Goal: Task Accomplishment & Management: Manage account settings

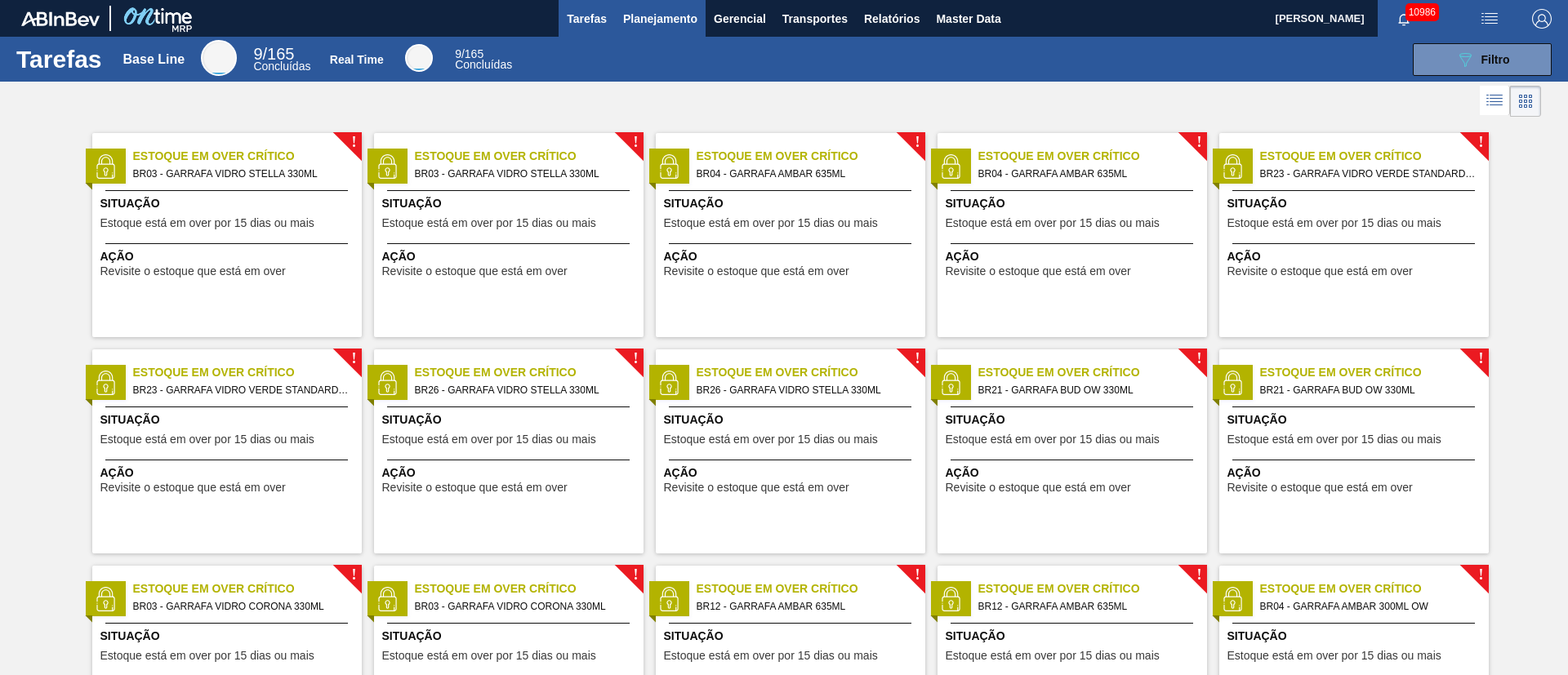
click at [645, 12] on span "Planejamento" at bounding box center [660, 18] width 74 height 19
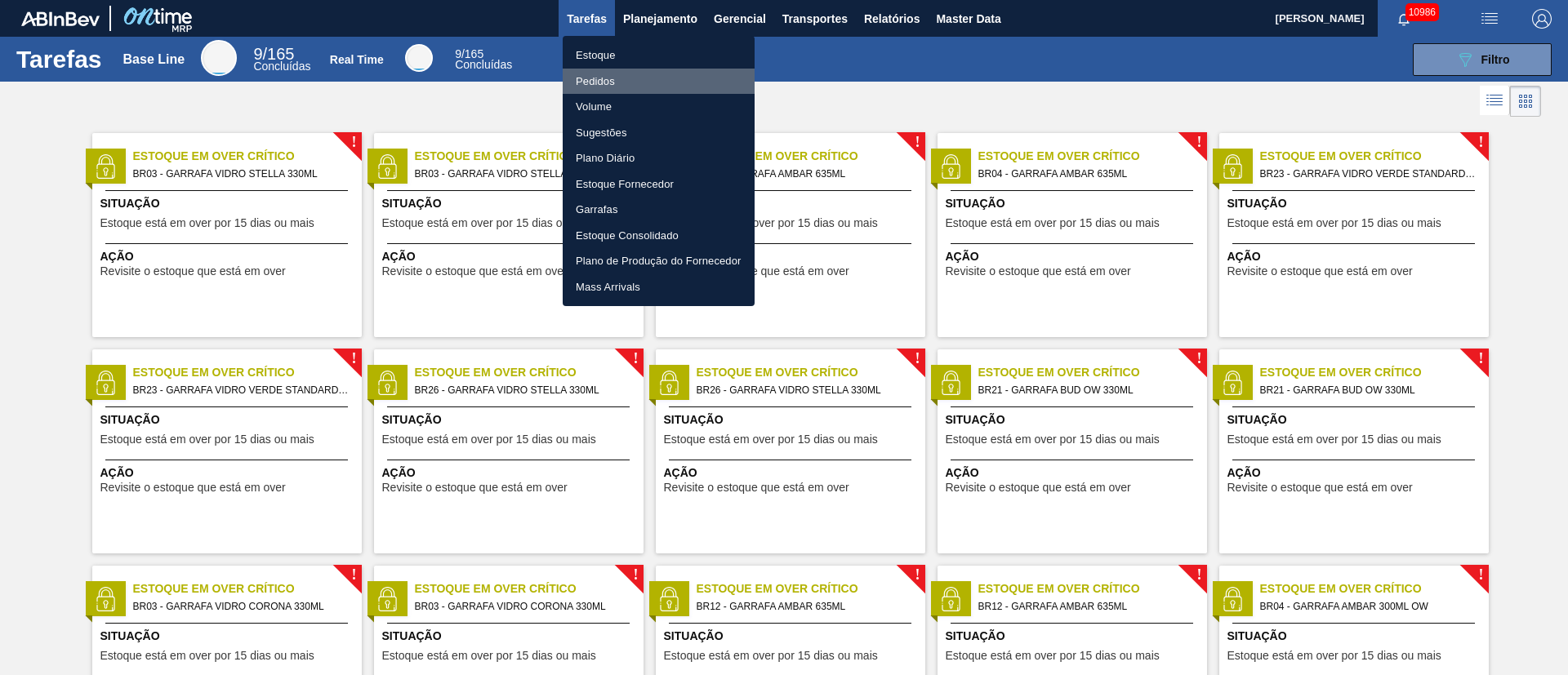
click at [586, 77] on li "Pedidos" at bounding box center [659, 81] width 192 height 26
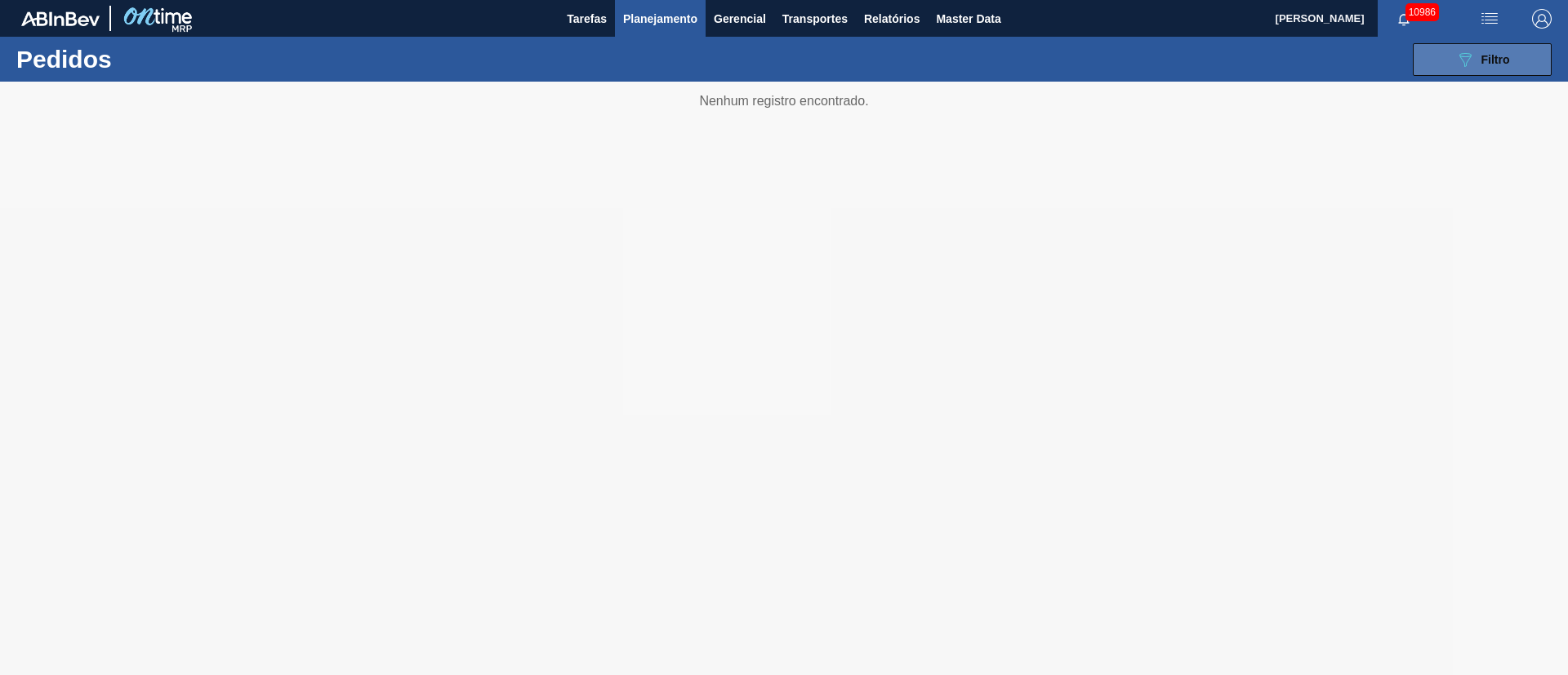
click at [1494, 58] on span "Filtro" at bounding box center [1497, 60] width 29 height 14
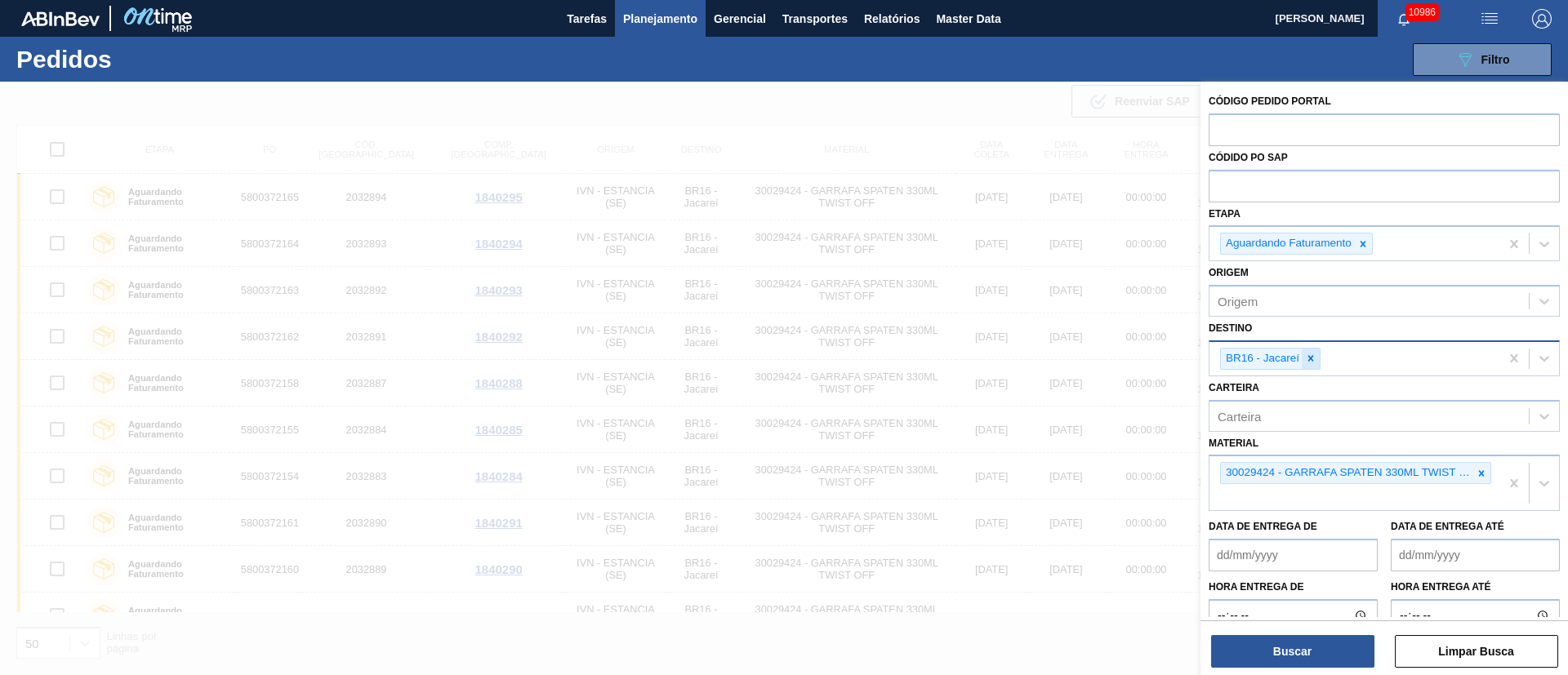
click at [1311, 355] on icon at bounding box center [1311, 358] width 12 height 12
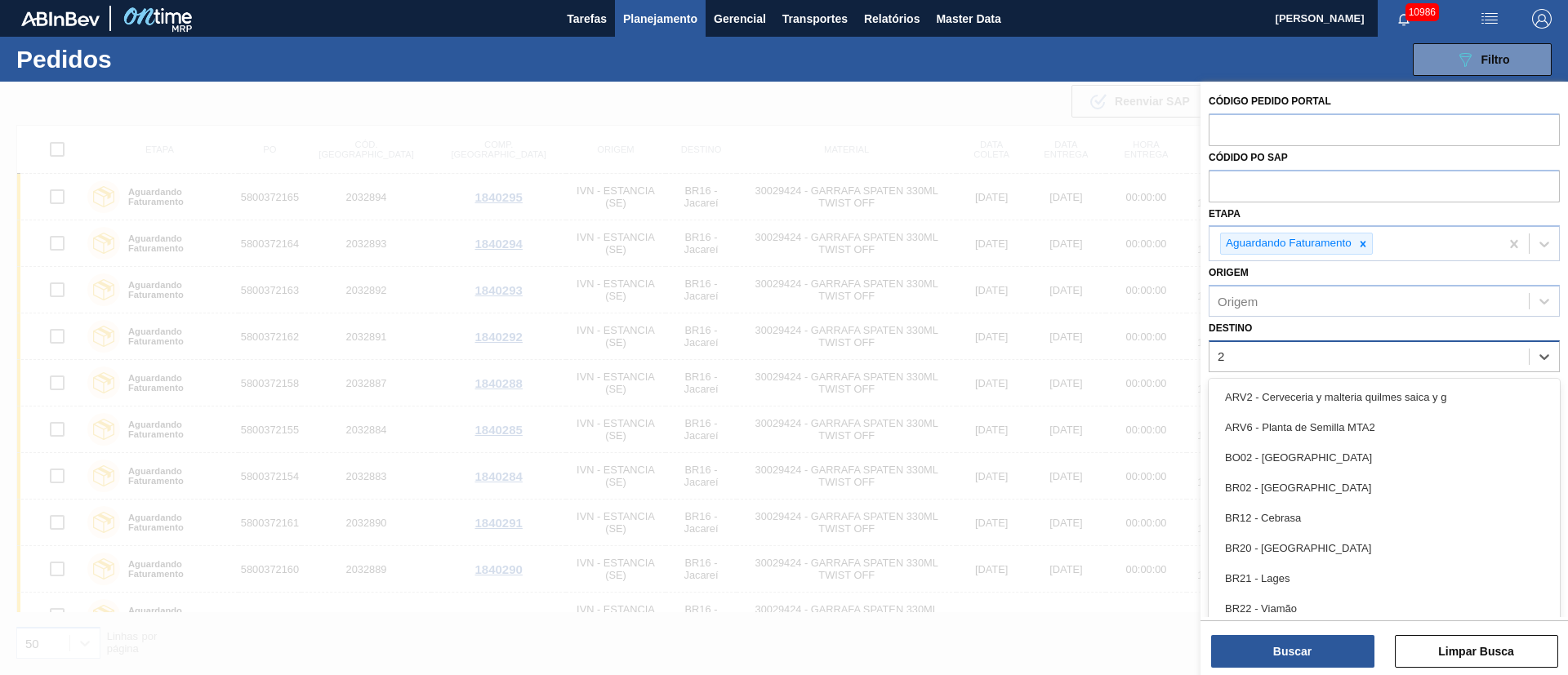
type input "21"
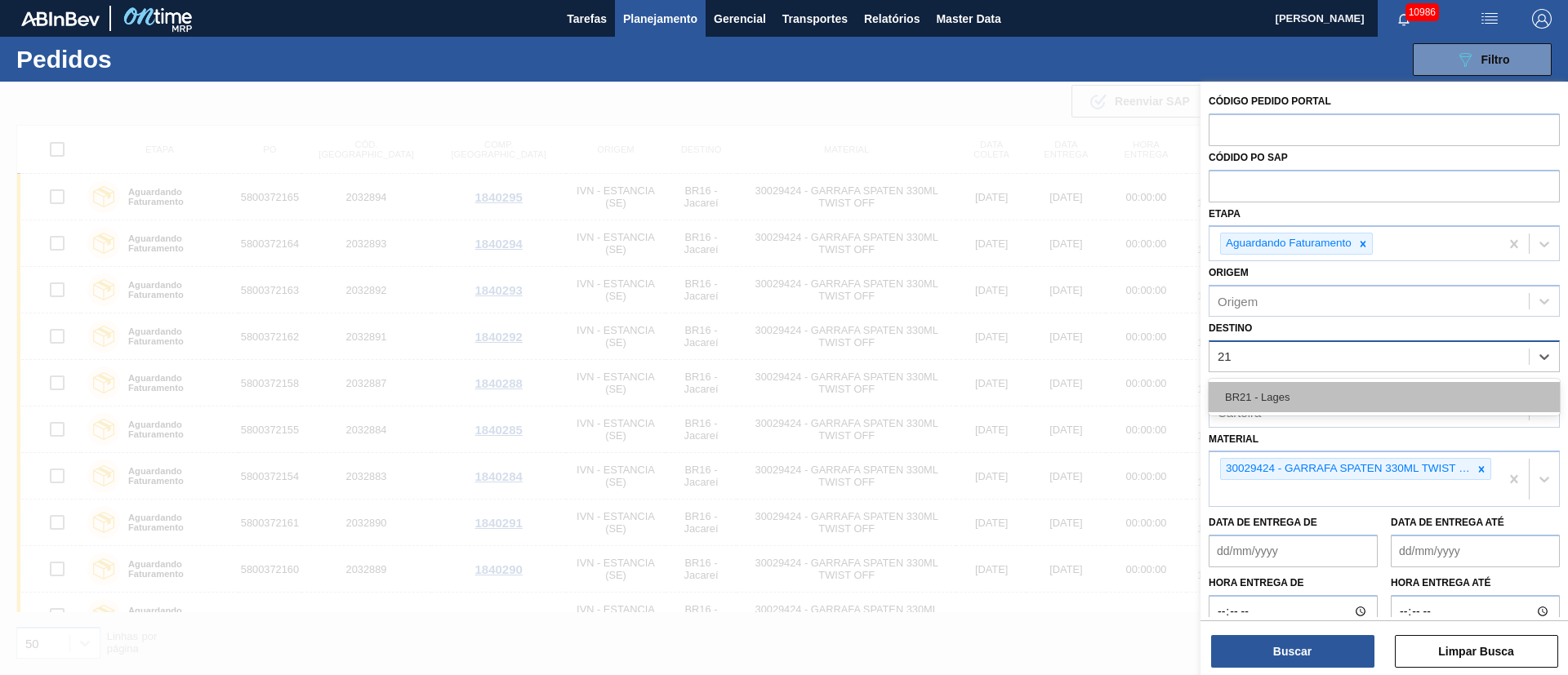
click at [1286, 403] on div "BR21 - Lages" at bounding box center [1384, 397] width 352 height 30
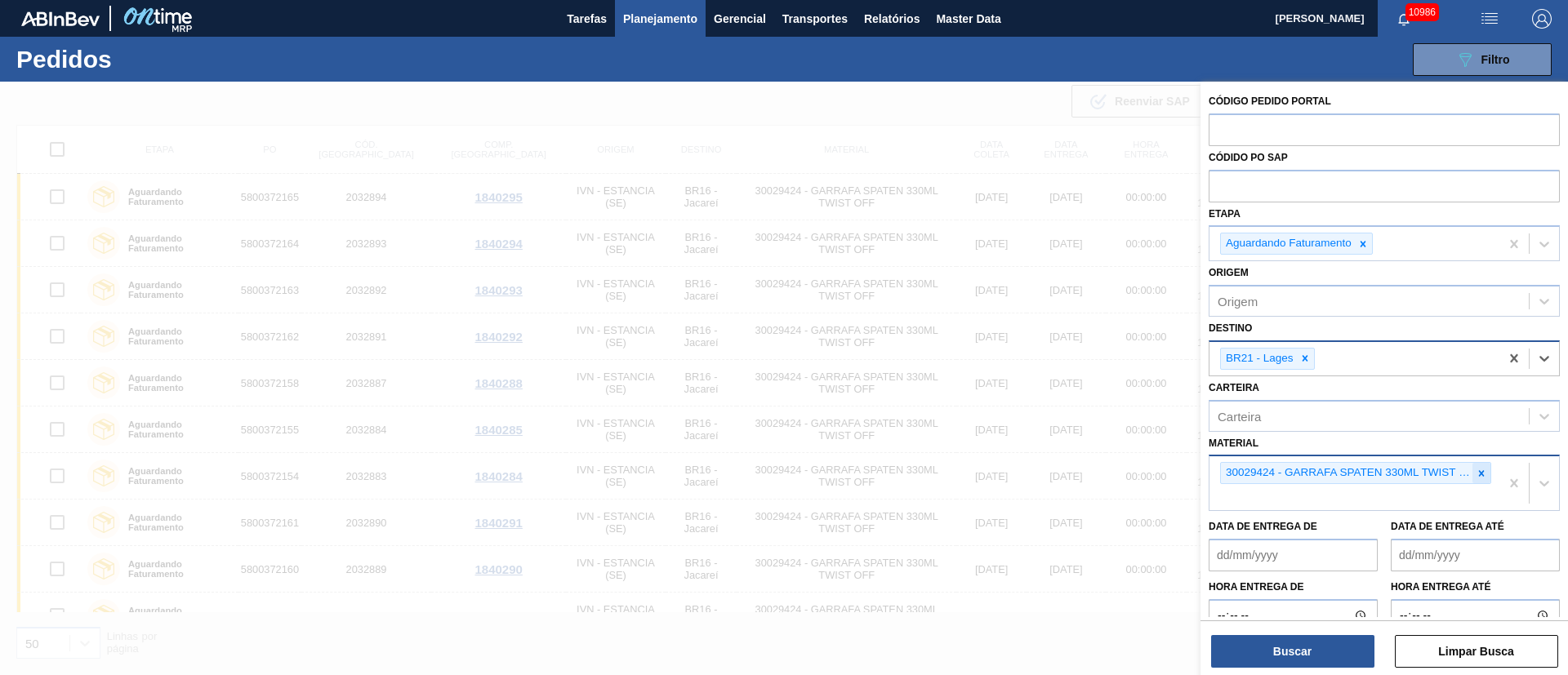
click at [1479, 474] on icon at bounding box center [1482, 473] width 12 height 12
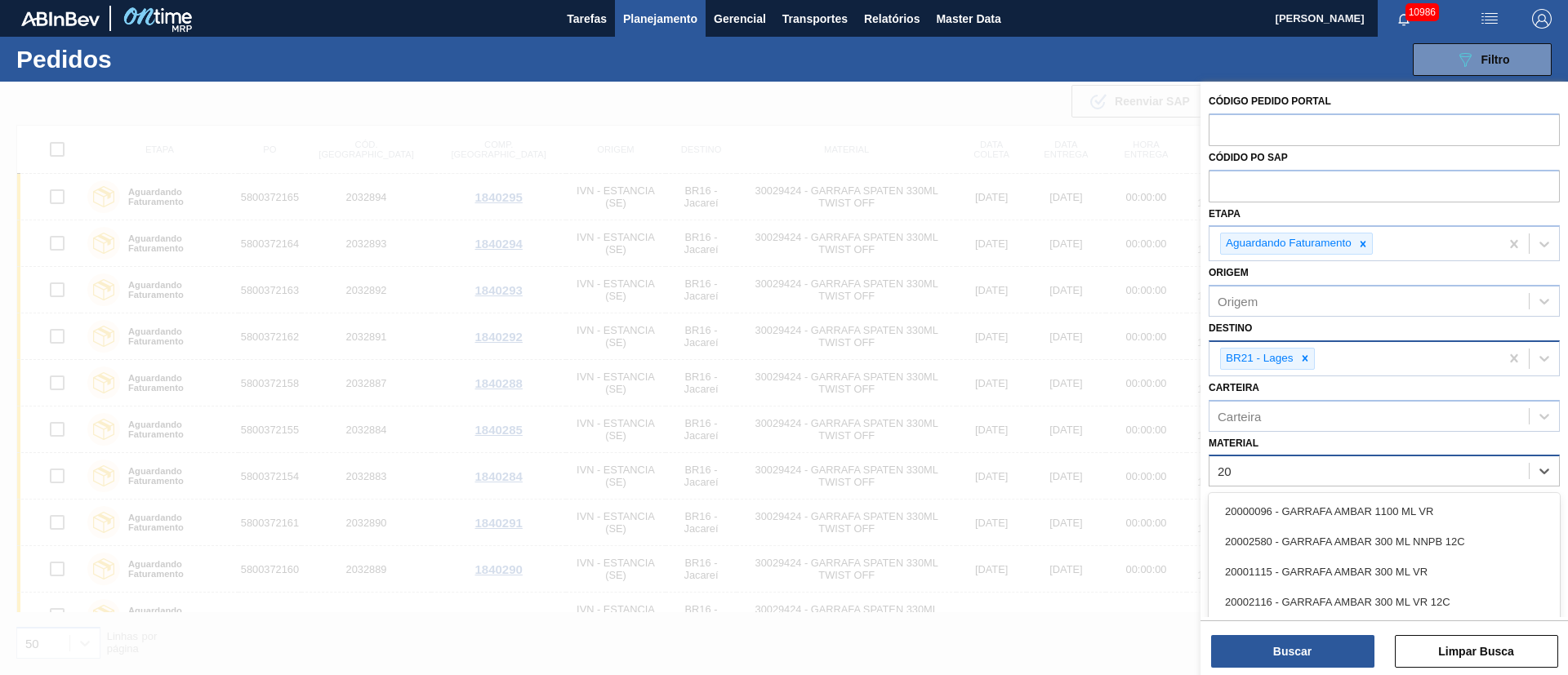
type input "2"
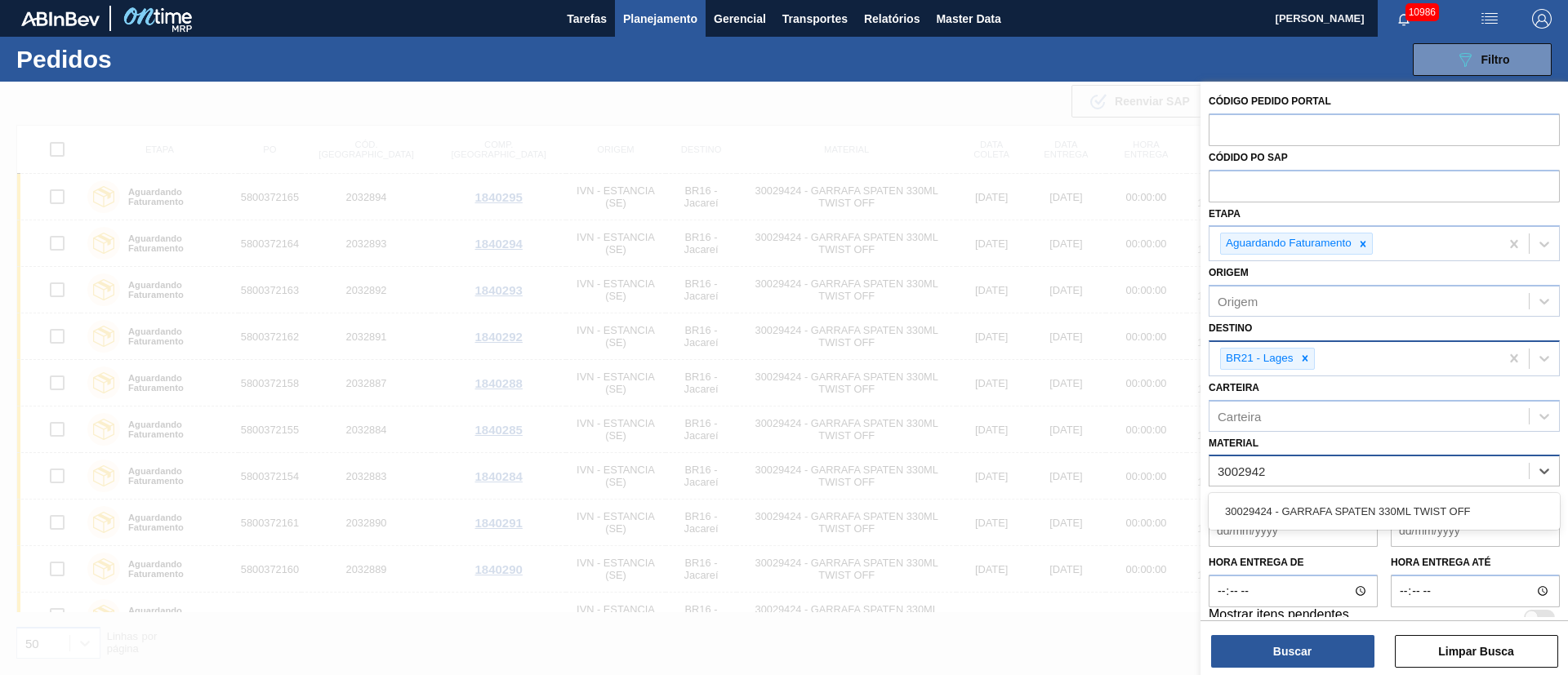
type input "30029424"
click at [1383, 510] on div "30029424 - GARRAFA SPATEN 330ML TWIST OFF" at bounding box center [1384, 511] width 352 height 30
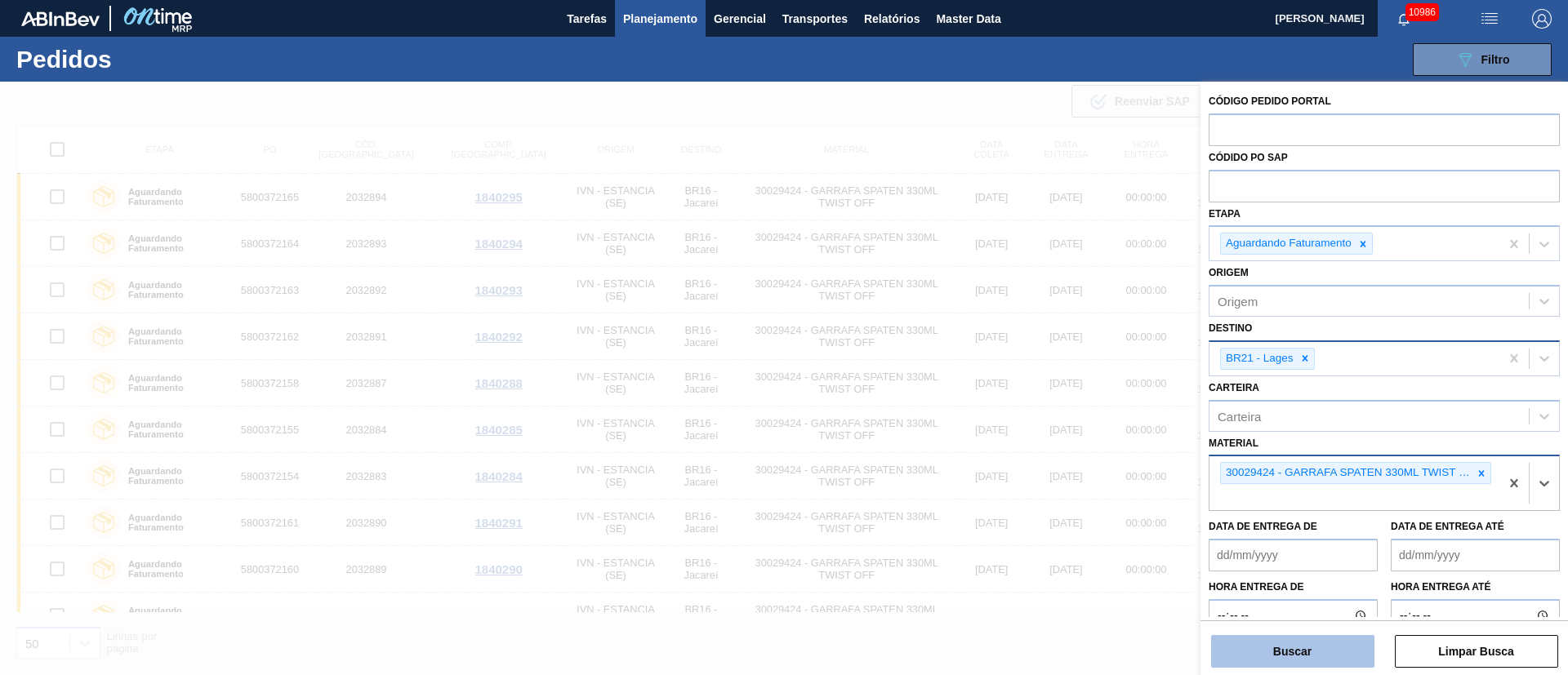
click at [1301, 636] on button "Buscar" at bounding box center [1293, 652] width 163 height 33
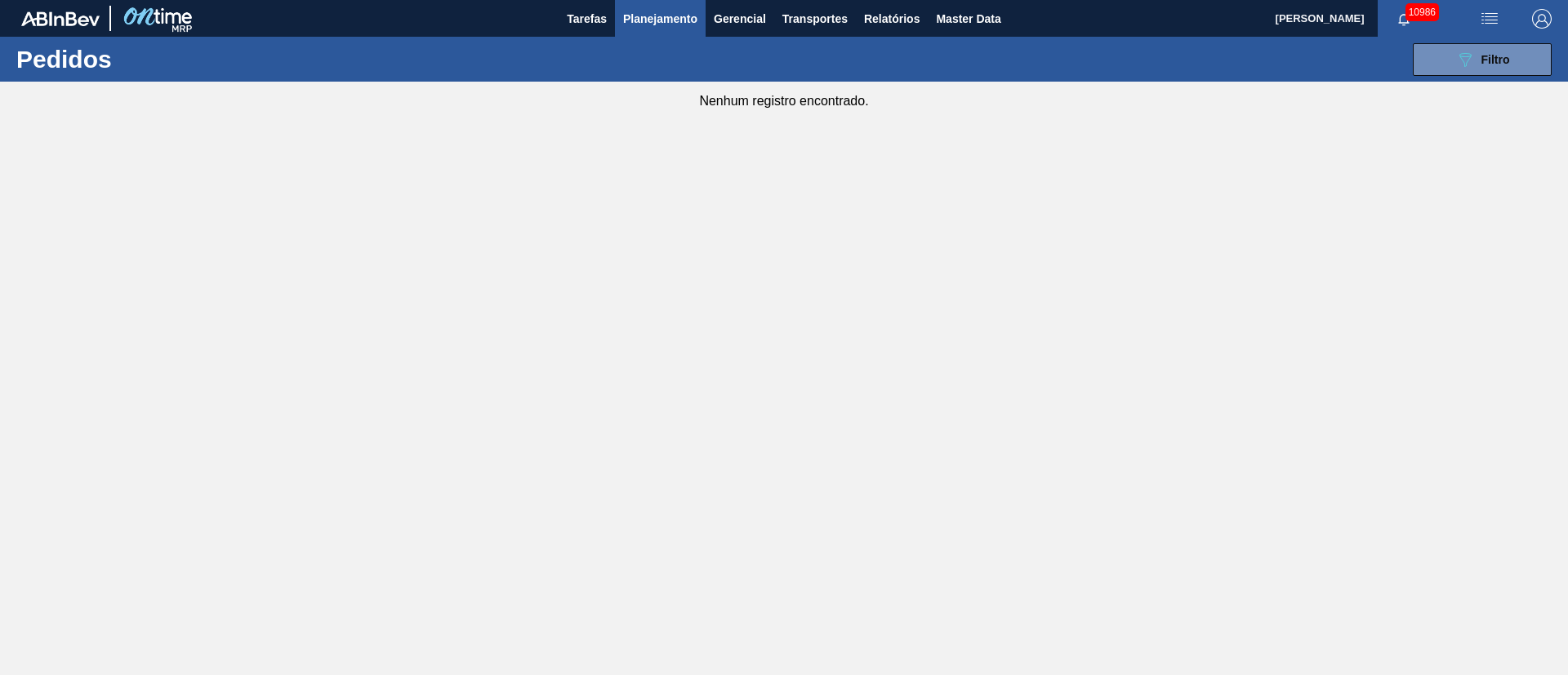
click at [690, 18] on span "Planejamento" at bounding box center [660, 18] width 74 height 19
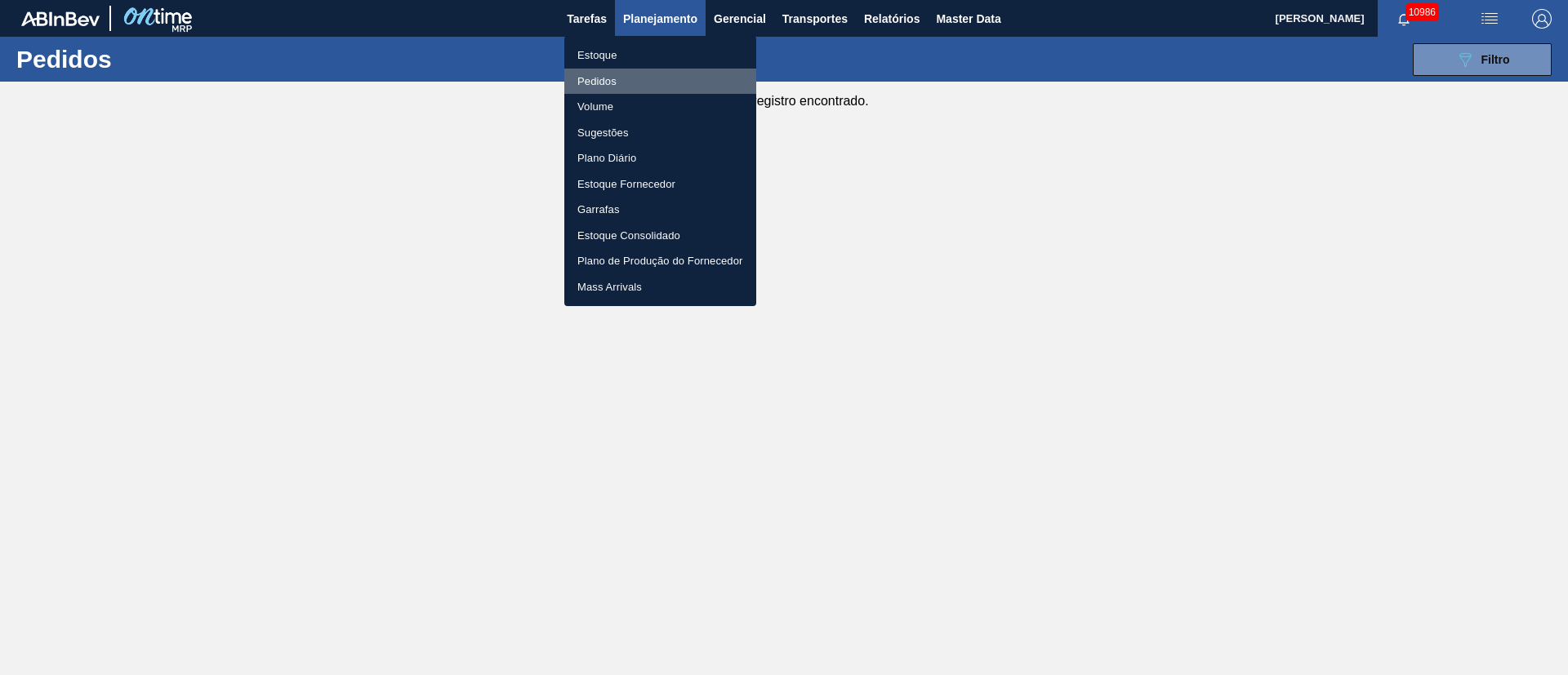
click at [608, 77] on li "Pedidos" at bounding box center [660, 81] width 192 height 26
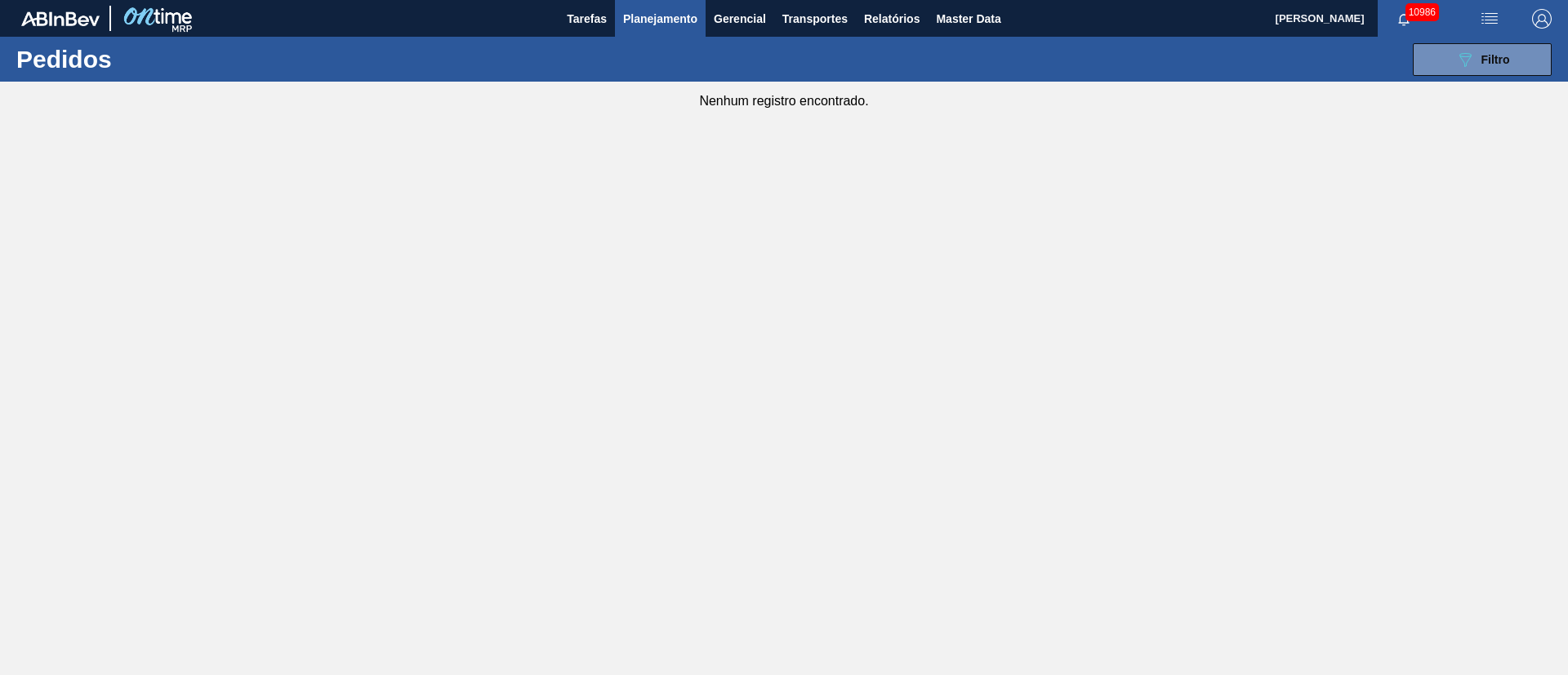
click at [676, 29] on button "Planejamento" at bounding box center [661, 18] width 91 height 37
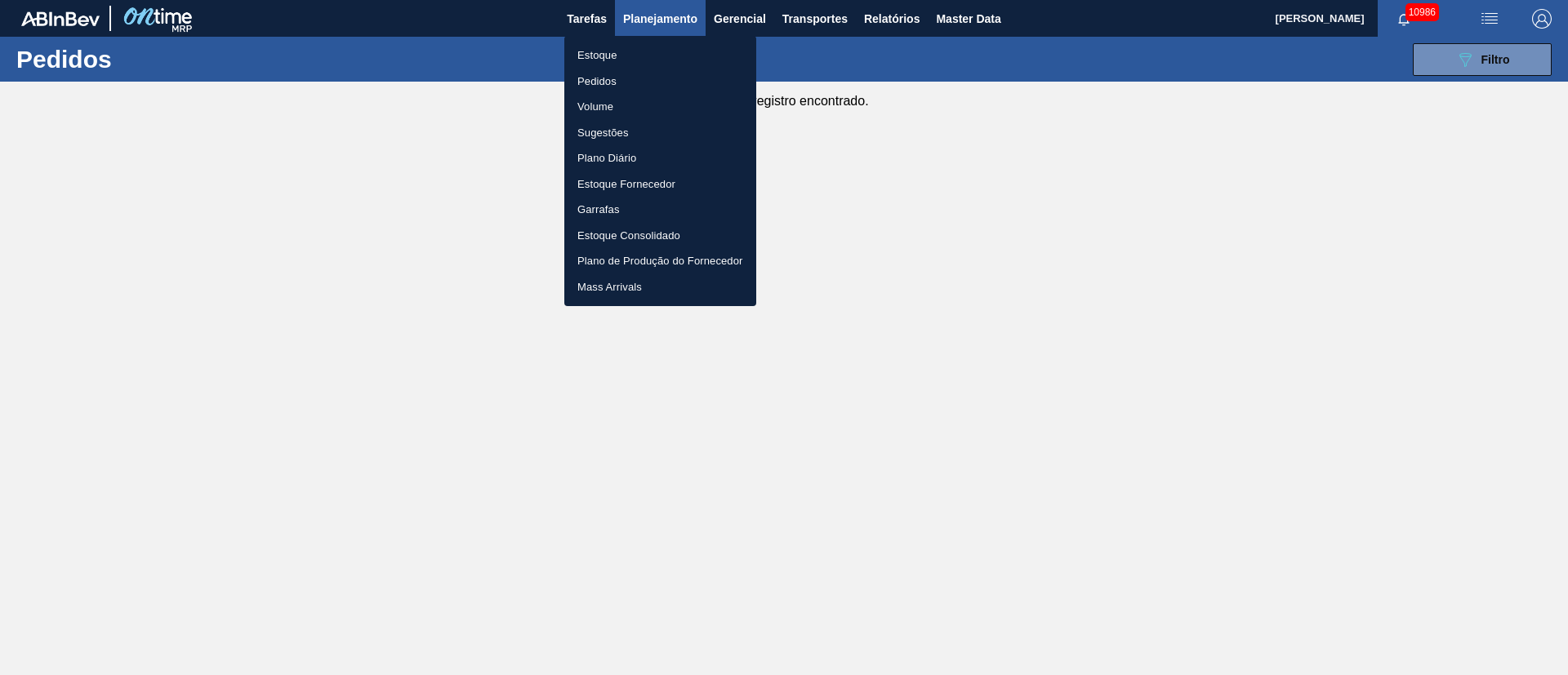
click at [599, 84] on li "Pedidos" at bounding box center [660, 81] width 192 height 26
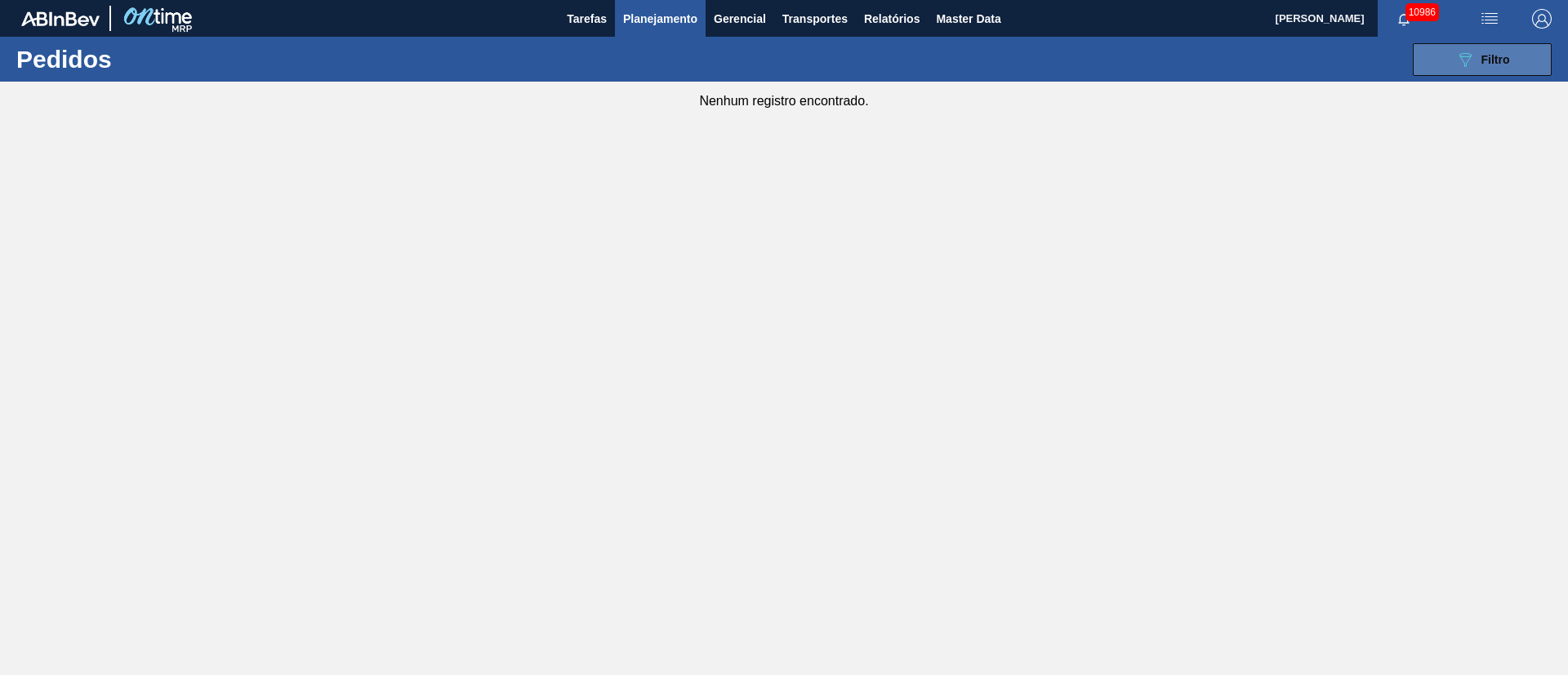
click at [1464, 61] on icon "089F7B8B-B2A5-4AFE-B5C0-19BA573D28AC" at bounding box center [1466, 60] width 19 height 19
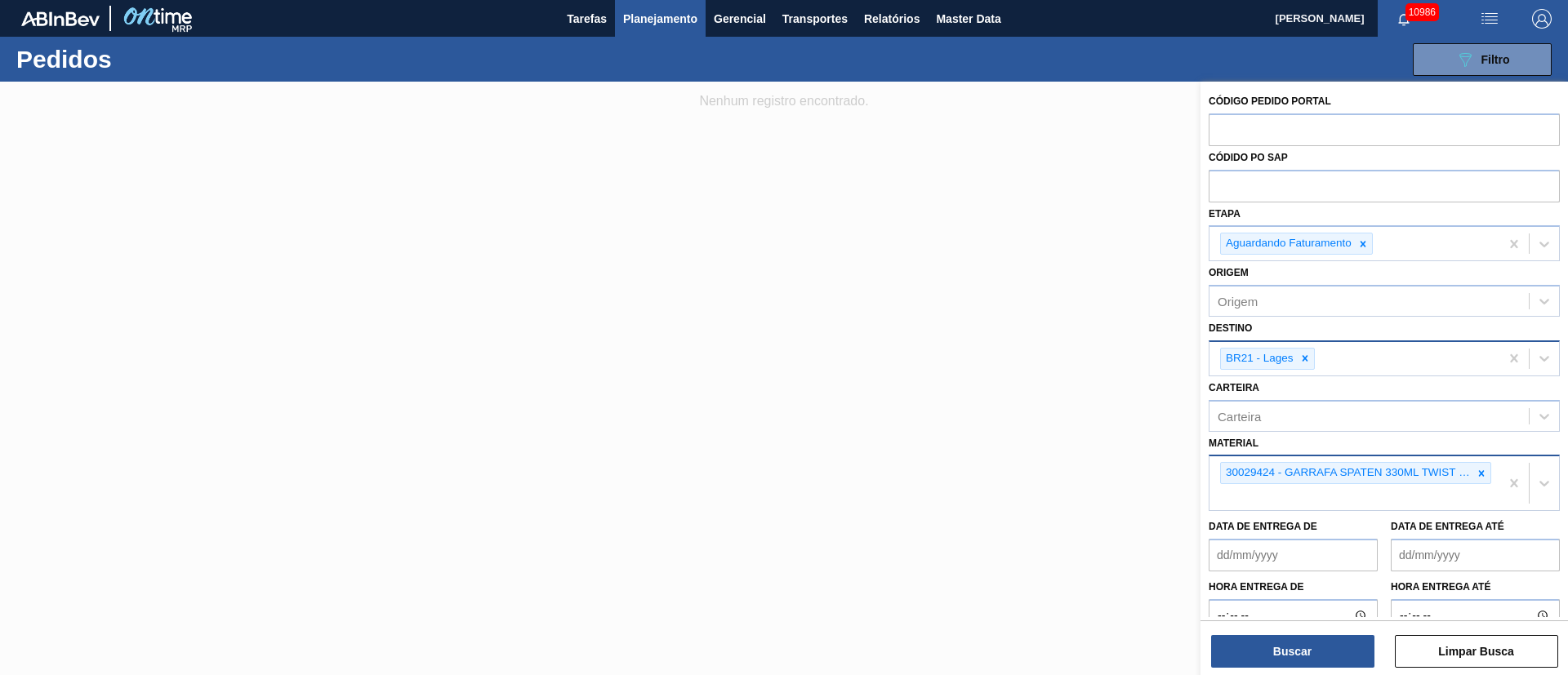
click at [623, 17] on span "Planejamento" at bounding box center [660, 18] width 74 height 19
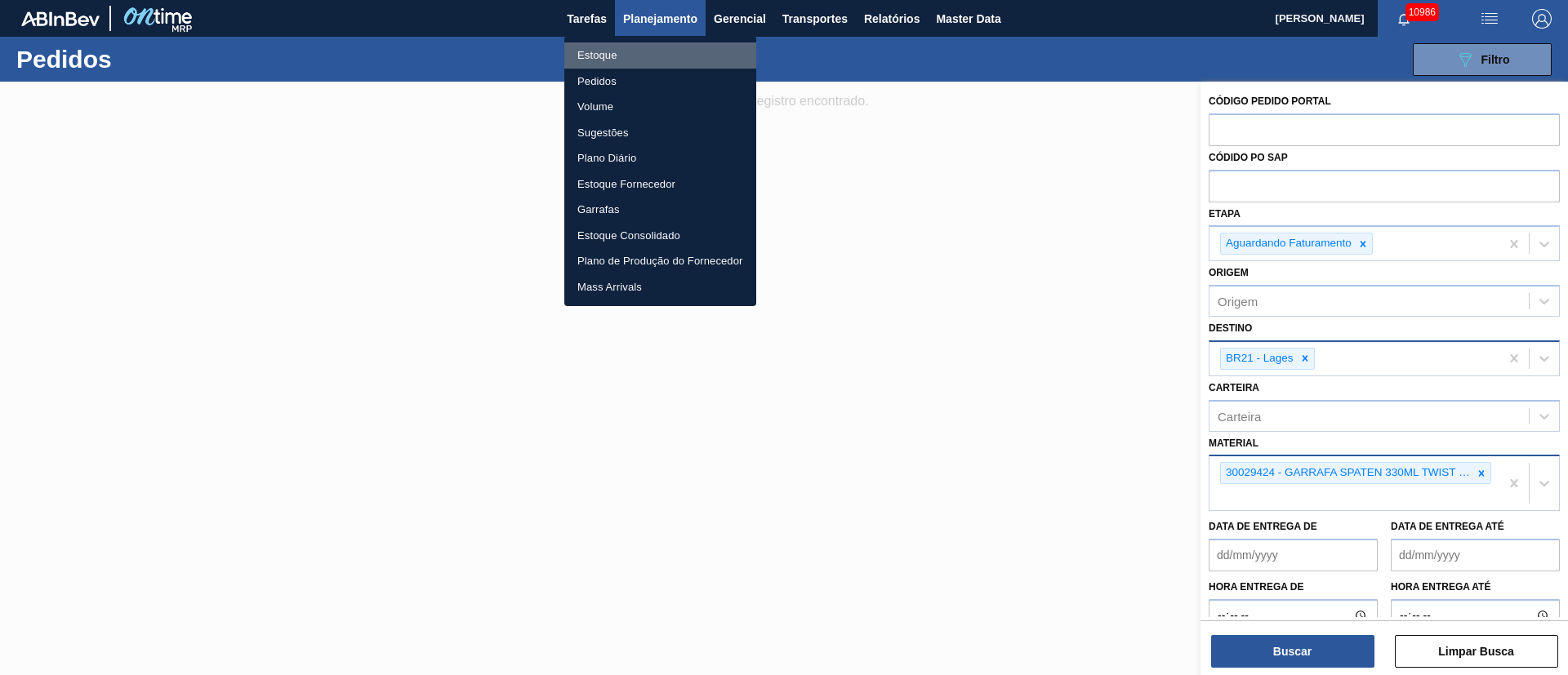
click at [612, 62] on li "Estoque" at bounding box center [660, 55] width 192 height 26
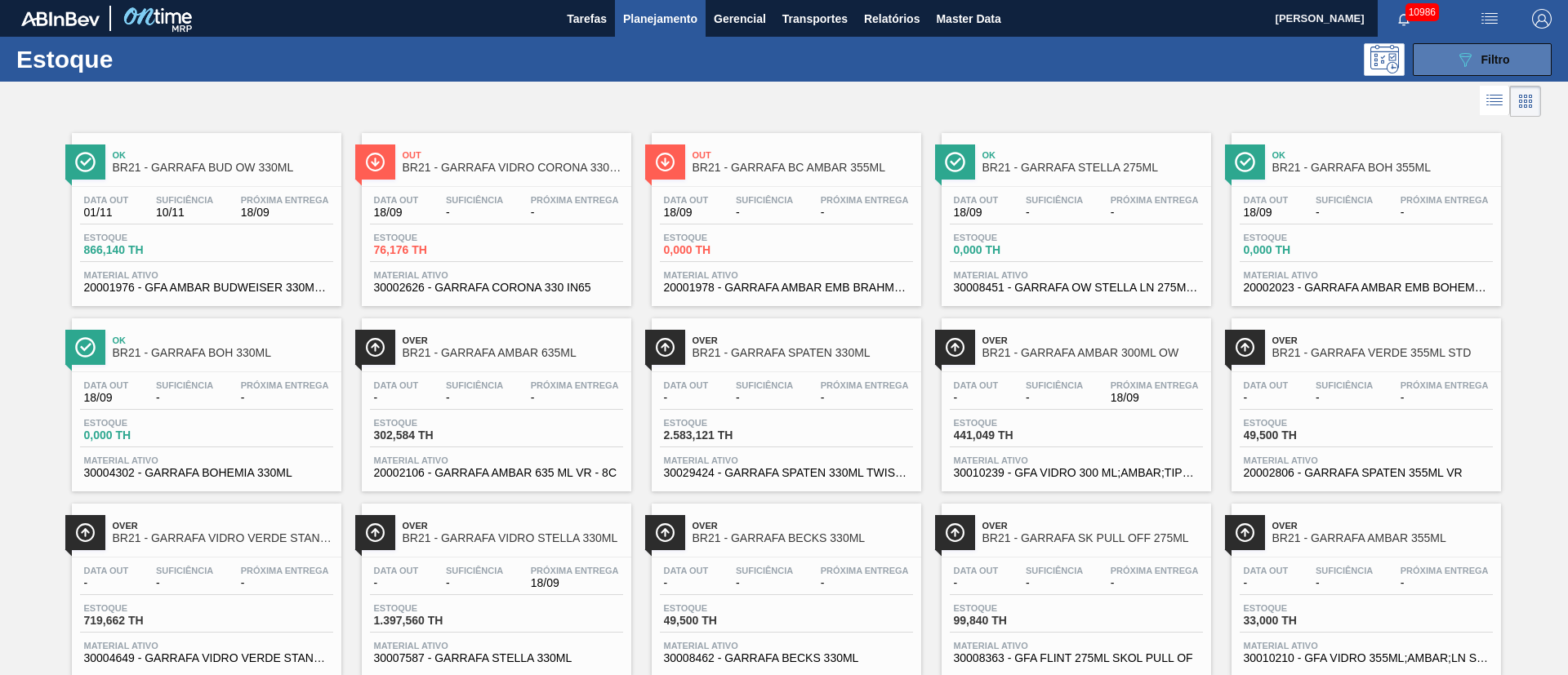
click at [1491, 61] on span "Filtro" at bounding box center [1497, 60] width 29 height 14
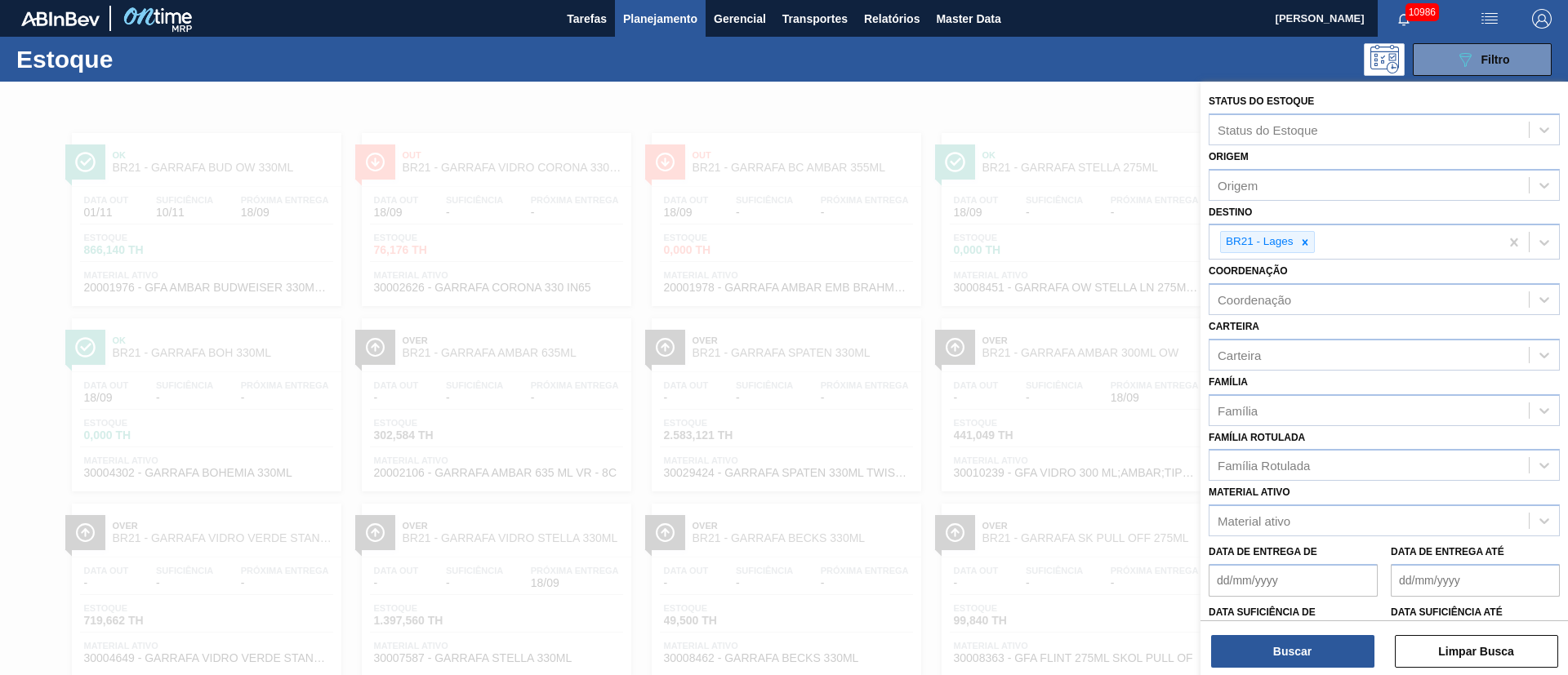
click at [814, 102] on div at bounding box center [784, 419] width 1568 height 675
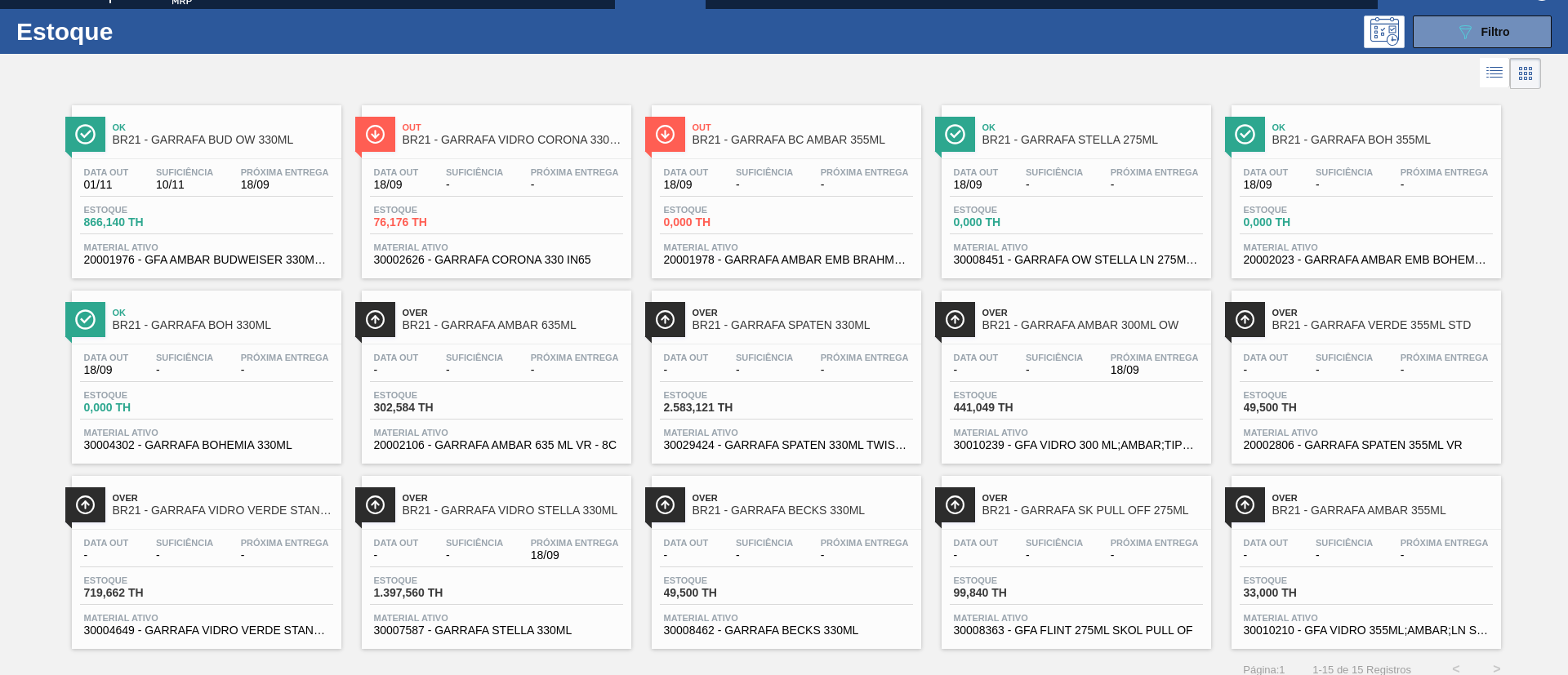
scroll to position [42, 0]
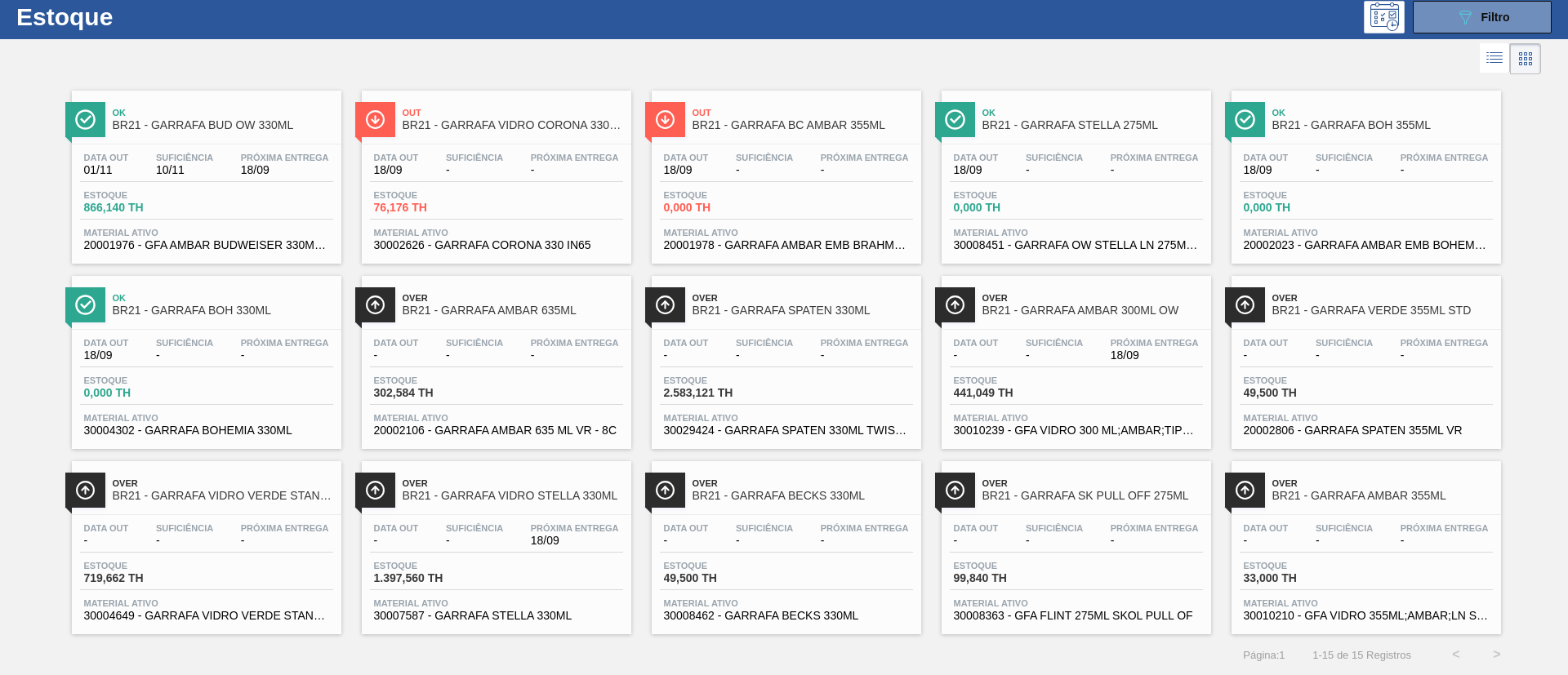
click at [781, 382] on div "Estoque 2.583,121 TH" at bounding box center [786, 390] width 253 height 29
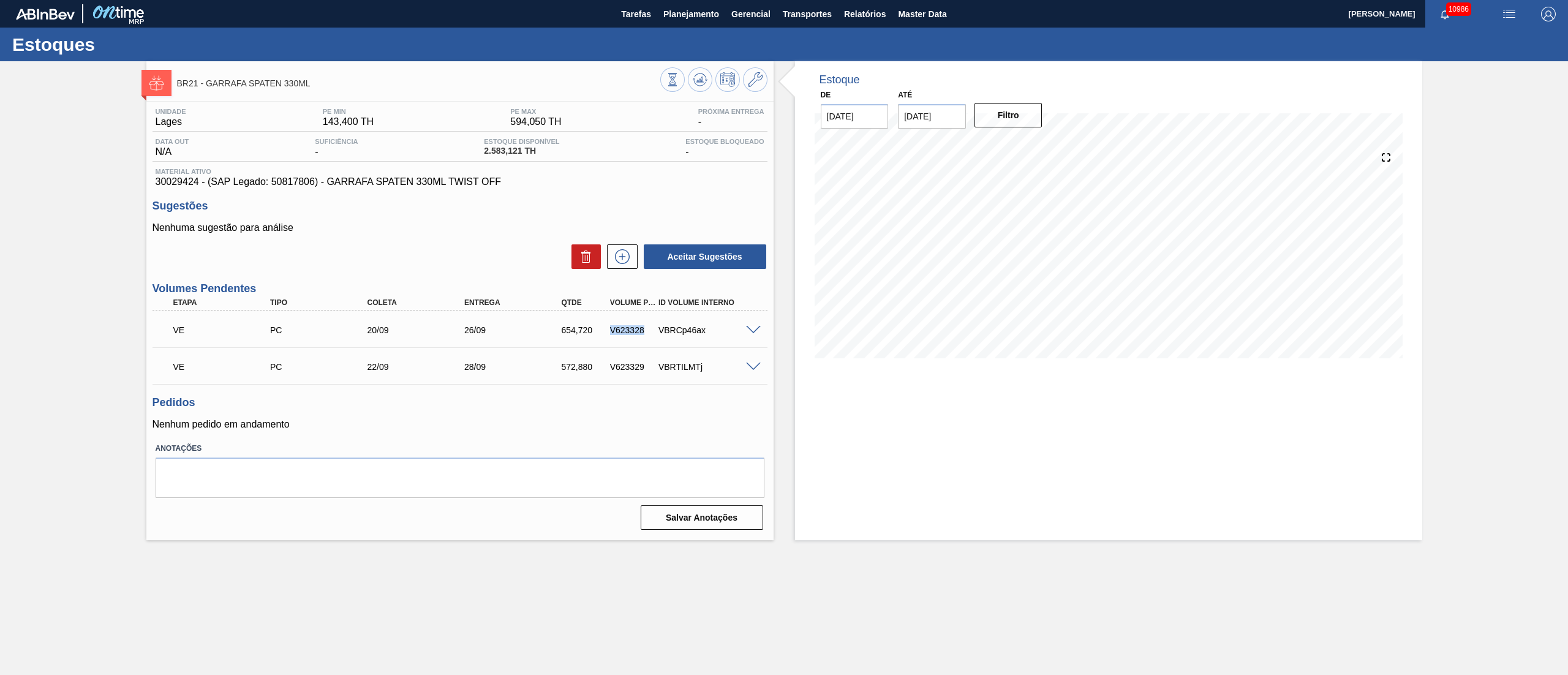
drag, startPoint x: 645, startPoint y: 335, endPoint x: 605, endPoint y: 335, distance: 40.0
click at [605, 335] on div "V623328" at bounding box center [626, 330] width 49 height 10
copy div "V623328"
click at [598, 374] on div "VE PC 22/09 28/09 572,880 V623329 VBRTILMTj" at bounding box center [456, 366] width 582 height 25
click at [709, 18] on span "Planejamento" at bounding box center [691, 14] width 56 height 14
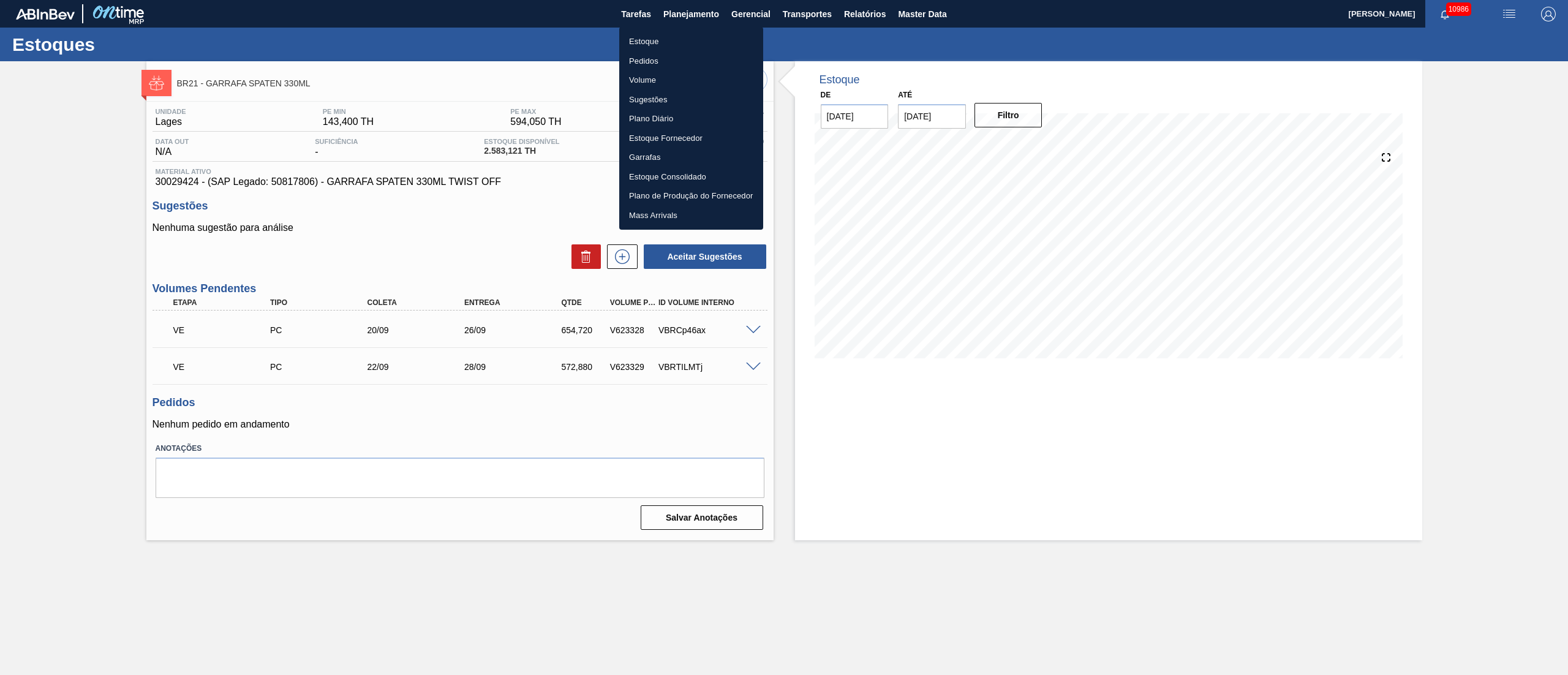
click at [752, 331] on div at bounding box center [784, 338] width 1568 height 675
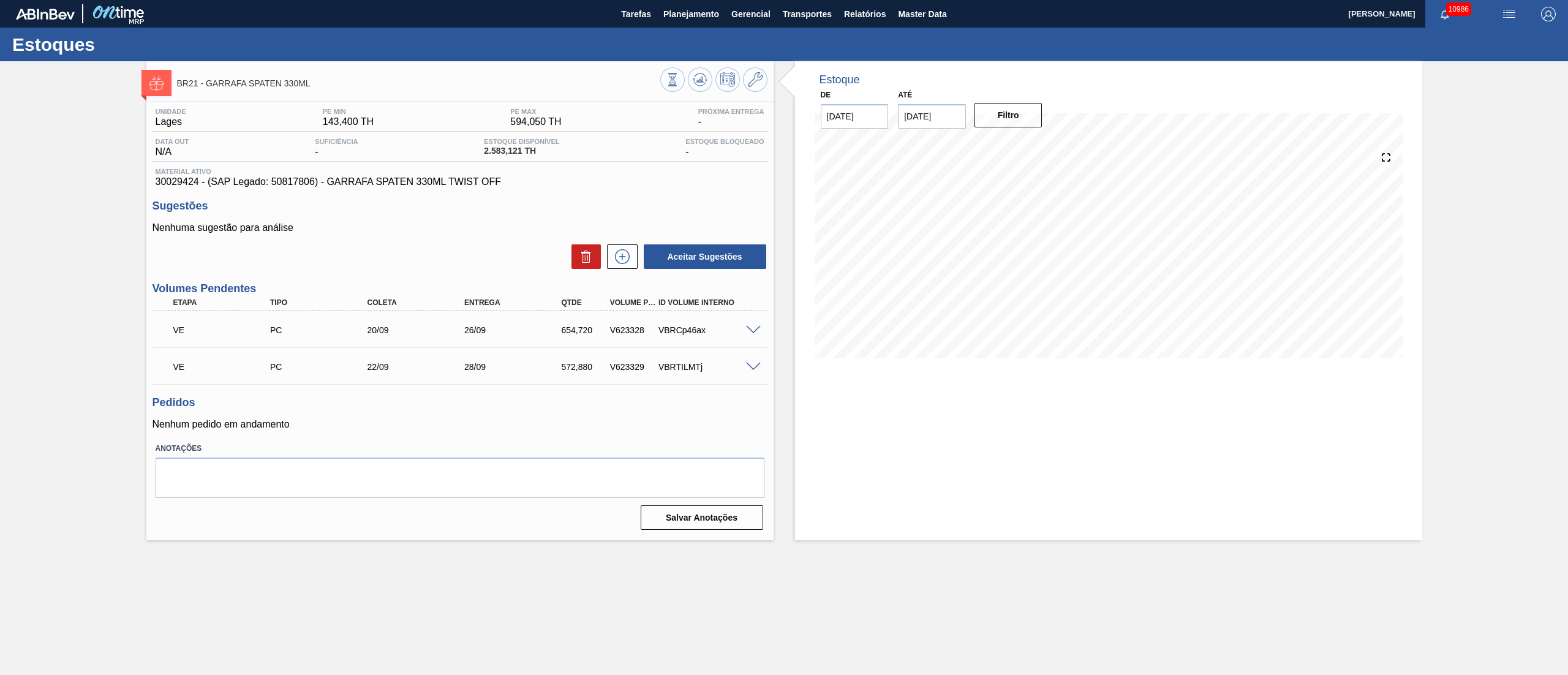
click at [752, 331] on span at bounding box center [753, 330] width 14 height 9
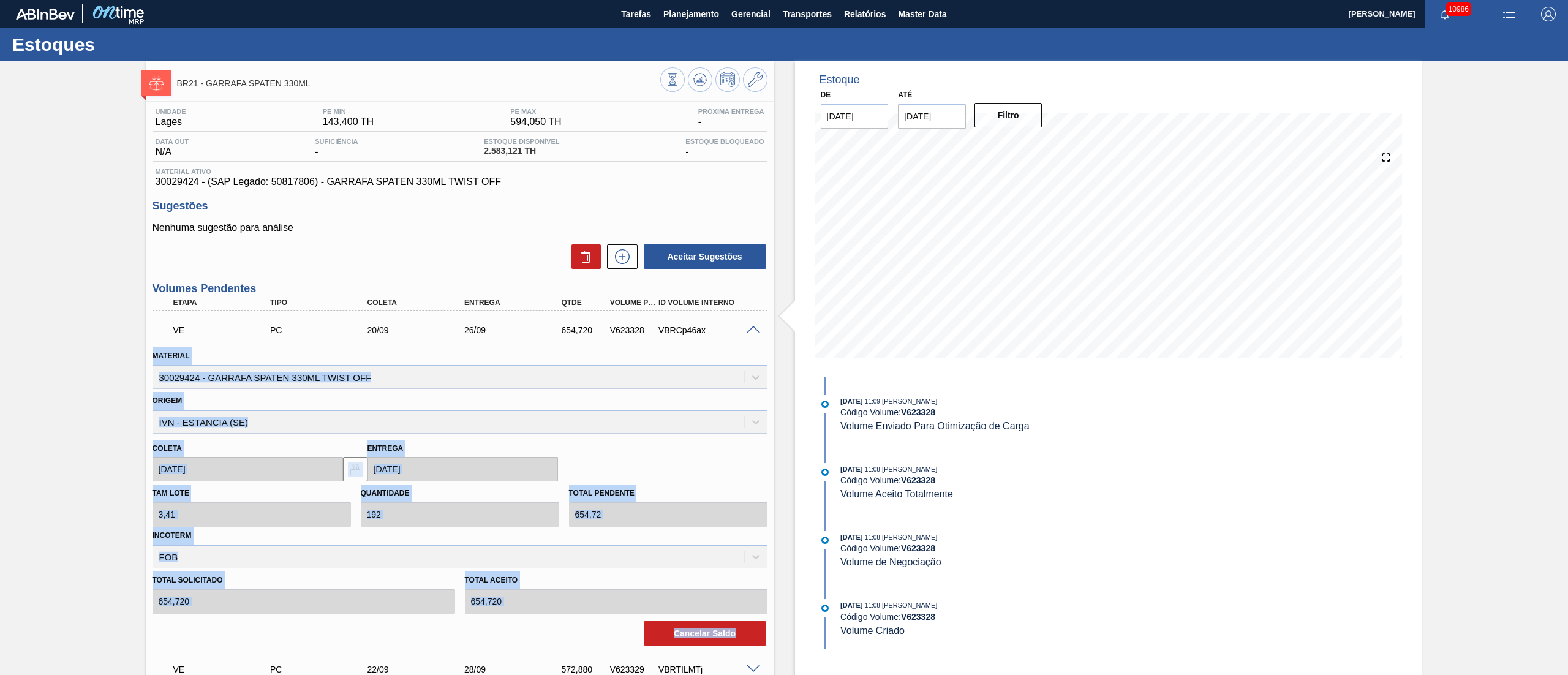
click at [752, 331] on span at bounding box center [753, 330] width 14 height 9
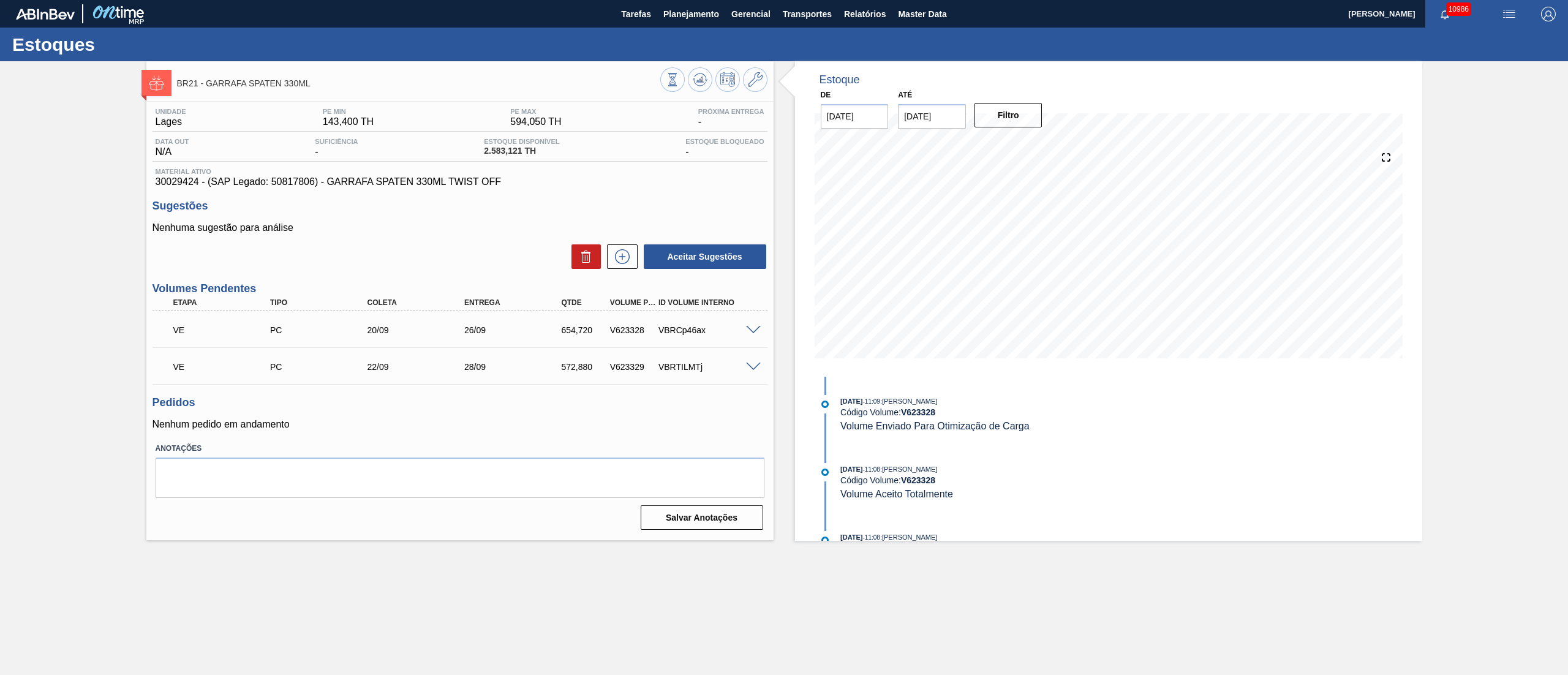
click at [758, 365] on span at bounding box center [753, 367] width 14 height 9
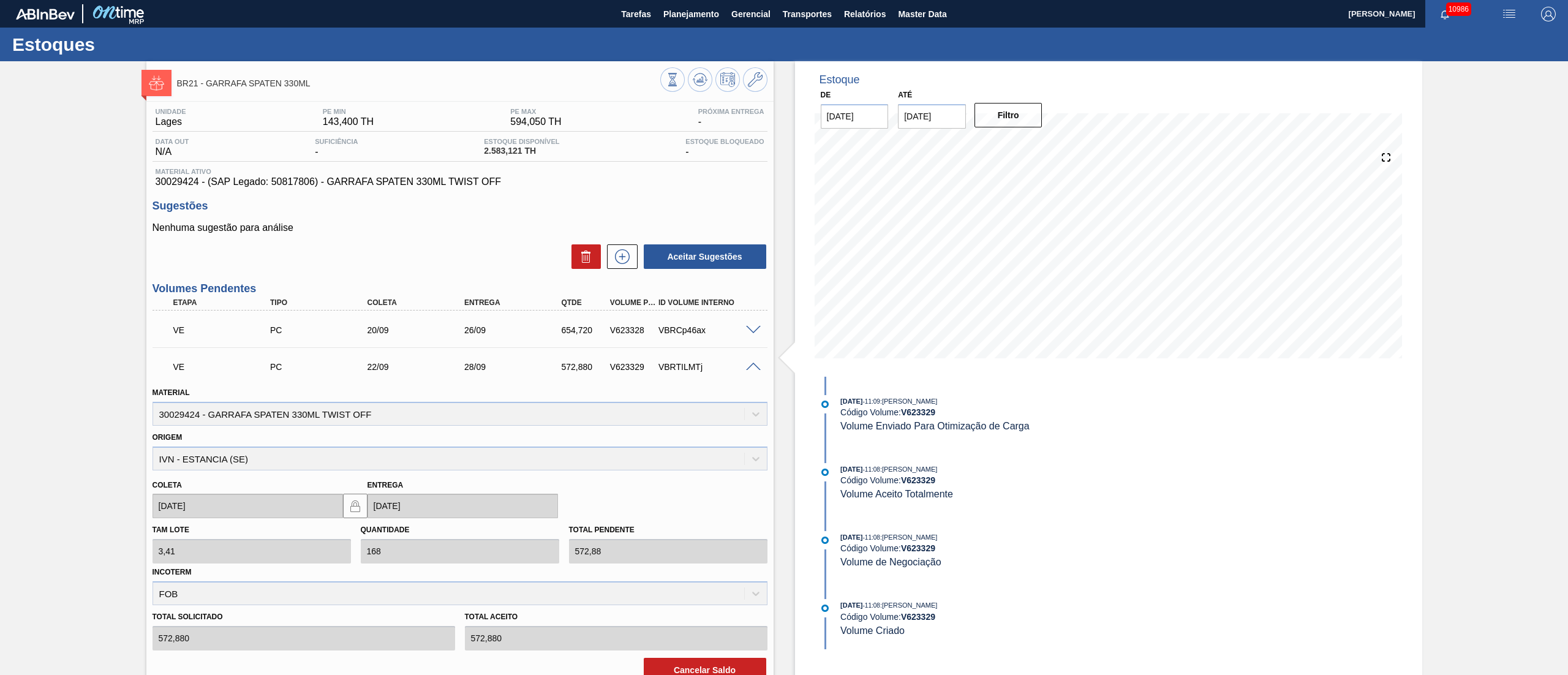
click at [758, 365] on span at bounding box center [753, 367] width 14 height 9
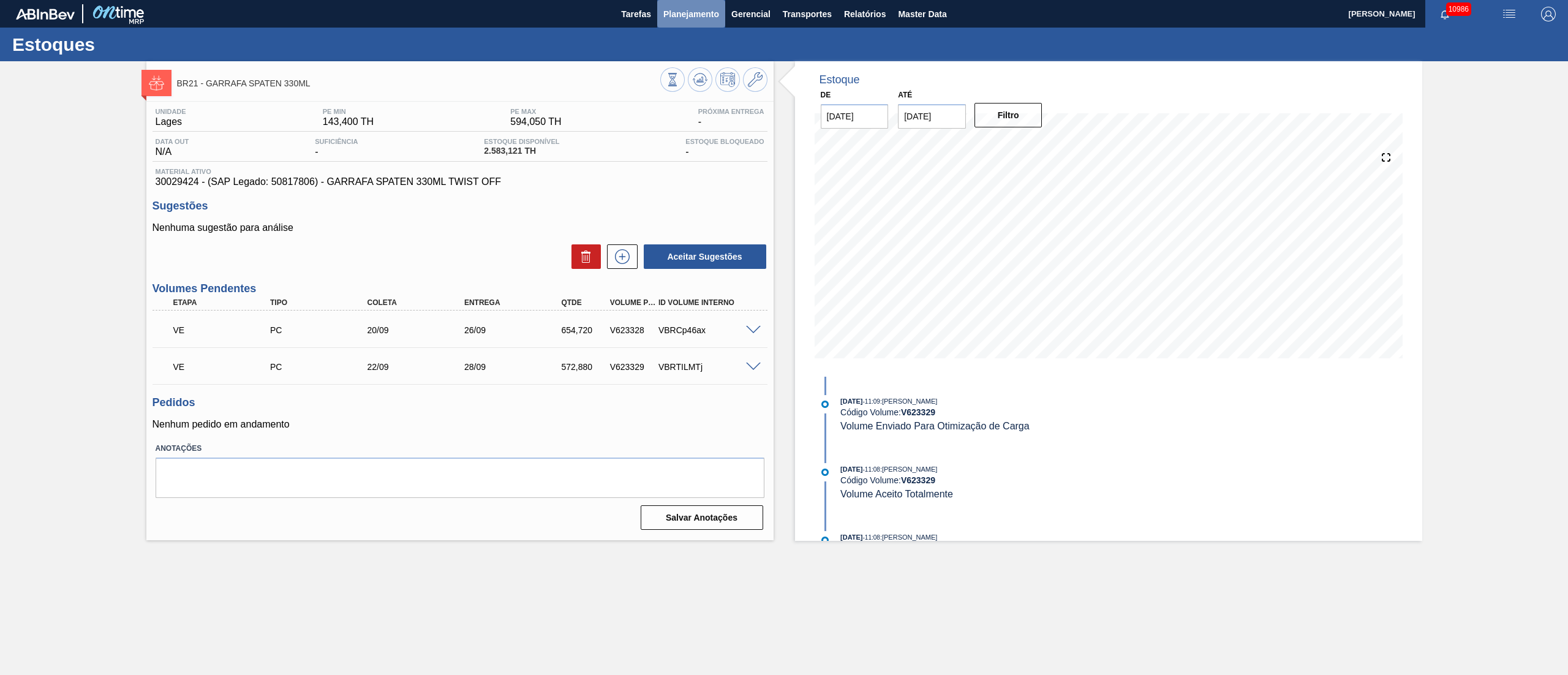
click at [702, 20] on span "Planejamento" at bounding box center [691, 14] width 56 height 14
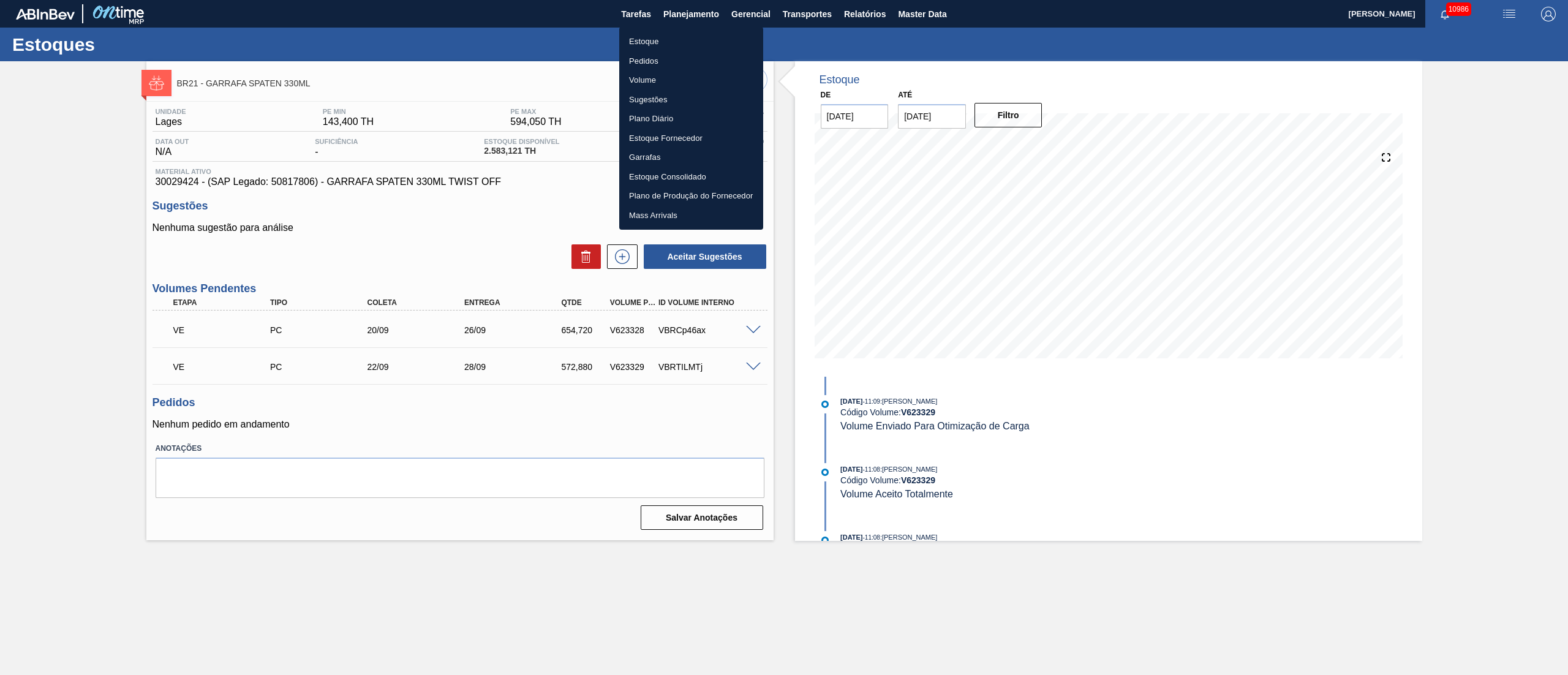
click at [647, 58] on li "Pedidos" at bounding box center [691, 61] width 144 height 20
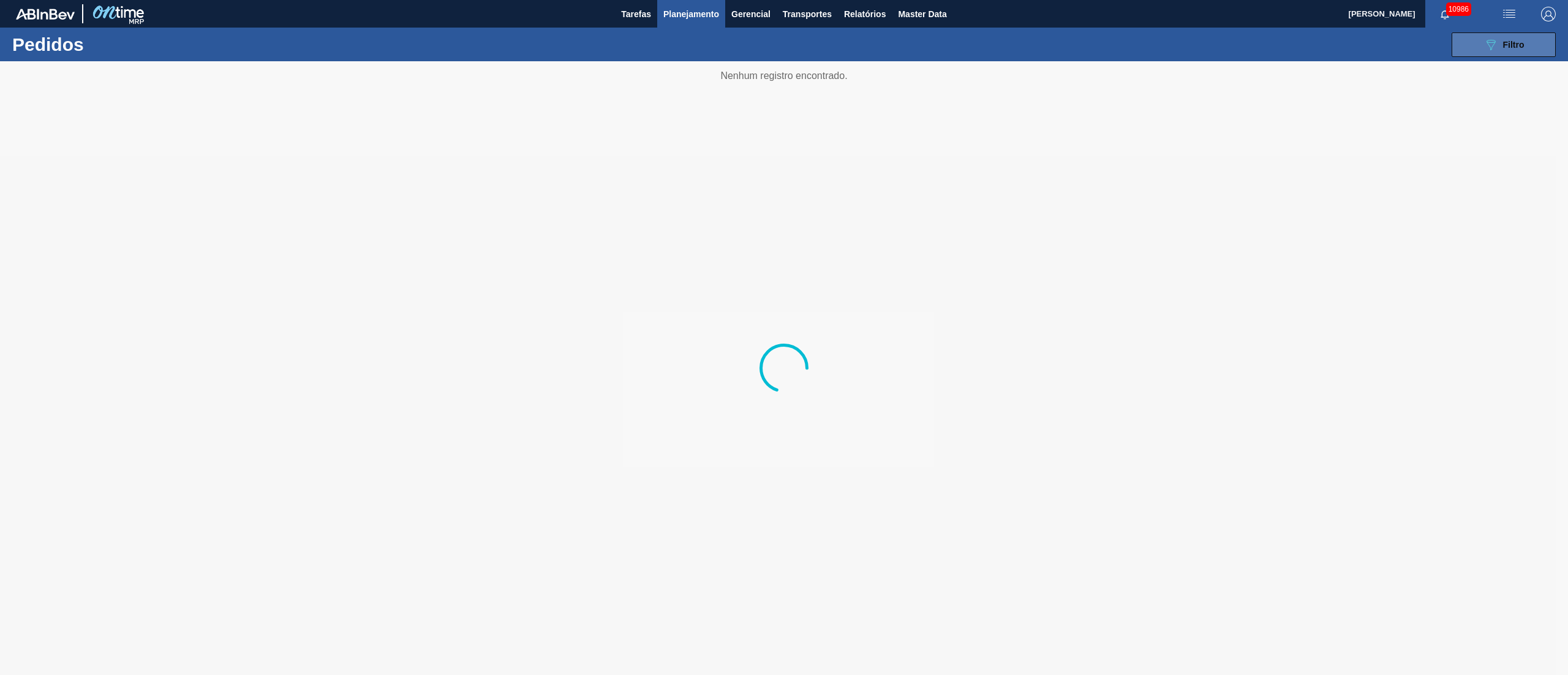
click at [1175, 41] on icon "089F7B8B-B2A5-4AFE-B5C0-19BA573D28AC" at bounding box center [1491, 45] width 14 height 14
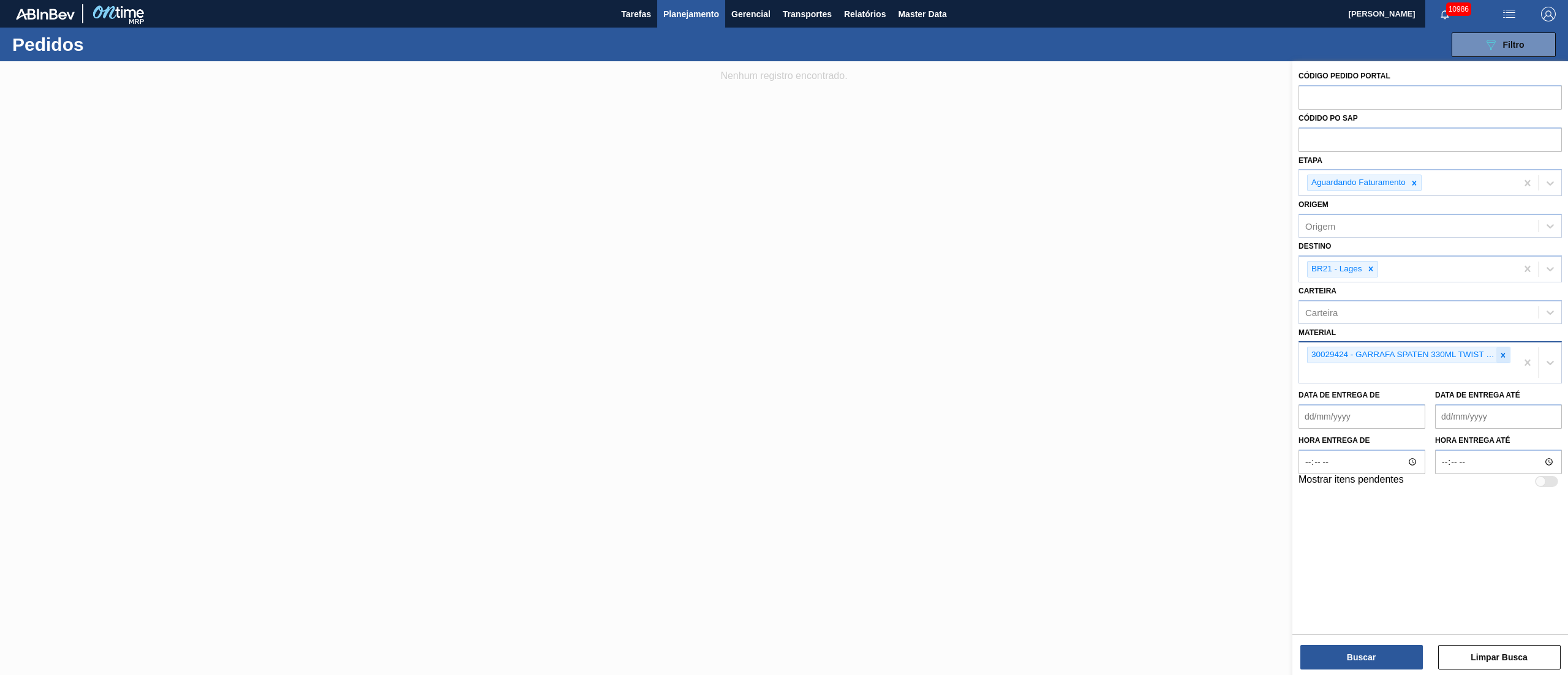
click at [1175, 354] on icon at bounding box center [1503, 355] width 9 height 9
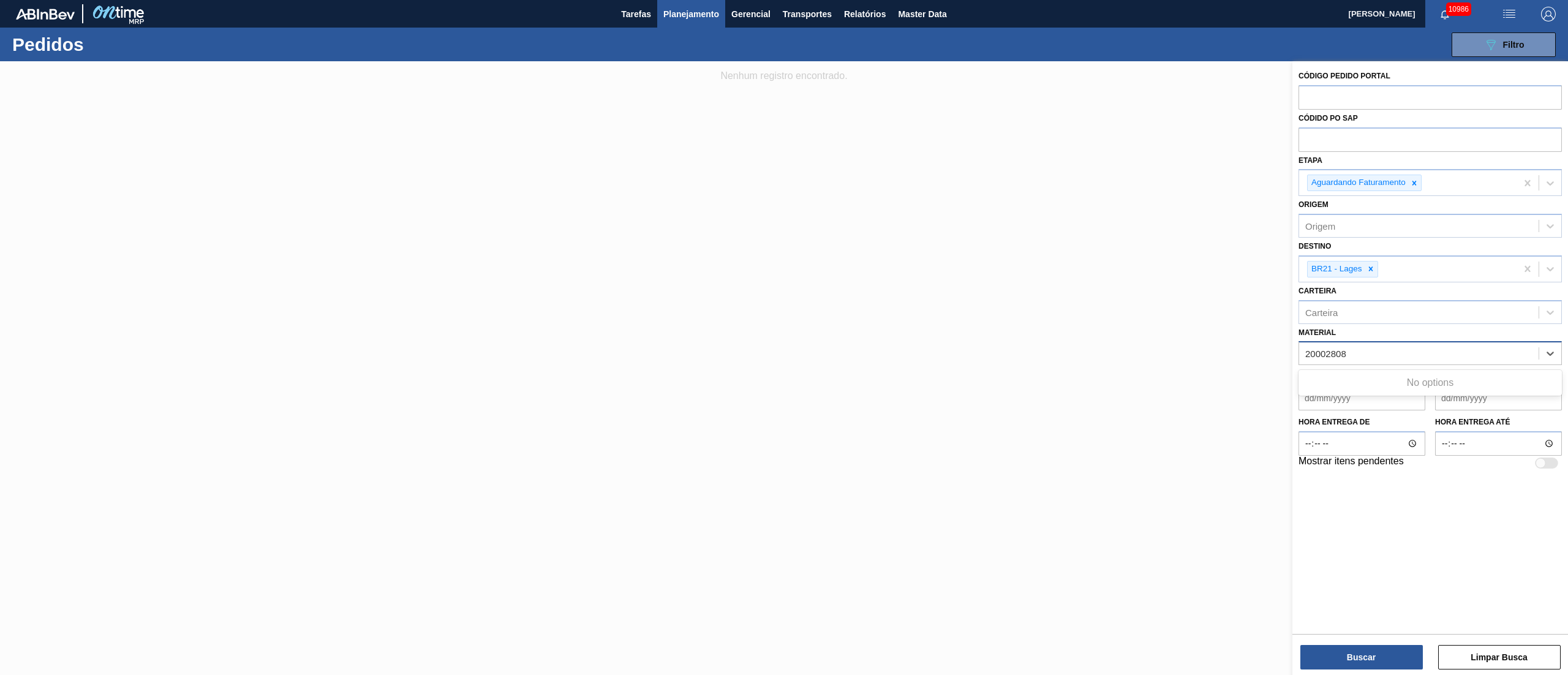
type input "2000280"
click at [1175, 401] on div "20002807 - GFA STELLA ARTOIS 205G 330ML VR" at bounding box center [1430, 406] width 264 height 22
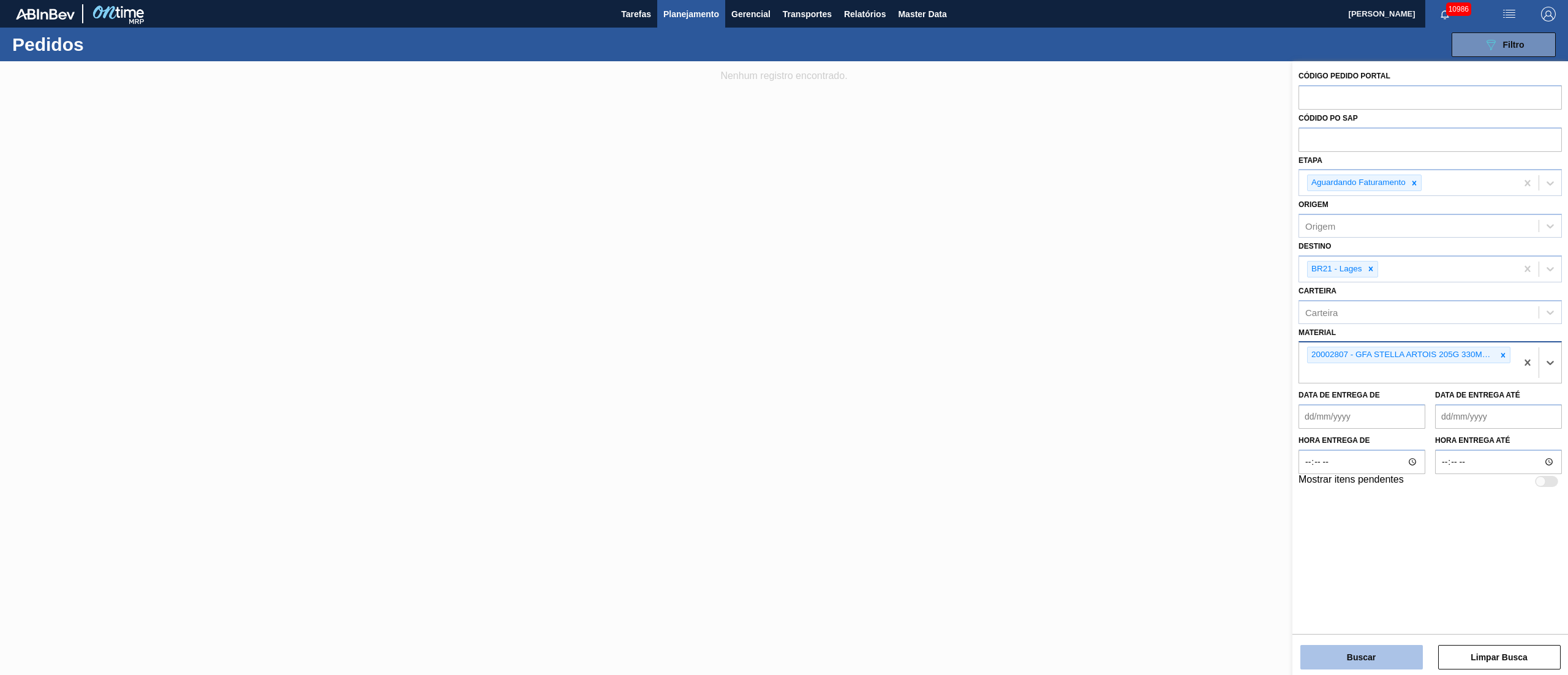
click at [1175, 506] on button "Buscar" at bounding box center [1361, 657] width 122 height 25
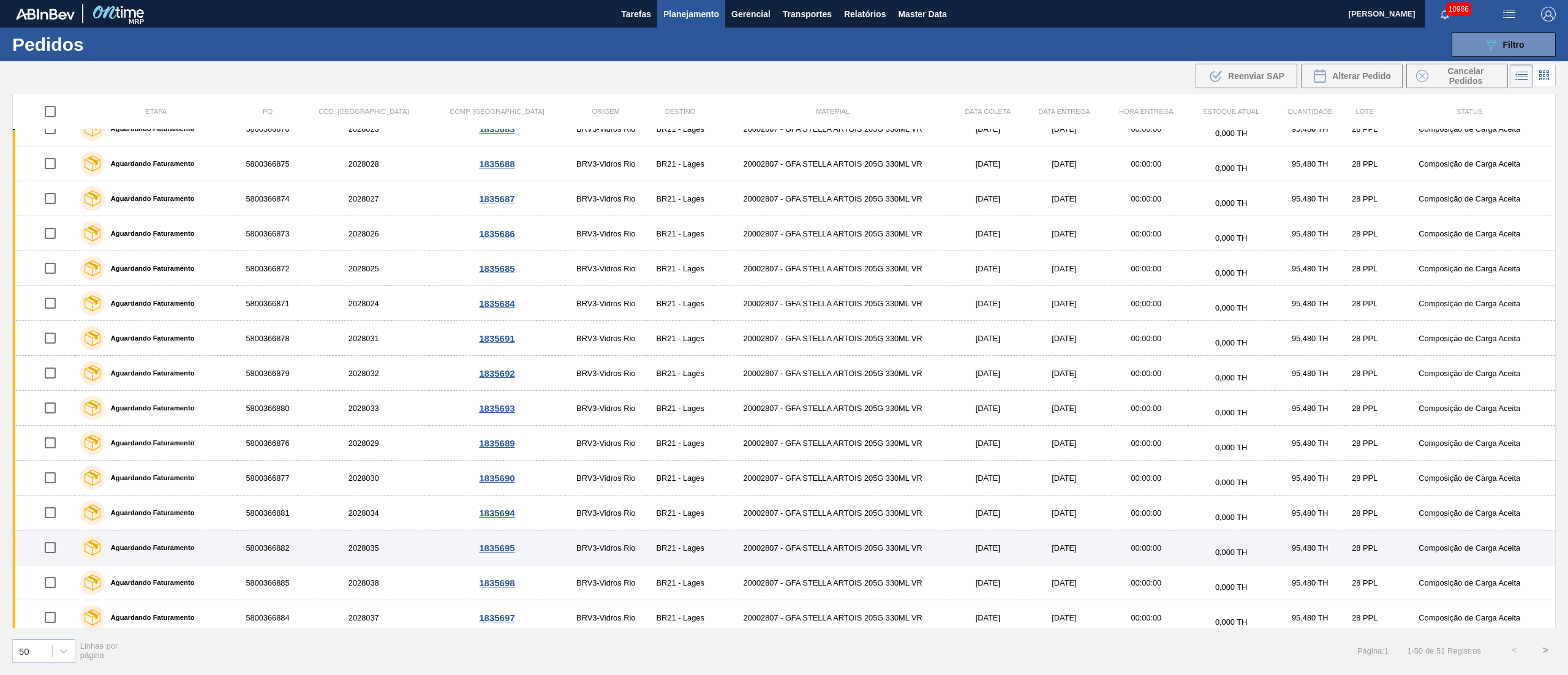
scroll to position [1258, 0]
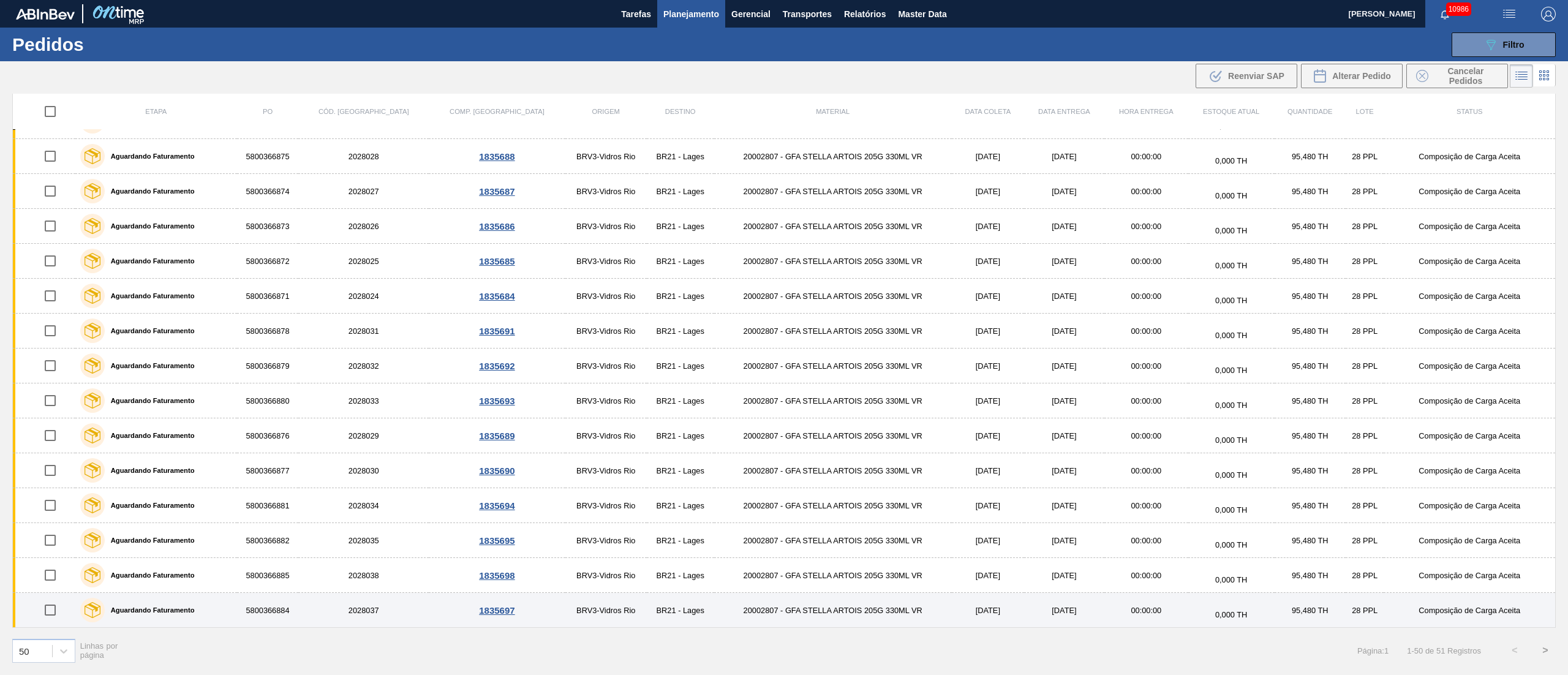
click at [57, 506] on input "checkbox" at bounding box center [51, 610] width 26 height 26
checkbox input "true"
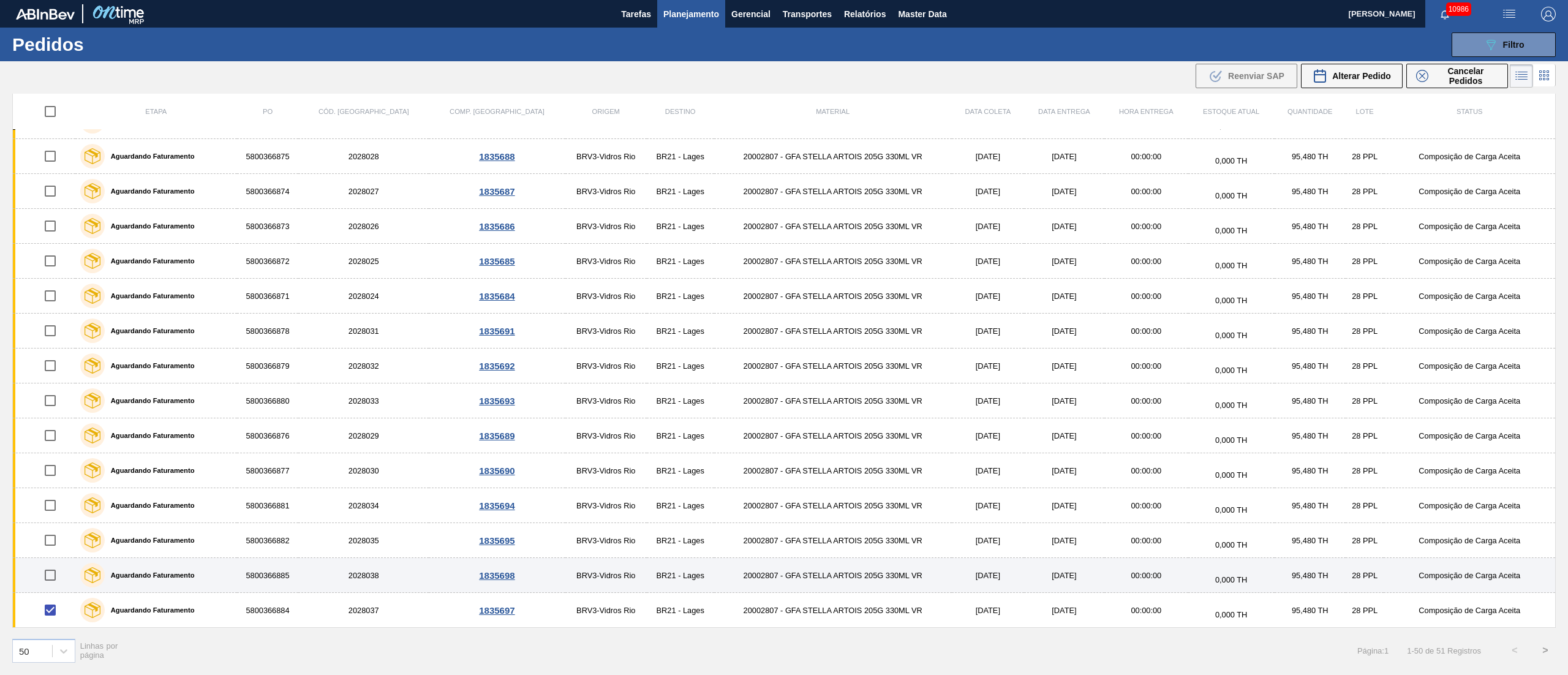
click at [55, 506] on input "checkbox" at bounding box center [51, 575] width 26 height 26
checkbox input "true"
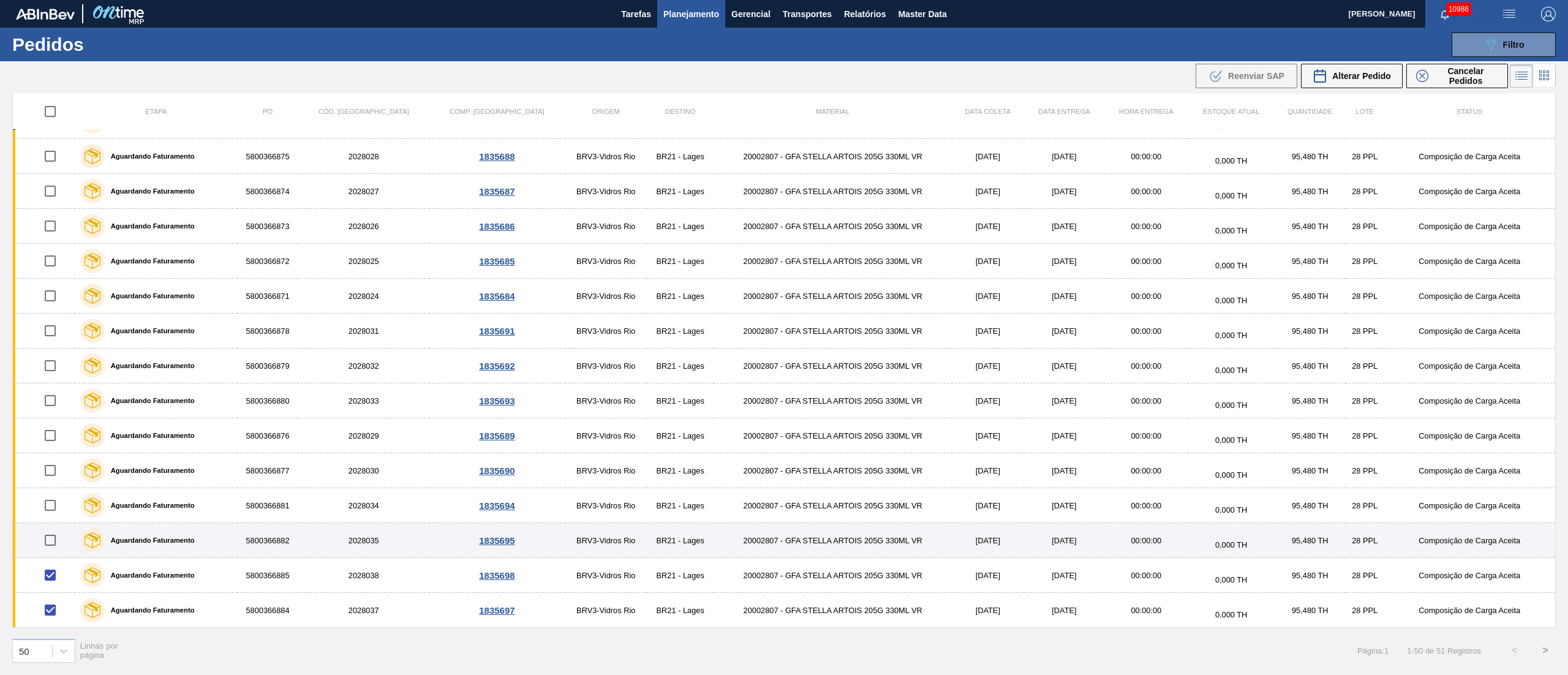
click at [55, 506] on input "checkbox" at bounding box center [51, 540] width 26 height 26
checkbox input "true"
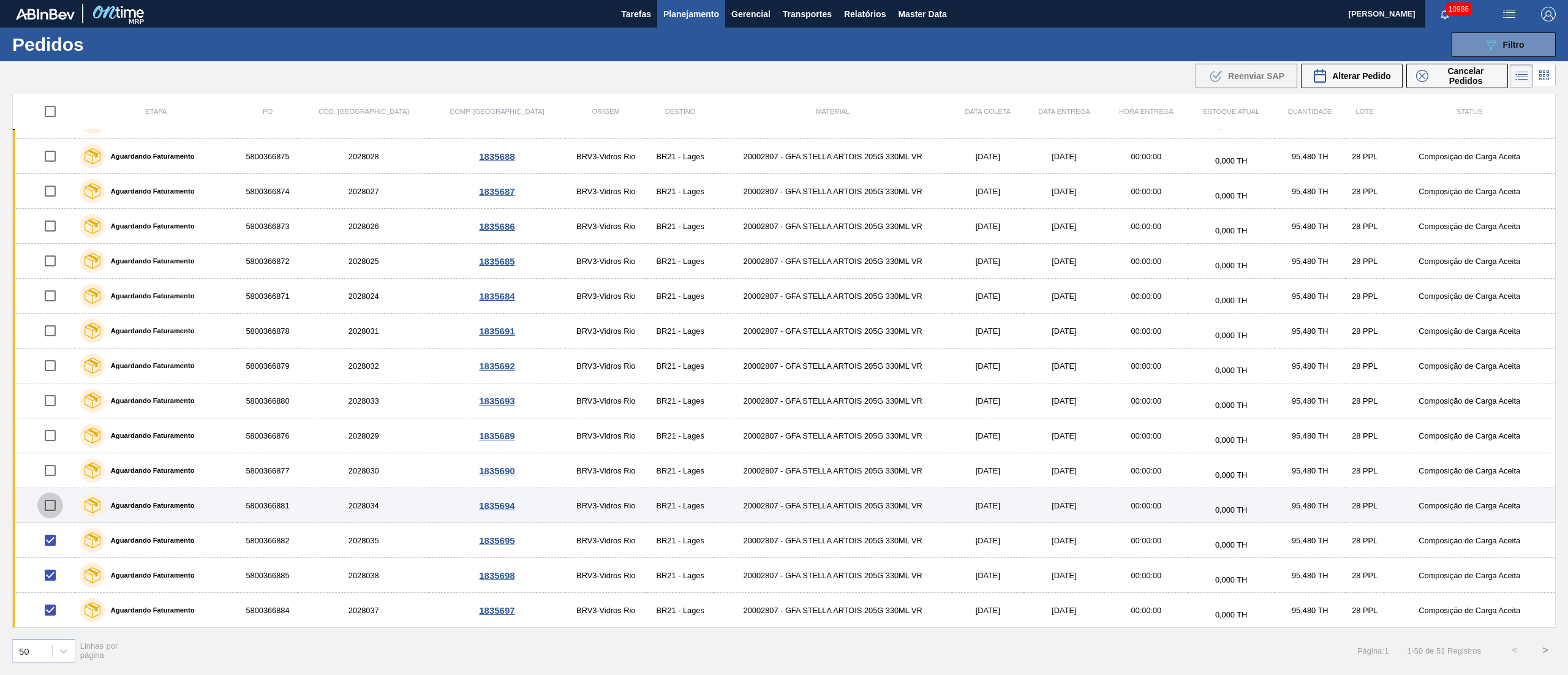
click at [56, 503] on input "checkbox" at bounding box center [51, 506] width 26 height 26
click at [52, 506] on input "checkbox" at bounding box center [51, 506] width 26 height 26
checkbox input "false"
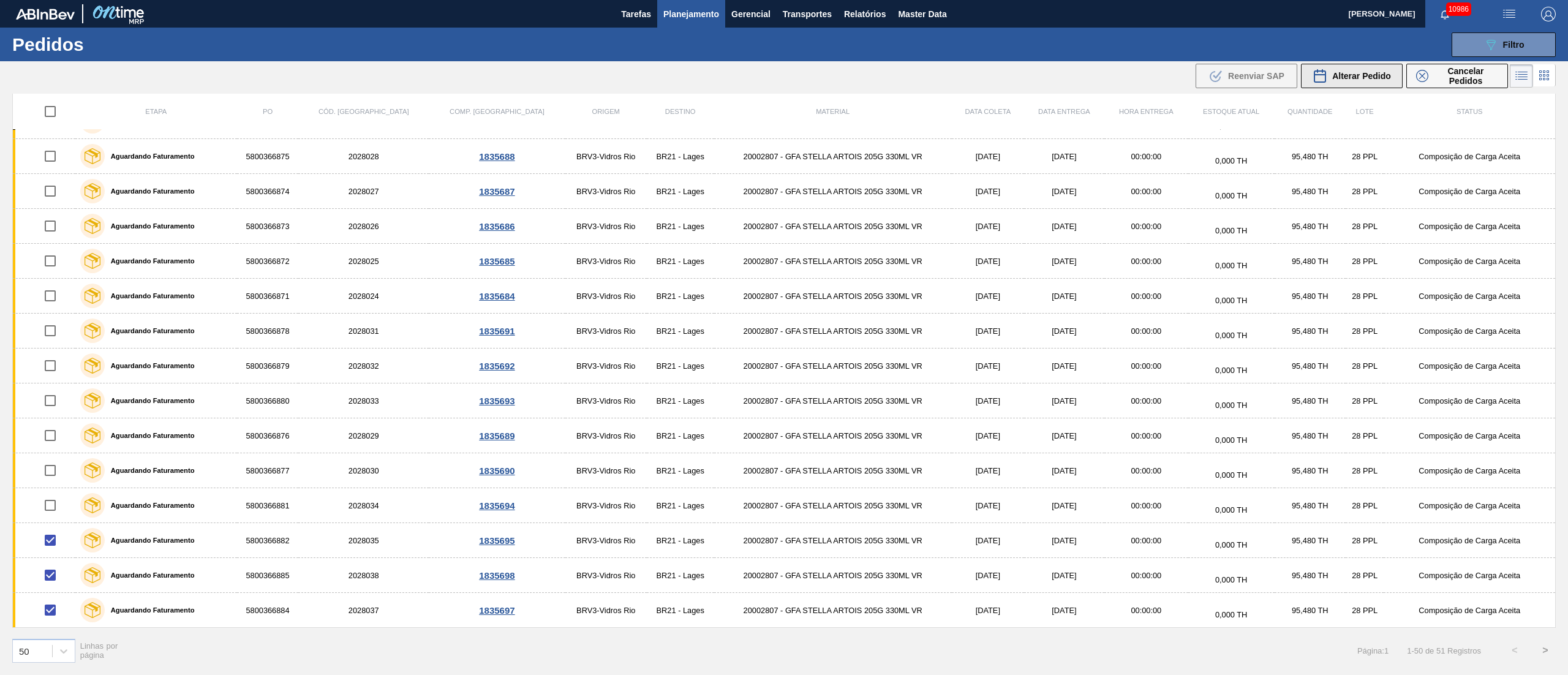
click at [1175, 81] on div "Alterar Pedido" at bounding box center [1351, 76] width 78 height 14
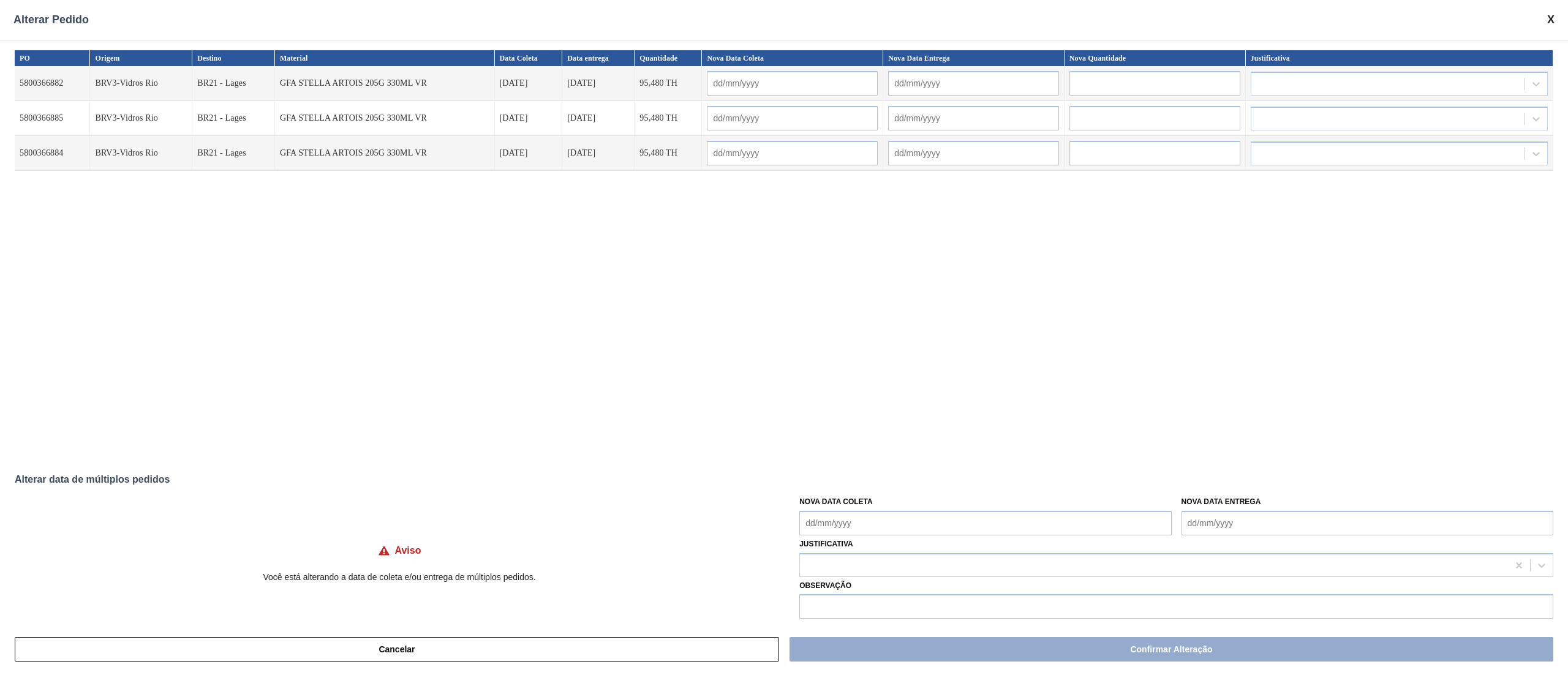
click at [829, 506] on Coleta "Nova Data Coleta" at bounding box center [984, 523] width 372 height 25
click at [911, 447] on div "19" at bounding box center [913, 447] width 17 height 17
type Coleta "[DATE]"
type input "[DATE]"
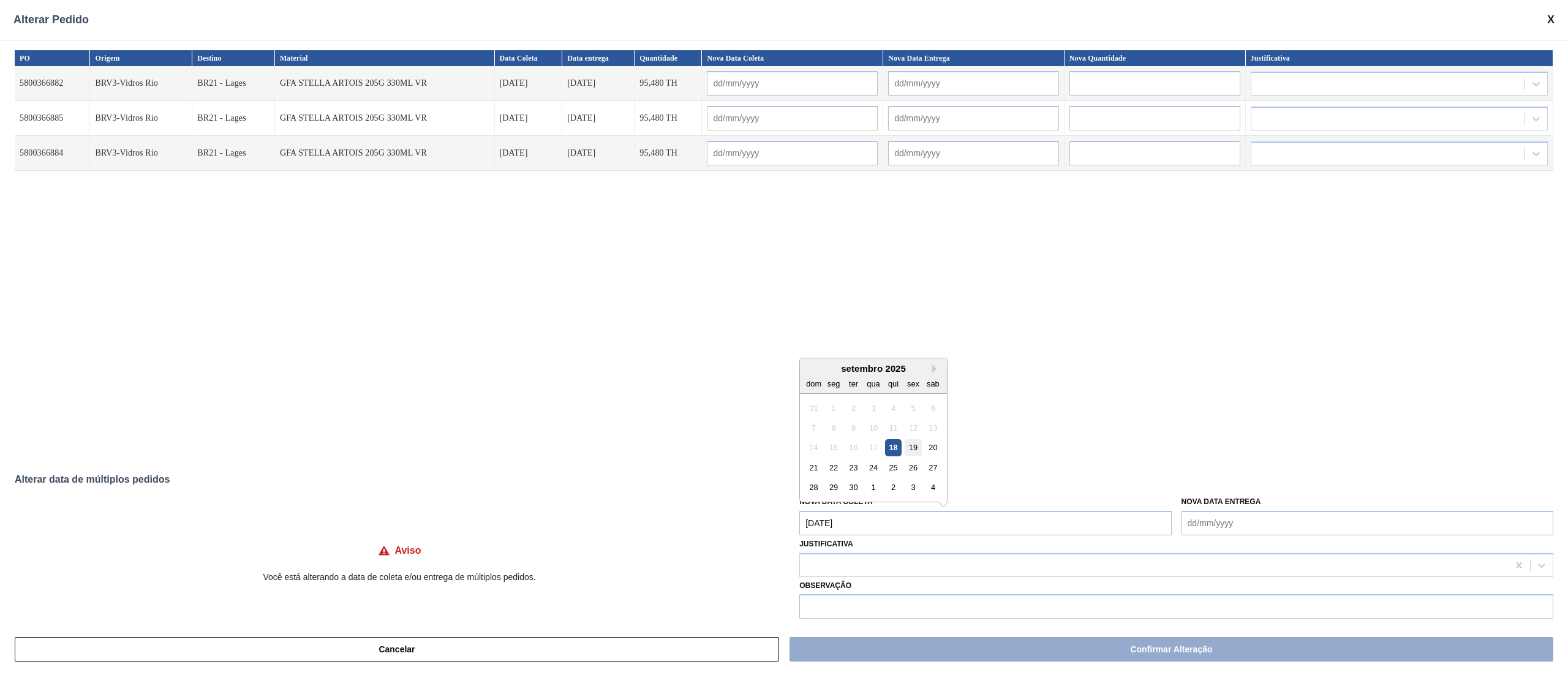
type input "[DATE]"
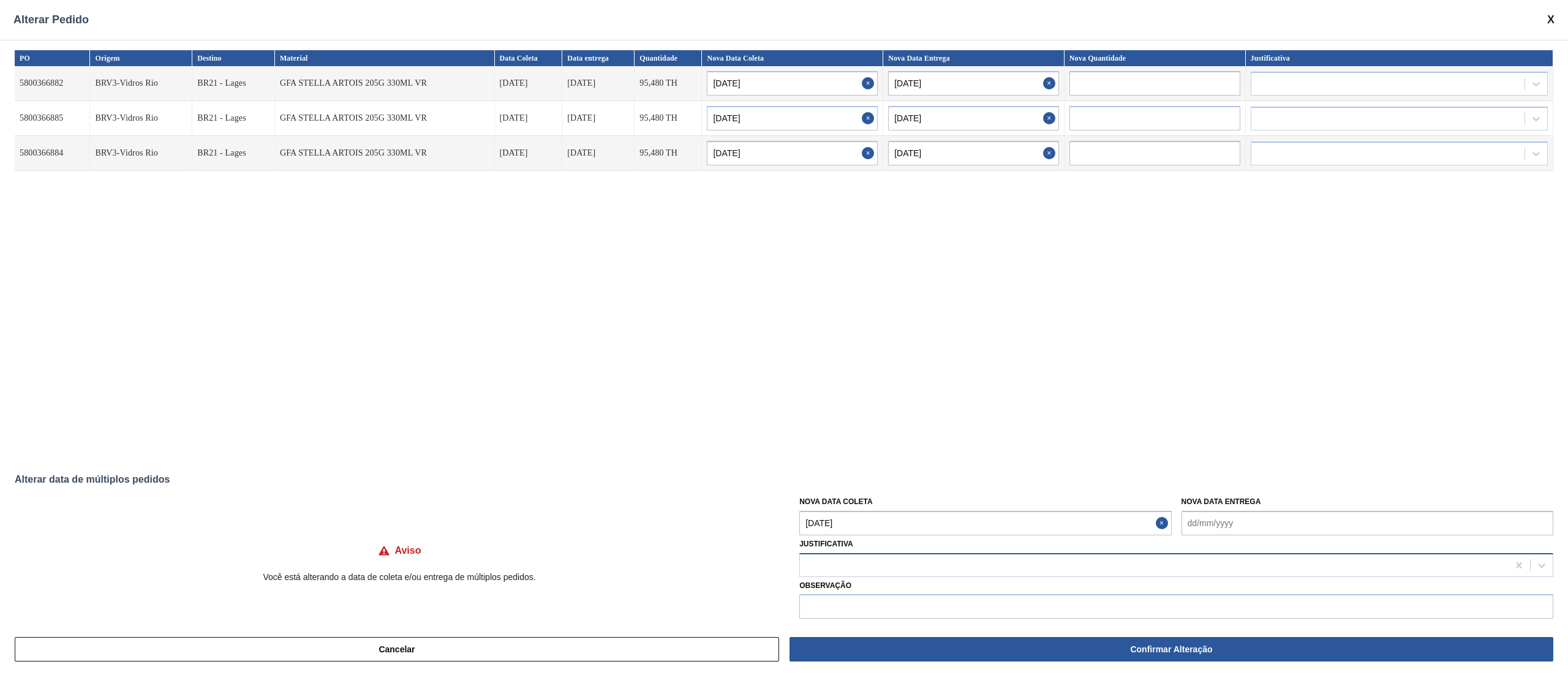
click at [828, 506] on div at bounding box center [1153, 565] width 708 height 18
type input "ou"
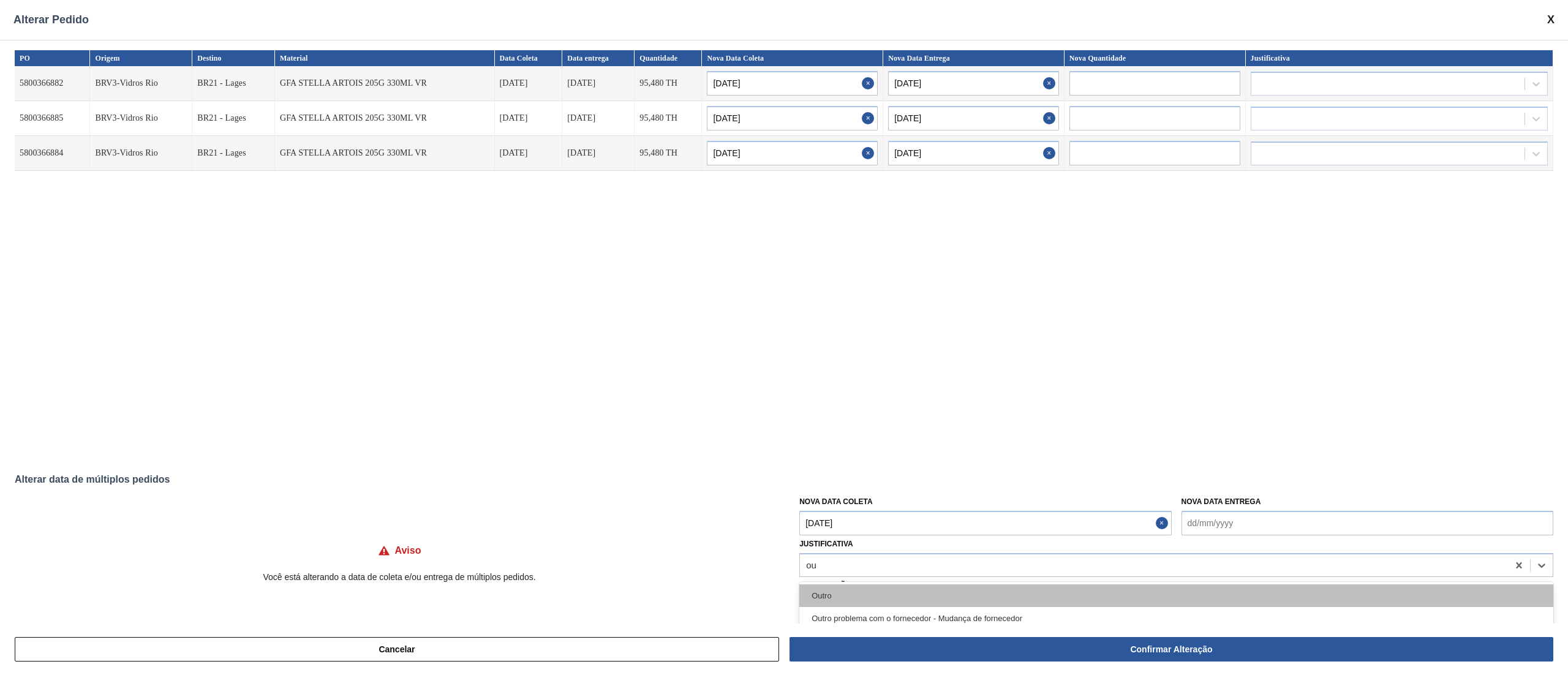
click at [837, 506] on div "Outro" at bounding box center [1175, 595] width 754 height 22
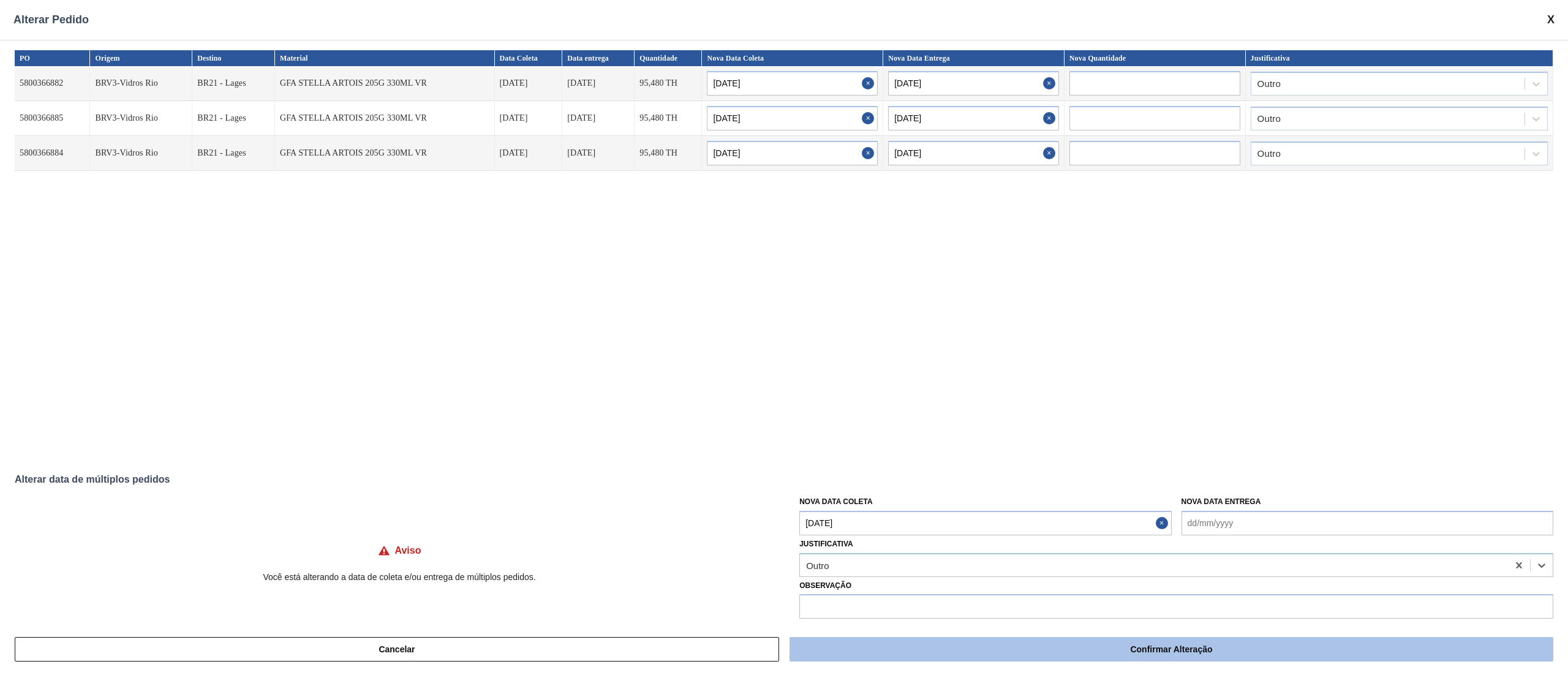
click at [1086, 506] on button "Confirmar Alteração" at bounding box center [1171, 649] width 763 height 25
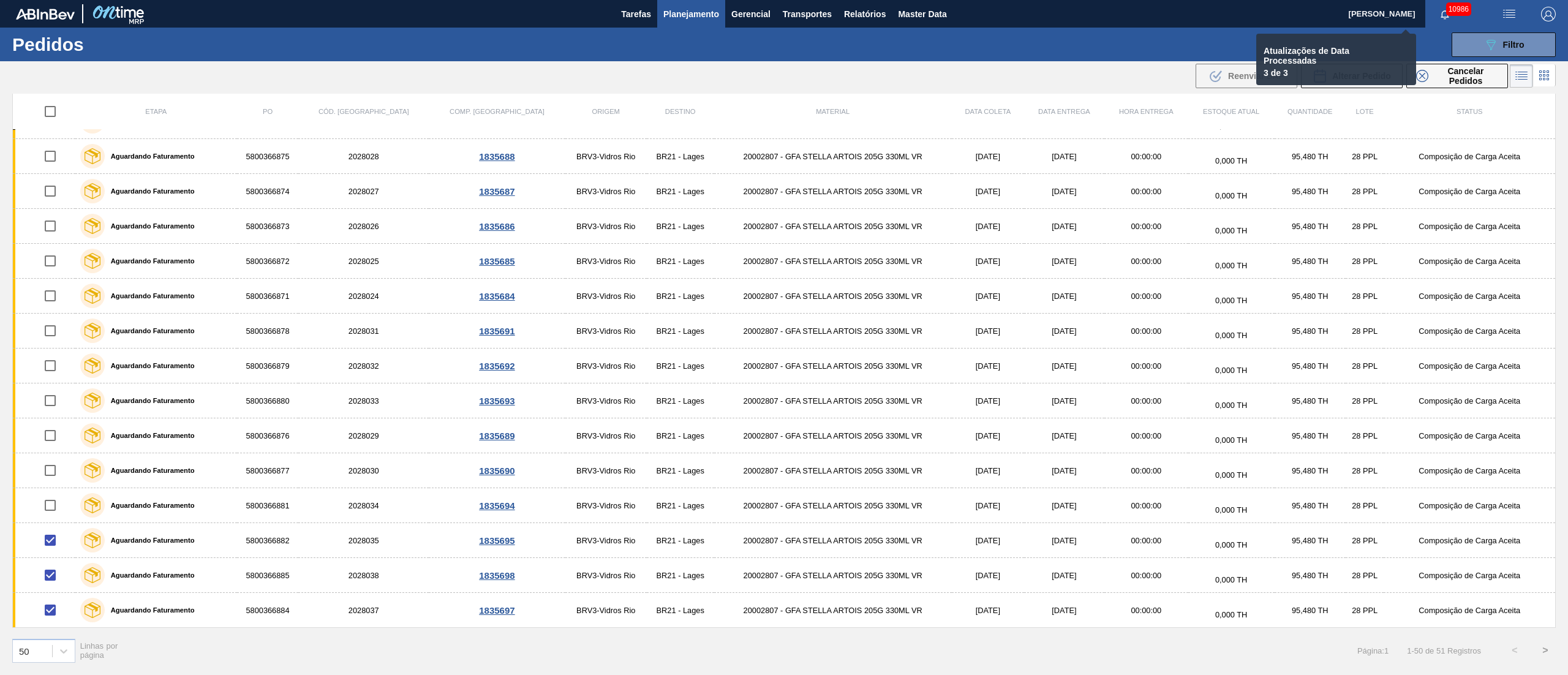
checkbox input "false"
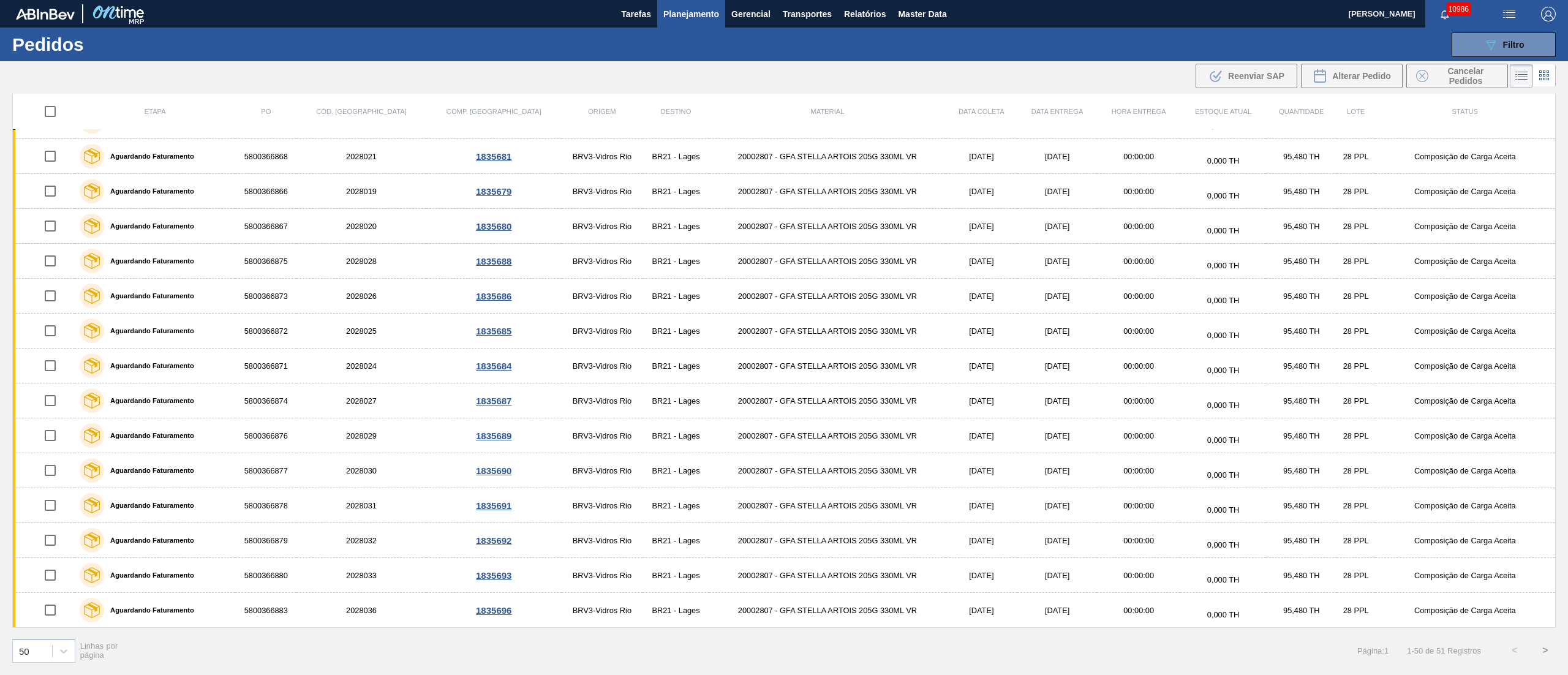
scroll to position [0, 0]
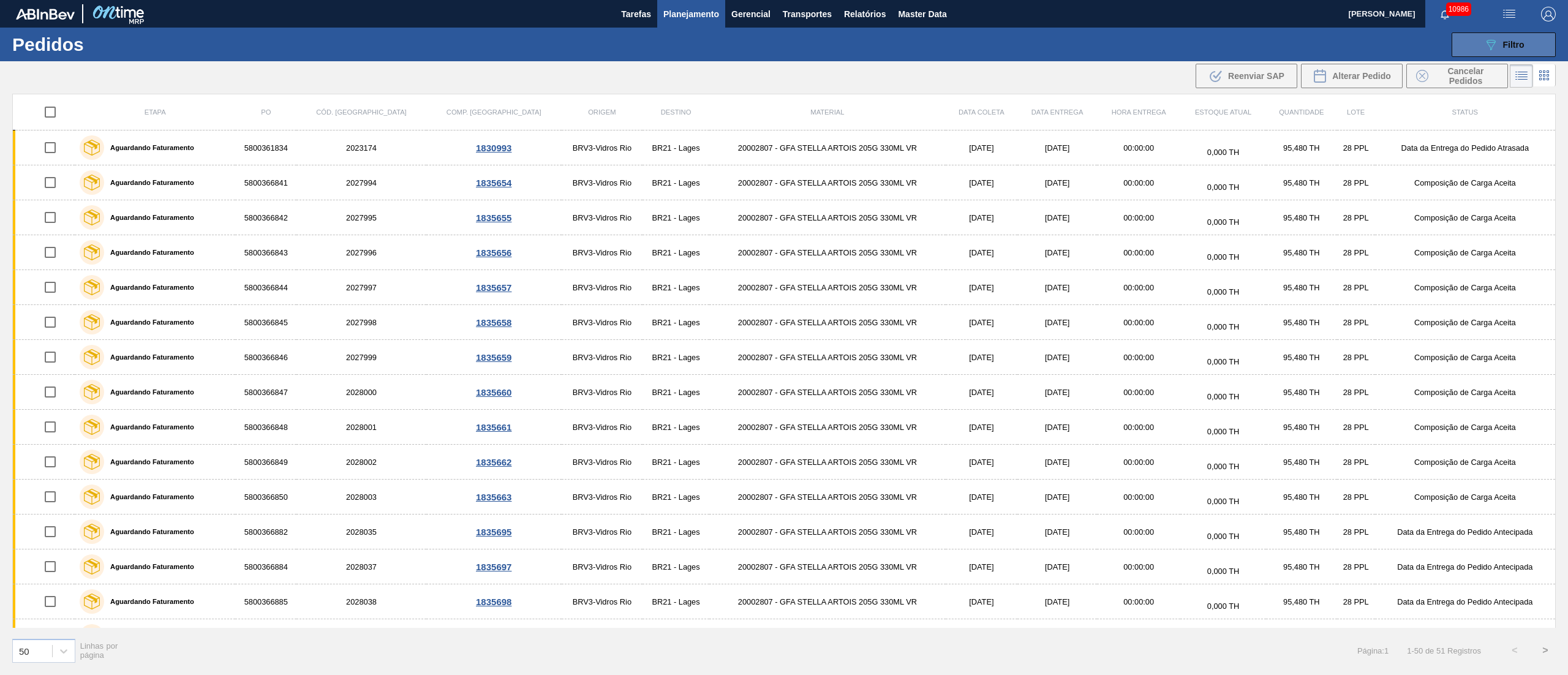
click at [1175, 54] on button "089F7B8B-B2A5-4AFE-B5C0-19BA573D28AC Filtro" at bounding box center [1504, 45] width 104 height 25
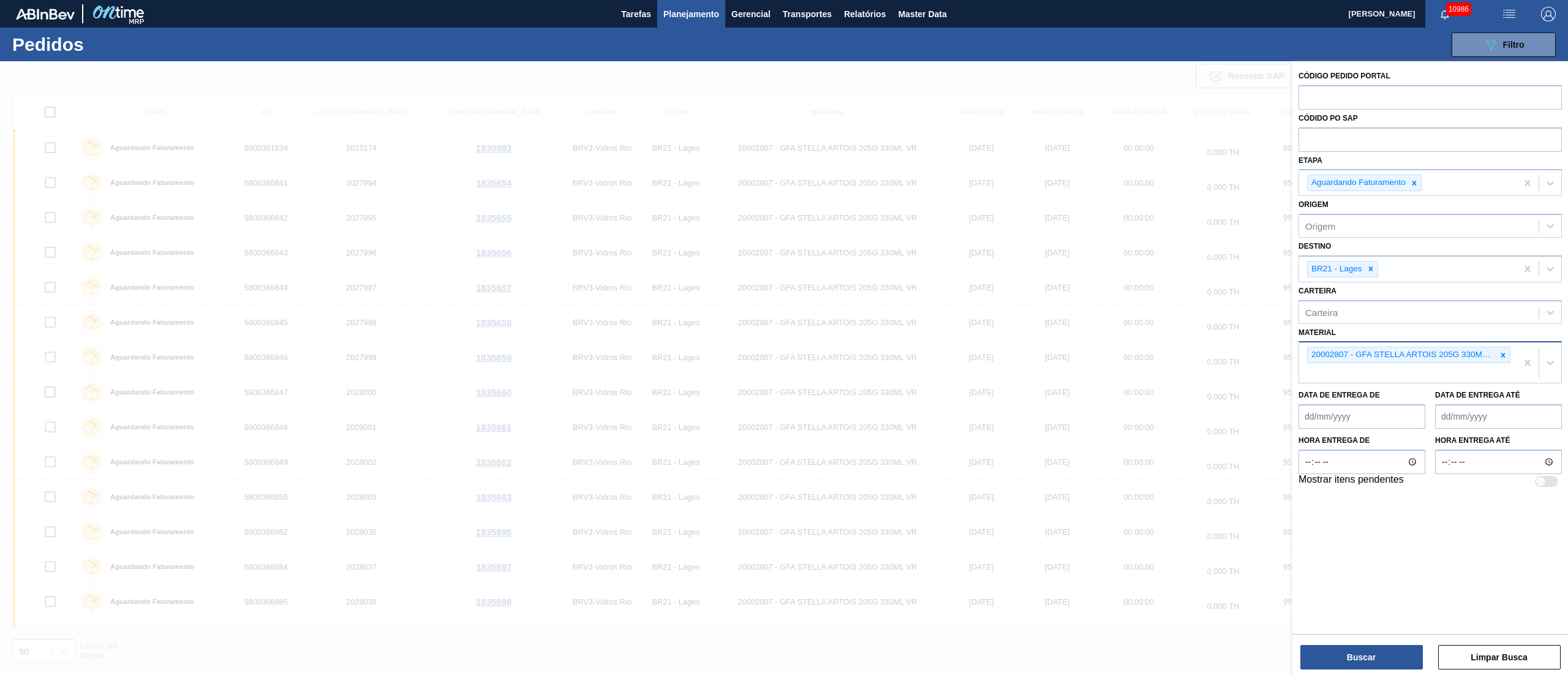
click at [1154, 29] on div "089F7B8B-B2A5-4AFE-B5C0-19BA573D28AC Filtro Código Pedido Portal Códido PO SAP …" at bounding box center [882, 44] width 1359 height 37
click at [1007, 89] on div at bounding box center [784, 399] width 1568 height 675
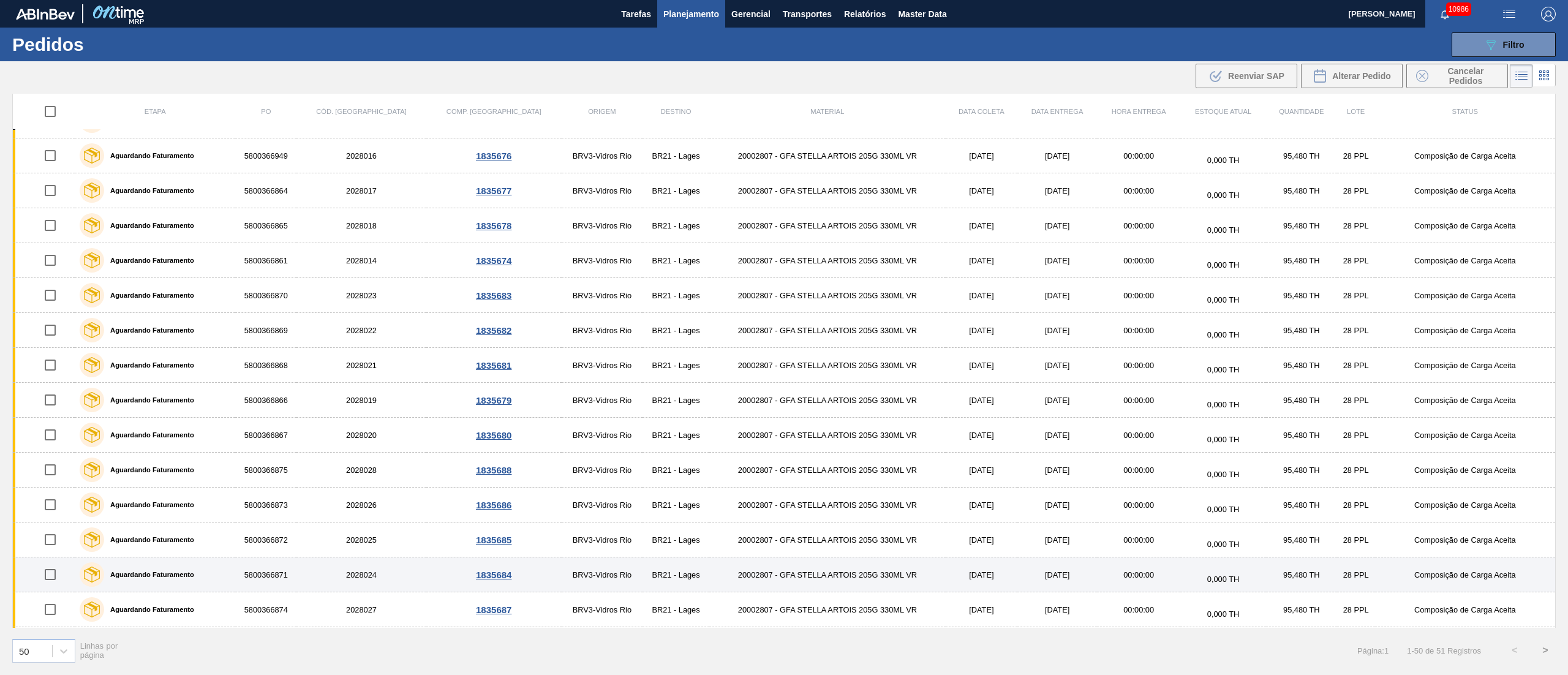
scroll to position [1258, 0]
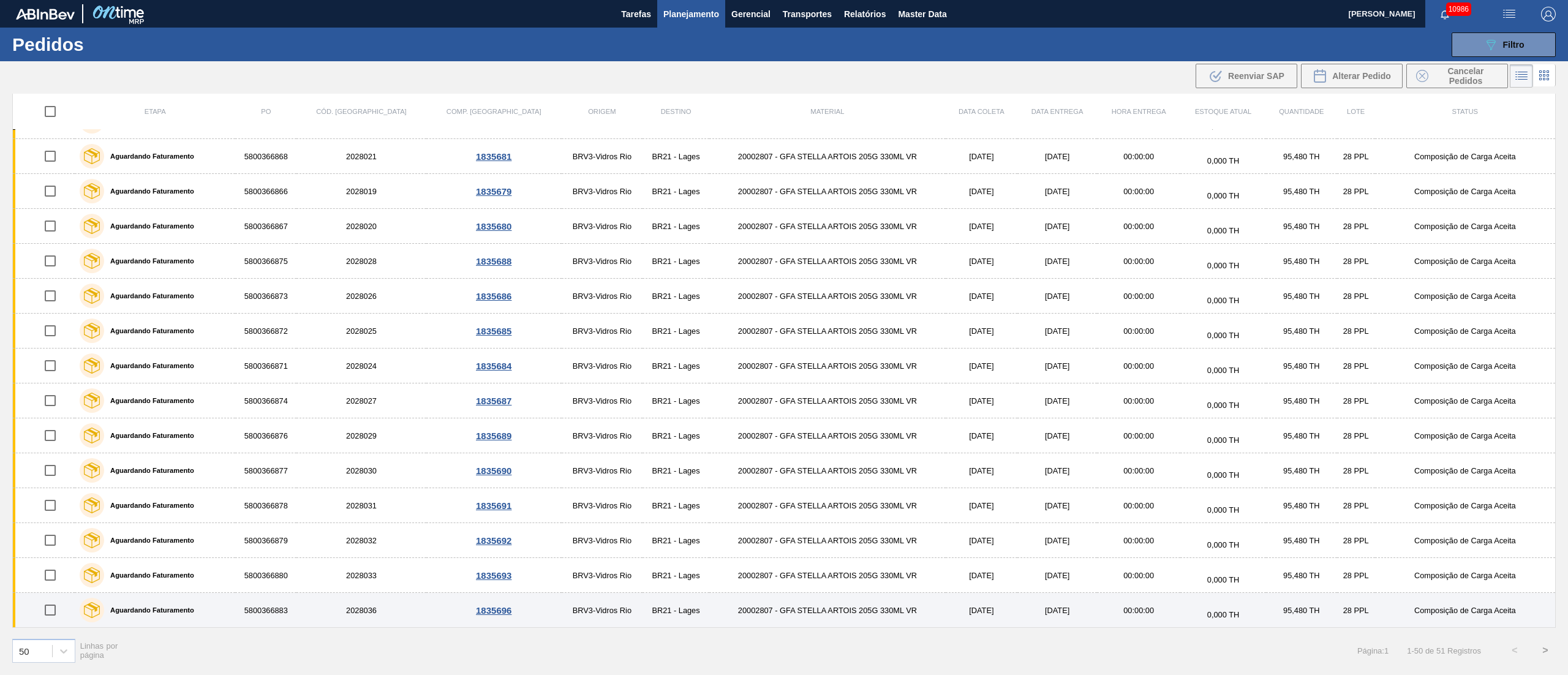
click at [54, 506] on input "checkbox" at bounding box center [51, 610] width 26 height 26
checkbox input "true"
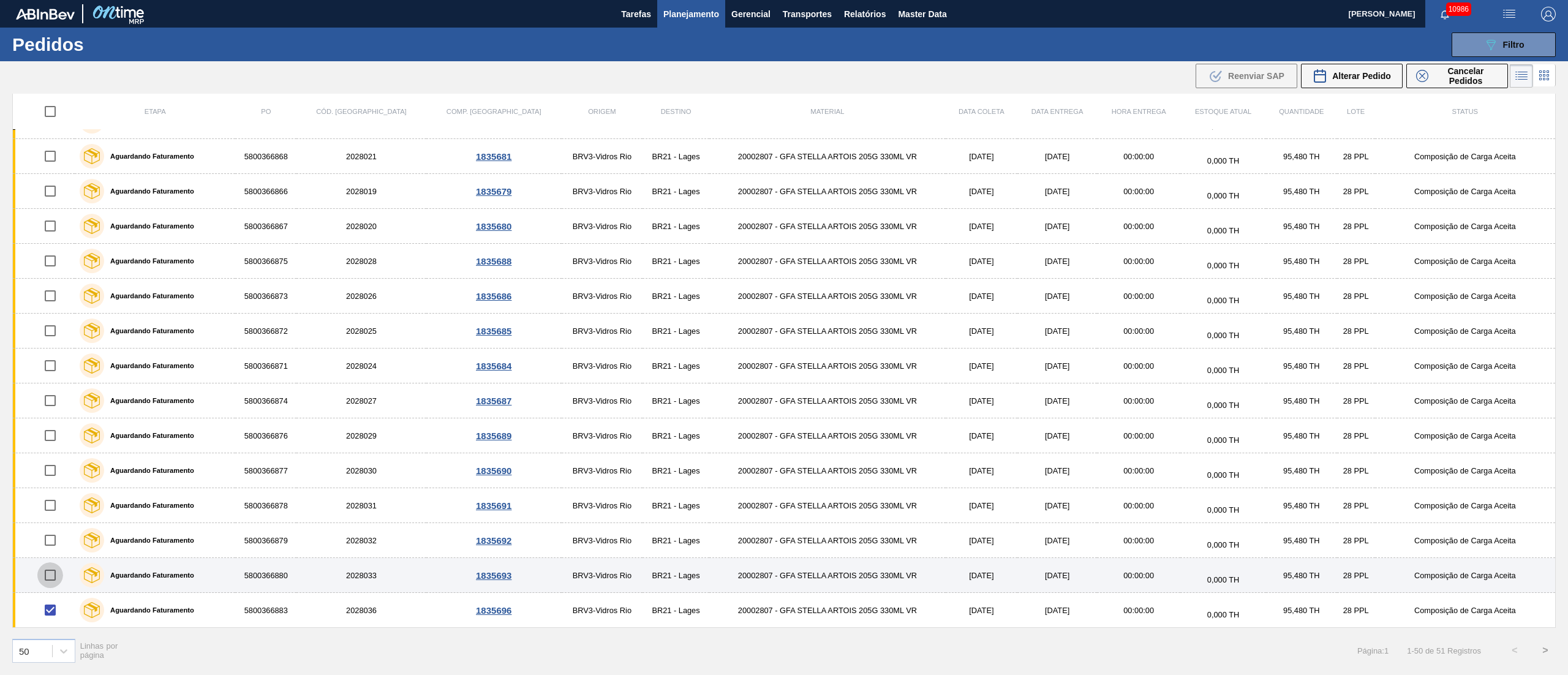
click at [49, 506] on input "checkbox" at bounding box center [51, 575] width 26 height 26
checkbox input "true"
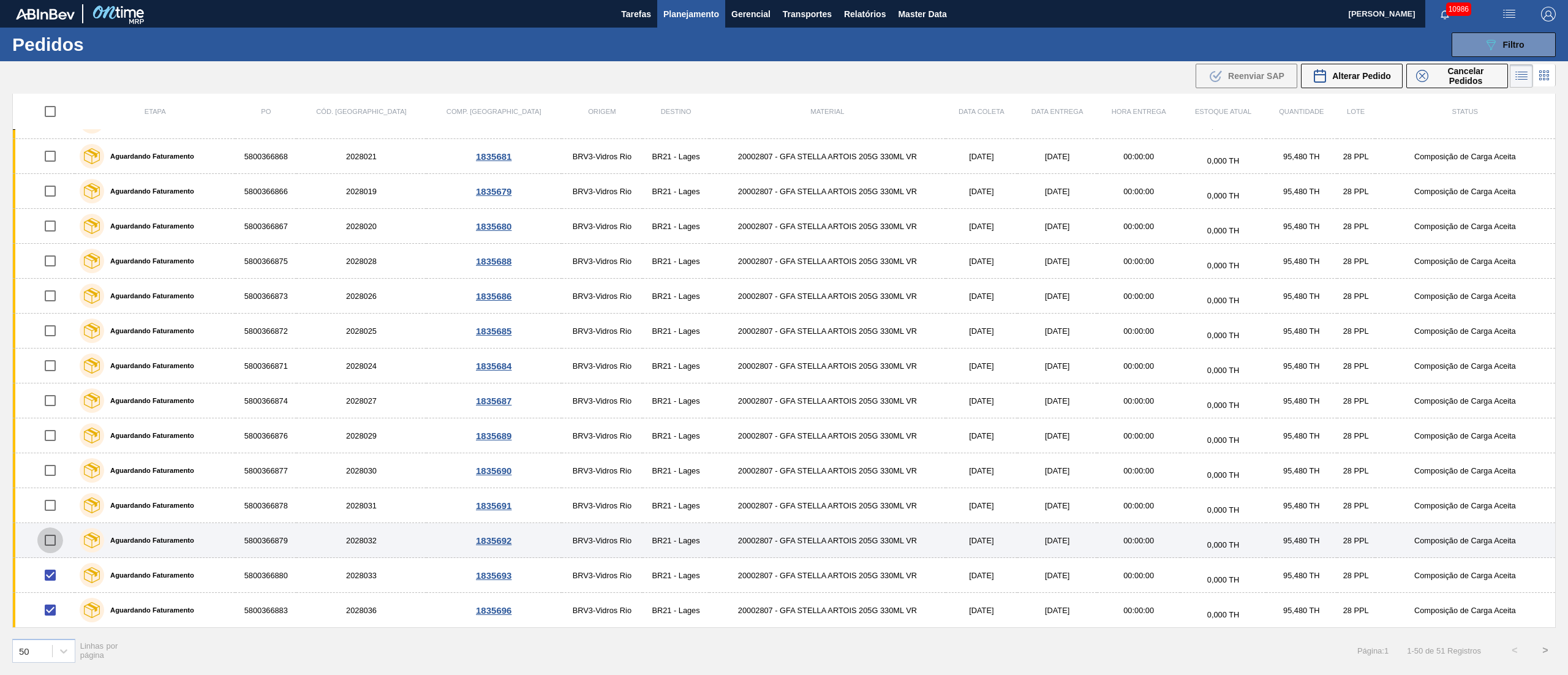
click at [55, 506] on input "checkbox" at bounding box center [51, 540] width 26 height 26
checkbox input "true"
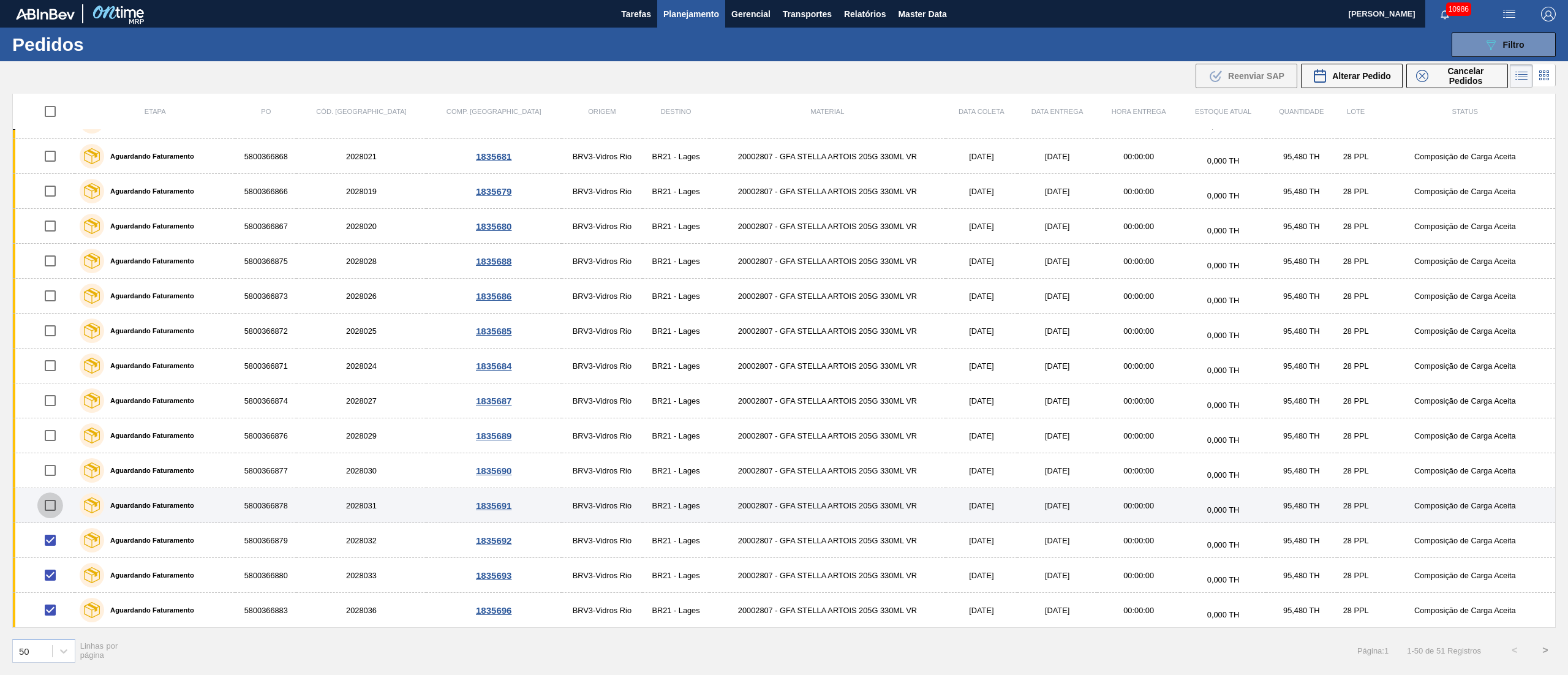
click at [53, 504] on input "checkbox" at bounding box center [51, 506] width 26 height 26
checkbox input "true"
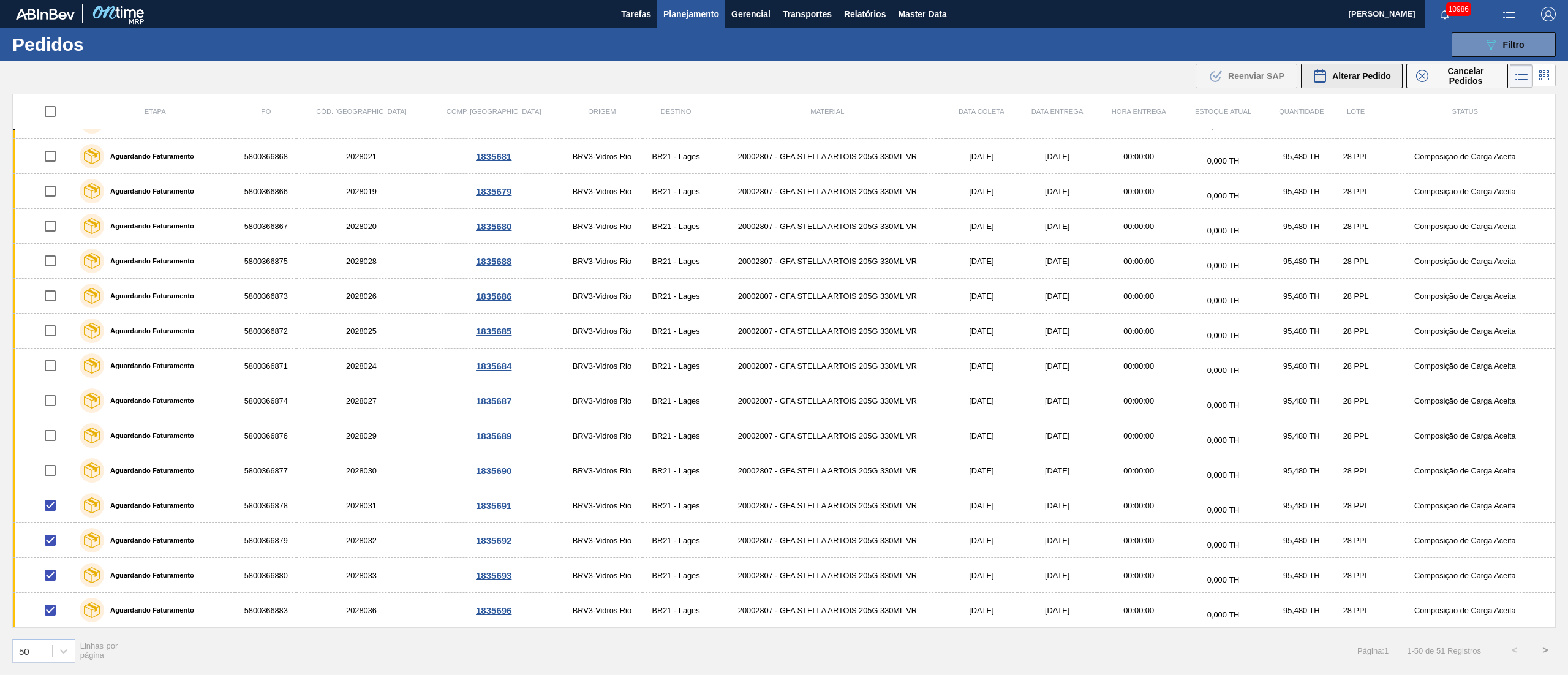
click at [1175, 83] on button "Alterar Pedido" at bounding box center [1351, 76] width 101 height 25
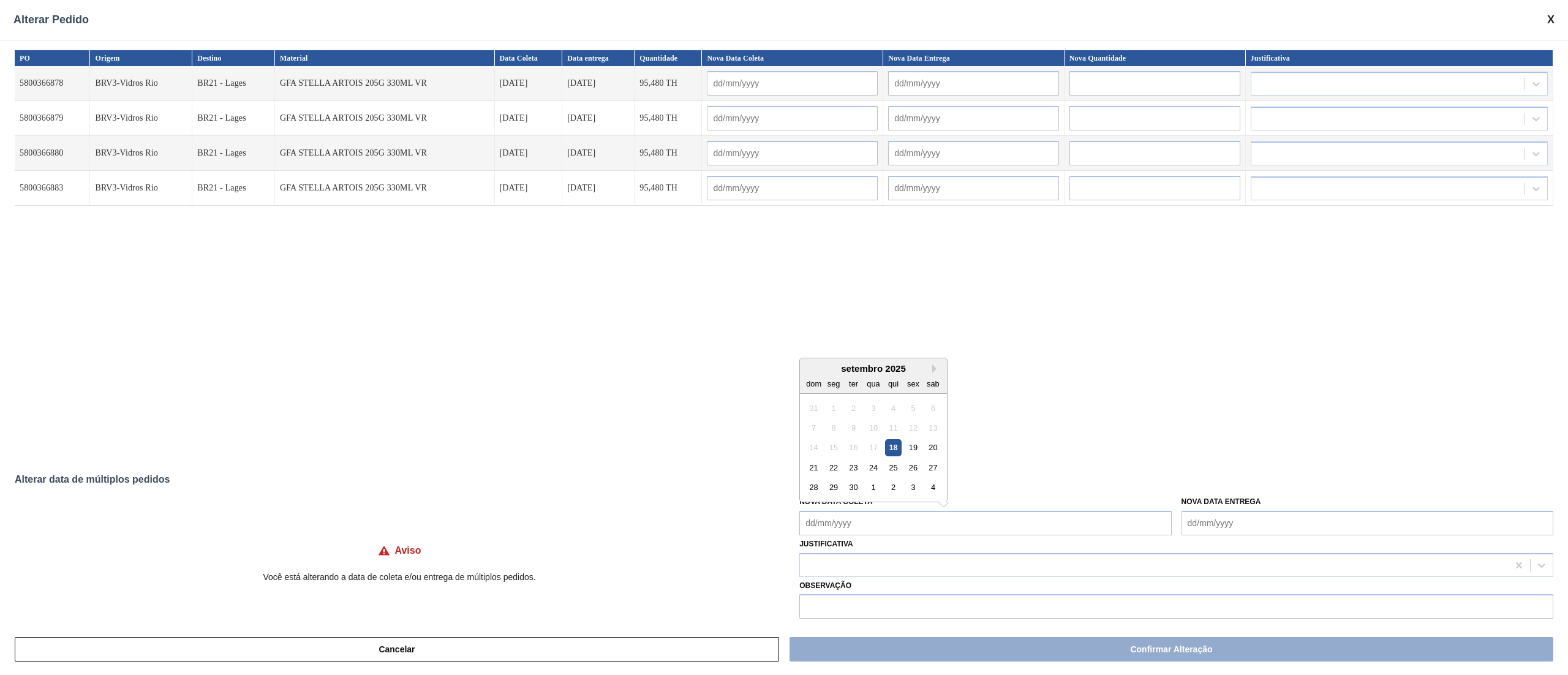
click at [809, 506] on Coleta "Nova Data Coleta" at bounding box center [984, 523] width 372 height 25
click at [833, 467] on div "22" at bounding box center [834, 467] width 17 height 17
type Coleta "[DATE]"
type input "[DATE]"
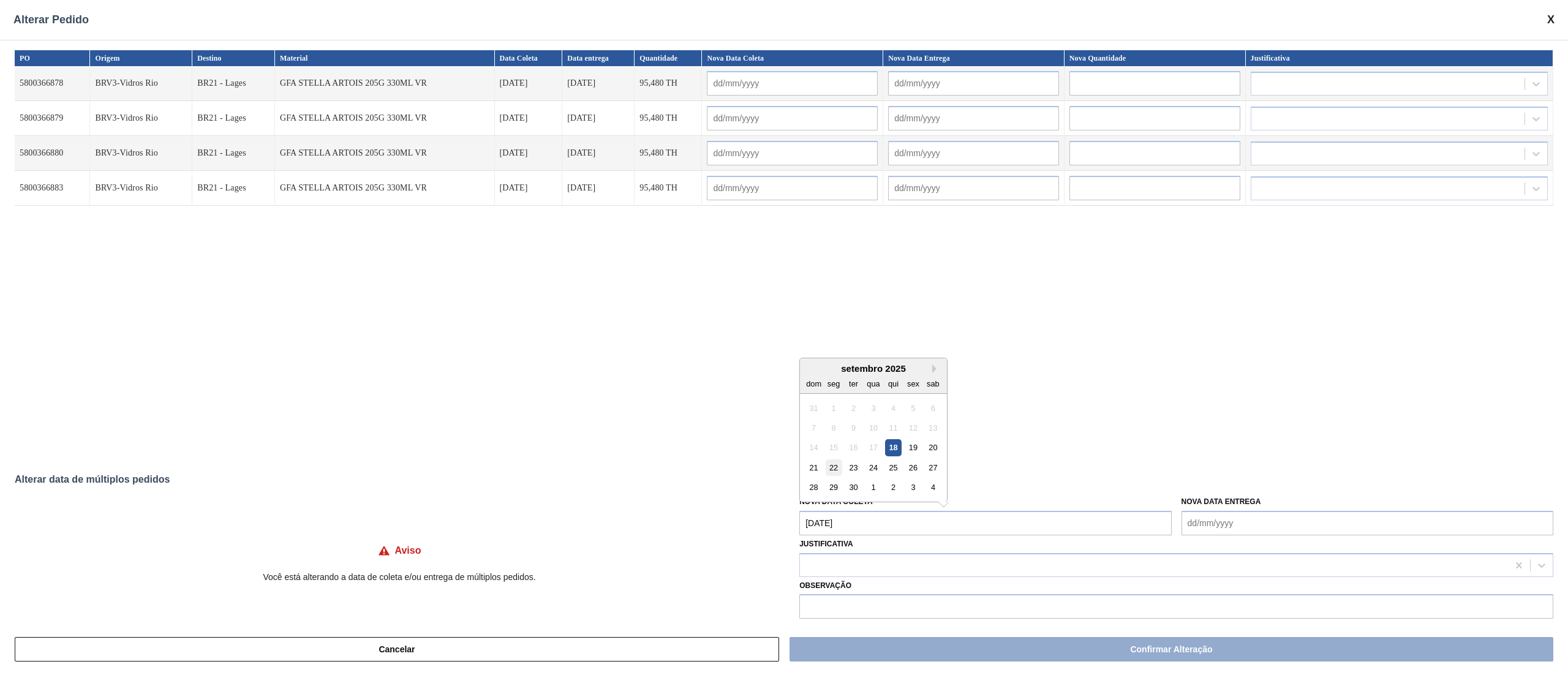
type input "[DATE]"
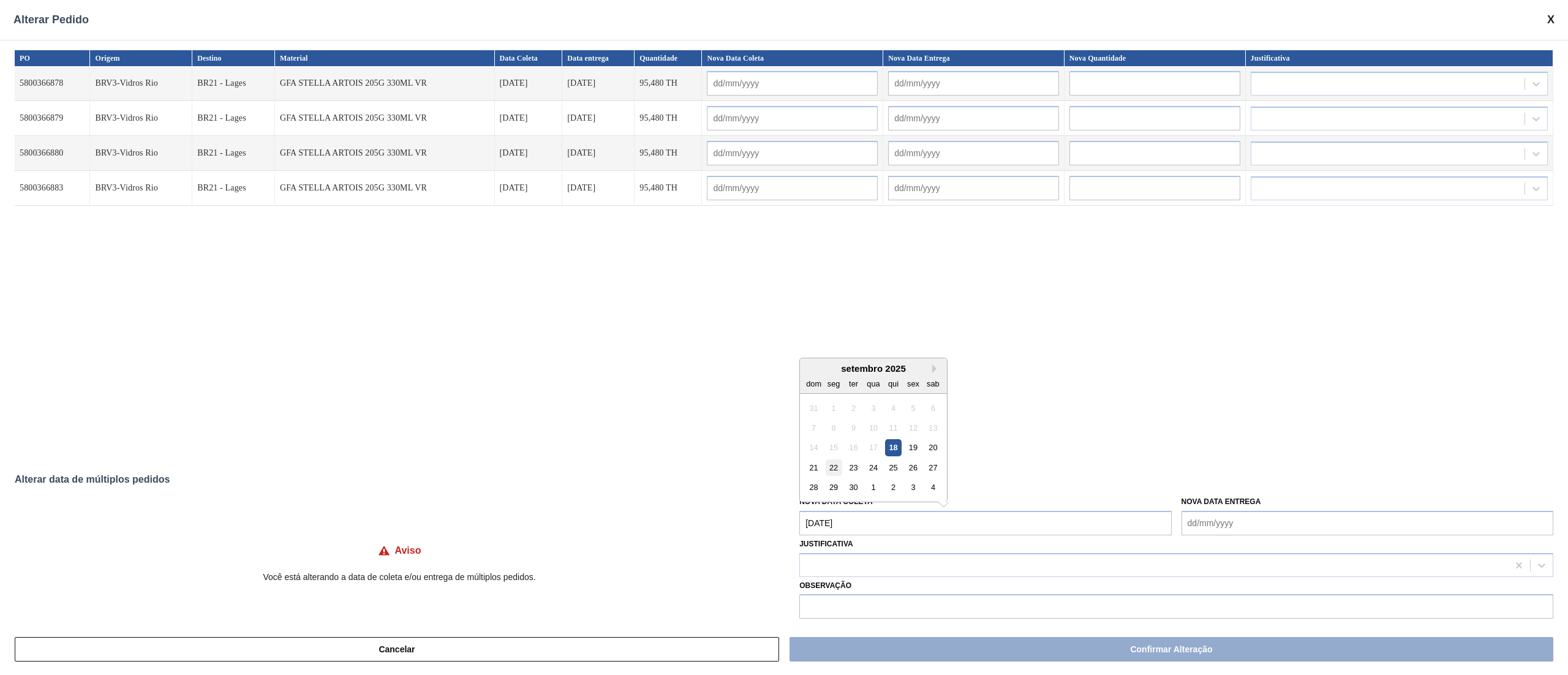
type input "[DATE]"
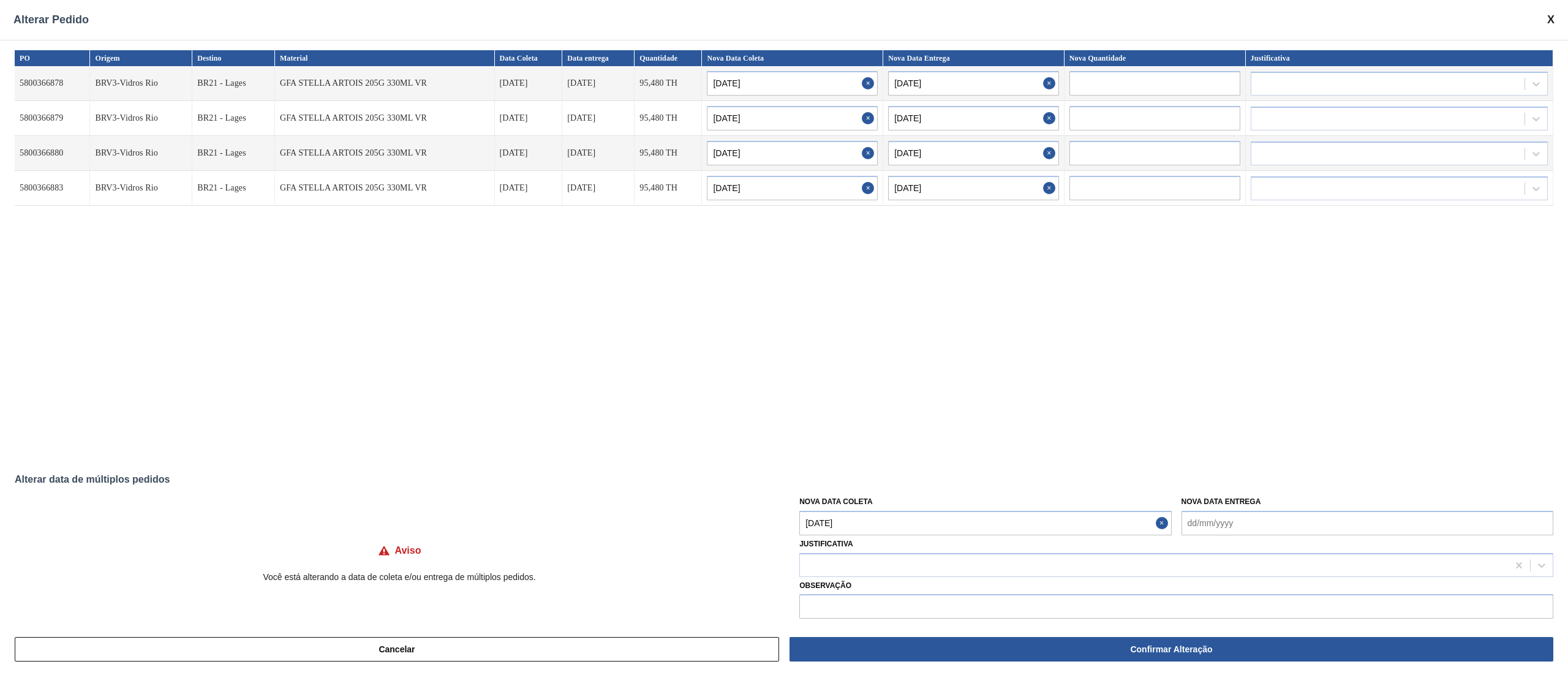
click at [829, 506] on Coleta "[DATE]" at bounding box center [984, 523] width 372 height 25
click at [931, 445] on div "20" at bounding box center [933, 447] width 17 height 17
type Coleta "[DATE]"
type input "[DATE]"
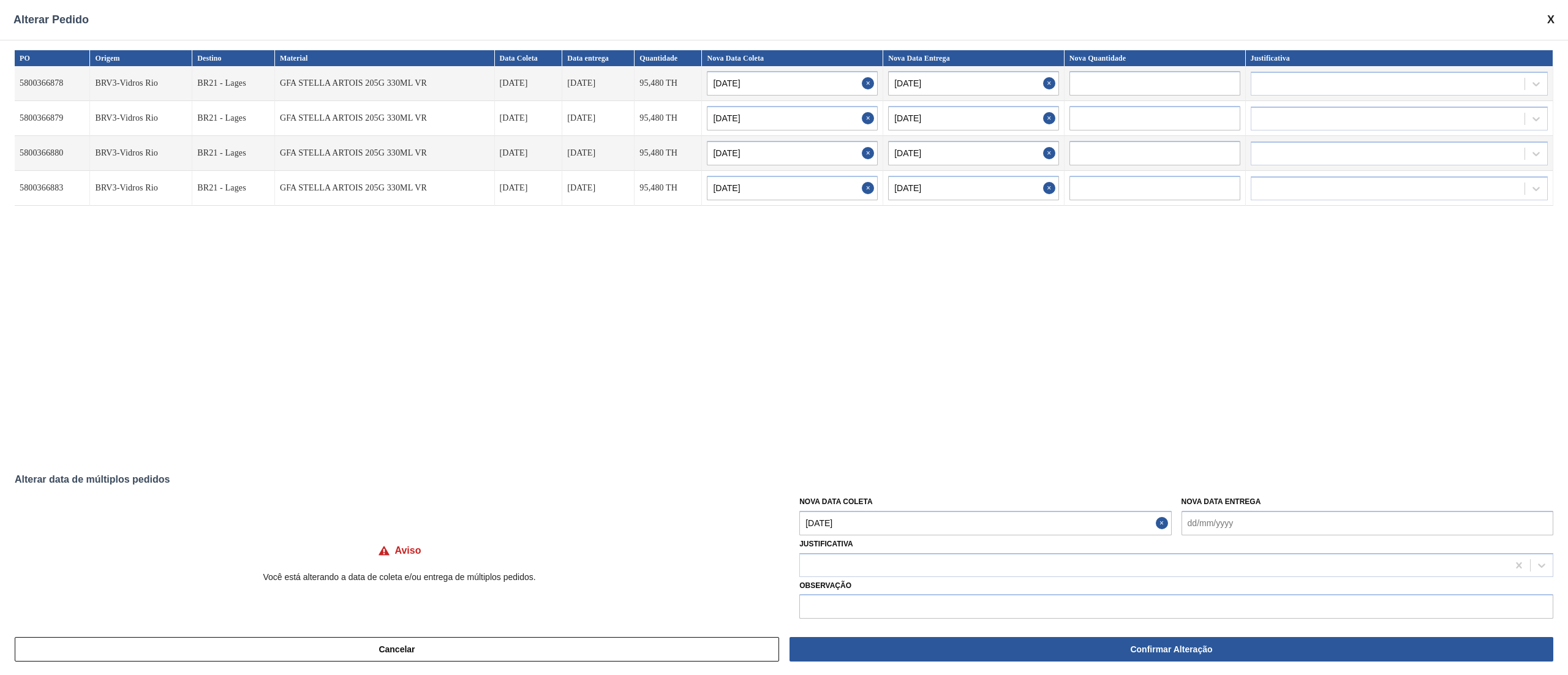
type input "[DATE]"
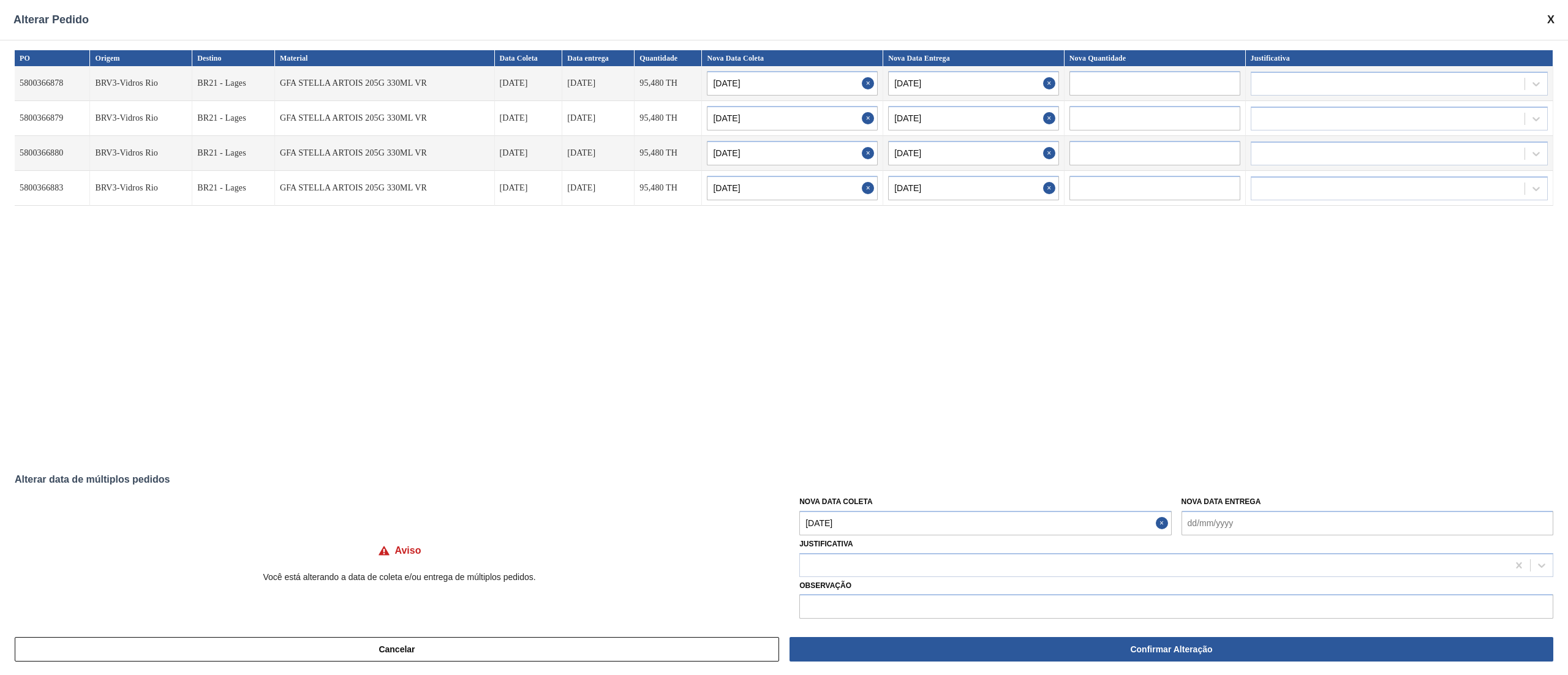
type input "[DATE]"
click at [929, 506] on div at bounding box center [1153, 565] width 708 height 18
type input "ou"
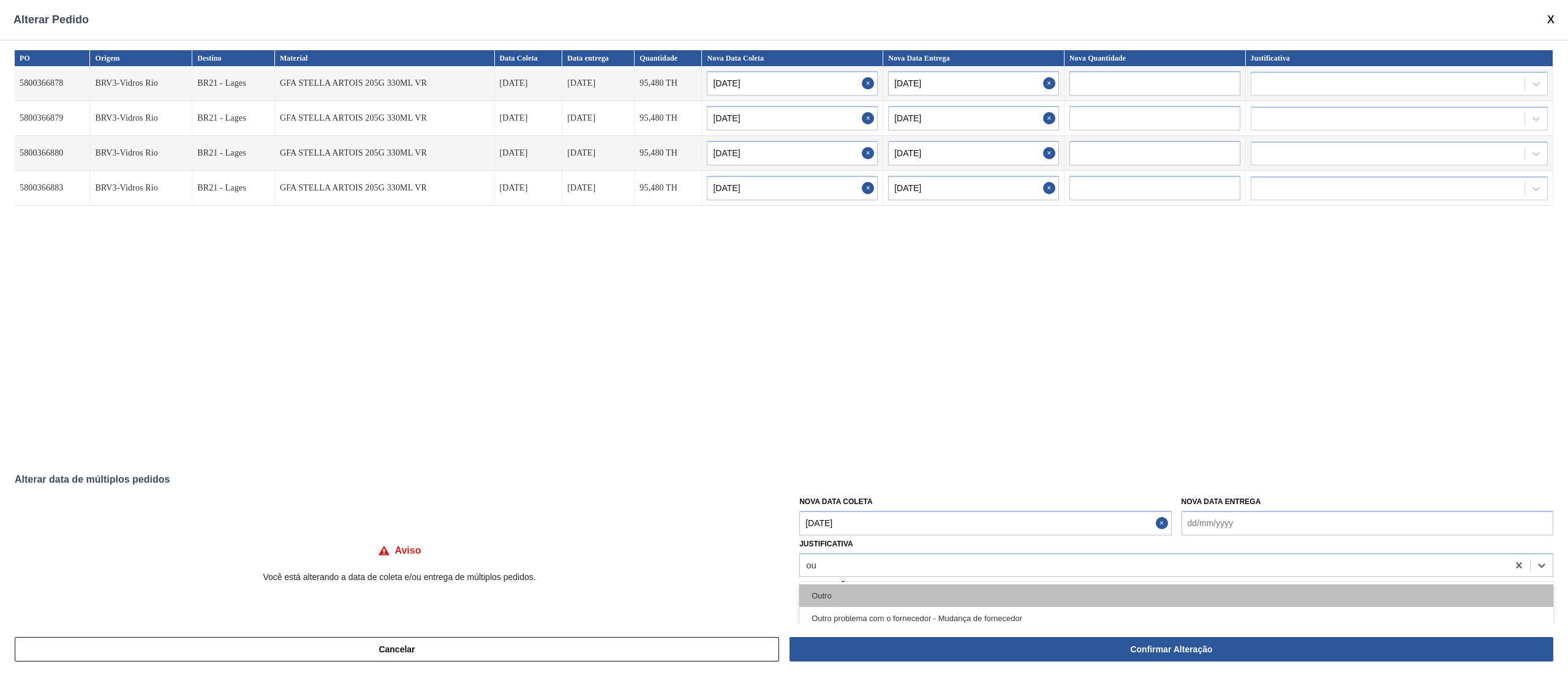
click at [890, 506] on div "Outro" at bounding box center [1175, 595] width 754 height 22
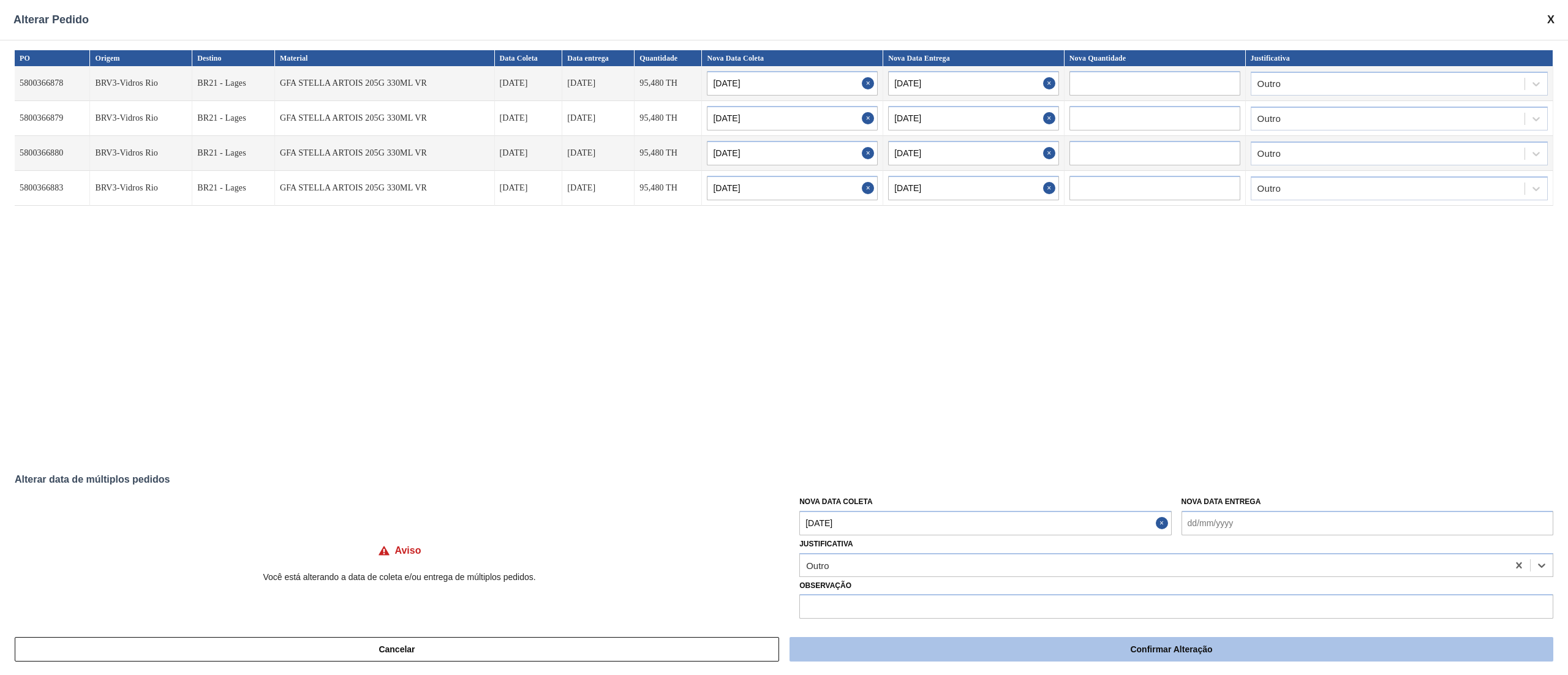
click at [985, 506] on button "Confirmar Alteração" at bounding box center [1171, 649] width 763 height 25
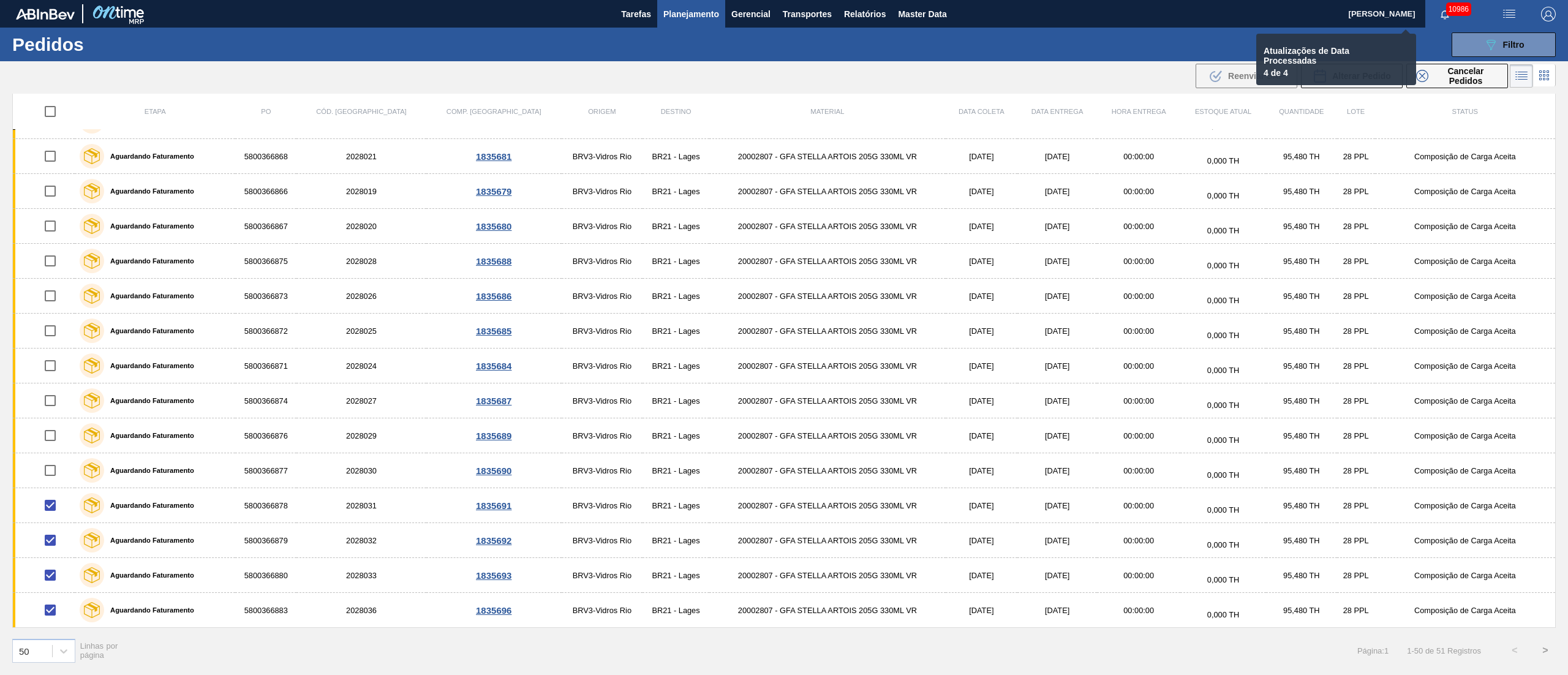
checkbox input "false"
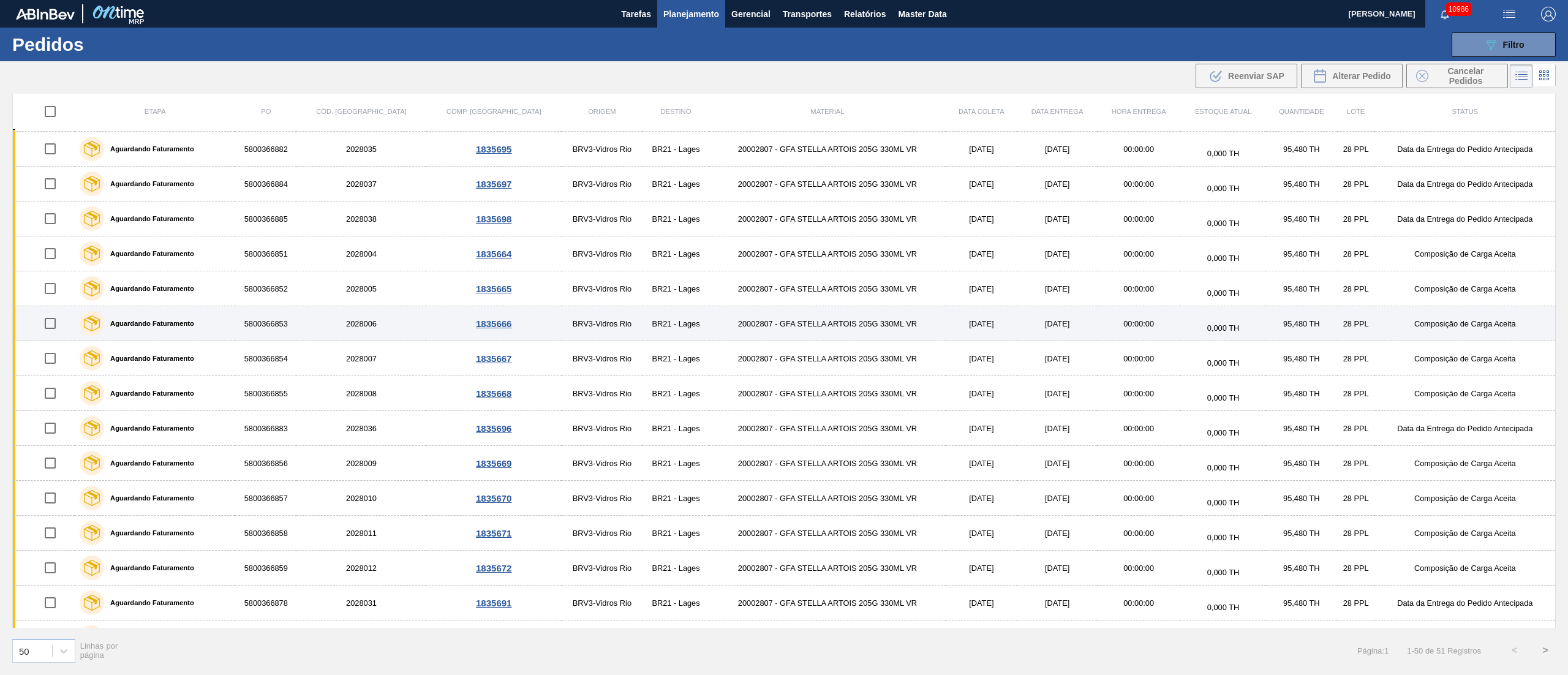
scroll to position [0, 0]
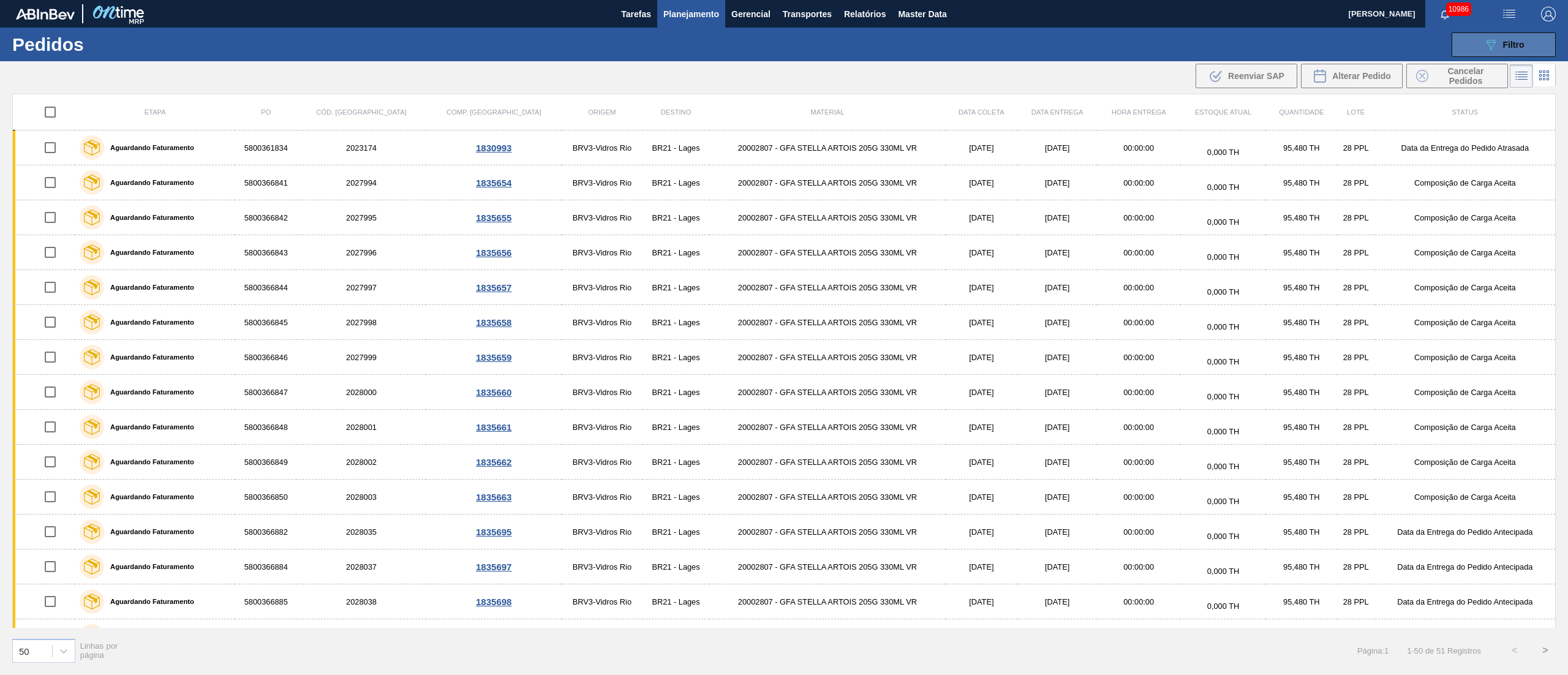
click at [1175, 41] on span "Filtro" at bounding box center [1514, 45] width 22 height 10
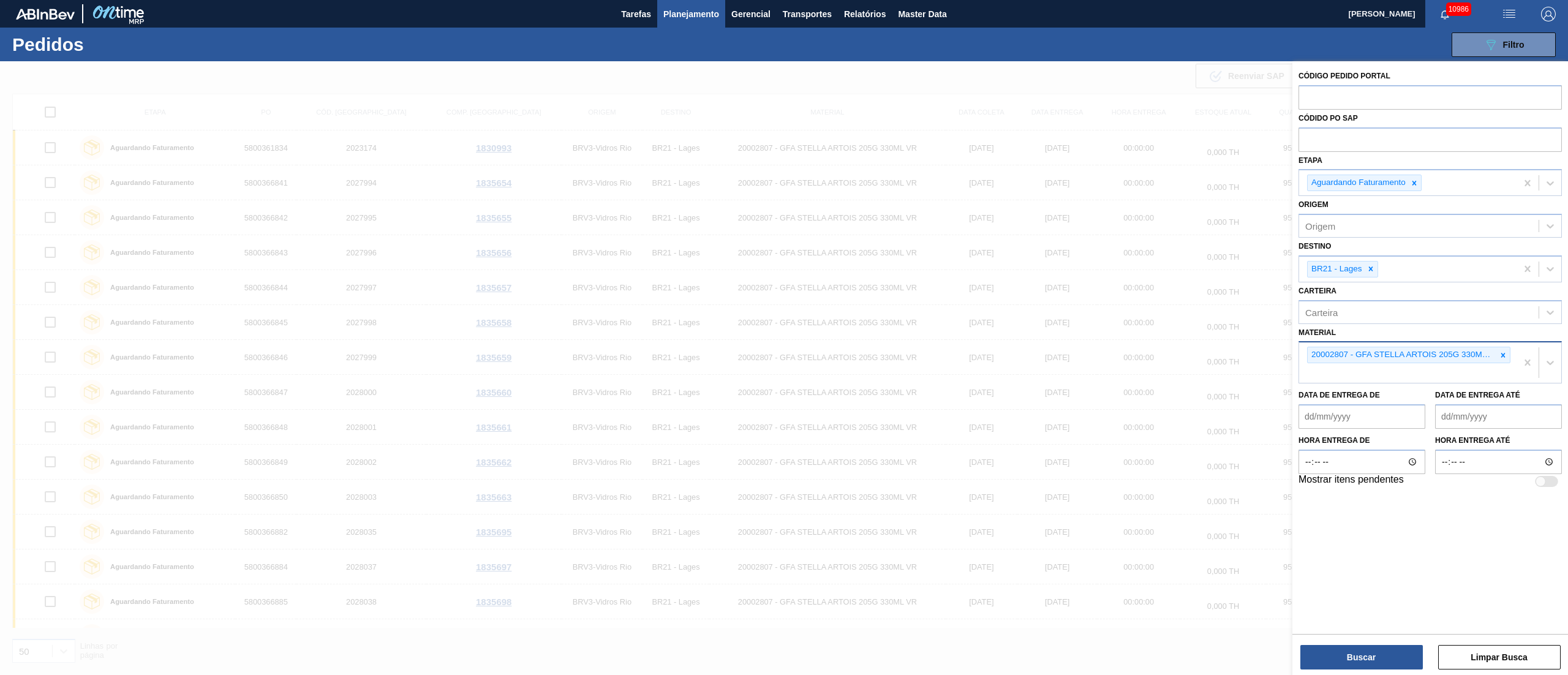
click at [905, 66] on div at bounding box center [784, 399] width 1568 height 675
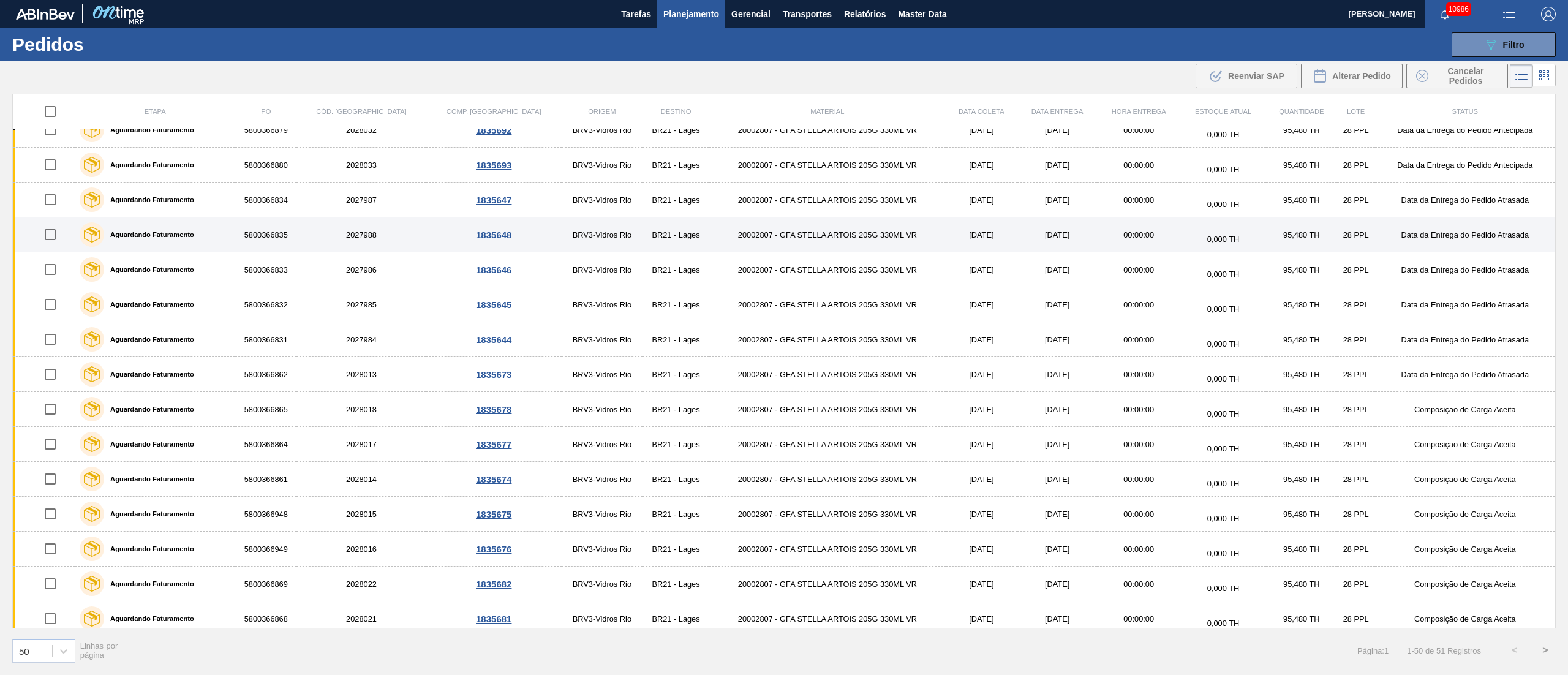
scroll to position [768, 0]
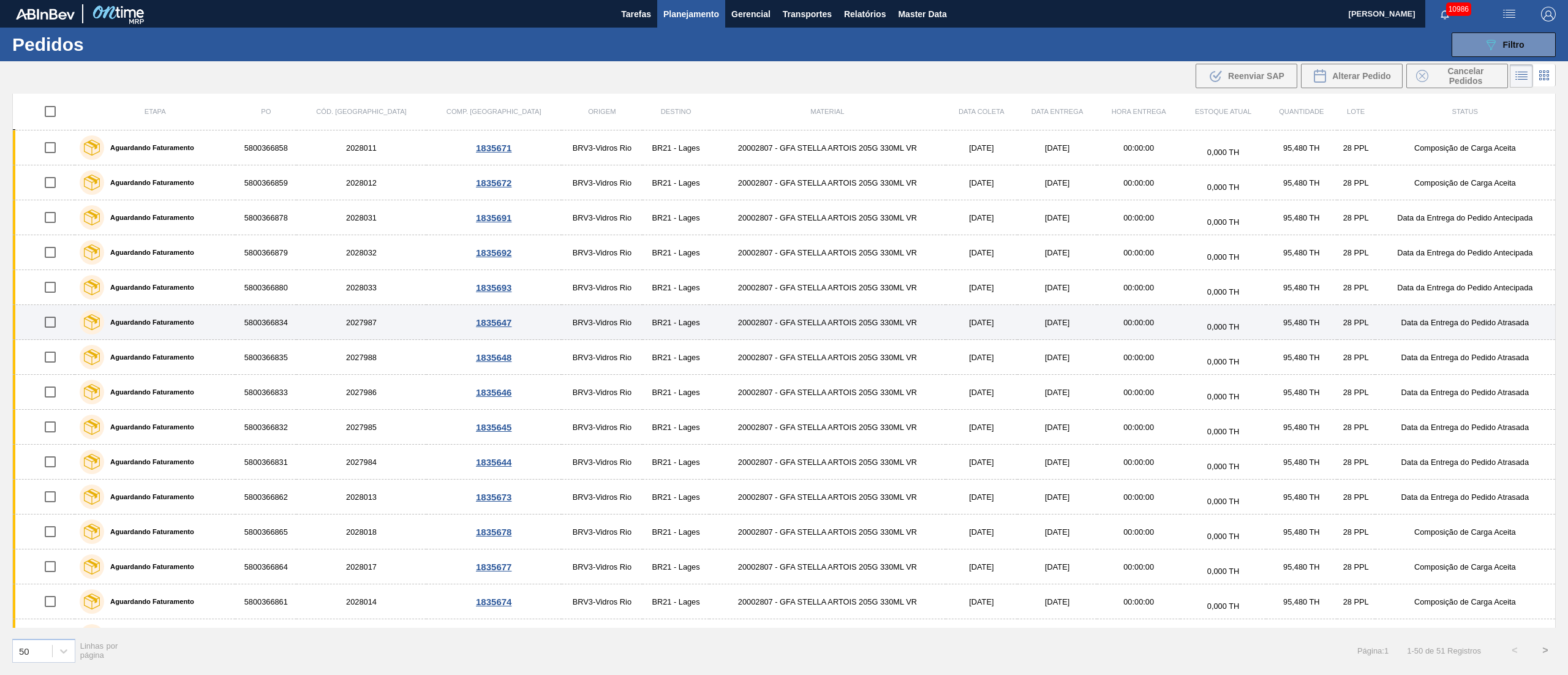
click at [52, 331] on input "checkbox" at bounding box center [51, 322] width 26 height 26
checkbox input "true"
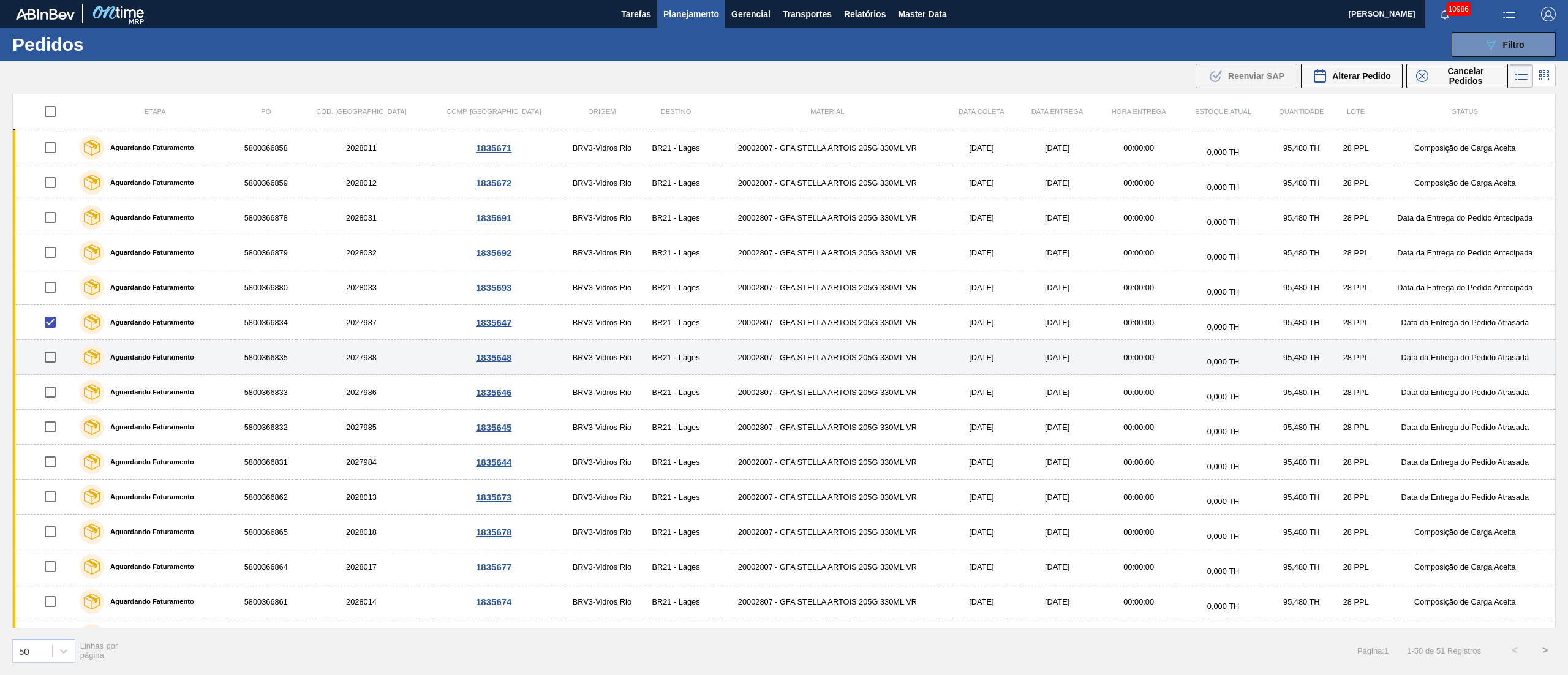
click at [55, 359] on input "checkbox" at bounding box center [51, 357] width 26 height 26
checkbox input "true"
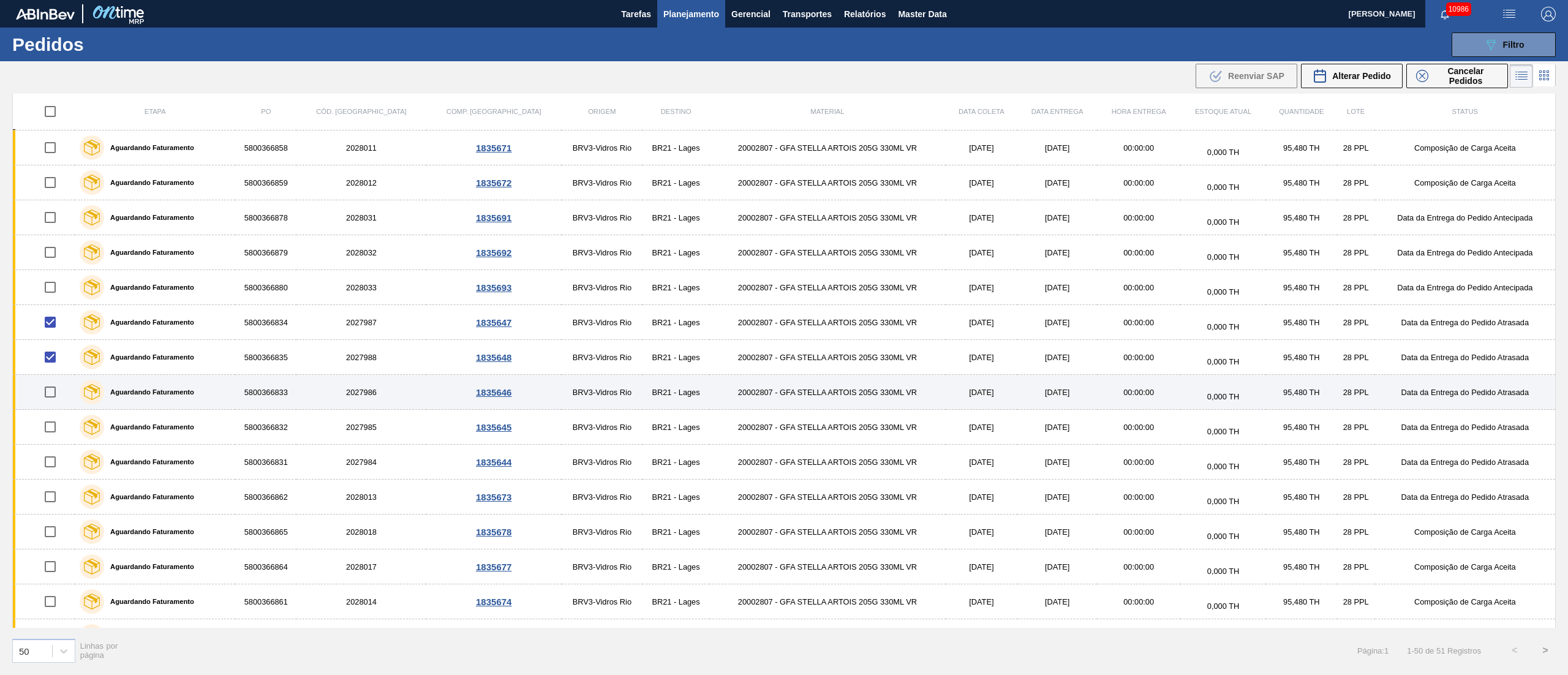
click at [57, 396] on input "checkbox" at bounding box center [51, 392] width 26 height 26
checkbox input "true"
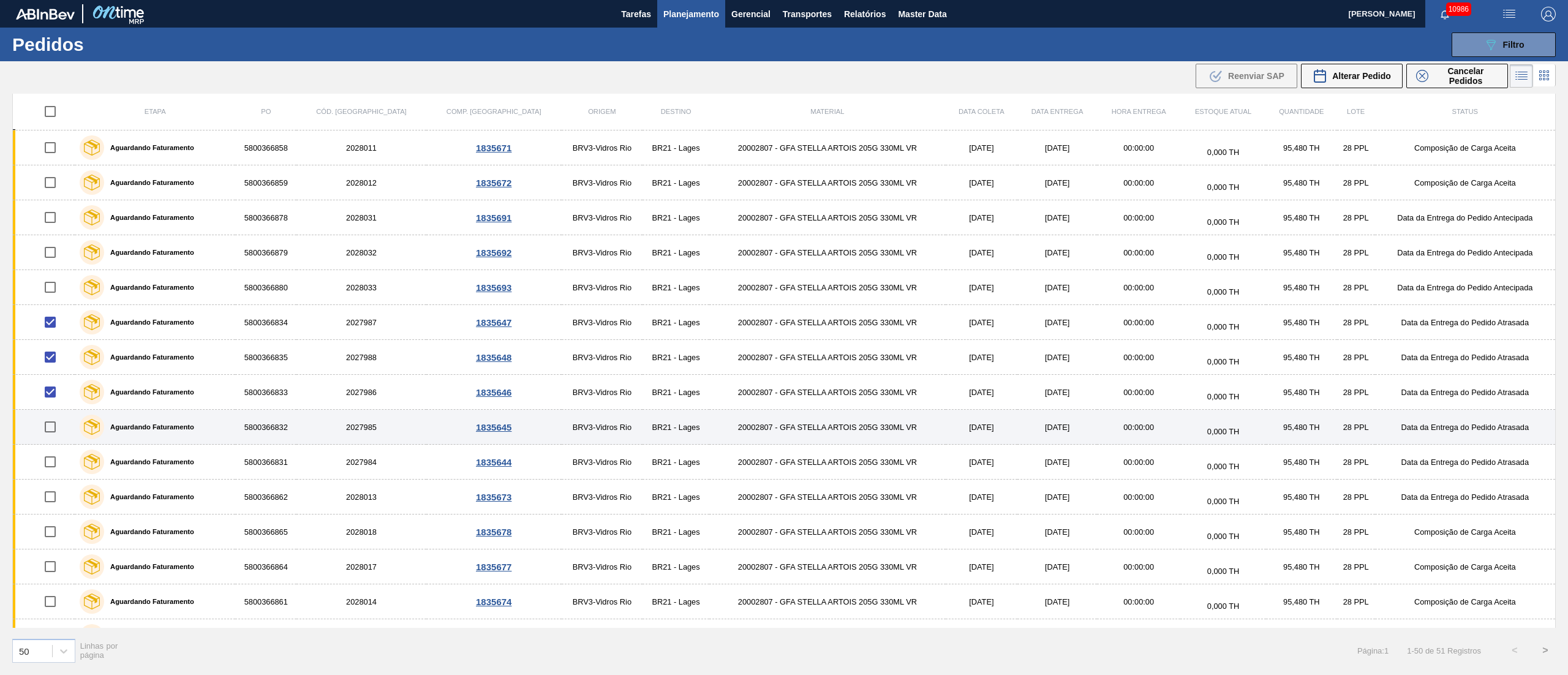
click at [54, 435] on input "checkbox" at bounding box center [51, 427] width 26 height 26
checkbox input "true"
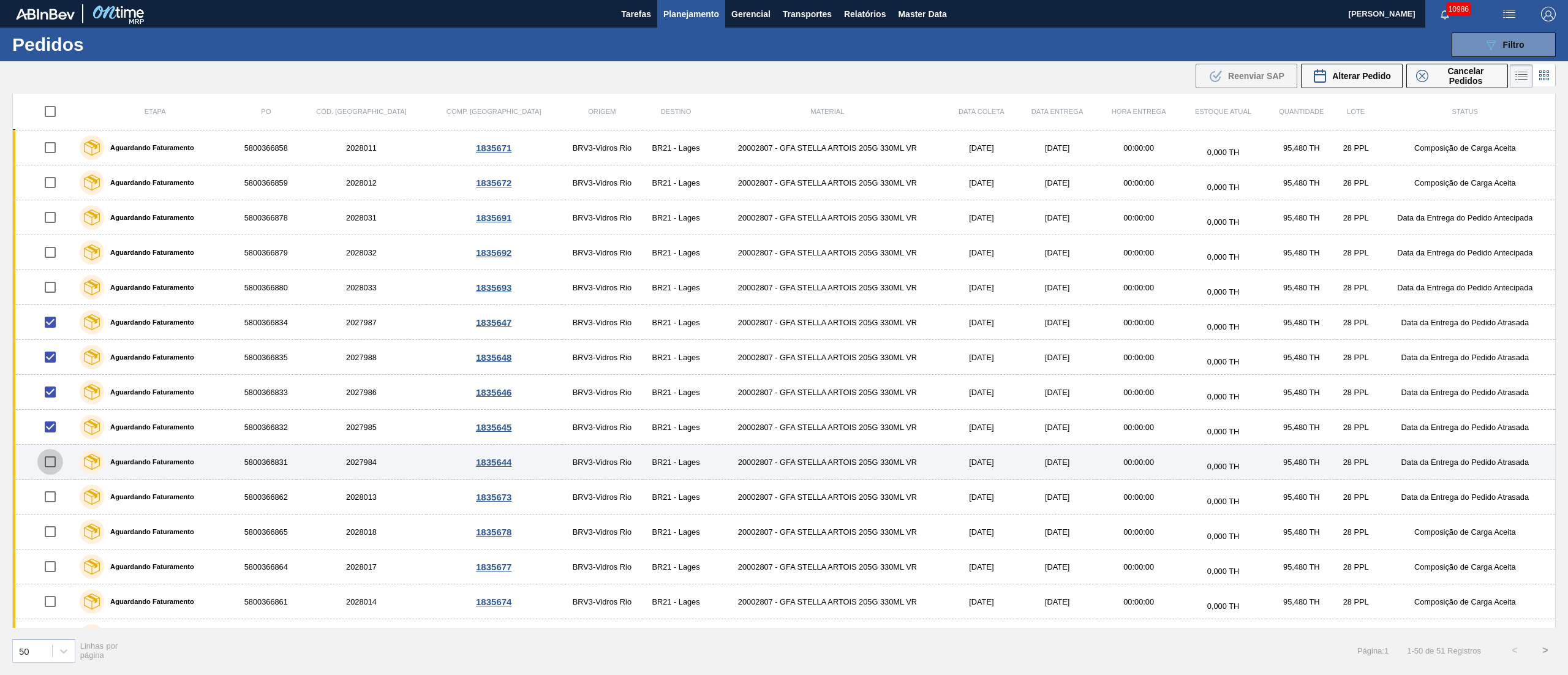
click at [49, 468] on input "checkbox" at bounding box center [51, 462] width 26 height 26
checkbox input "true"
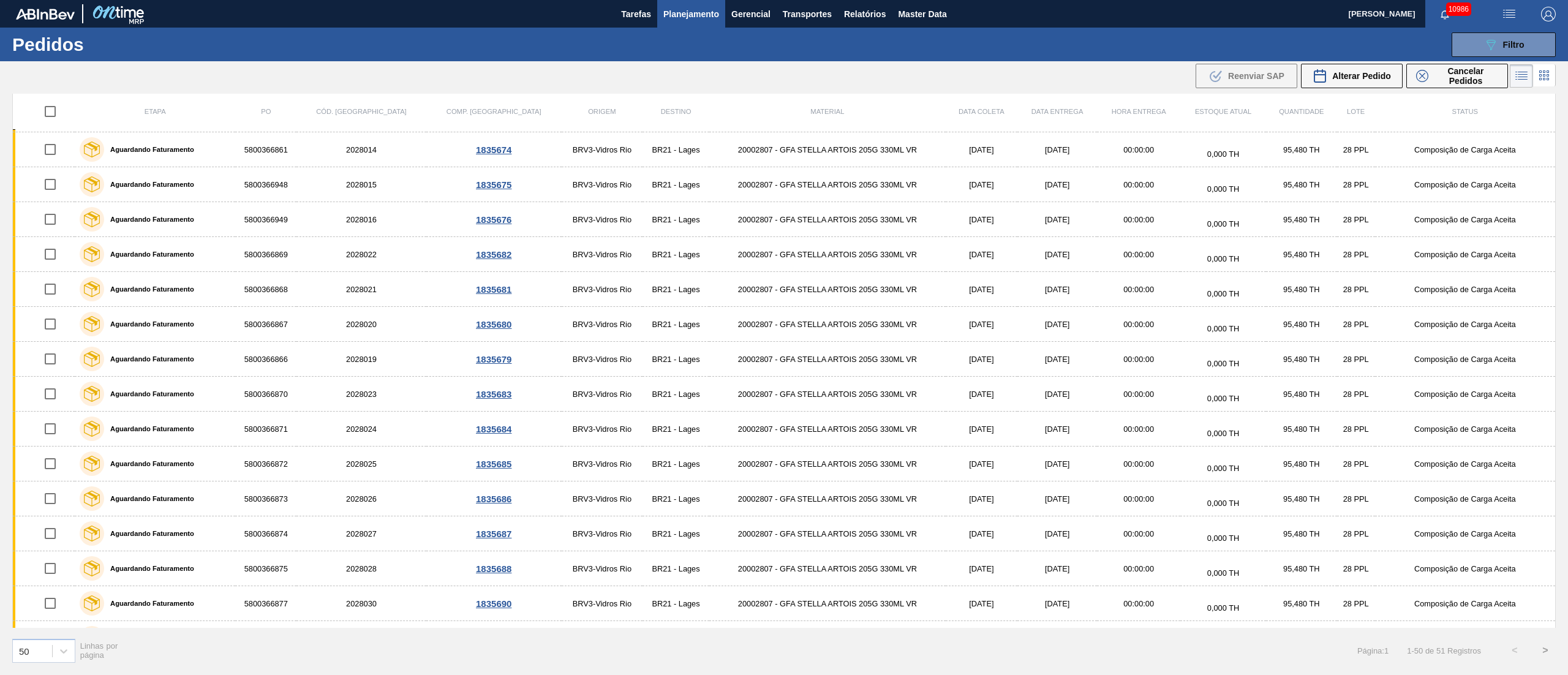
scroll to position [1258, 0]
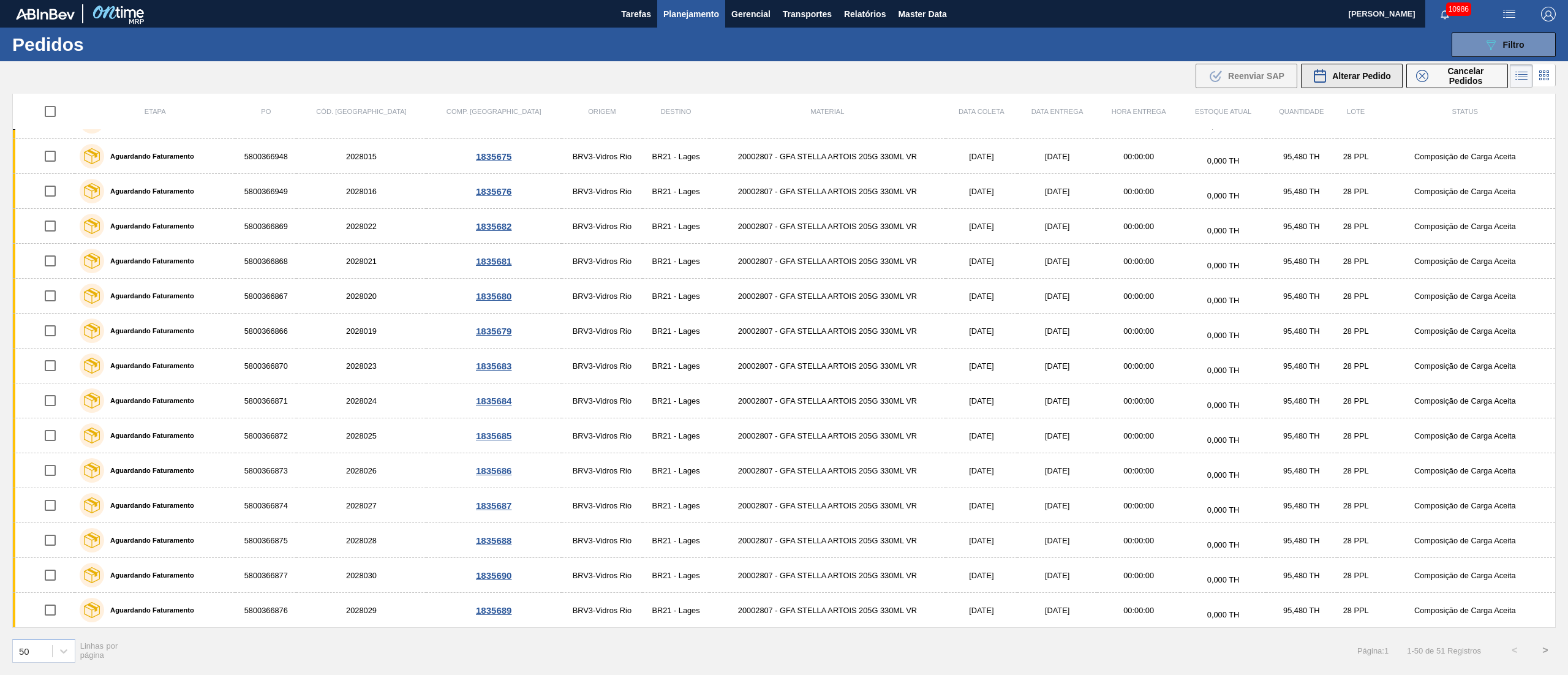
click at [1175, 85] on button "Alterar Pedido" at bounding box center [1351, 76] width 101 height 25
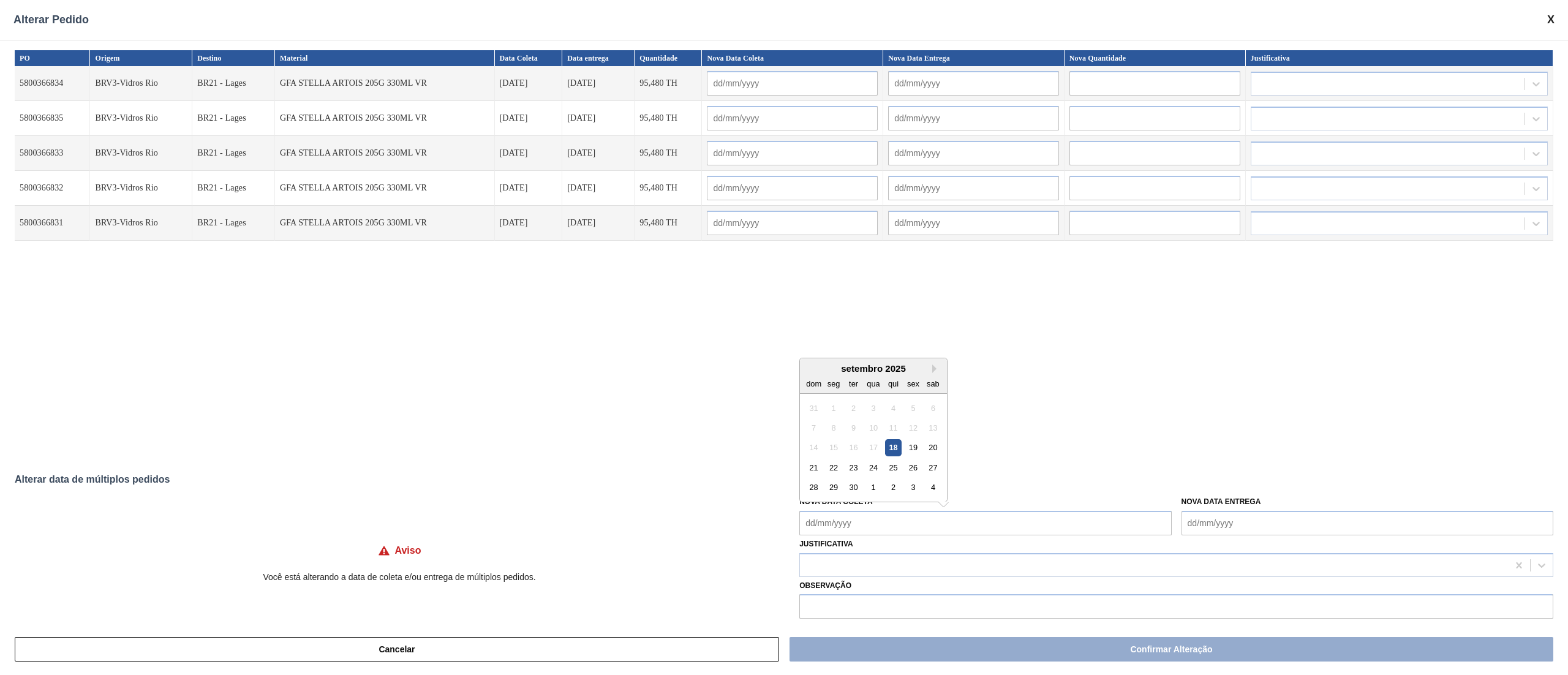
click at [860, 506] on Coleta "Nova Data Coleta" at bounding box center [984, 523] width 372 height 25
click at [894, 464] on div "25" at bounding box center [893, 467] width 17 height 17
type Coleta "[DATE]"
type input "[DATE]"
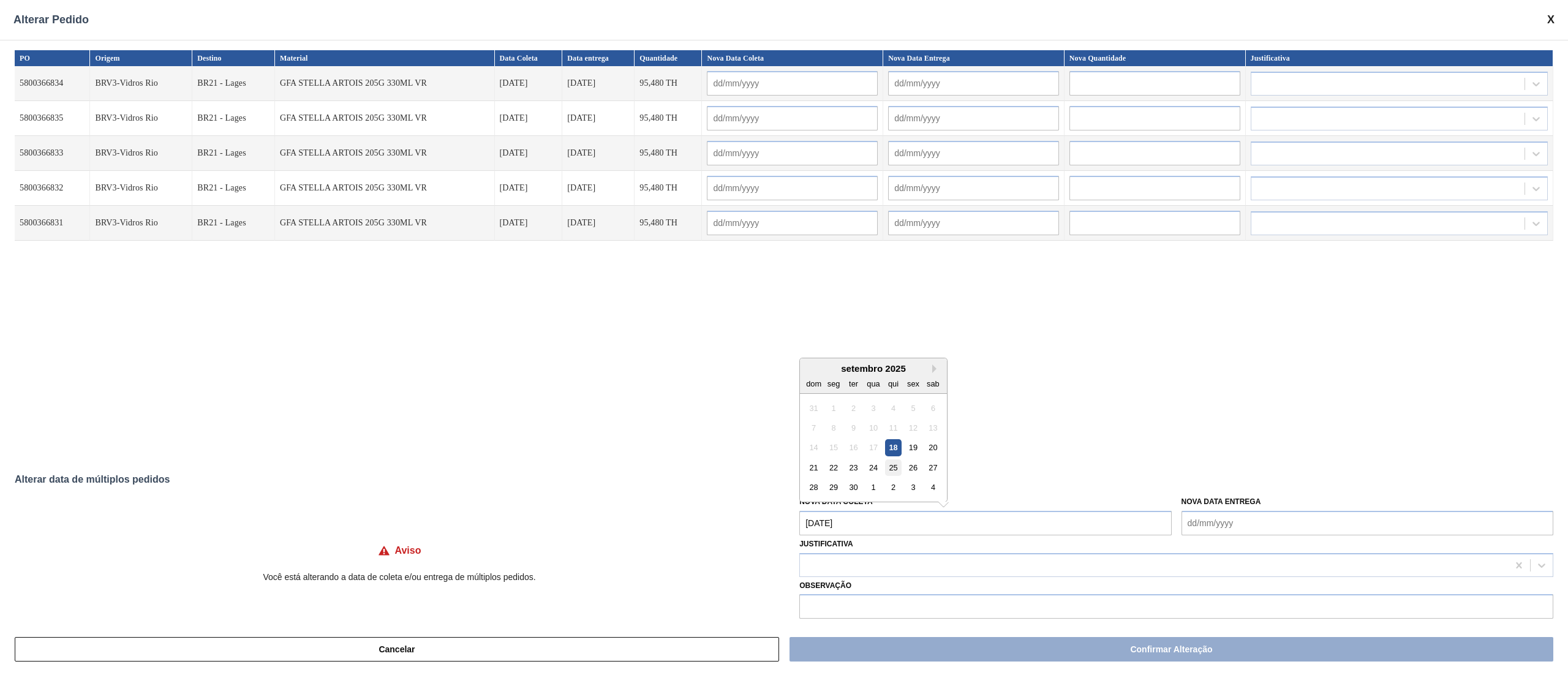
type input "[DATE]"
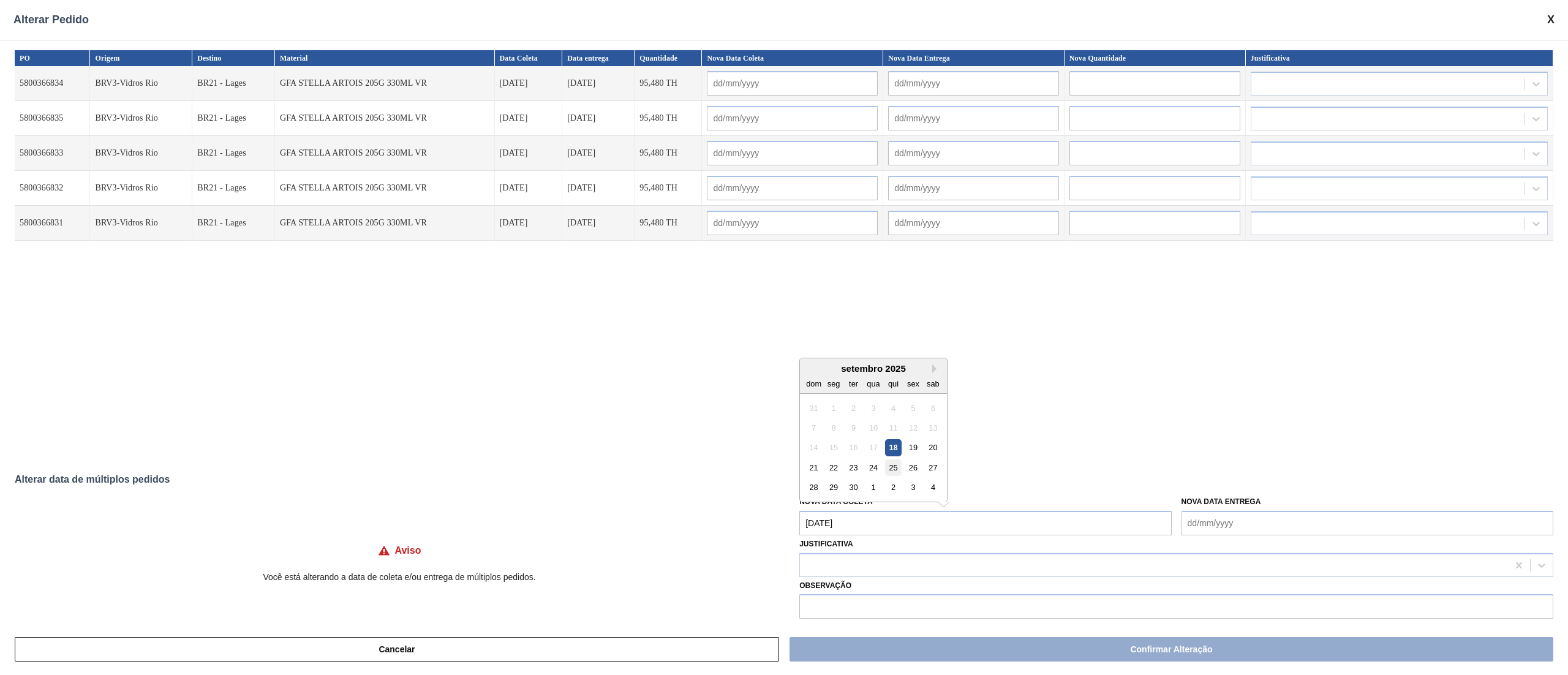
type input "[DATE]"
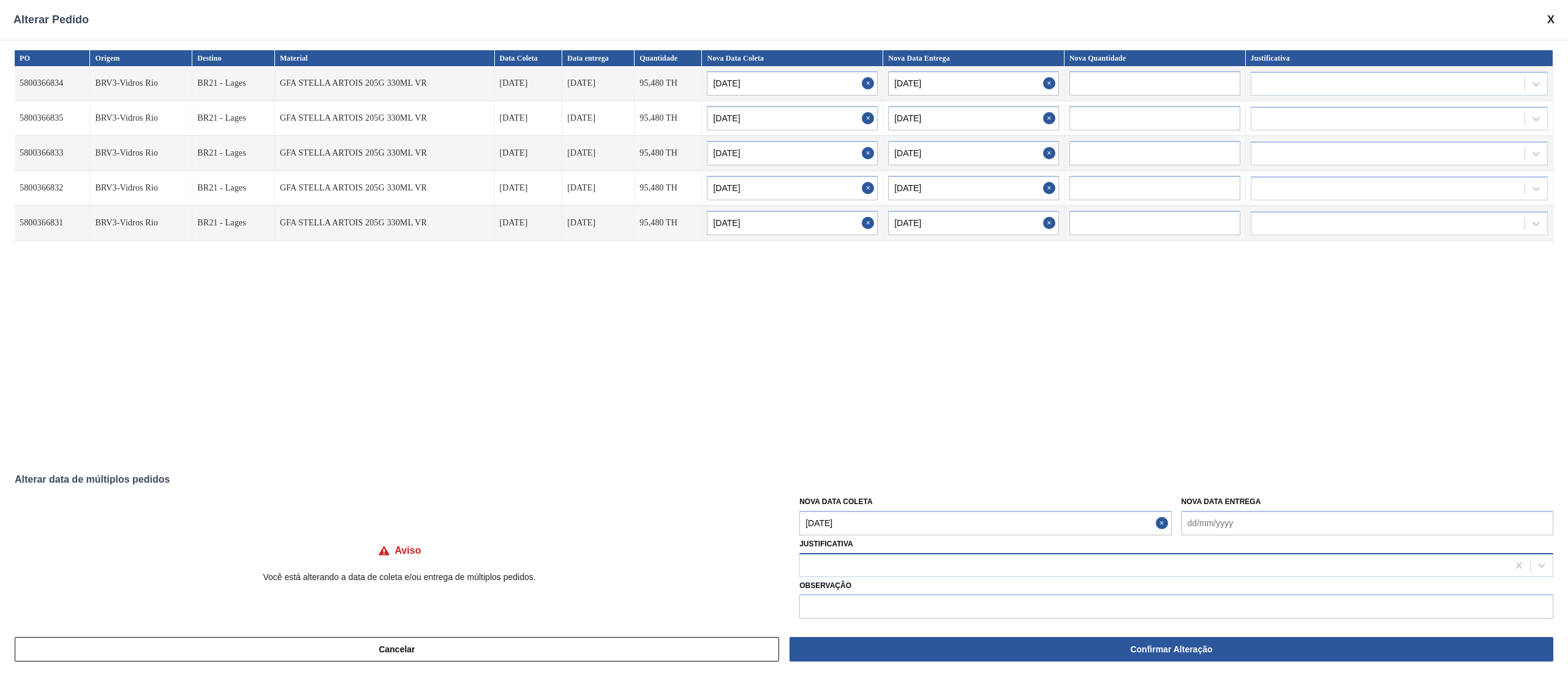
click at [858, 506] on div at bounding box center [1153, 565] width 708 height 18
type input "ou"
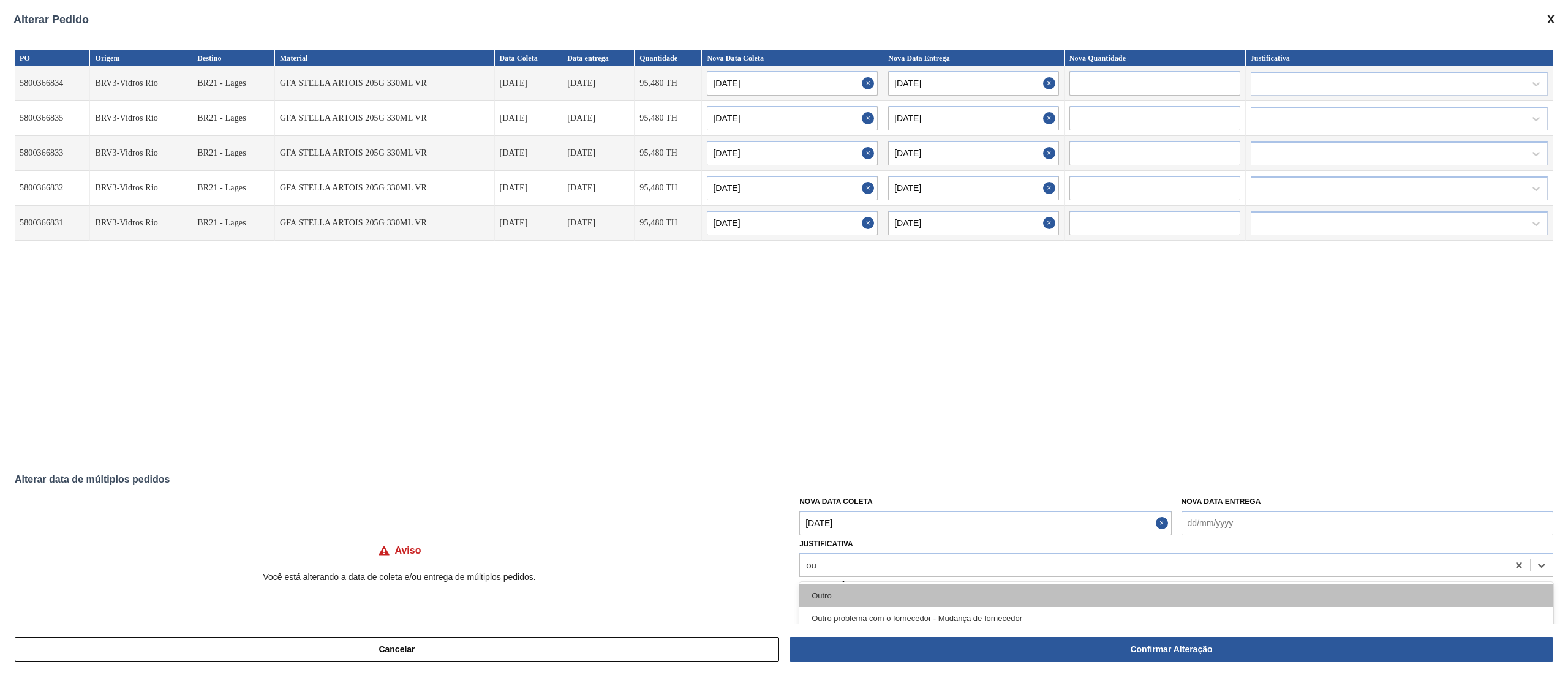
click at [863, 506] on div "Outro" at bounding box center [1175, 595] width 754 height 22
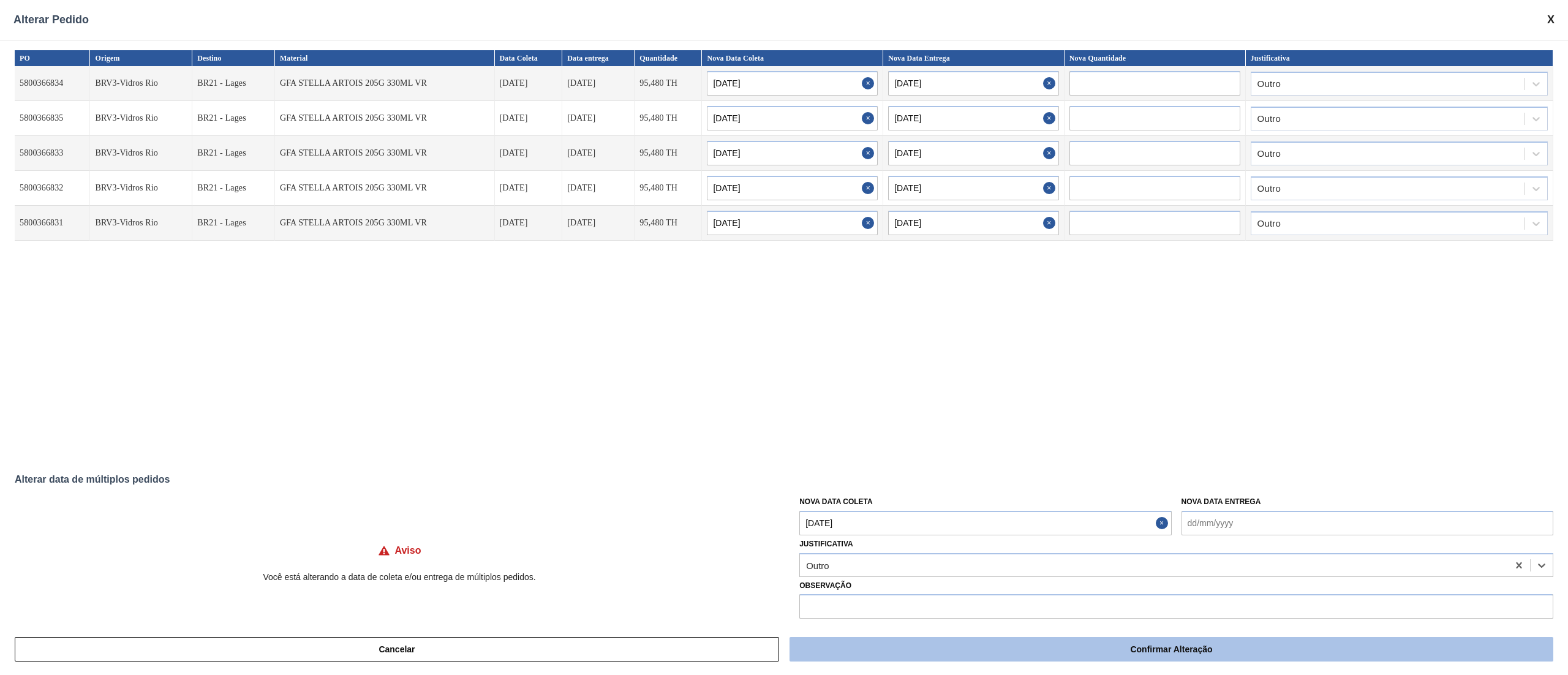
click at [961, 506] on button "Confirmar Alteração" at bounding box center [1171, 649] width 763 height 25
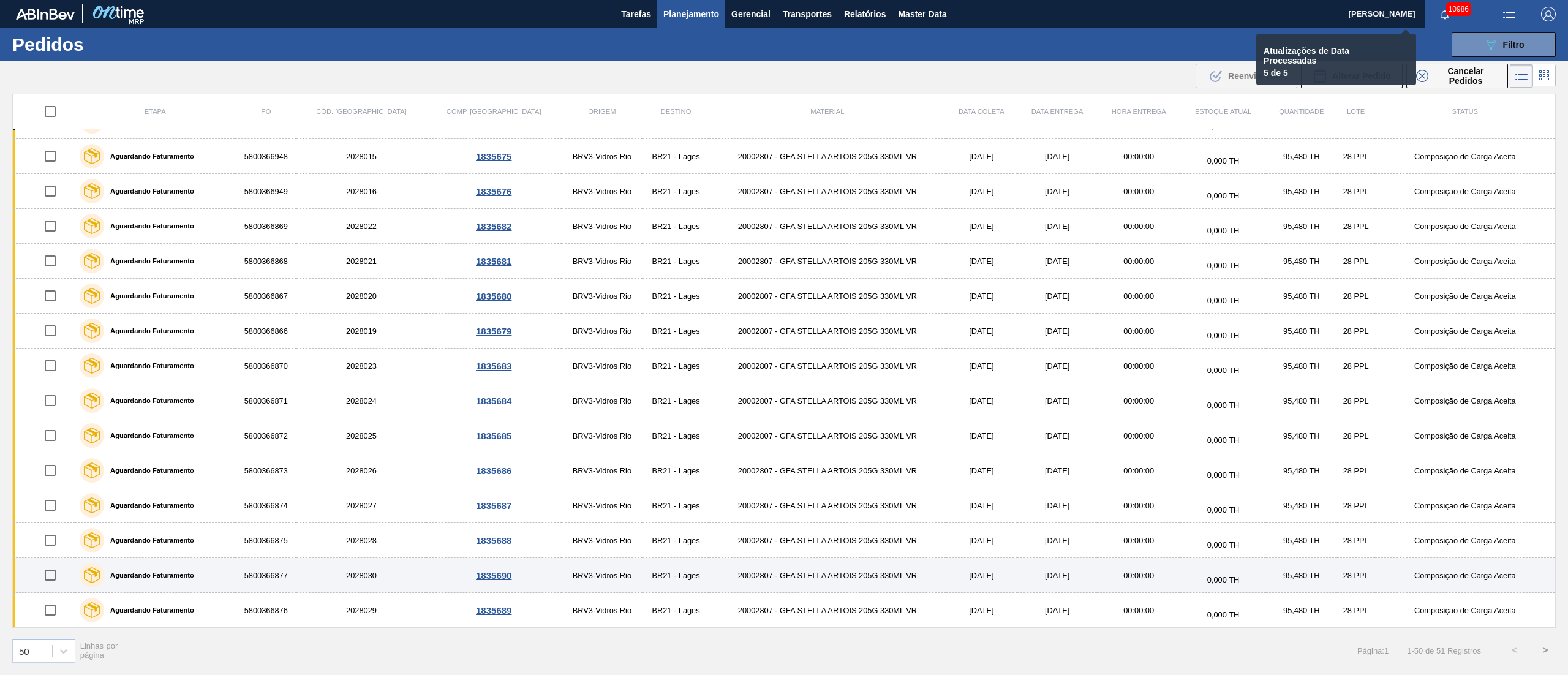
checkbox input "false"
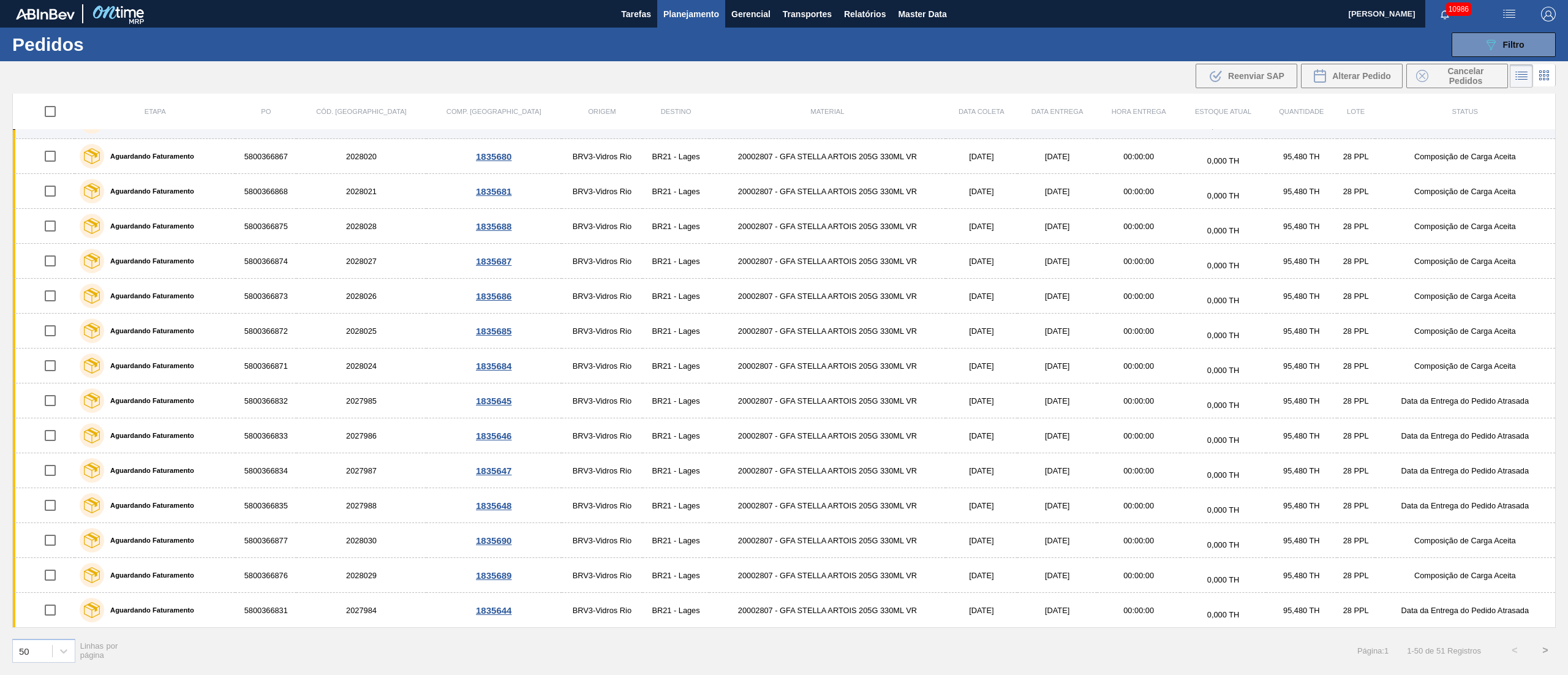
scroll to position [1012, 0]
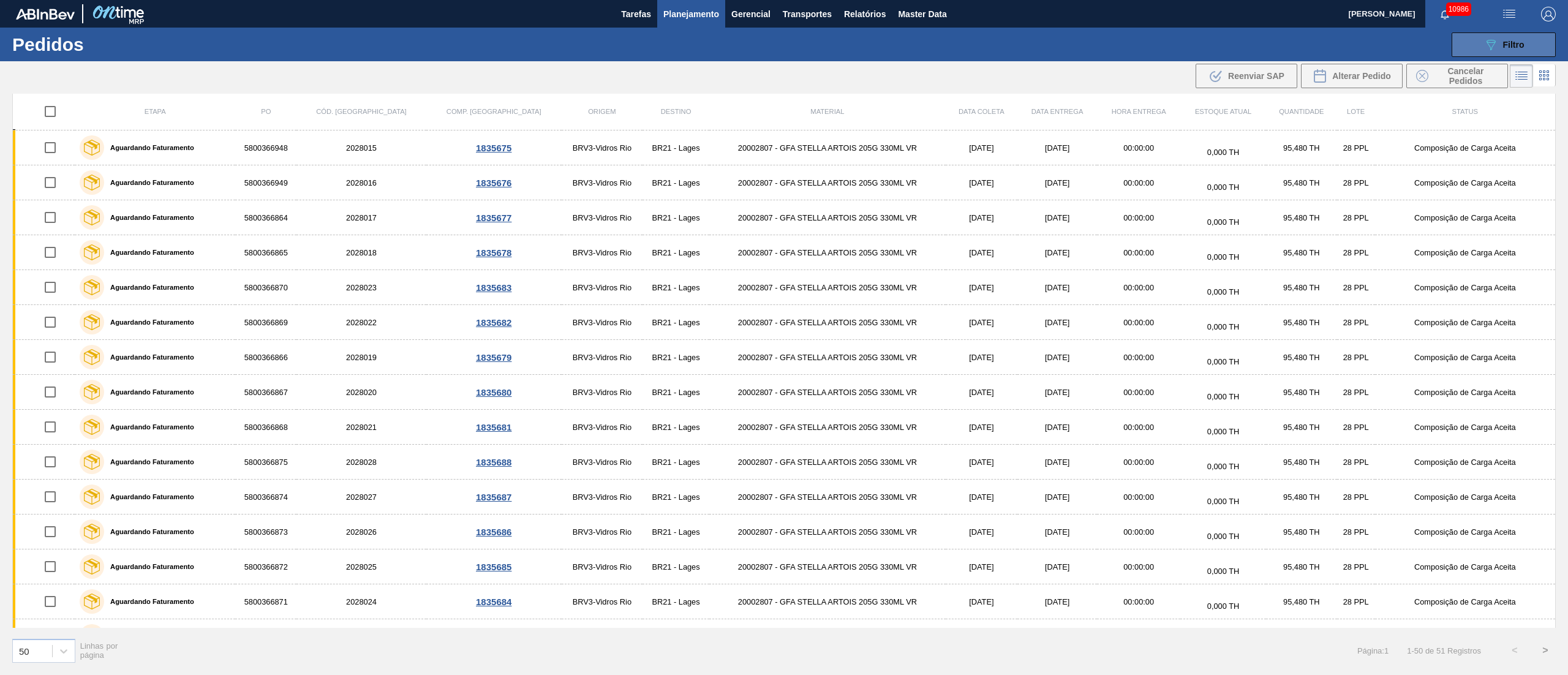
click at [1175, 38] on div "089F7B8B-B2A5-4AFE-B5C0-19BA573D28AC Filtro" at bounding box center [1504, 45] width 41 height 14
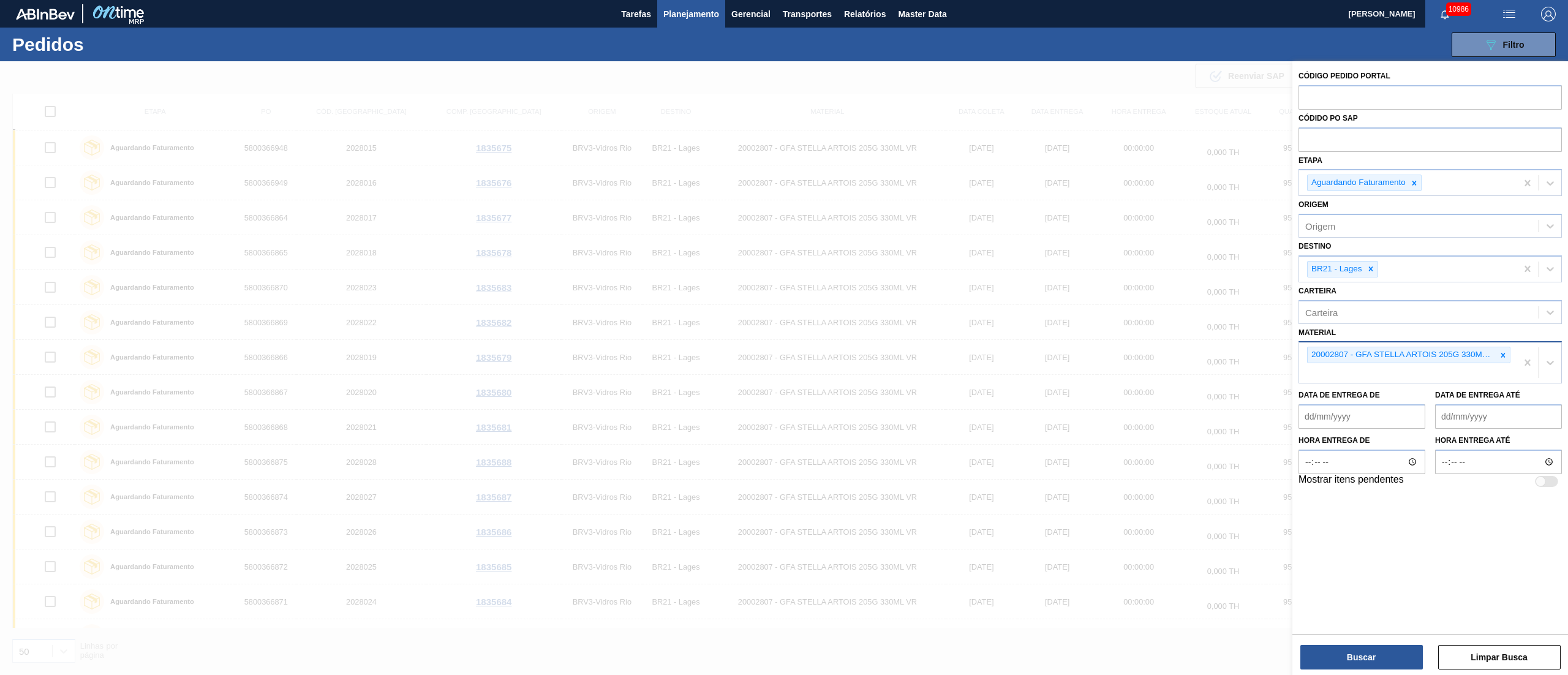
click at [1175, 353] on div "20002807 - GFA STELLA ARTOIS 205G 330ML VR" at bounding box center [1408, 355] width 204 height 17
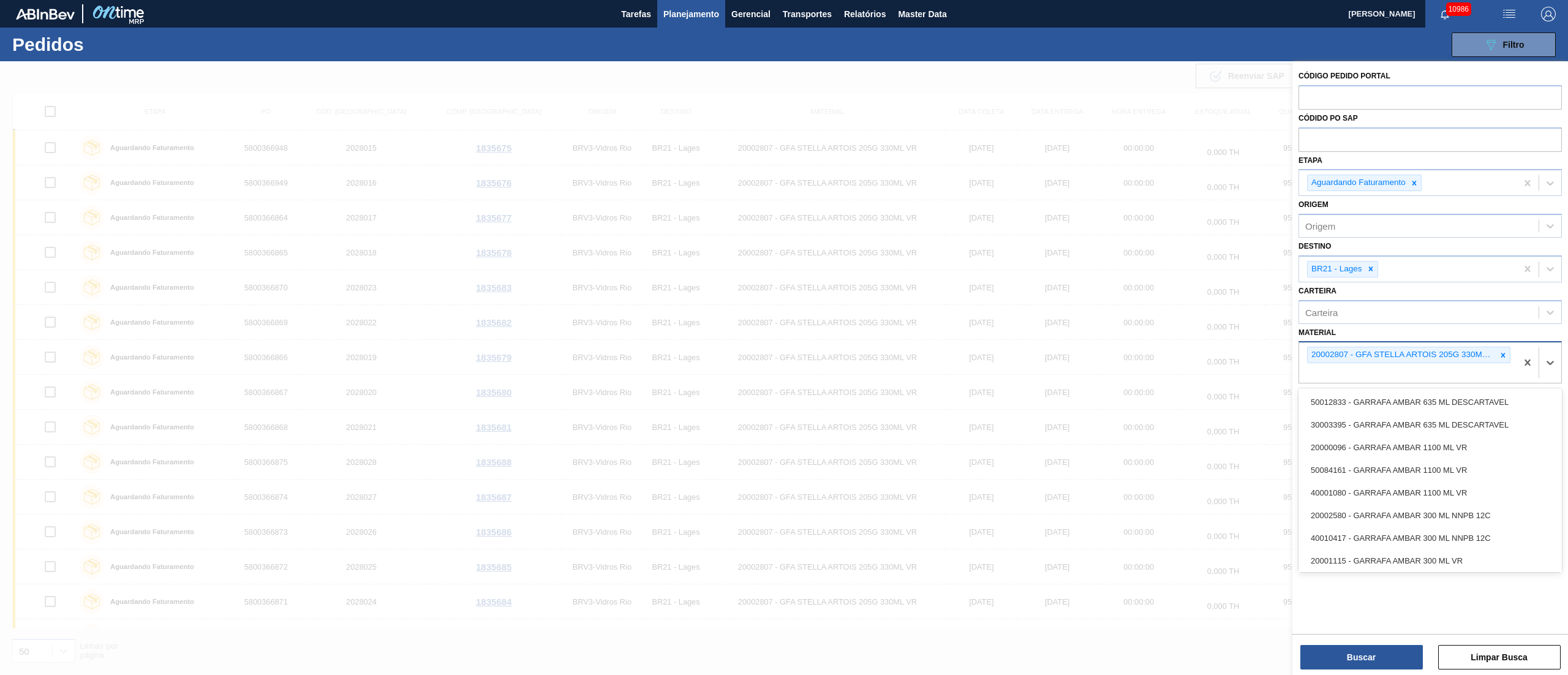
paste input "20002580"
type input "20002580"
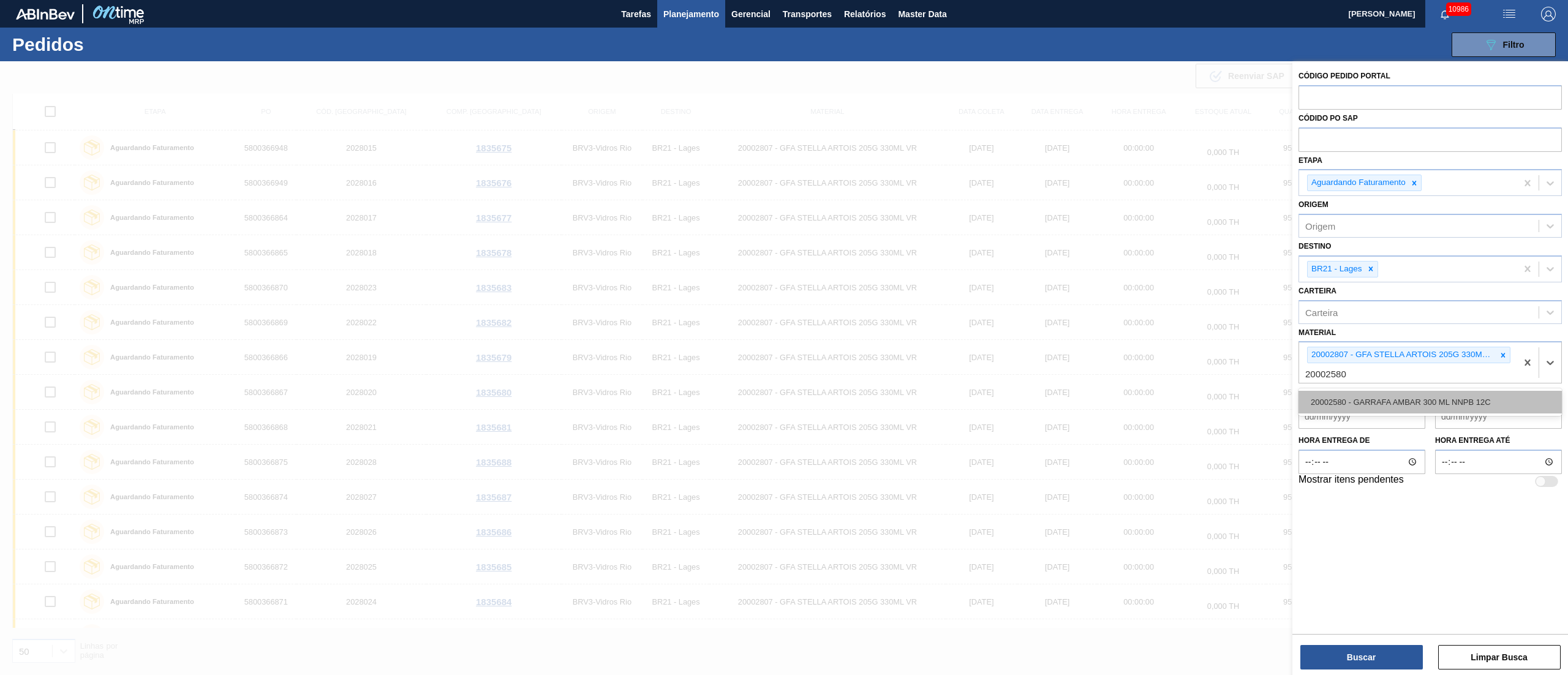
click at [1175, 397] on div "20002580 - GARRAFA AMBAR 300 ML NNPB 12C" at bounding box center [1430, 401] width 264 height 22
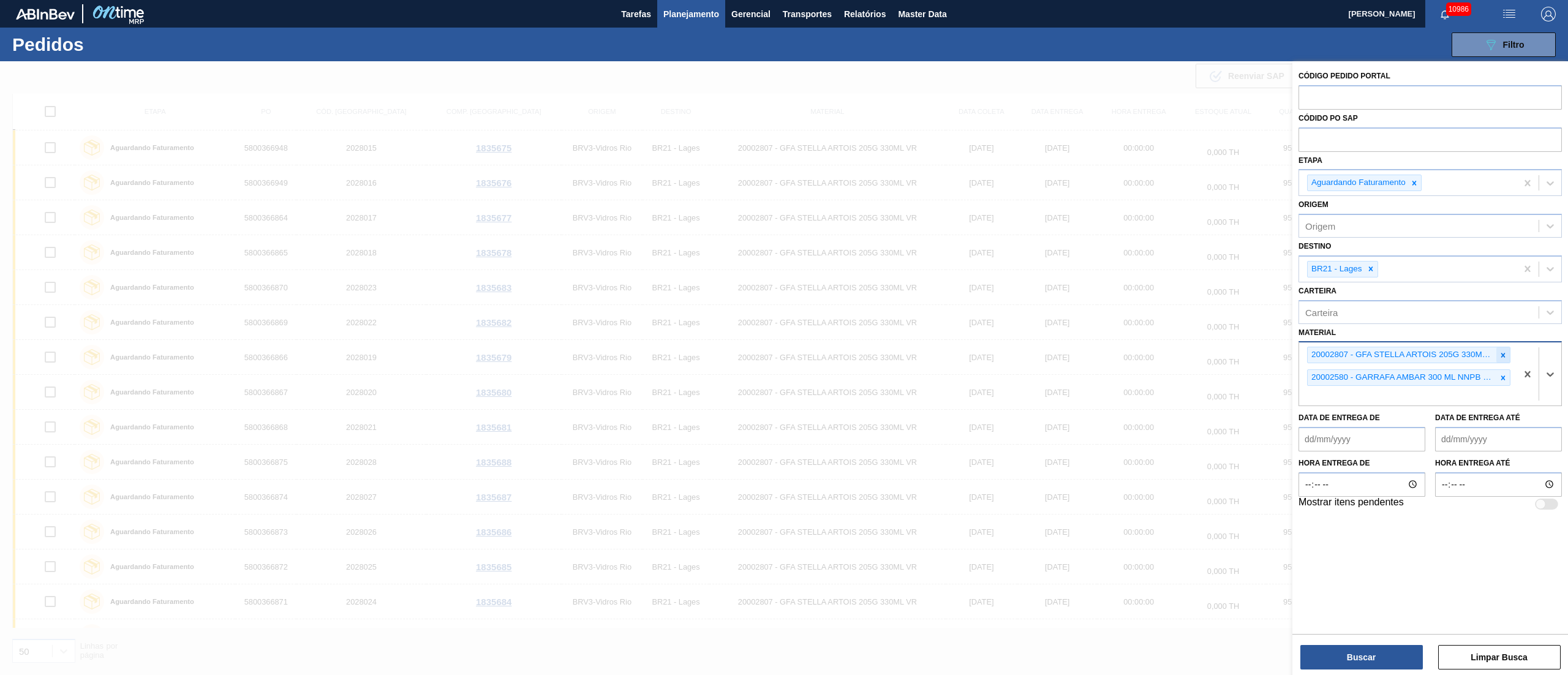
click at [1175, 357] on icon at bounding box center [1503, 355] width 9 height 9
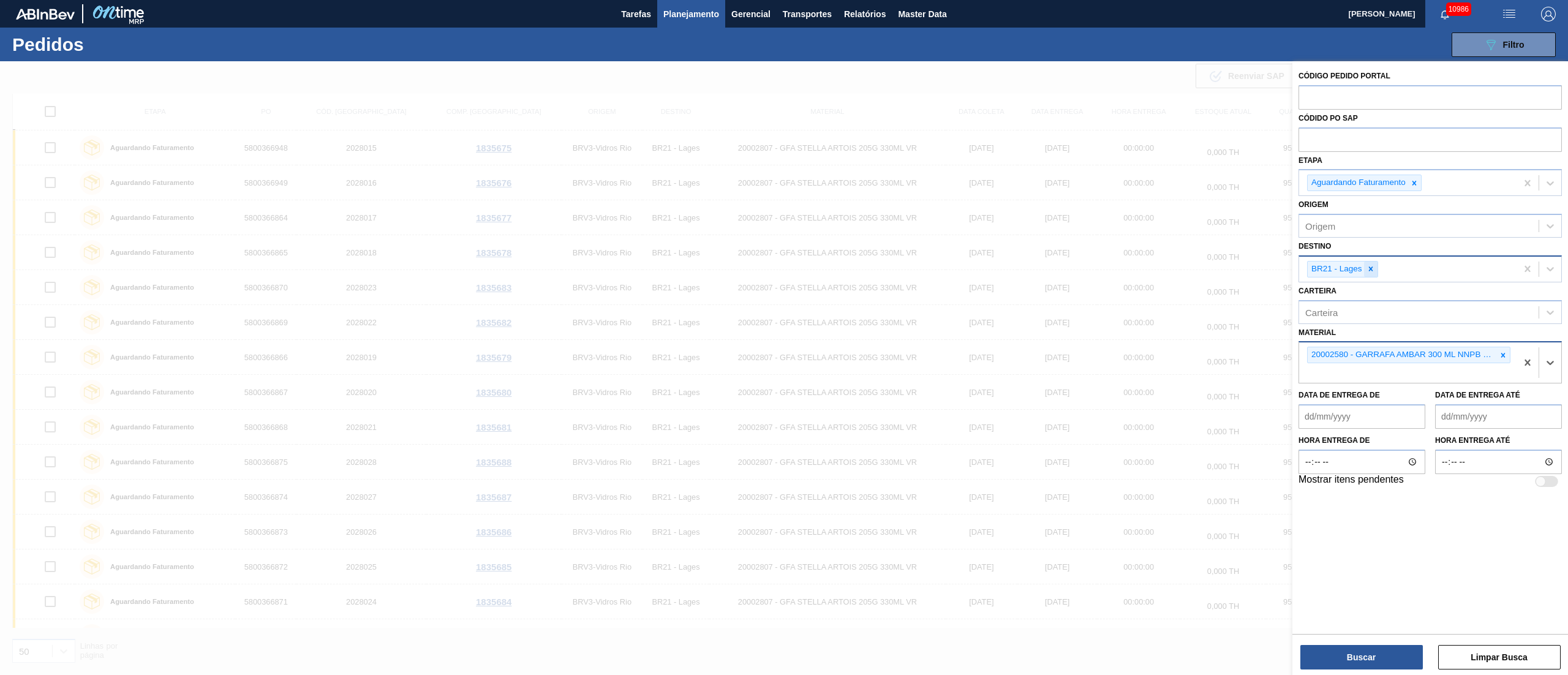
click at [1175, 272] on icon at bounding box center [1370, 269] width 9 height 9
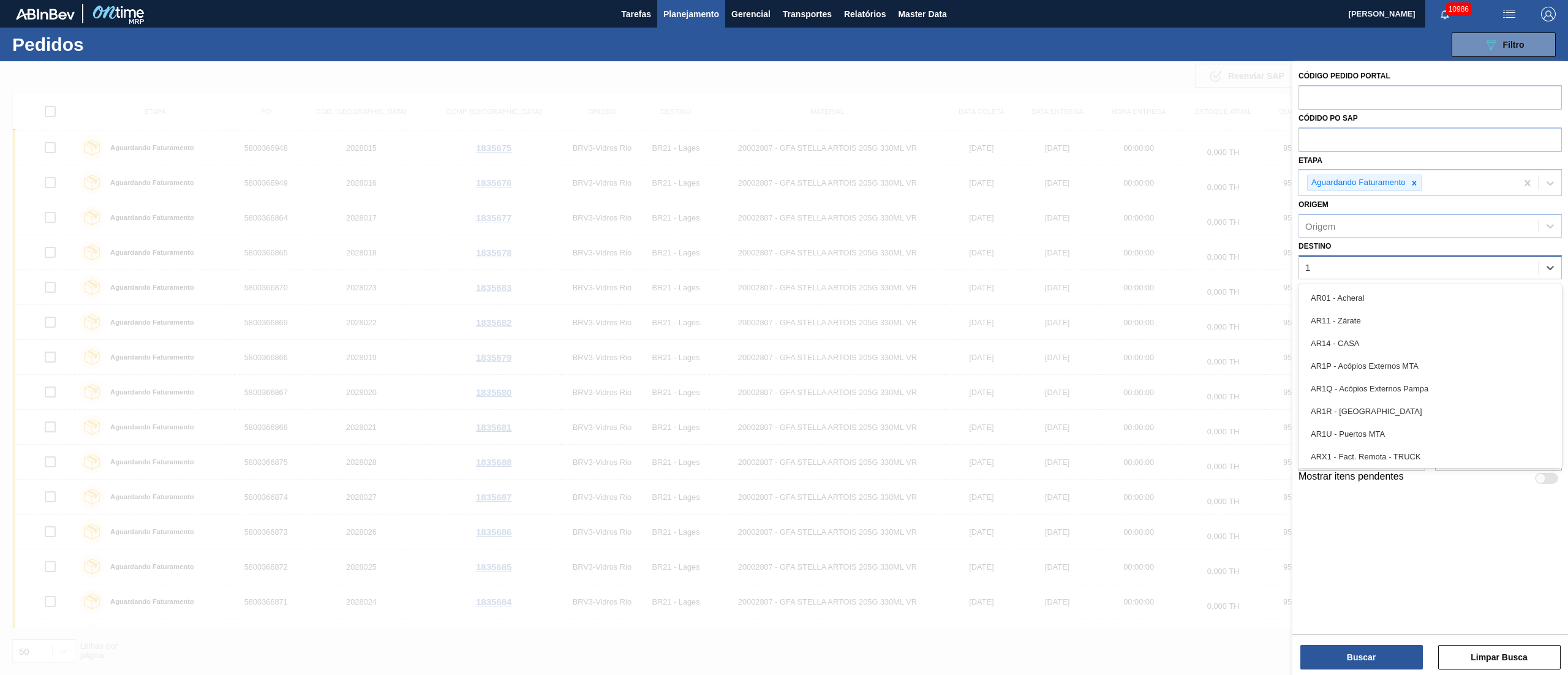
type input "16"
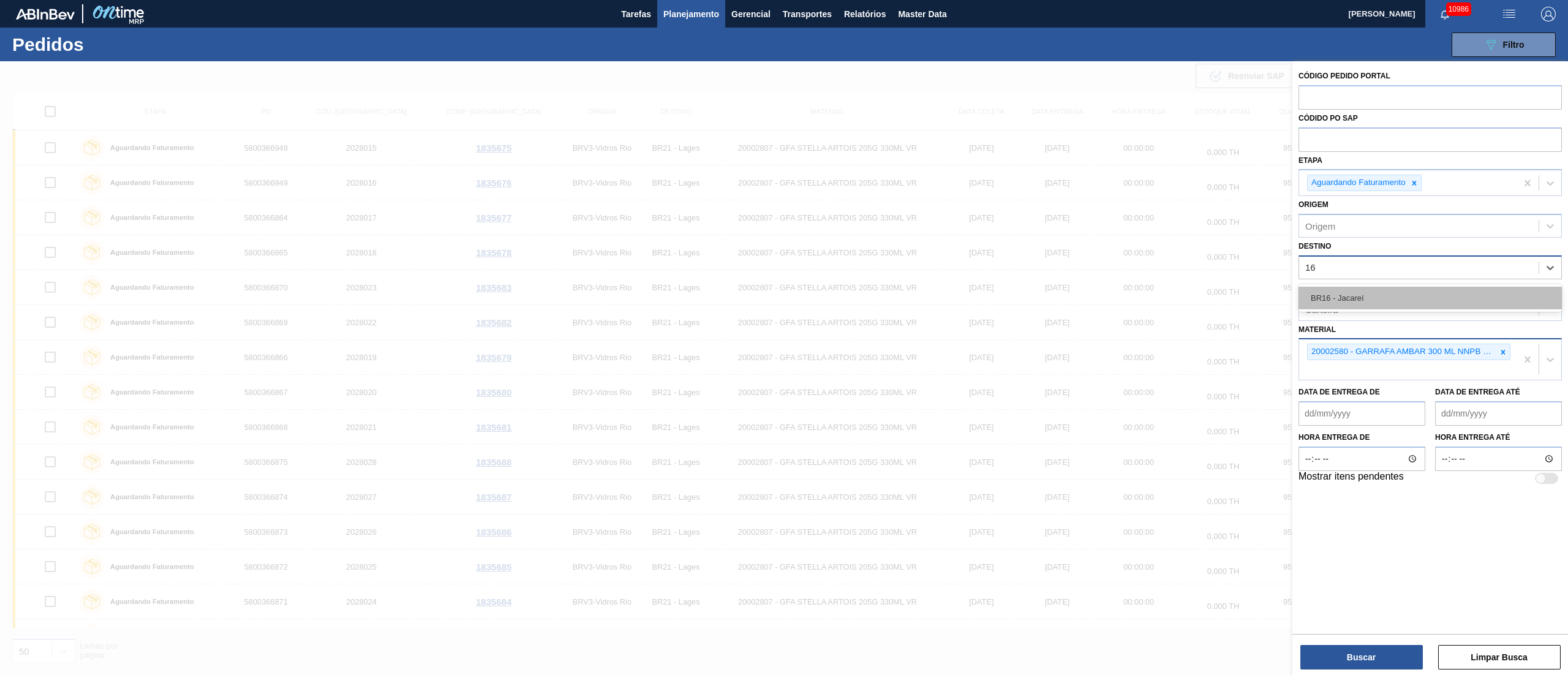
click at [1175, 306] on div "BR16 - Jacareí" at bounding box center [1430, 298] width 264 height 22
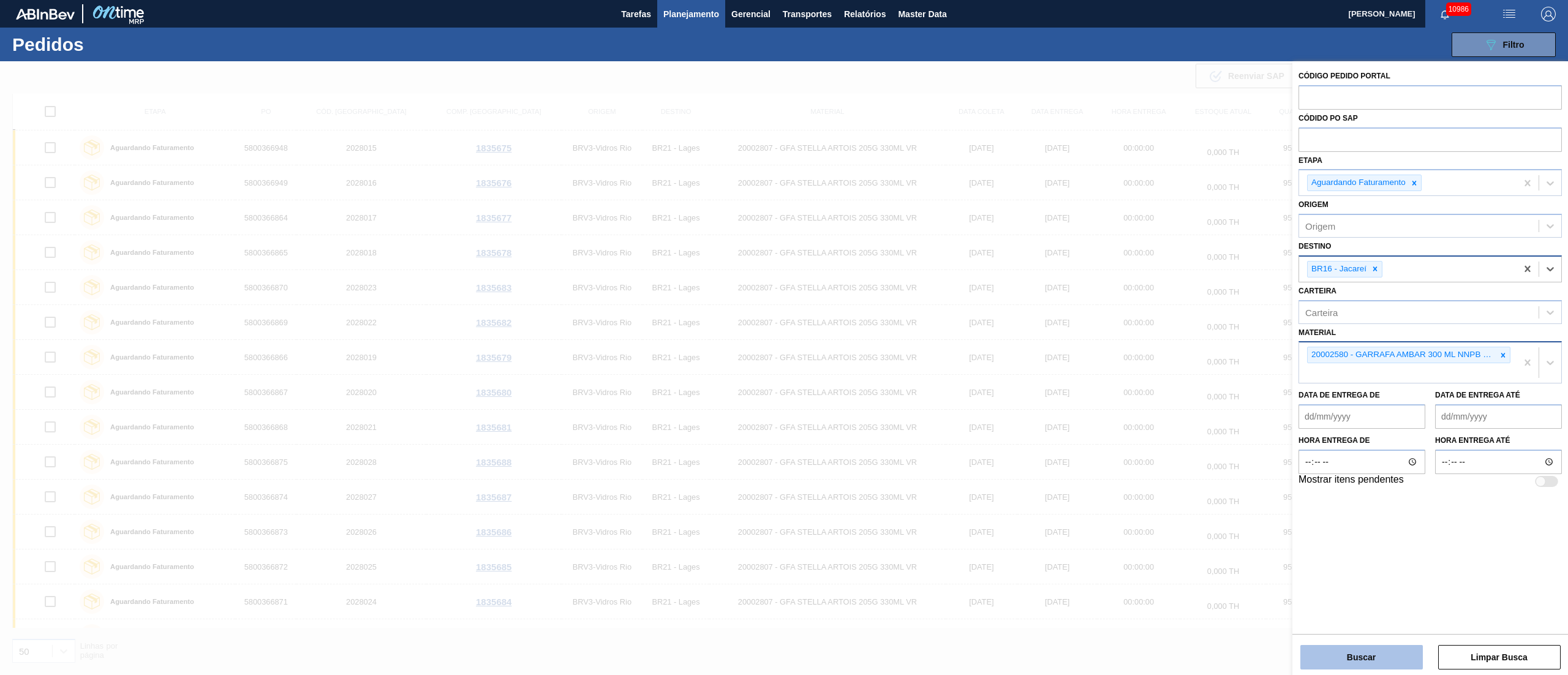
click at [1175, 506] on button "Buscar" at bounding box center [1361, 657] width 122 height 25
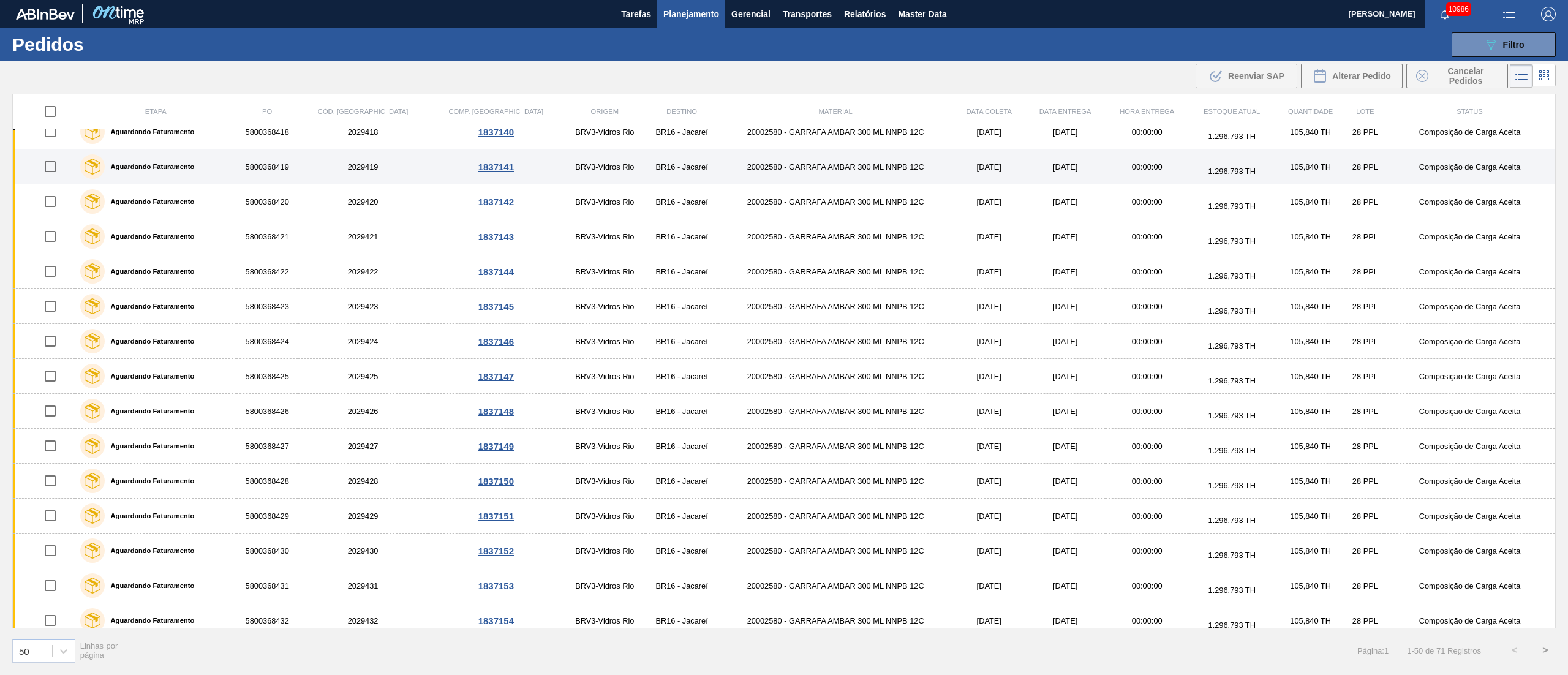
scroll to position [367, 0]
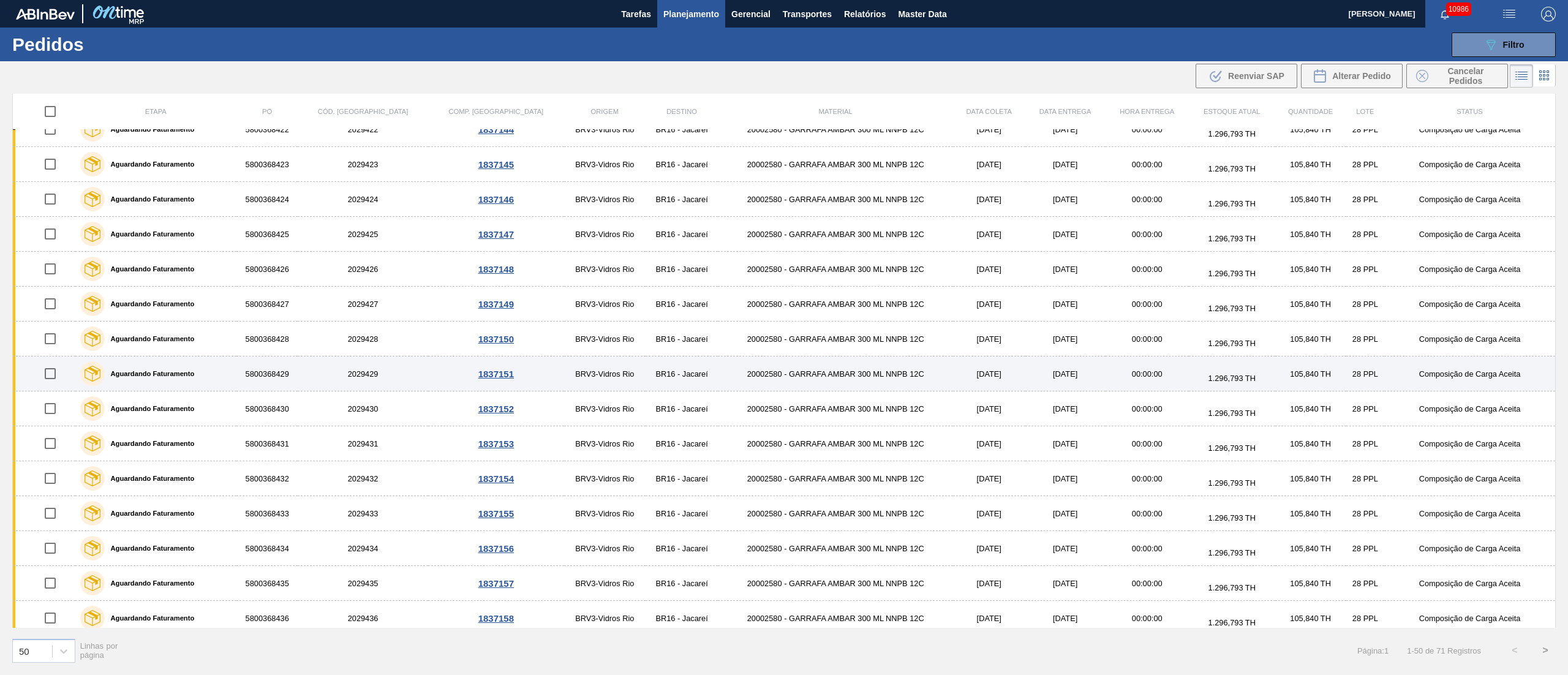
click at [56, 380] on input "checkbox" at bounding box center [51, 374] width 26 height 26
checkbox input "true"
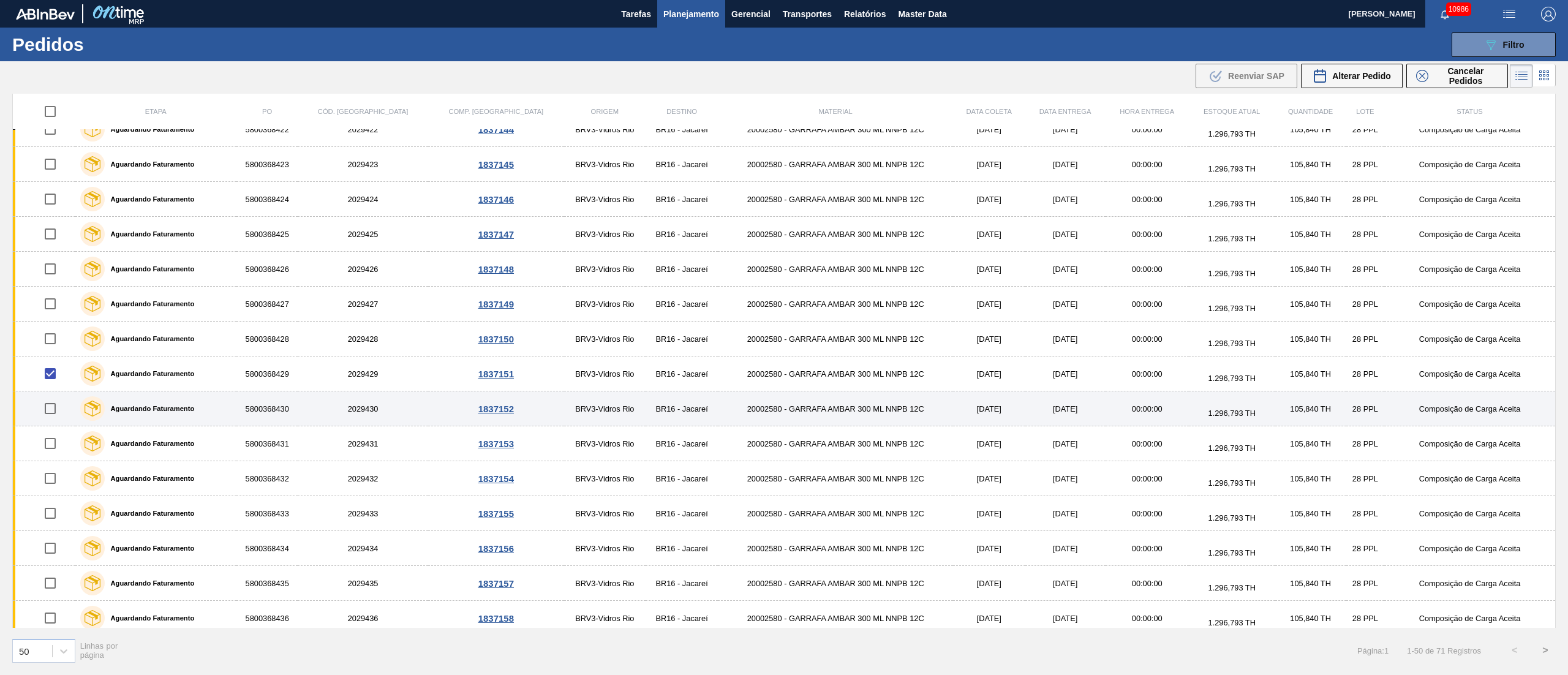
click at [51, 415] on input "checkbox" at bounding box center [51, 408] width 26 height 26
checkbox input "true"
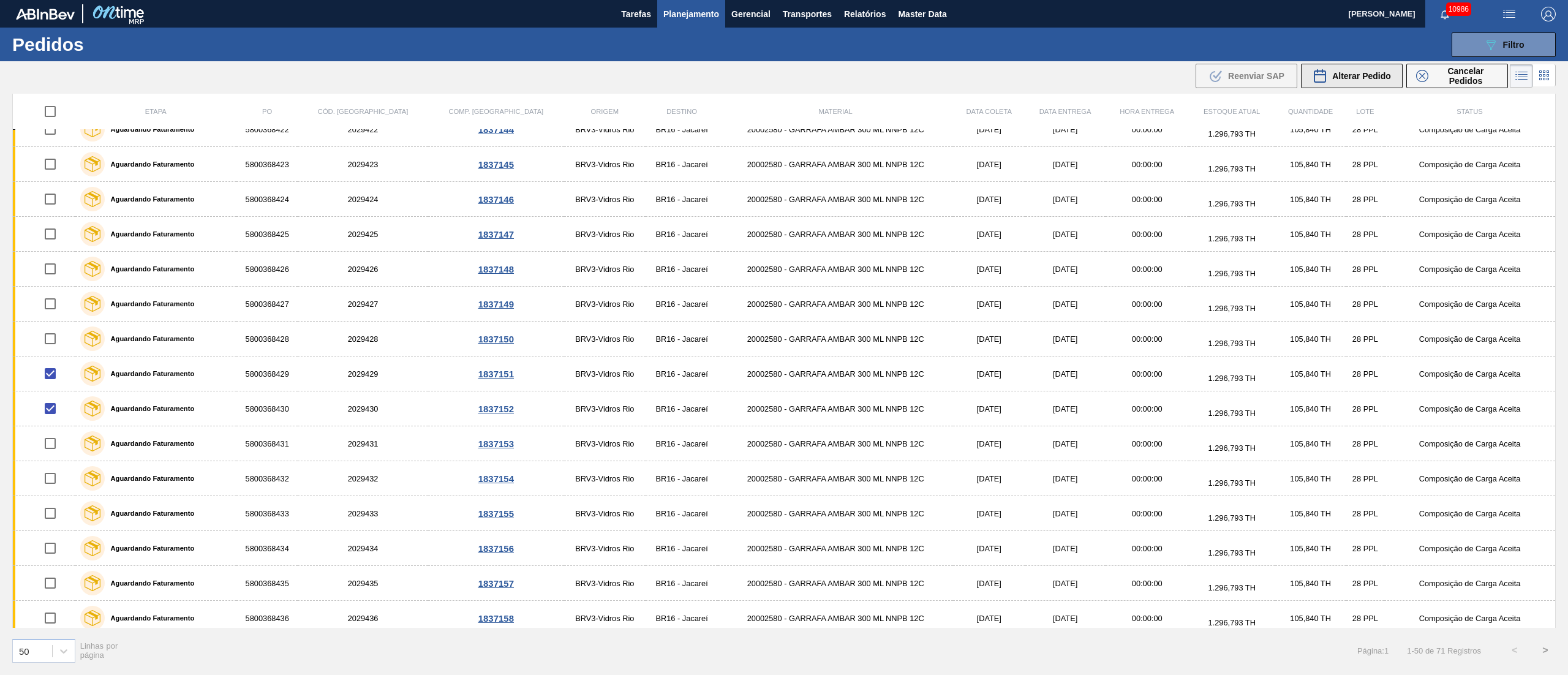
click at [1175, 76] on span "Alterar Pedido" at bounding box center [1361, 76] width 59 height 10
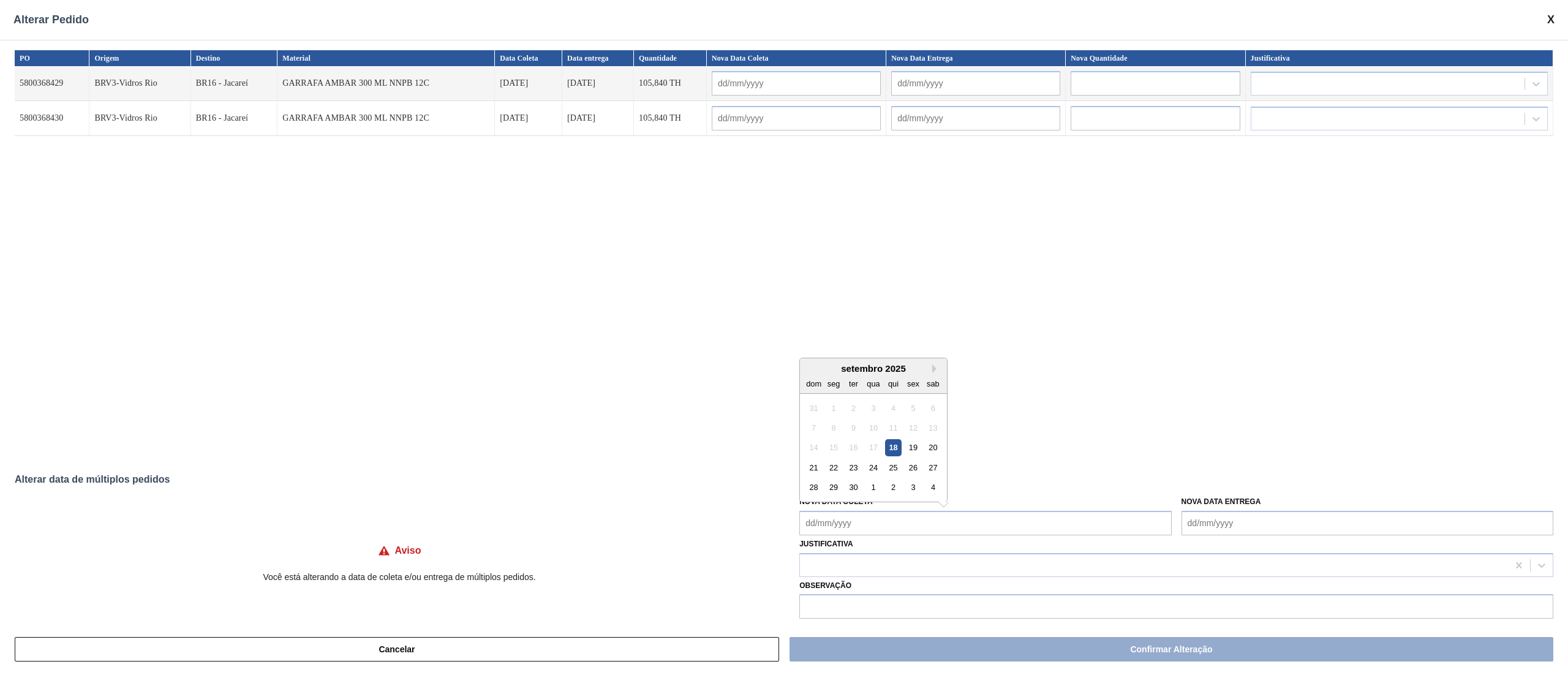
click at [861, 506] on Coleta "Nova Data Coleta" at bounding box center [984, 523] width 372 height 25
click at [905, 445] on div "19" at bounding box center [913, 447] width 17 height 17
type Coleta "[DATE]"
type input "[DATE]"
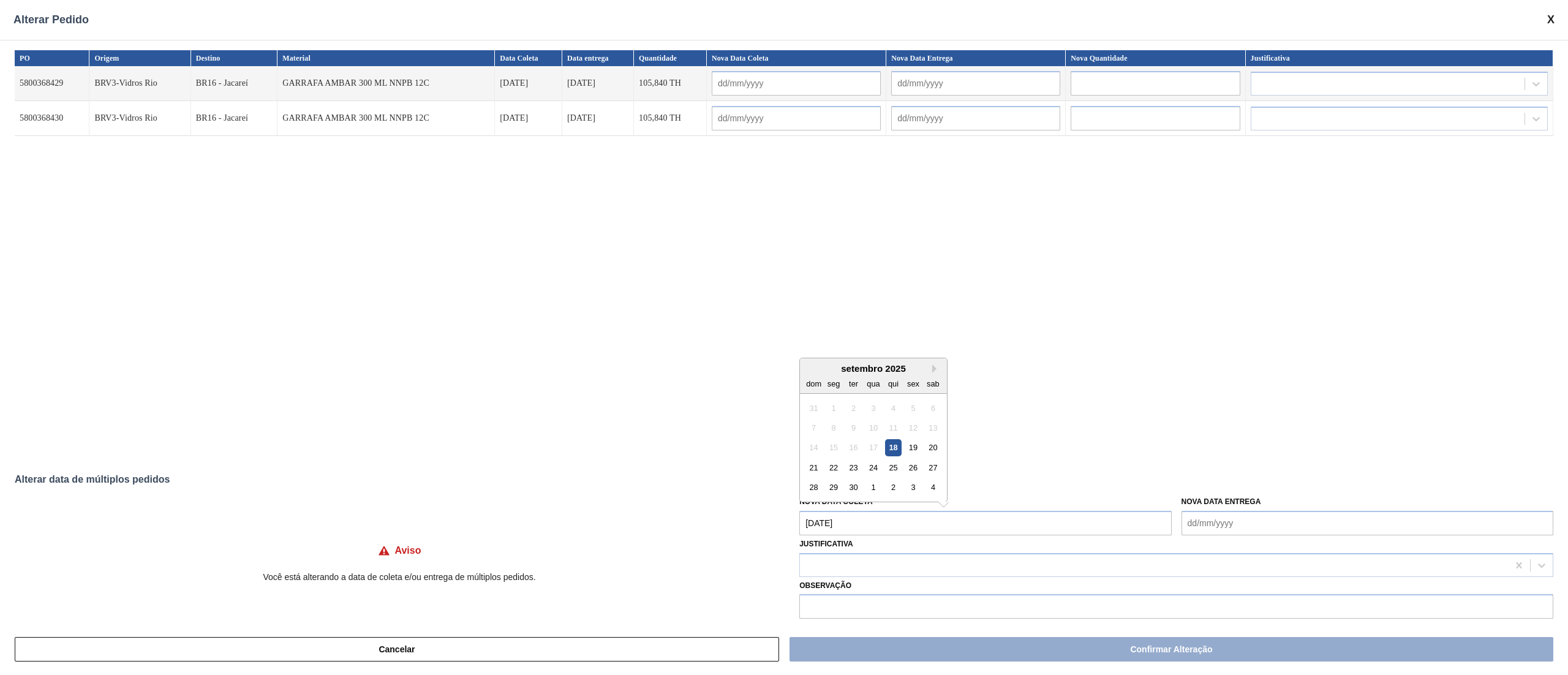
type input "[DATE]"
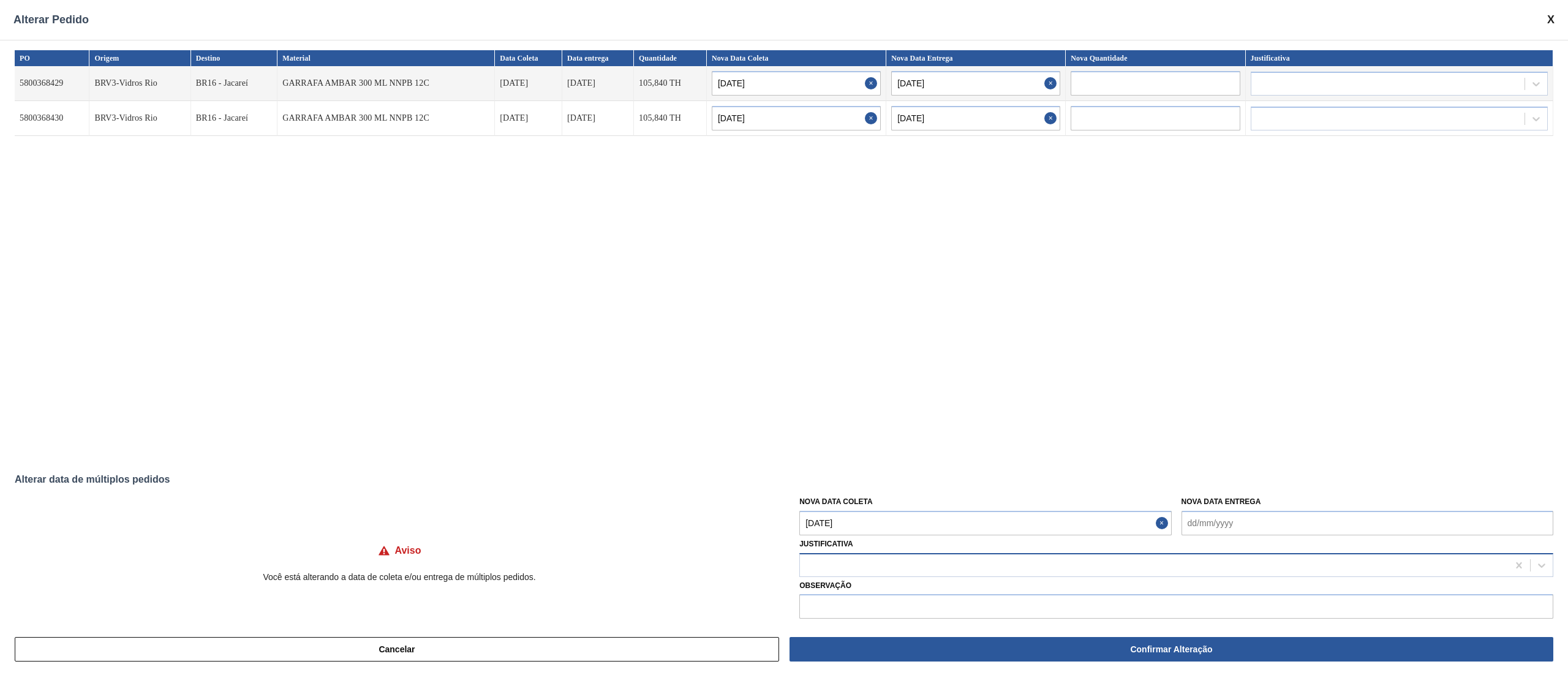
click at [865, 506] on div at bounding box center [1153, 565] width 708 height 18
type input "ou"
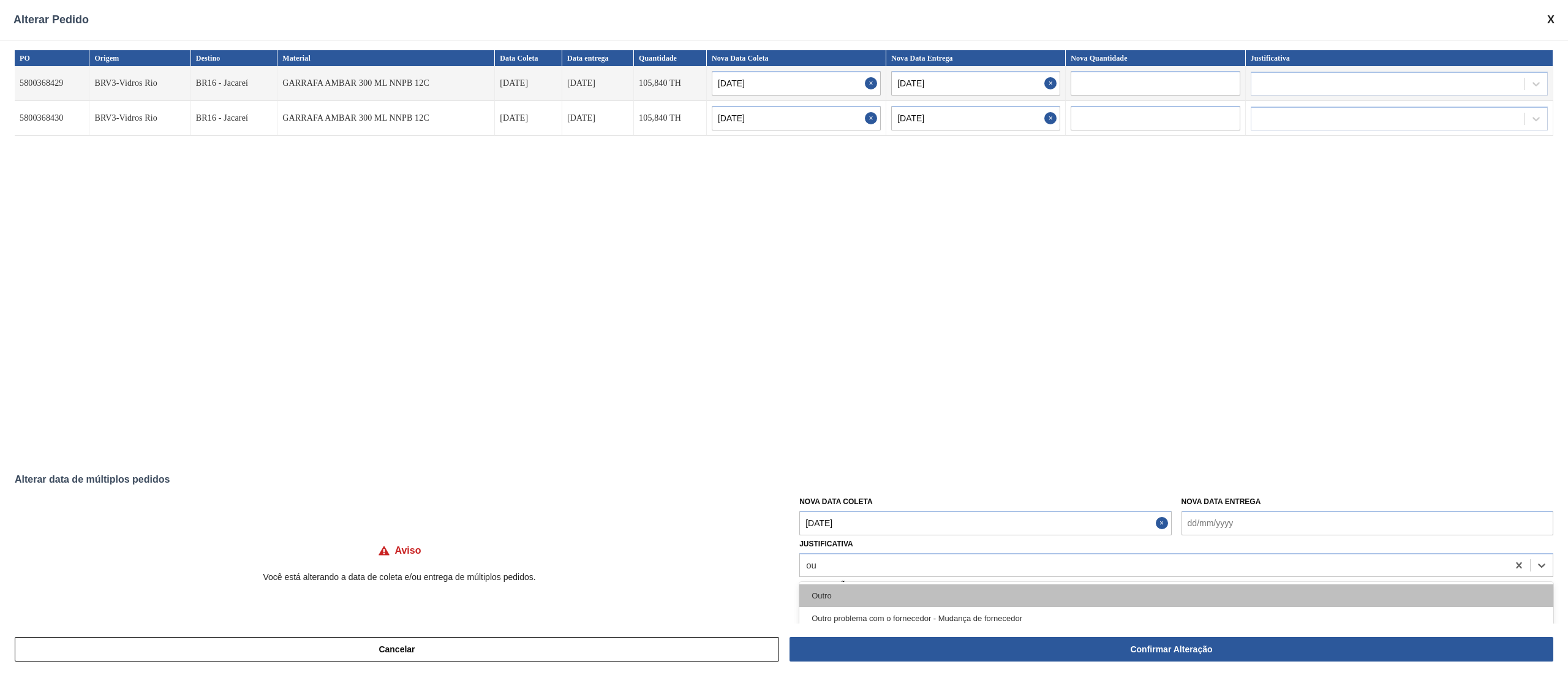
click at [831, 506] on div "Outro" at bounding box center [1175, 595] width 754 height 22
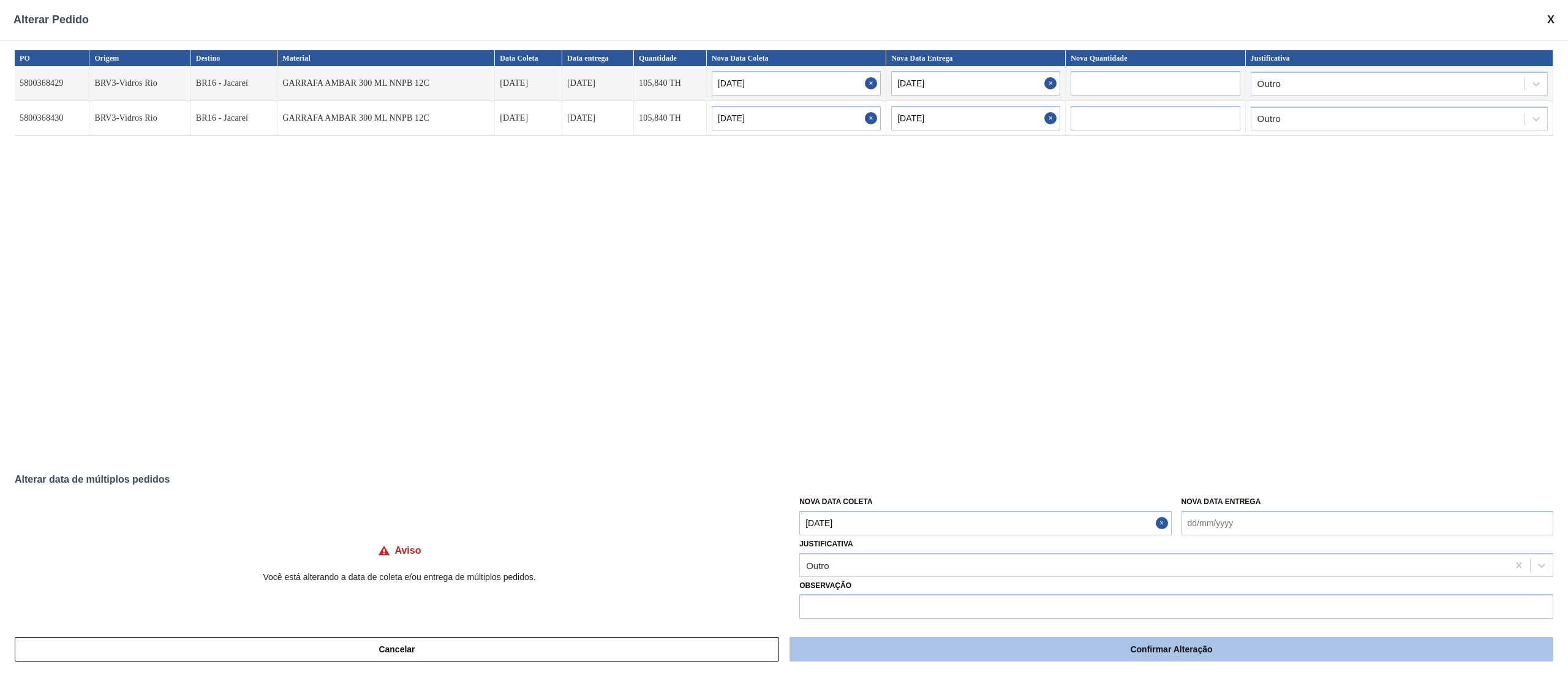
click at [1157, 506] on button "Confirmar Alteração" at bounding box center [1171, 649] width 763 height 25
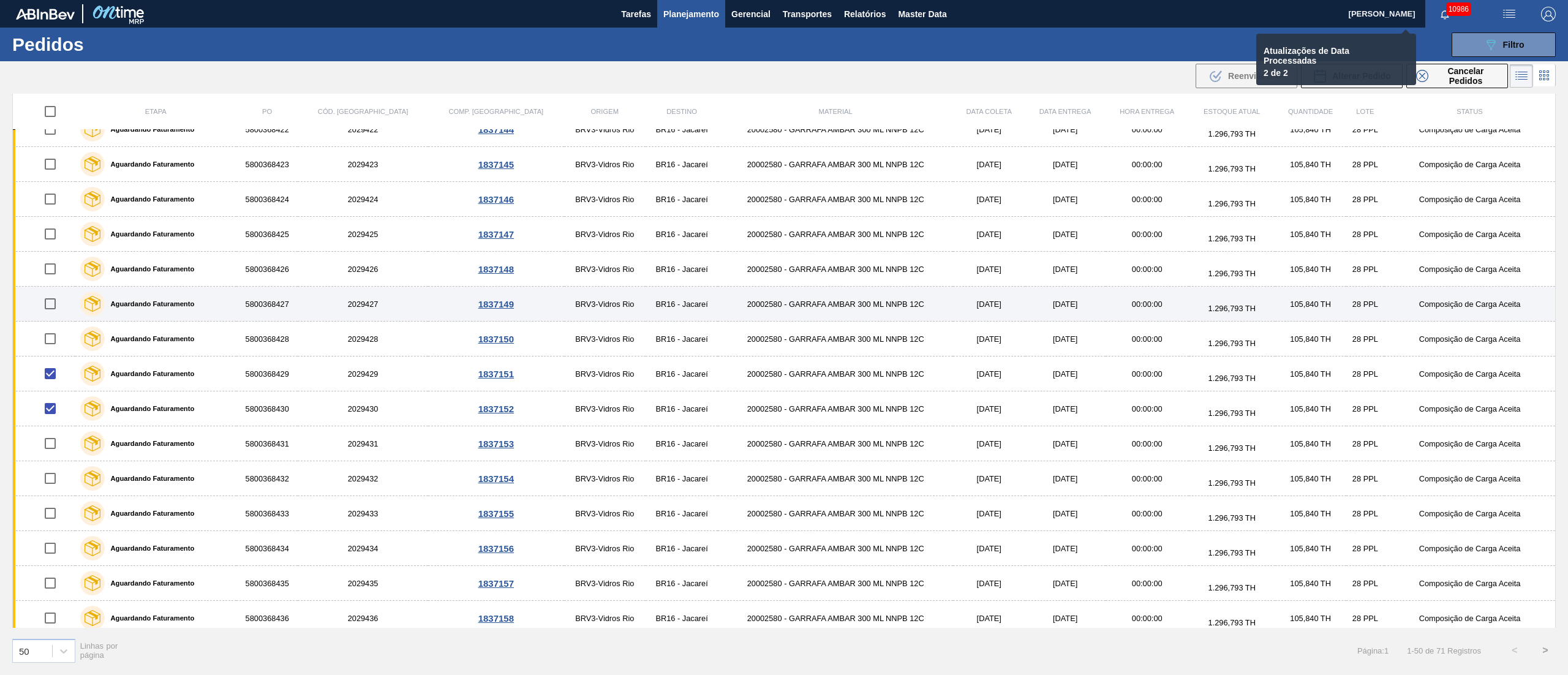
checkbox input "false"
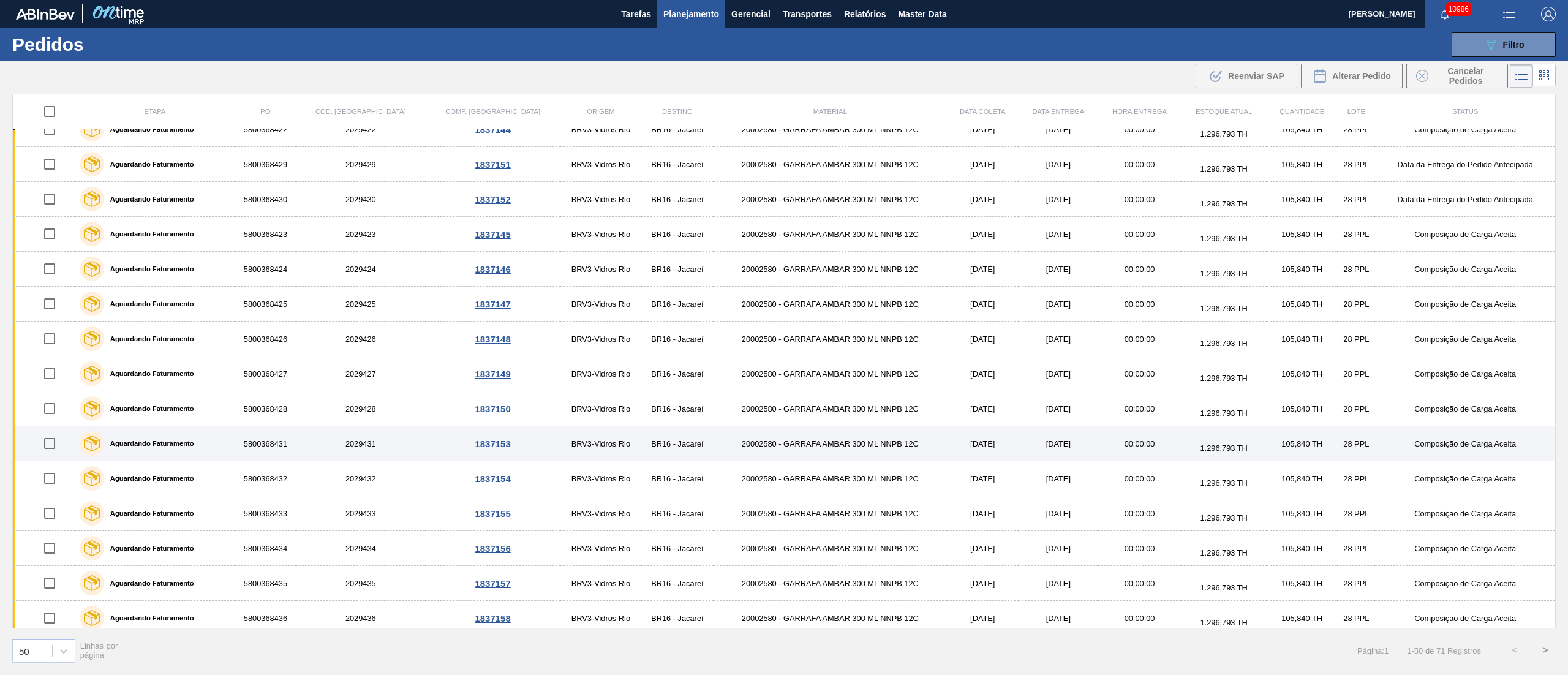
click at [53, 445] on input "checkbox" at bounding box center [50, 443] width 26 height 26
checkbox input "true"
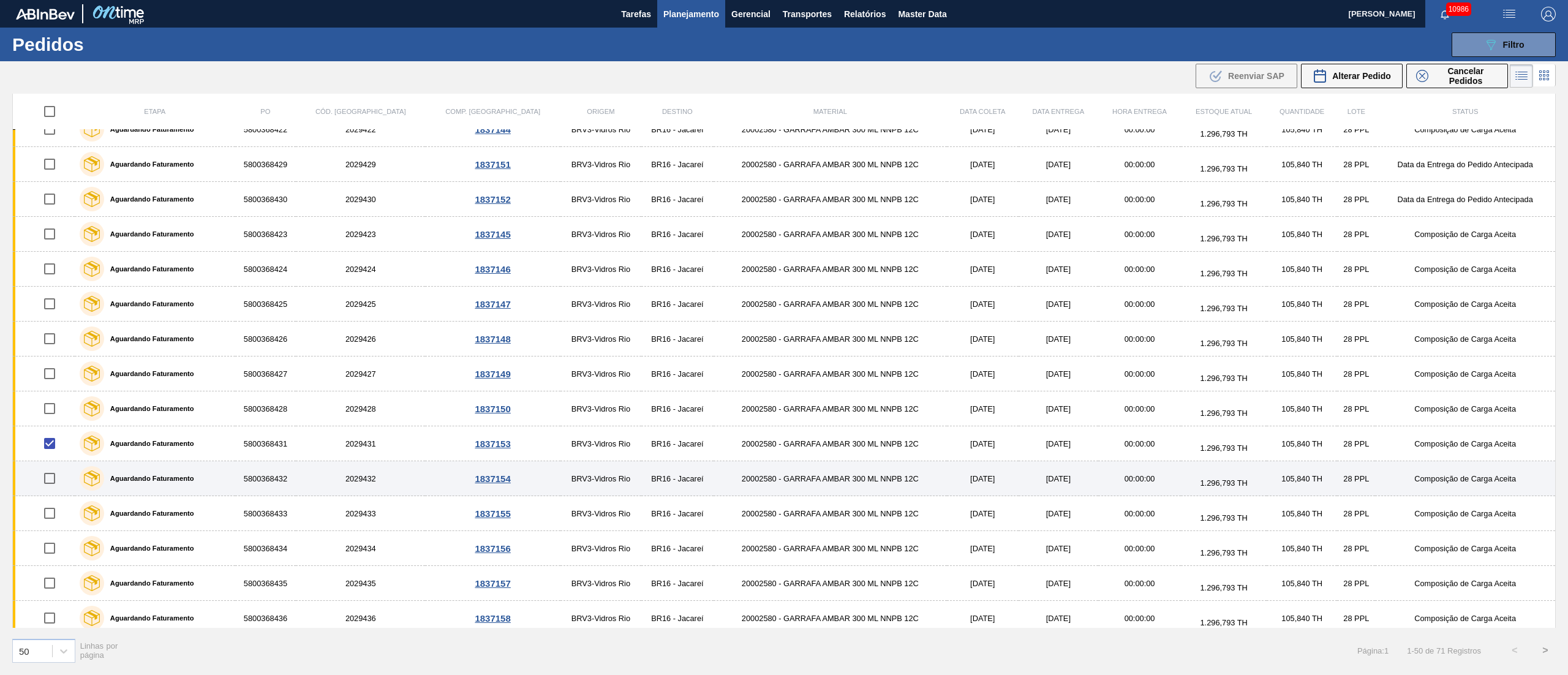
click at [51, 482] on input "checkbox" at bounding box center [50, 479] width 26 height 26
checkbox input "true"
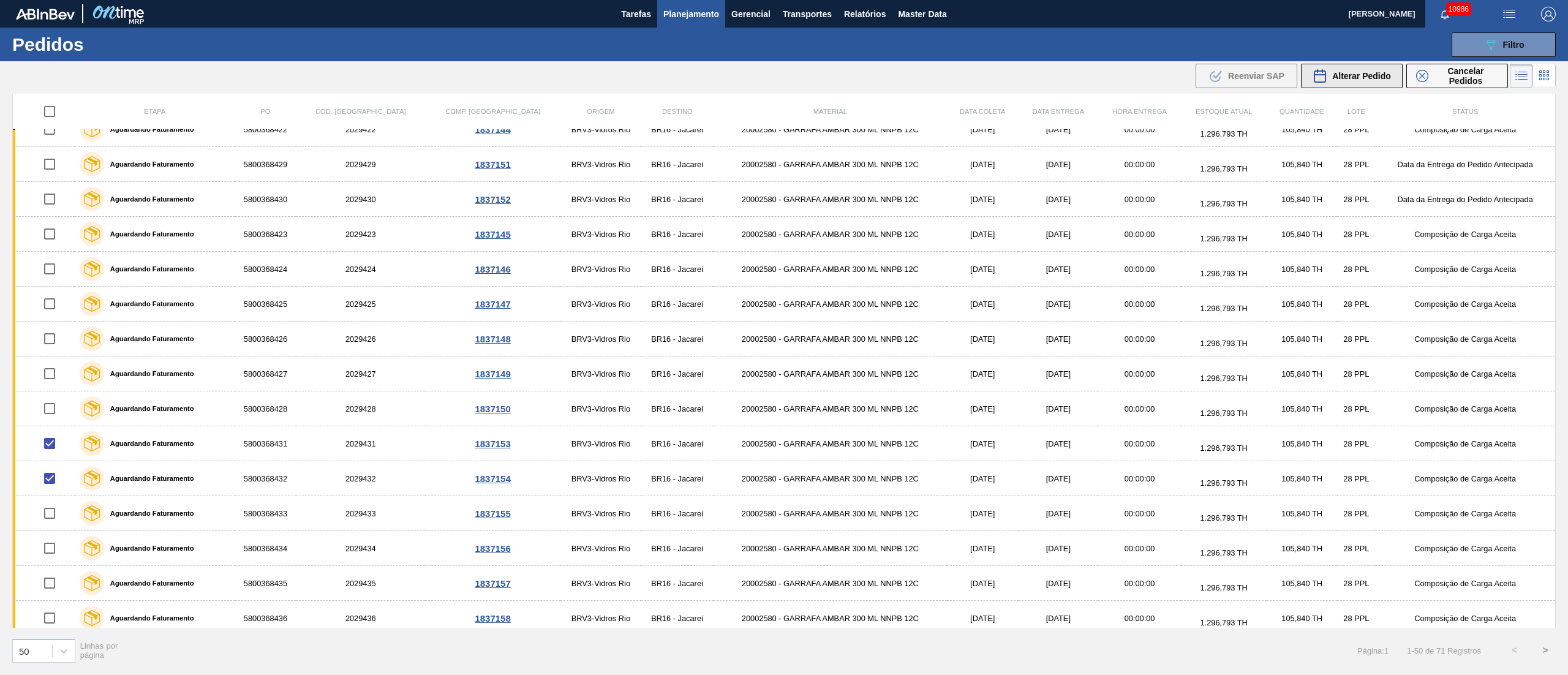
click at [1175, 73] on span "Alterar Pedido" at bounding box center [1361, 76] width 59 height 10
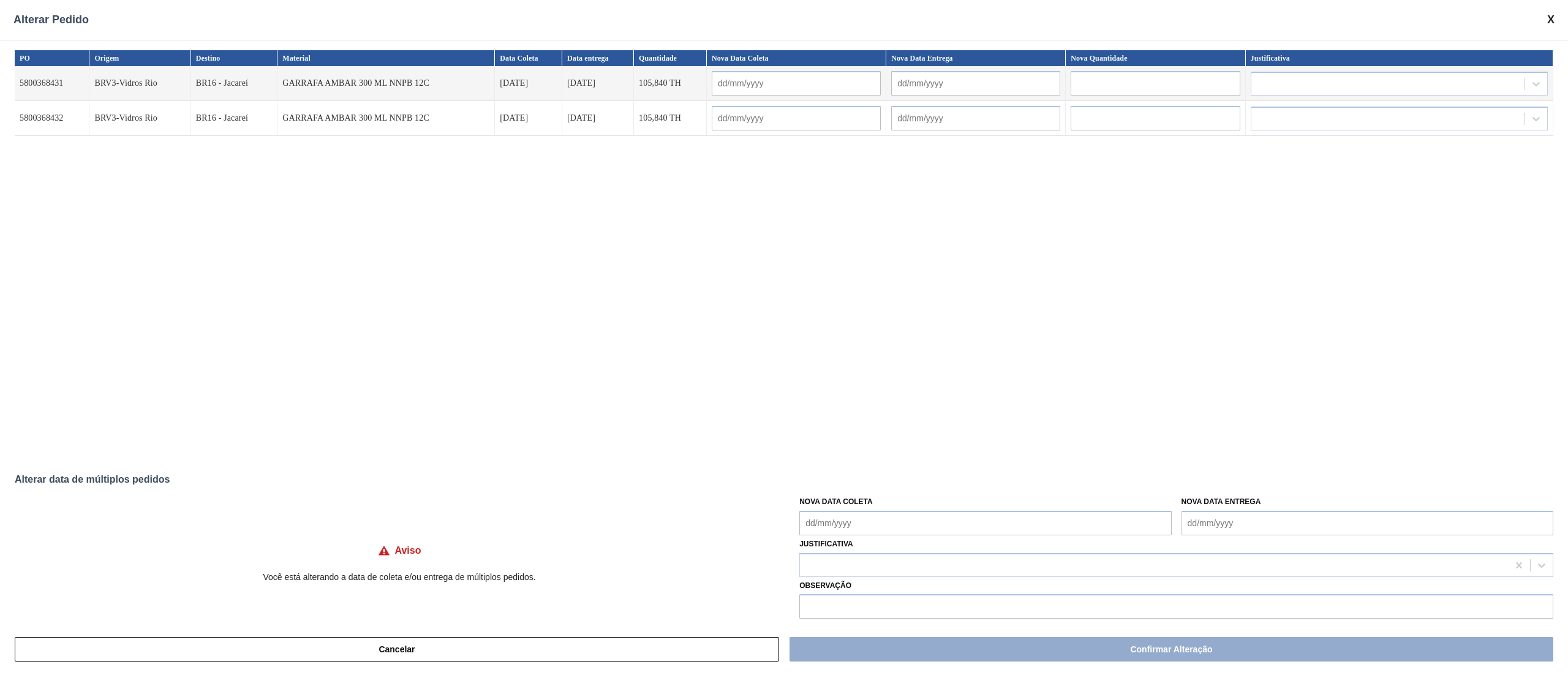
click at [841, 506] on Coleta "Nova Data Coleta" at bounding box center [984, 523] width 372 height 25
click at [833, 467] on div "22" at bounding box center [834, 467] width 17 height 17
type input "[DATE]"
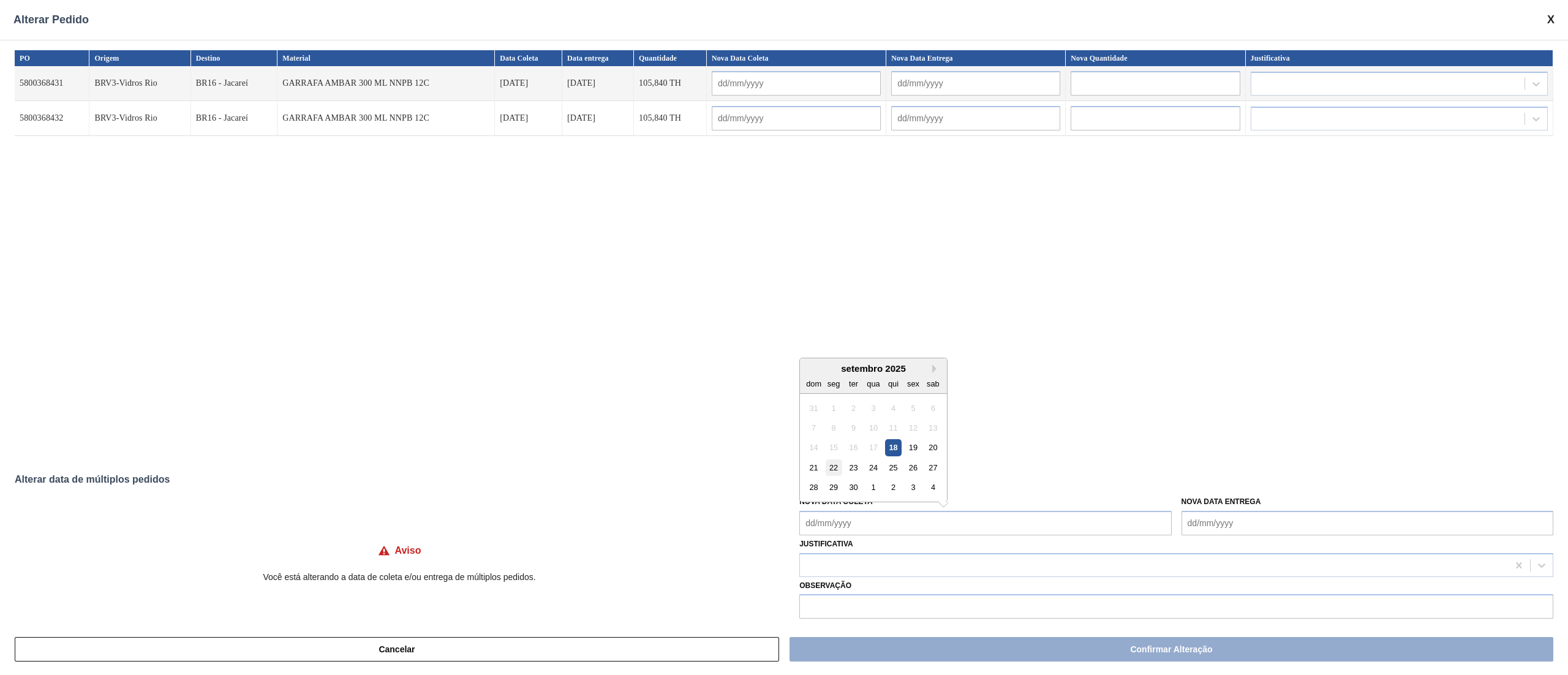
type input "[DATE]"
type Coleta "[DATE]"
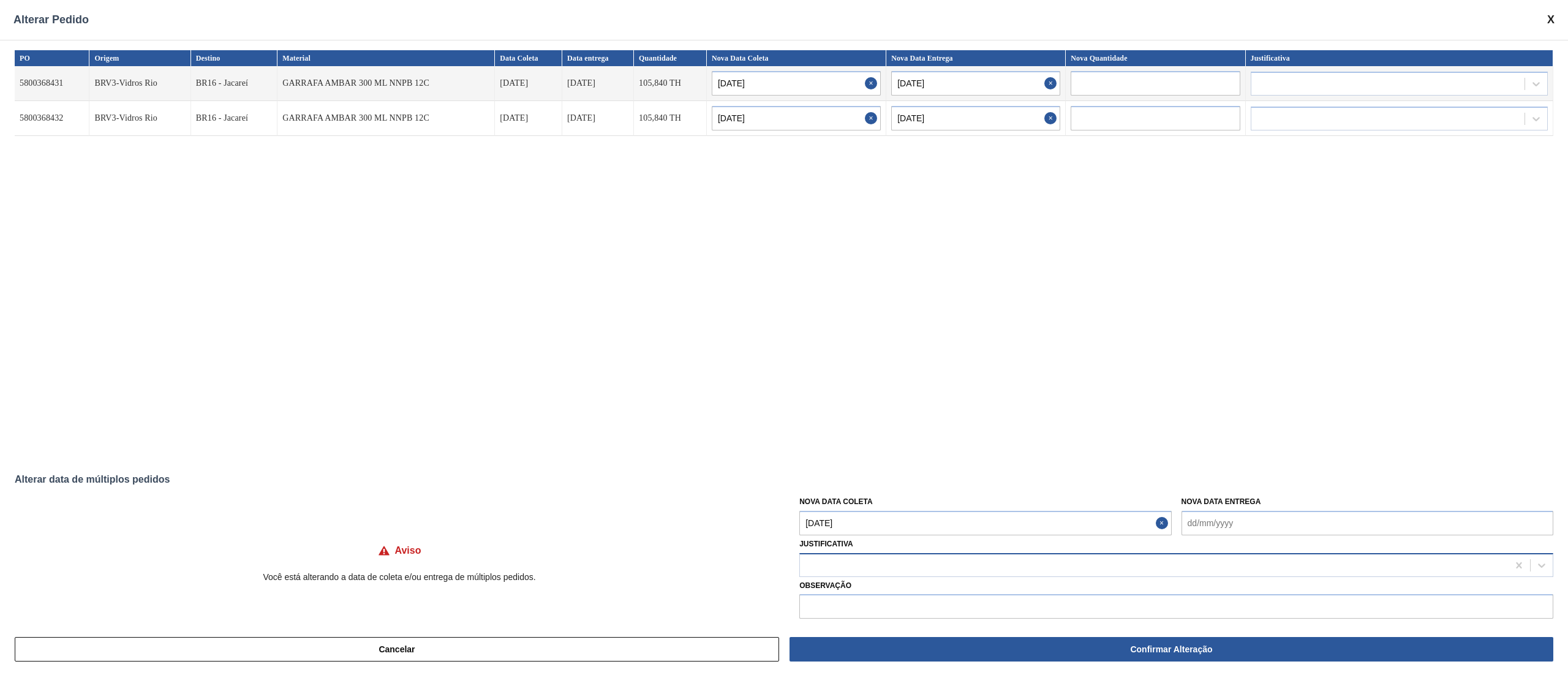
click at [878, 506] on div at bounding box center [1153, 565] width 708 height 18
type input "ou"
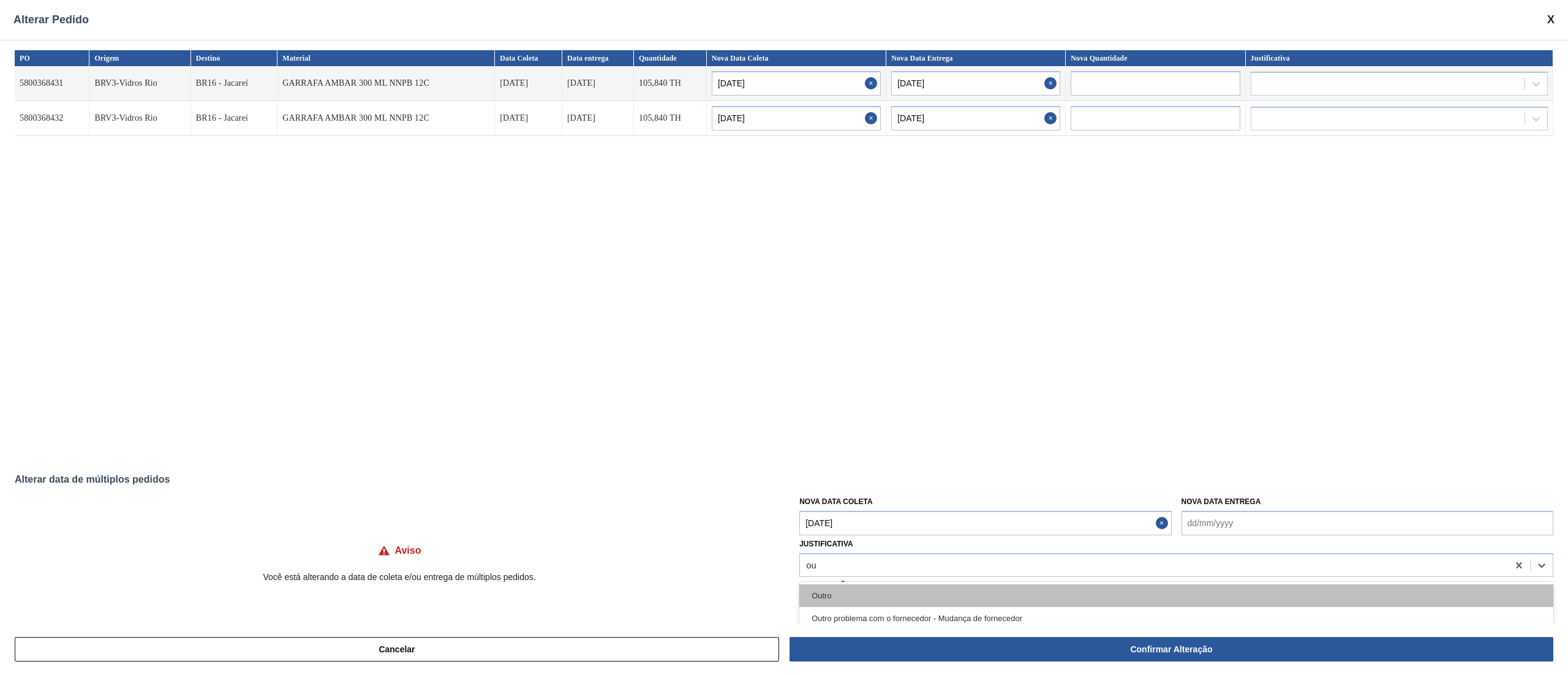
click at [860, 506] on div "Outro" at bounding box center [1175, 595] width 754 height 22
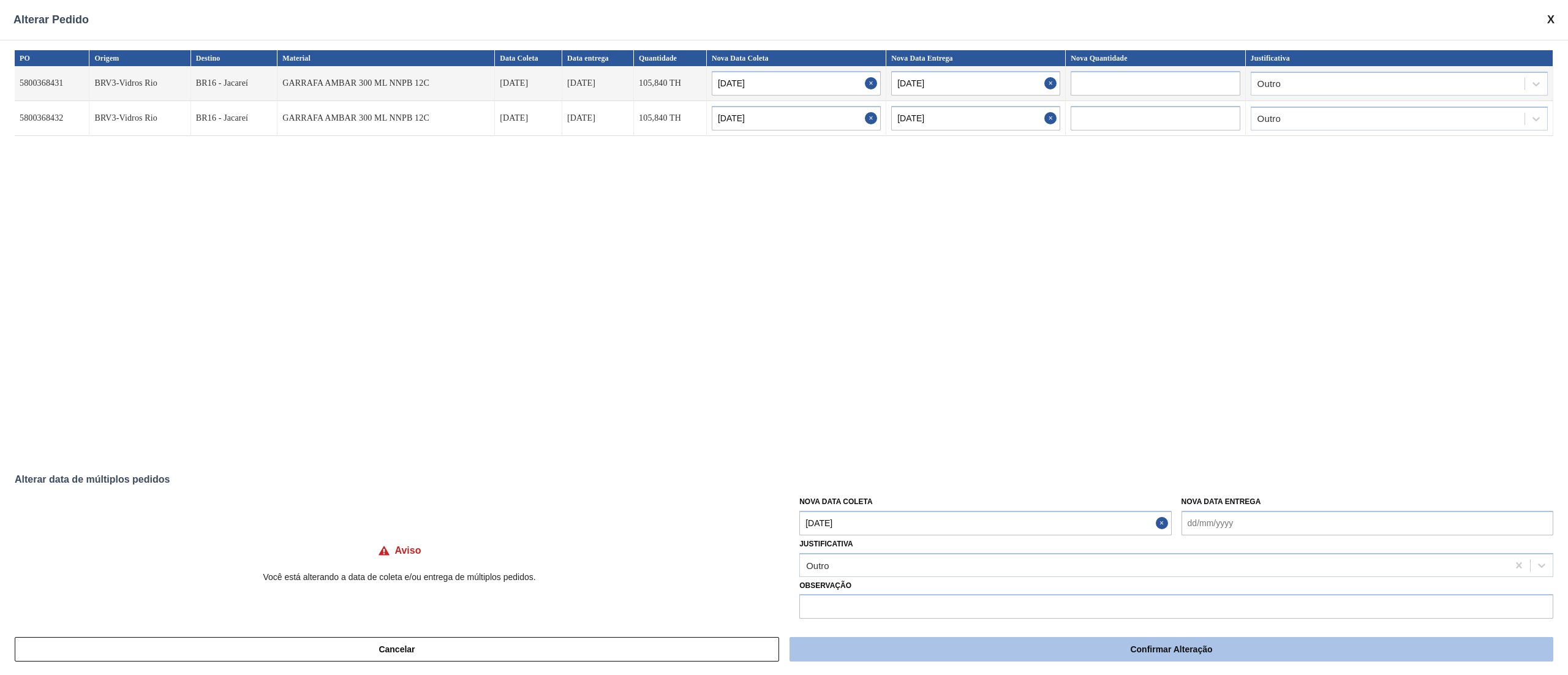
click at [1041, 506] on button "Confirmar Alteração" at bounding box center [1171, 649] width 763 height 25
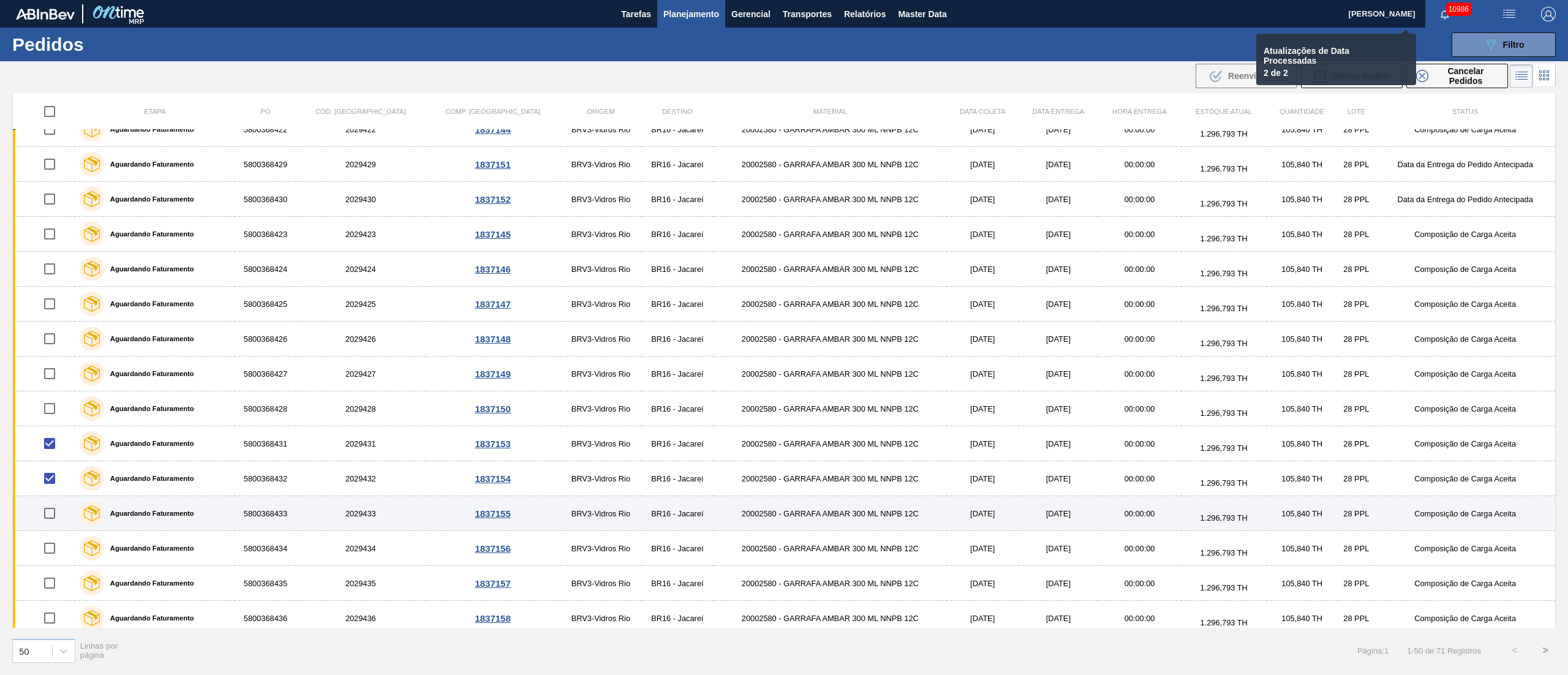
checkbox input "false"
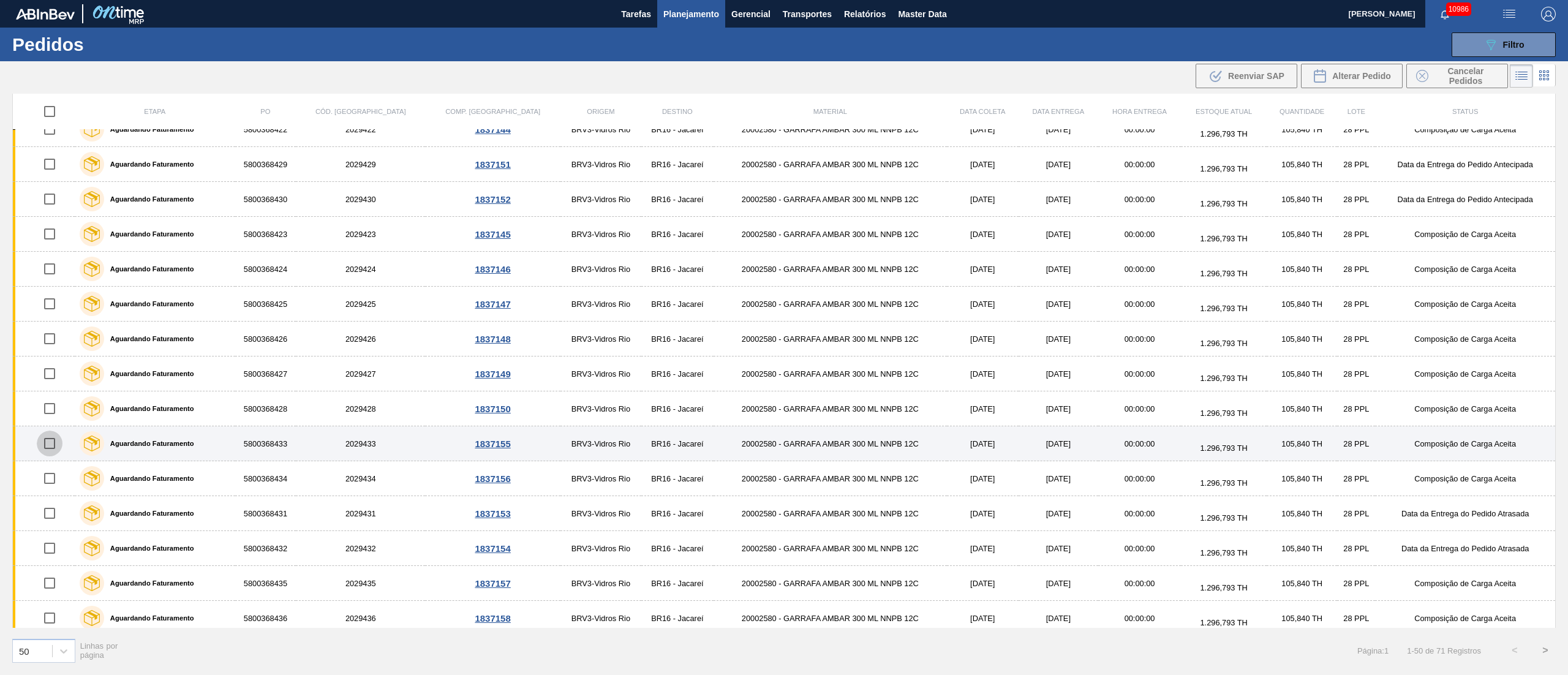
click at [46, 453] on input "checkbox" at bounding box center [50, 443] width 26 height 26
checkbox input "true"
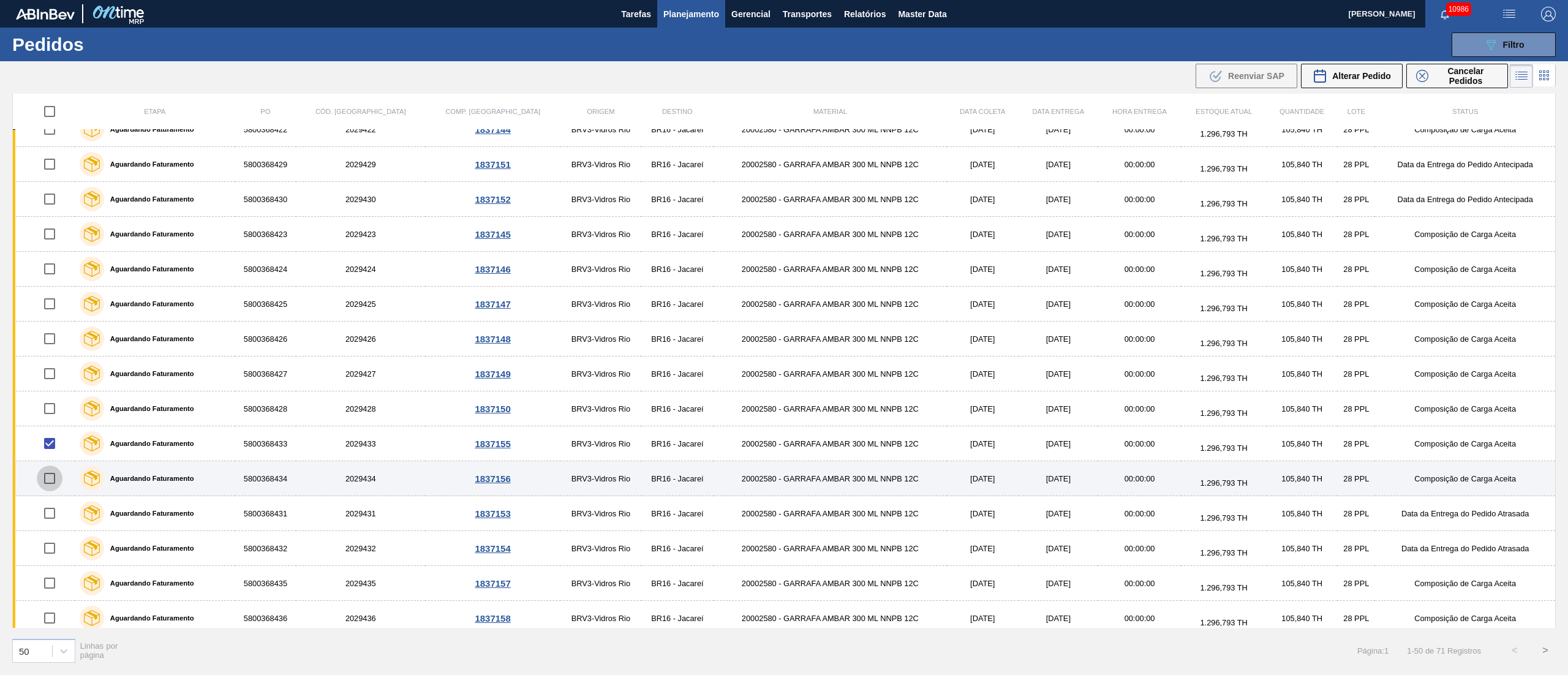
click at [53, 485] on input "checkbox" at bounding box center [50, 479] width 26 height 26
checkbox input "true"
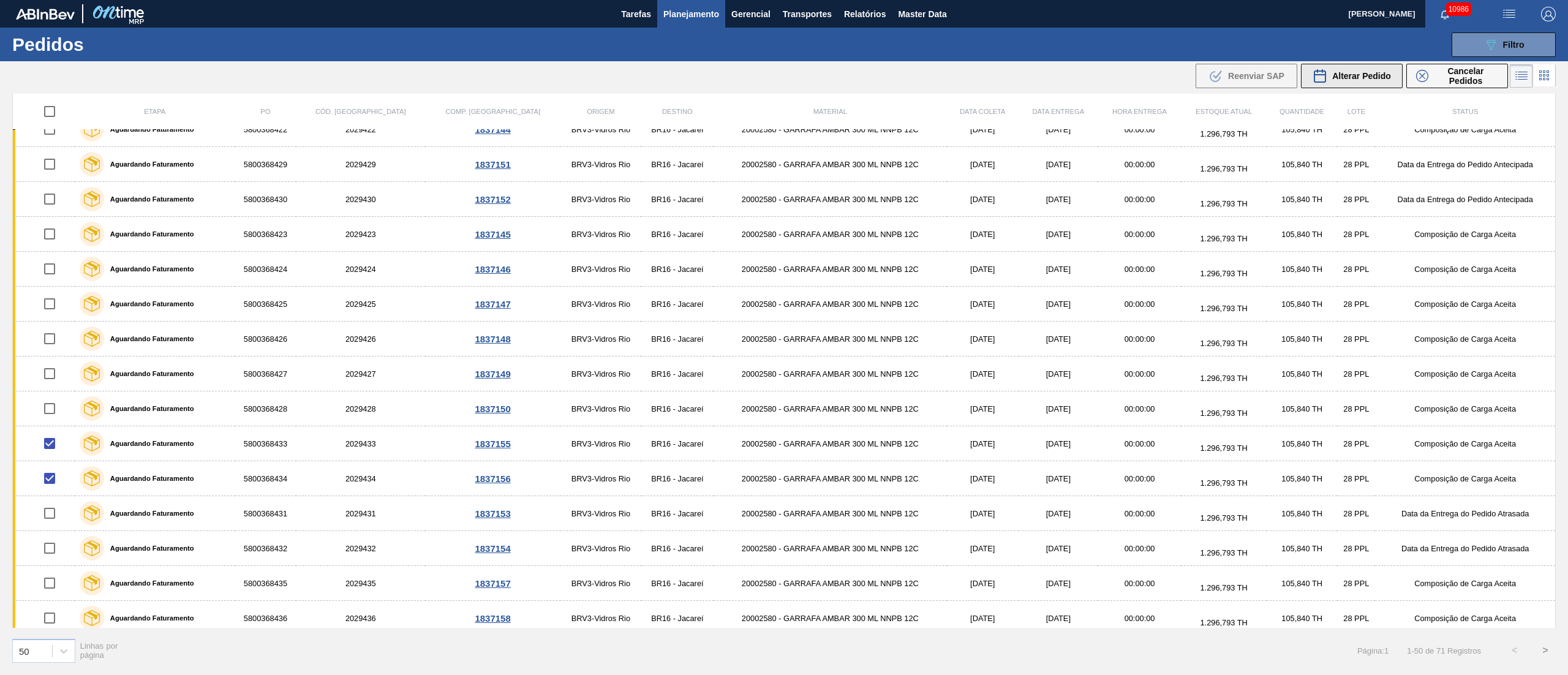
click at [1175, 77] on span "Alterar Pedido" at bounding box center [1361, 76] width 59 height 10
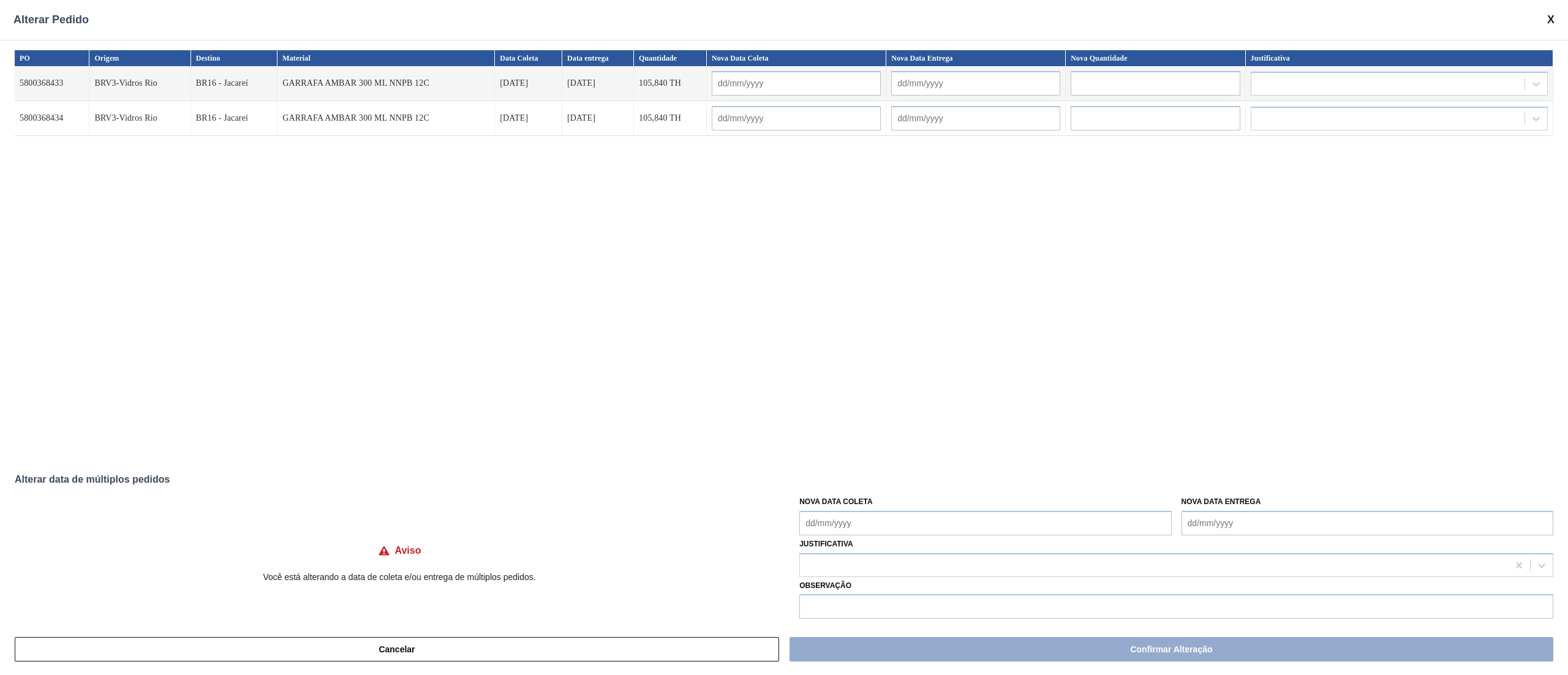
click at [882, 506] on Coleta "Nova Data Coleta" at bounding box center [984, 523] width 372 height 25
click at [854, 469] on div "23" at bounding box center [853, 467] width 17 height 17
type Coleta "[DATE]"
type input "[DATE]"
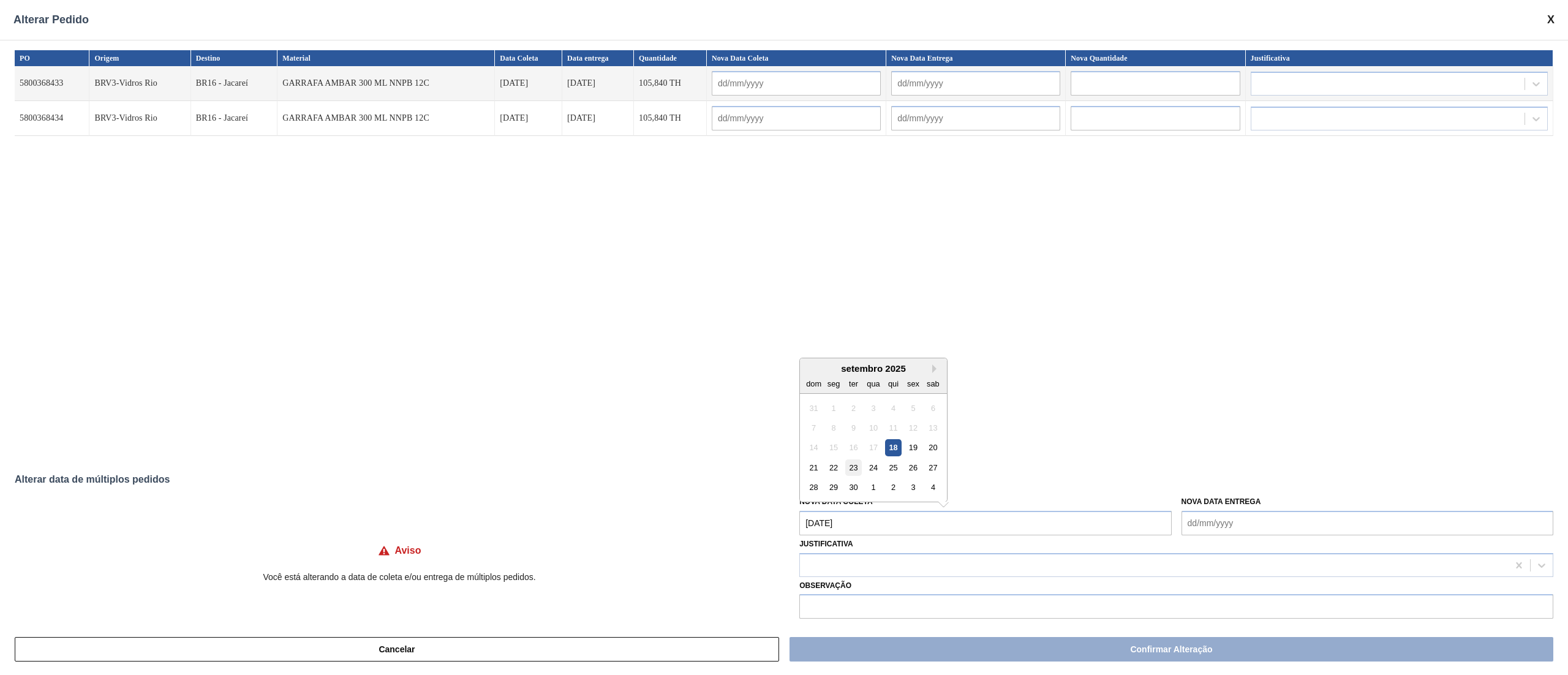
type input "[DATE]"
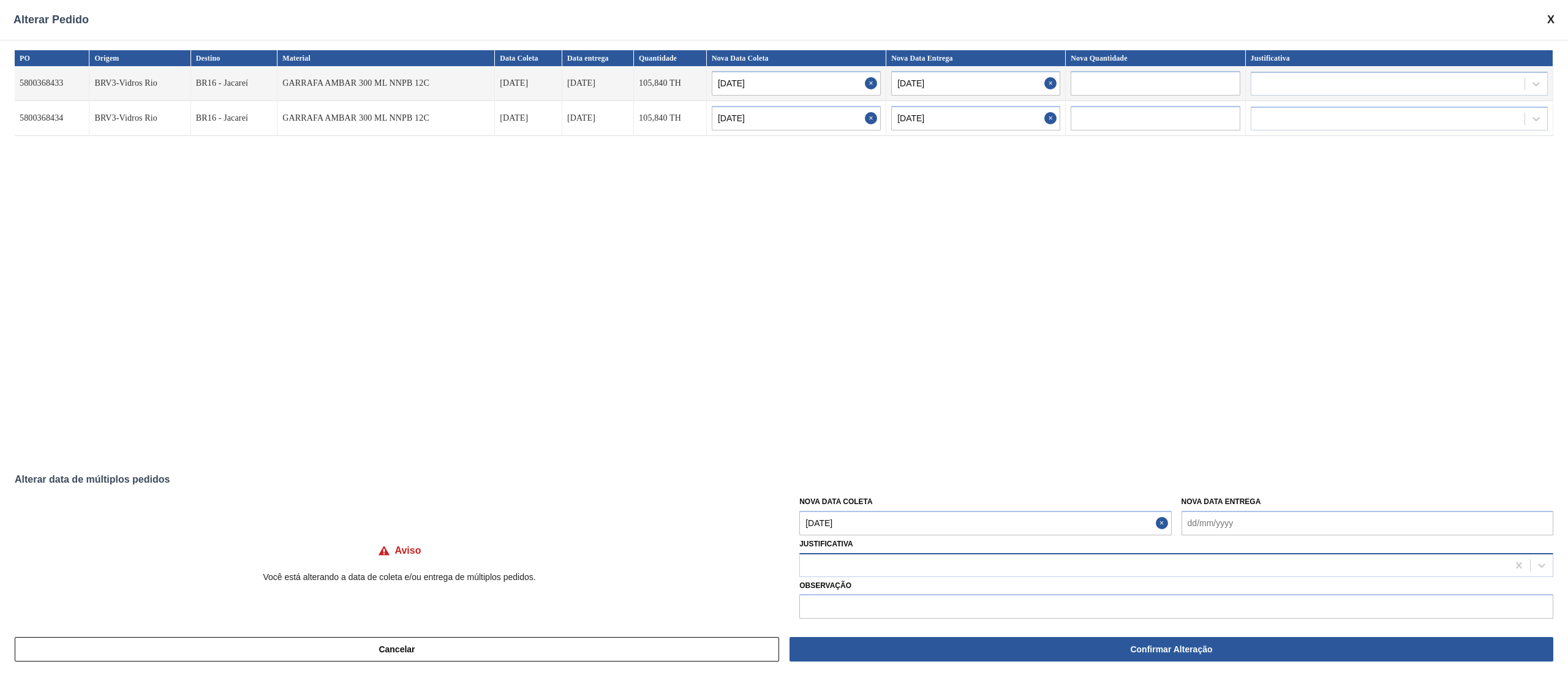
click at [860, 506] on div at bounding box center [1153, 565] width 708 height 18
type input "ou"
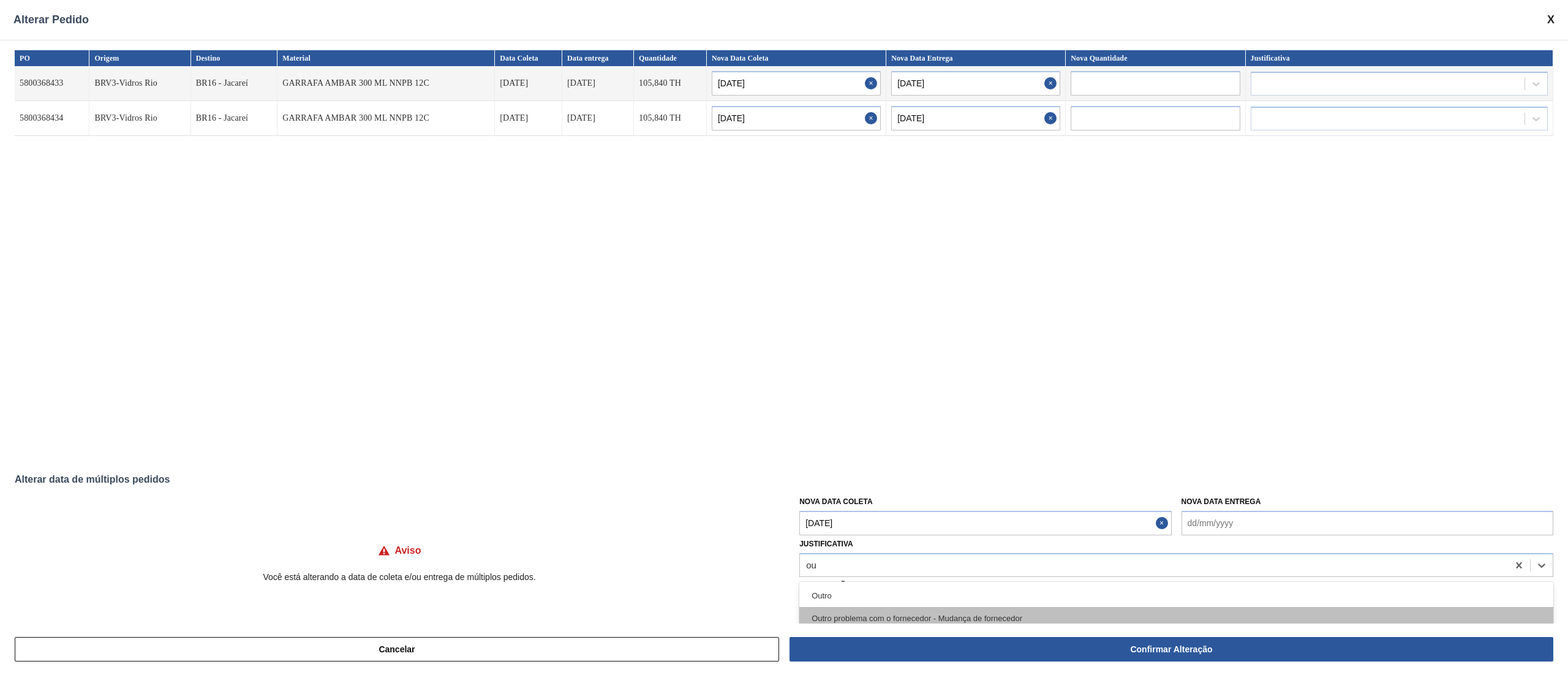
click at [828, 506] on div "Outro problema com o fornecedor - Mudança de fornecedor" at bounding box center [1175, 618] width 754 height 22
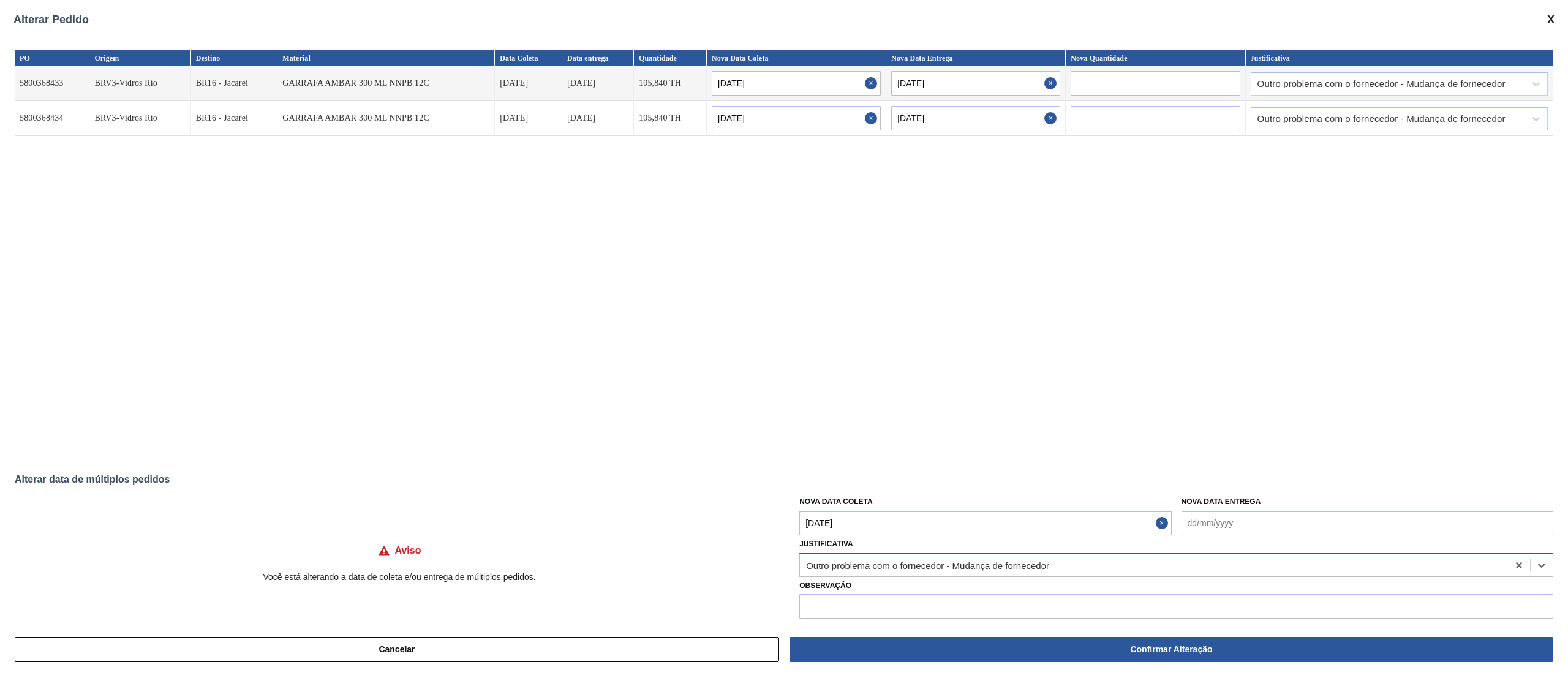
click at [836, 506] on div "Outro problema com o fornecedor - Mudança de fornecedor" at bounding box center [928, 565] width 243 height 10
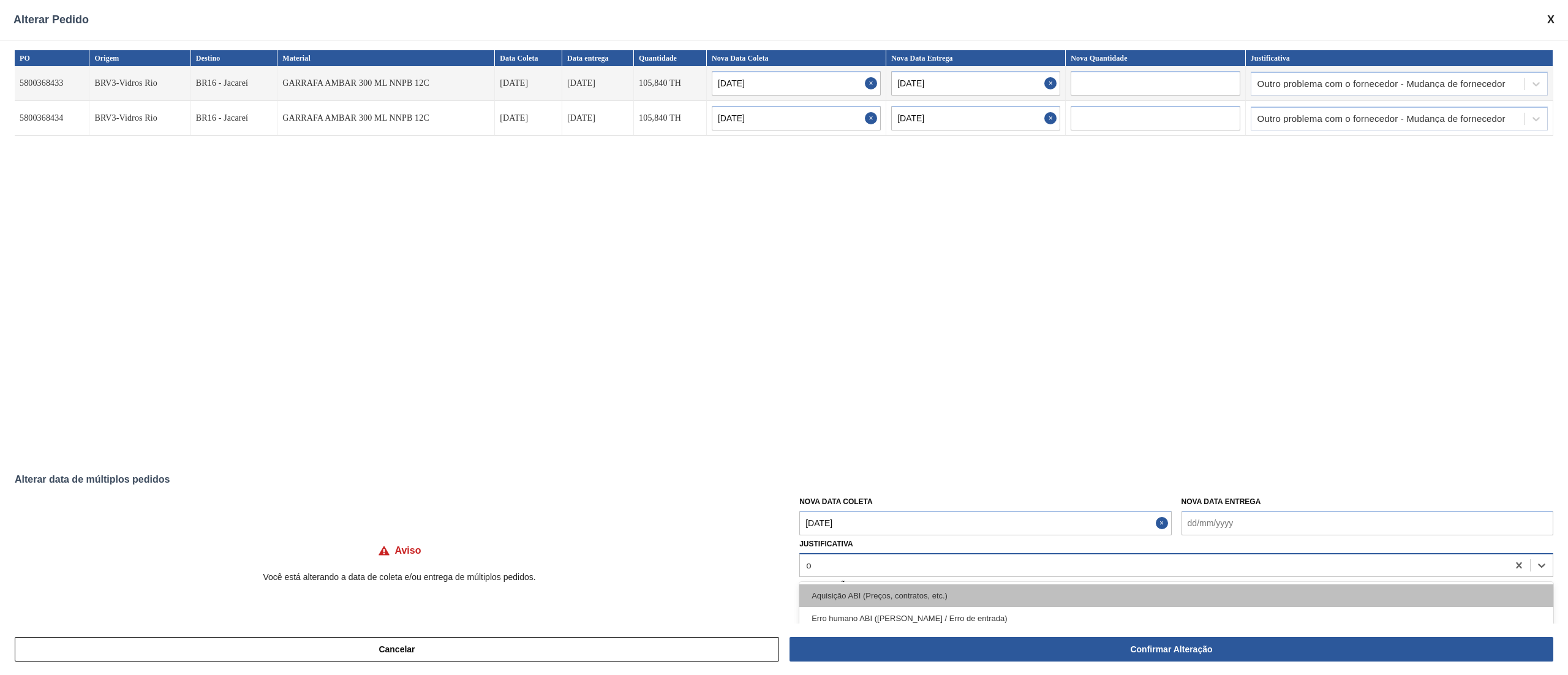
type input "ou"
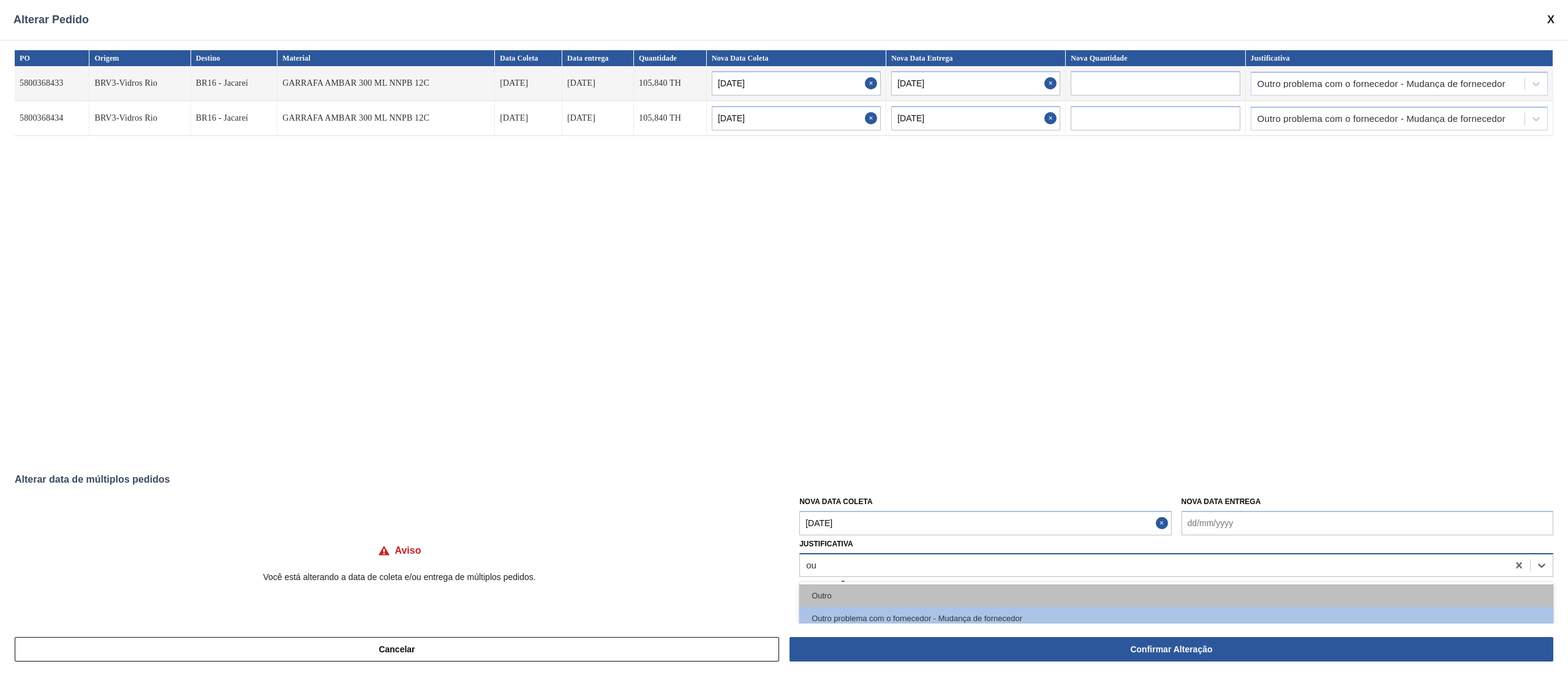
click at [905, 506] on div "Outro" at bounding box center [1175, 595] width 754 height 22
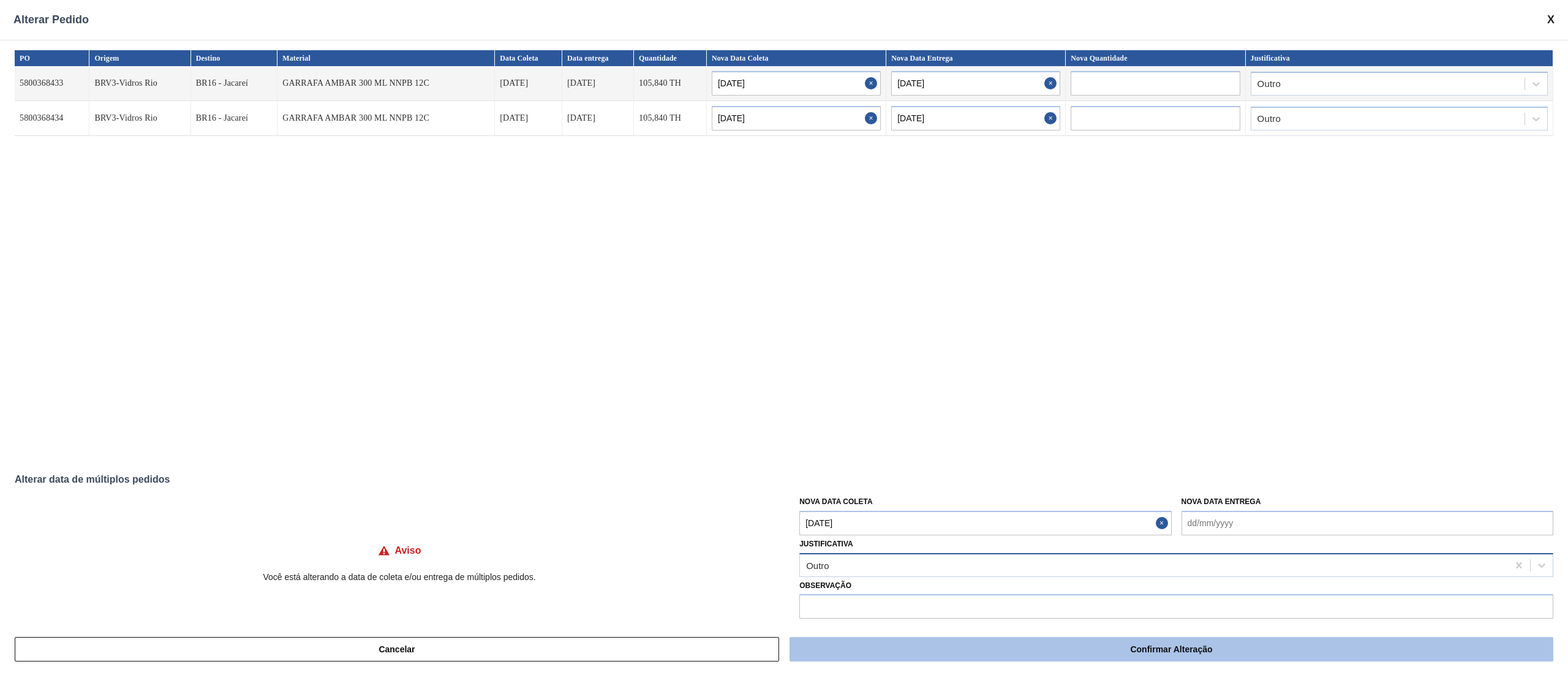
click at [1074, 506] on button "Confirmar Alteração" at bounding box center [1171, 649] width 763 height 25
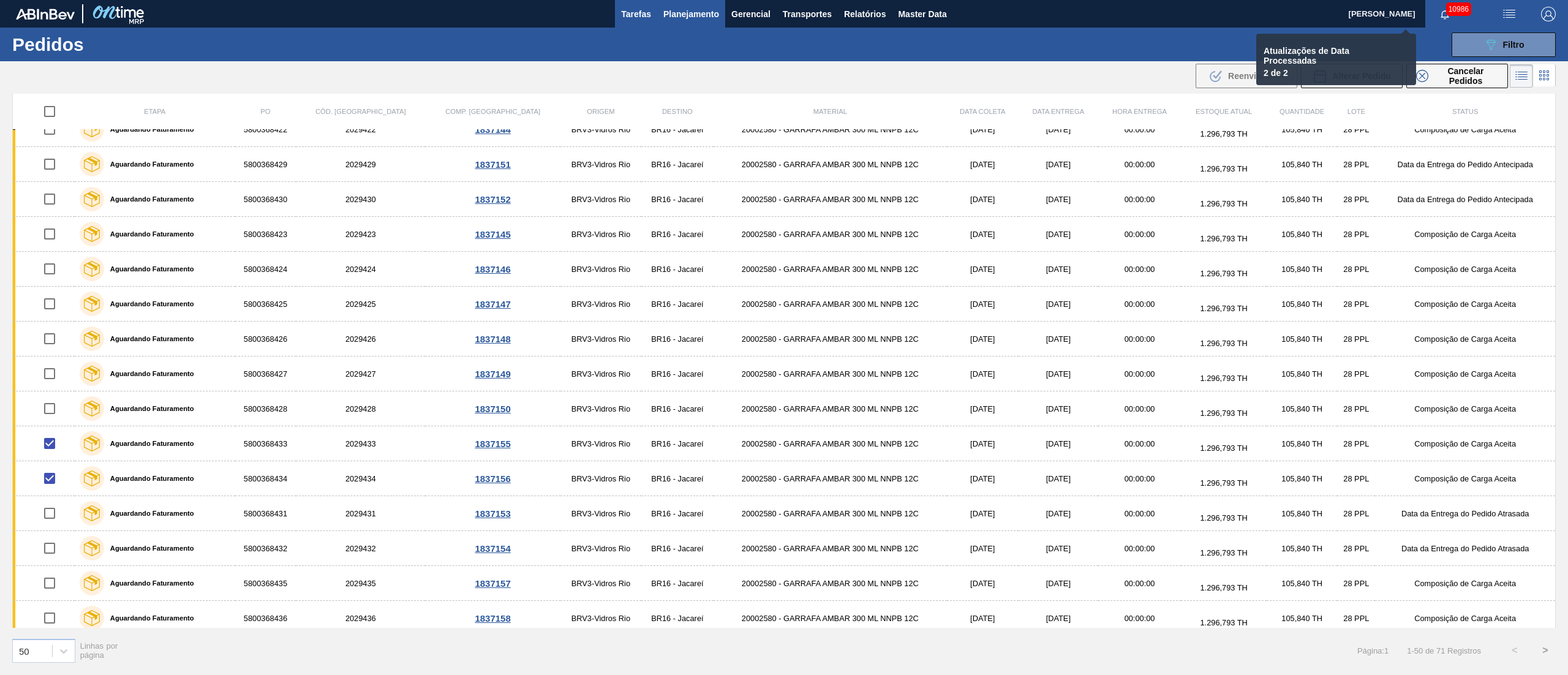
checkbox input "false"
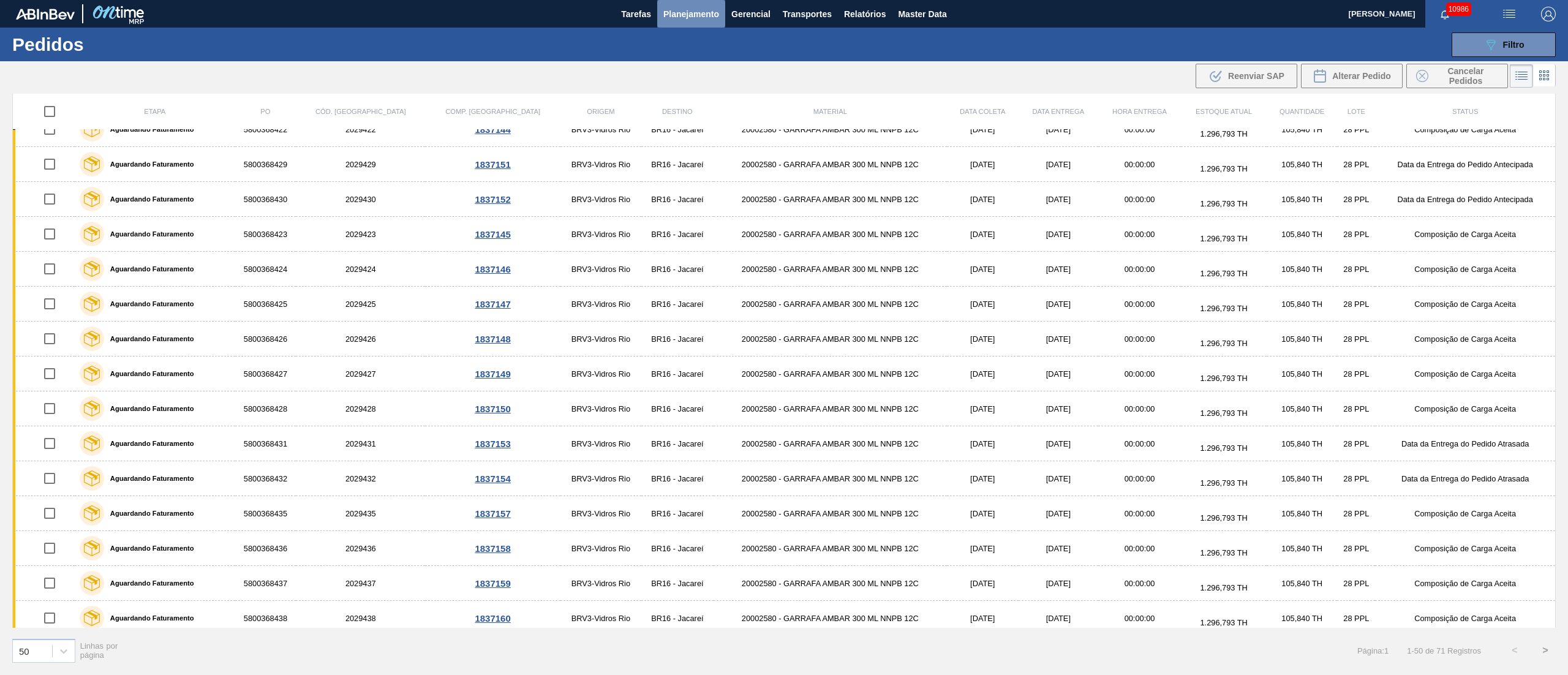
click at [687, 14] on span "Planejamento" at bounding box center [691, 14] width 56 height 14
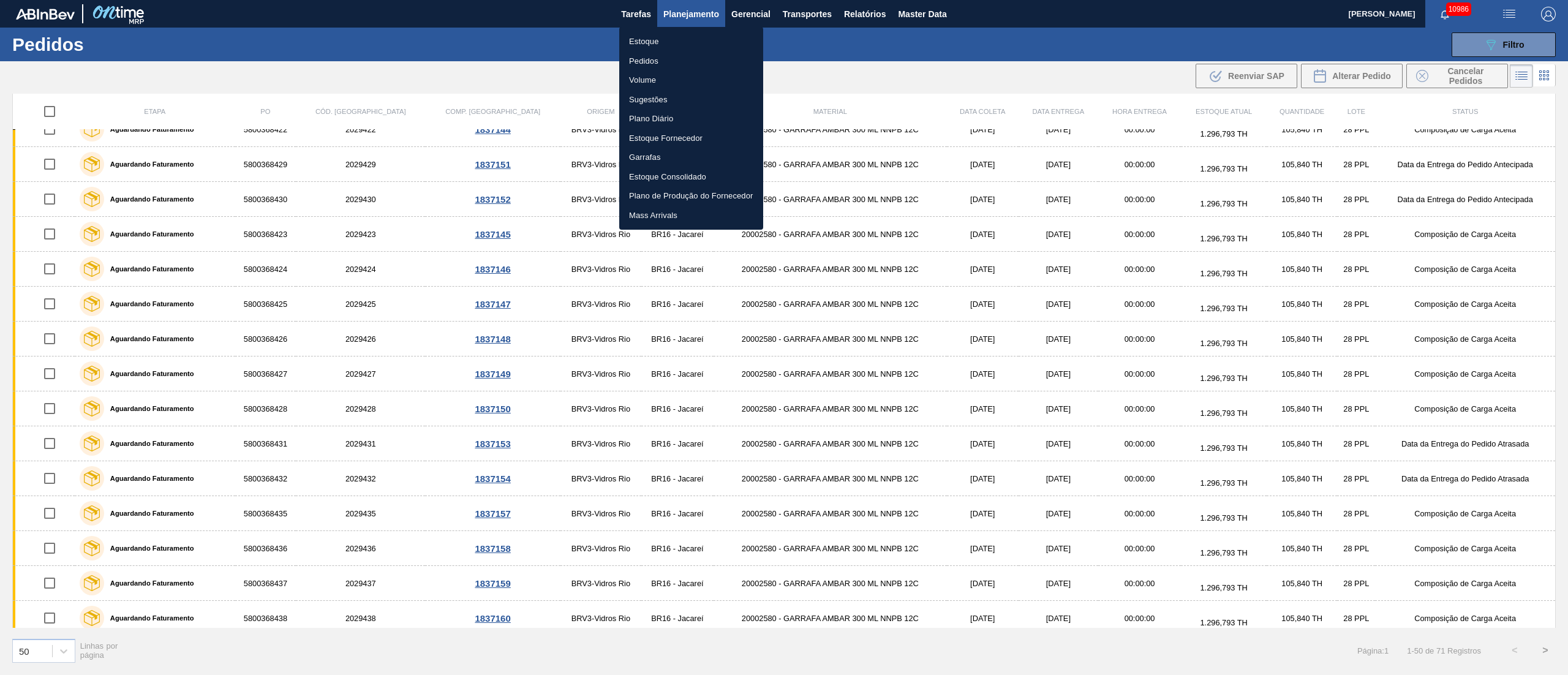
click at [637, 43] on li "Estoque" at bounding box center [691, 41] width 144 height 20
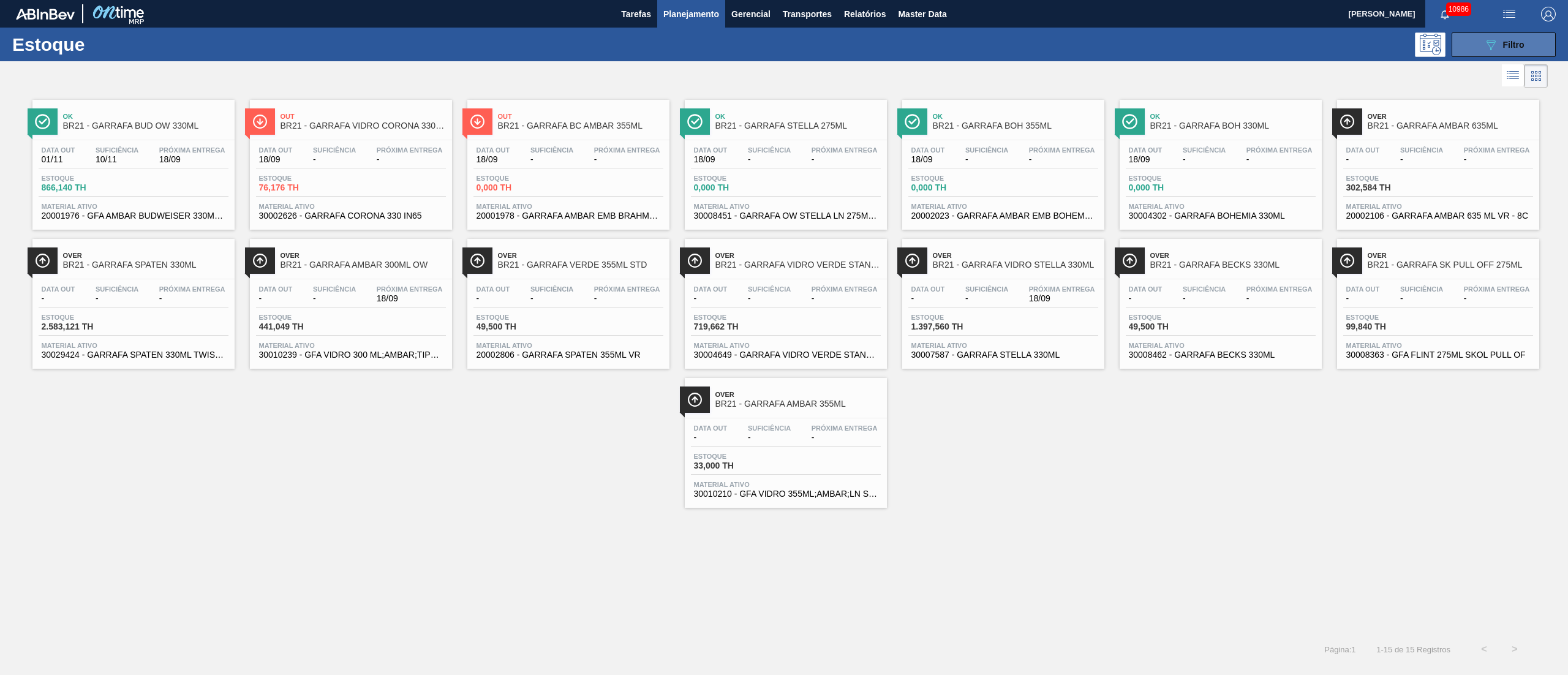
click at [1175, 41] on span "Filtro" at bounding box center [1514, 45] width 22 height 10
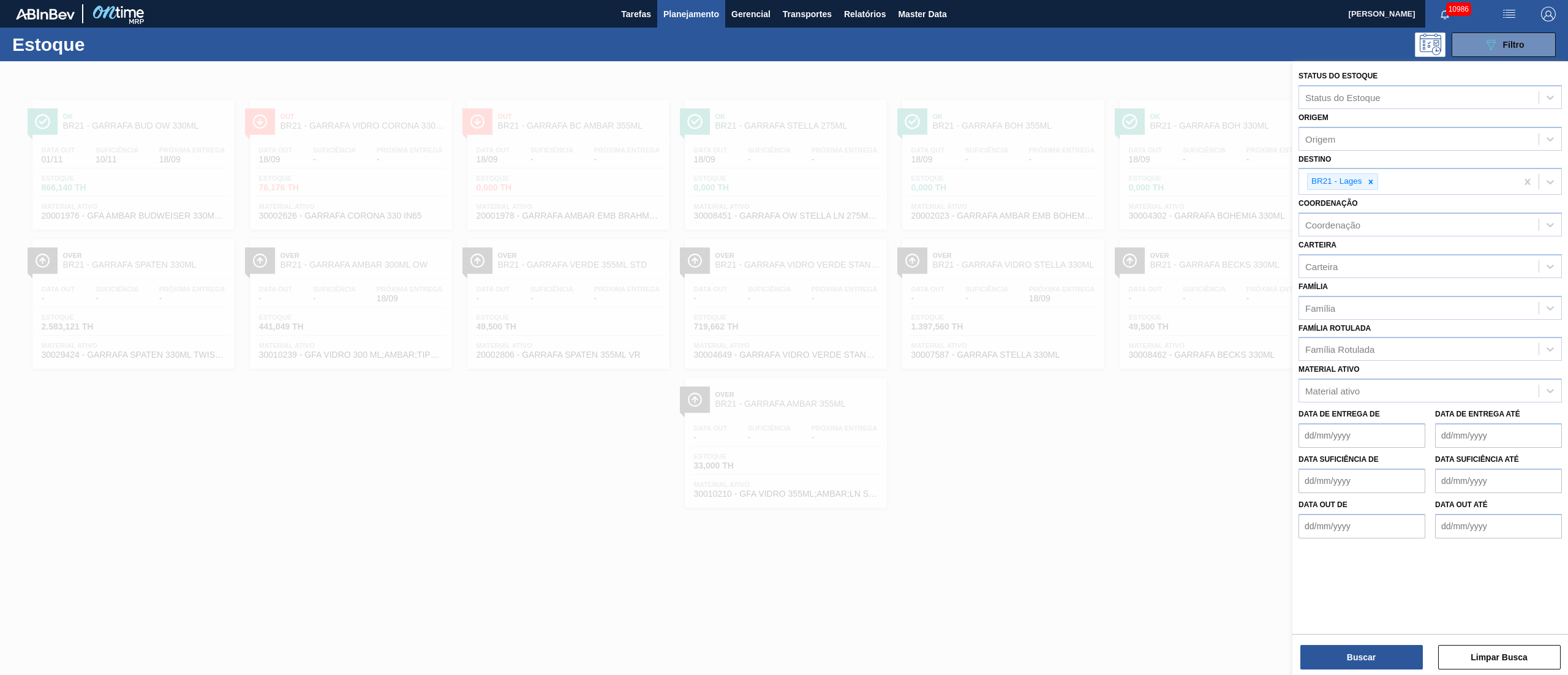
click at [141, 148] on div at bounding box center [784, 399] width 1568 height 675
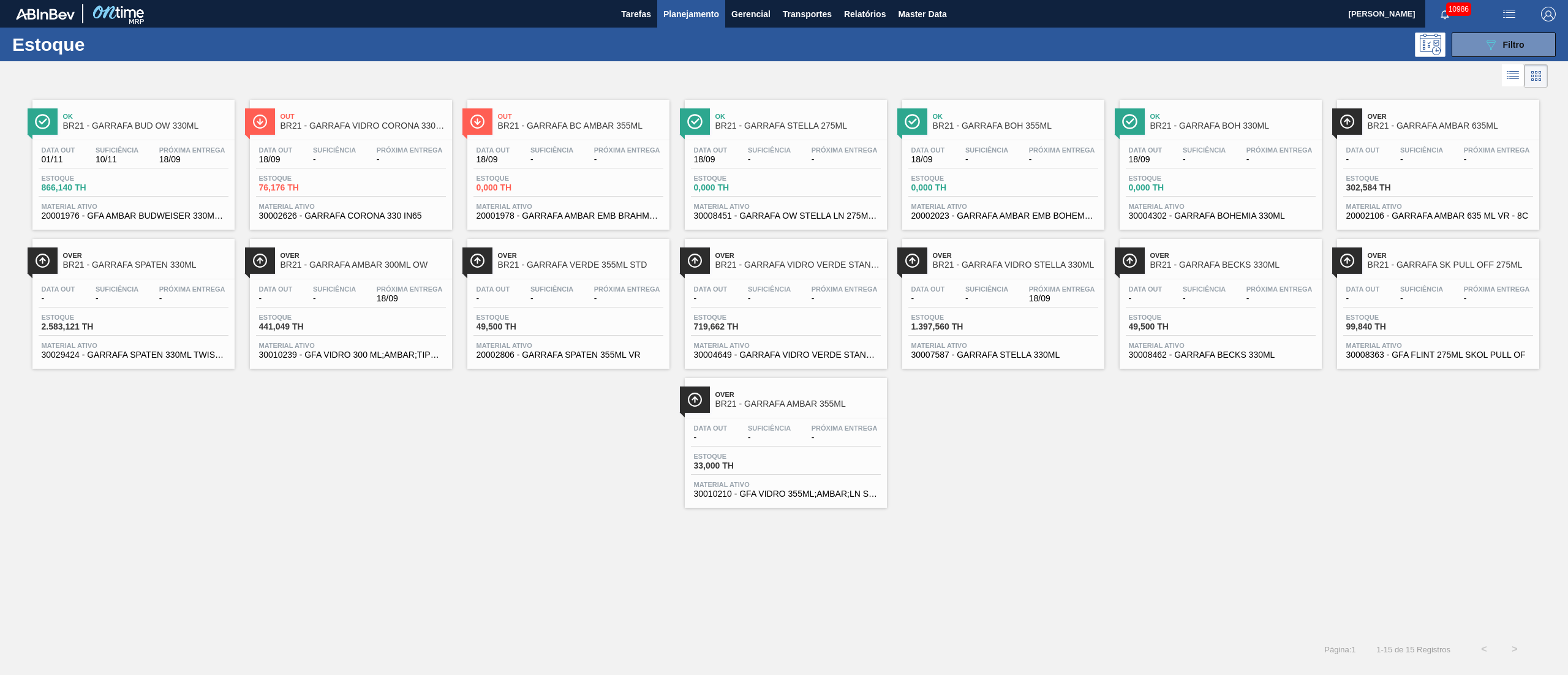
click at [162, 299] on span "-" at bounding box center [192, 298] width 66 height 9
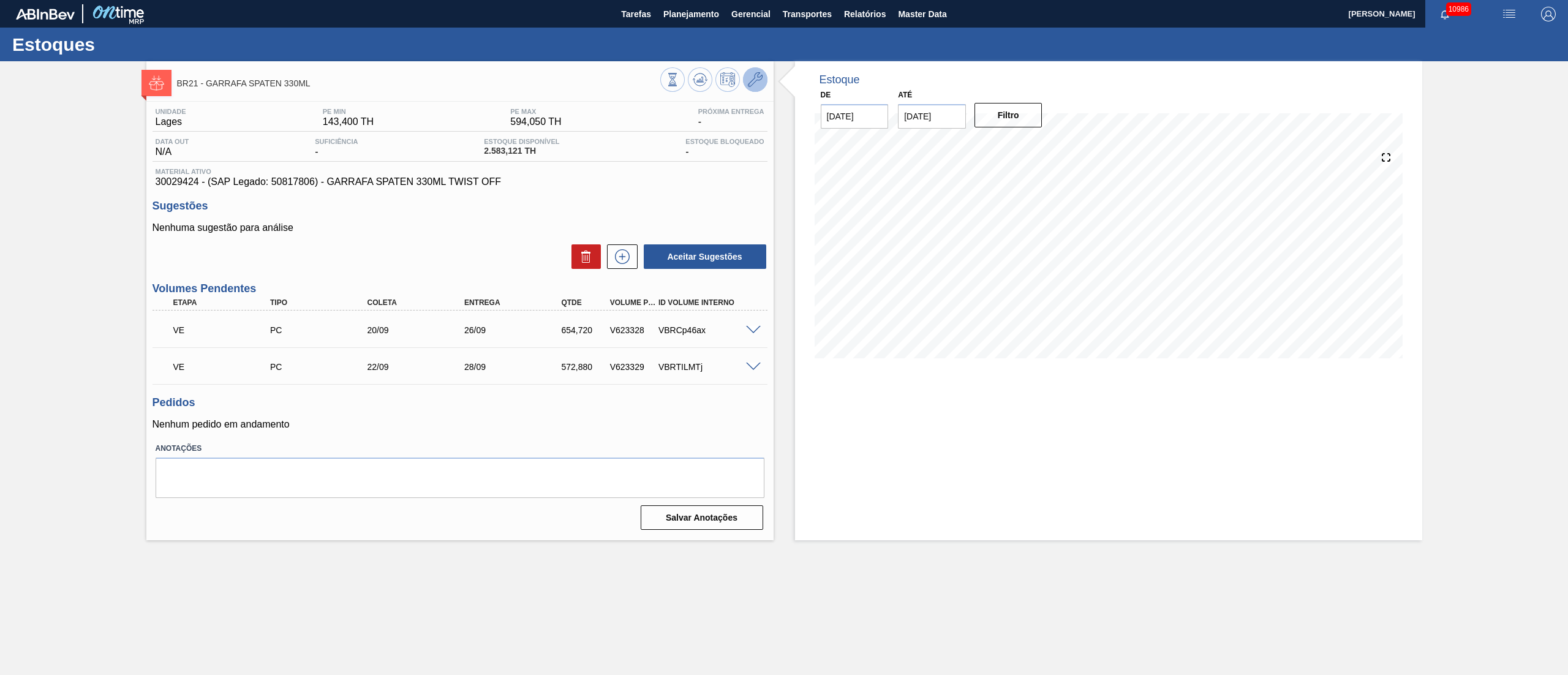
click at [758, 73] on icon at bounding box center [755, 80] width 14 height 14
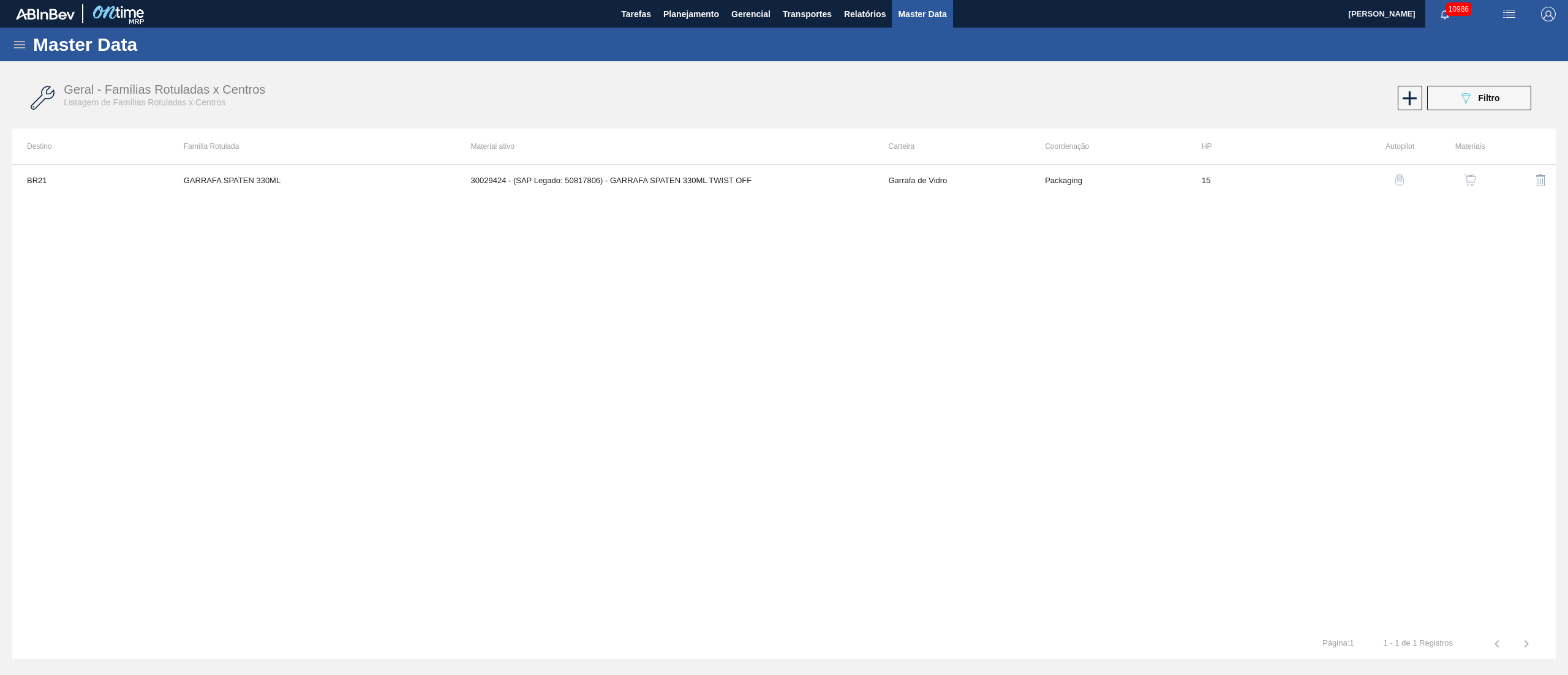
click at [1175, 188] on button "button" at bounding box center [1470, 180] width 30 height 30
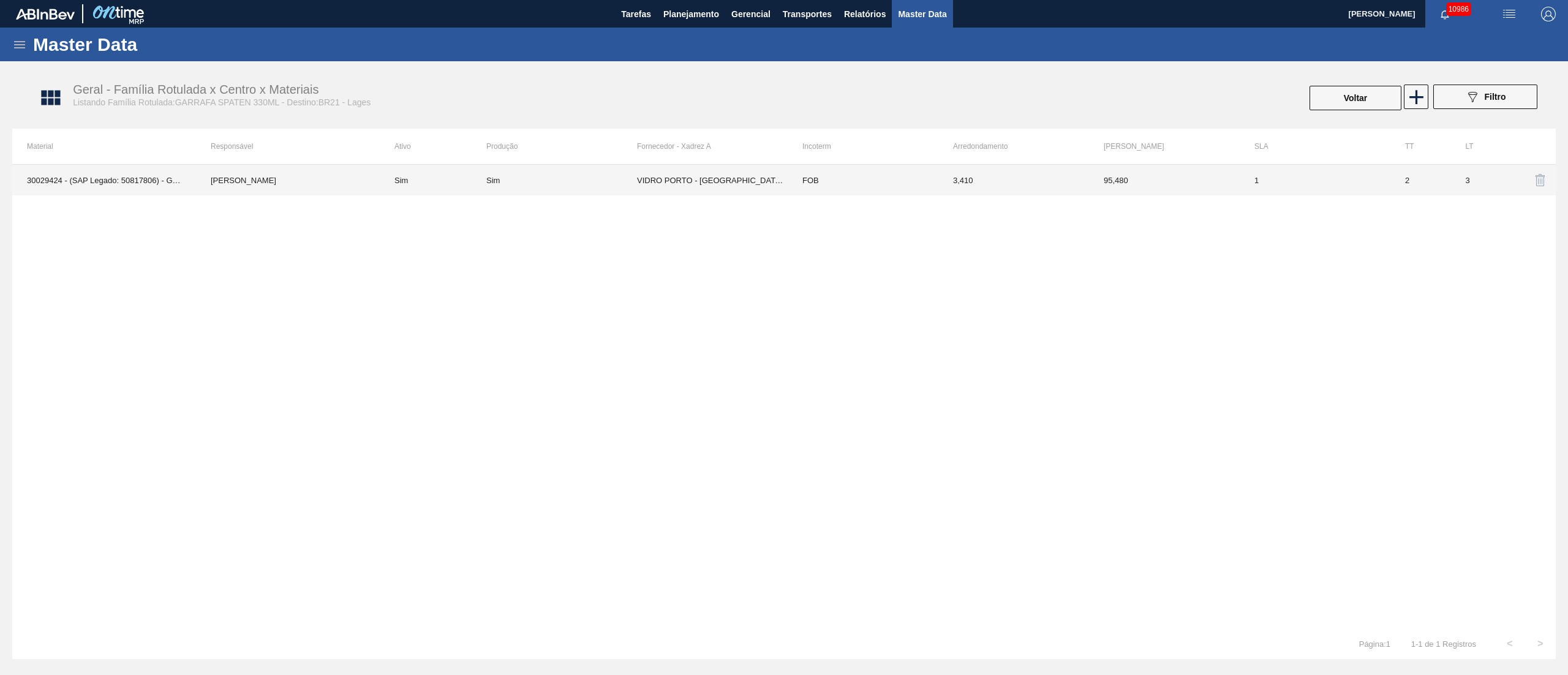
click at [731, 185] on td "VIDRO PORTO - [GEOGRAPHIC_DATA][PERSON_NAME] ([GEOGRAPHIC_DATA])" at bounding box center [712, 180] width 151 height 30
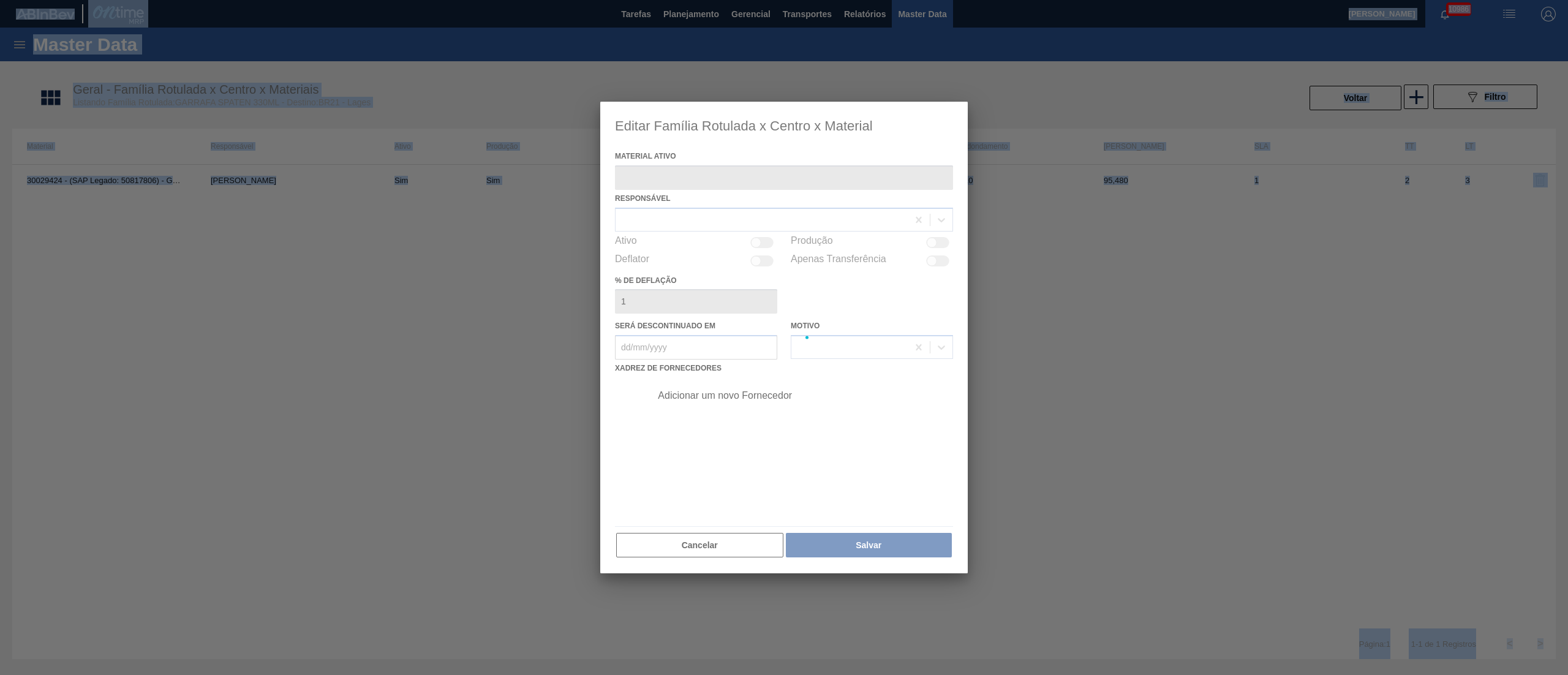
type ativo "30029424 - (SAP Legado: 50817806) - GARRAFA SPATEN 330ML TWIST OFF"
checkbox input "true"
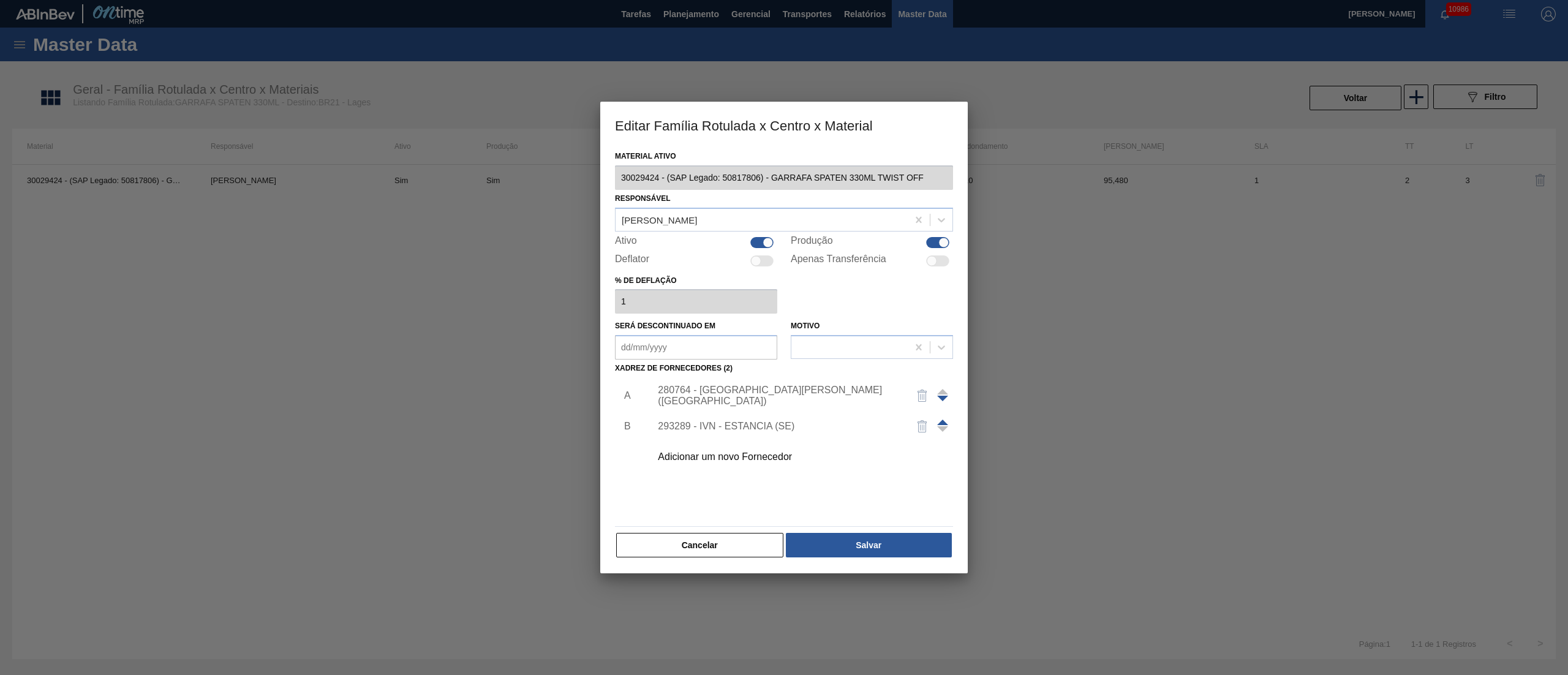
click at [783, 427] on div "293289 - IVN - ESTANCIA (SE)" at bounding box center [777, 426] width 240 height 11
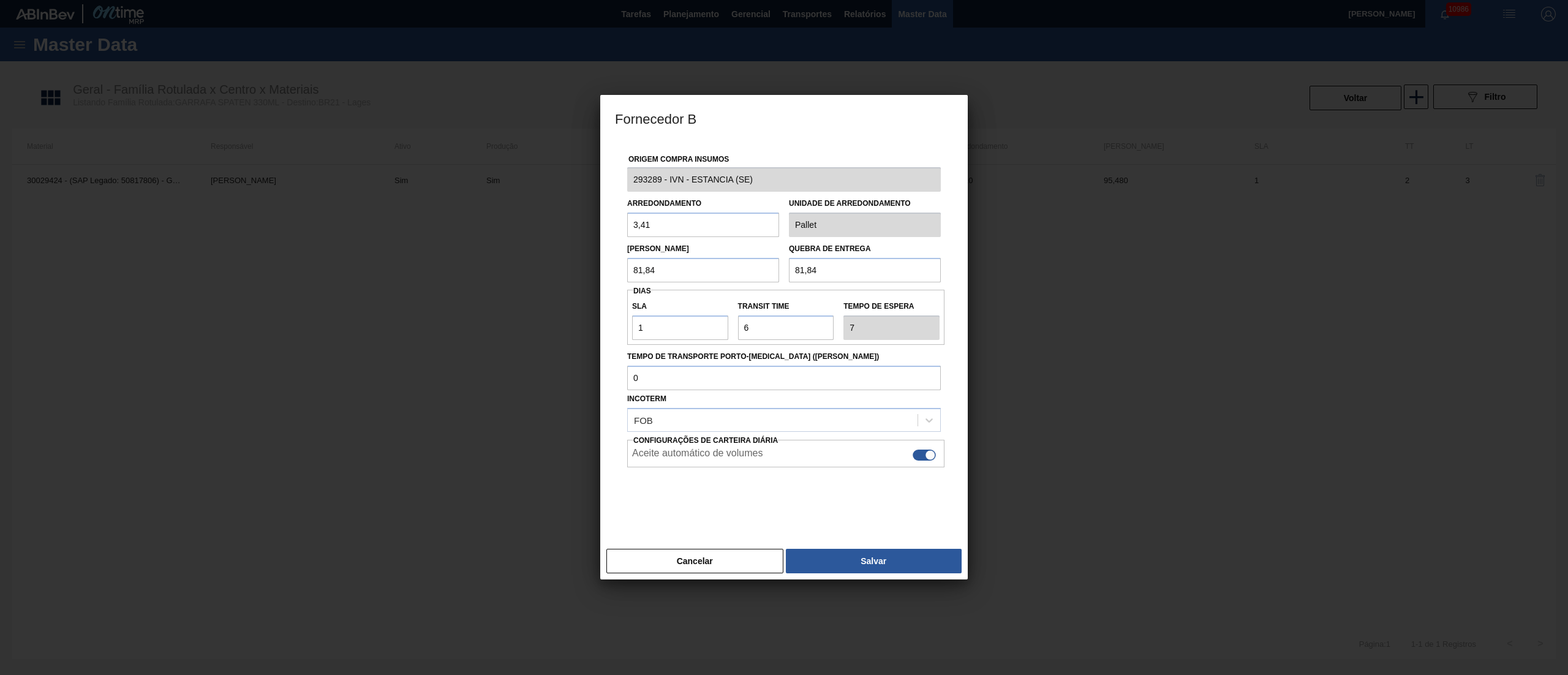
drag, startPoint x: 674, startPoint y: 264, endPoint x: 506, endPoint y: 264, distance: 168.0
click at [506, 264] on div "Fornecedor B Origem Compra Insumos 293289 - IVN - ESTANCIA (SE) Arredondamento …" at bounding box center [784, 338] width 1568 height 675
type input "95,48"
drag, startPoint x: 823, startPoint y: 272, endPoint x: 592, endPoint y: 268, distance: 231.0
click at [608, 272] on div "Origem Compra Insumos 293289 - IVN - ESTANCIA (SE) Arredondamento 3,41 Unidade …" at bounding box center [784, 342] width 367 height 403
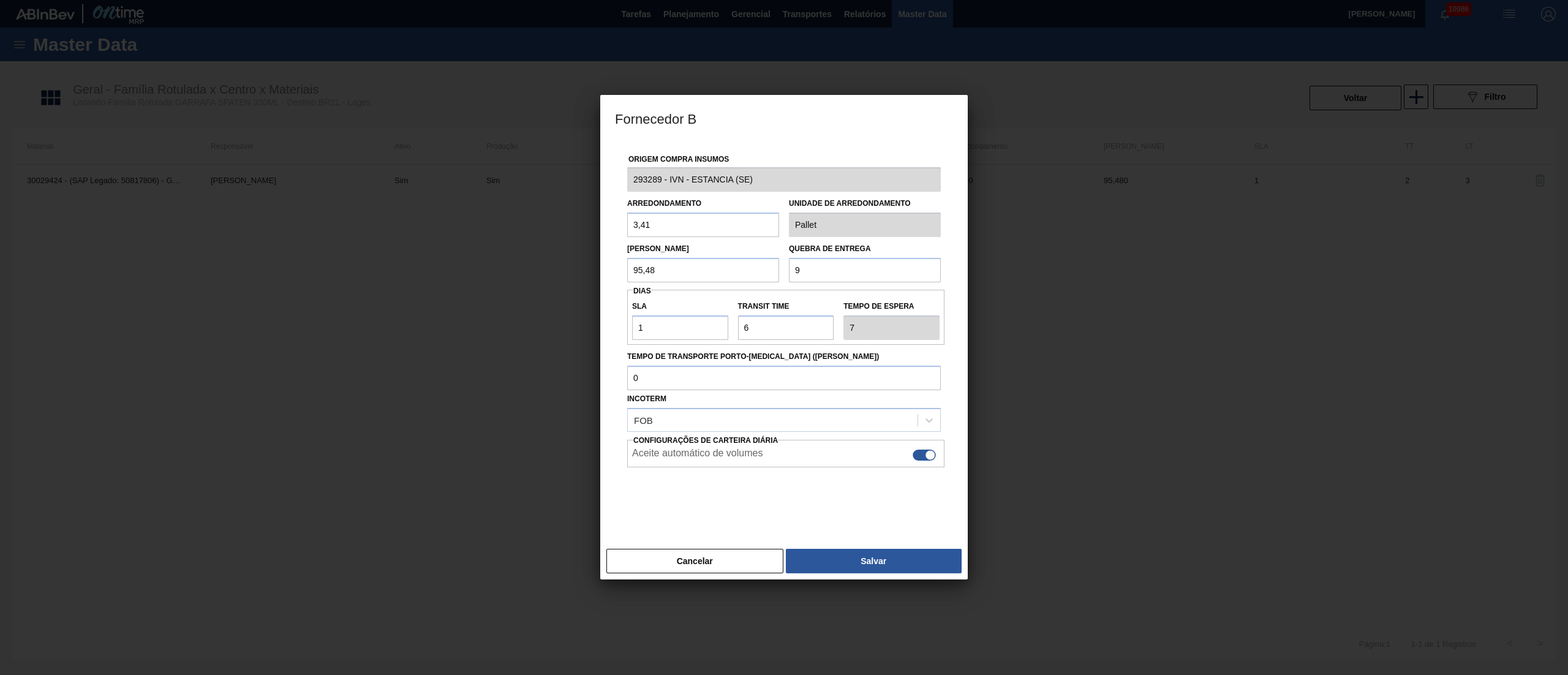
type input "95,48"
click at [684, 230] on input "3,41" at bounding box center [703, 225] width 152 height 25
type input "3,410"
click at [826, 506] on button "Salvar" at bounding box center [873, 561] width 176 height 25
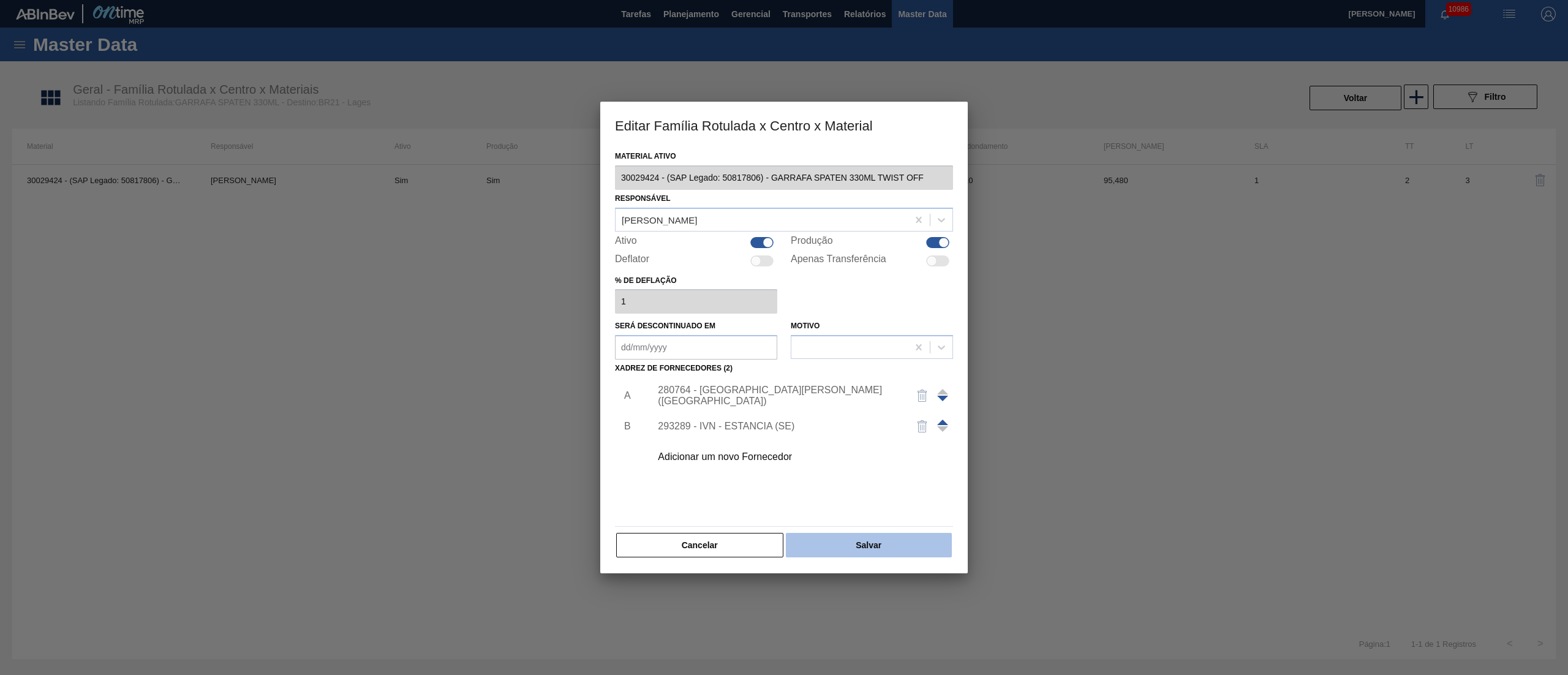
click at [834, 506] on button "Salvar" at bounding box center [868, 545] width 166 height 25
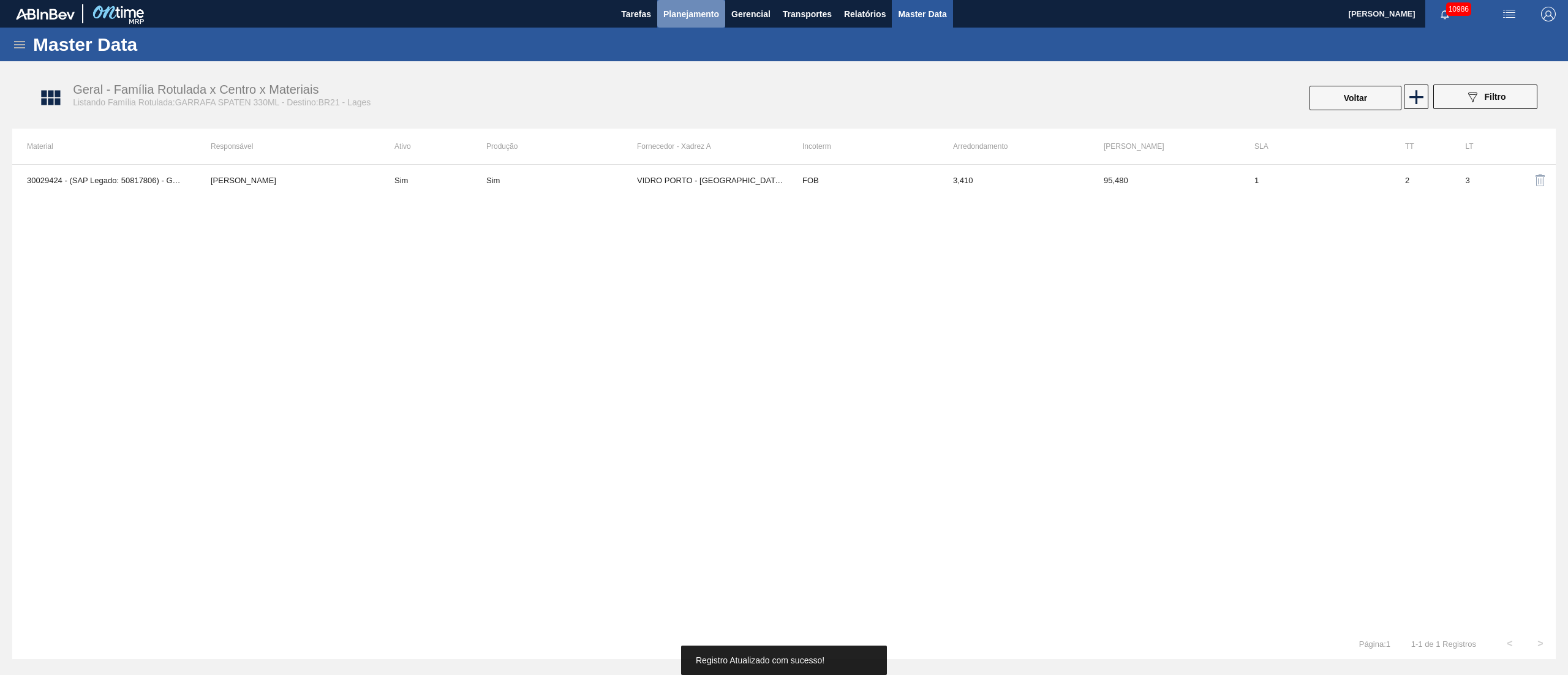
click at [698, 14] on span "Planejamento" at bounding box center [691, 14] width 56 height 14
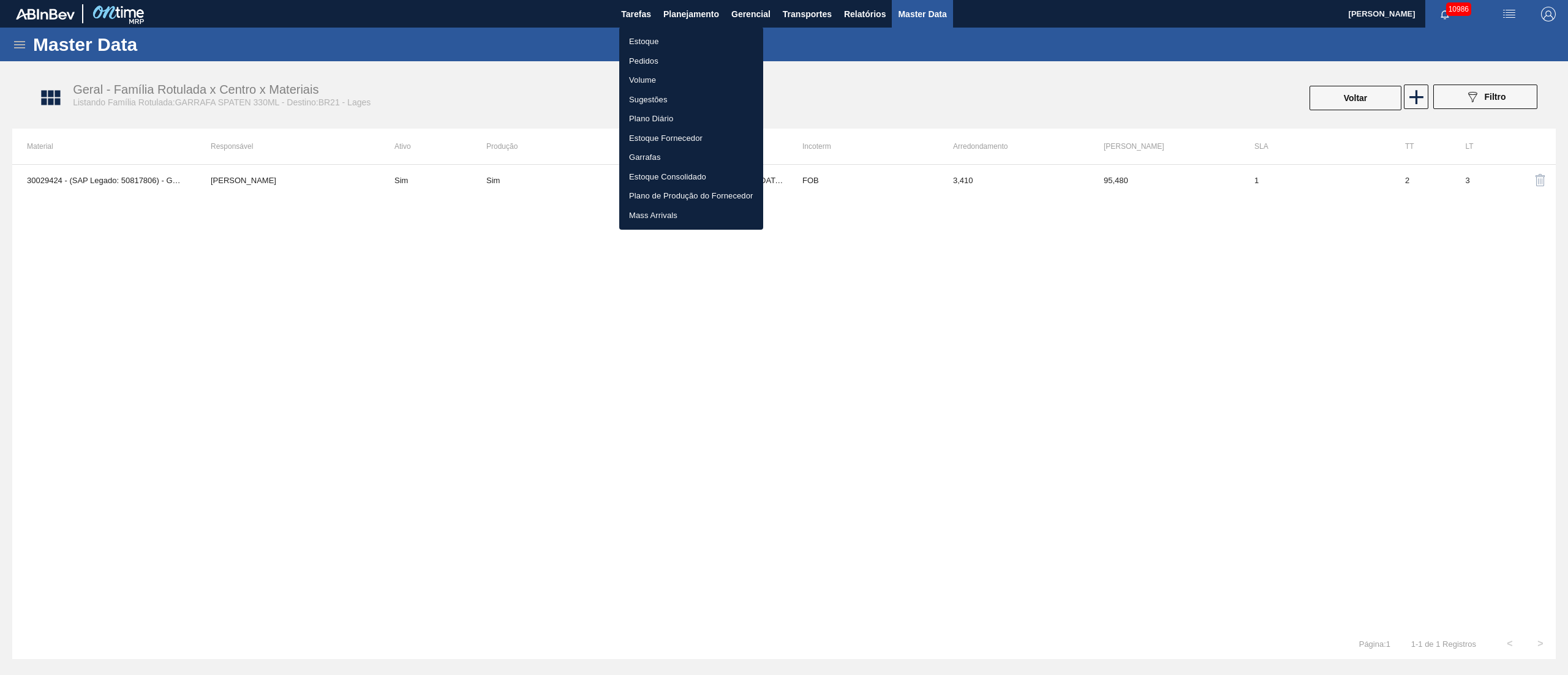
click at [655, 43] on li "Estoque" at bounding box center [691, 41] width 144 height 20
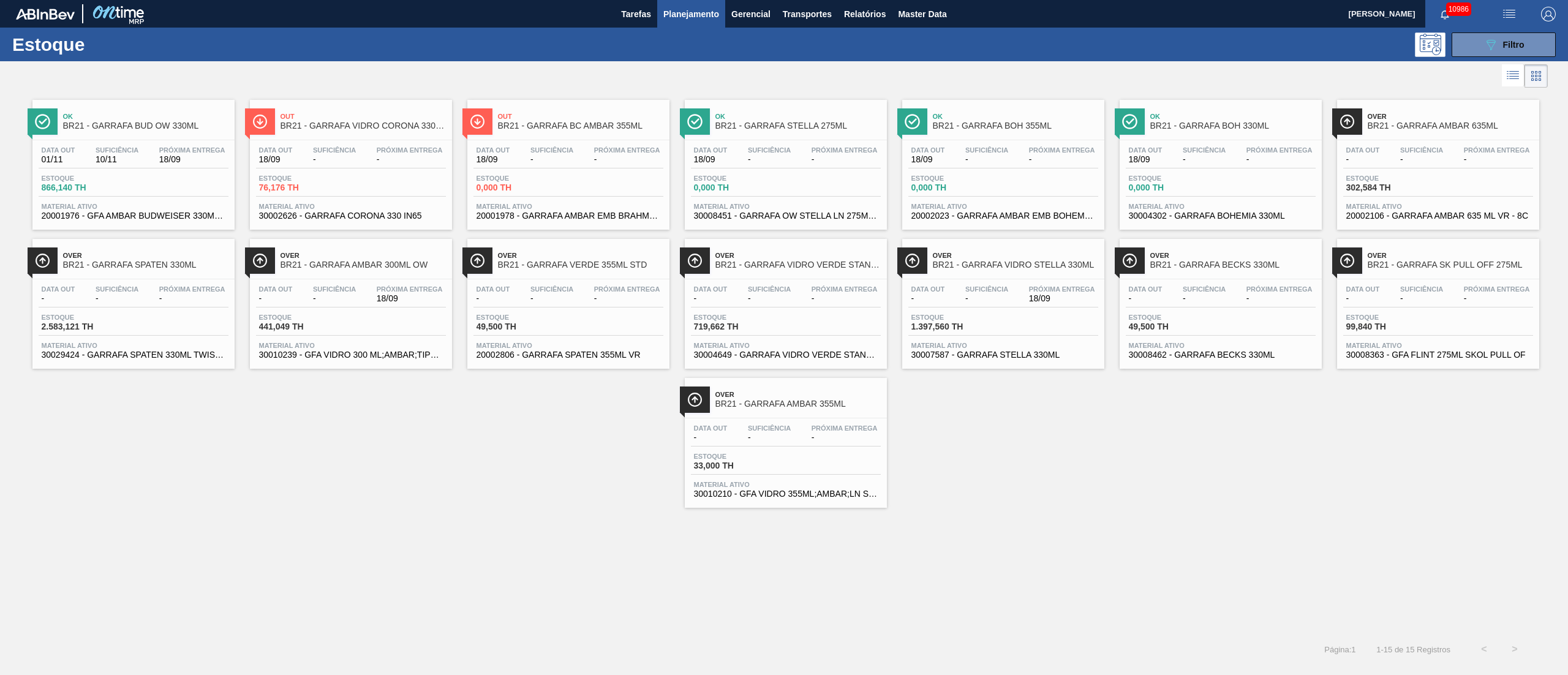
click at [119, 298] on span "-" at bounding box center [117, 298] width 43 height 9
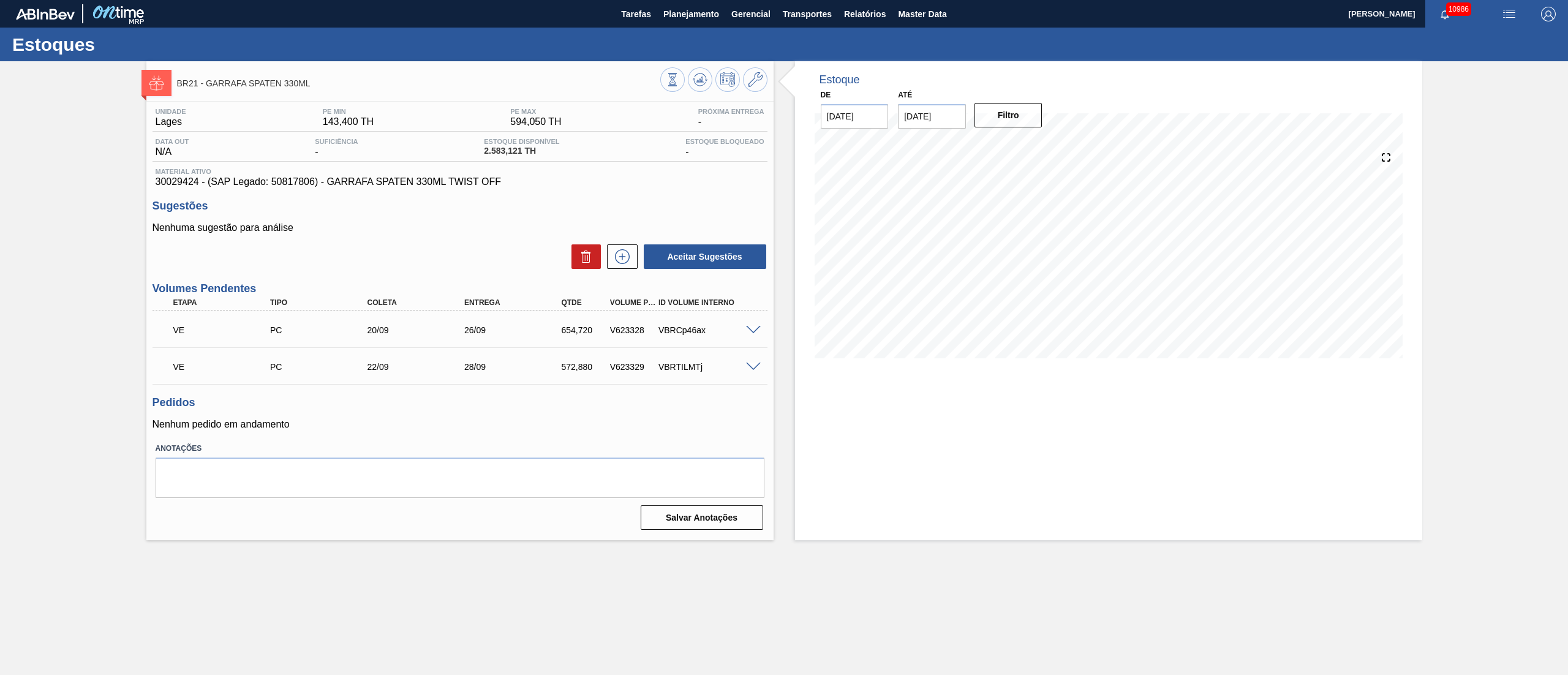
click at [752, 326] on span at bounding box center [753, 330] width 14 height 9
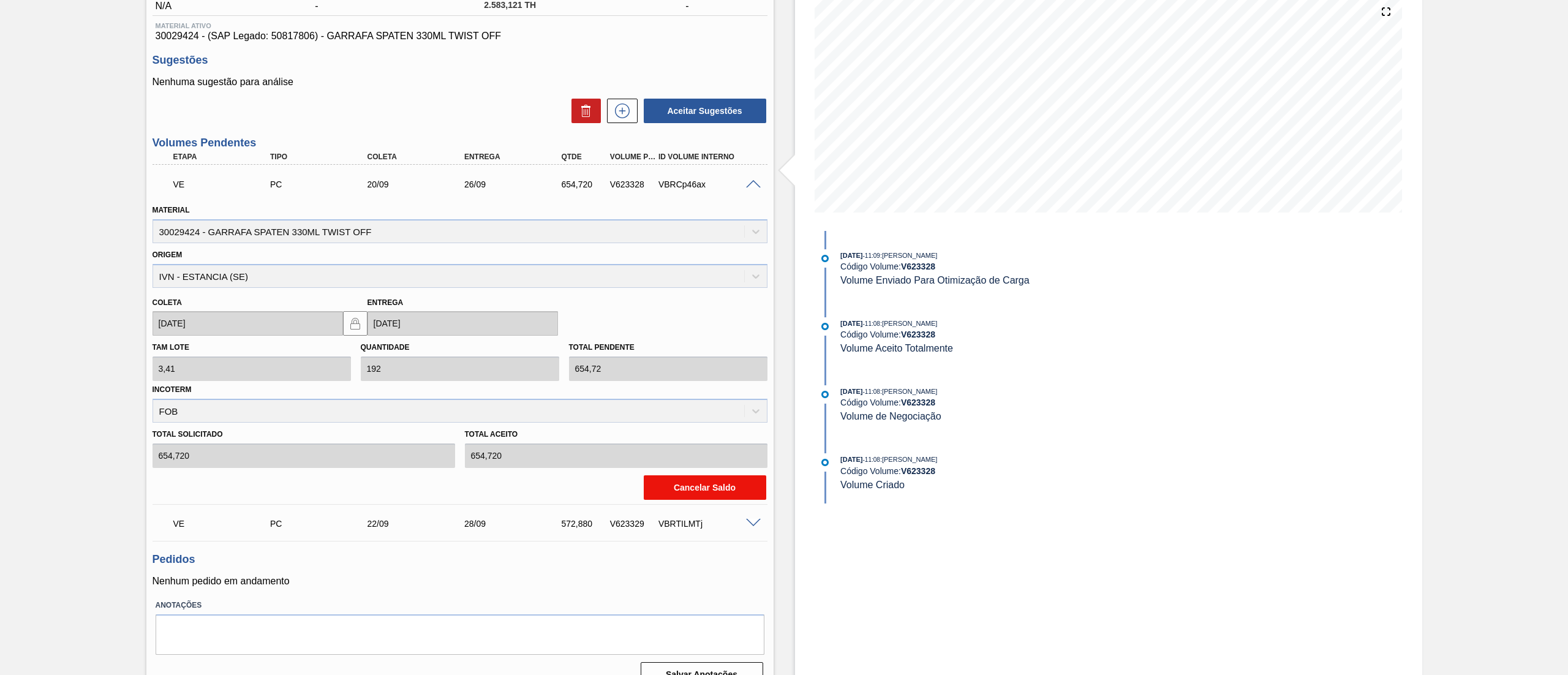
scroll to position [167, 0]
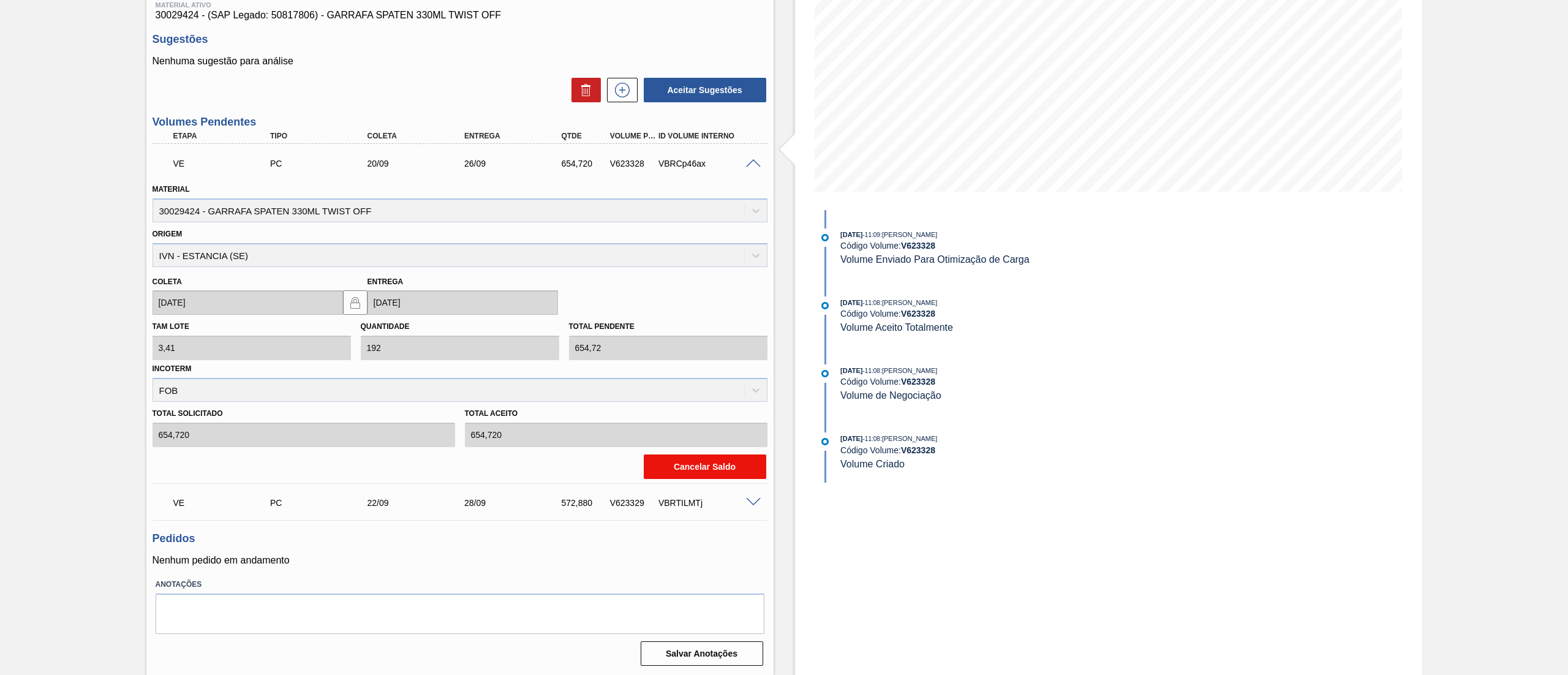
click at [670, 455] on button "Cancelar Saldo" at bounding box center [705, 466] width 122 height 25
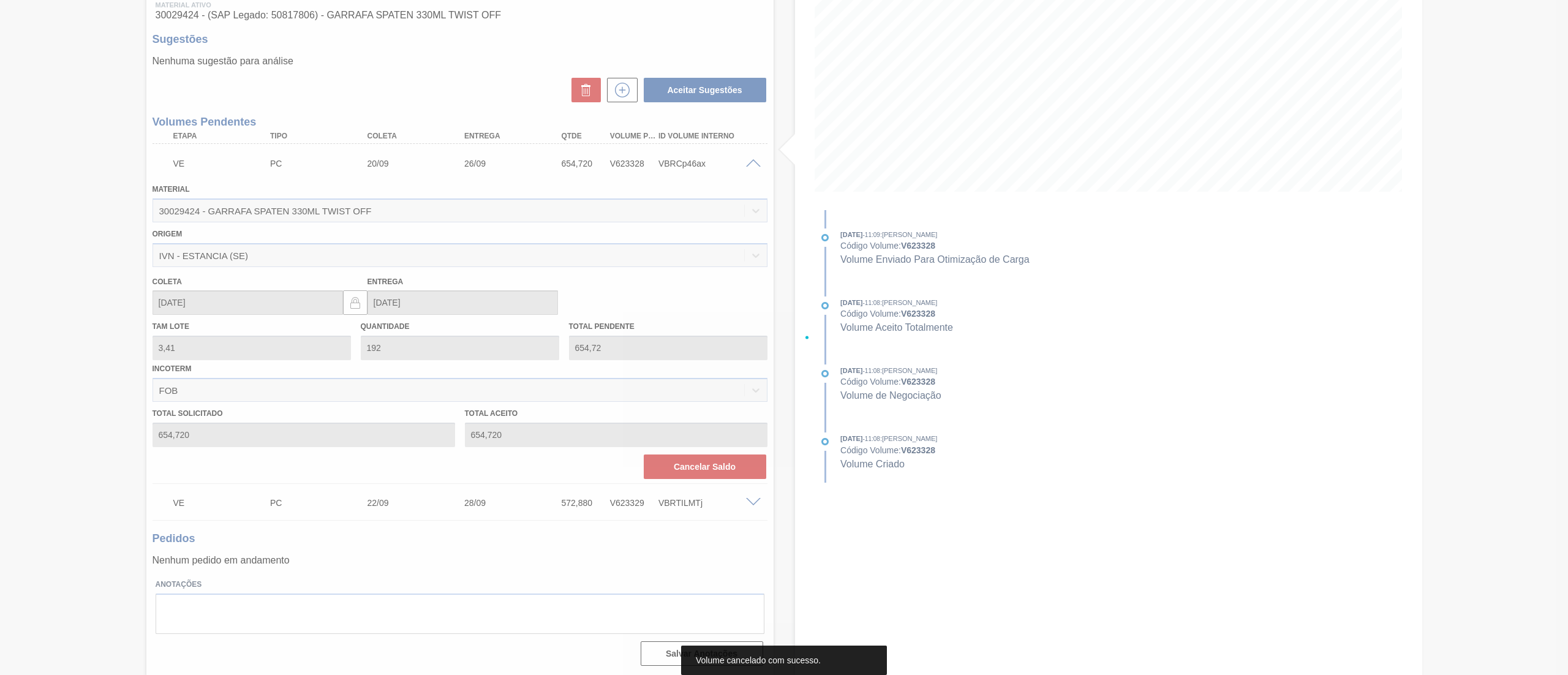
scroll to position [0, 0]
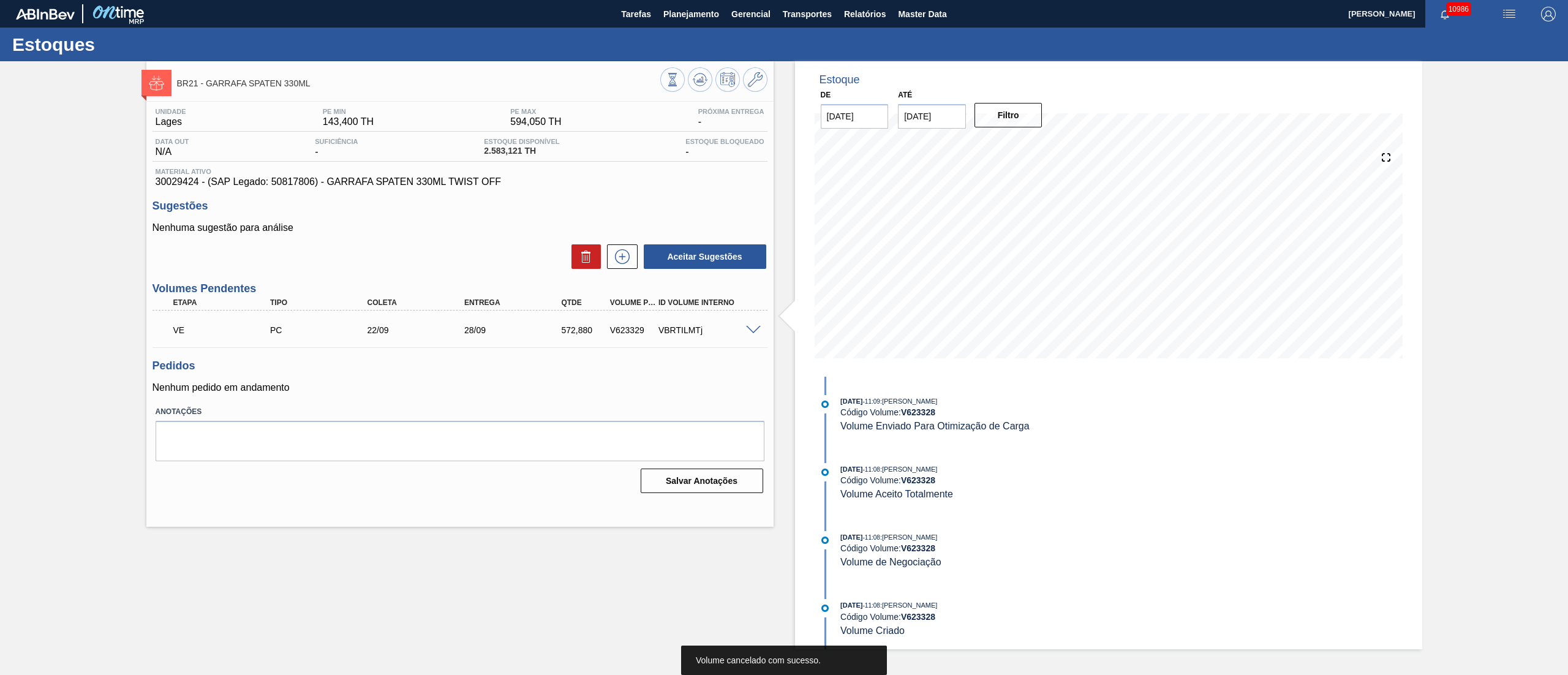
click at [752, 332] on span at bounding box center [753, 330] width 14 height 9
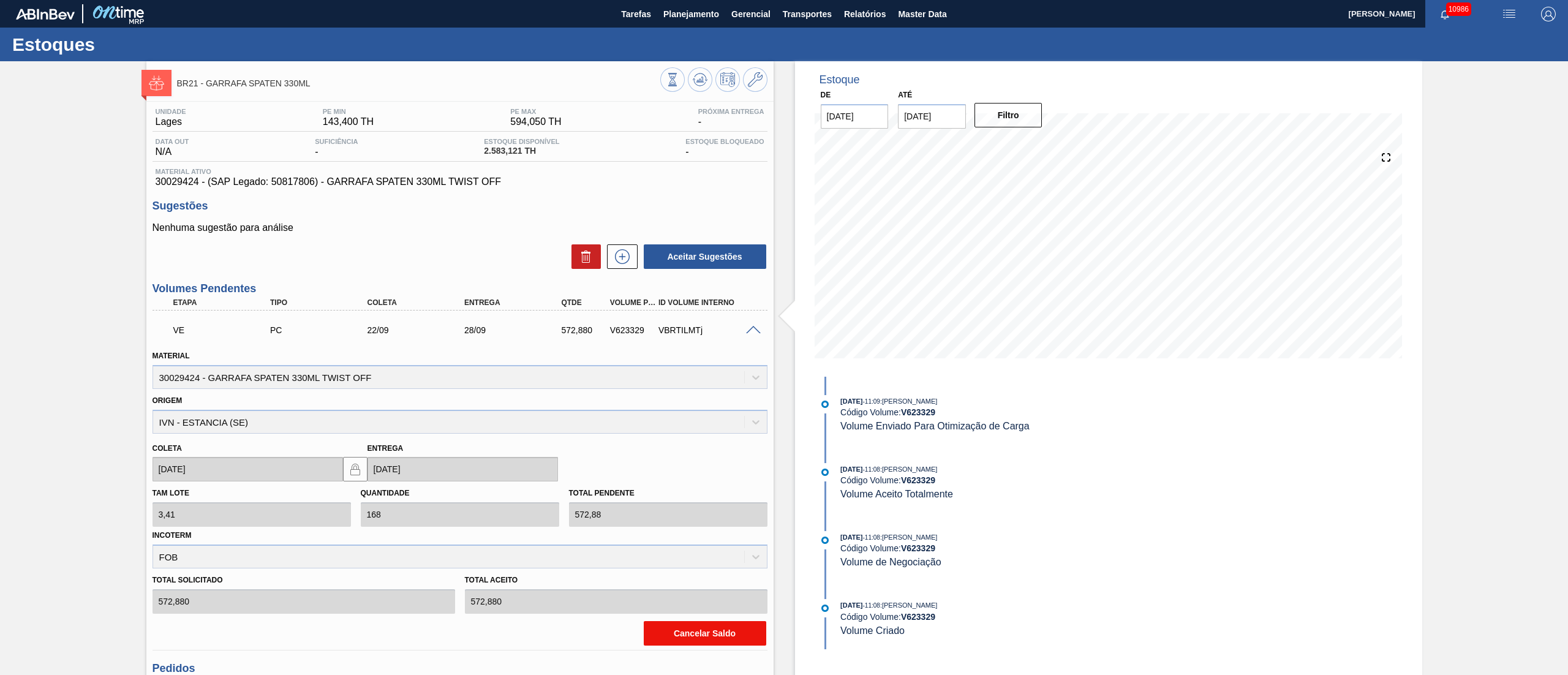
click at [692, 506] on button "Cancelar Saldo" at bounding box center [705, 633] width 122 height 25
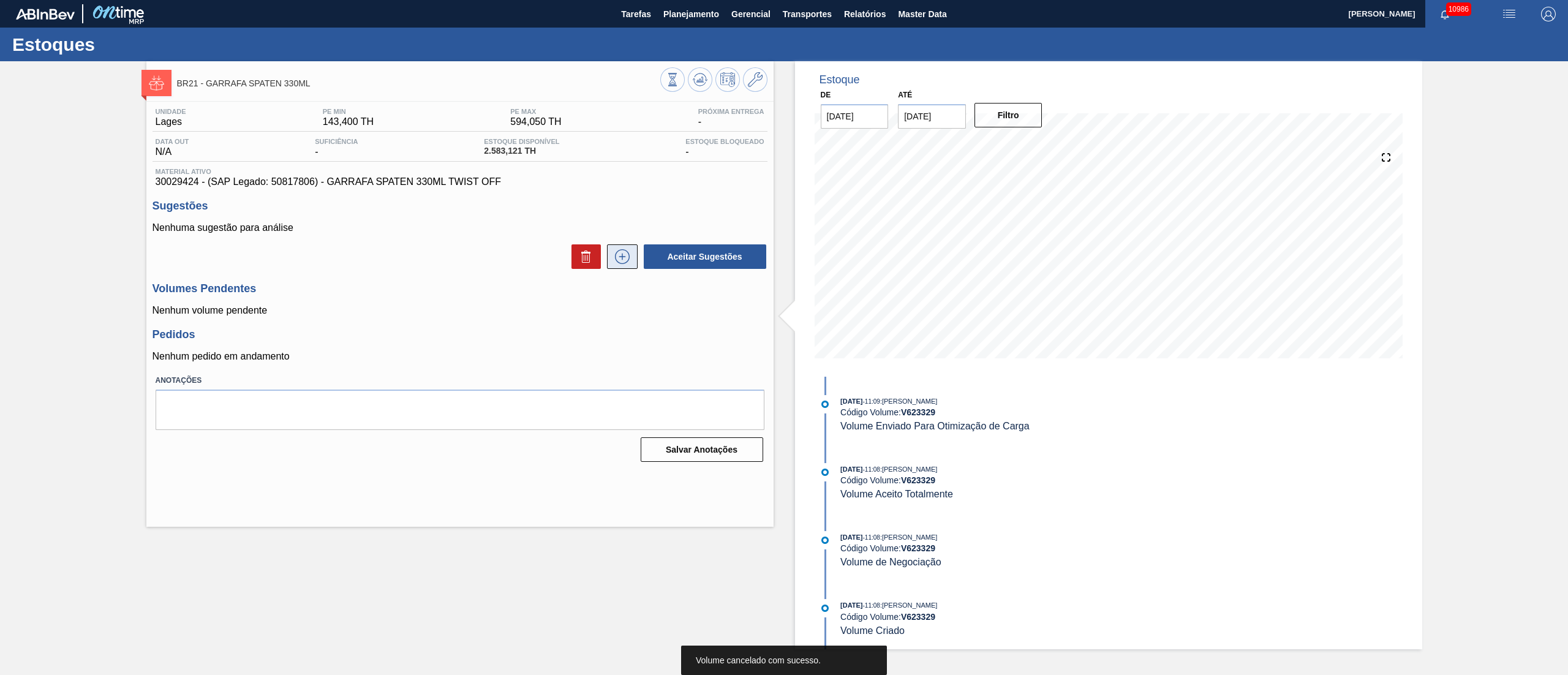
click at [630, 259] on icon at bounding box center [622, 256] width 20 height 14
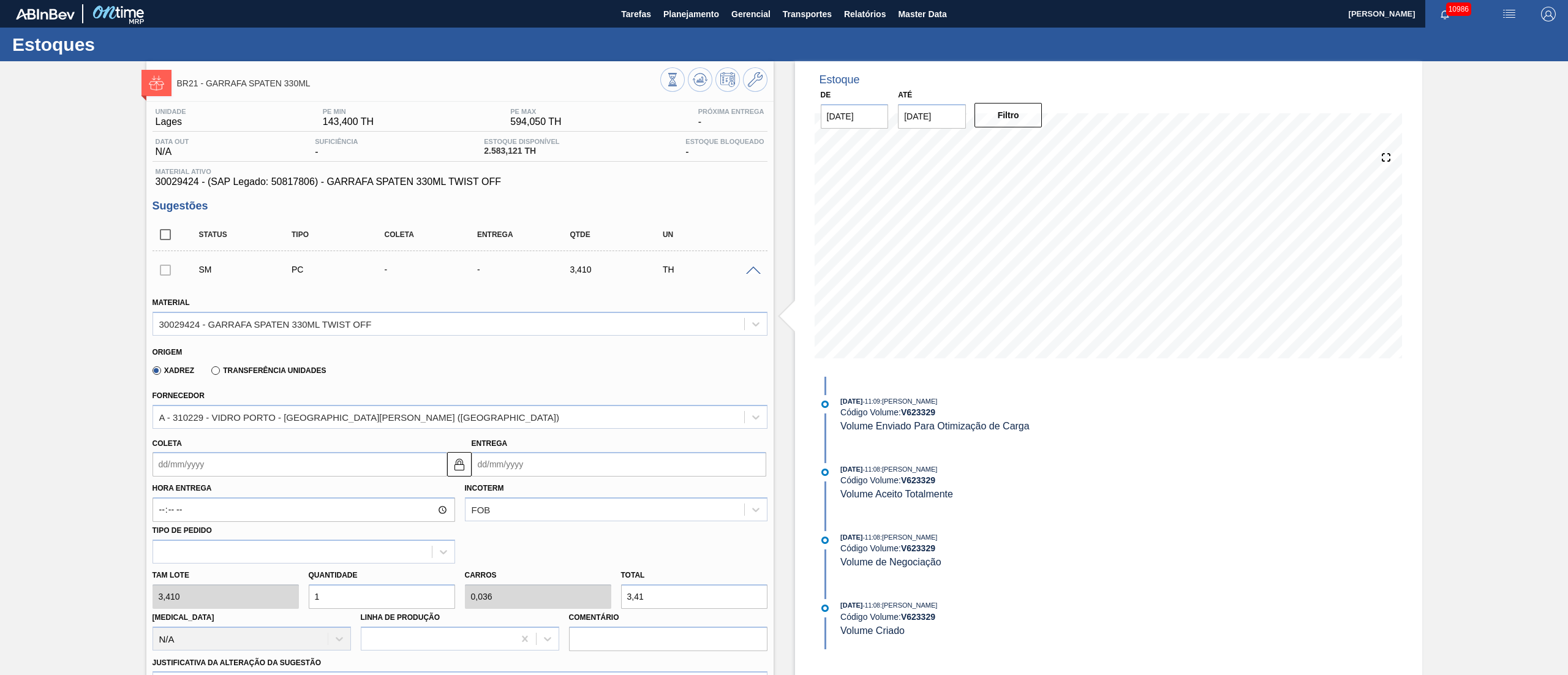
drag, startPoint x: 380, startPoint y: 587, endPoint x: 369, endPoint y: 607, distance: 22.8
click at [369, 506] on input "1" at bounding box center [382, 597] width 146 height 25
type input "0"
type input "2"
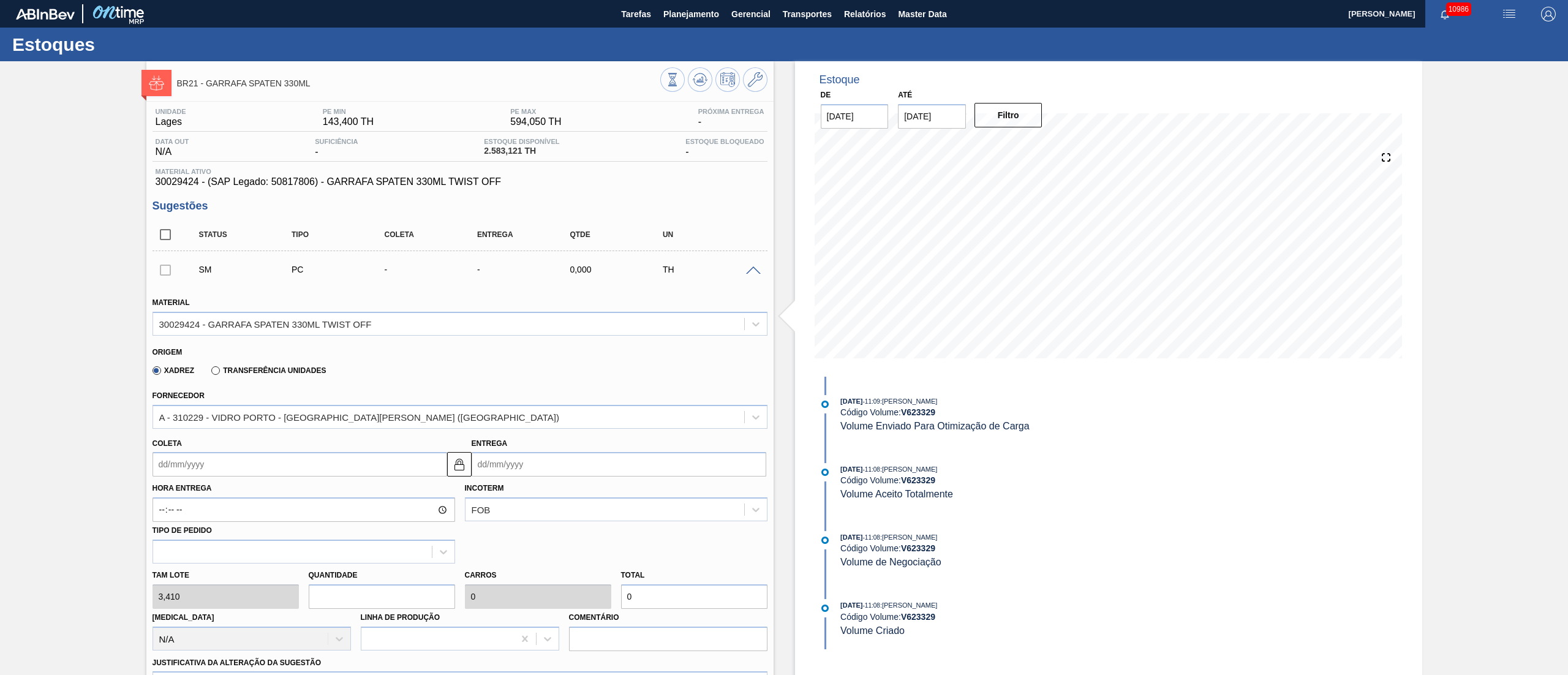
type input "0,071"
type input "6,82"
type input "22"
type input "0,786"
type input "75,02"
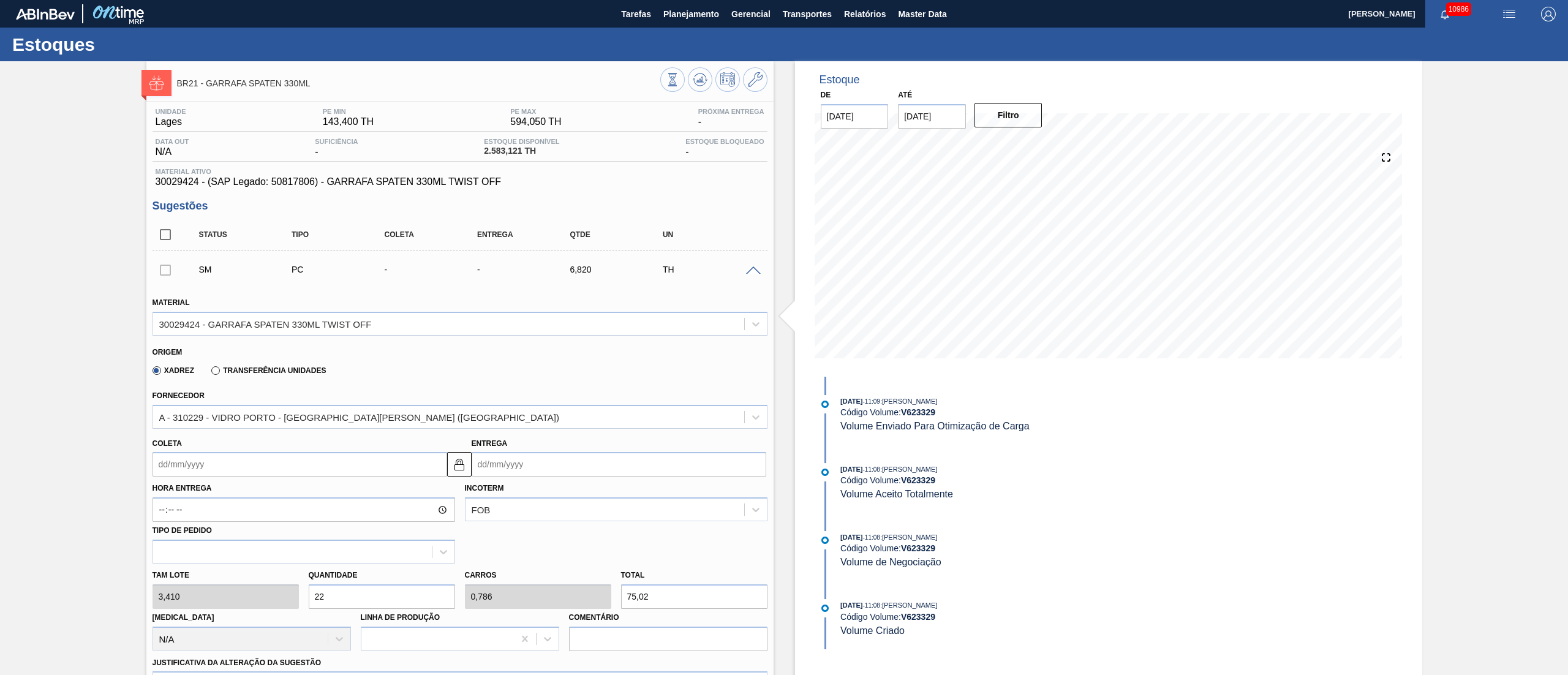
type input "224"
type input "8"
type input "763,84"
type input "224"
click at [262, 467] on input "Coleta" at bounding box center [300, 464] width 295 height 25
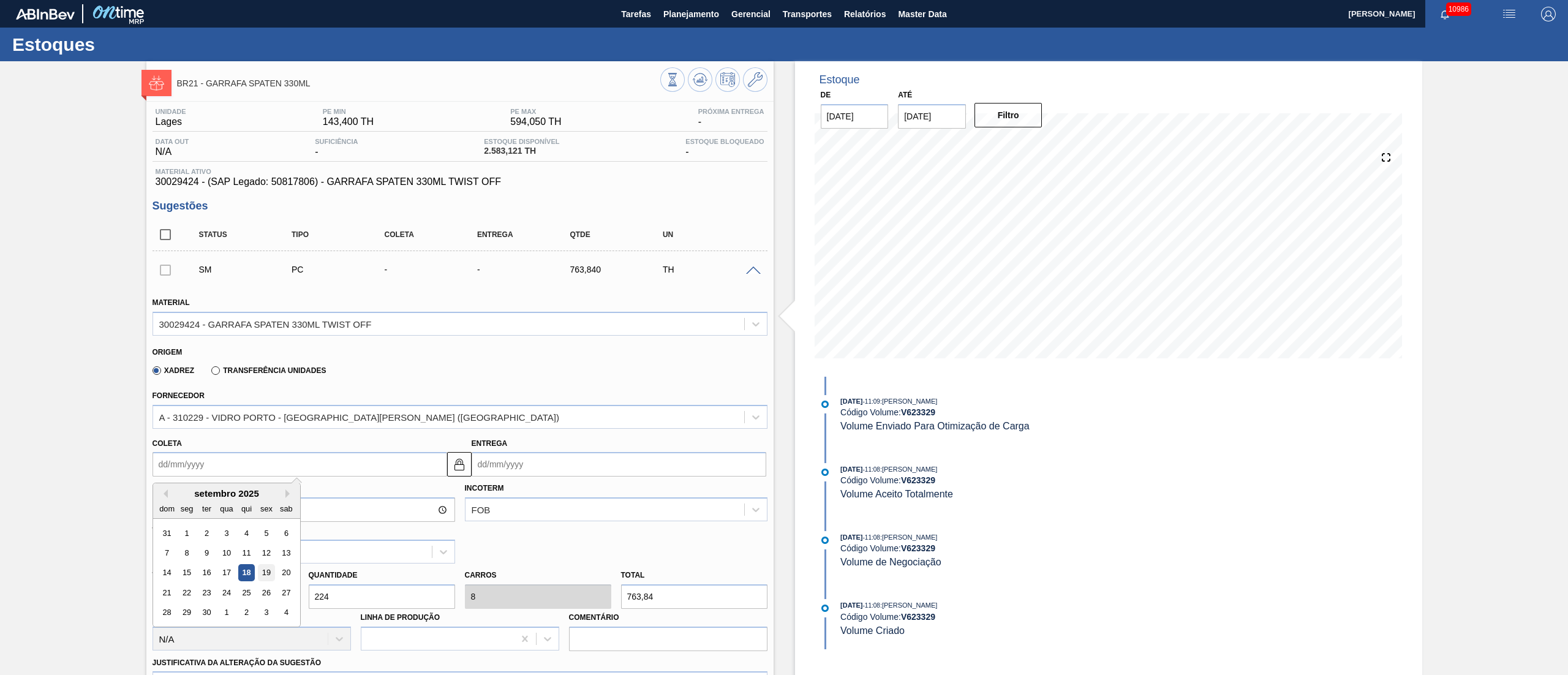
click at [264, 506] on div "19" at bounding box center [266, 573] width 17 height 17
type input "[DATE]"
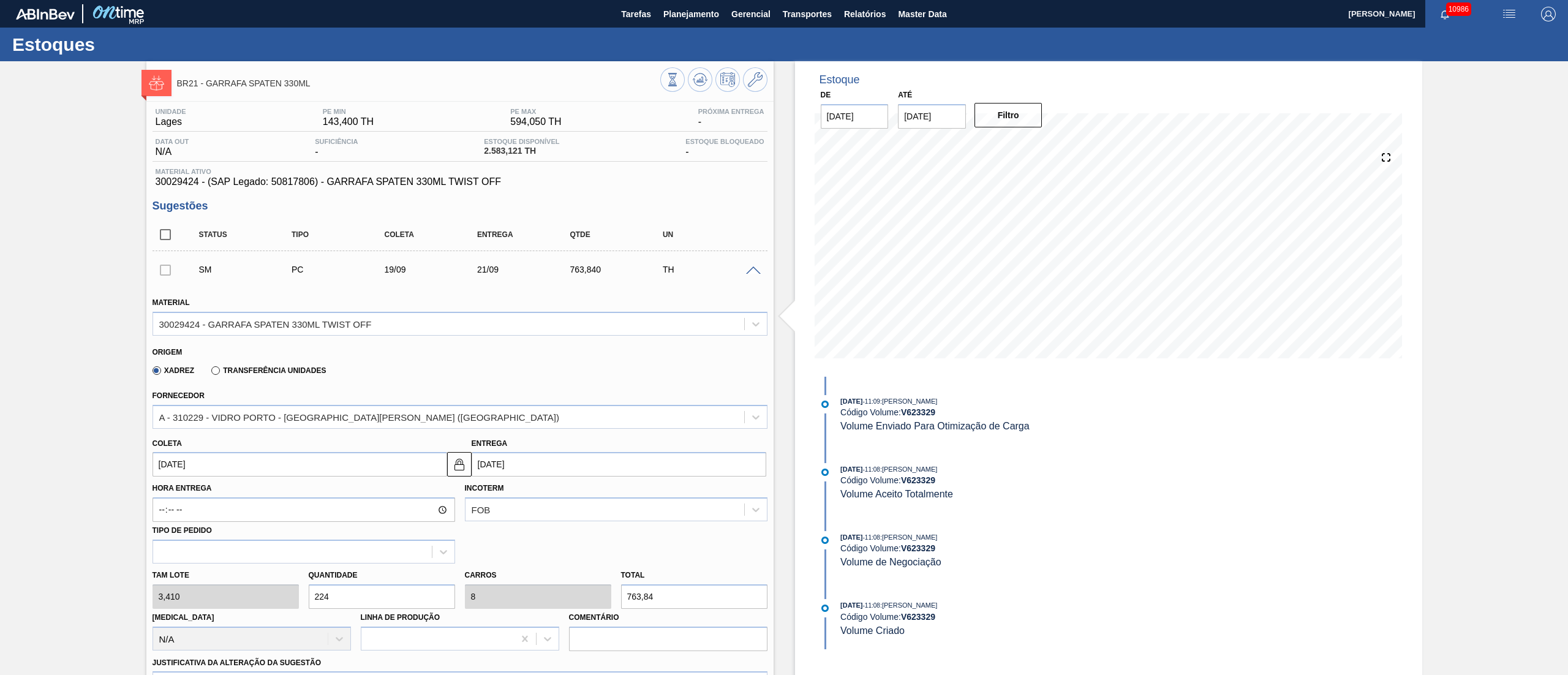
scroll to position [245, 0]
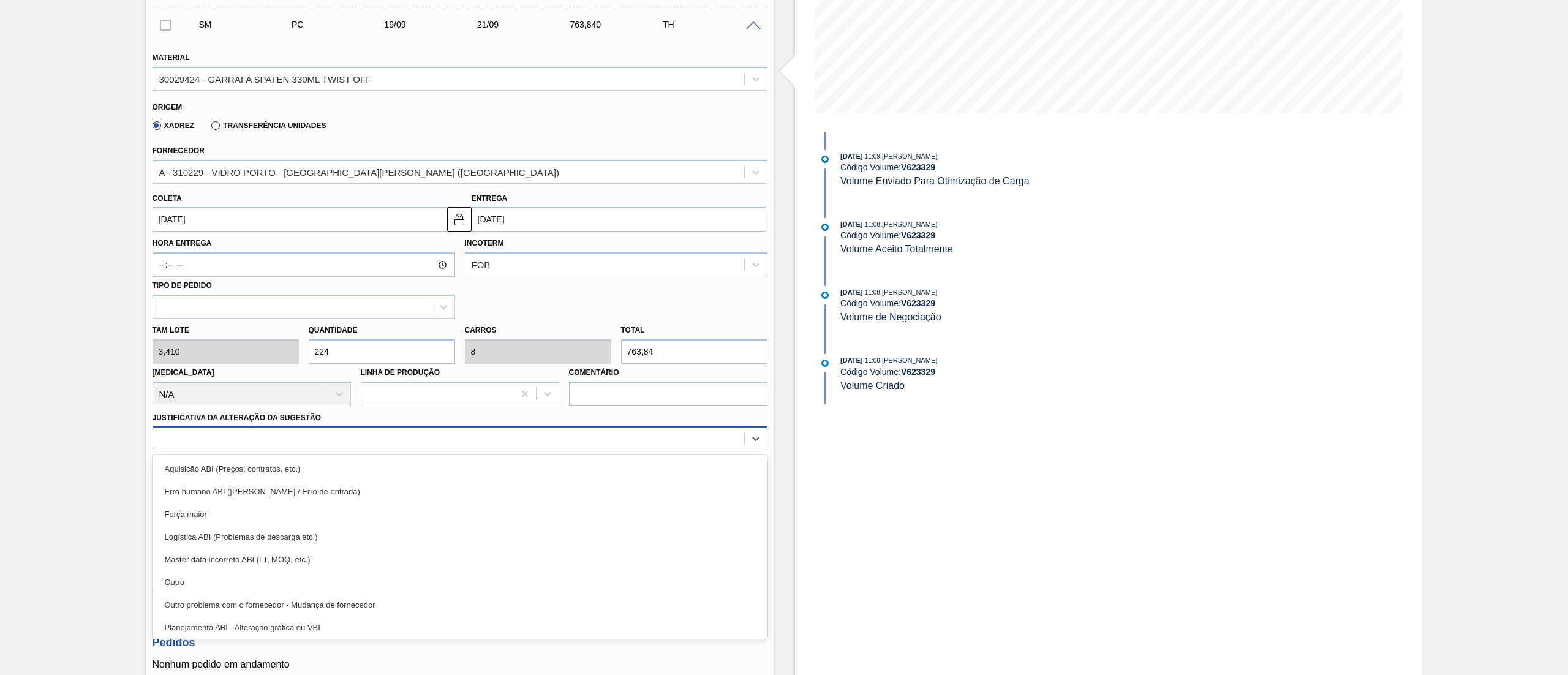
click at [348, 441] on div at bounding box center [448, 439] width 591 height 18
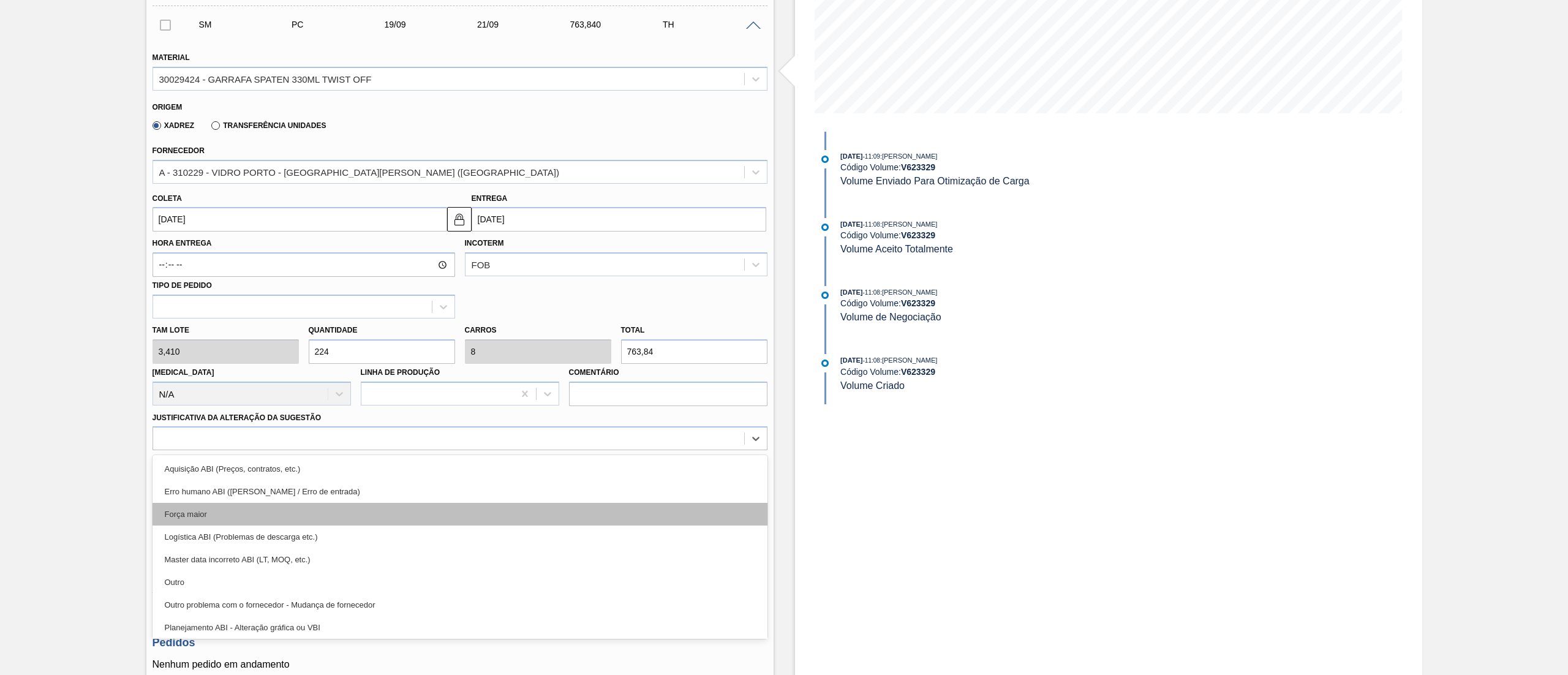
click at [226, 506] on div "Força maior" at bounding box center [460, 513] width 615 height 22
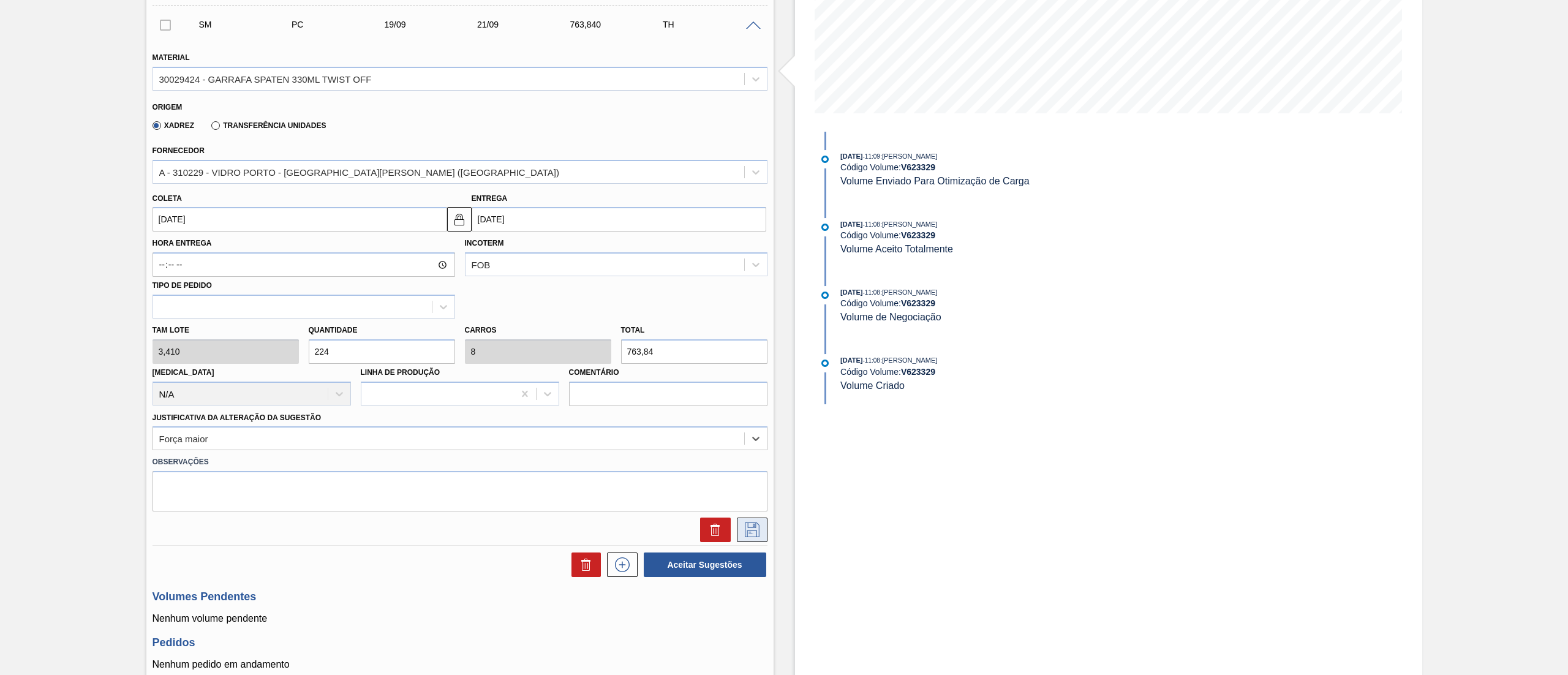
click at [750, 506] on icon at bounding box center [752, 529] width 20 height 14
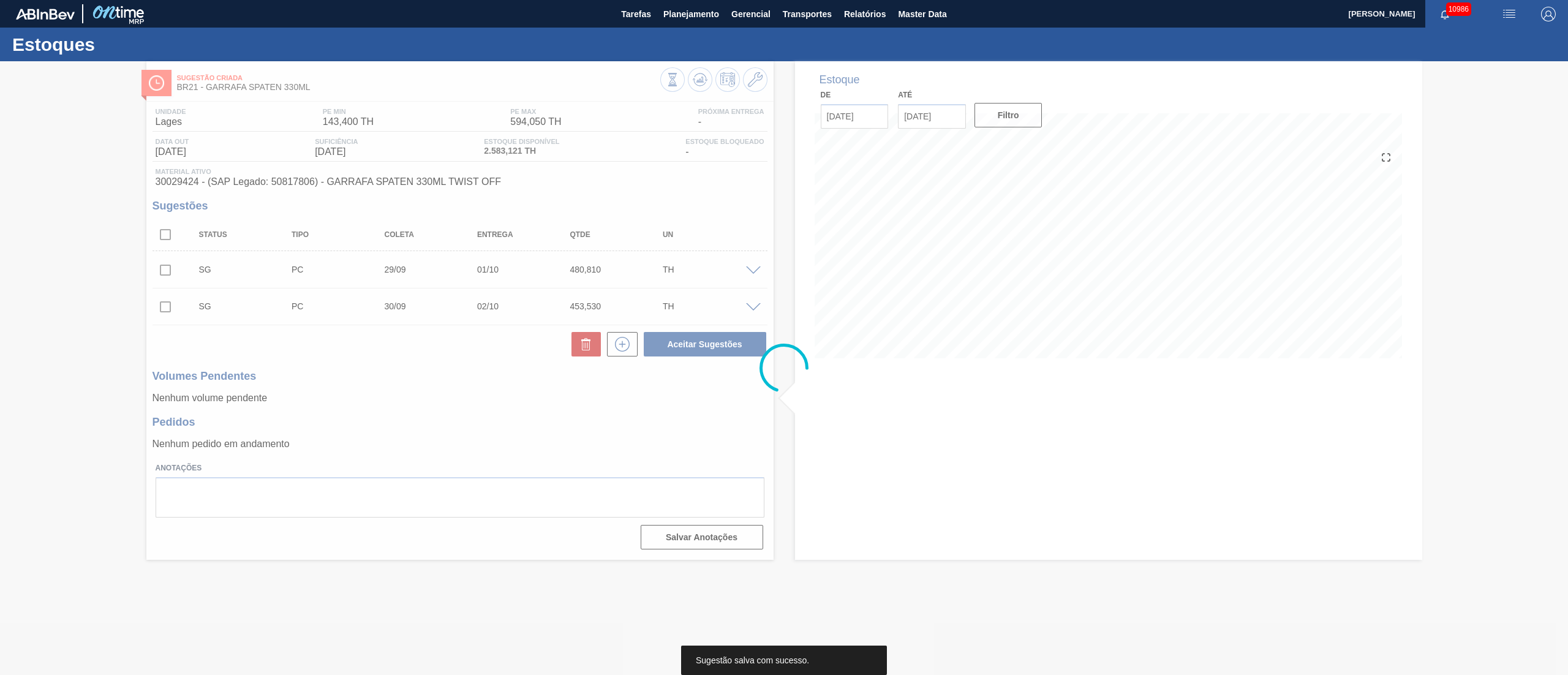
scroll to position [0, 0]
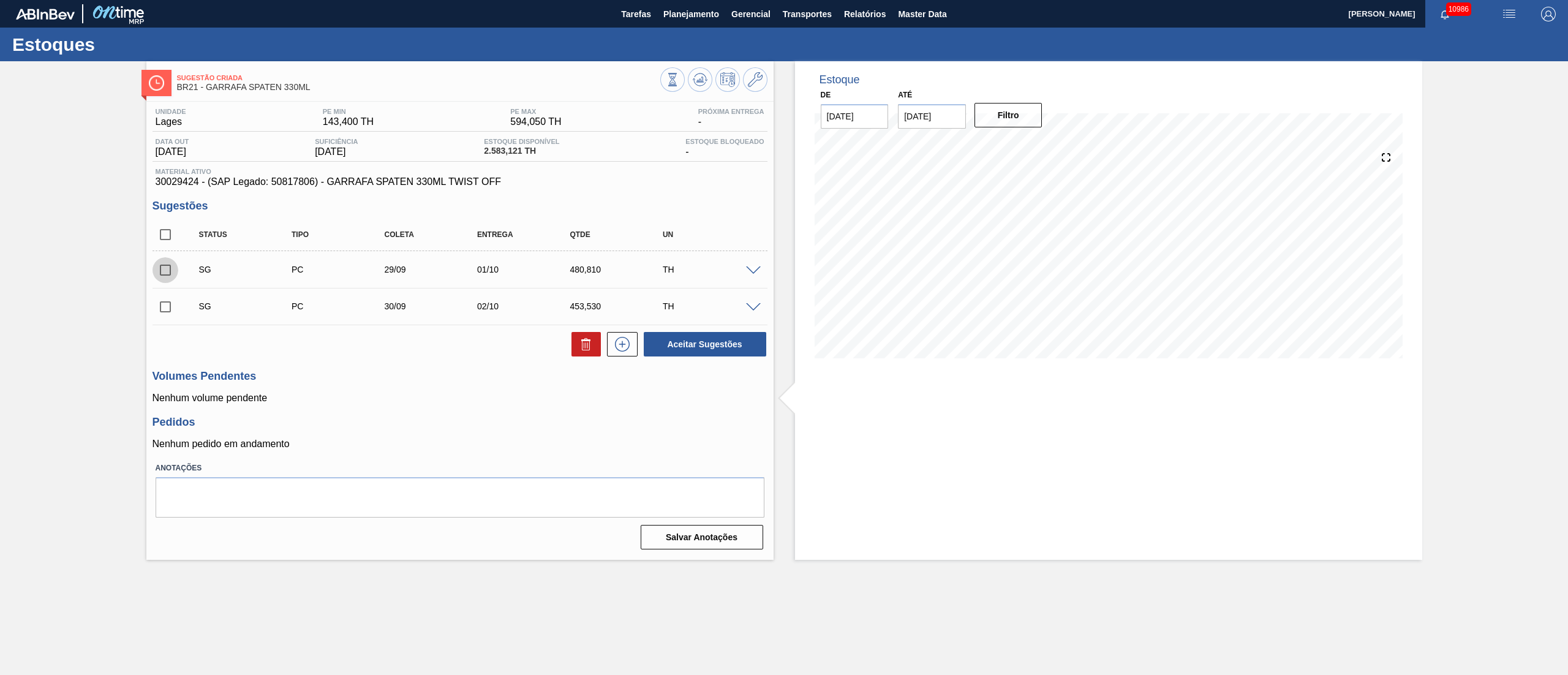
click at [165, 273] on input "checkbox" at bounding box center [166, 270] width 26 height 26
click at [760, 269] on span at bounding box center [753, 271] width 14 height 9
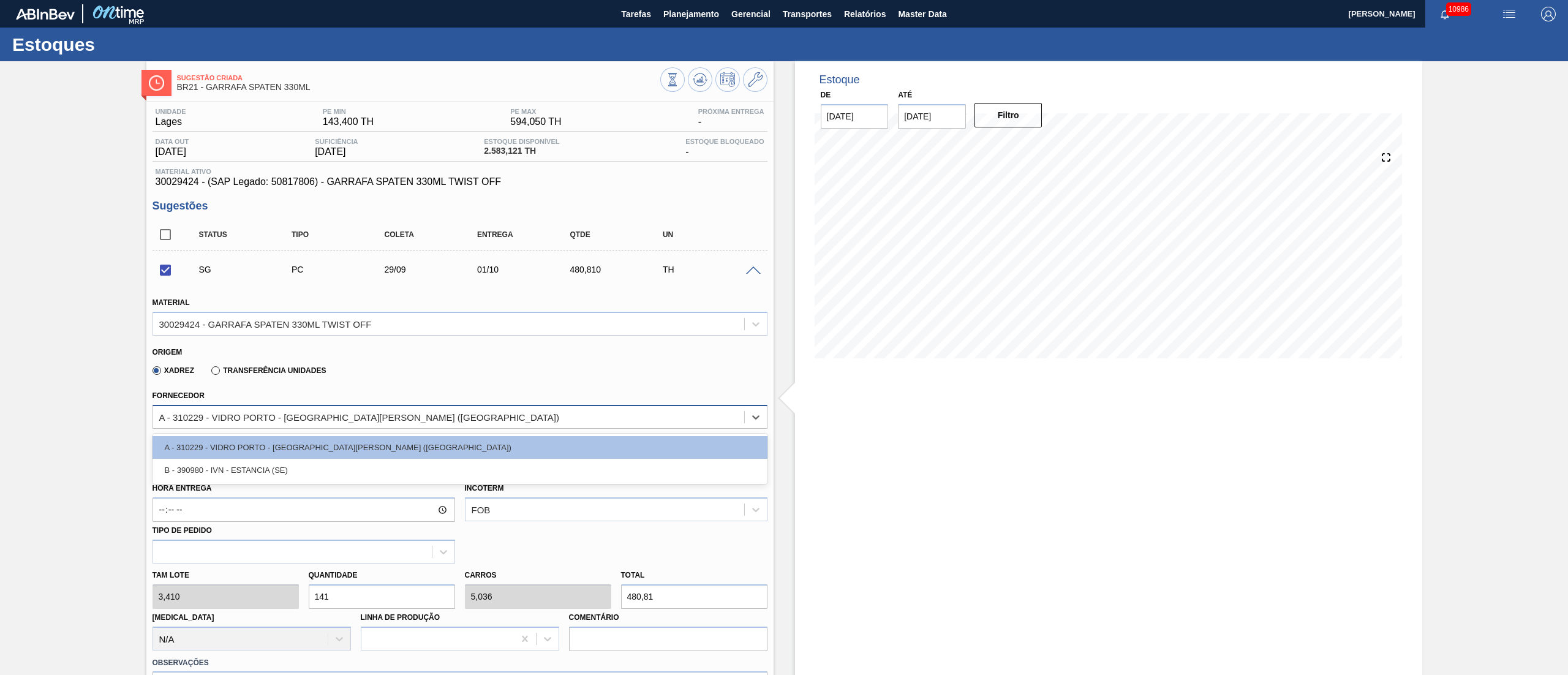
click at [265, 413] on div "A - 310229 - VIDRO PORTO - [GEOGRAPHIC_DATA][PERSON_NAME] ([GEOGRAPHIC_DATA])" at bounding box center [359, 416] width 400 height 10
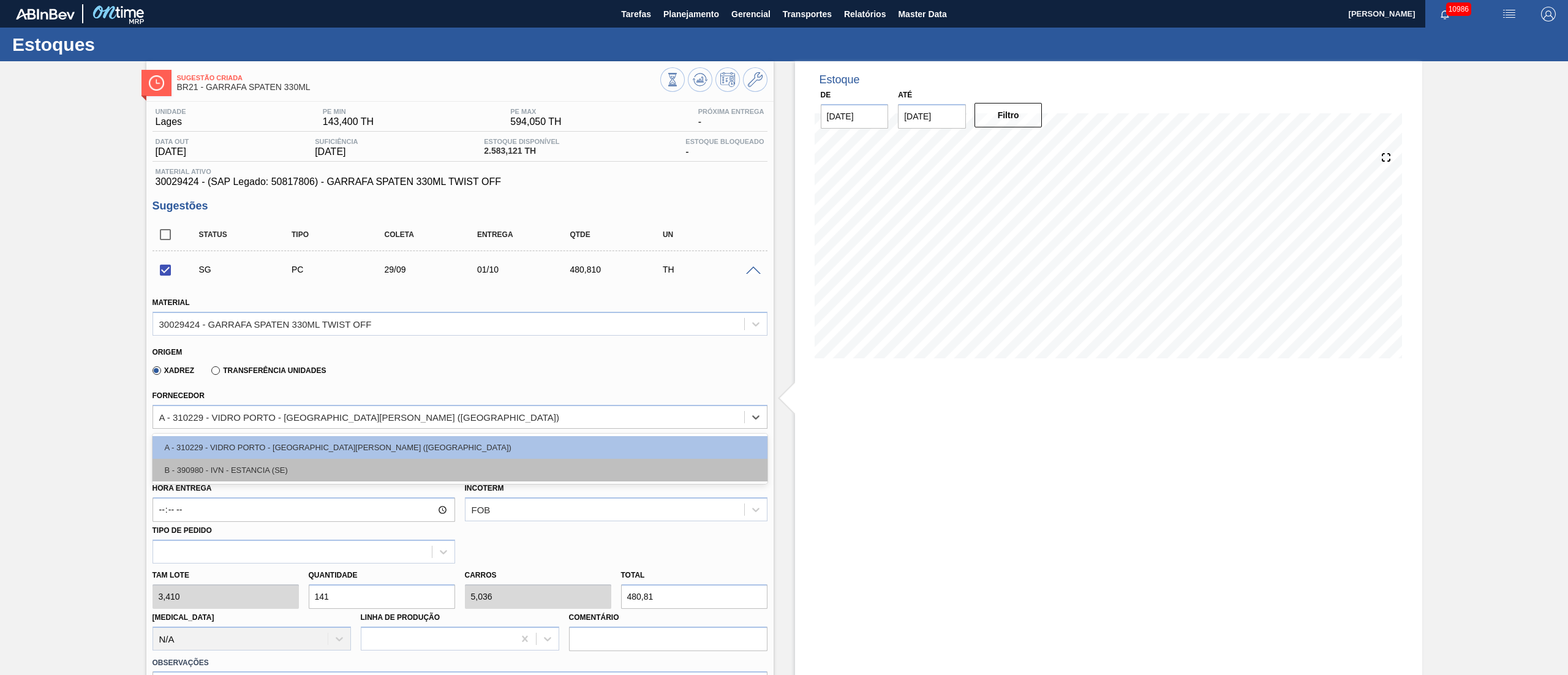
click at [231, 470] on div "B - 390980 - IVN - ESTANCIA (SE)" at bounding box center [460, 469] width 615 height 22
checkbox input "false"
type input "[DATE]"
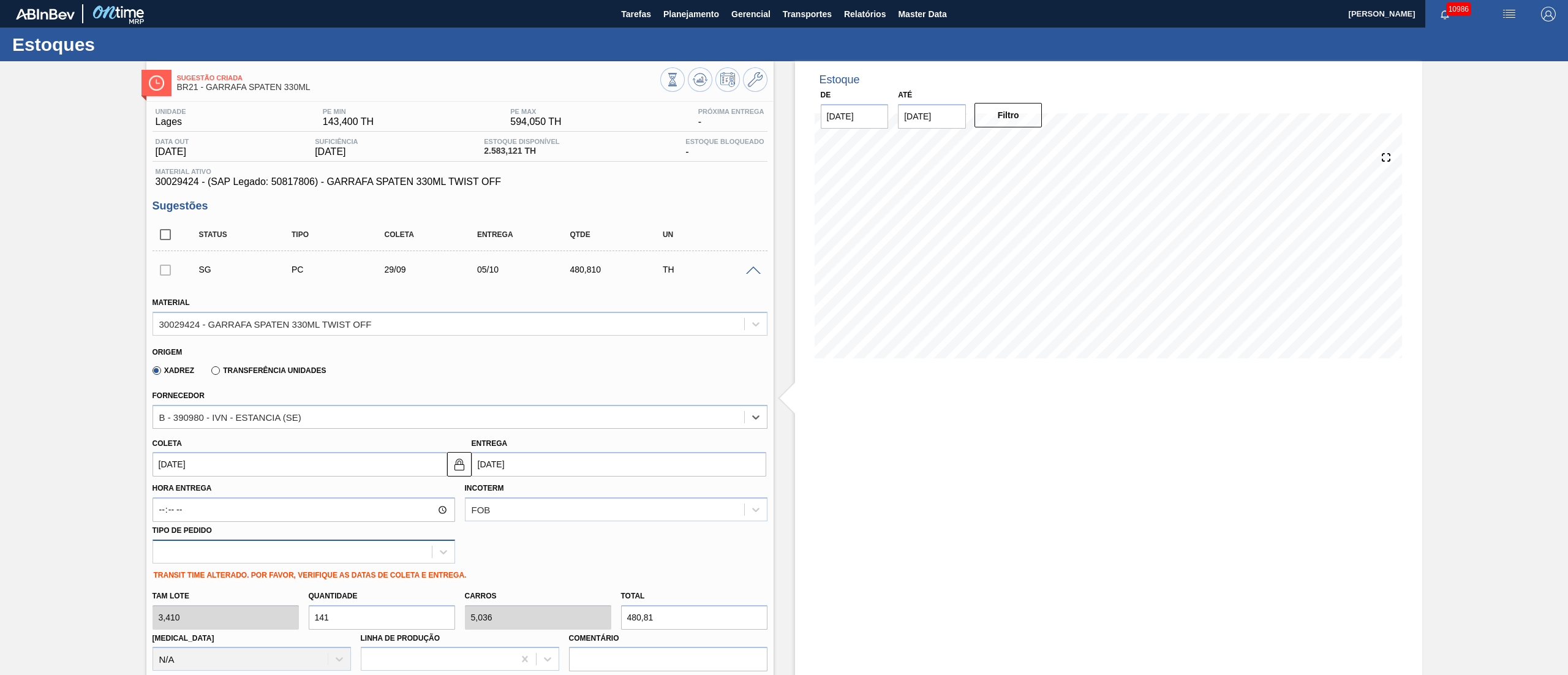
scroll to position [122, 0]
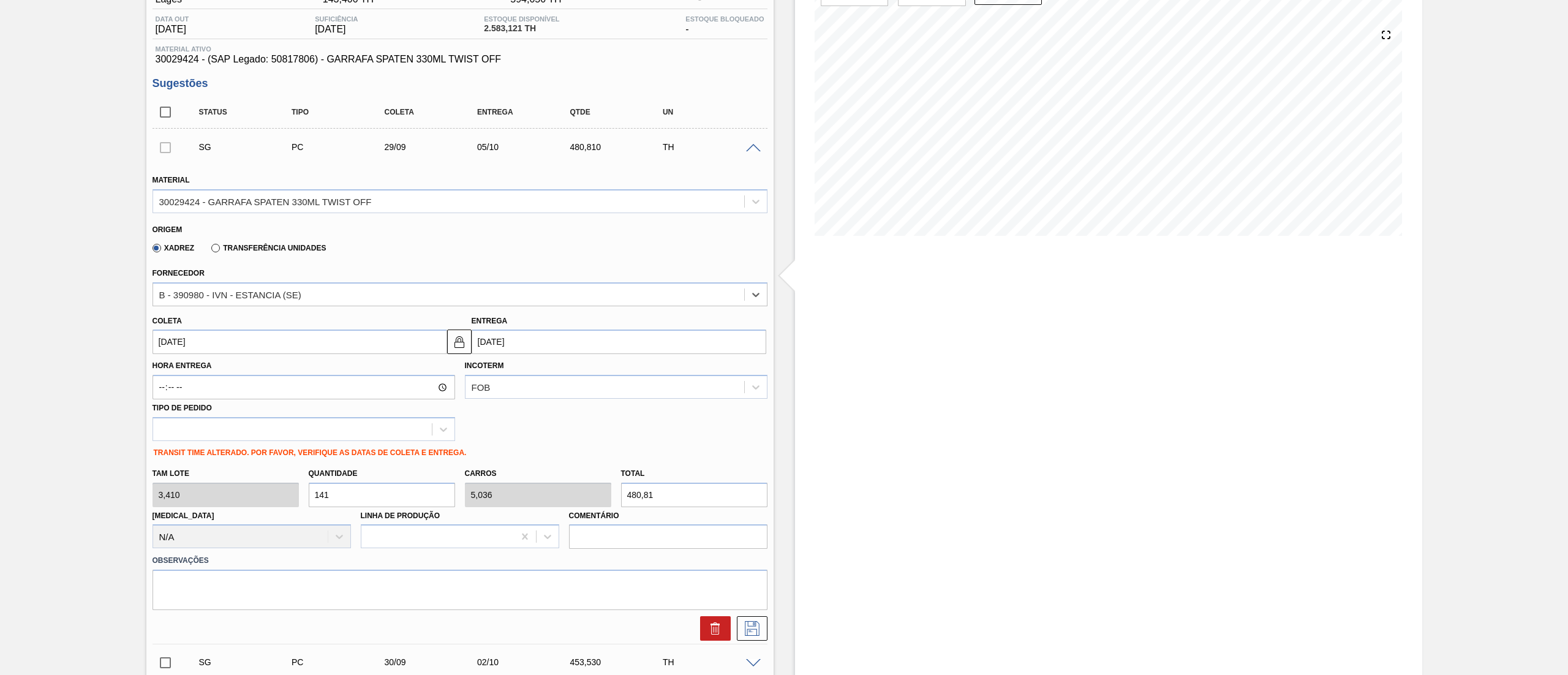
click at [258, 343] on input "[DATE]" at bounding box center [300, 342] width 295 height 25
click at [266, 450] on div "19" at bounding box center [266, 450] width 17 height 17
type input "[DATE]"
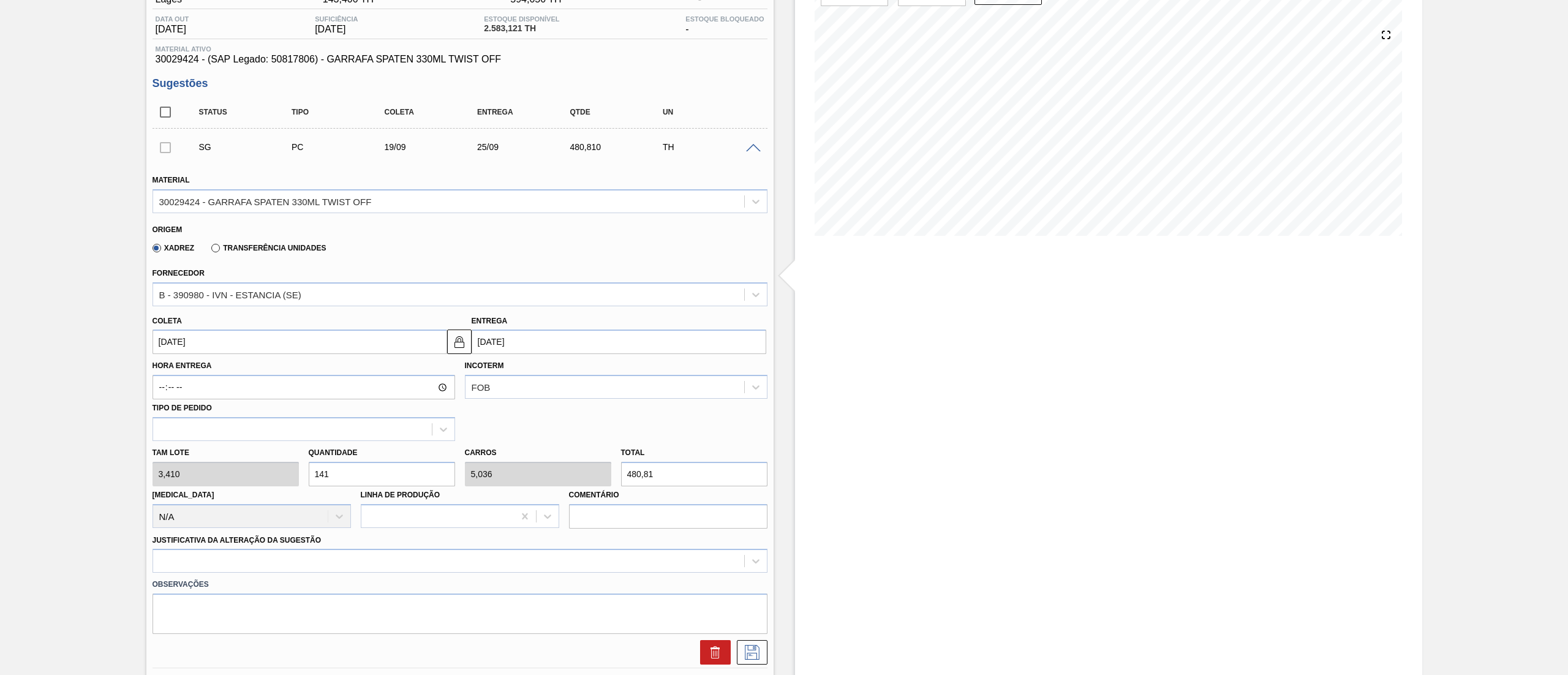
drag, startPoint x: 351, startPoint y: 480, endPoint x: 113, endPoint y: 478, distance: 238.0
click at [113, 478] on div "Sugestão Criada BR21 - GARRAFA SPATEN 330ML Unidade [PERSON_NAME] MIN 143,400 T…" at bounding box center [784, 439] width 1568 height 1001
type input "2"
type input "0,071"
type input "6,82"
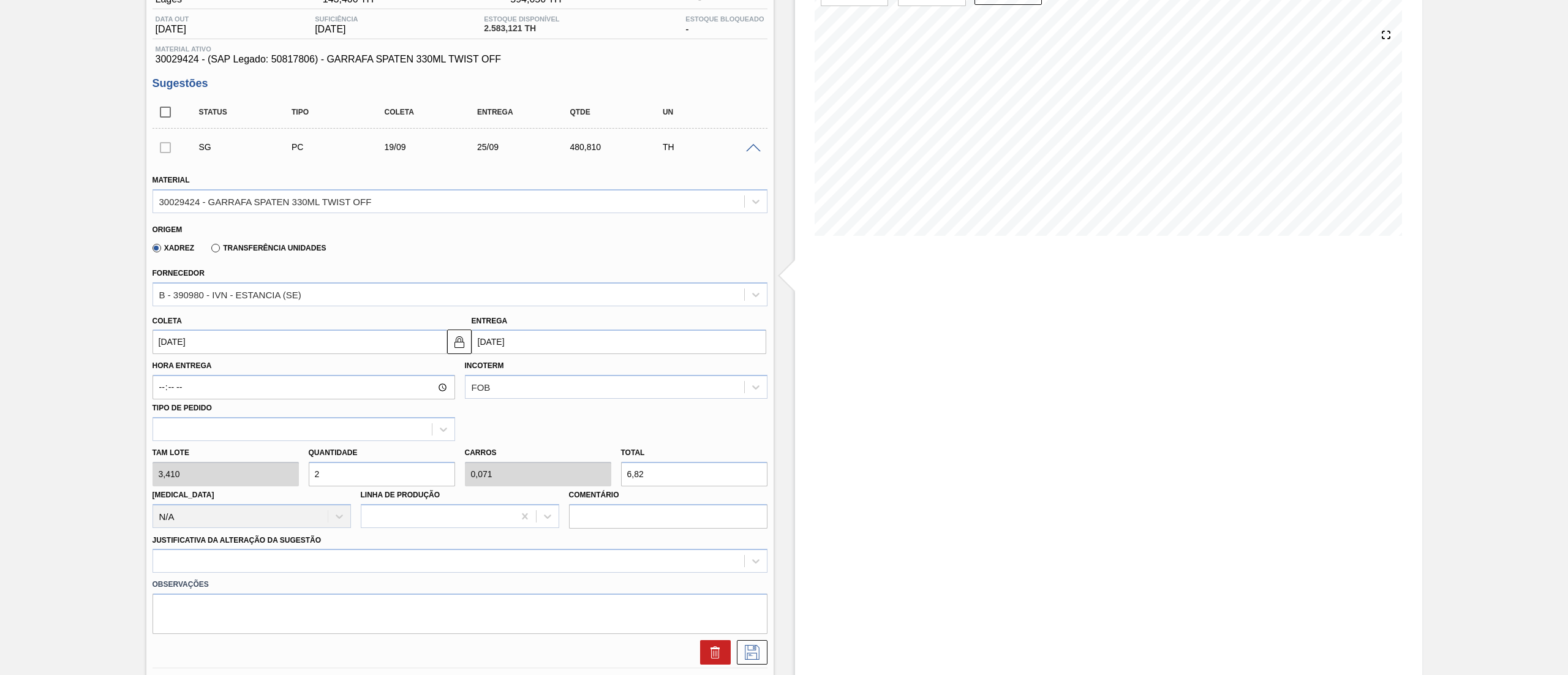
type input "22"
type input "0,786"
type input "75,02"
type input "224"
type input "8"
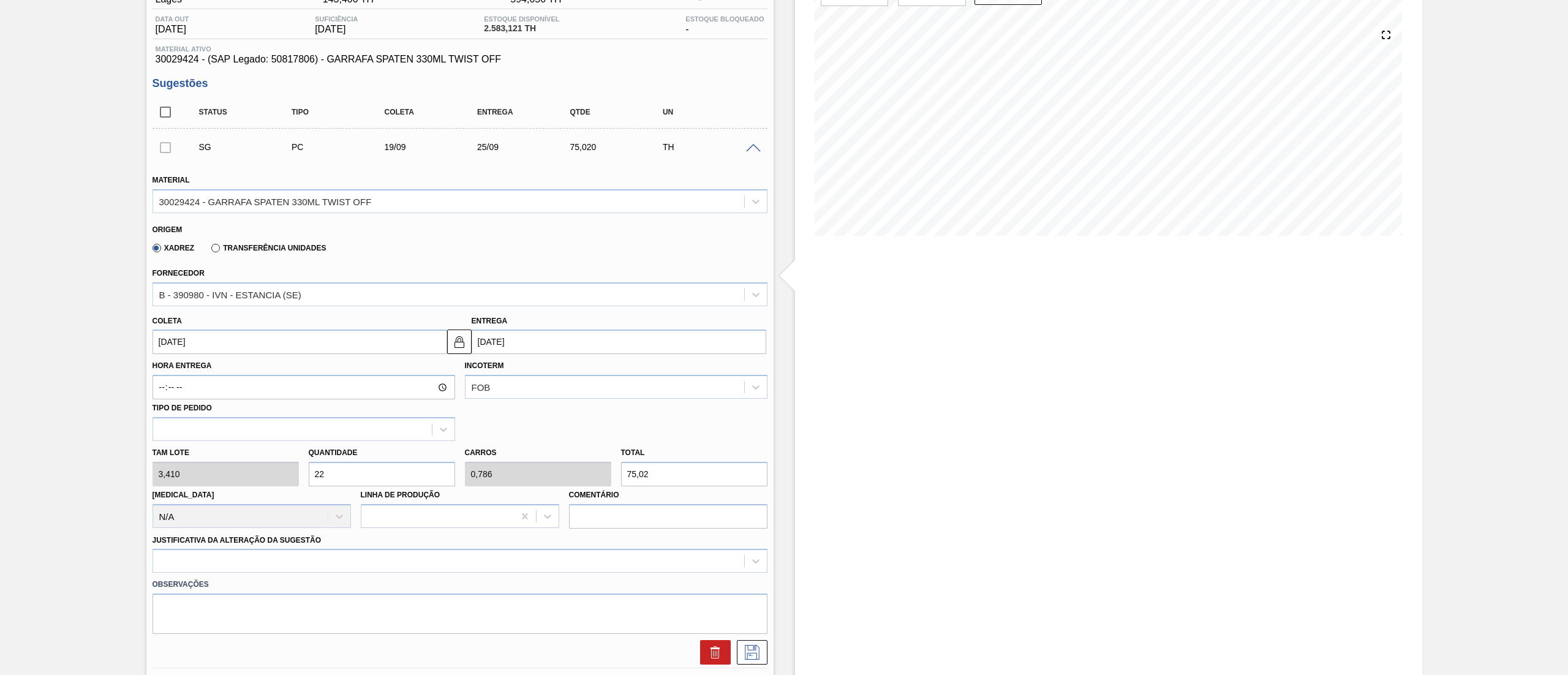
type input "763,84"
type input "224"
click at [417, 506] on div at bounding box center [460, 561] width 615 height 24
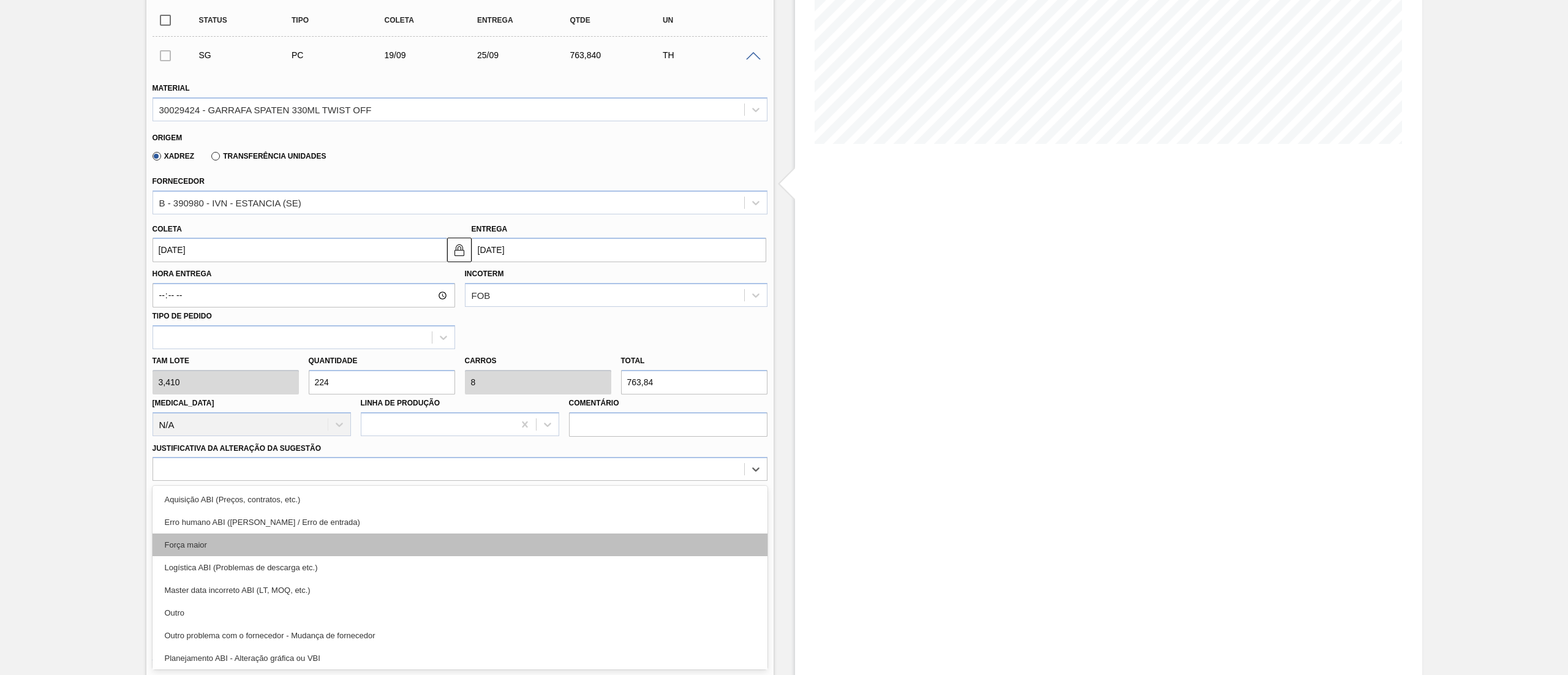
click at [212, 506] on div "Força maior" at bounding box center [460, 544] width 615 height 22
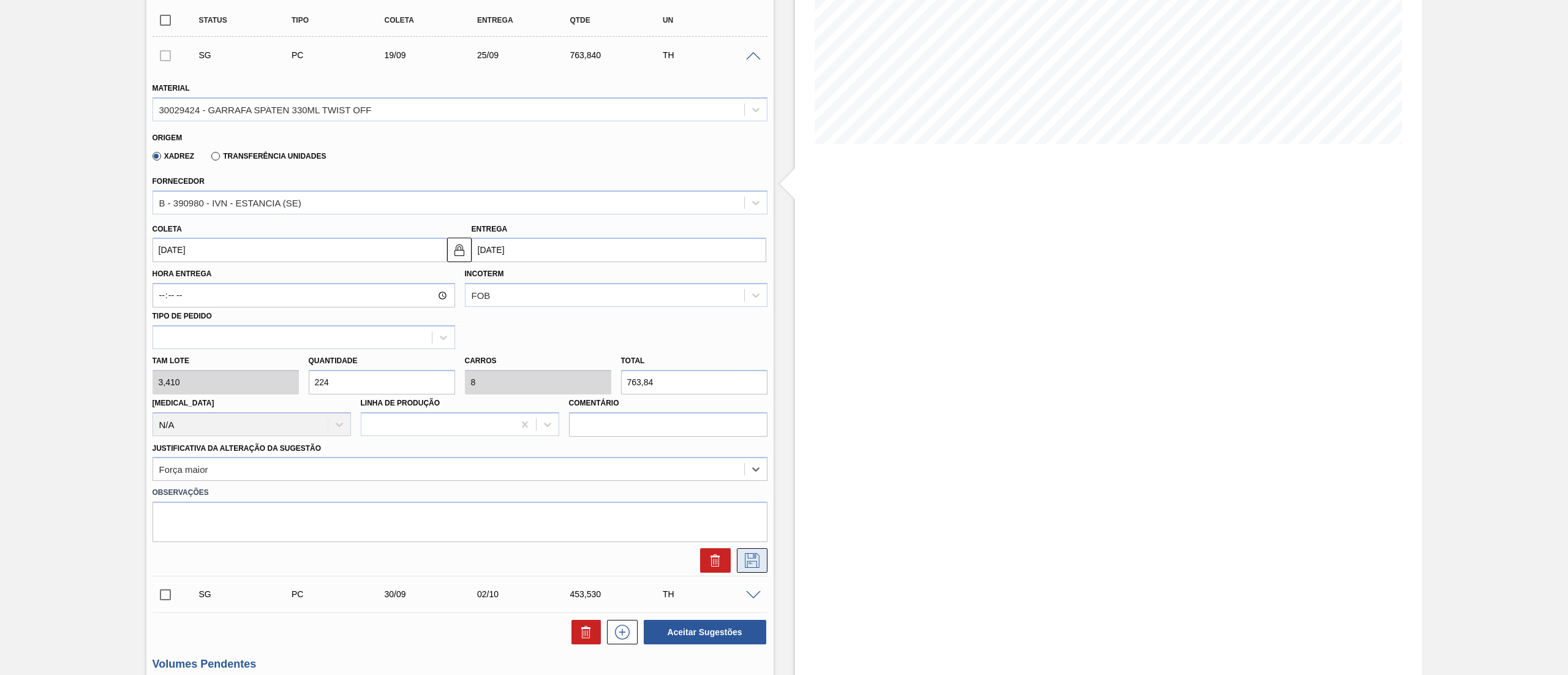
click at [750, 506] on icon at bounding box center [751, 559] width 6 height 10
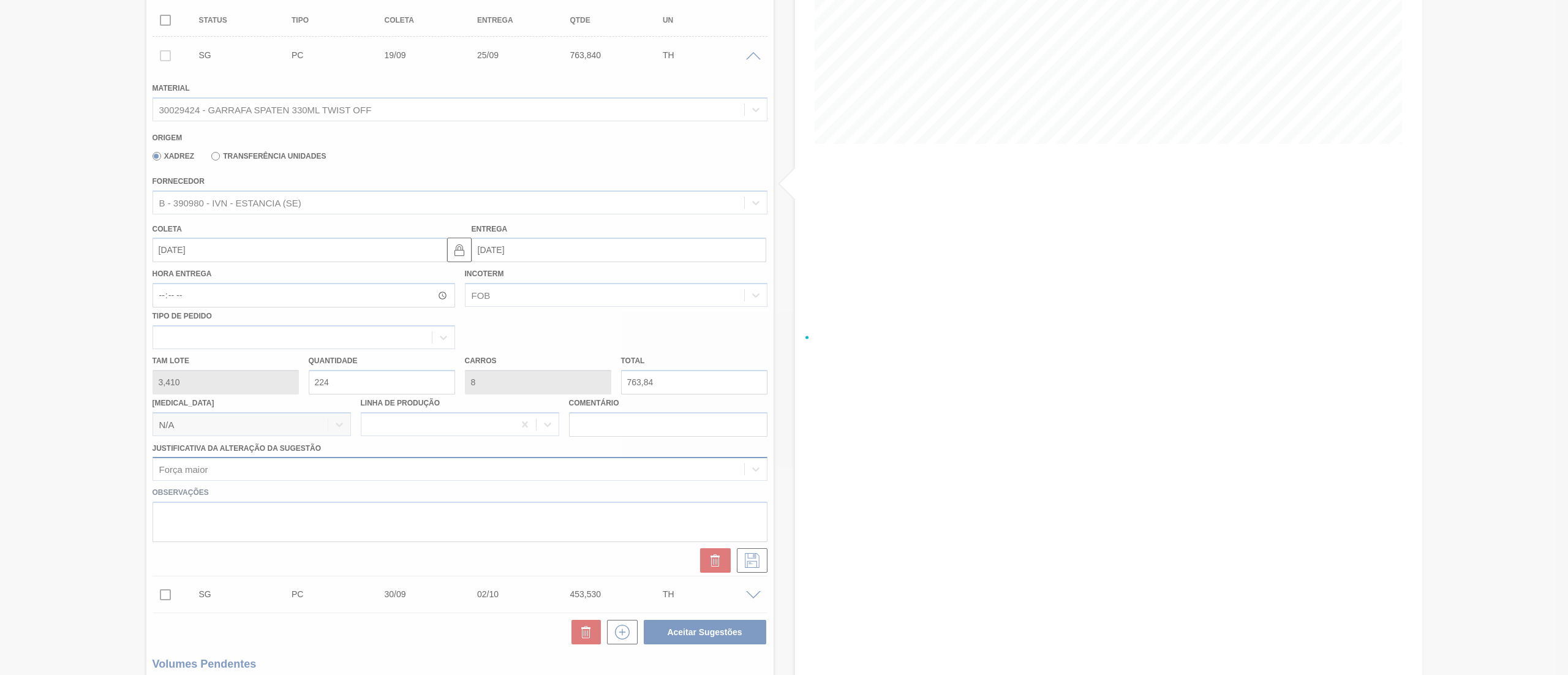
checkbox input "true"
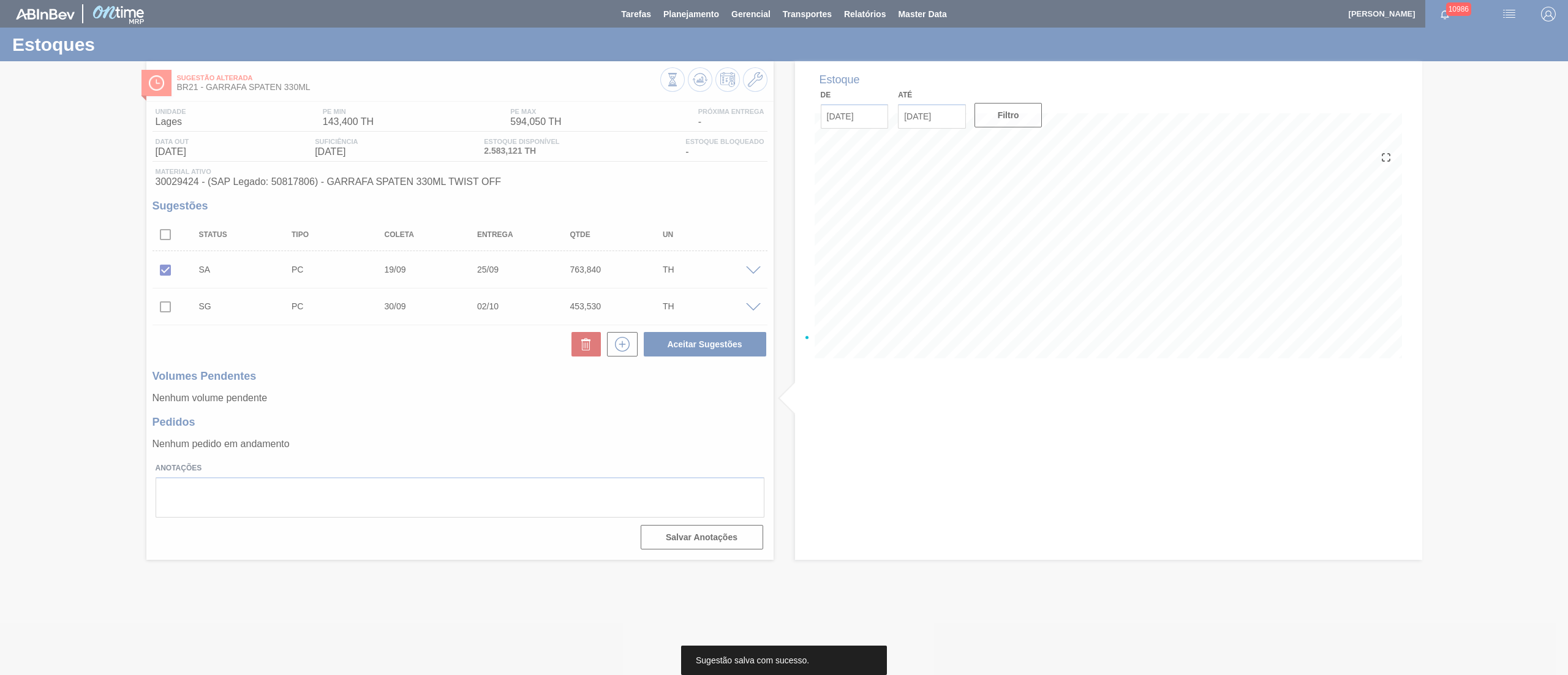
scroll to position [0, 0]
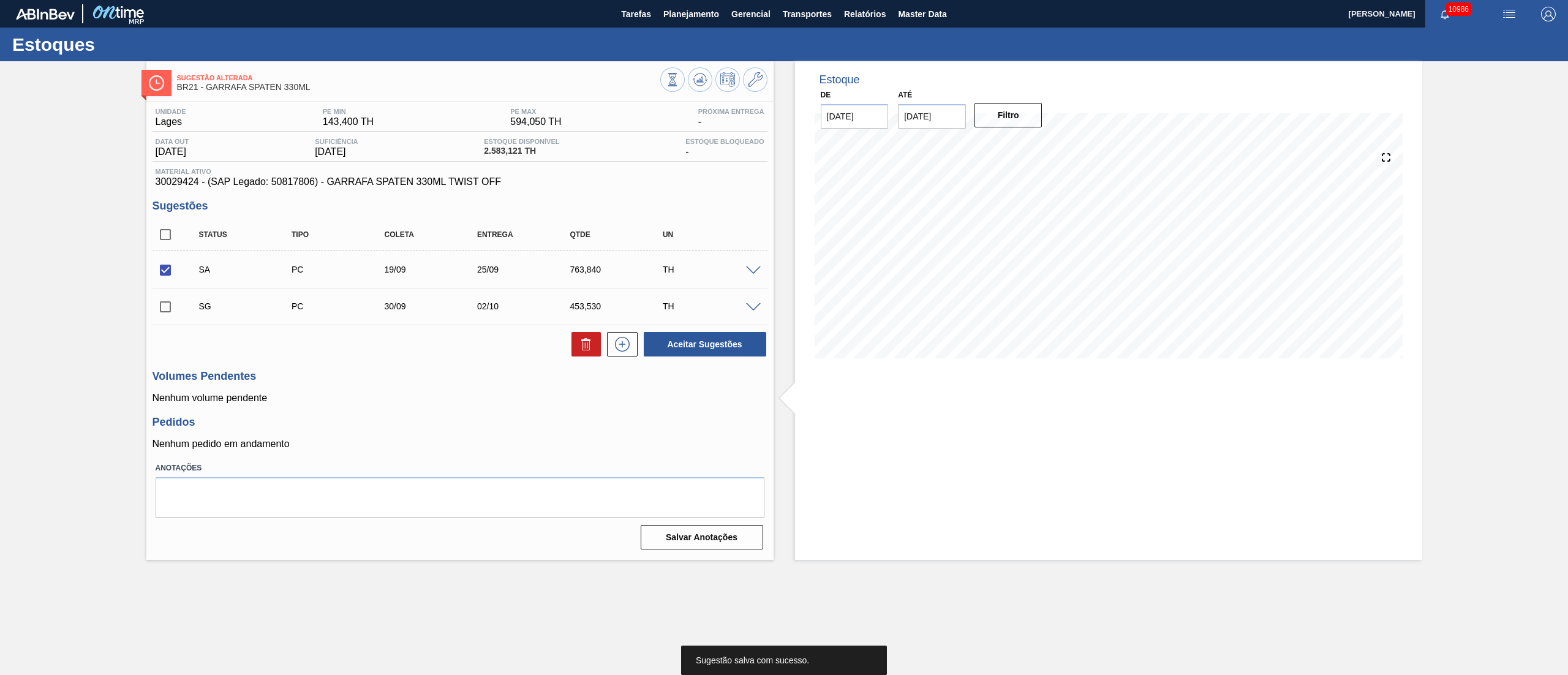
click at [164, 308] on input "checkbox" at bounding box center [166, 307] width 26 height 26
click at [755, 306] on span at bounding box center [753, 308] width 14 height 9
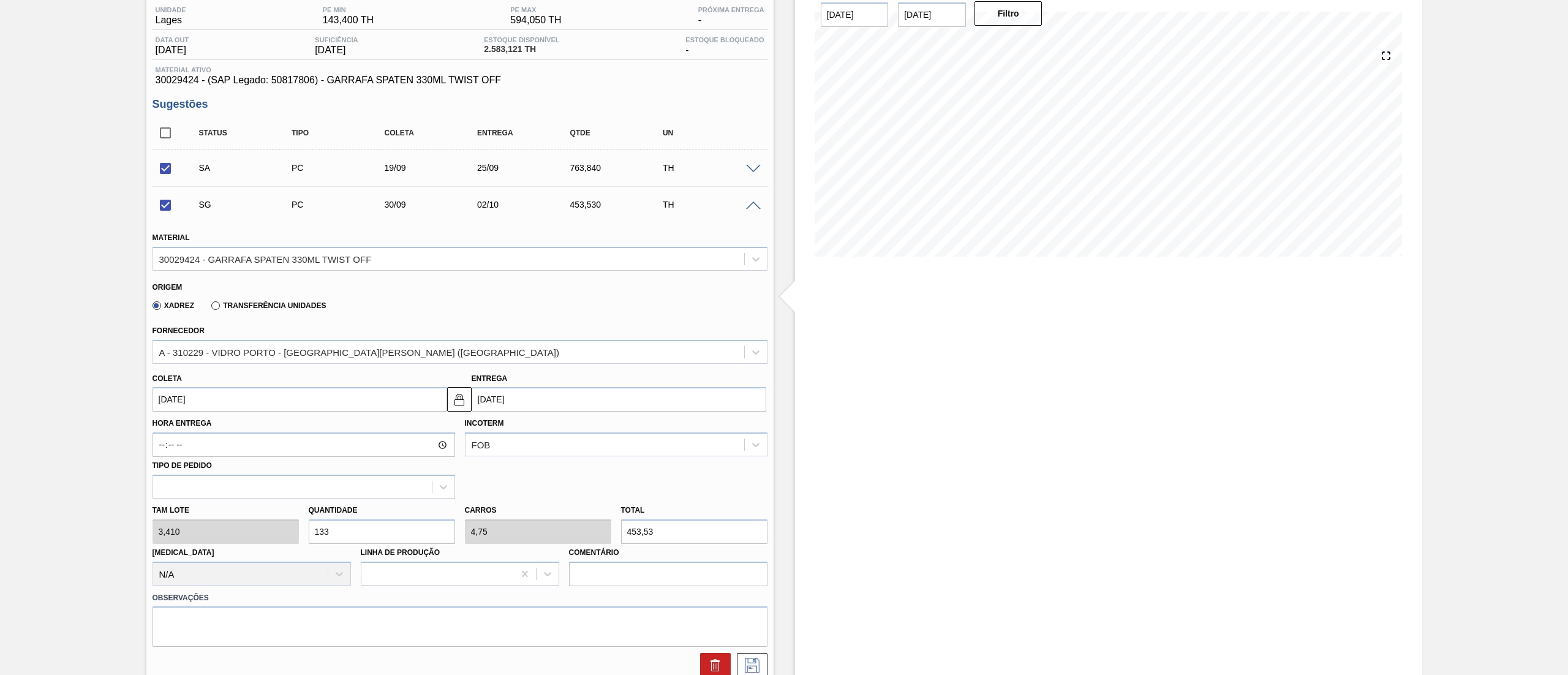
scroll to position [245, 0]
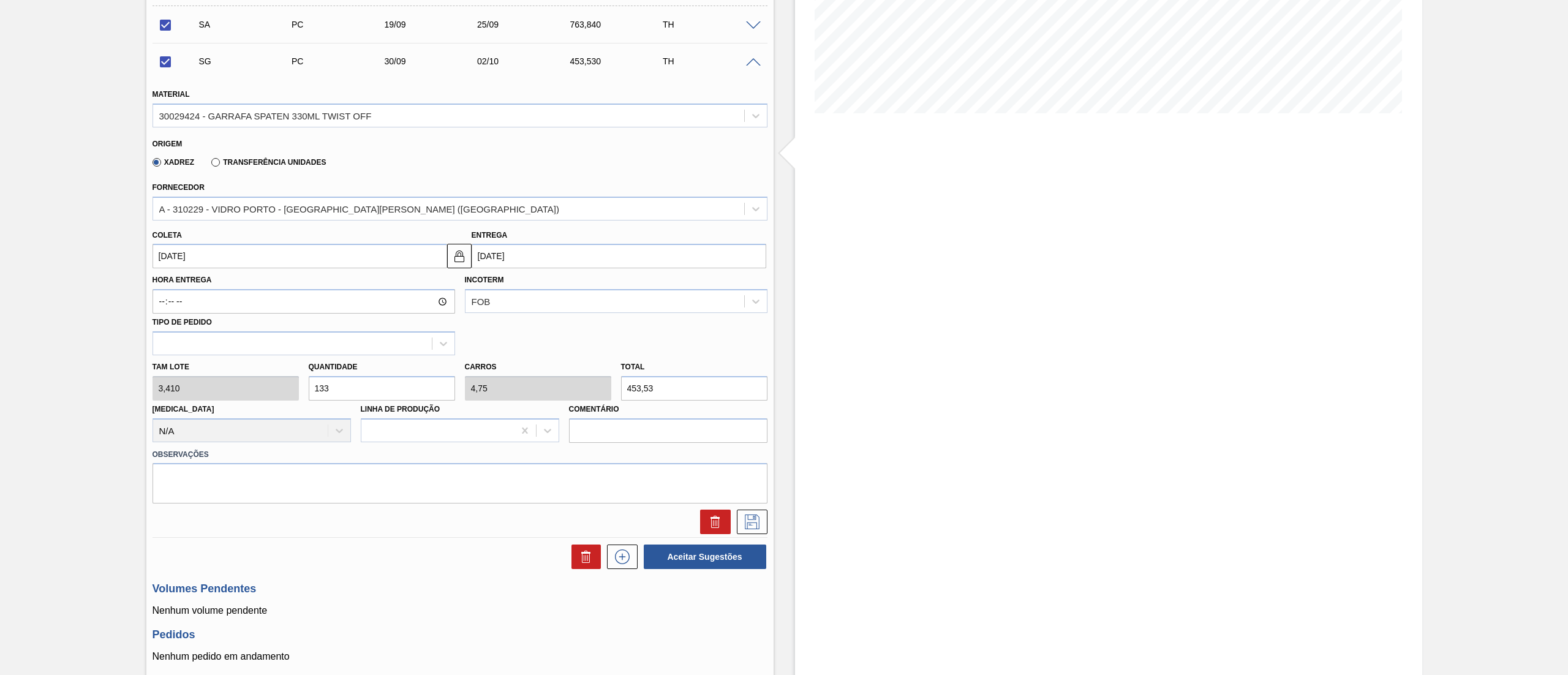
drag, startPoint x: 356, startPoint y: 387, endPoint x: 138, endPoint y: 387, distance: 218.0
click at [138, 387] on div "Sugestão Alterada BR21 - GARRAFA SPATEN 330ML Unidade [PERSON_NAME] MIN 143,400…" at bounding box center [784, 294] width 1568 height 956
checkbox input "false"
type input "2"
type input "0,071"
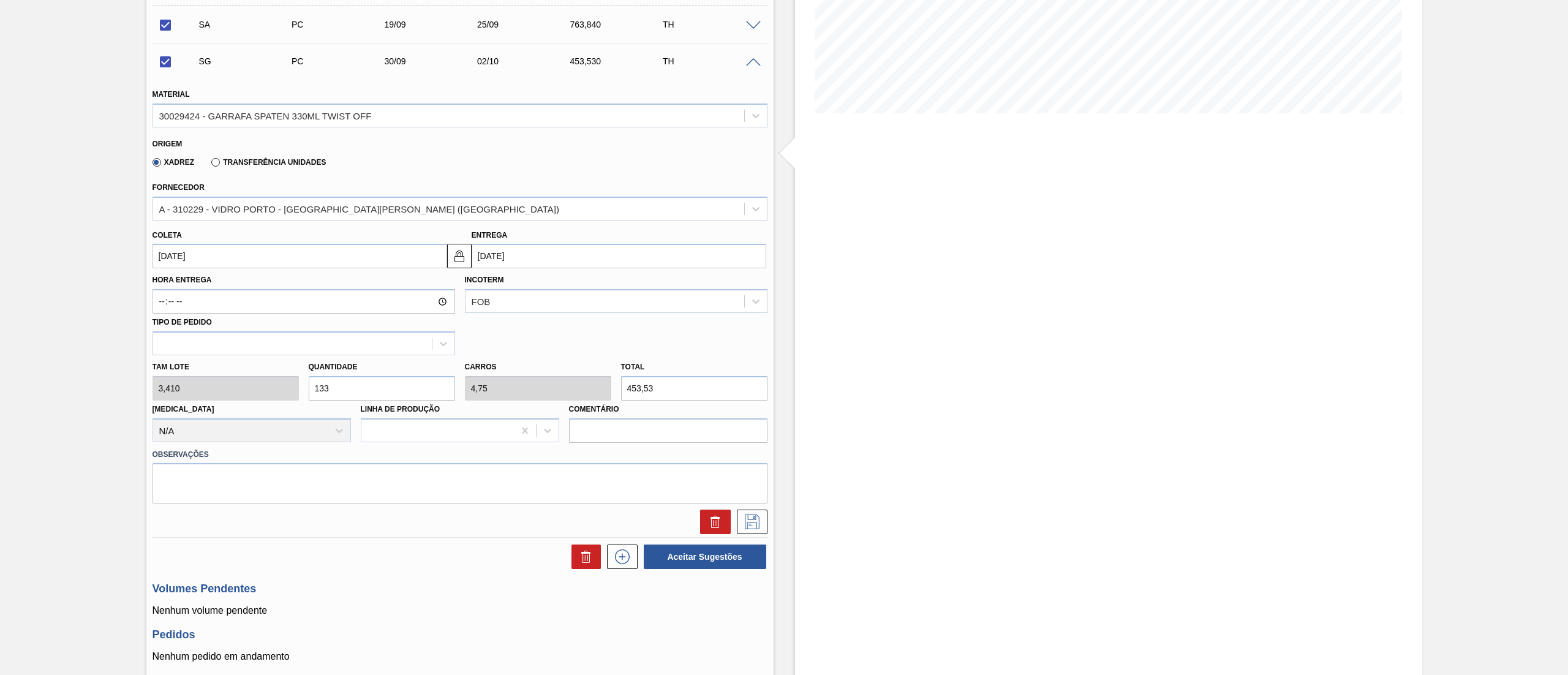
type input "6,82"
type input "22"
type input "0,786"
type input "75,02"
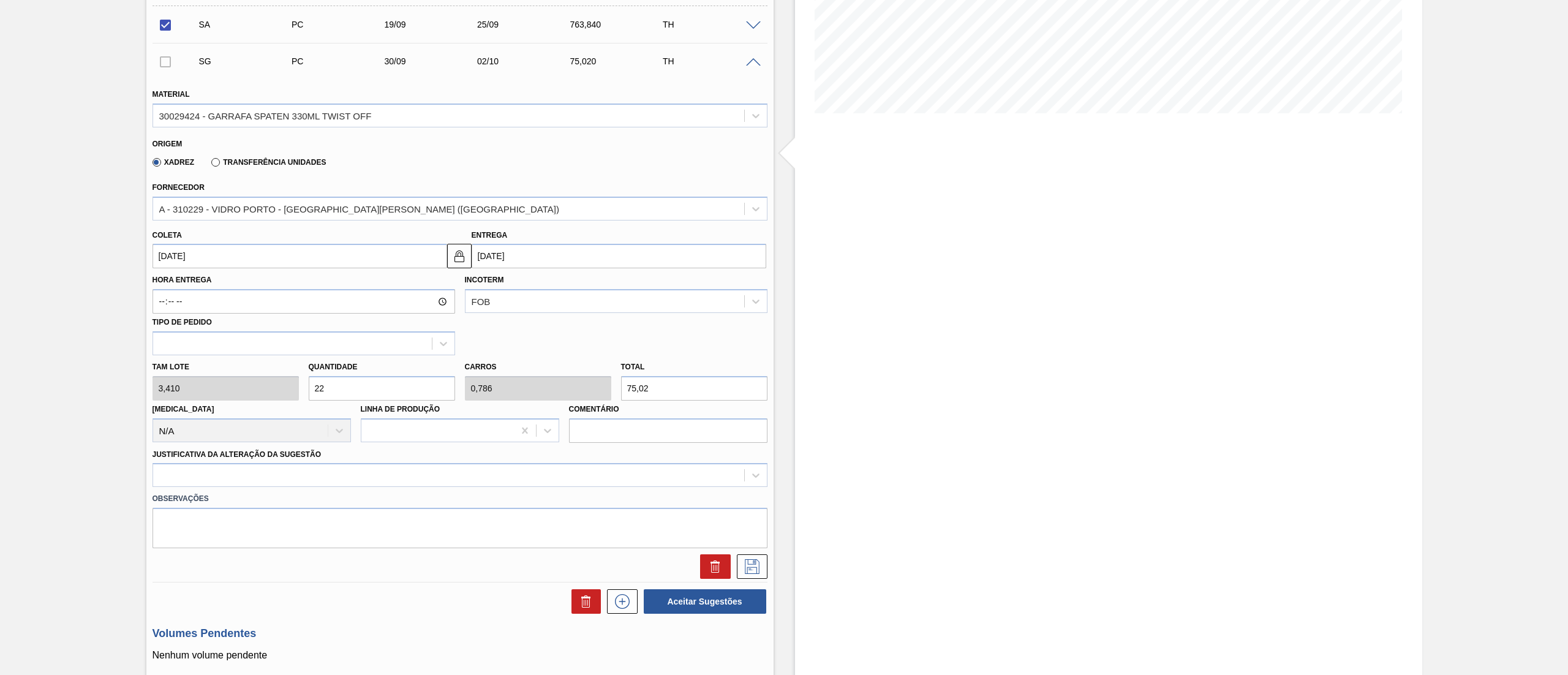
type input "224"
type input "8"
type input "763,84"
click at [221, 257] on input "[DATE]" at bounding box center [300, 256] width 295 height 25
click at [288, 365] on div "20" at bounding box center [285, 364] width 17 height 17
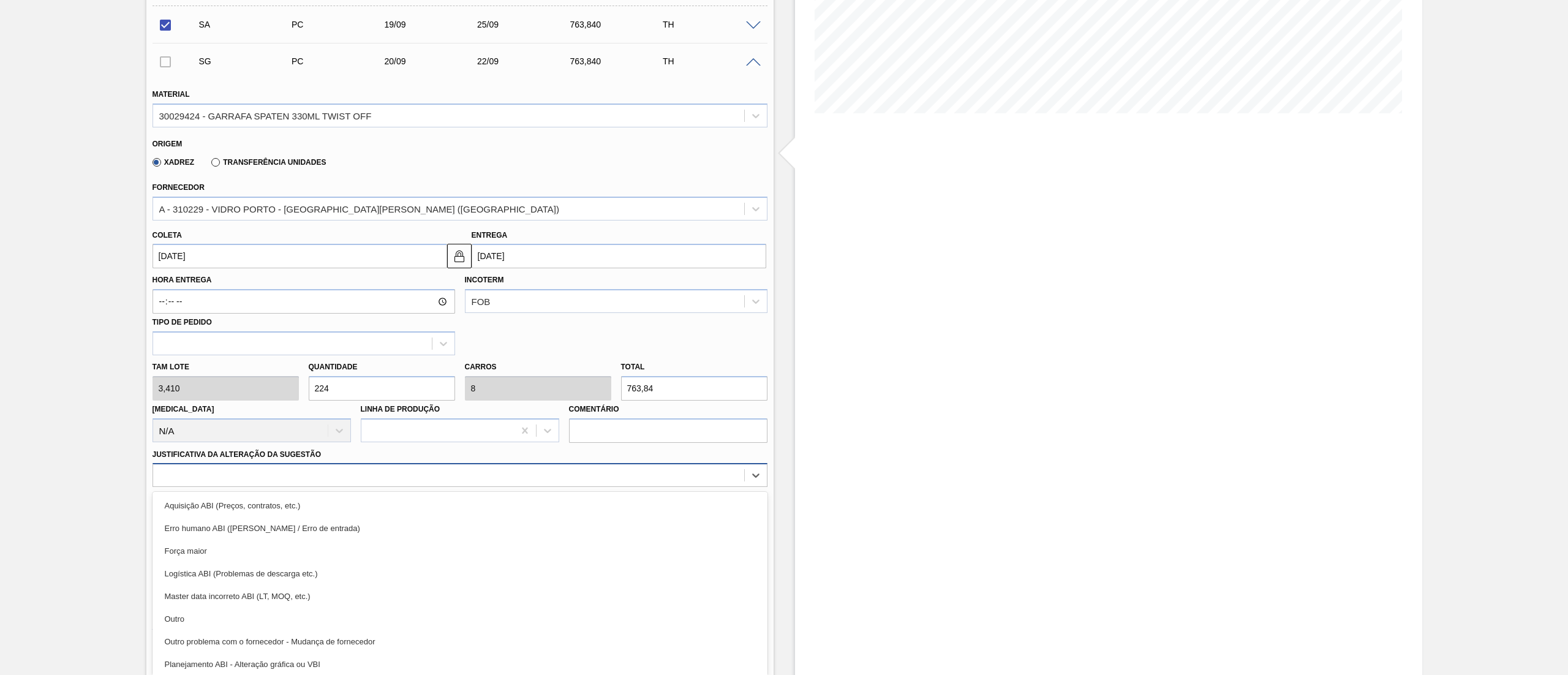
click at [314, 477] on div at bounding box center [448, 475] width 591 height 18
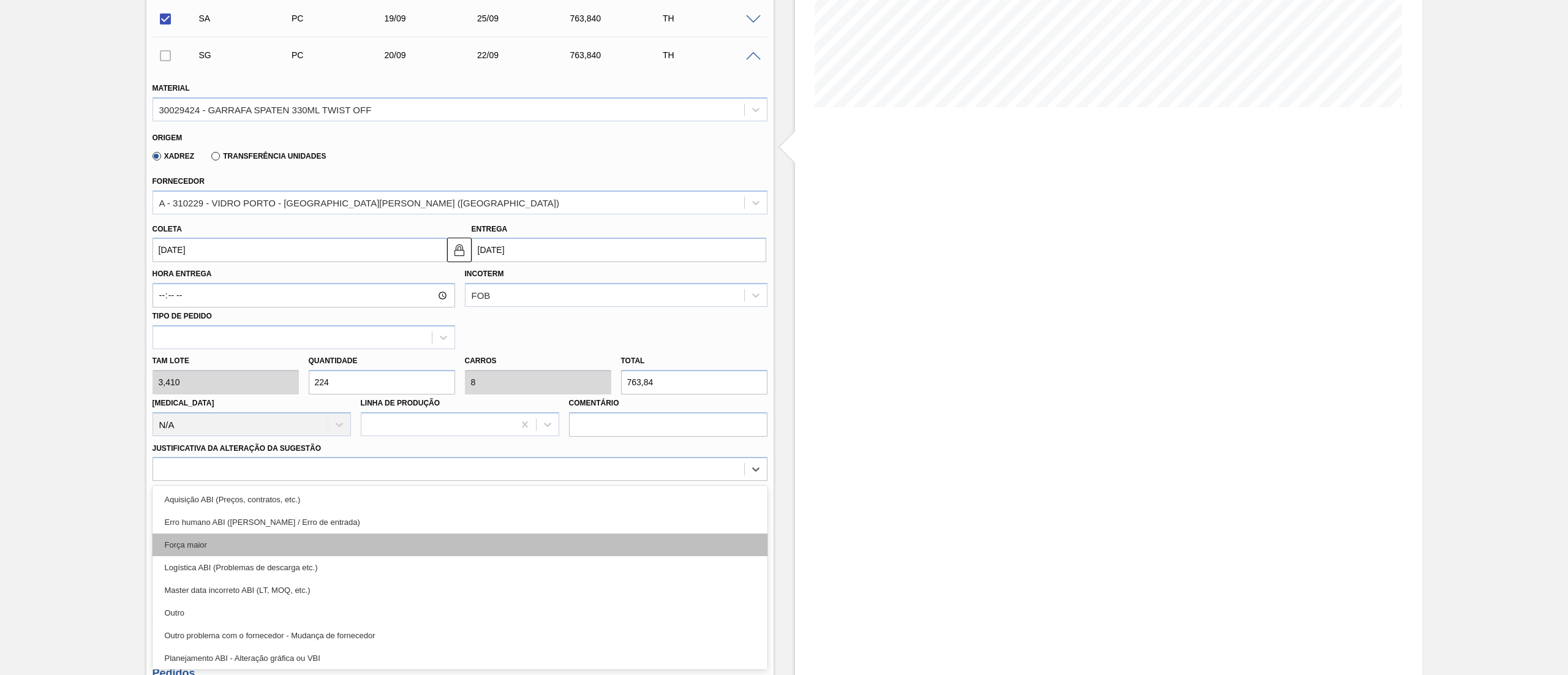
click at [236, 506] on div "Força maior" at bounding box center [460, 544] width 615 height 22
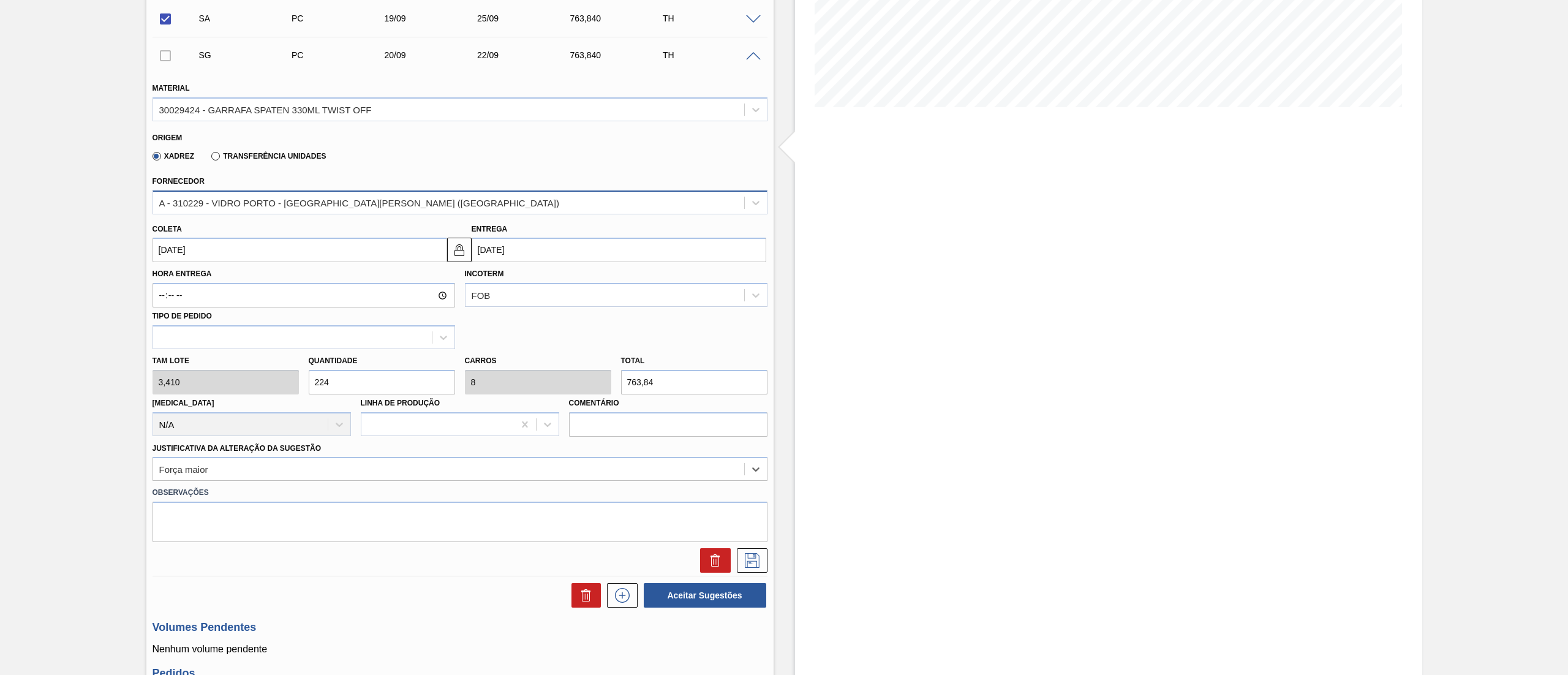
click at [265, 205] on div "A - 310229 - VIDRO PORTO - [GEOGRAPHIC_DATA][PERSON_NAME] ([GEOGRAPHIC_DATA])" at bounding box center [359, 202] width 400 height 10
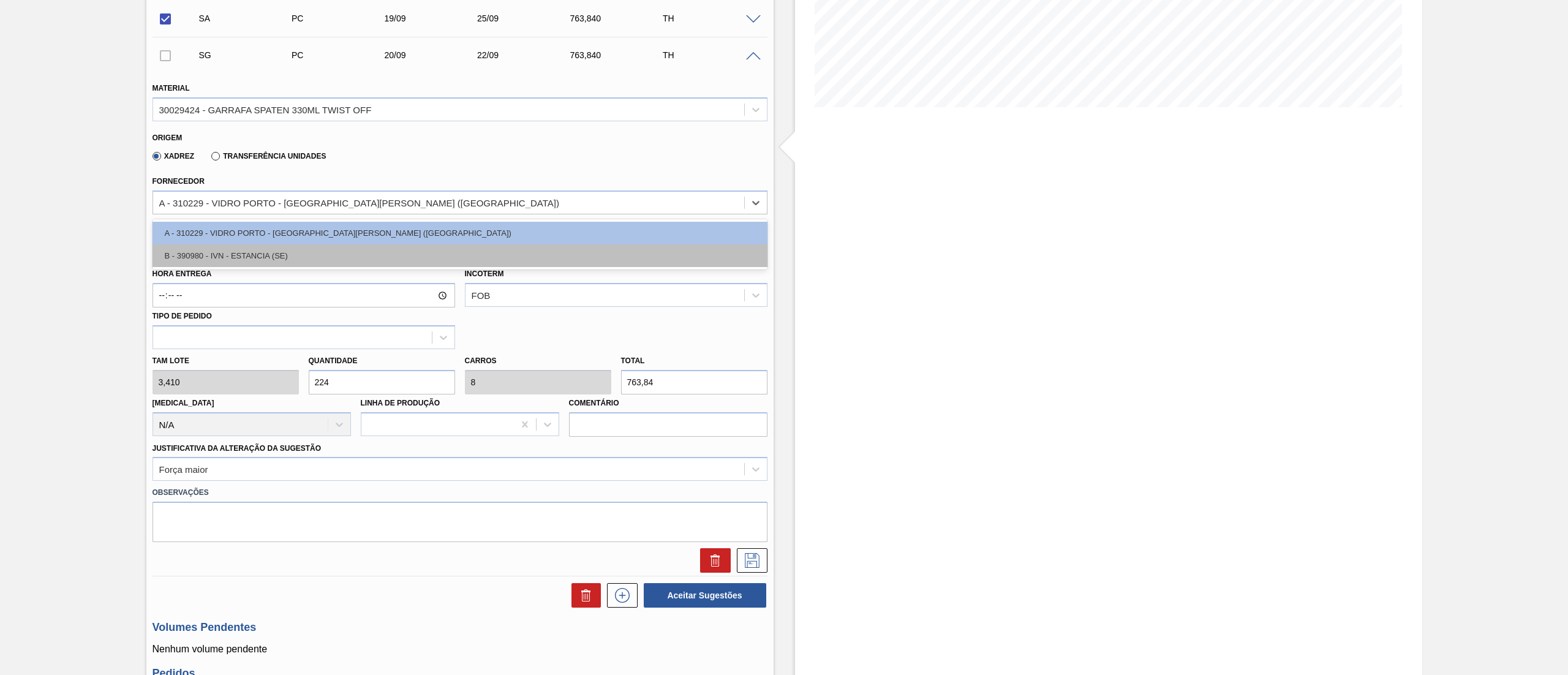
click at [243, 253] on div "B - 390980 - IVN - ESTANCIA (SE)" at bounding box center [460, 255] width 615 height 22
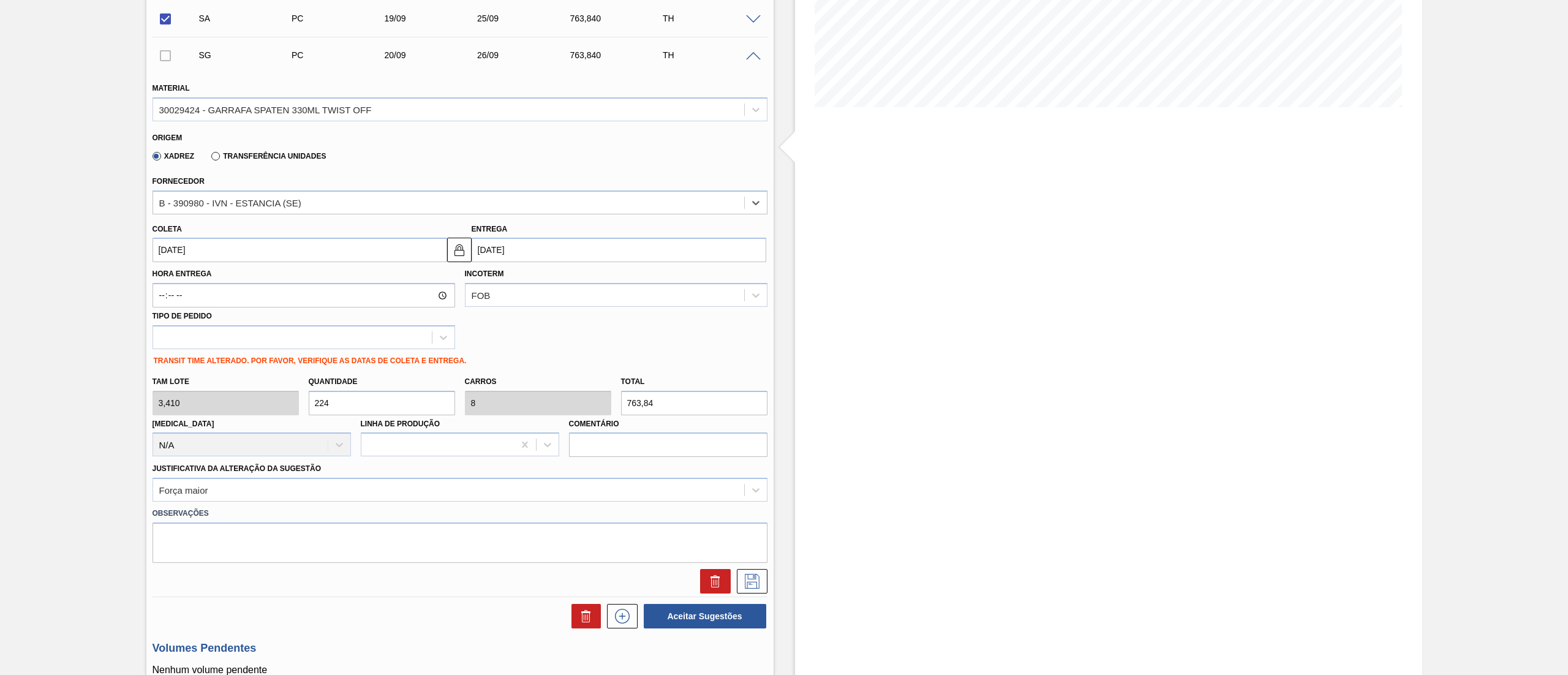
click at [238, 250] on input "[DATE]" at bounding box center [300, 250] width 295 height 25
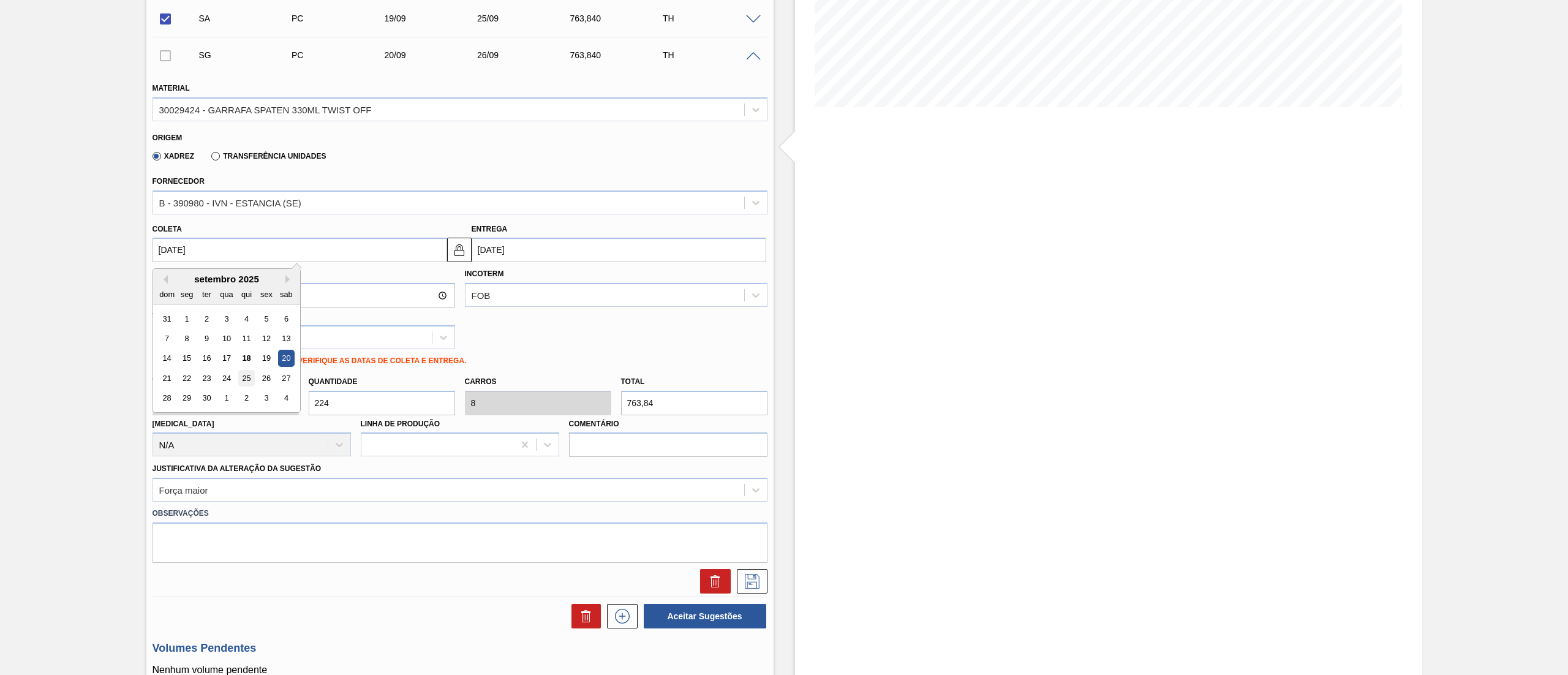
click at [241, 374] on div "25" at bounding box center [246, 378] width 17 height 17
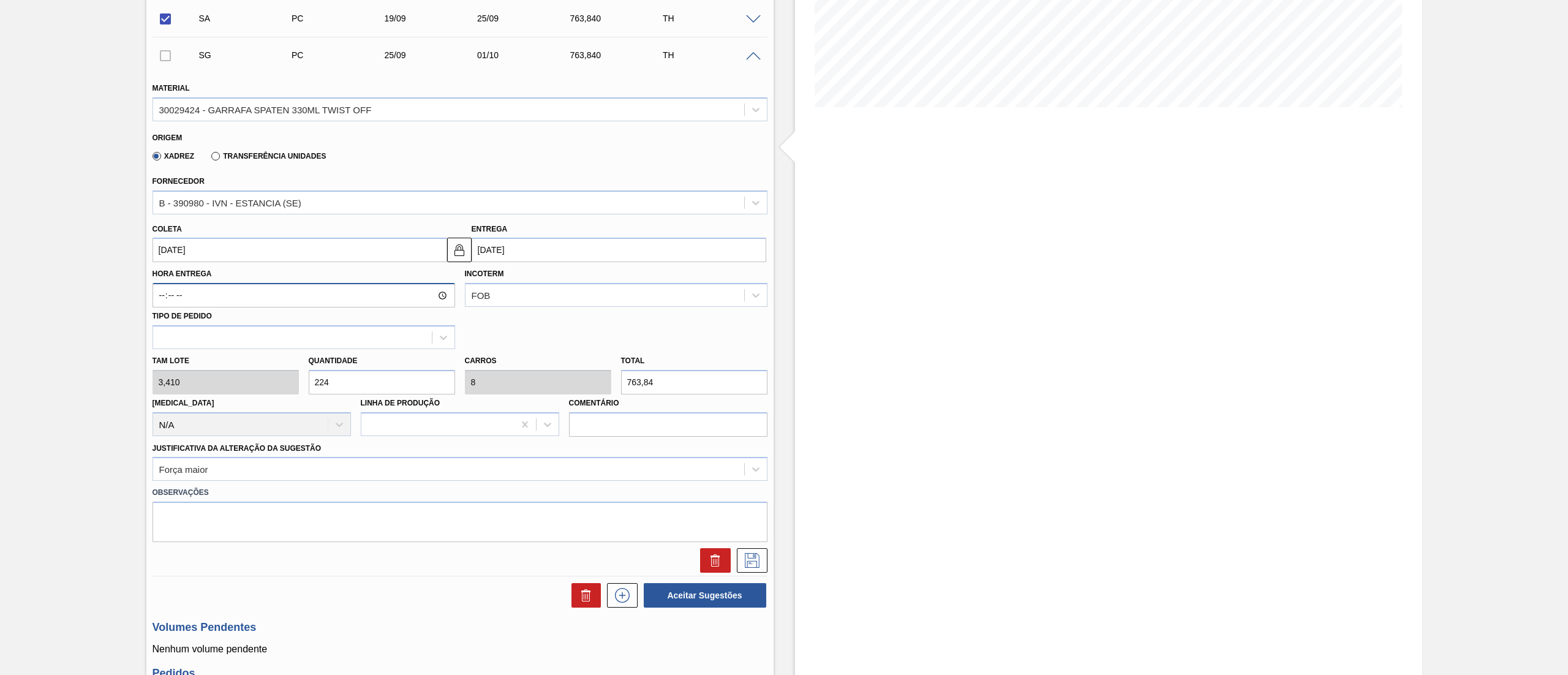
click at [243, 291] on input "Hora Entrega" at bounding box center [304, 295] width 303 height 25
click at [229, 244] on input "[DATE]" at bounding box center [300, 250] width 295 height 25
click at [290, 355] on div "20" at bounding box center [285, 359] width 17 height 17
click at [739, 506] on button at bounding box center [752, 561] width 30 height 25
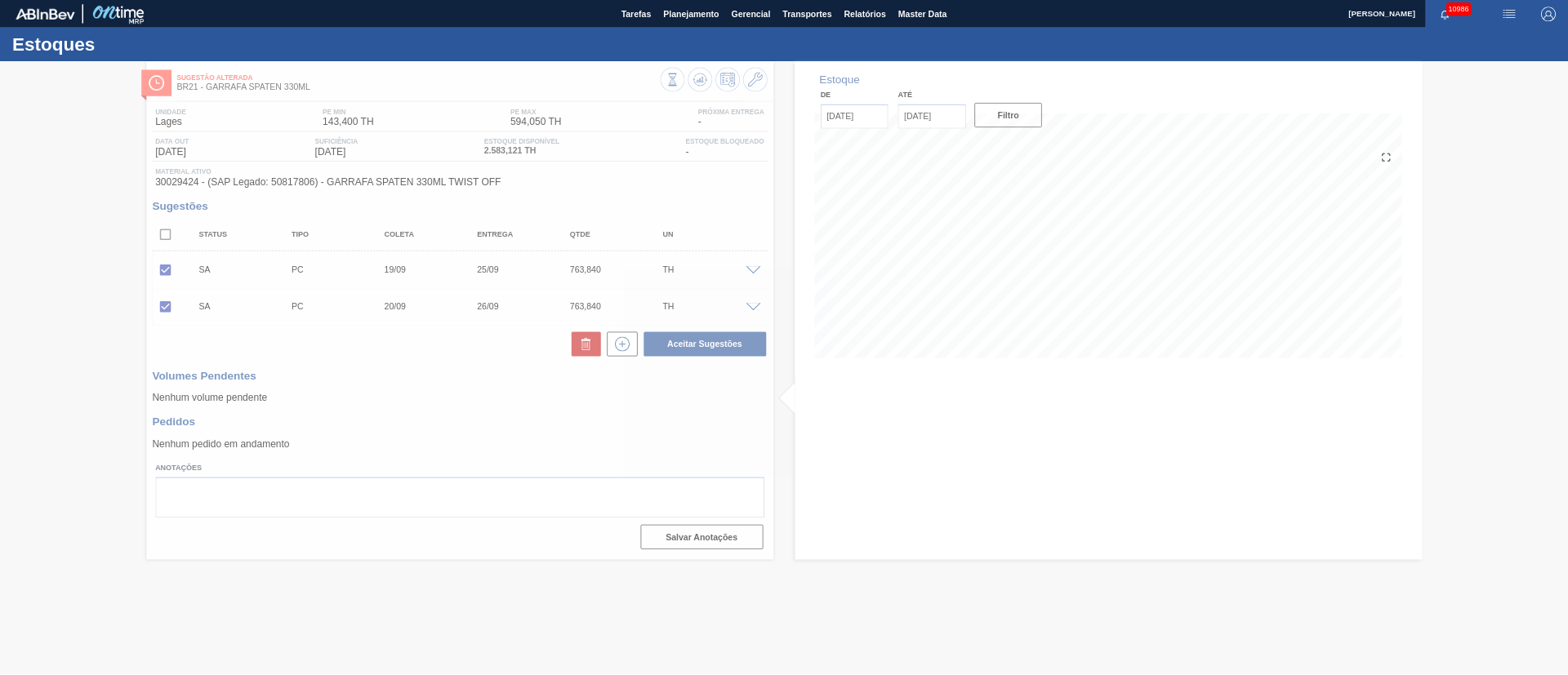
scroll to position [0, 0]
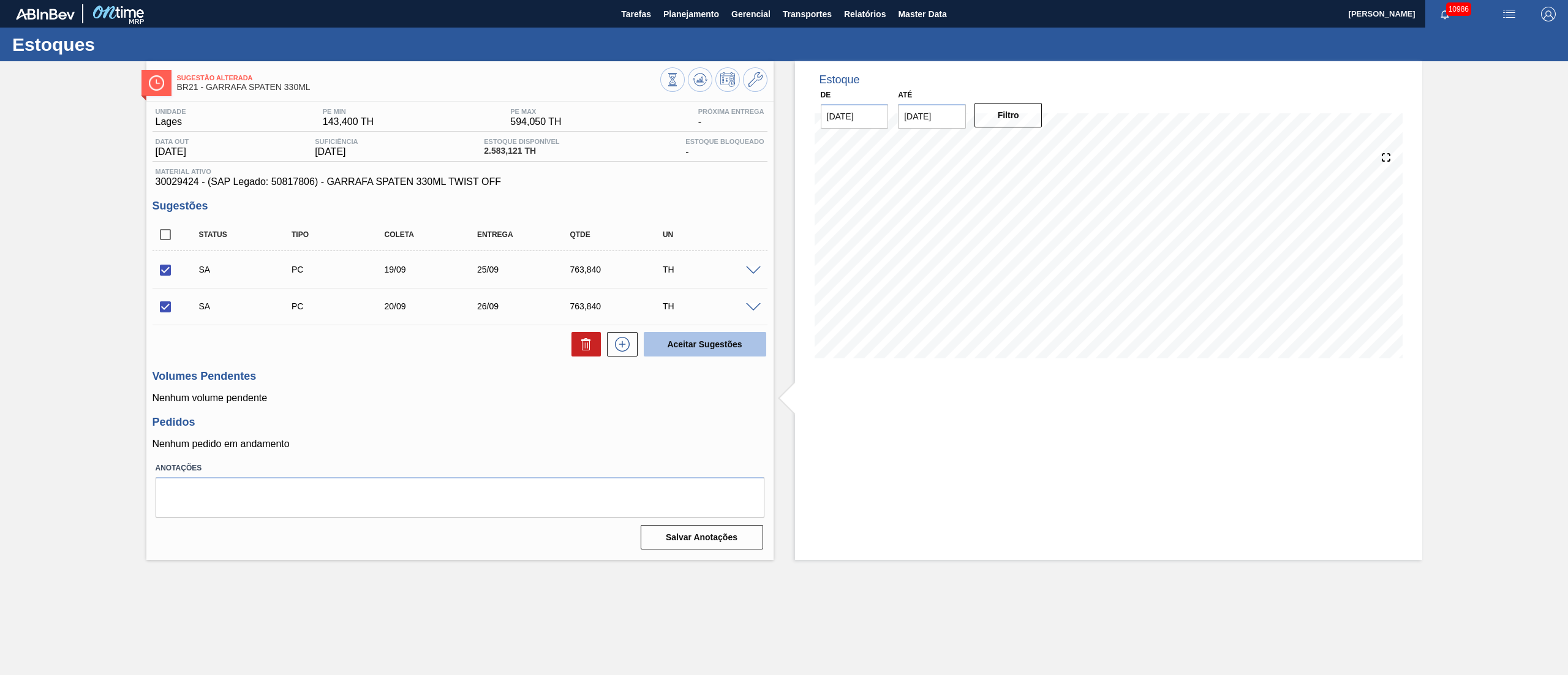
click at [730, 348] on button "Aceitar Sugestões" at bounding box center [705, 344] width 122 height 25
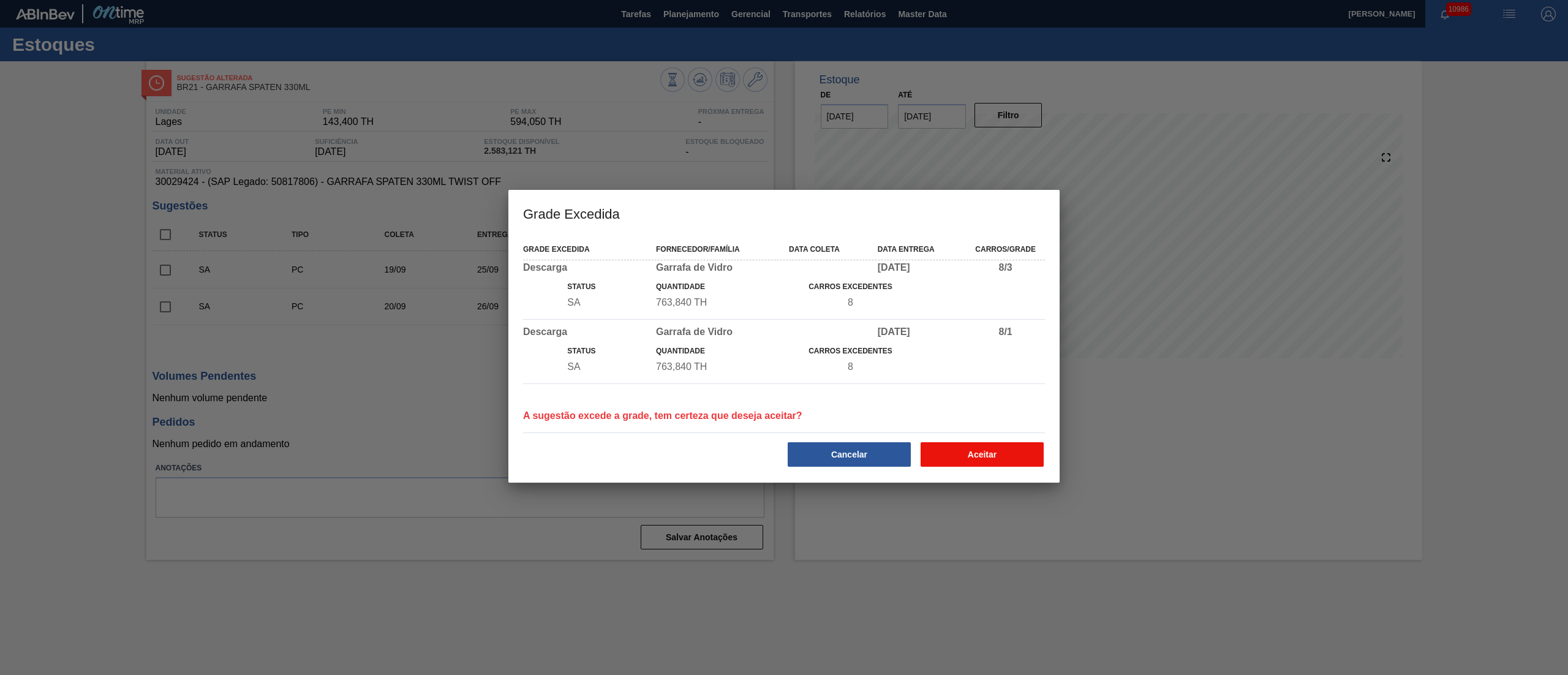
click at [975, 453] on button "Aceitar" at bounding box center [982, 454] width 123 height 25
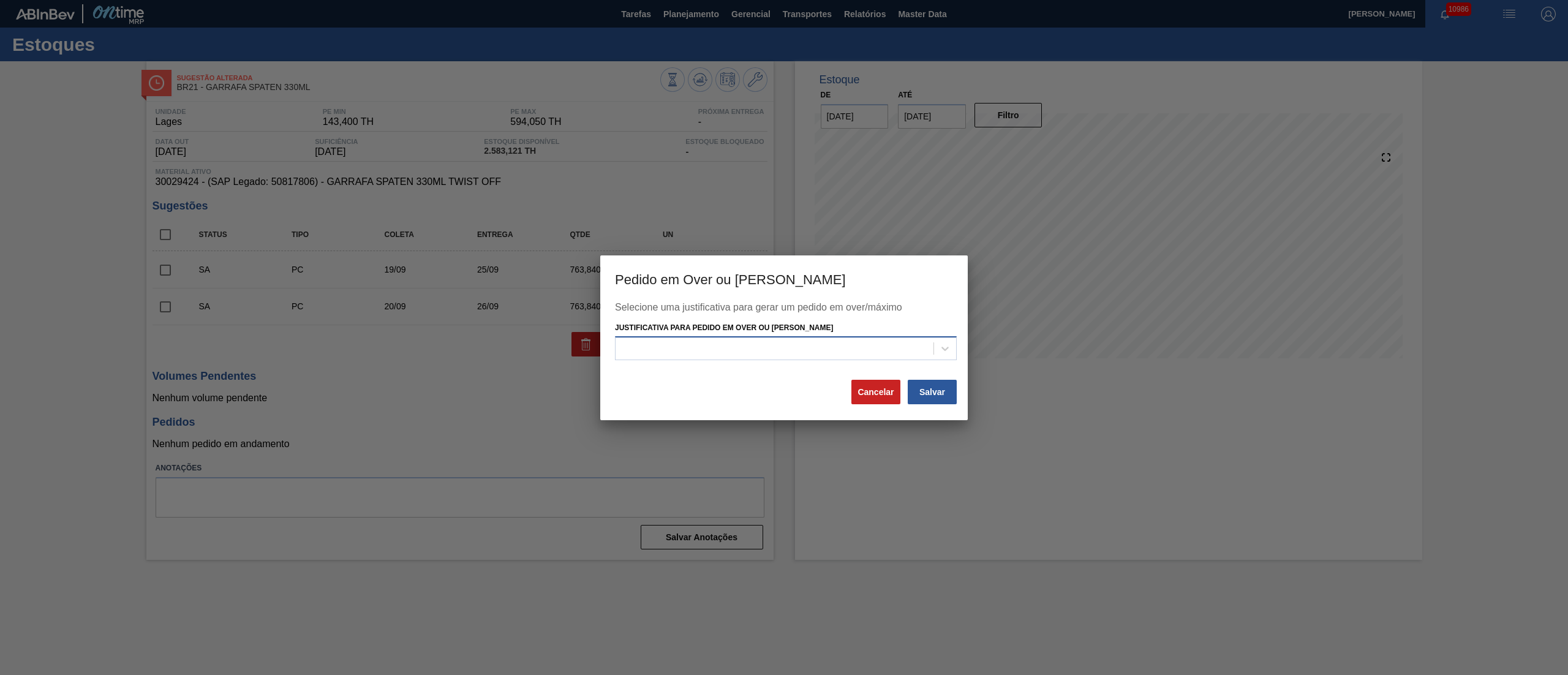
click at [863, 359] on div at bounding box center [786, 348] width 342 height 24
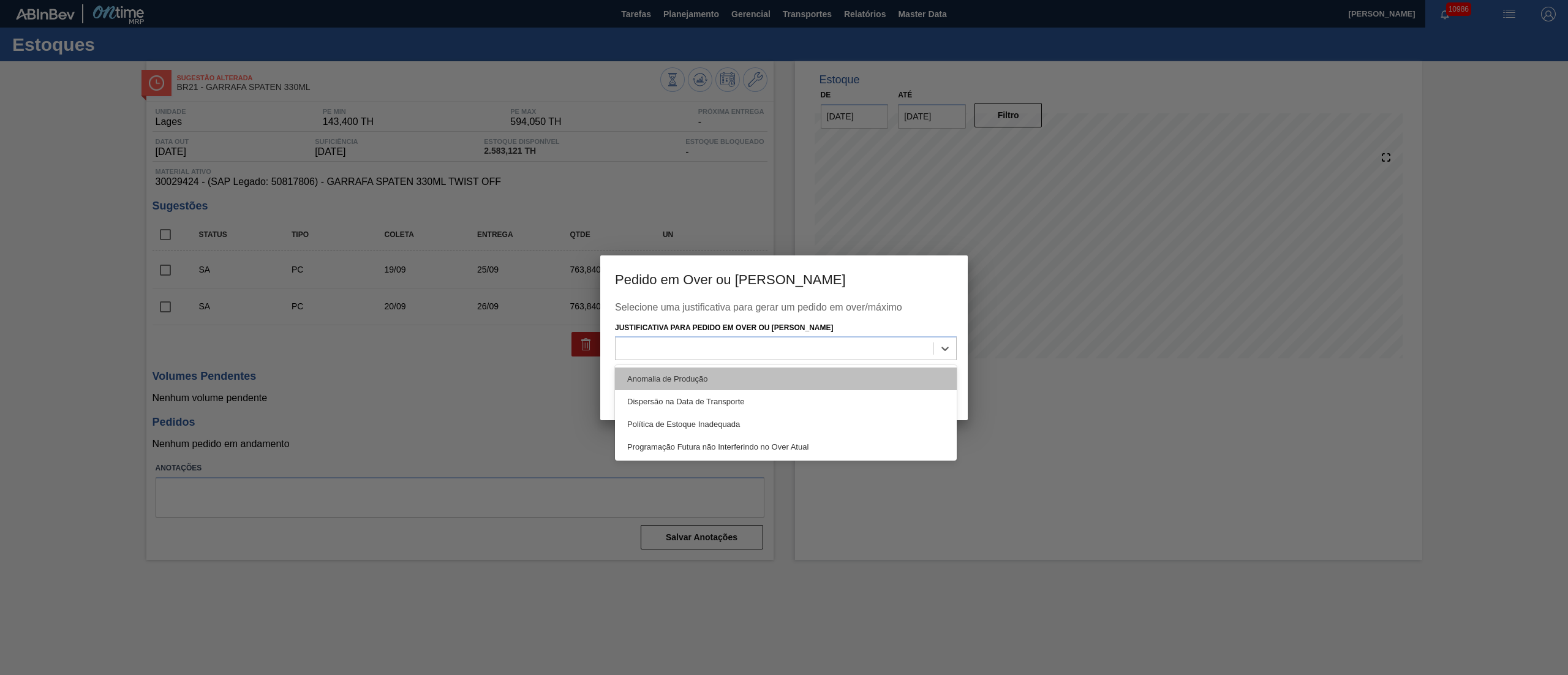
click at [657, 387] on div "Anomalia de Produção" at bounding box center [786, 378] width 342 height 22
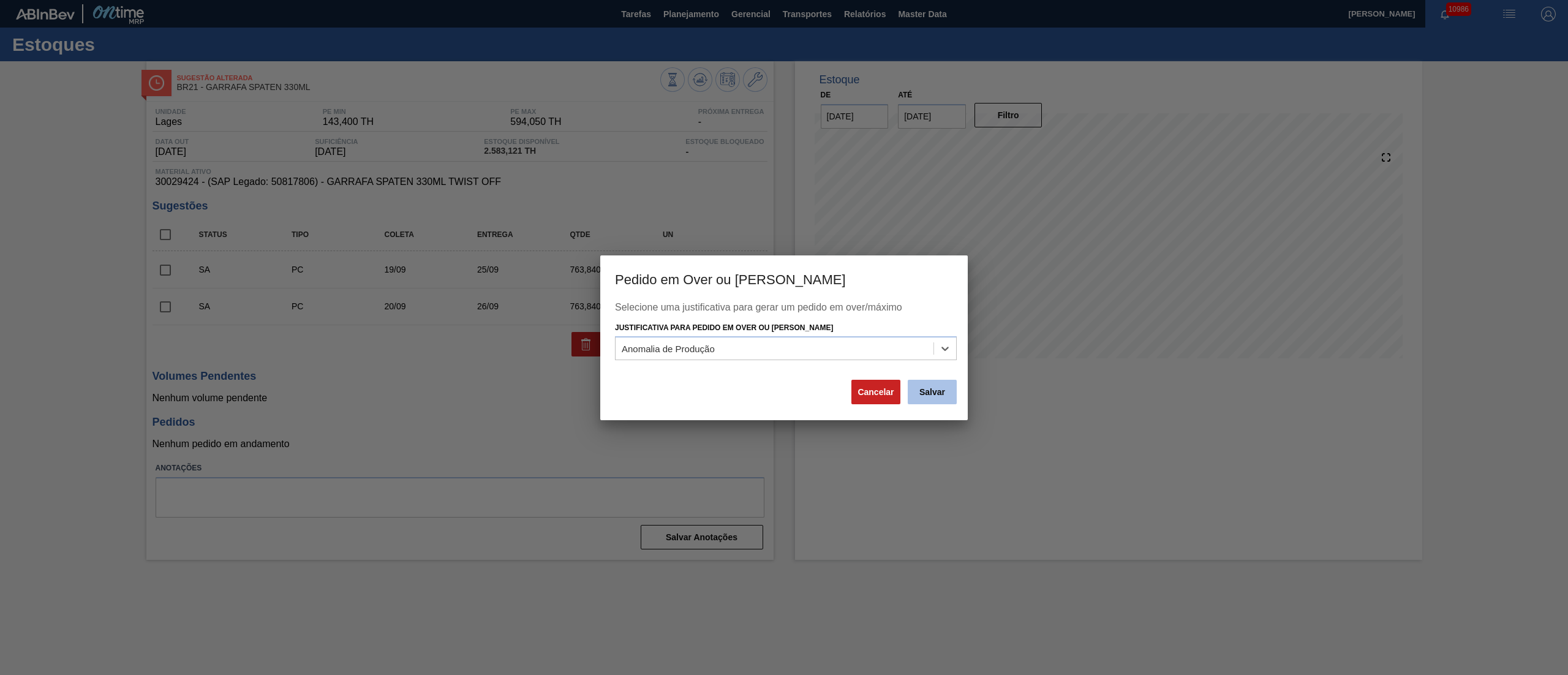
click at [946, 385] on button "Salvar" at bounding box center [932, 392] width 49 height 25
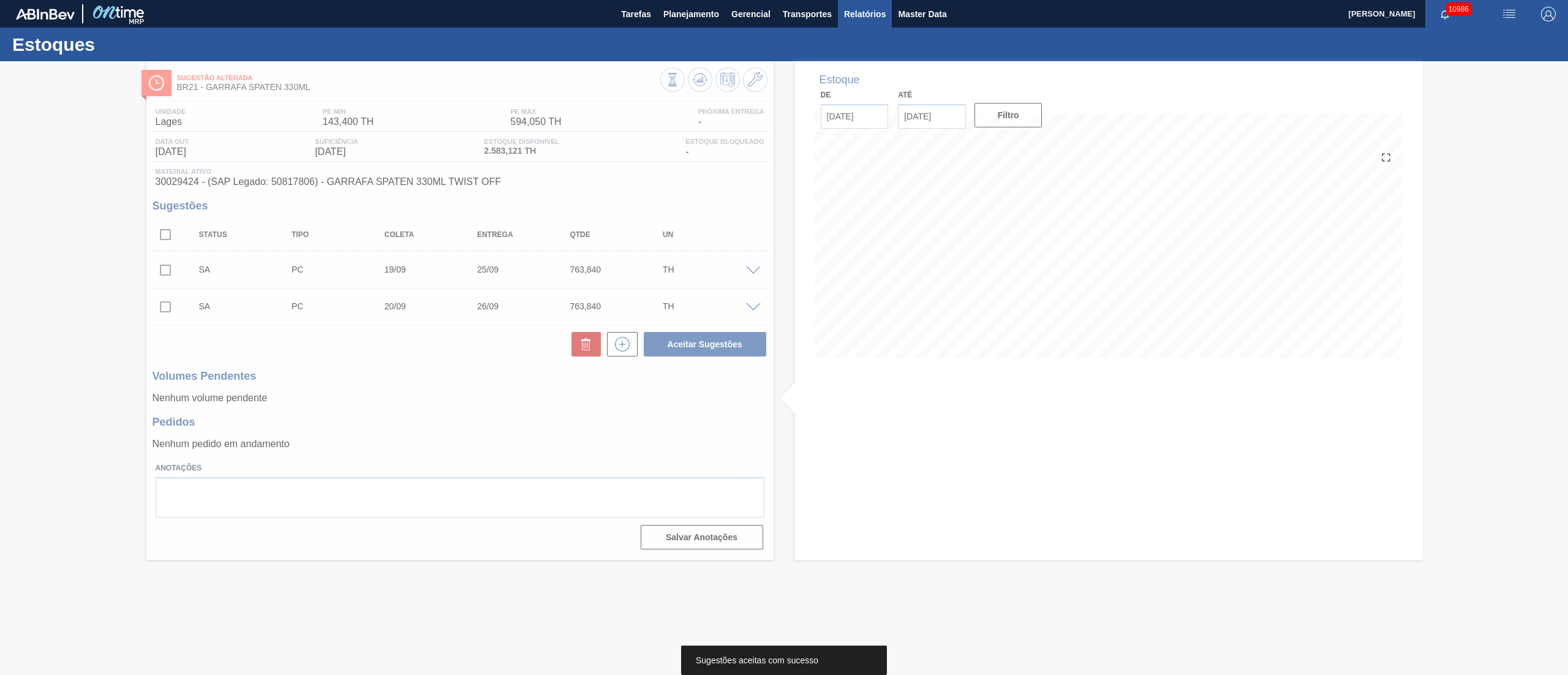
click at [850, 9] on span "Relatórios" at bounding box center [864, 14] width 41 height 14
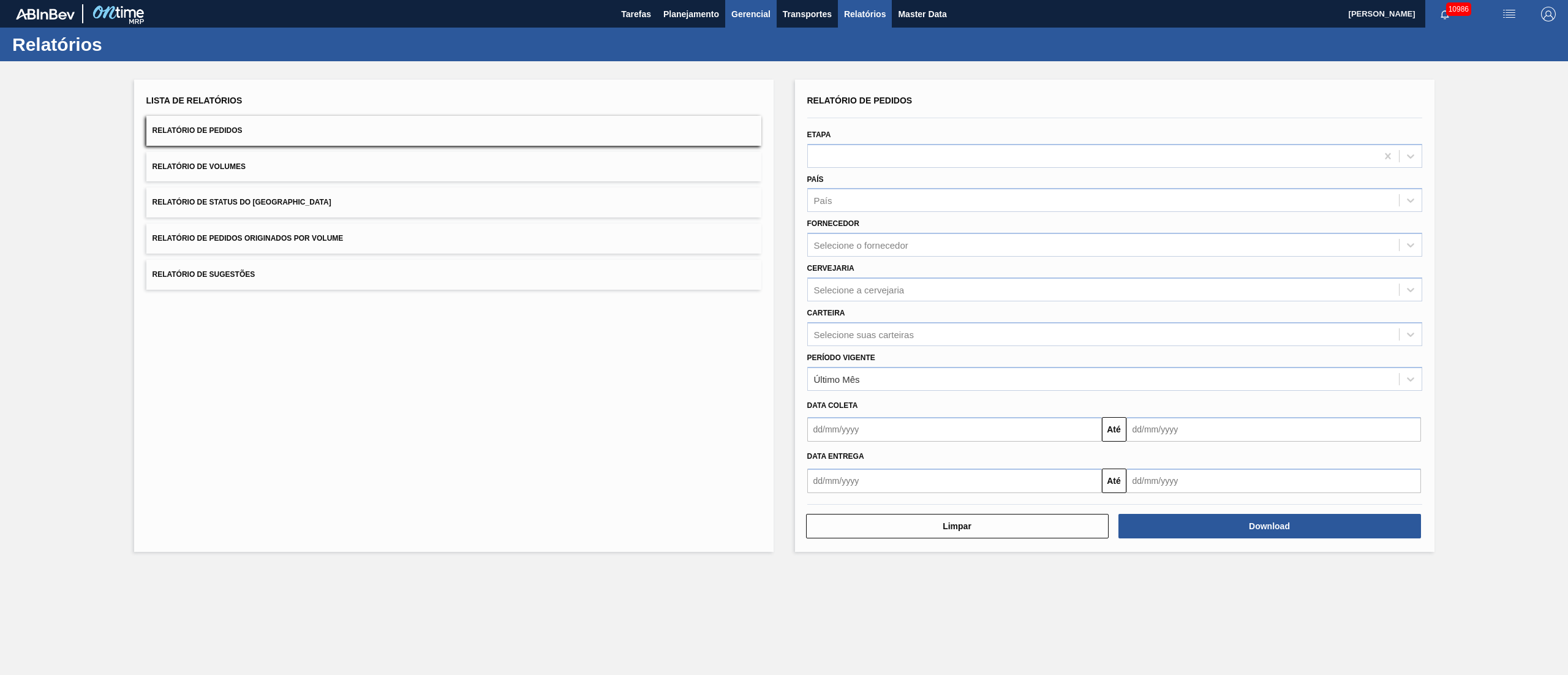
click at [751, 14] on span "Gerencial" at bounding box center [751, 14] width 39 height 14
click at [841, 9] on div at bounding box center [784, 338] width 1568 height 675
click at [818, 17] on span "Transportes" at bounding box center [808, 14] width 49 height 14
click at [800, 62] on li "Otimização de Carga" at bounding box center [807, 61] width 101 height 20
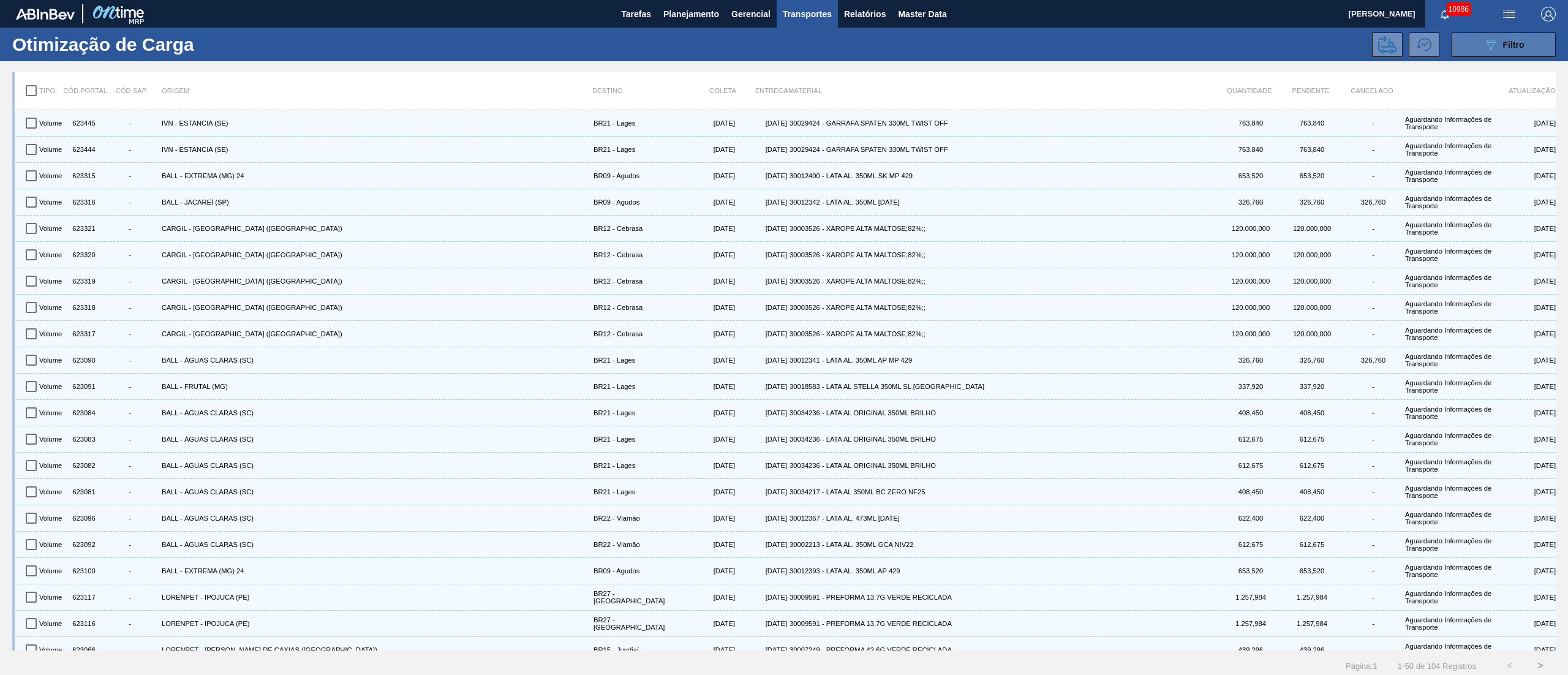
click at [1175, 40] on span "Filtro" at bounding box center [1514, 45] width 22 height 10
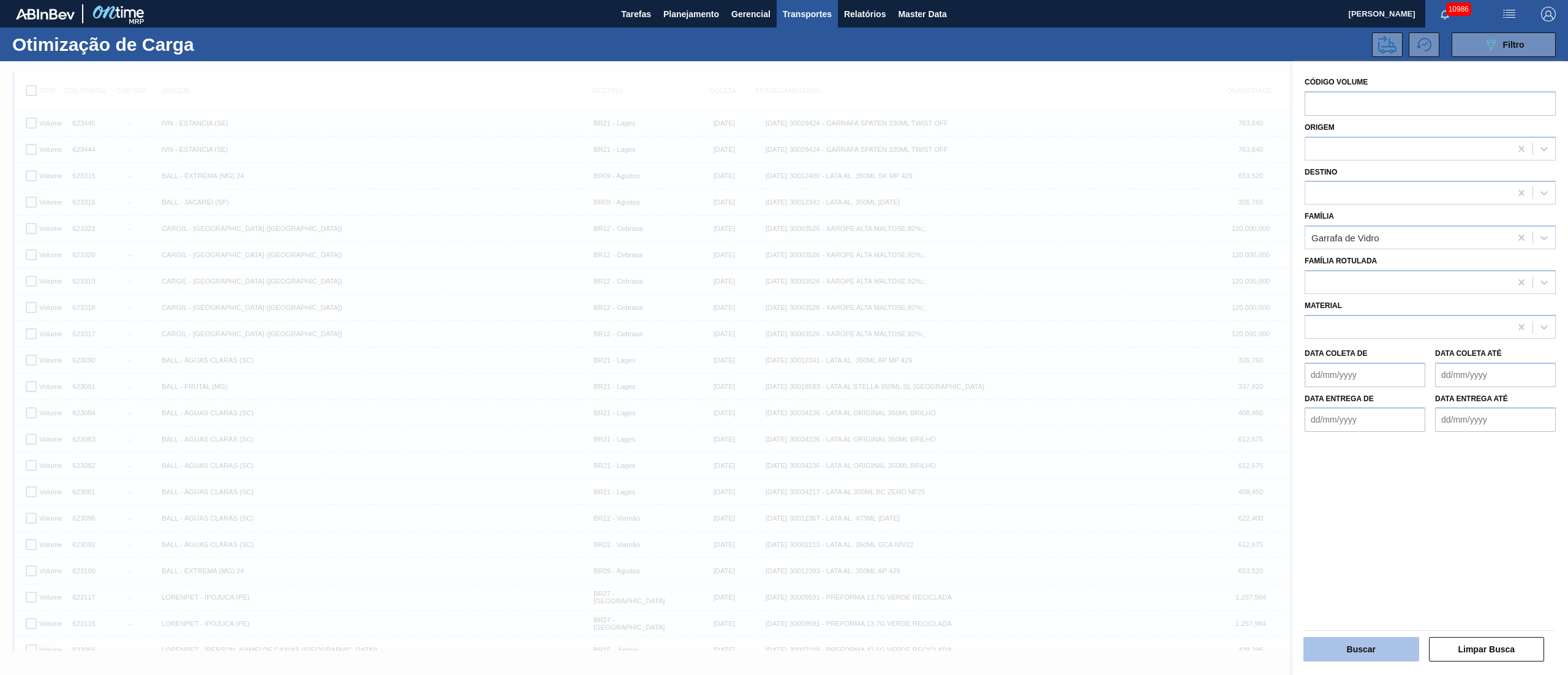
click at [1175, 506] on button "Buscar" at bounding box center [1361, 649] width 116 height 25
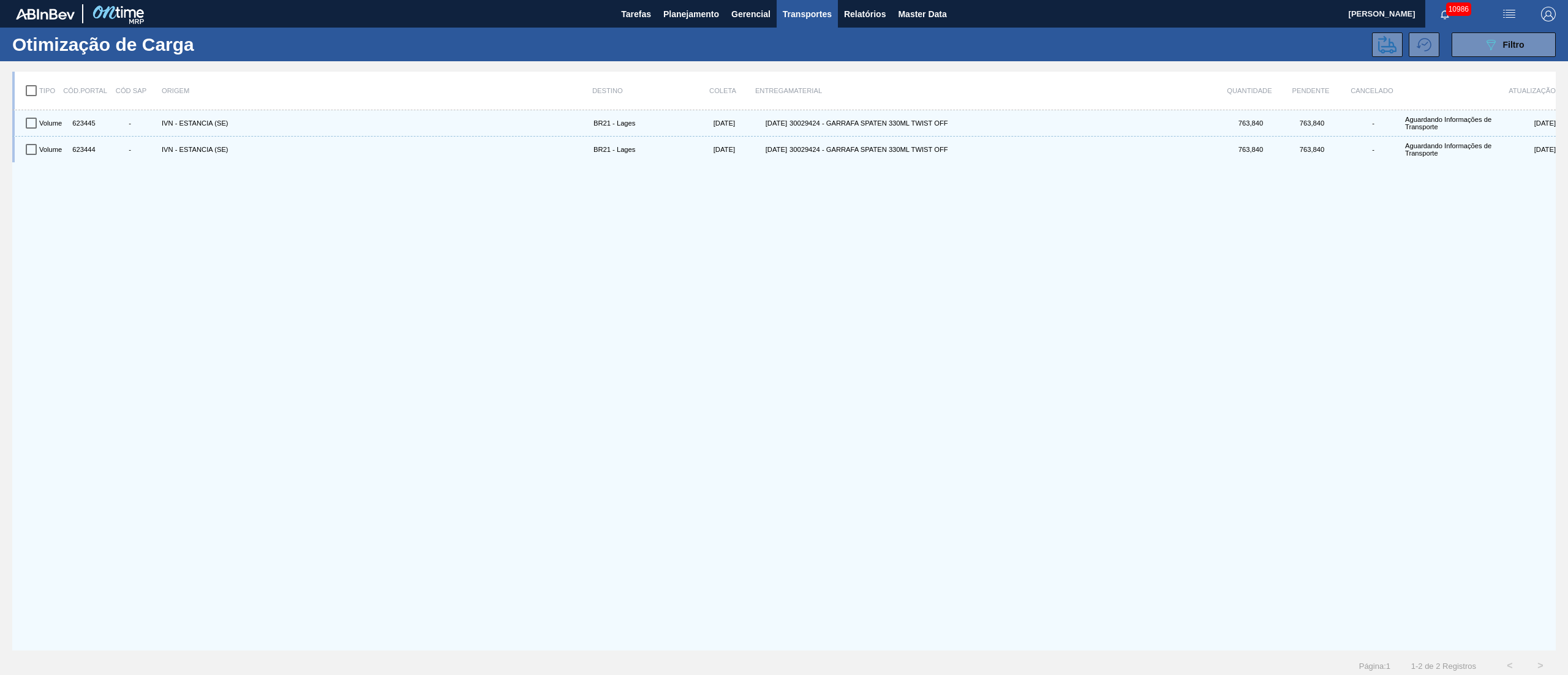
click at [34, 83] on input "checkbox" at bounding box center [31, 91] width 26 height 26
click at [1175, 46] on icon at bounding box center [1386, 44] width 18 height 18
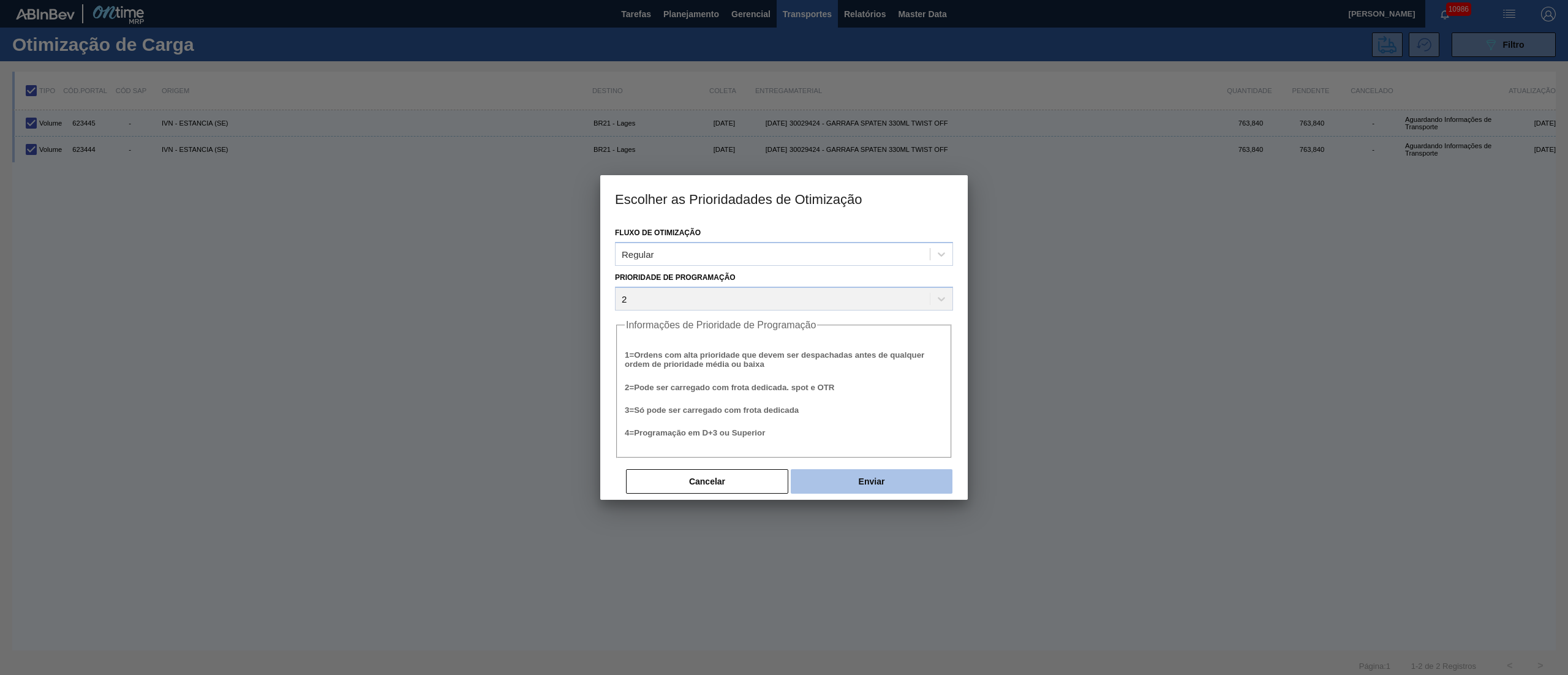
click at [847, 474] on button "Enviar" at bounding box center [871, 482] width 162 height 25
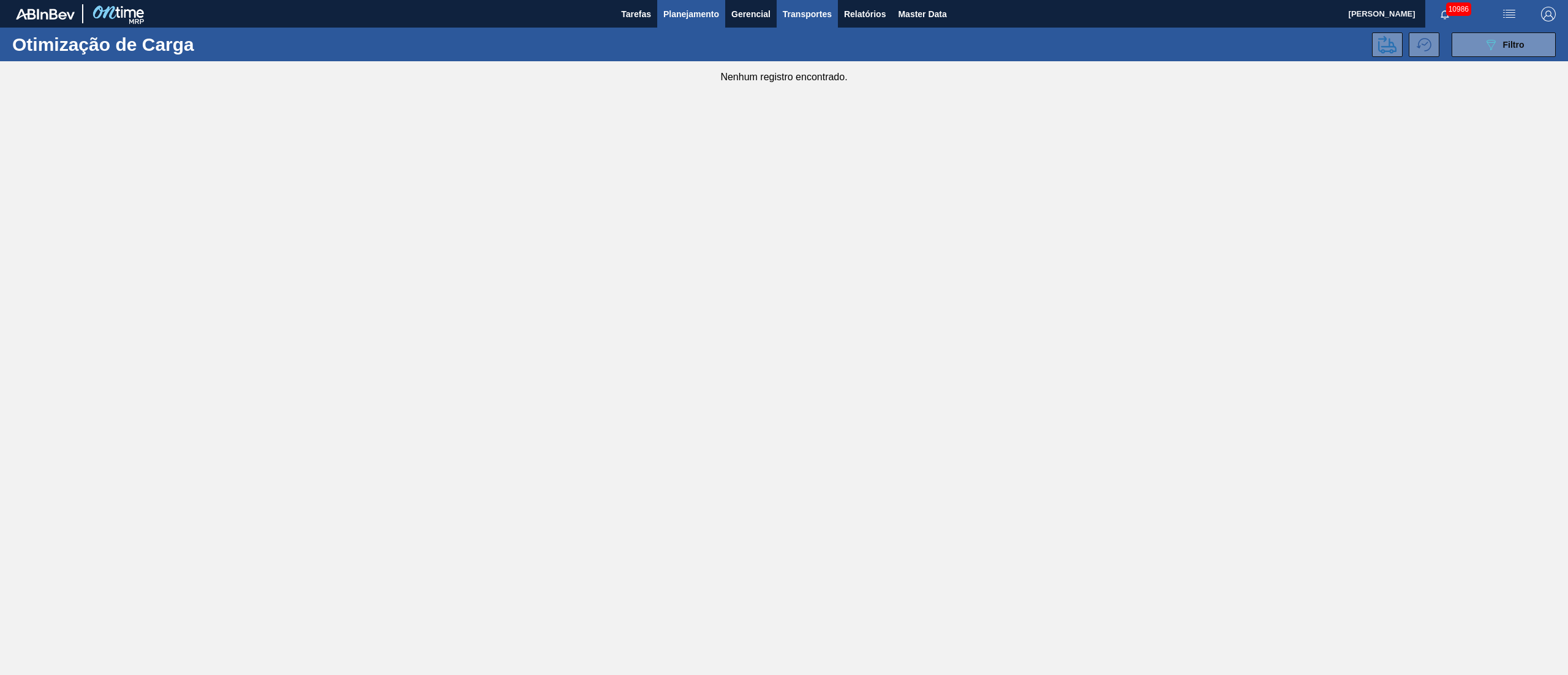
click at [686, 20] on span "Planejamento" at bounding box center [691, 14] width 56 height 14
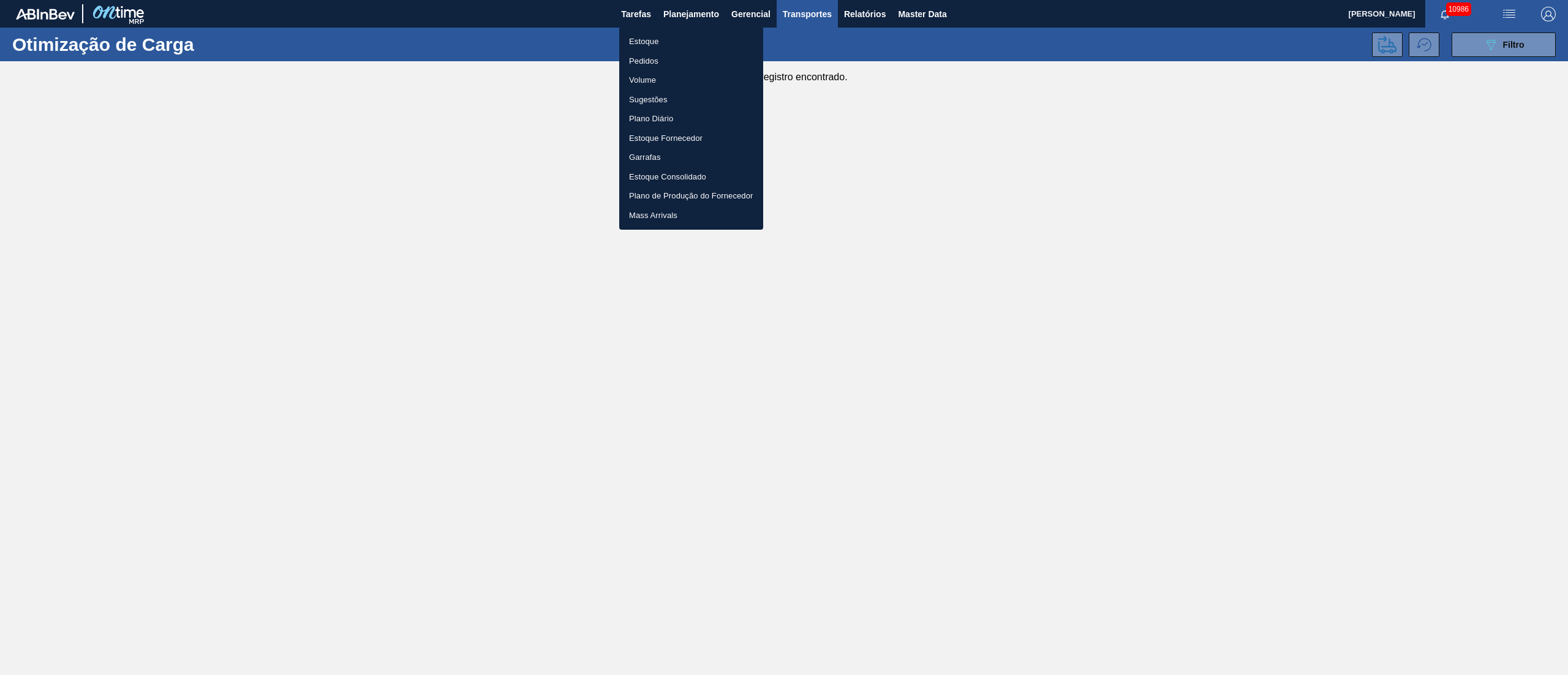
click at [647, 44] on li "Estoque" at bounding box center [691, 41] width 144 height 20
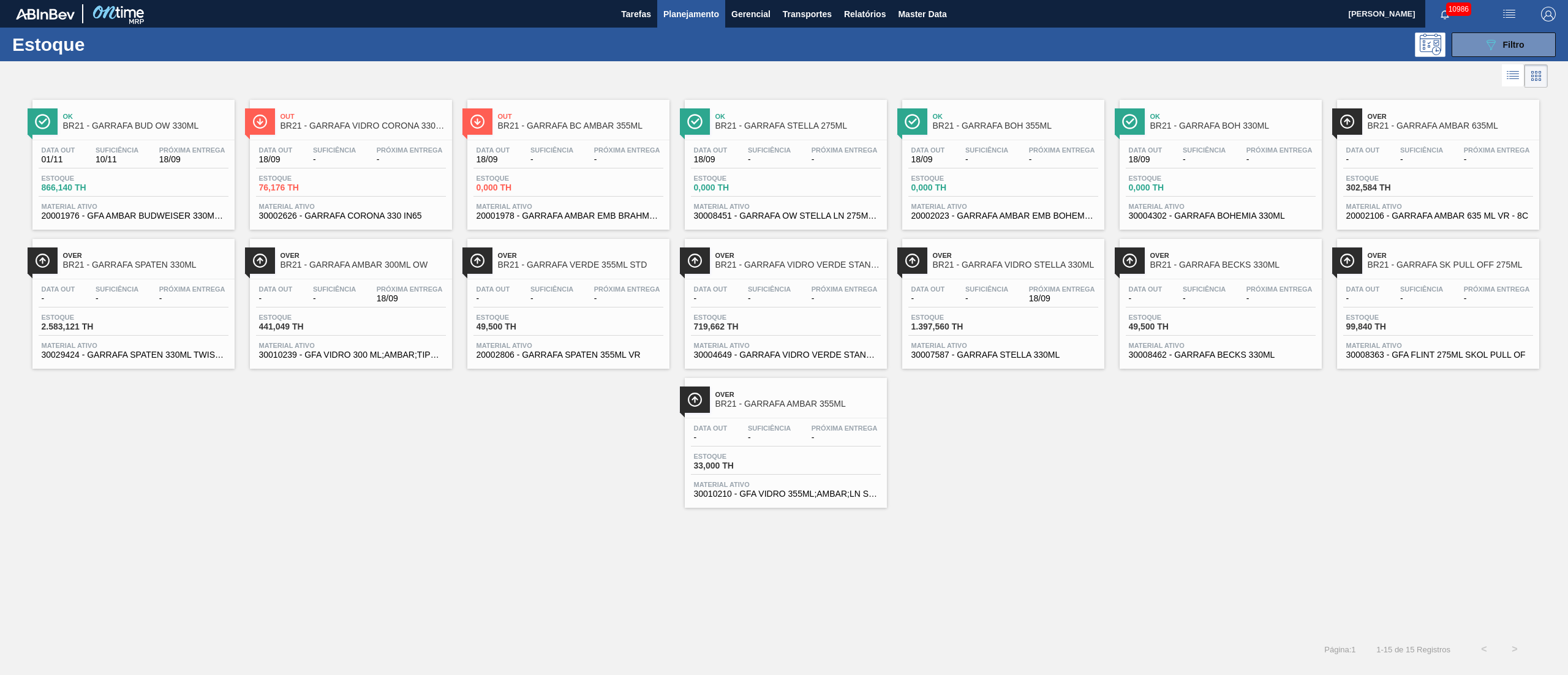
click at [115, 331] on span "2.583,121 TH" at bounding box center [84, 327] width 85 height 9
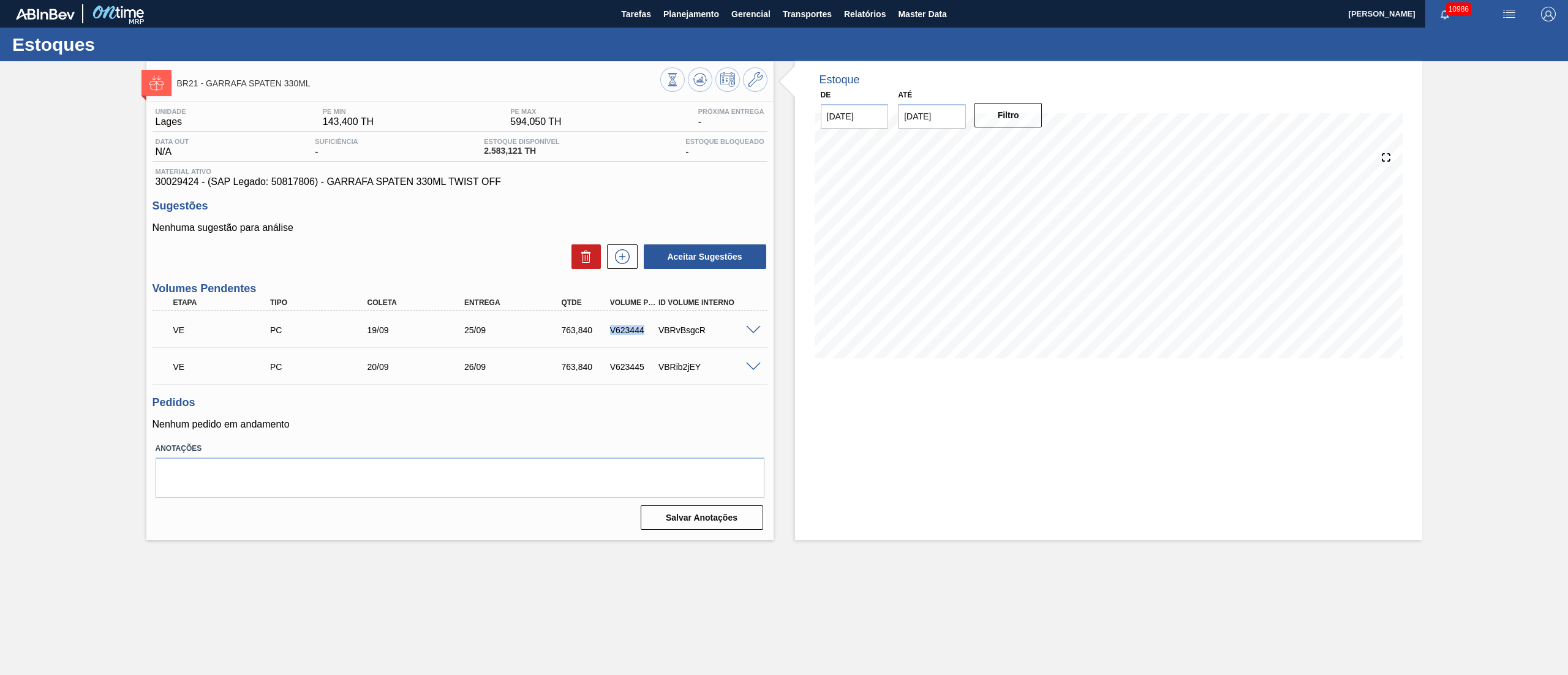
drag, startPoint x: 605, startPoint y: 328, endPoint x: 645, endPoint y: 328, distance: 40.0
click at [645, 328] on div "V623444" at bounding box center [626, 330] width 49 height 10
copy div "V623444"
click at [689, 14] on span "Planejamento" at bounding box center [691, 14] width 56 height 14
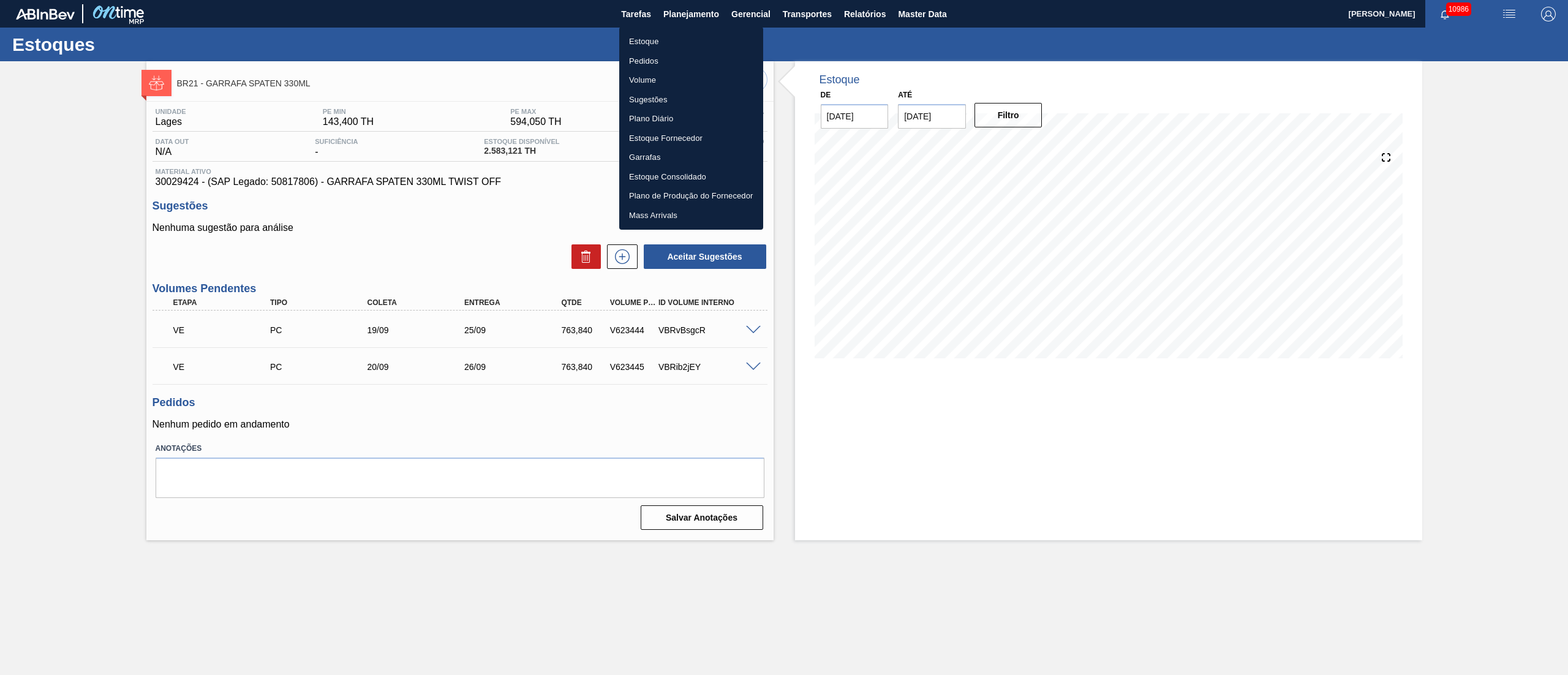
click at [850, 12] on div at bounding box center [784, 338] width 1568 height 675
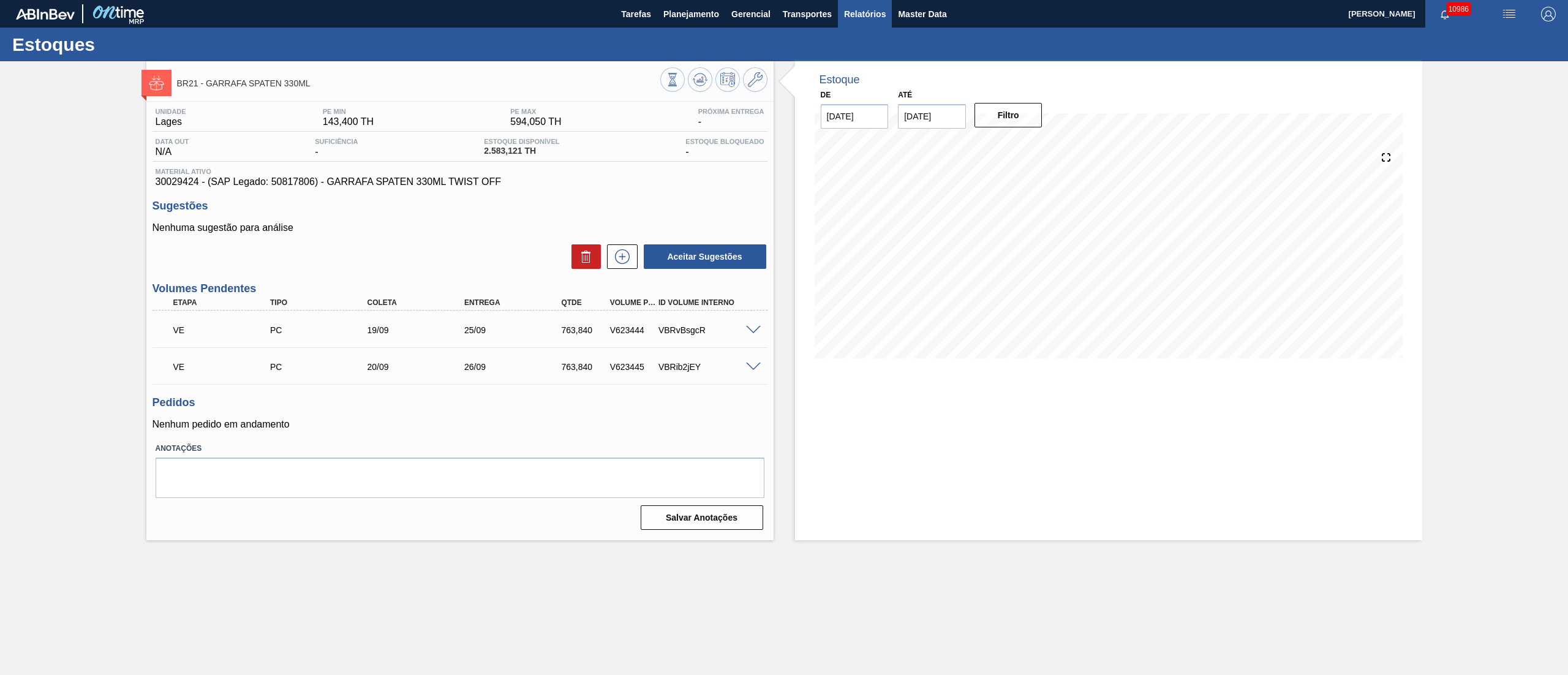
click at [878, 14] on span "Relatórios" at bounding box center [864, 14] width 41 height 14
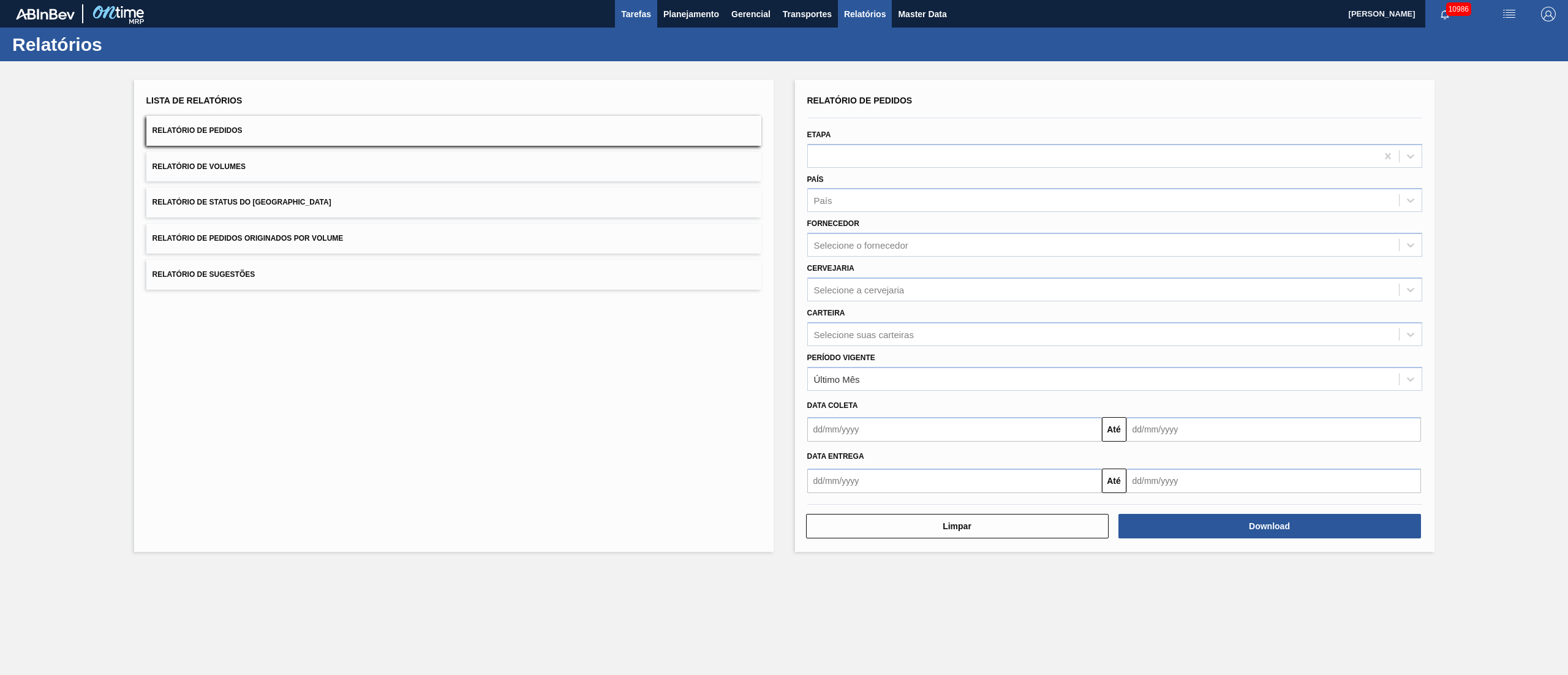
click at [630, 20] on span "Tarefas" at bounding box center [635, 14] width 30 height 14
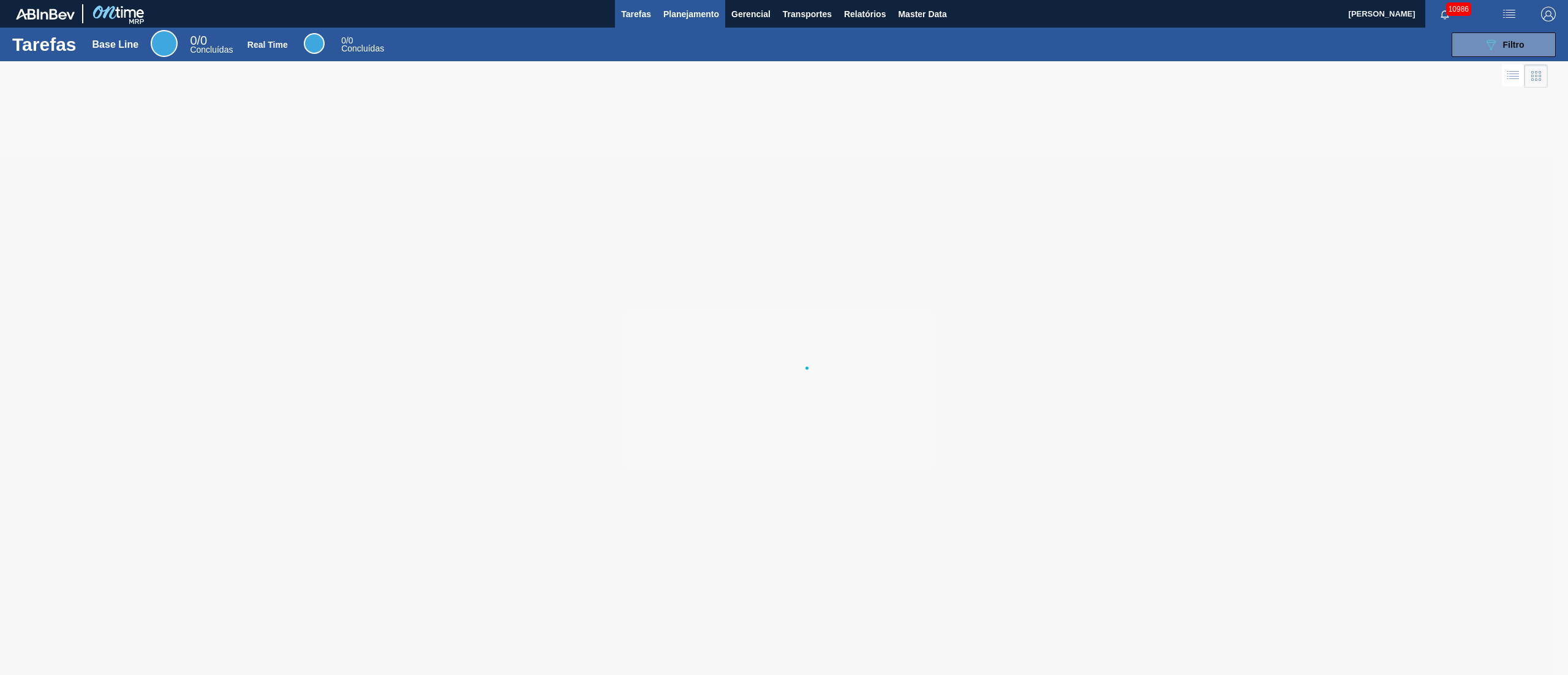
click at [675, 17] on span "Planejamento" at bounding box center [691, 14] width 56 height 14
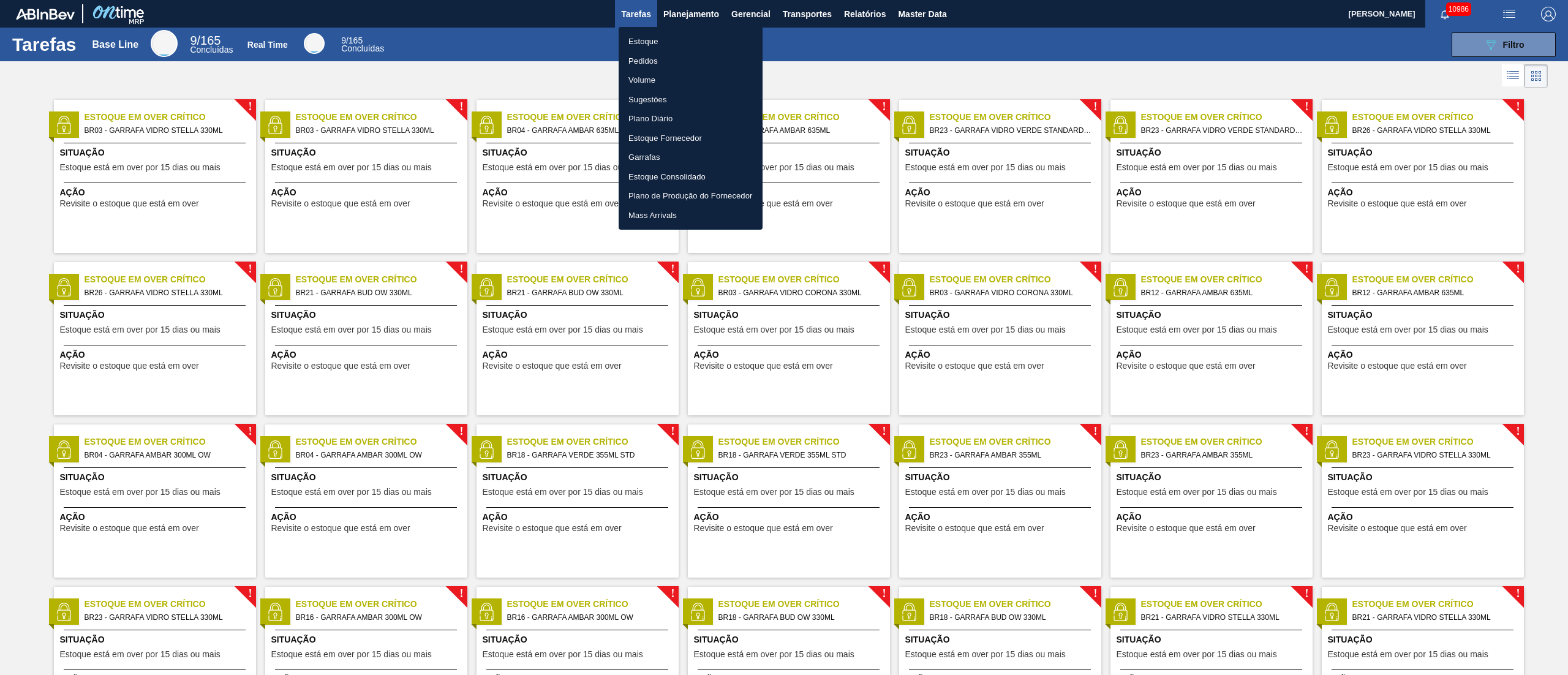
drag, startPoint x: 718, startPoint y: 12, endPoint x: 712, endPoint y: 12, distance: 6.0
click at [718, 12] on div at bounding box center [784, 338] width 1568 height 675
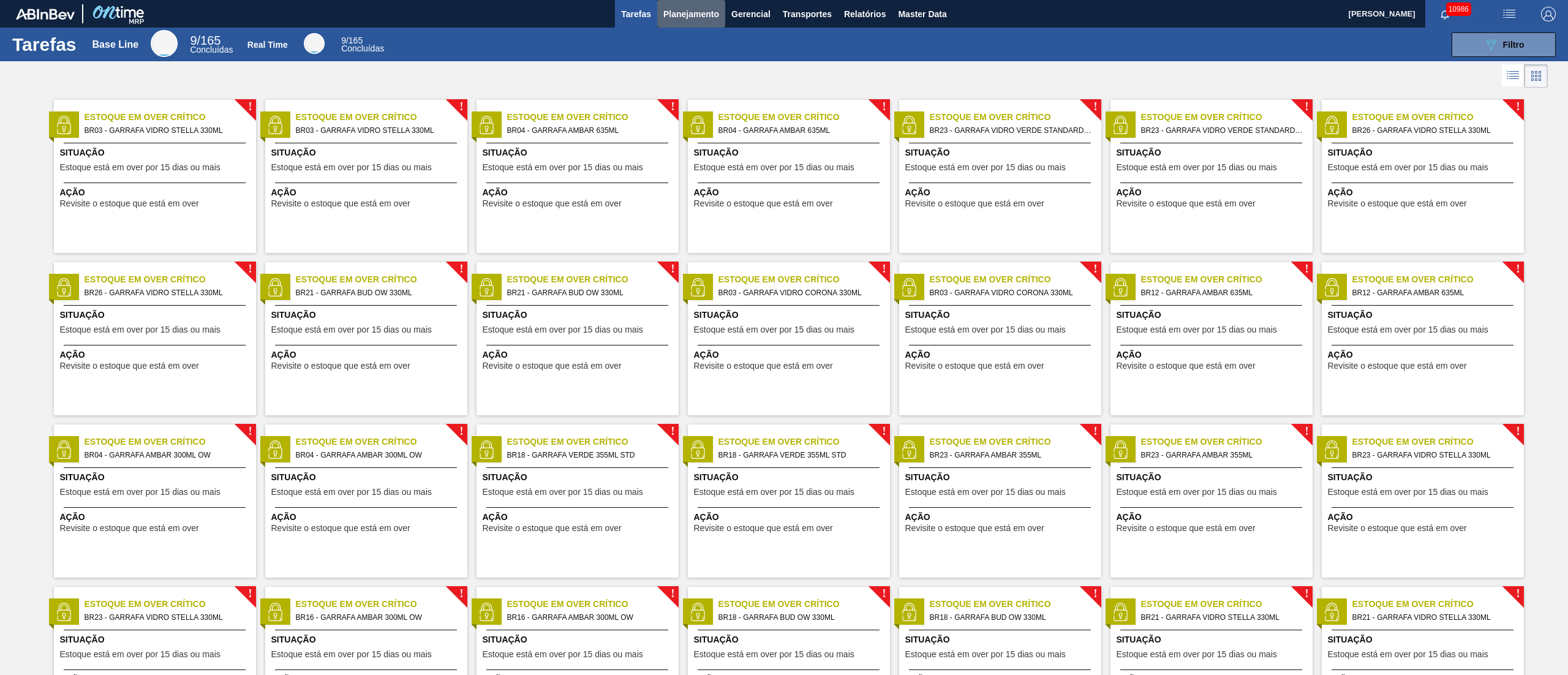
click at [691, 9] on span "Planejamento" at bounding box center [691, 14] width 56 height 14
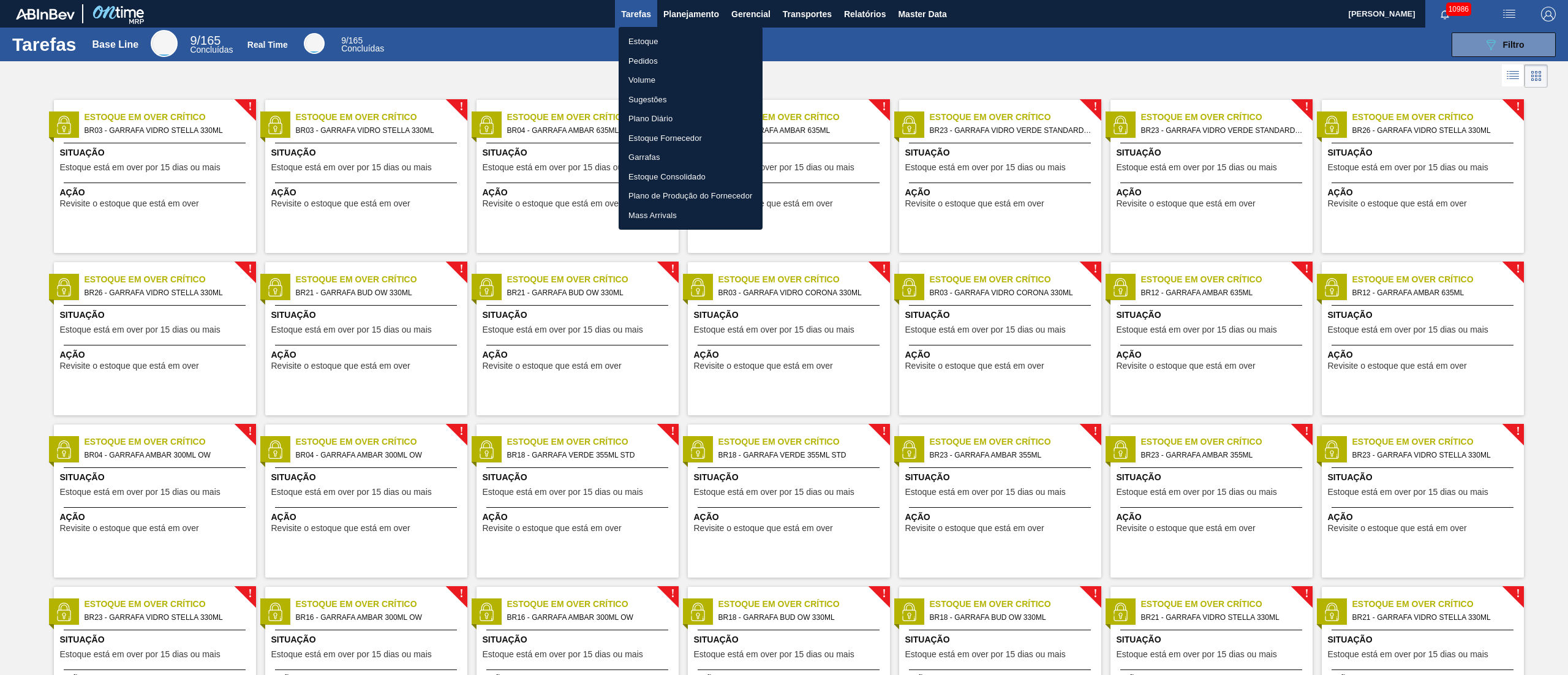
click at [647, 65] on li "Pedidos" at bounding box center [690, 61] width 144 height 20
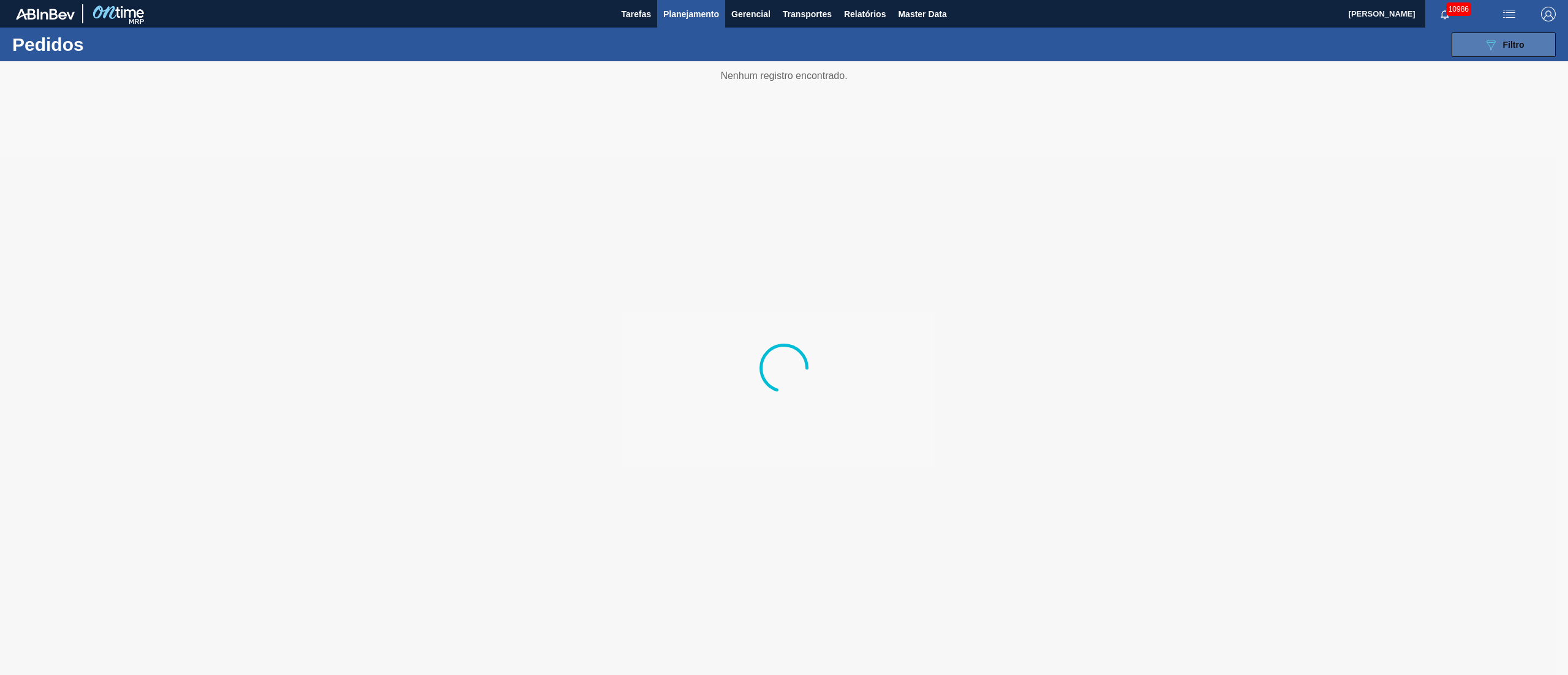
click at [1175, 43] on icon "089F7B8B-B2A5-4AFE-B5C0-19BA573D28AC" at bounding box center [1491, 45] width 14 height 14
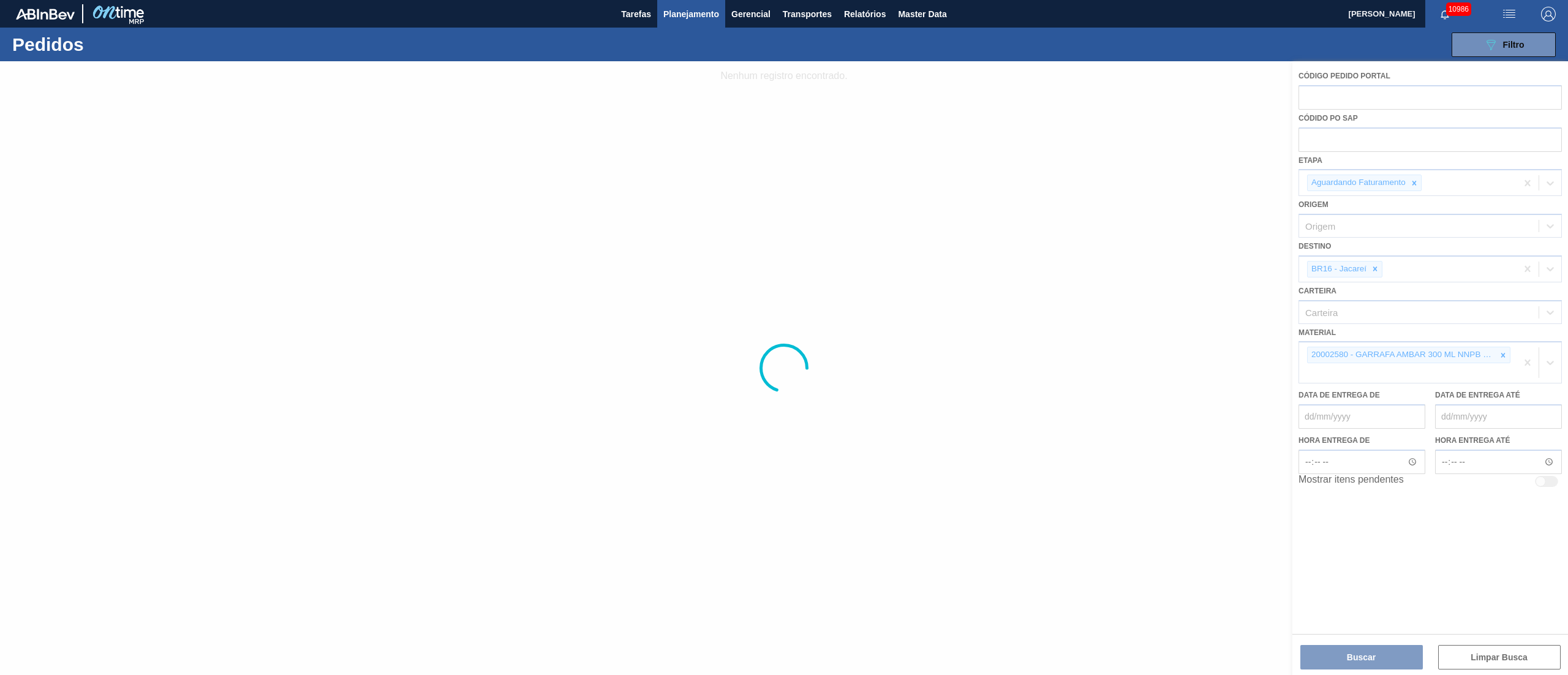
click at [1175, 355] on div at bounding box center [784, 368] width 1568 height 613
click at [1175, 352] on div at bounding box center [784, 368] width 1568 height 613
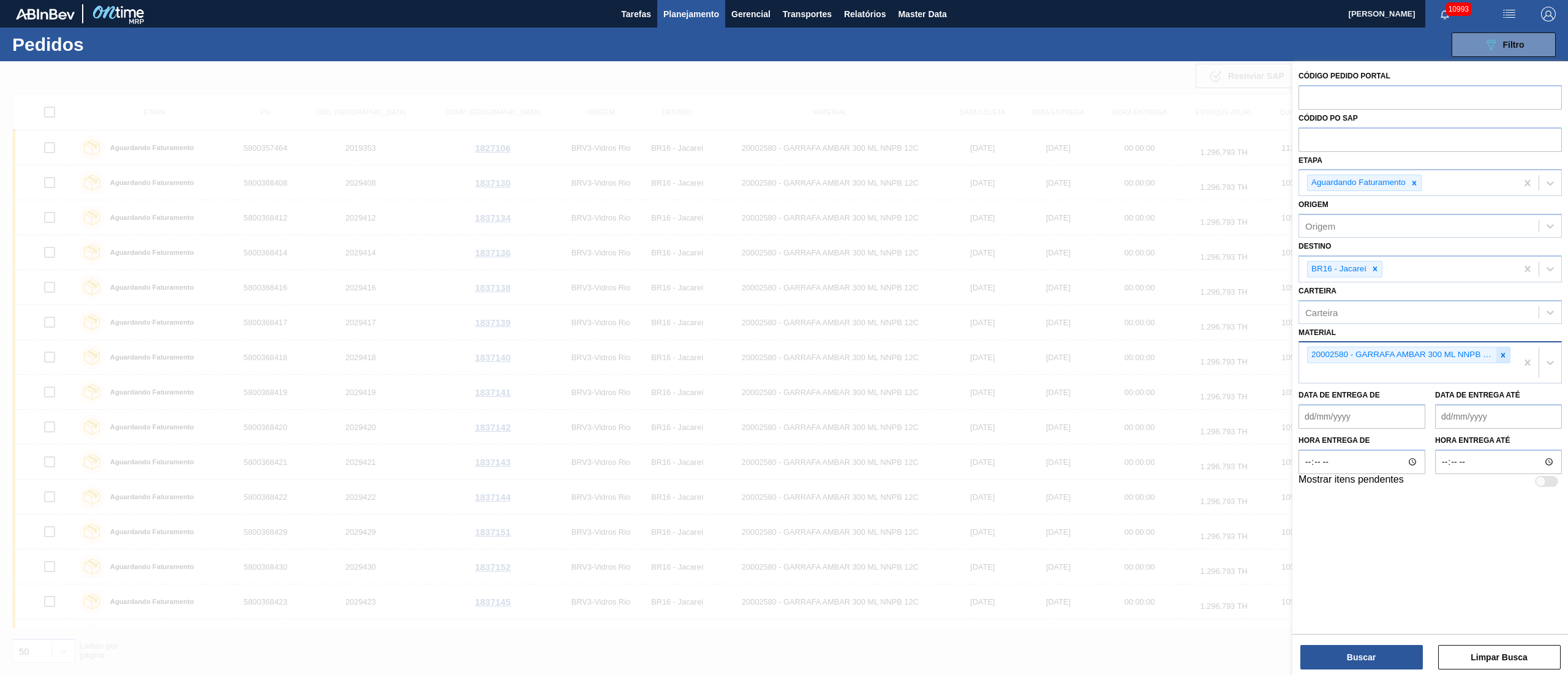
click at [1175, 357] on div at bounding box center [1503, 354] width 14 height 15
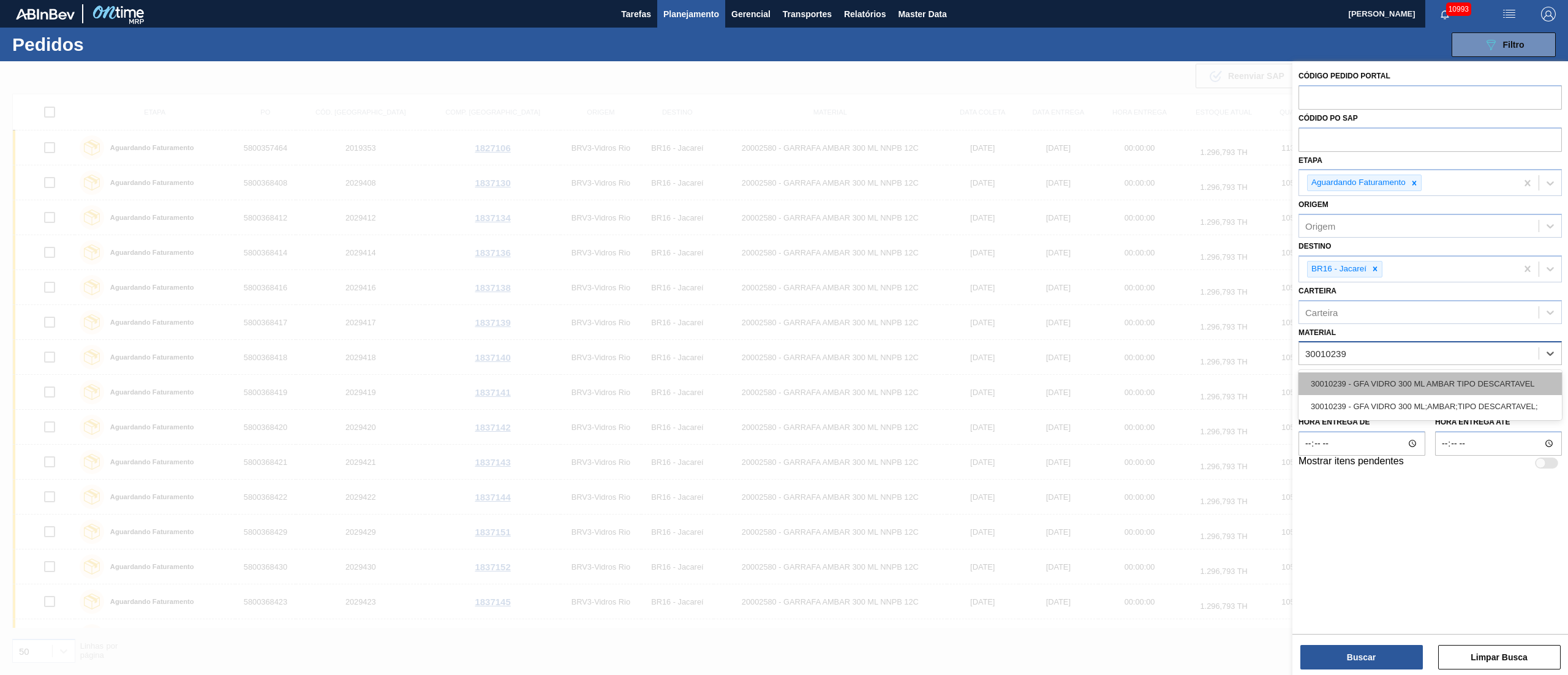
click at [1175, 392] on div "30010239 - GFA VIDRO 300 ML AMBAR TIPO DESCARTAVEL" at bounding box center [1430, 383] width 264 height 22
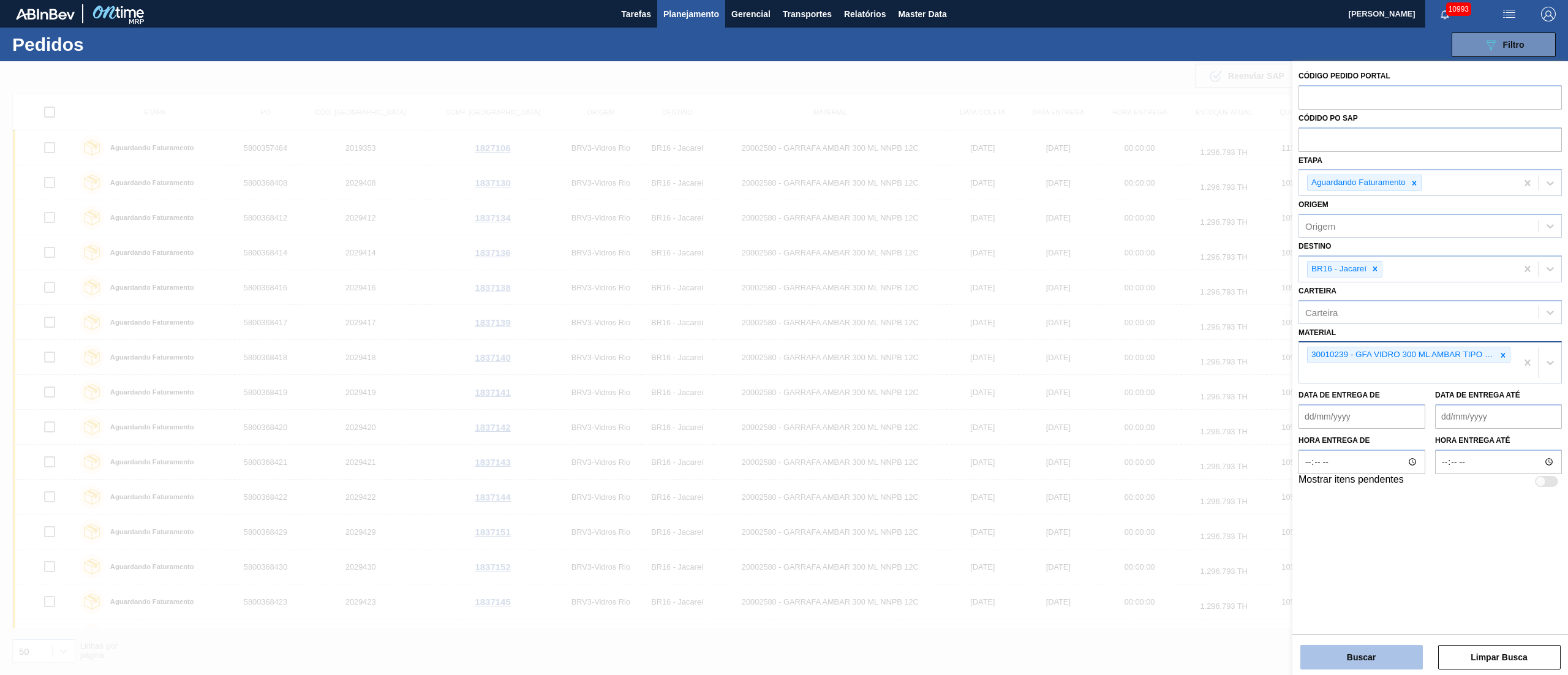
click at [1175, 506] on button "Buscar" at bounding box center [1361, 657] width 122 height 25
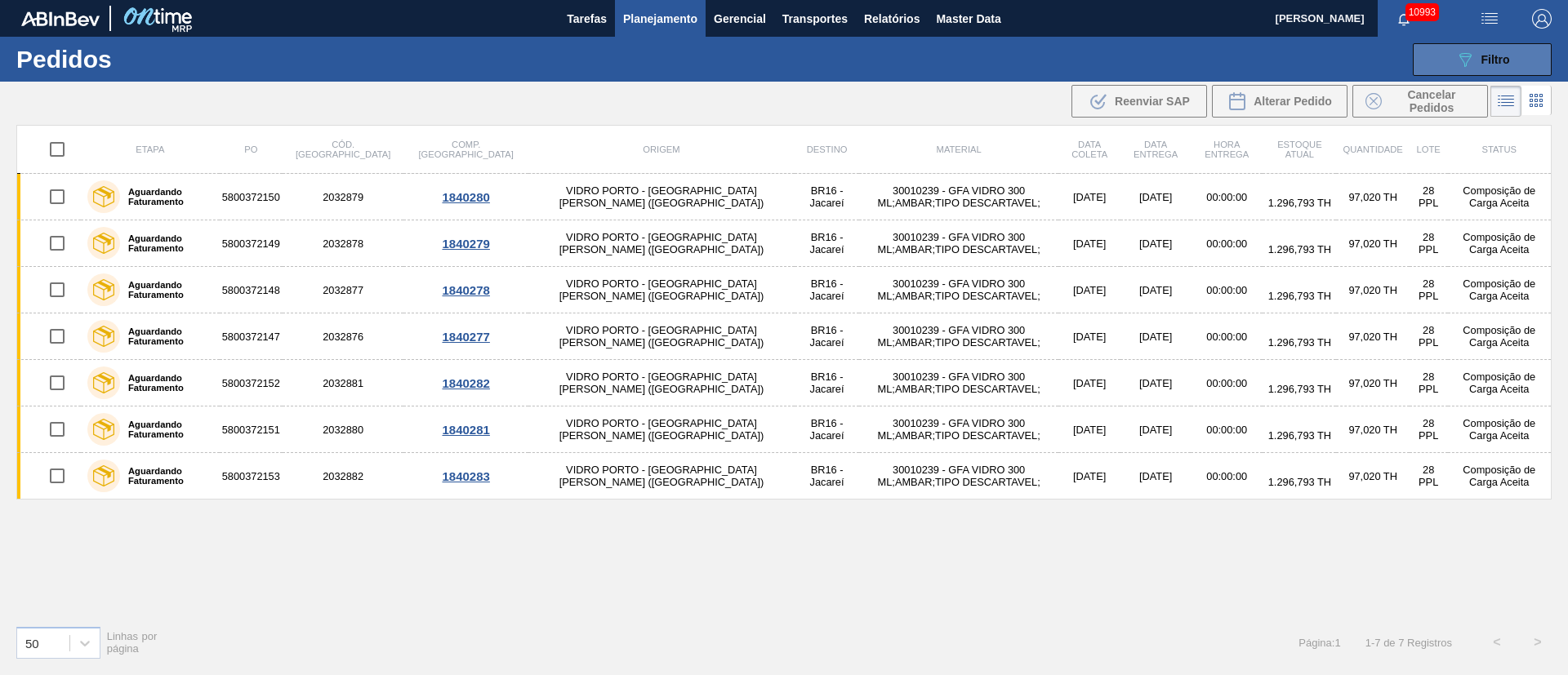
click at [1525, 70] on button "089F7B8B-B2A5-4AFE-B5C0-19BA573D28AC Filtro" at bounding box center [1483, 60] width 139 height 33
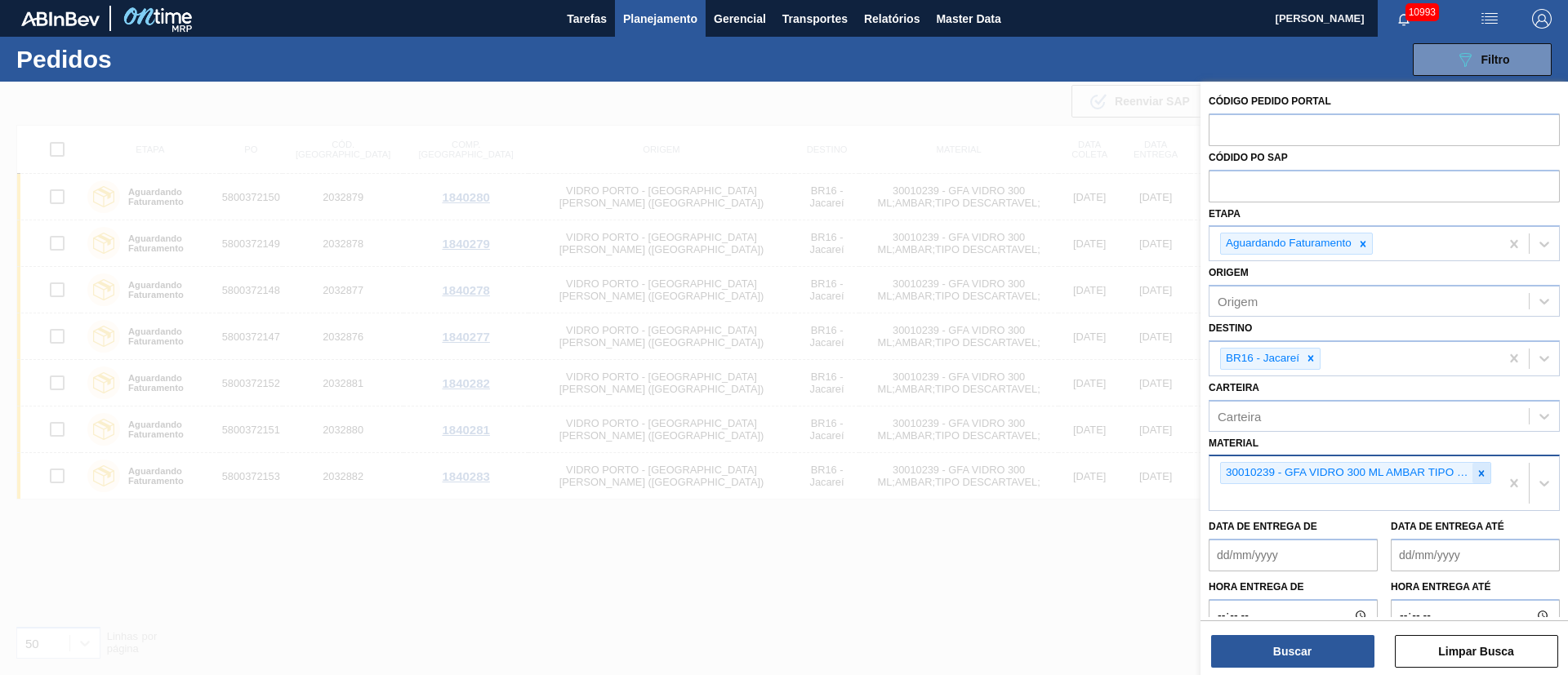
click at [1481, 472] on icon at bounding box center [1482, 473] width 6 height 6
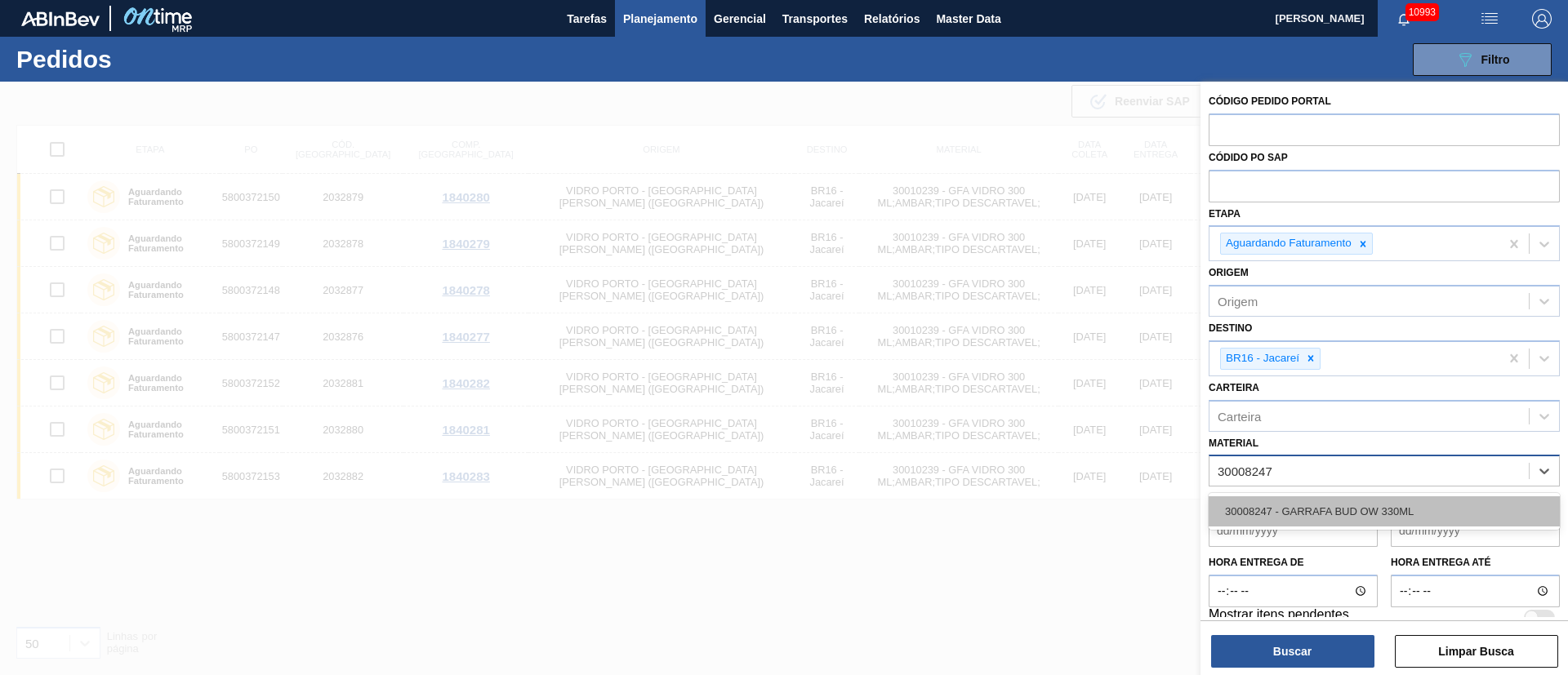
click at [1368, 499] on div "30008247 - GARRAFA BUD OW 330ML" at bounding box center [1384, 511] width 352 height 30
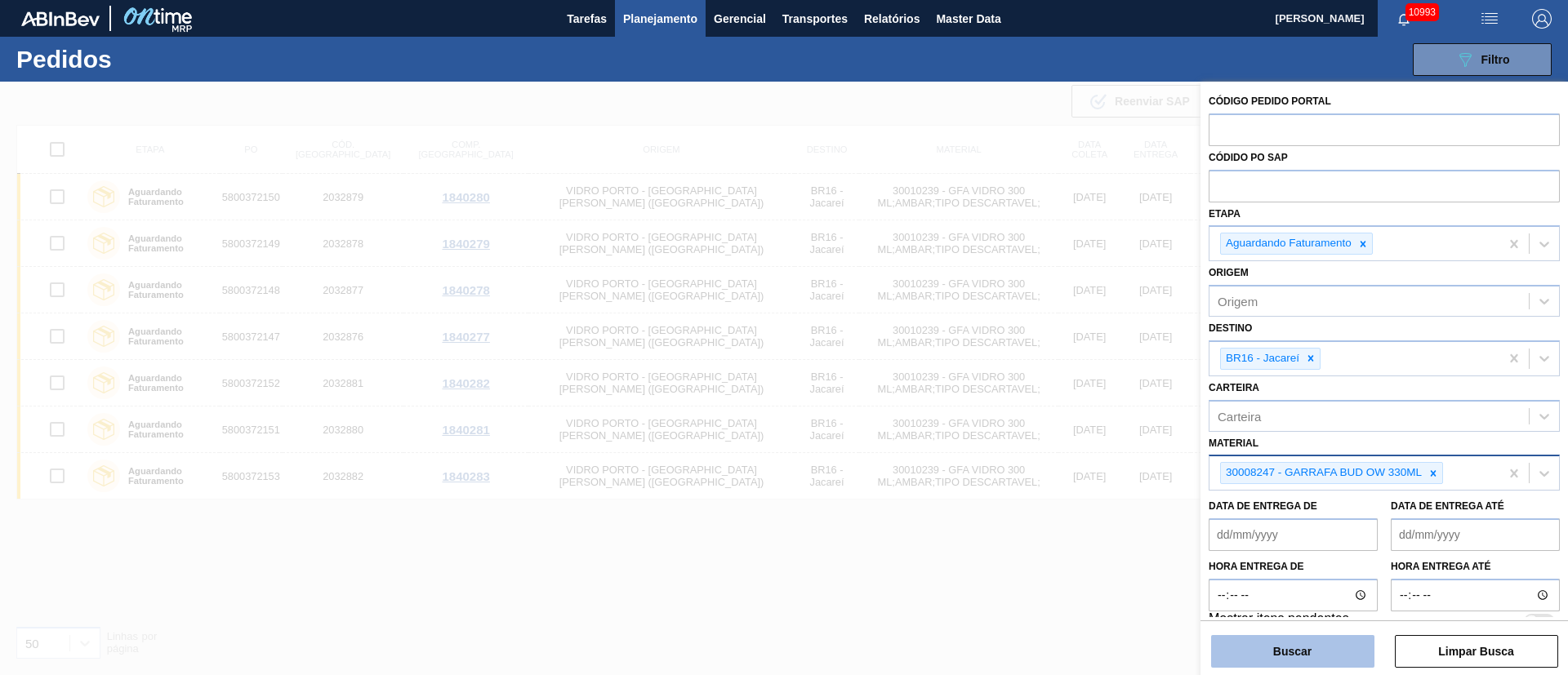
click at [1325, 663] on button "Buscar" at bounding box center [1293, 652] width 163 height 33
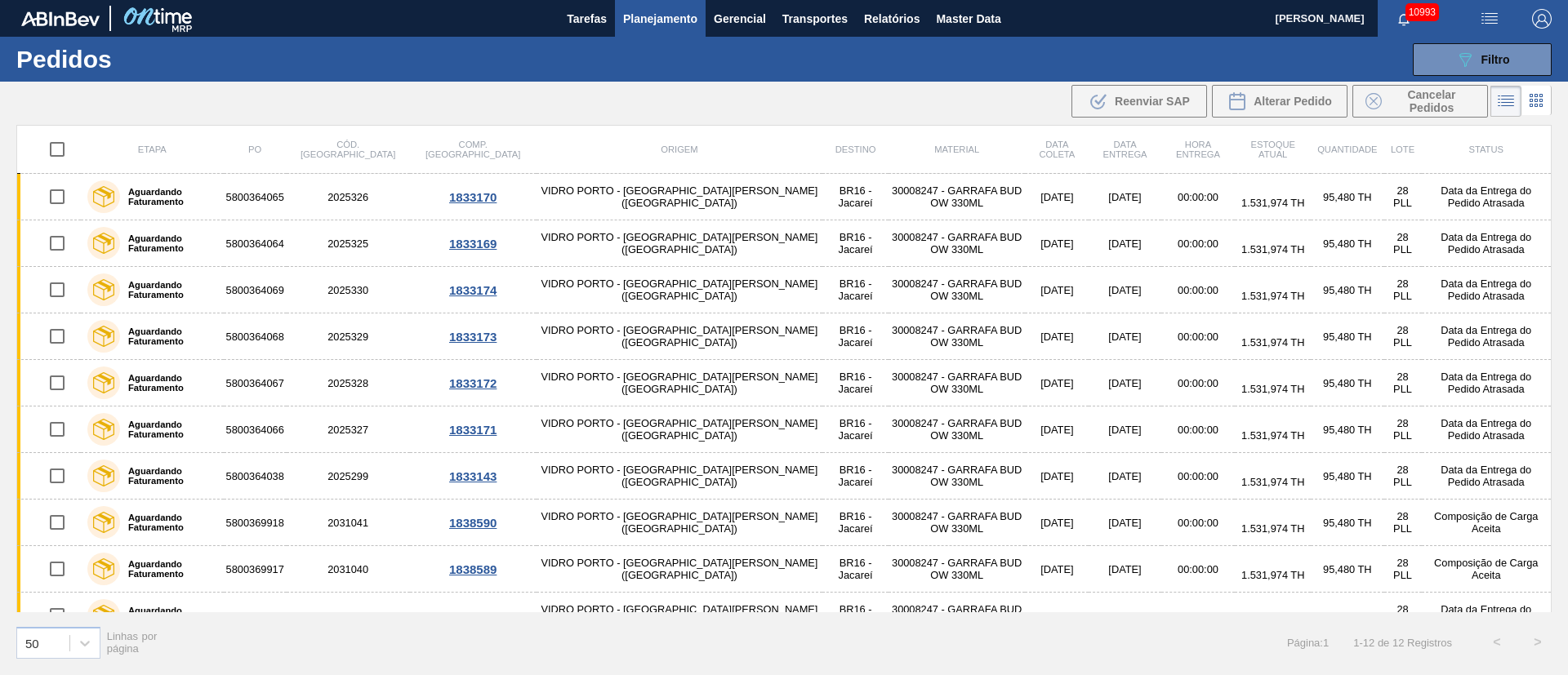
click at [58, 144] on input "checkbox" at bounding box center [57, 150] width 35 height 35
click at [64, 145] on input "checkbox" at bounding box center [57, 150] width 35 height 35
click at [61, 142] on input "checkbox" at bounding box center [57, 150] width 35 height 35
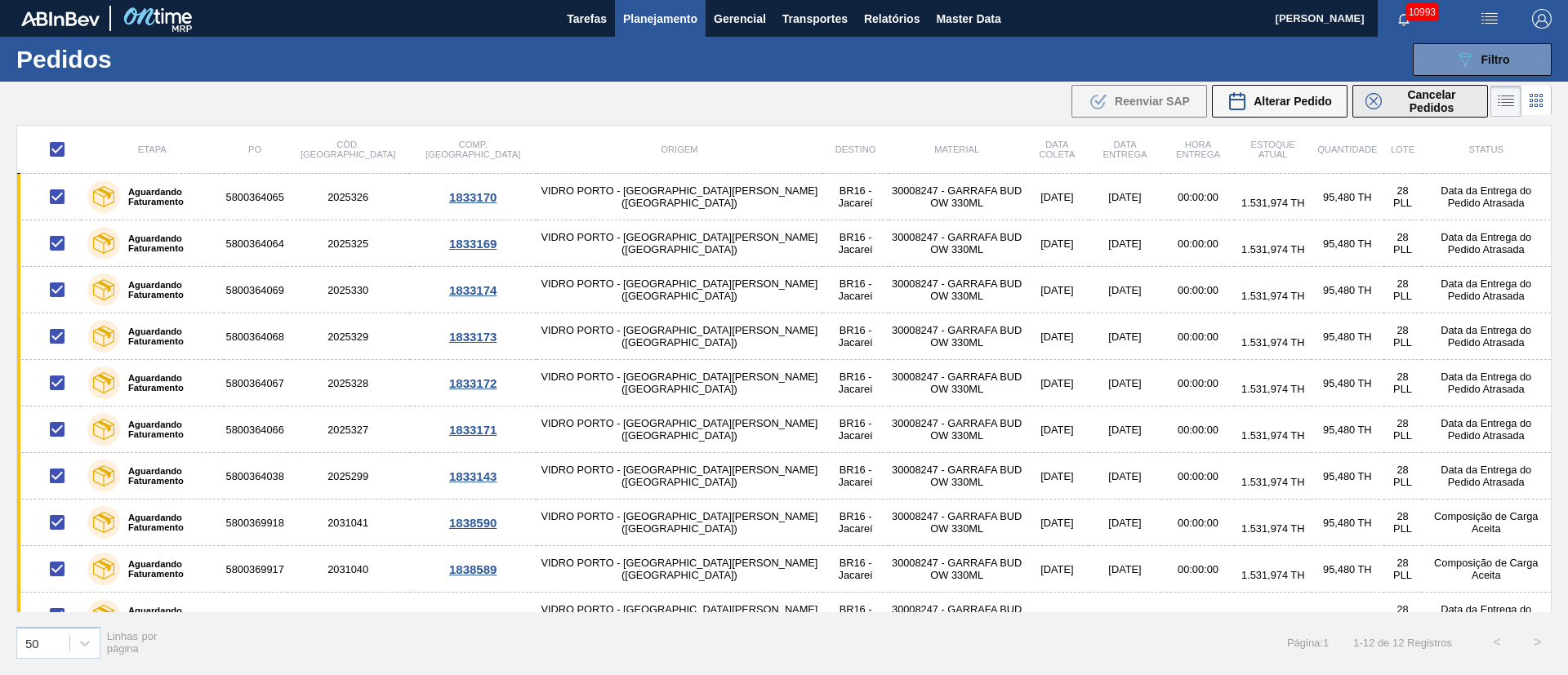
click at [1420, 96] on span "Cancelar Pedidos" at bounding box center [1432, 100] width 87 height 26
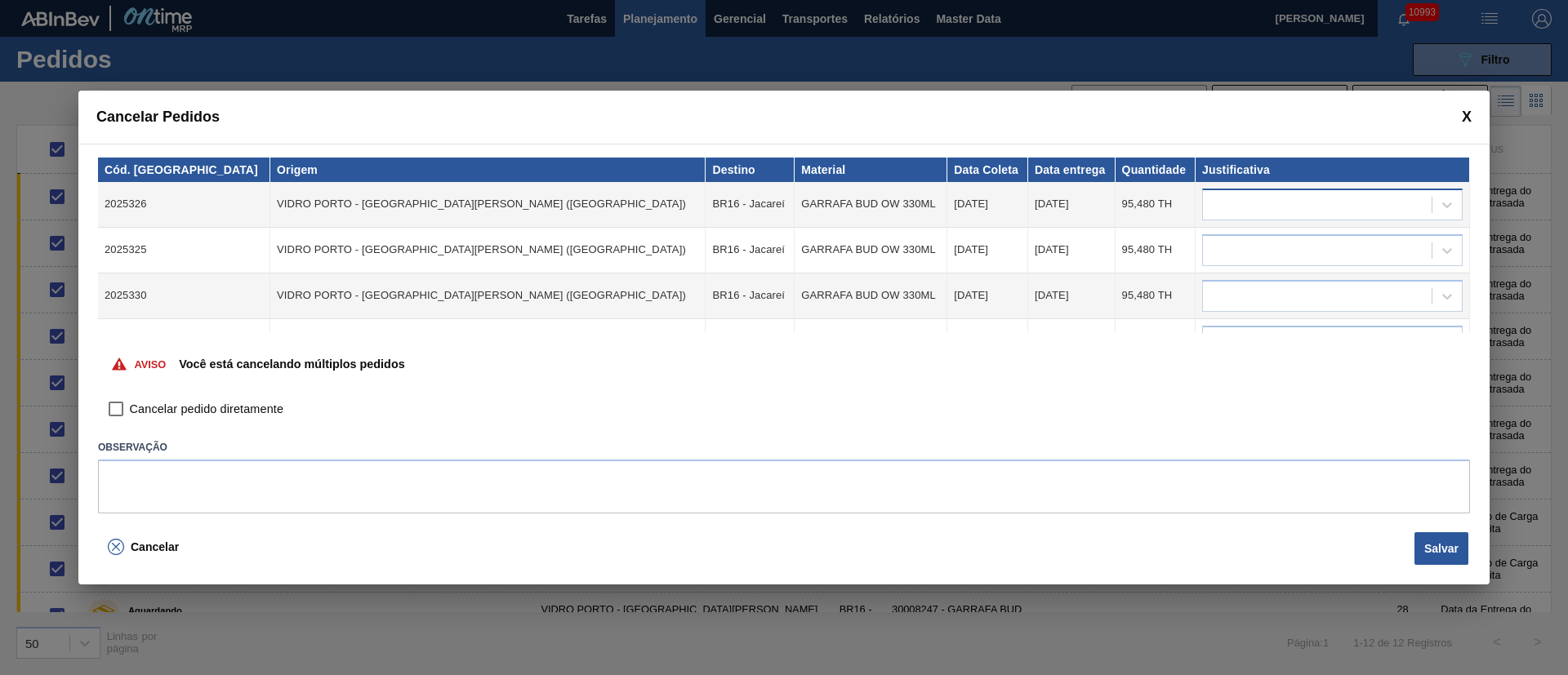
click at [1224, 201] on div at bounding box center [1317, 205] width 229 height 24
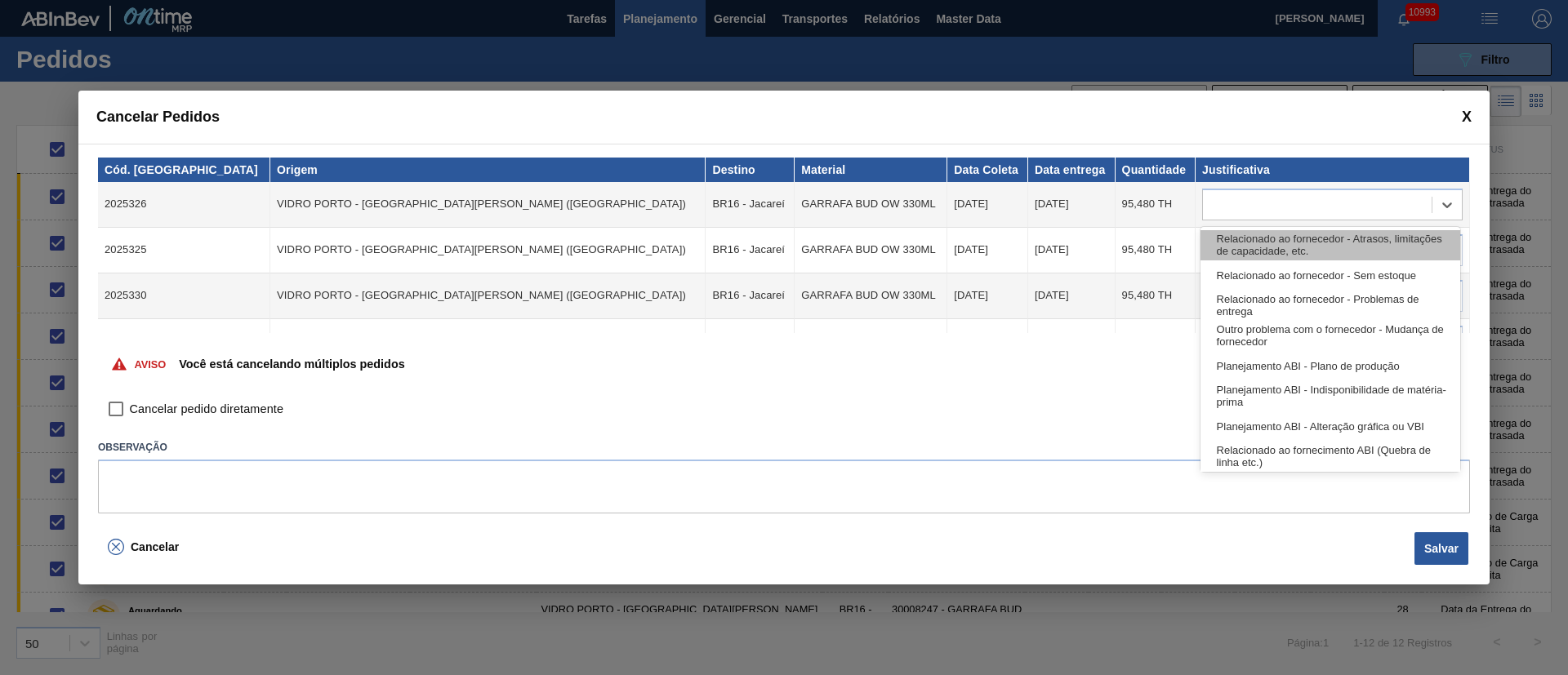
click at [1243, 253] on div "Relacionado ao fornecedor - Atrasos, limitações de capacidade, etc." at bounding box center [1330, 244] width 260 height 30
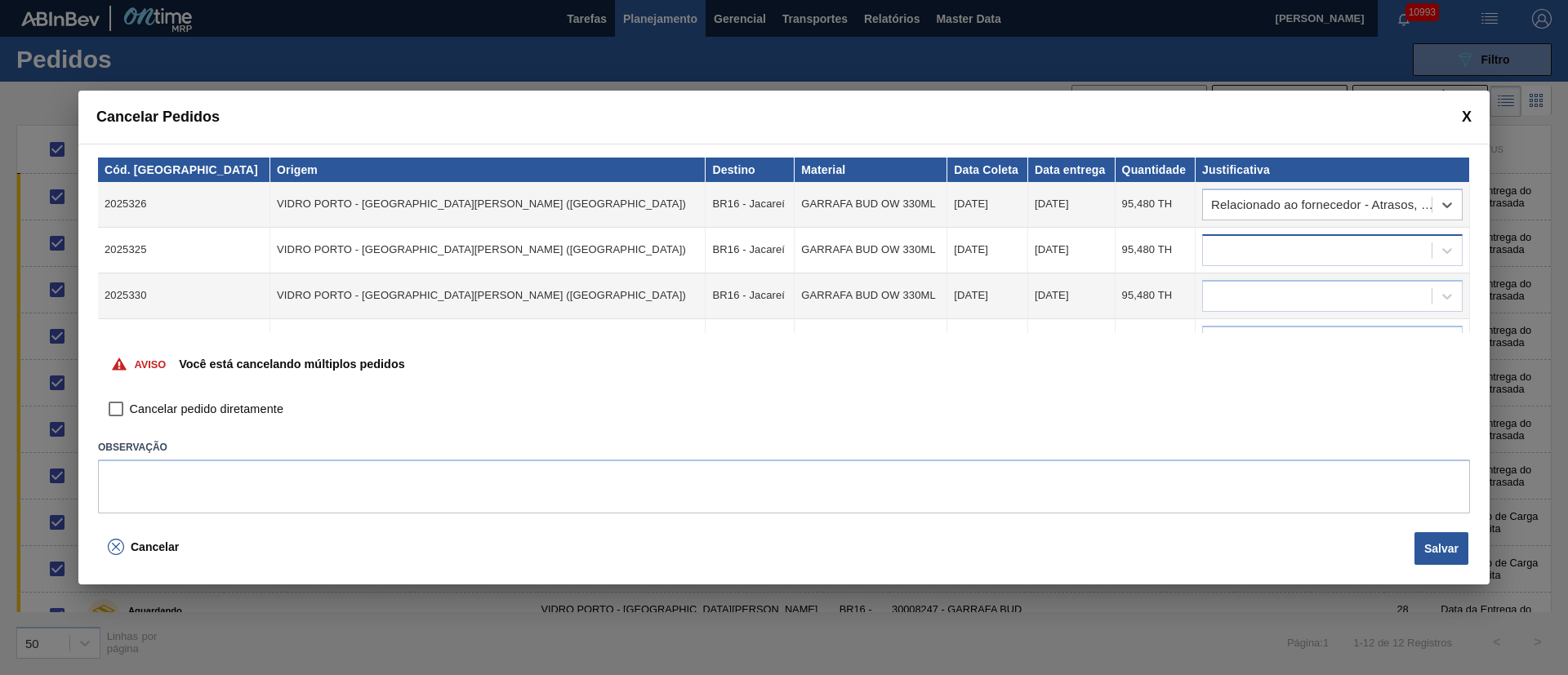
click at [1243, 256] on div at bounding box center [1317, 250] width 229 height 24
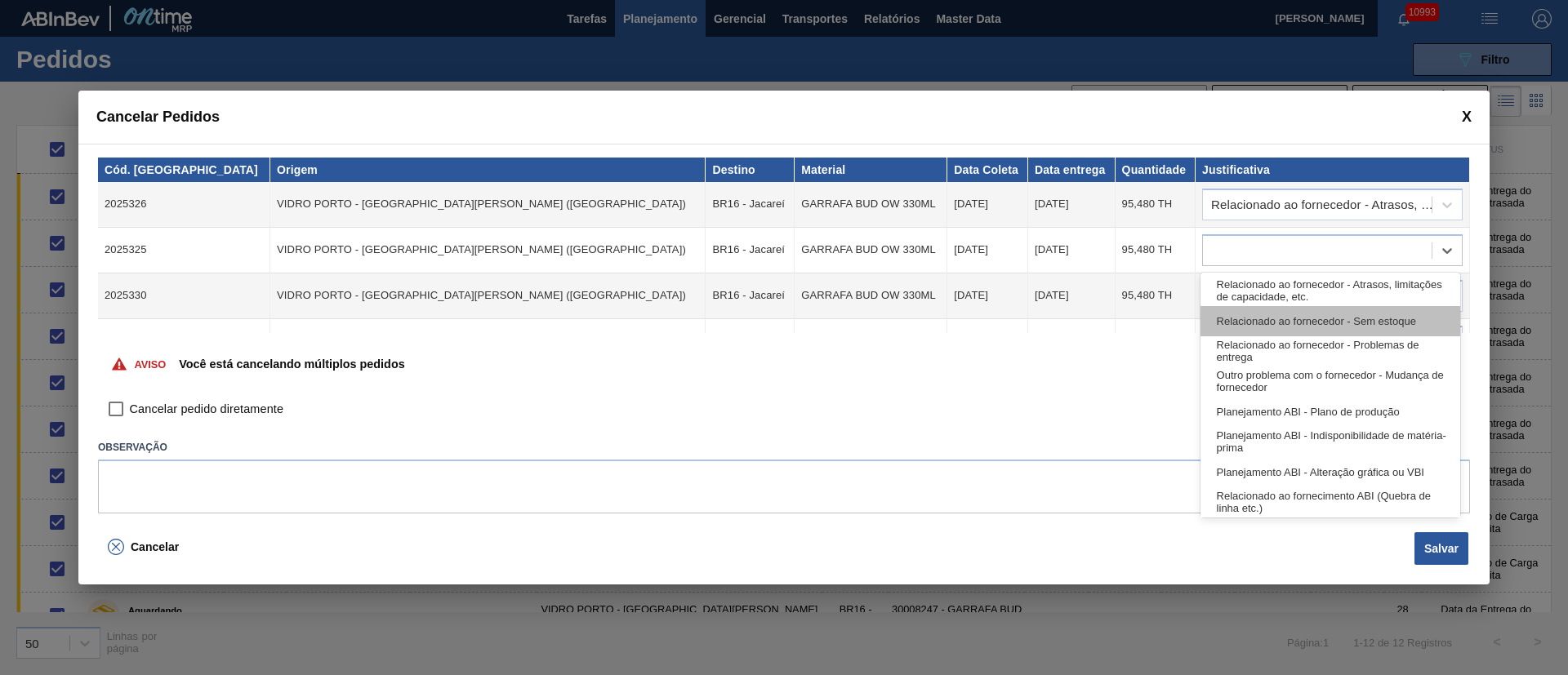
click at [1273, 328] on div "Relacionado ao fornecedor - Sem estoque" at bounding box center [1330, 321] width 260 height 30
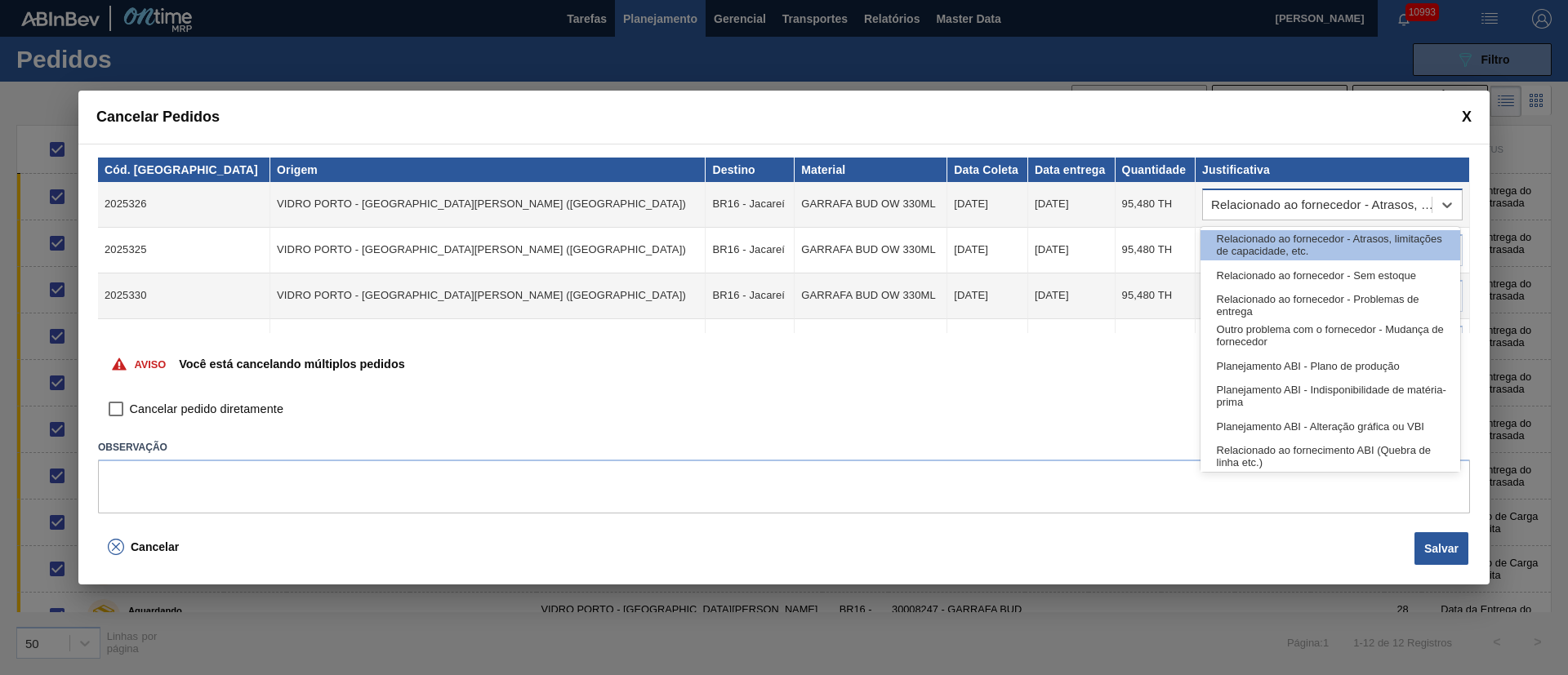
click at [1296, 211] on div "Relacionado ao fornecedor - Atrasos, limitações de capacidade, etc." at bounding box center [1317, 205] width 229 height 24
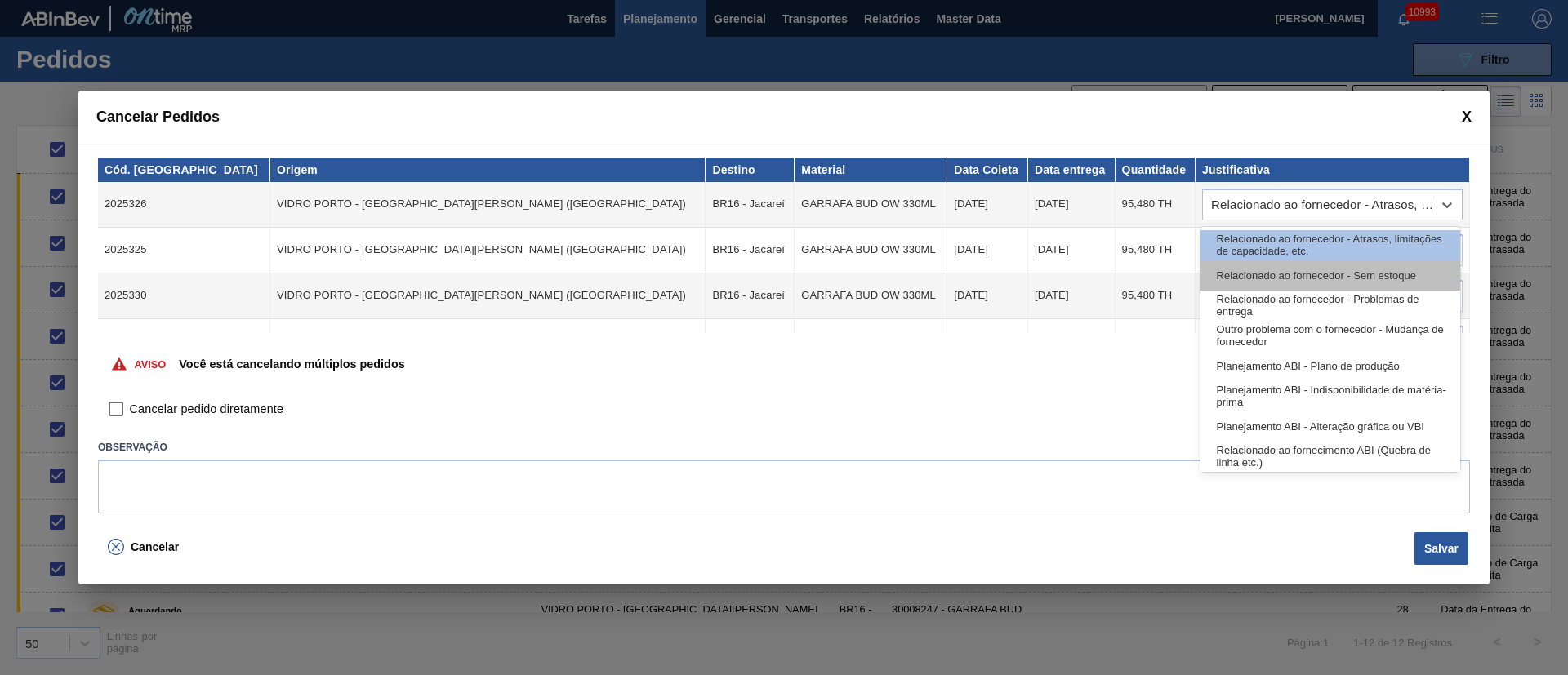
click at [1304, 282] on div "Relacionado ao fornecedor - Sem estoque" at bounding box center [1330, 275] width 260 height 30
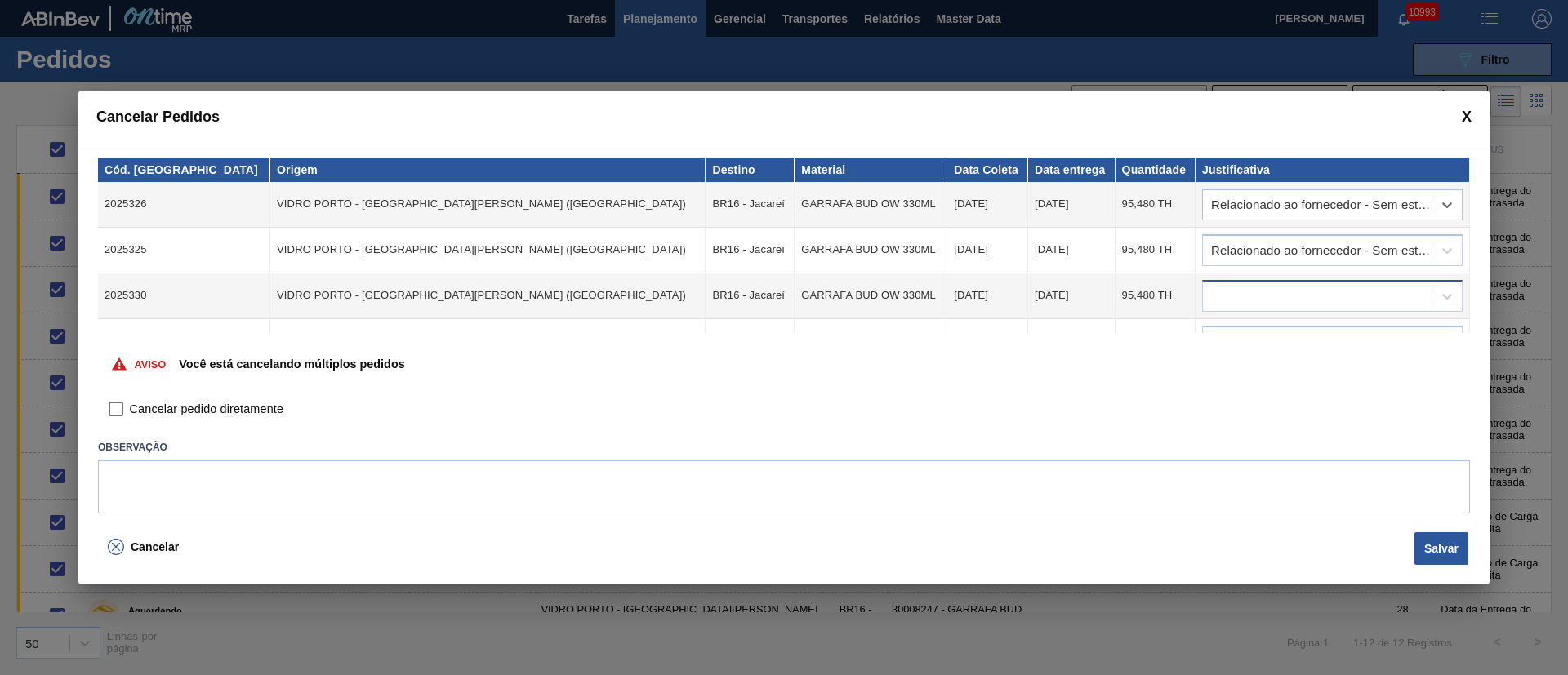
click at [1265, 286] on div at bounding box center [1317, 295] width 229 height 24
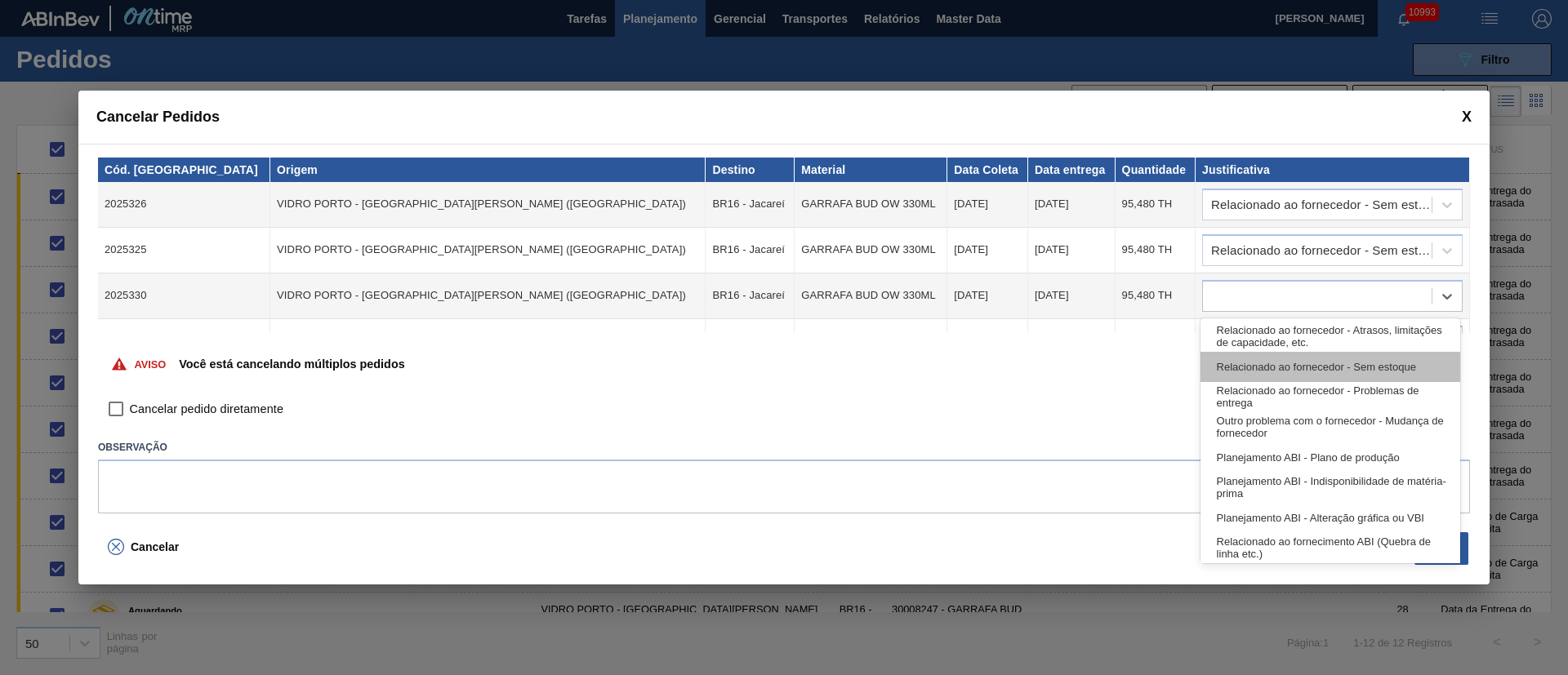
click at [1290, 375] on div "Relacionado ao fornecedor - Sem estoque" at bounding box center [1330, 366] width 260 height 30
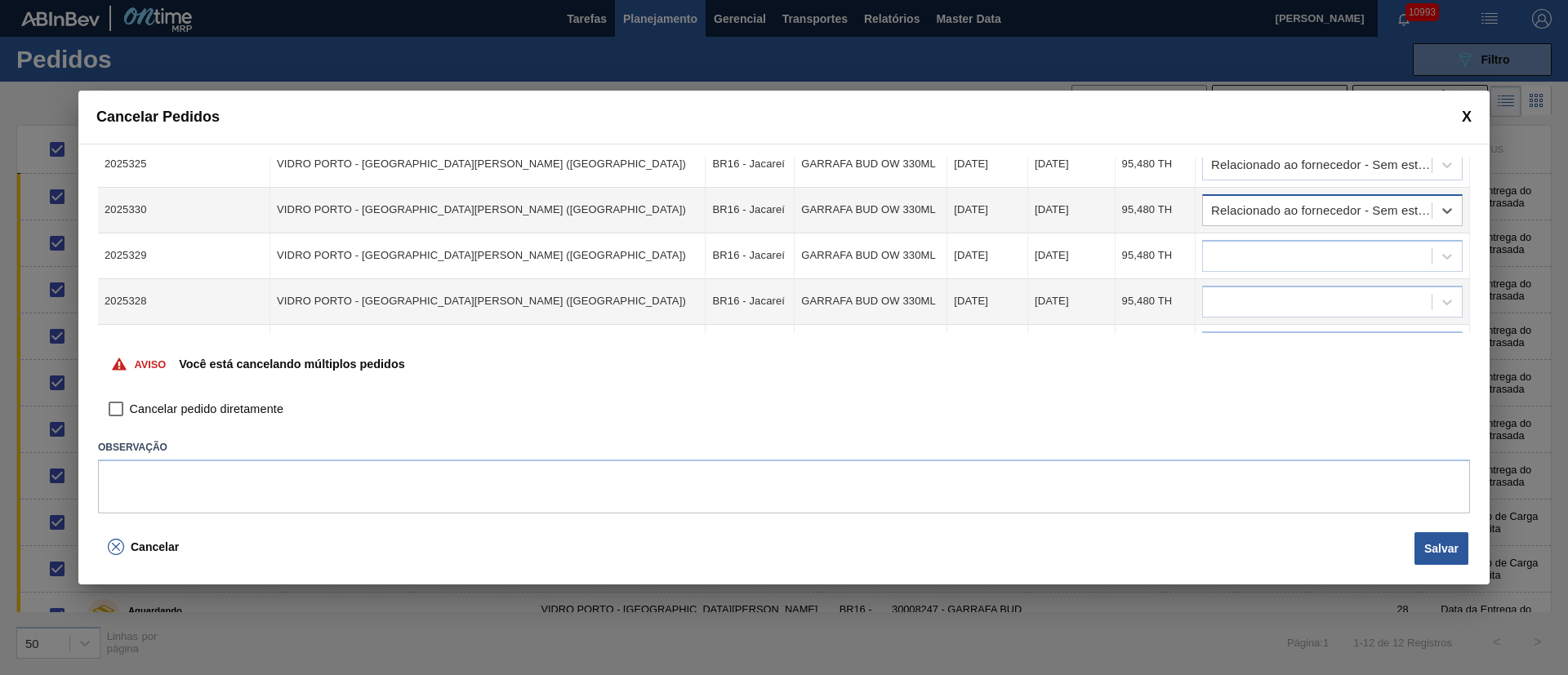
scroll to position [123, 0]
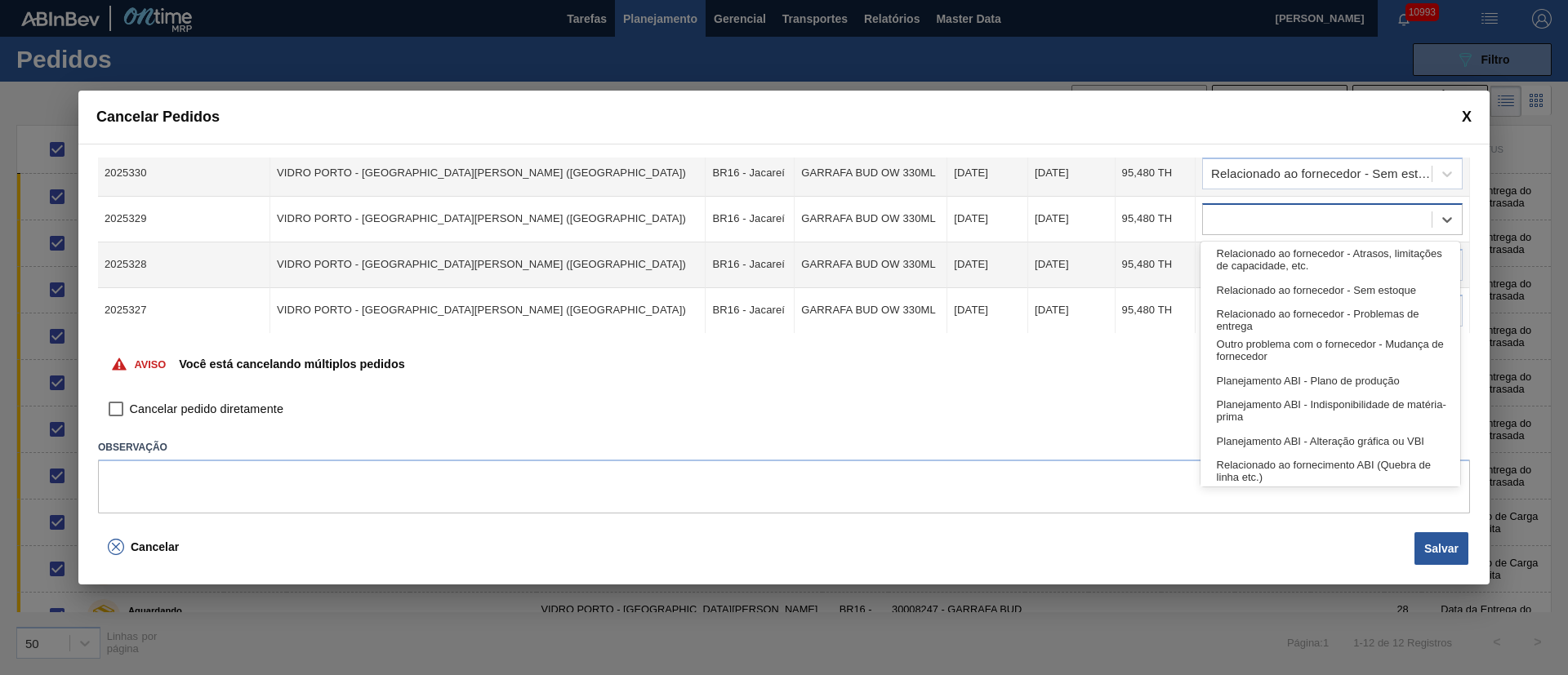
click at [1231, 214] on div at bounding box center [1317, 219] width 229 height 24
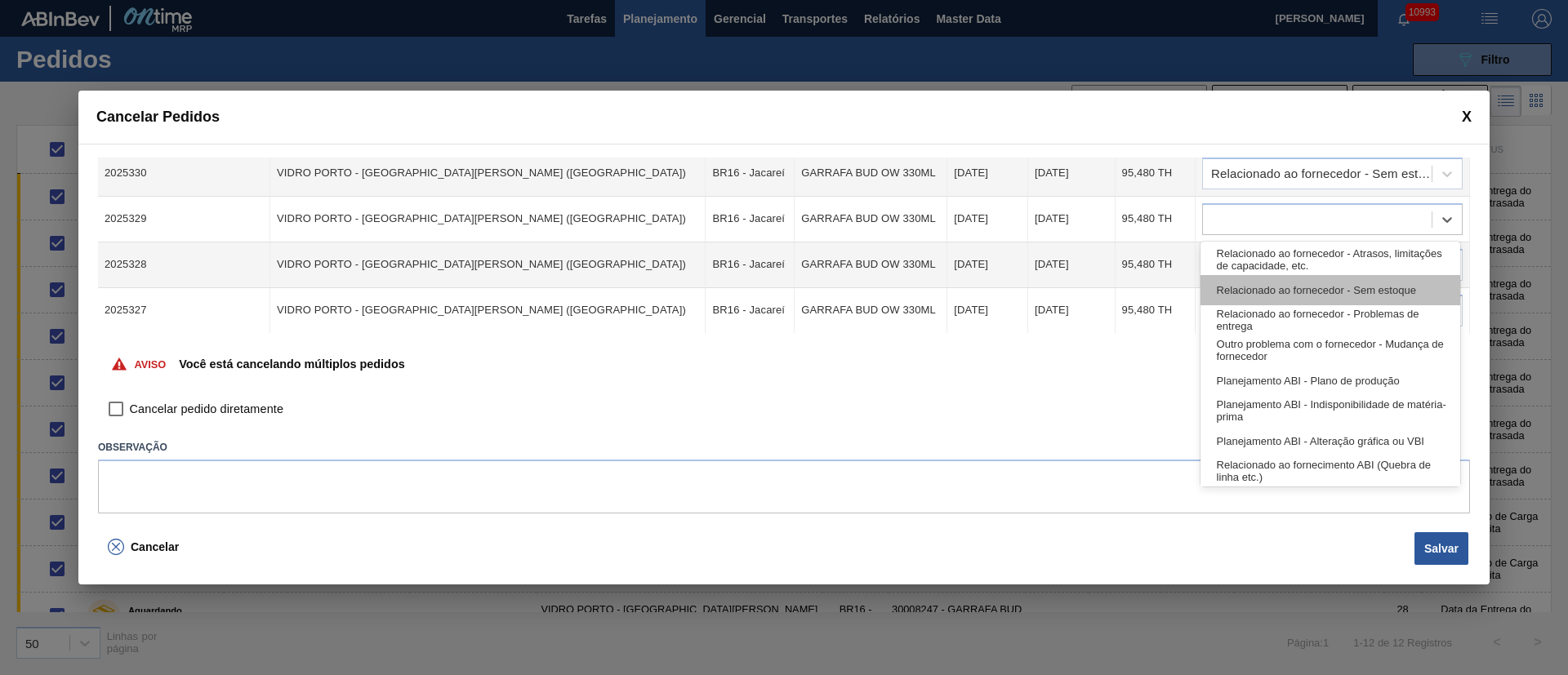
click at [1264, 288] on div "Relacionado ao fornecedor - Sem estoque" at bounding box center [1330, 290] width 260 height 30
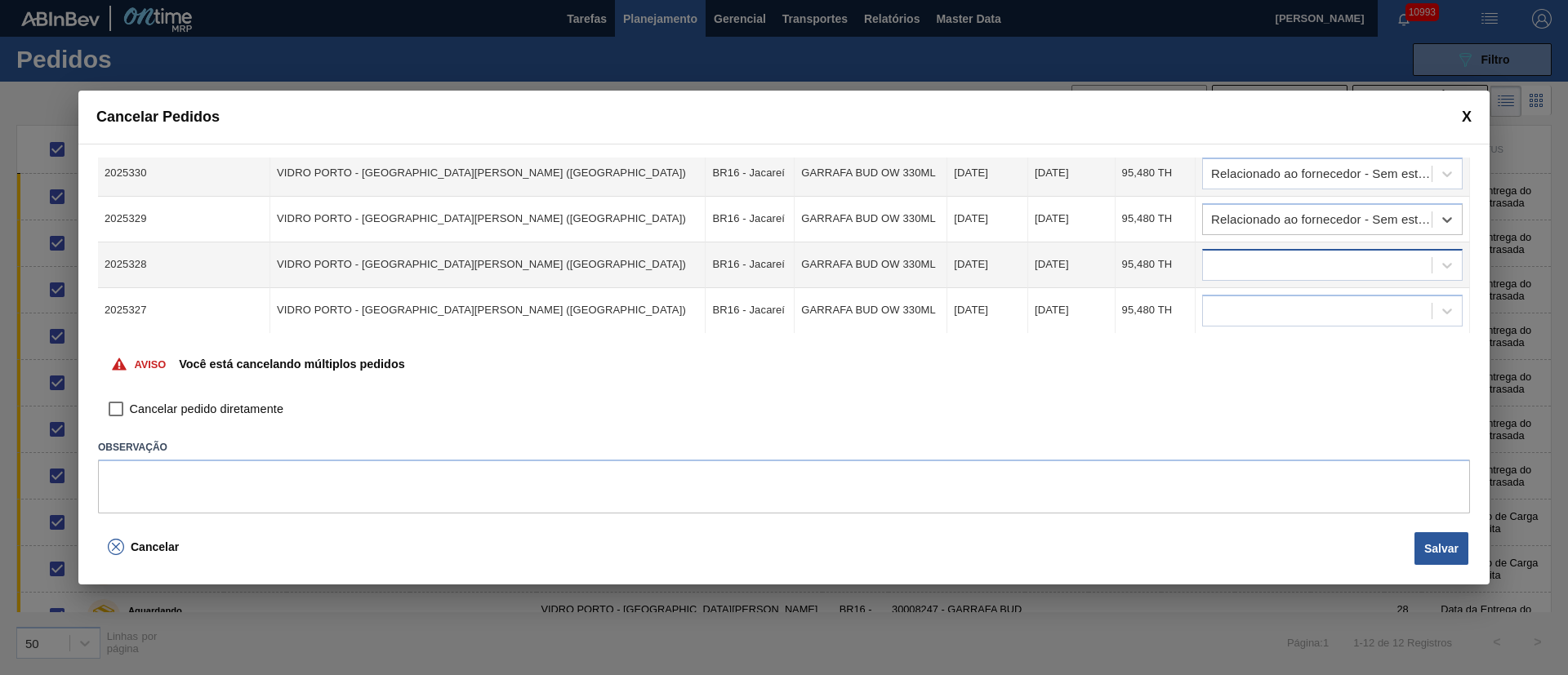
click at [1251, 263] on div at bounding box center [1317, 265] width 229 height 24
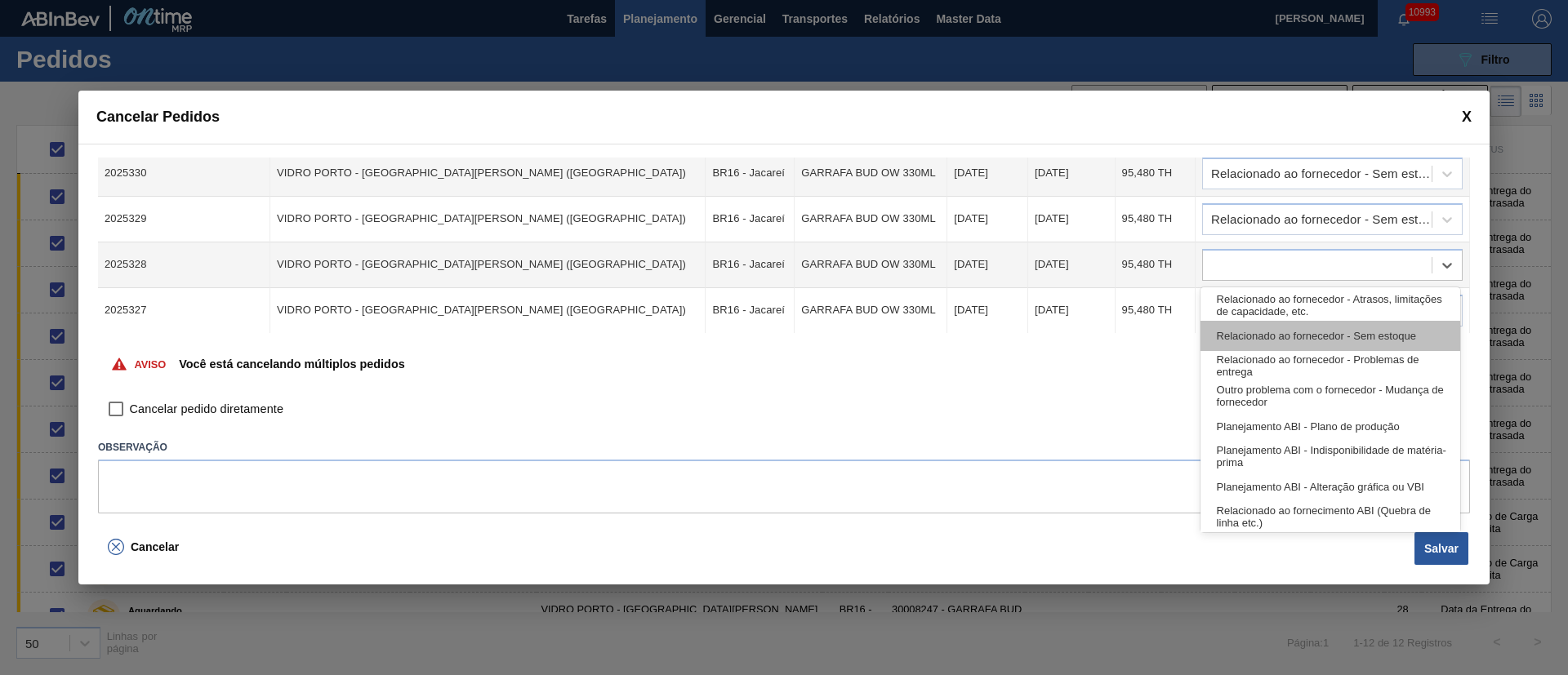
click at [1260, 346] on div "Relacionado ao fornecedor - Sem estoque" at bounding box center [1330, 335] width 260 height 30
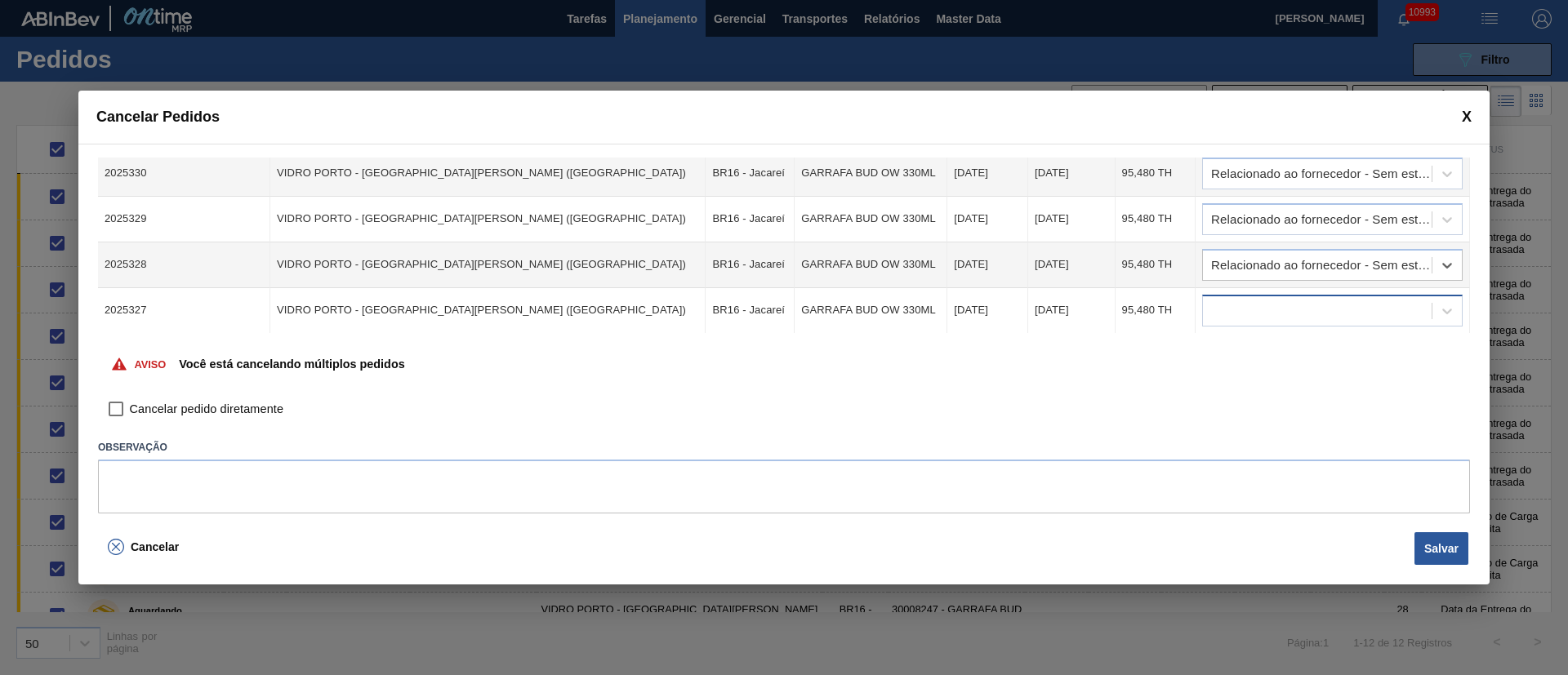
click at [1230, 298] on div at bounding box center [1317, 310] width 229 height 24
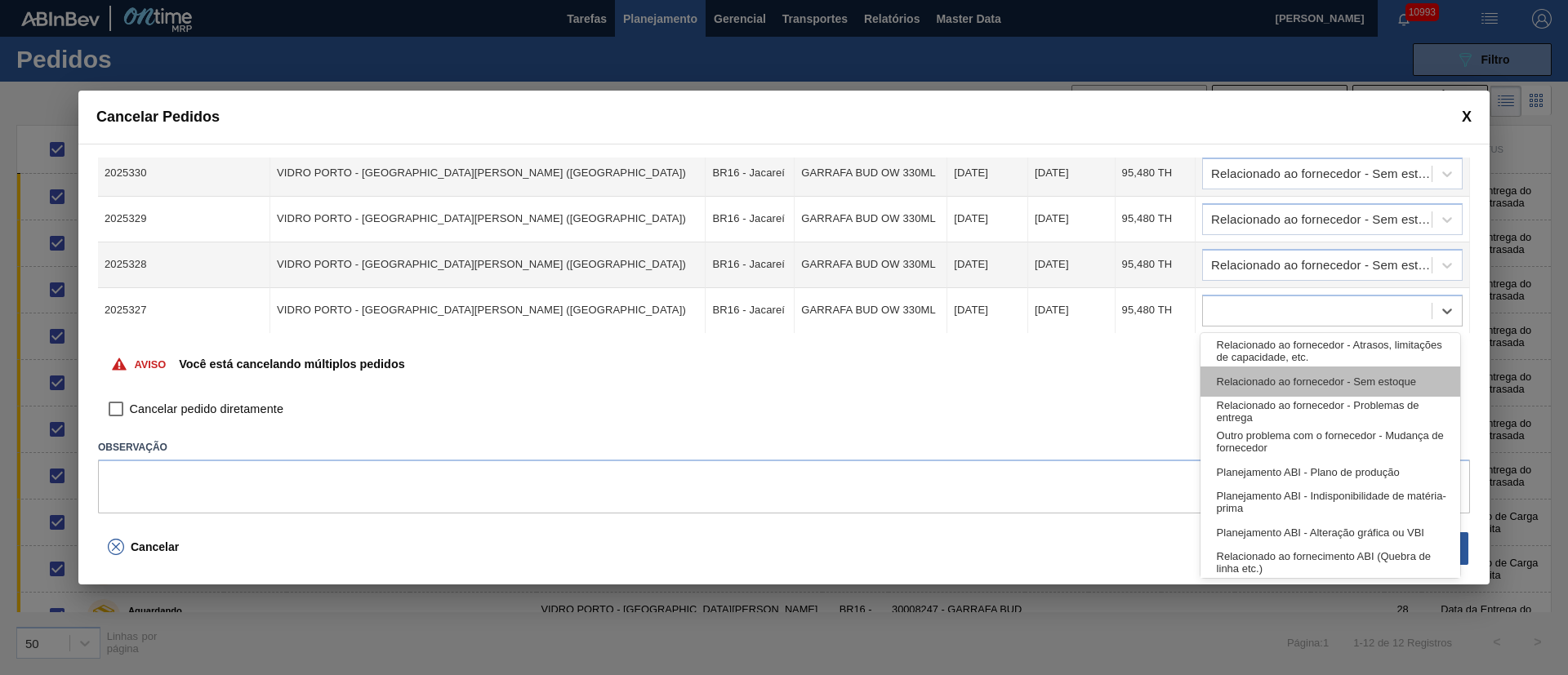
click at [1270, 380] on div "Relacionado ao fornecedor - Sem estoque" at bounding box center [1330, 381] width 260 height 30
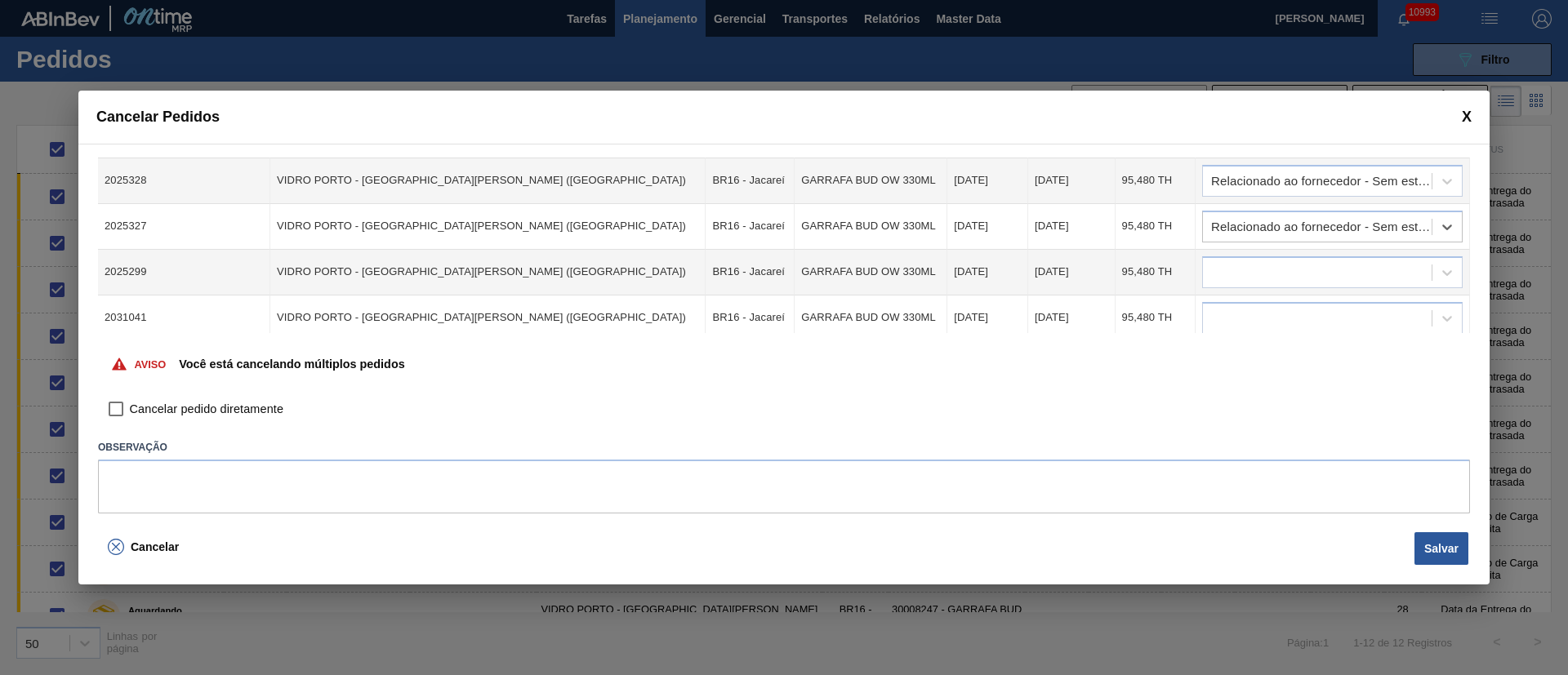
scroll to position [245, 0]
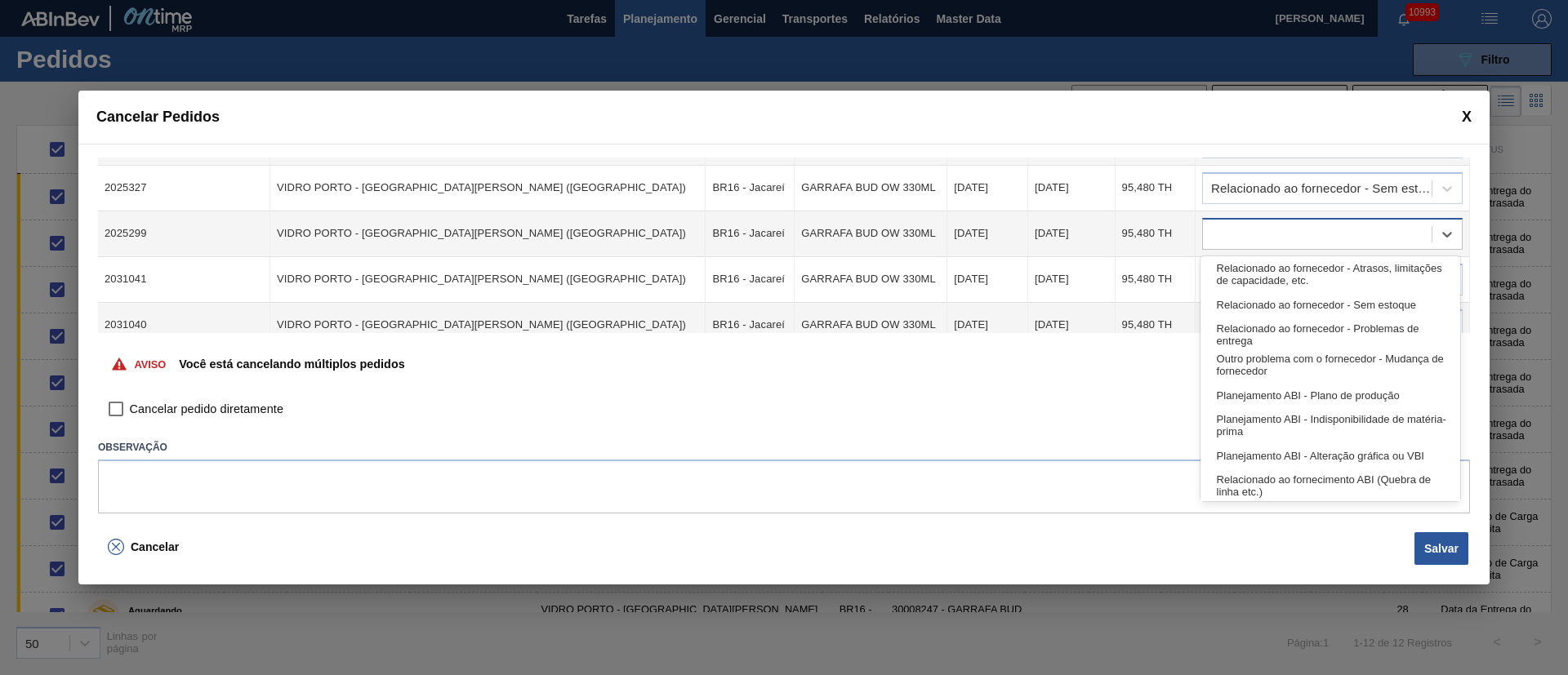
click at [1242, 239] on div at bounding box center [1317, 234] width 229 height 24
click at [1298, 298] on div "Relacionado ao fornecedor - Sem estoque" at bounding box center [1330, 304] width 260 height 30
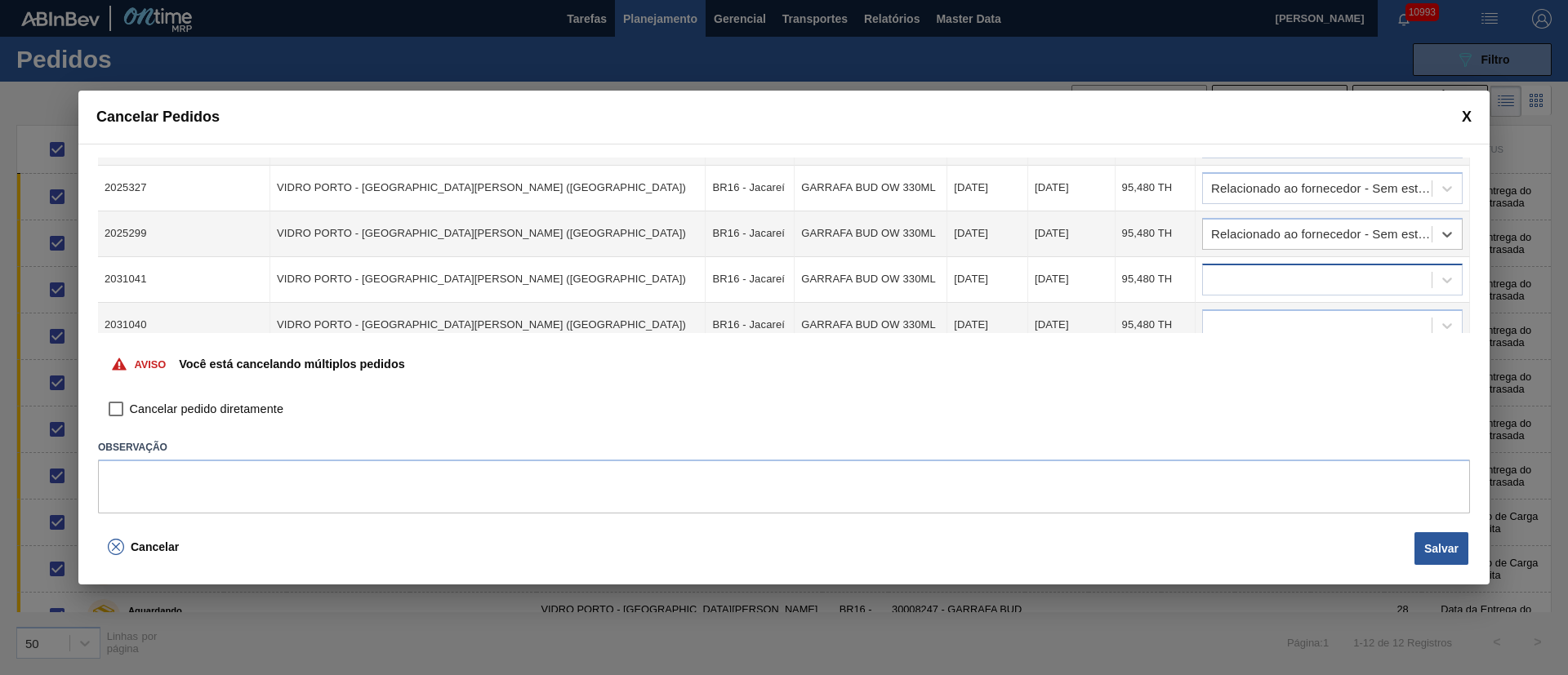
click at [1245, 289] on div at bounding box center [1317, 279] width 229 height 24
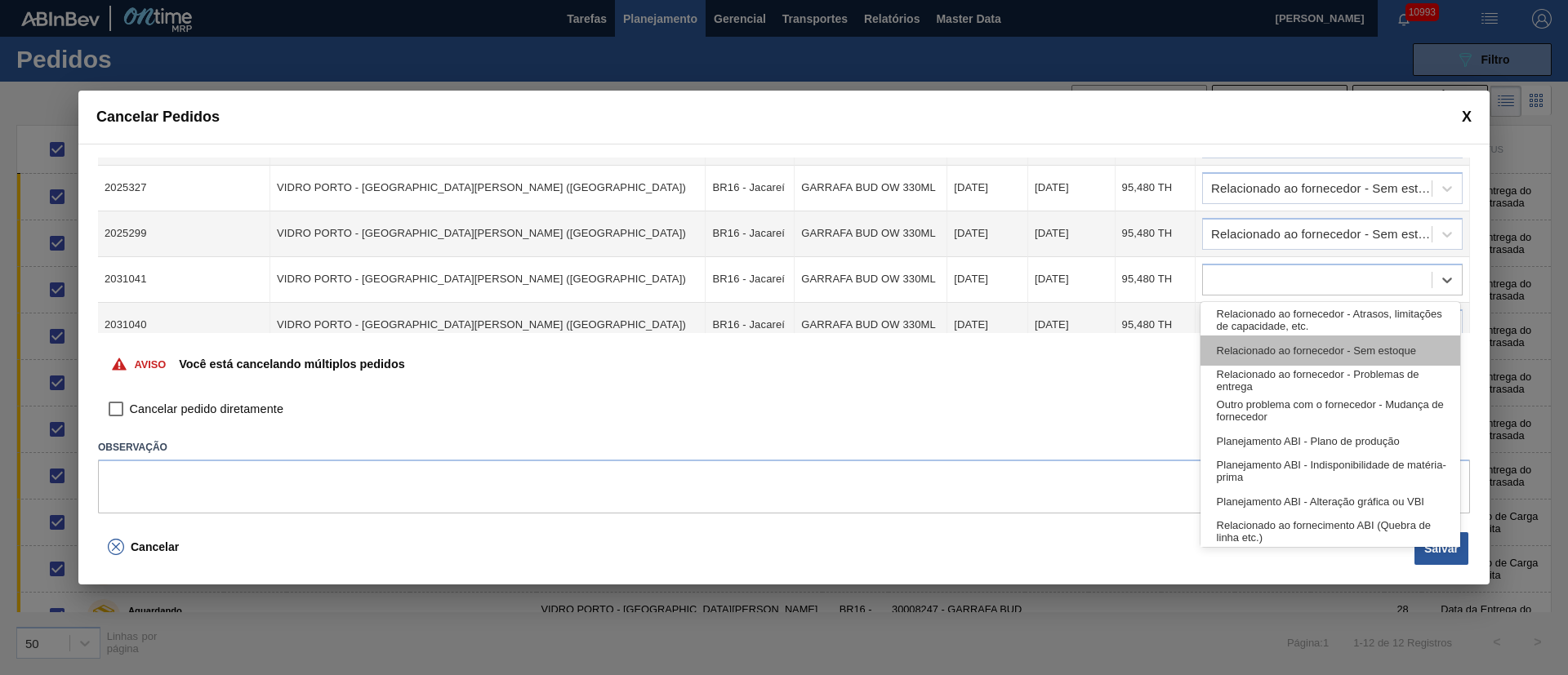
click at [1290, 344] on div "Relacionado ao fornecedor - Sem estoque" at bounding box center [1330, 351] width 260 height 30
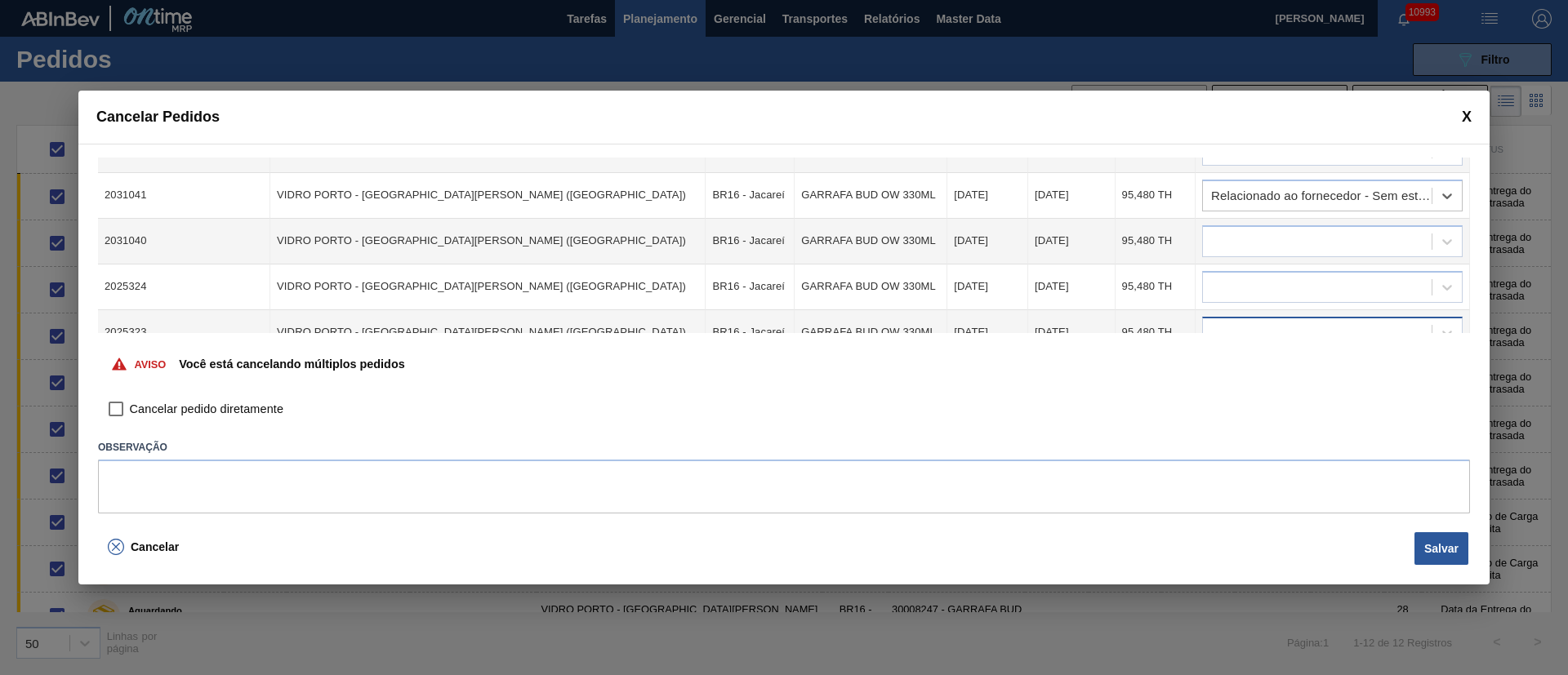
scroll to position [367, 0]
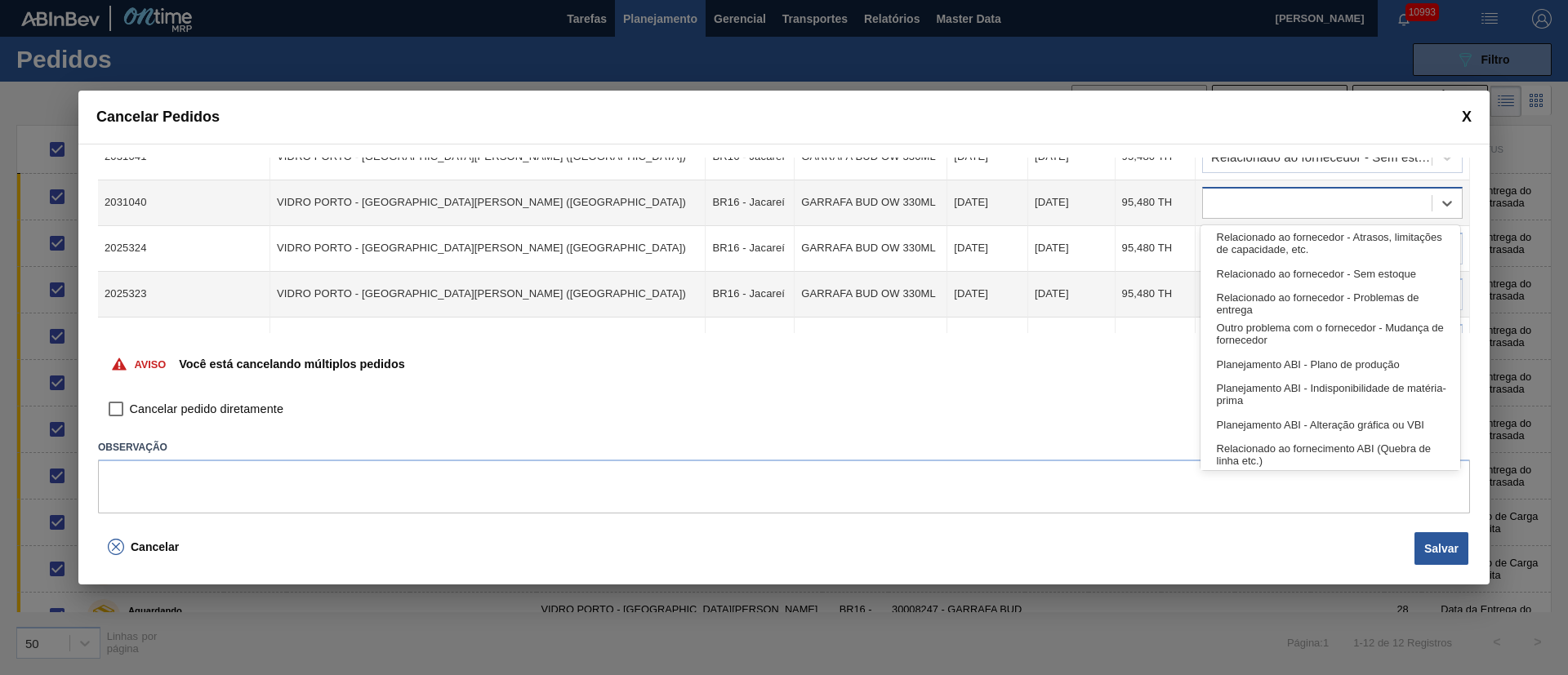
click at [1268, 202] on div at bounding box center [1317, 203] width 229 height 24
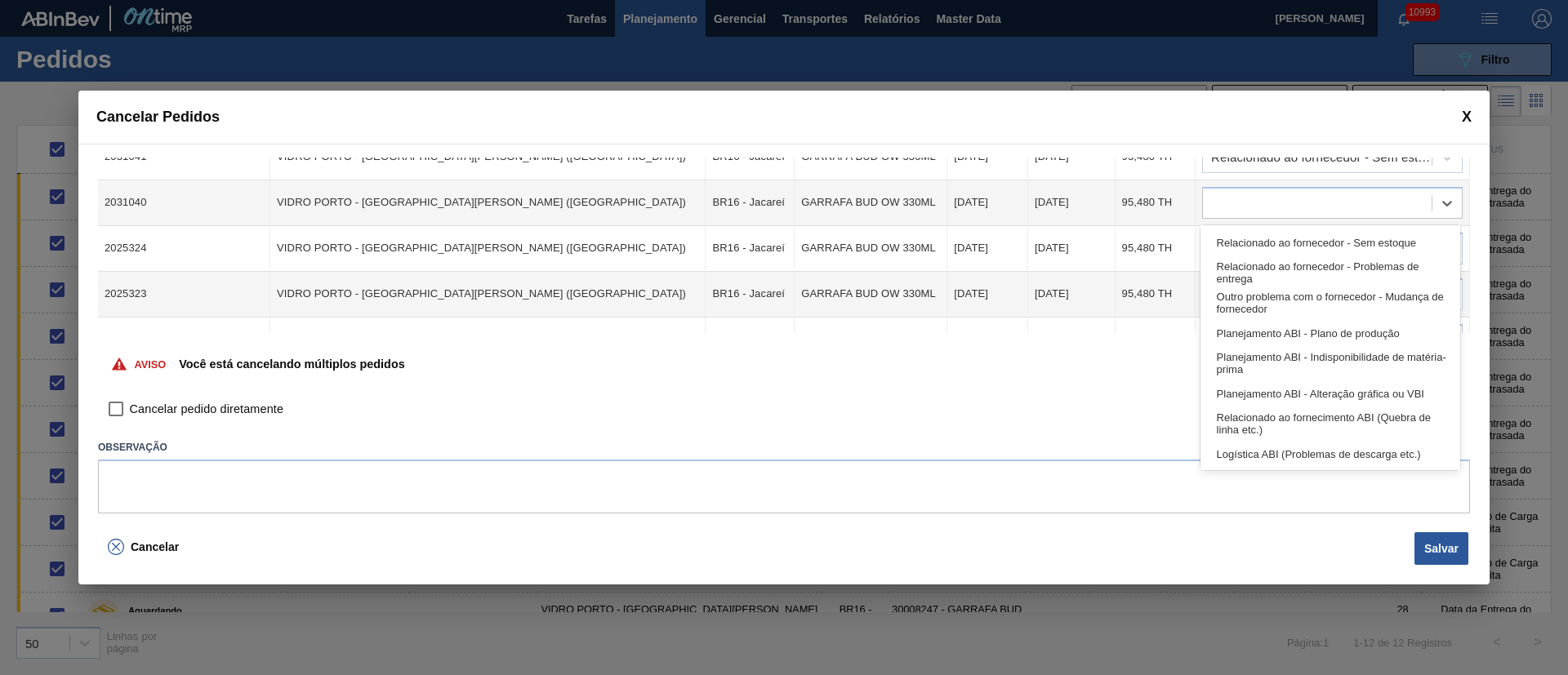
scroll to position [0, 0]
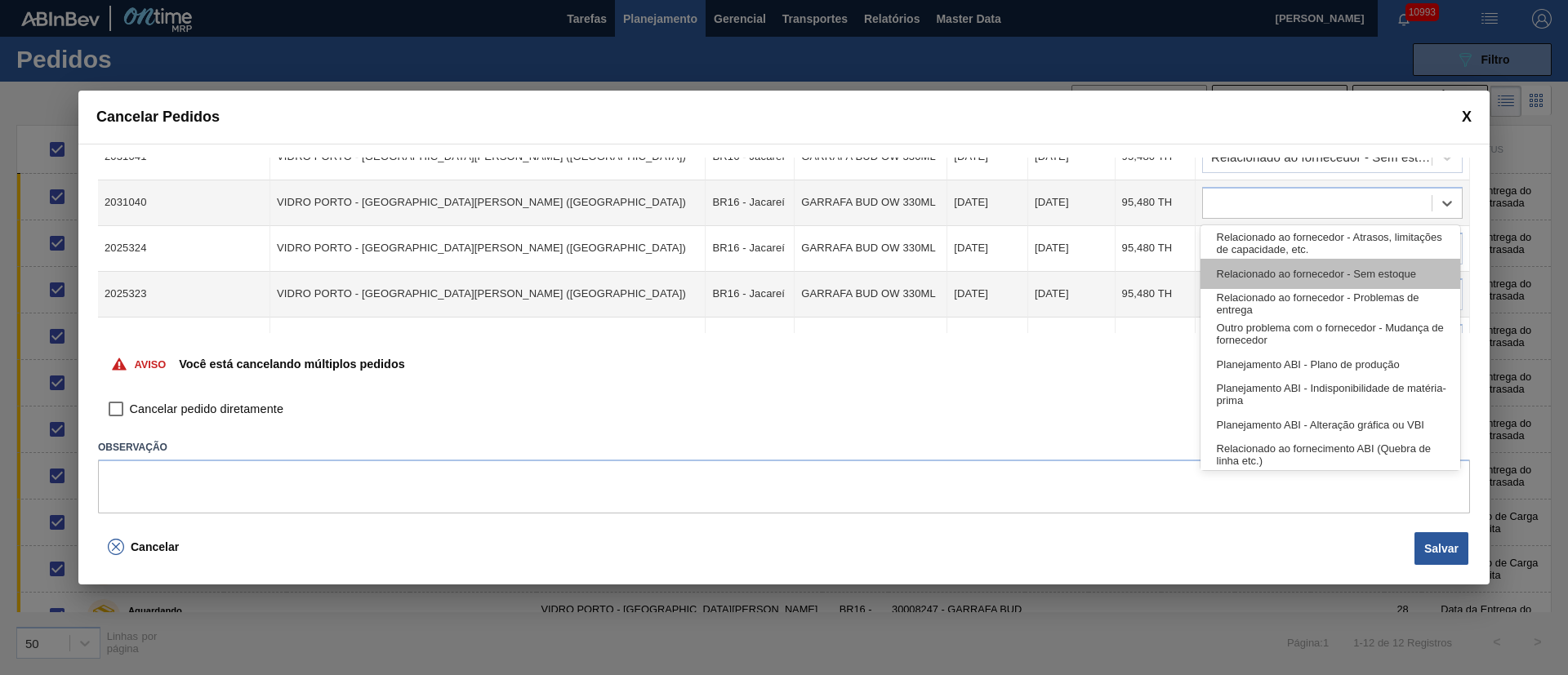
click at [1304, 275] on div "Relacionado ao fornecedor - Sem estoque" at bounding box center [1330, 273] width 260 height 30
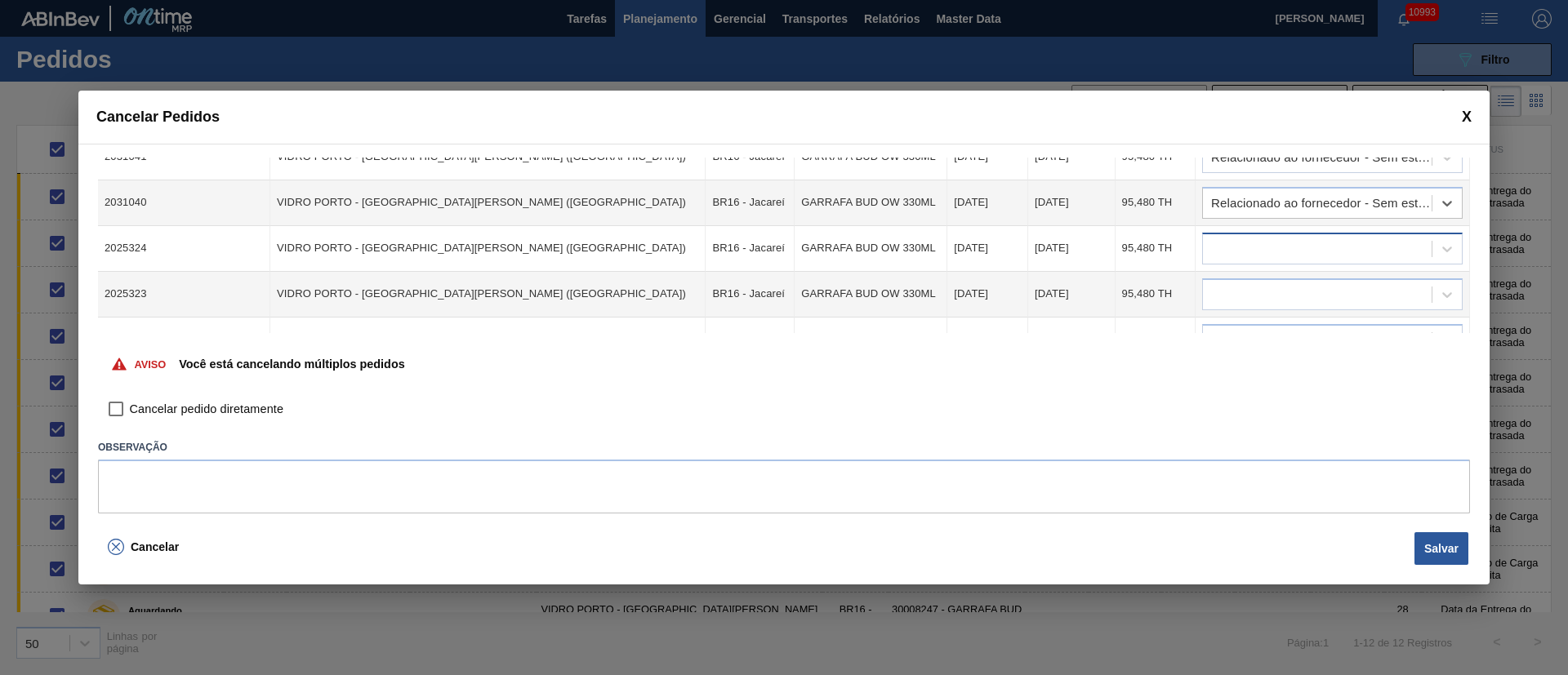
click at [1247, 248] on div at bounding box center [1317, 248] width 229 height 24
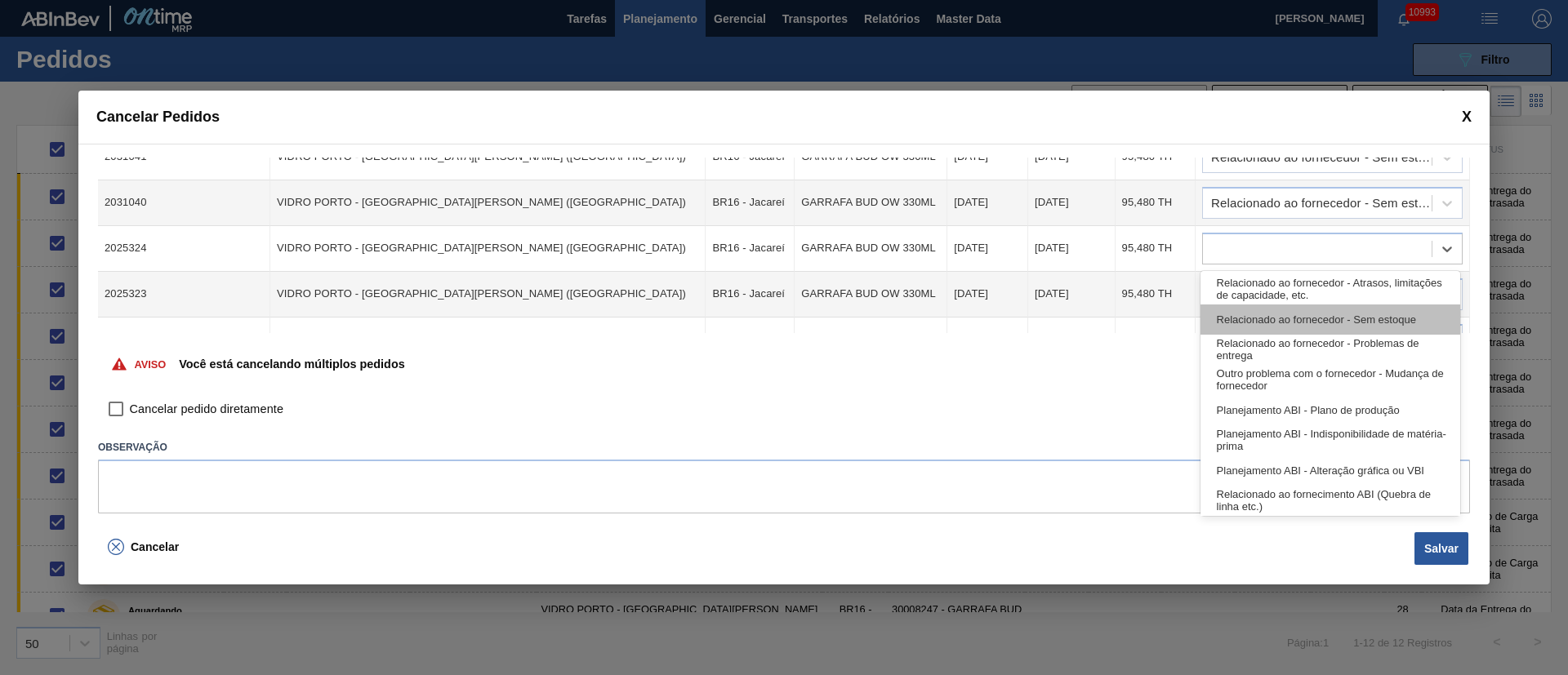
click at [1295, 324] on div "Relacionado ao fornecedor - Sem estoque" at bounding box center [1330, 319] width 260 height 30
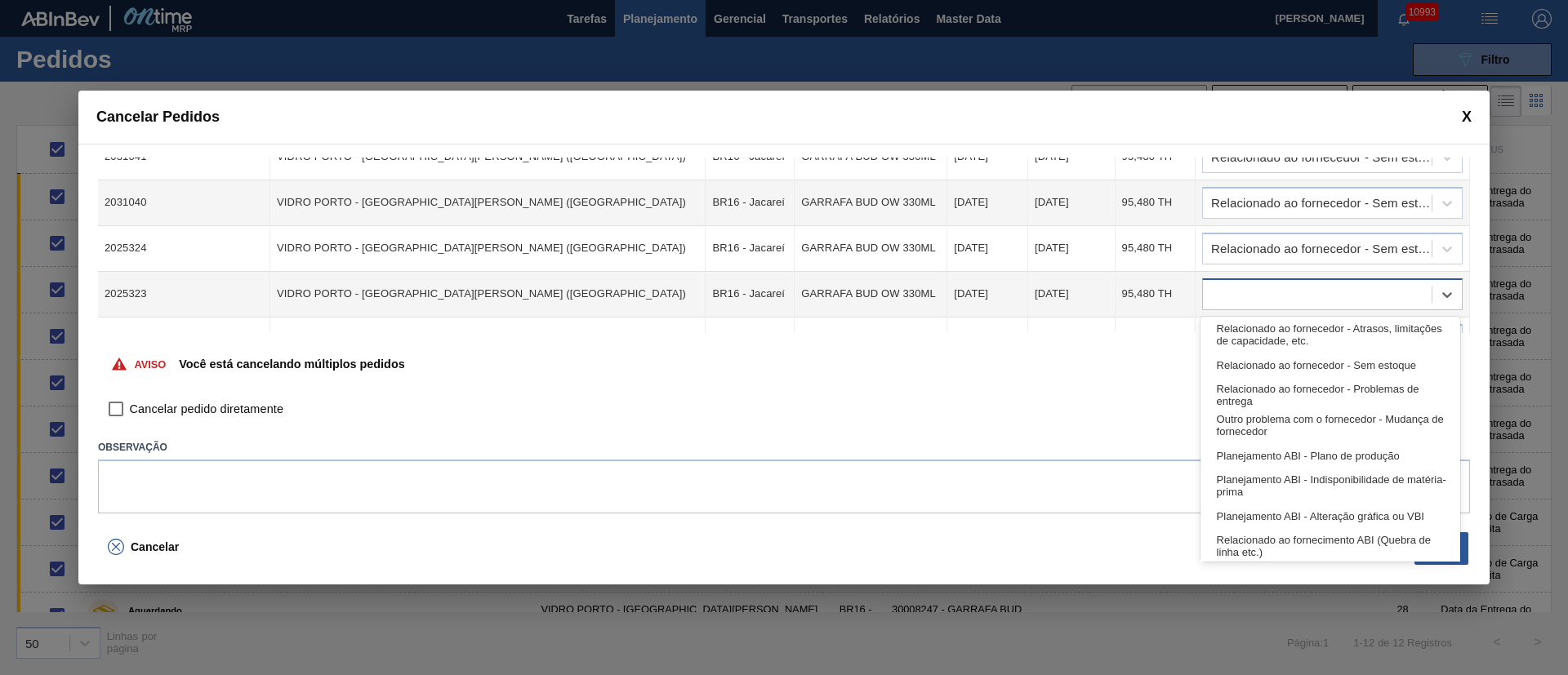
click at [1256, 291] on div at bounding box center [1317, 295] width 229 height 24
click at [1303, 359] on div "Relacionado ao fornecedor - Sem estoque" at bounding box center [1330, 365] width 260 height 30
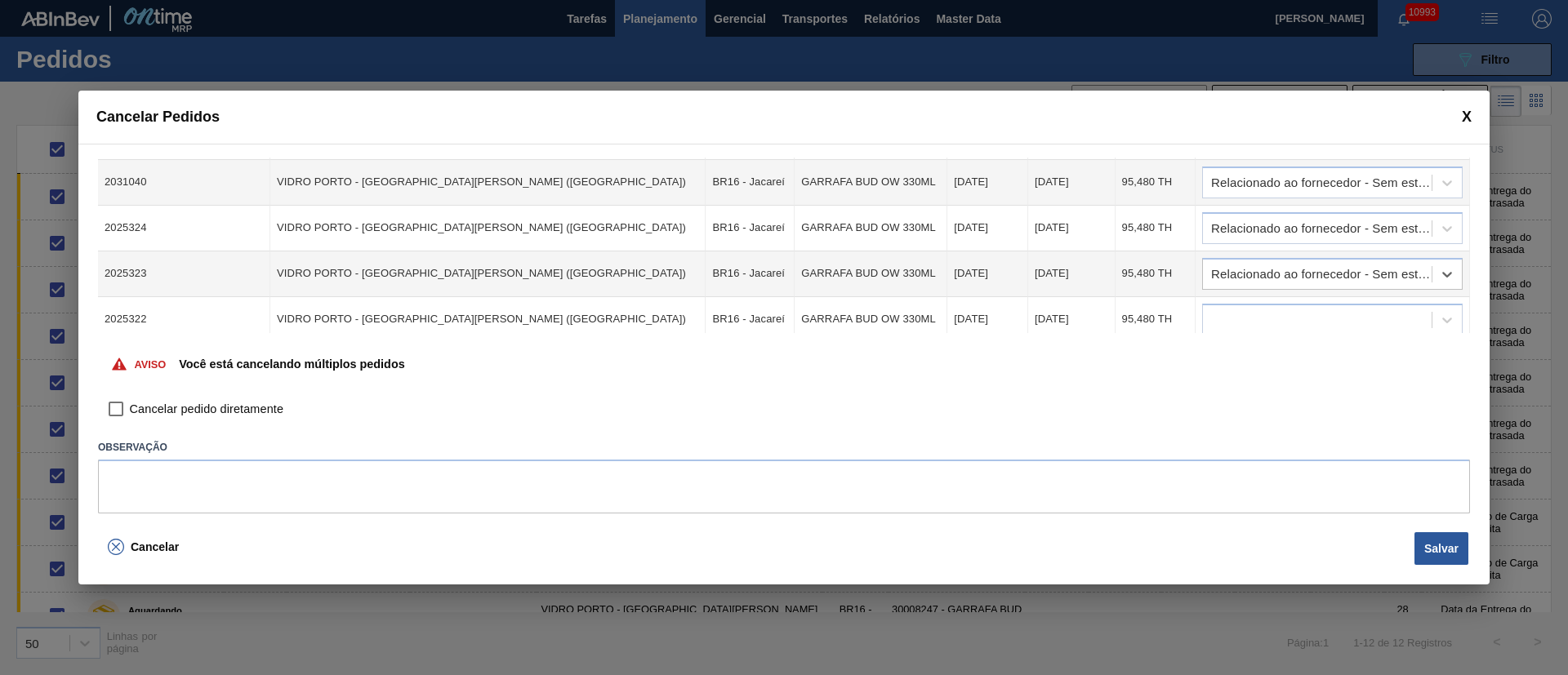
scroll to position [398, 0]
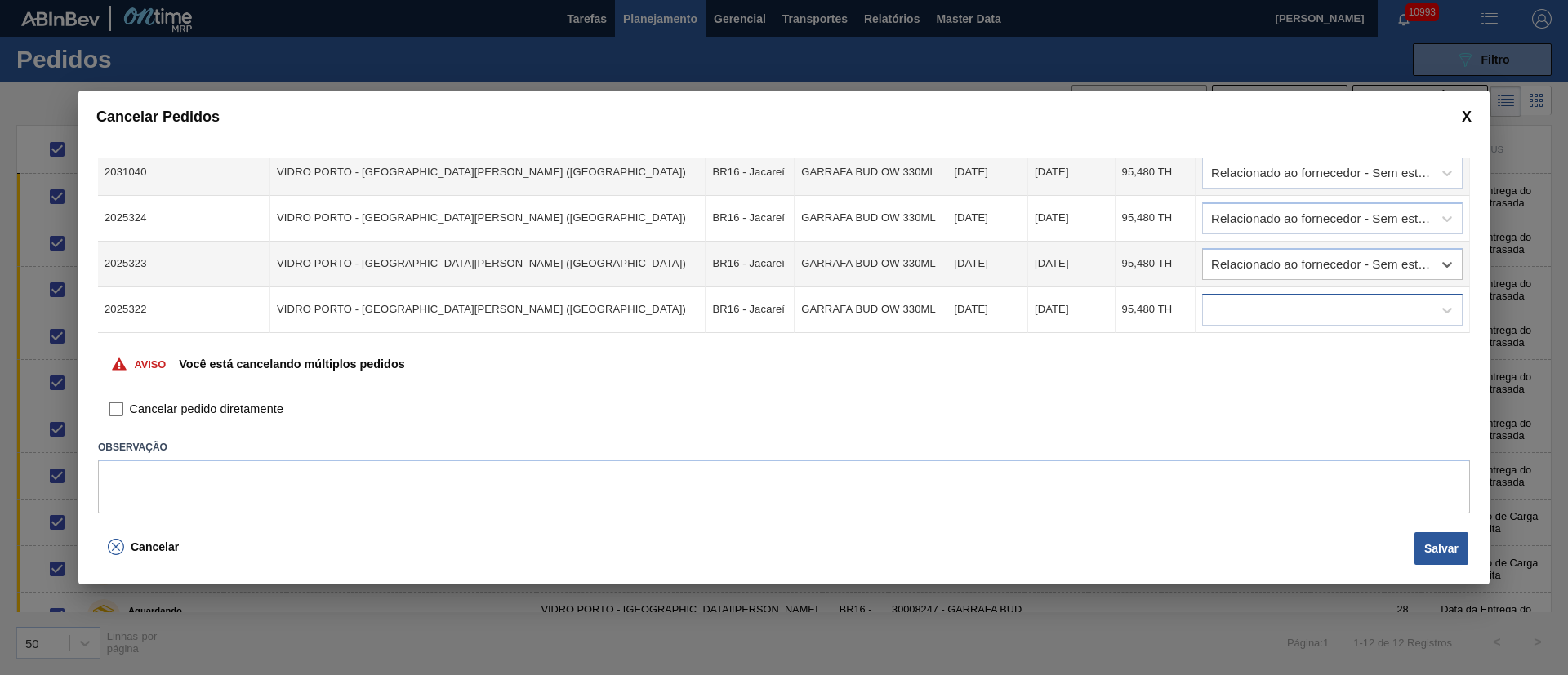
click at [1227, 307] on div at bounding box center [1317, 310] width 229 height 24
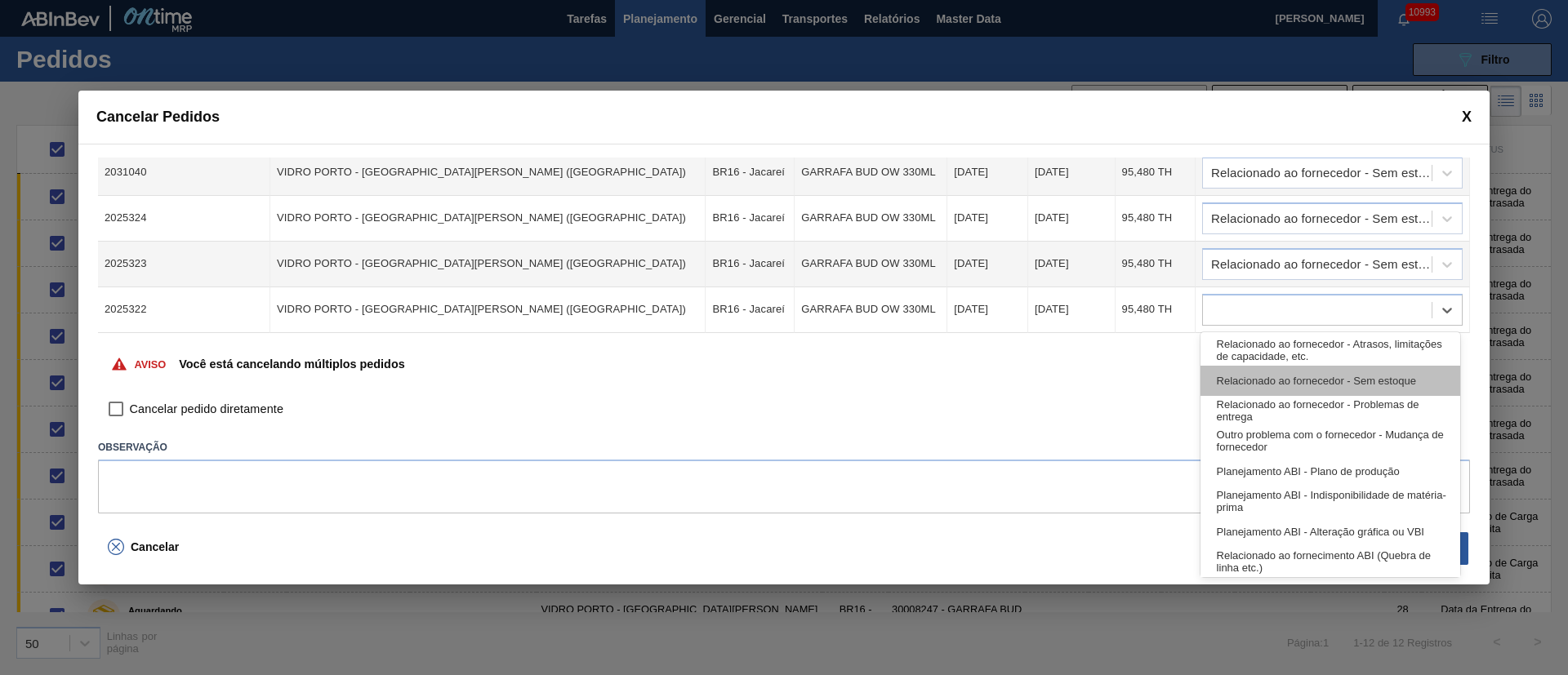
click at [1290, 375] on div "Relacionado ao fornecedor - Sem estoque" at bounding box center [1330, 380] width 260 height 30
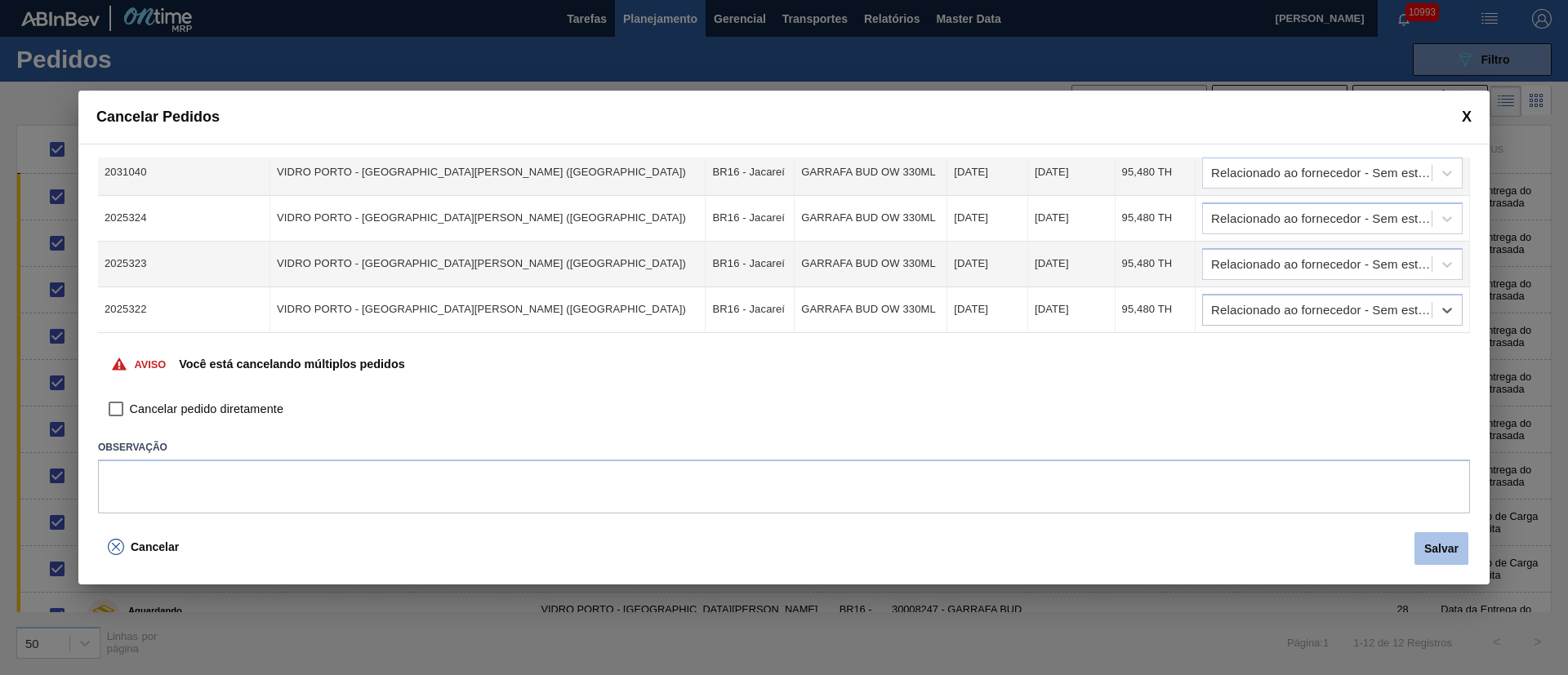
click at [1441, 543] on button "Salvar" at bounding box center [1441, 548] width 54 height 33
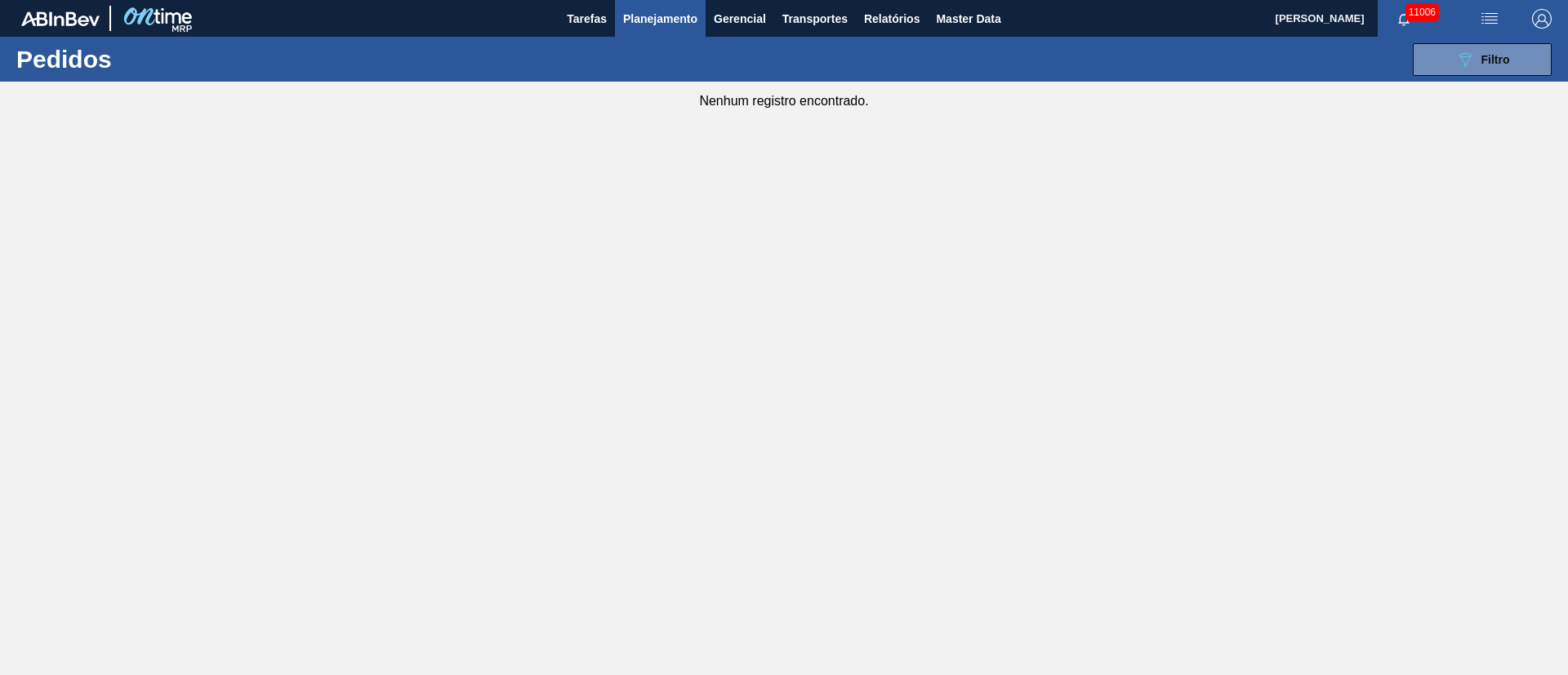
click at [658, 18] on span "Planejamento" at bounding box center [660, 18] width 74 height 19
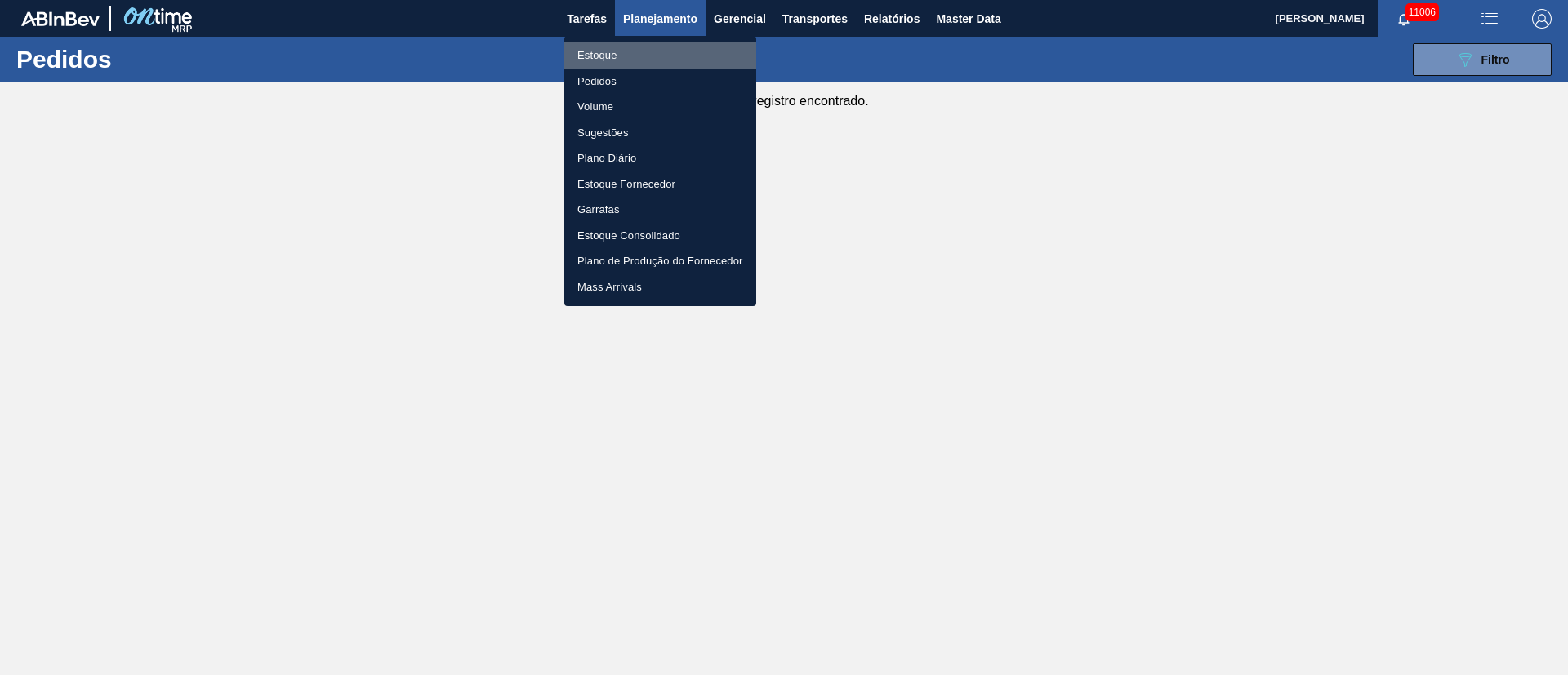
click at [591, 61] on li "Estoque" at bounding box center [660, 55] width 192 height 26
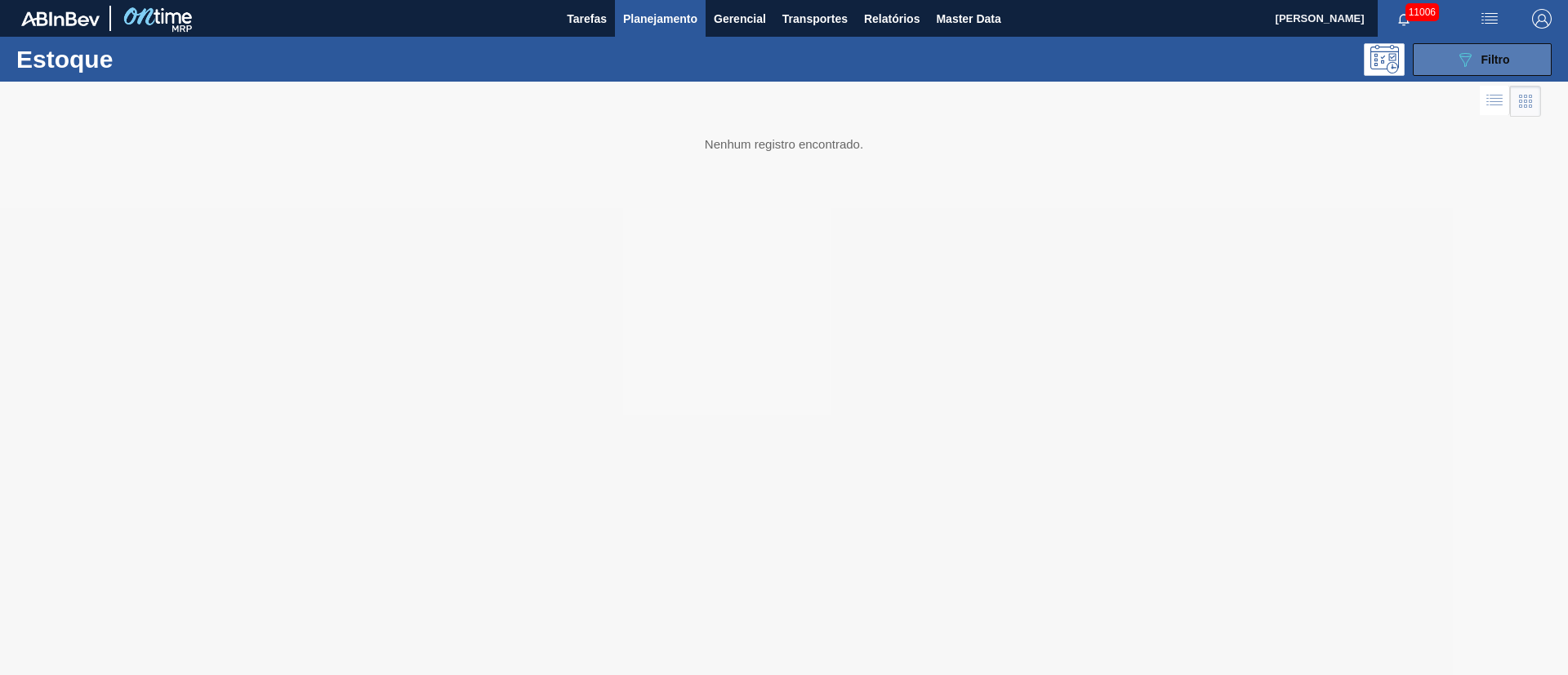
click at [1456, 57] on icon "089F7B8B-B2A5-4AFE-B5C0-19BA573D28AC" at bounding box center [1466, 60] width 19 height 19
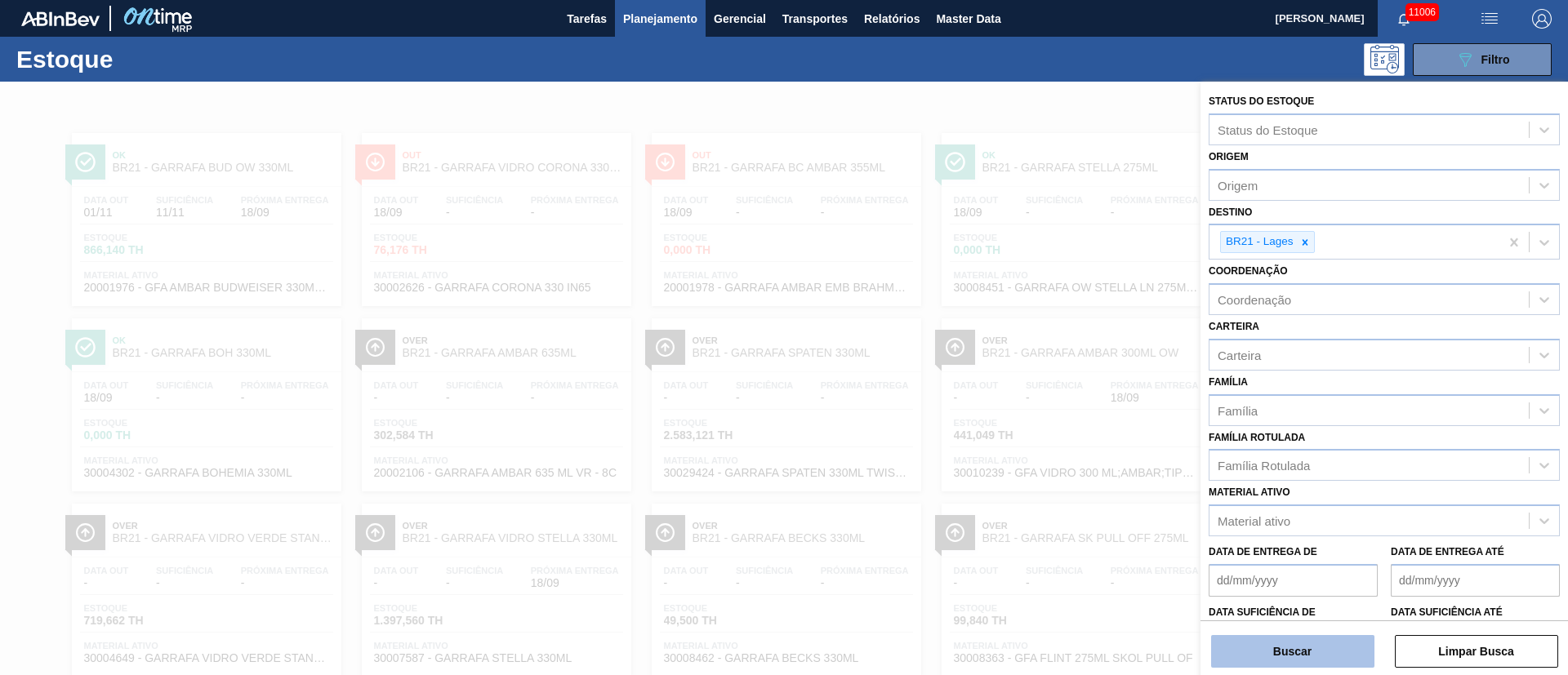
click at [1288, 641] on button "Buscar" at bounding box center [1293, 652] width 163 height 33
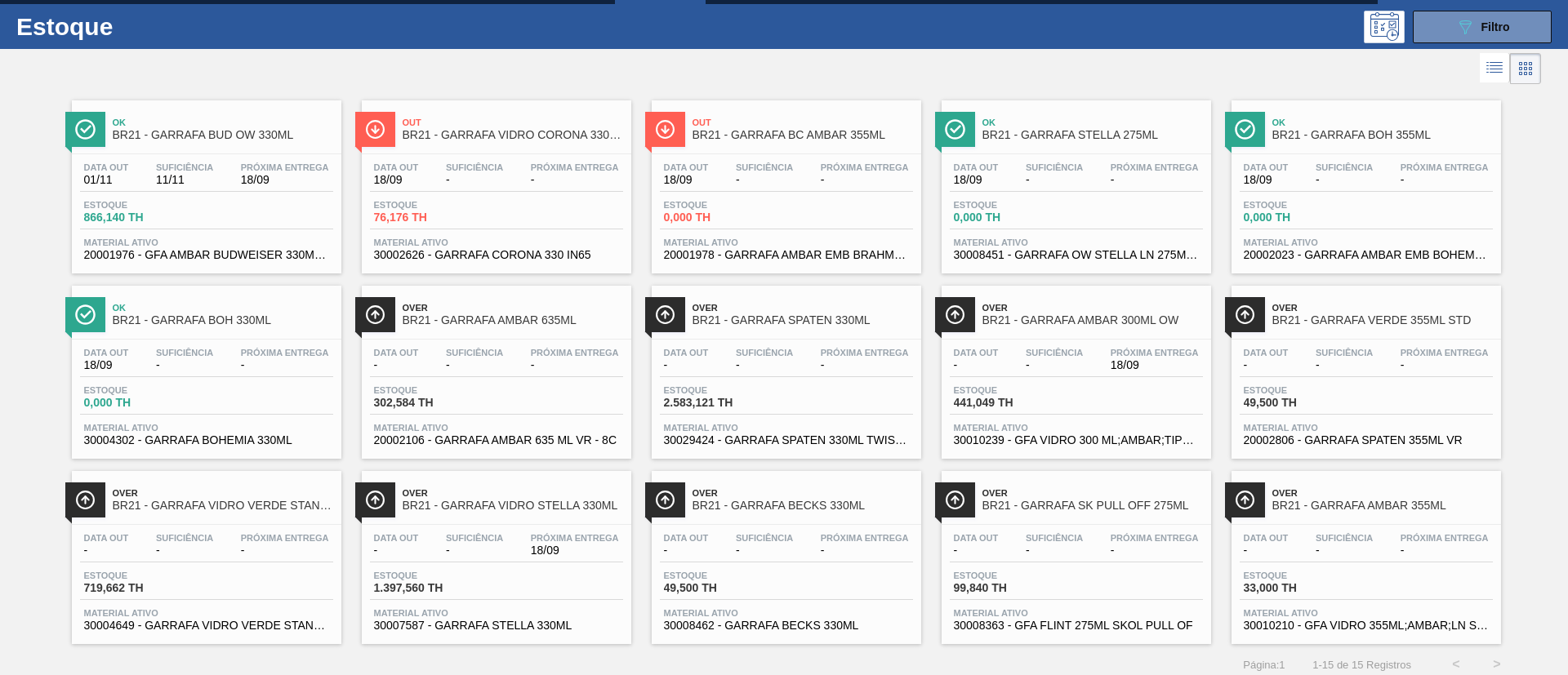
scroll to position [42, 0]
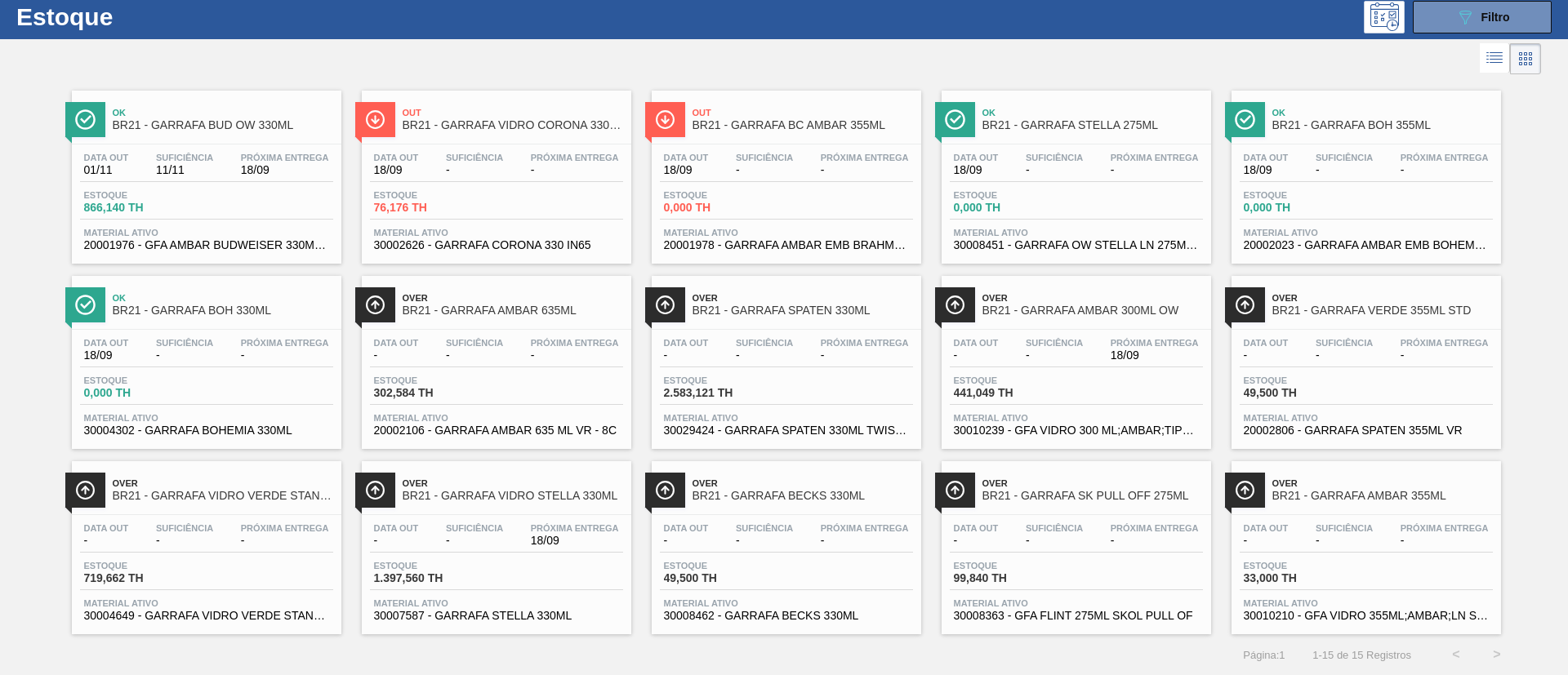
click at [792, 405] on div "Data out - Suficiência - Próxima Entrega - Estoque 2.583,121 TH Material ativo …" at bounding box center [786, 385] width 270 height 111
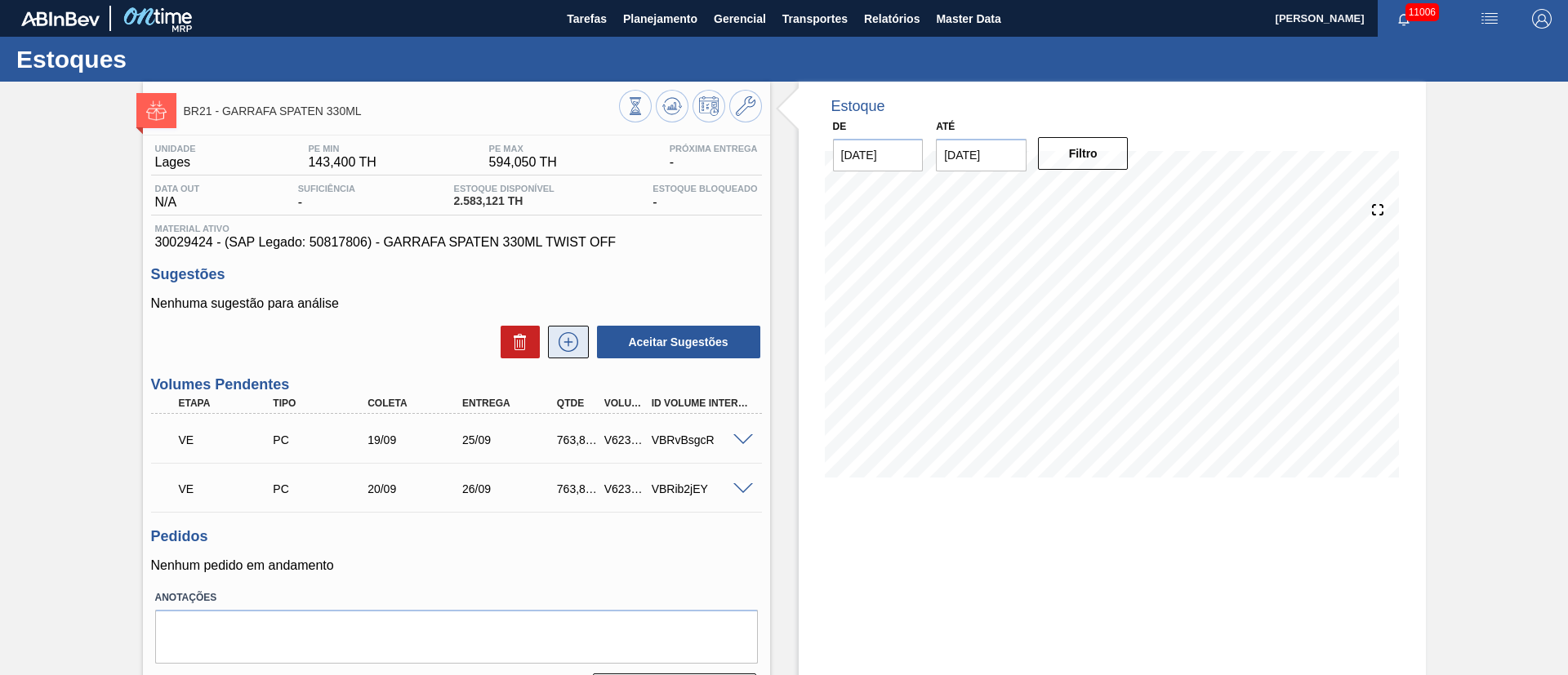
click at [567, 329] on button at bounding box center [568, 342] width 41 height 33
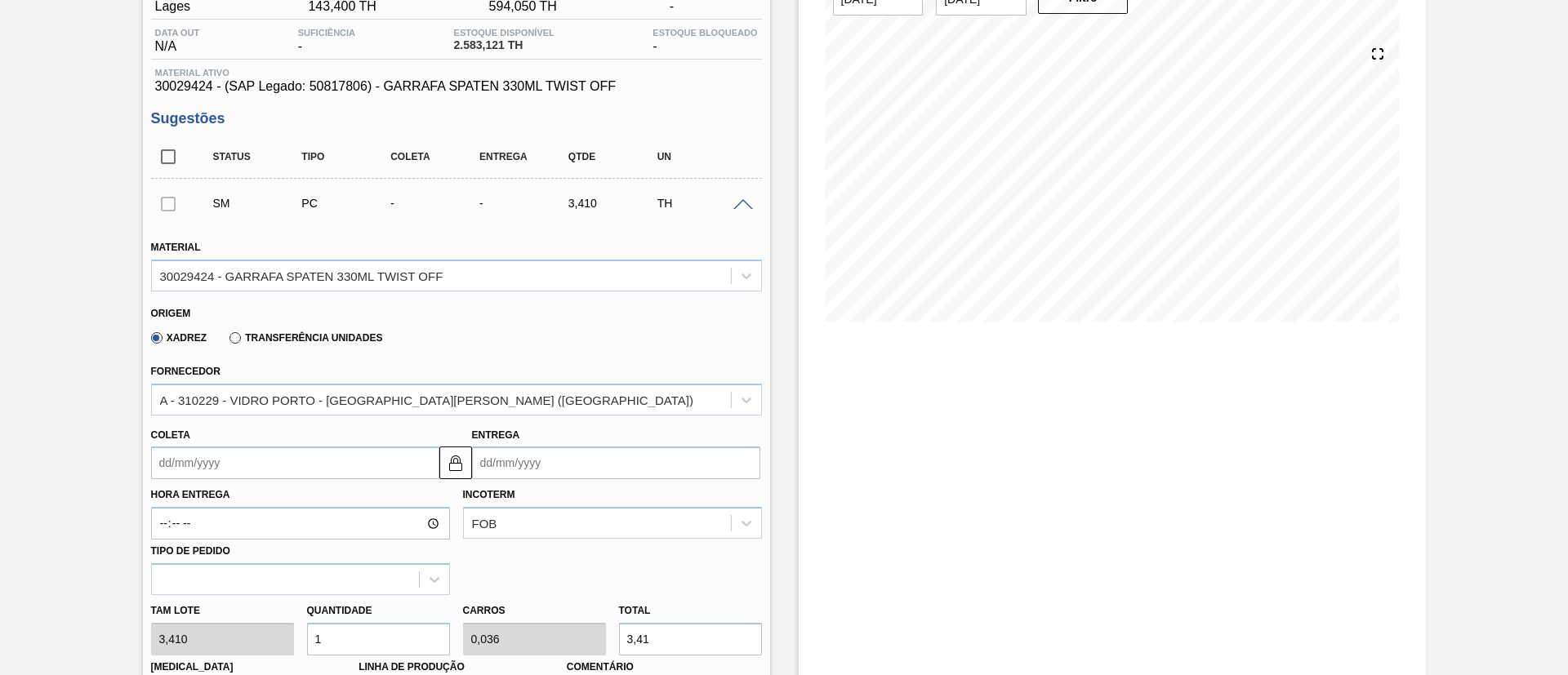
scroll to position [245, 0]
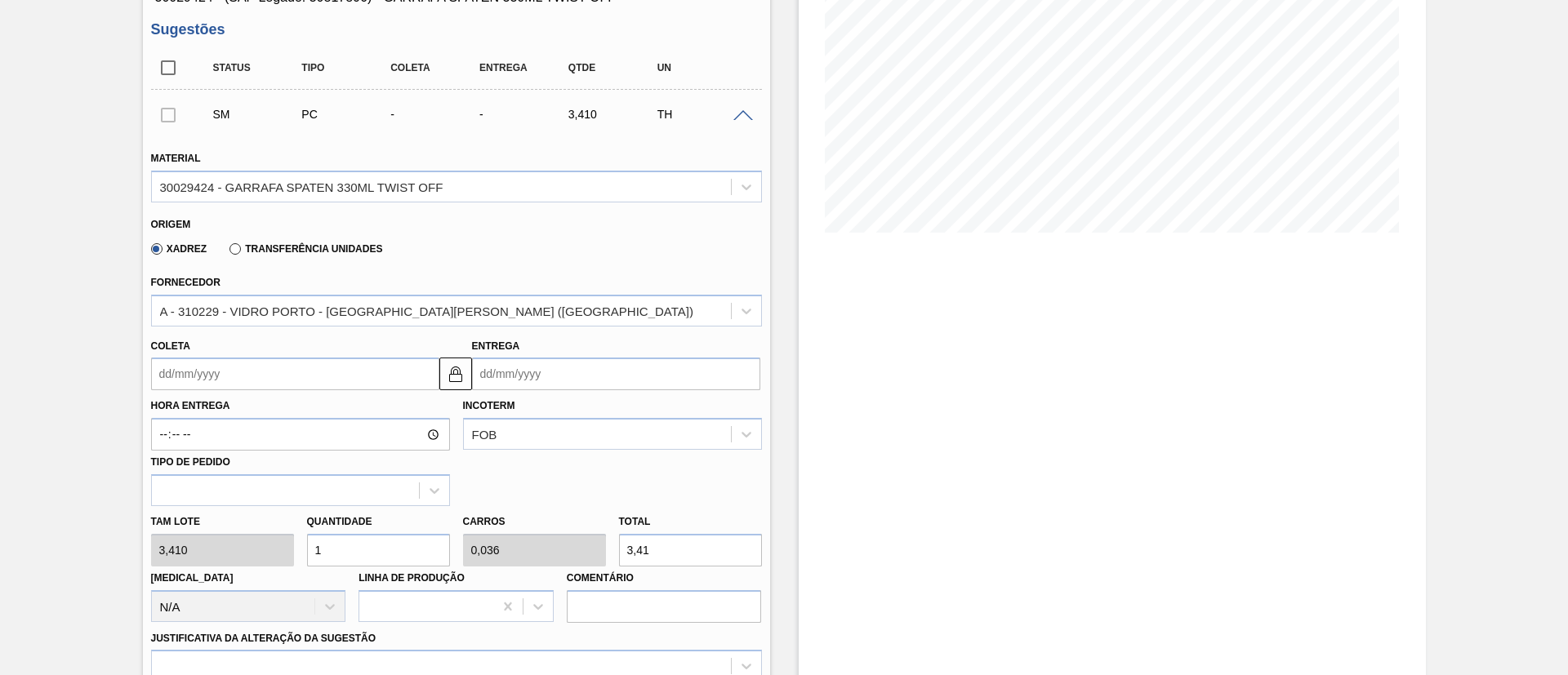
click at [272, 390] on div "Hora Entrega Incoterm FOB Tipo de pedido" at bounding box center [457, 448] width 624 height 116
click at [269, 372] on input "Coleta" at bounding box center [295, 374] width 288 height 33
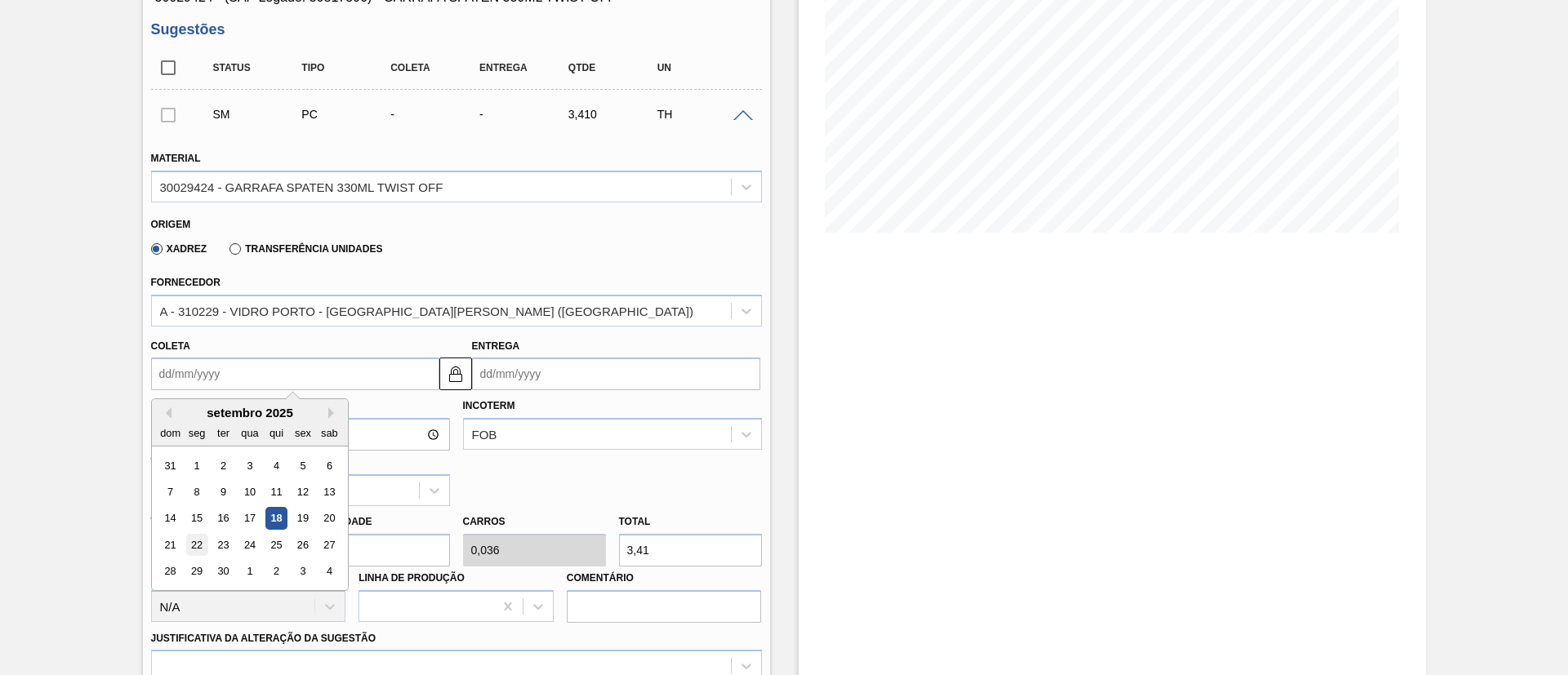
click at [204, 545] on div "22" at bounding box center [196, 545] width 22 height 22
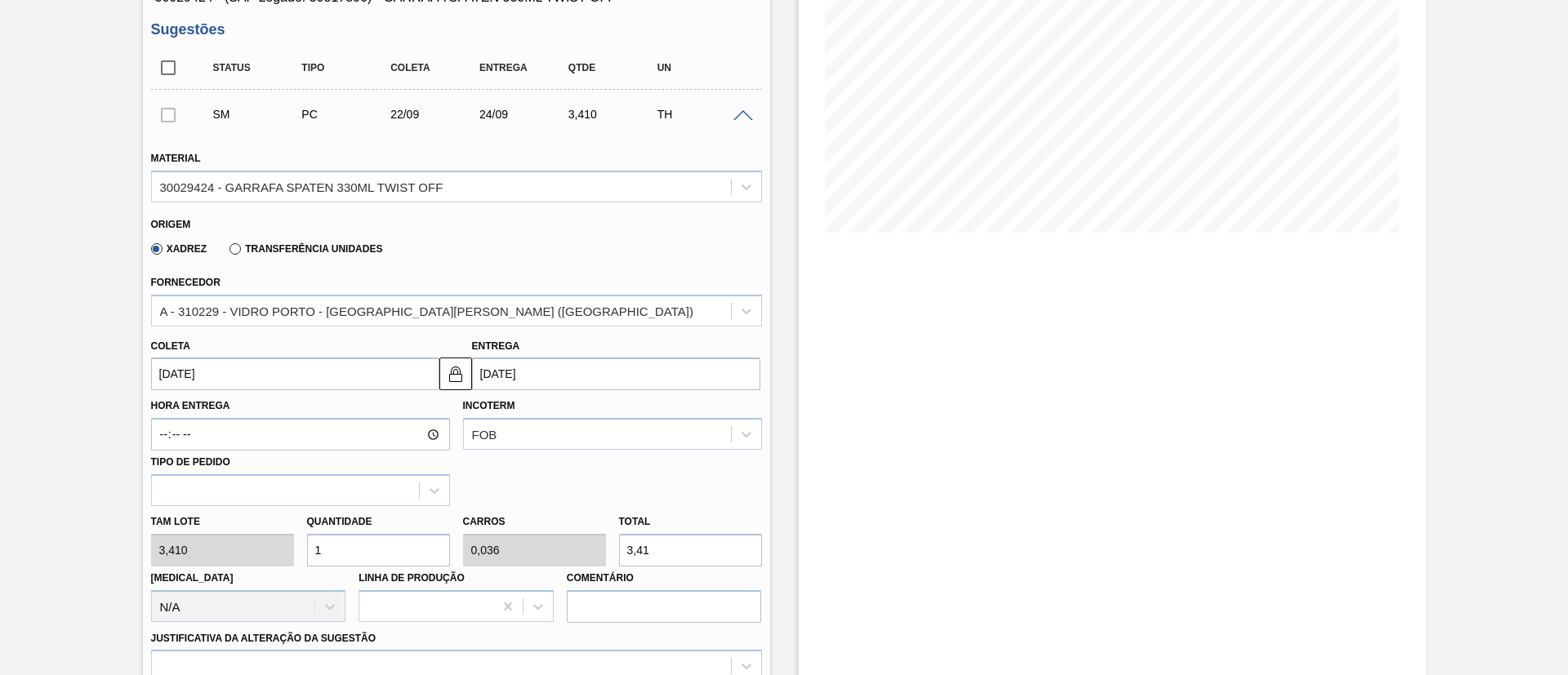
click at [161, 545] on div "[PERSON_NAME] 3,410 Quantidade 1 Carros 0,036 Total 3,41 [MEDICAL_DATA] N/A Lin…" at bounding box center [457, 564] width 624 height 117
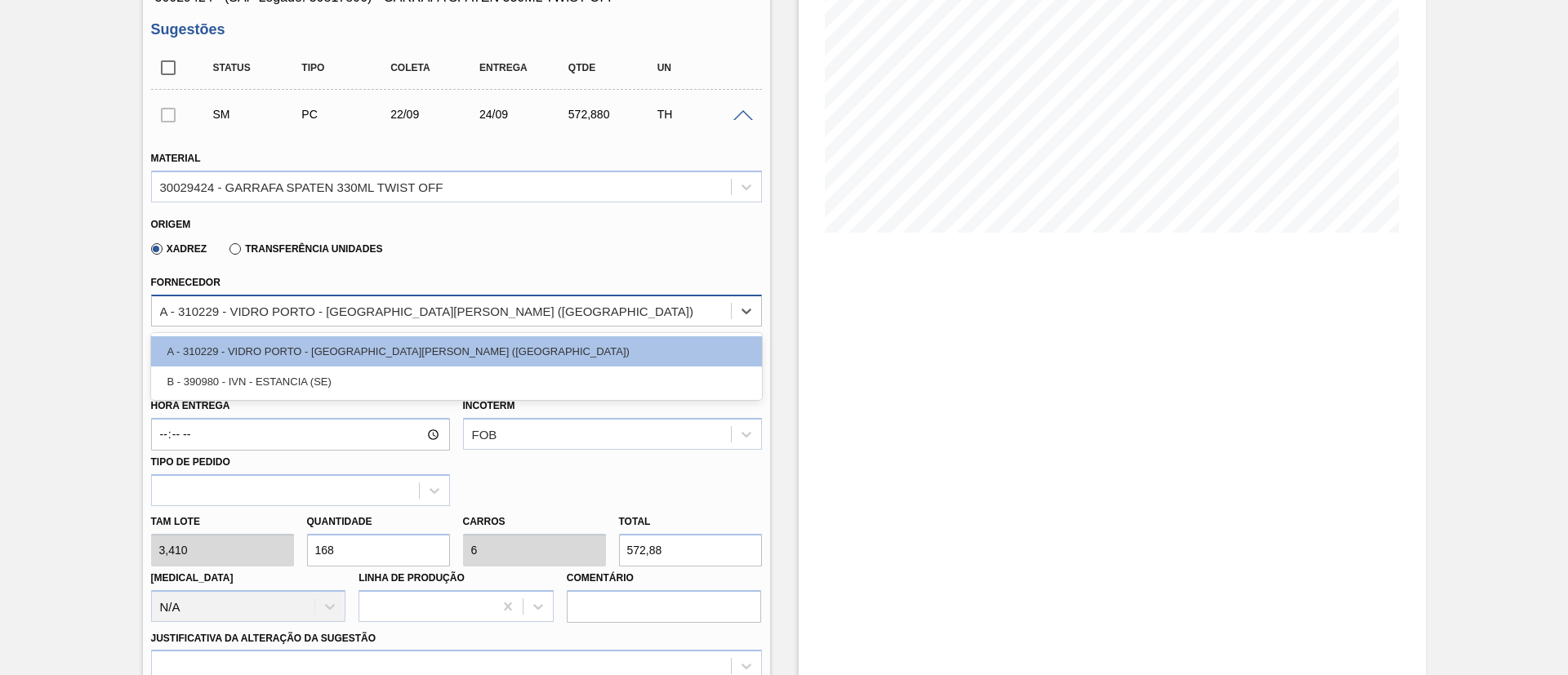
click at [293, 307] on div "A - 310229 - VIDRO PORTO - [GEOGRAPHIC_DATA][PERSON_NAME] ([GEOGRAPHIC_DATA])" at bounding box center [427, 311] width 533 height 14
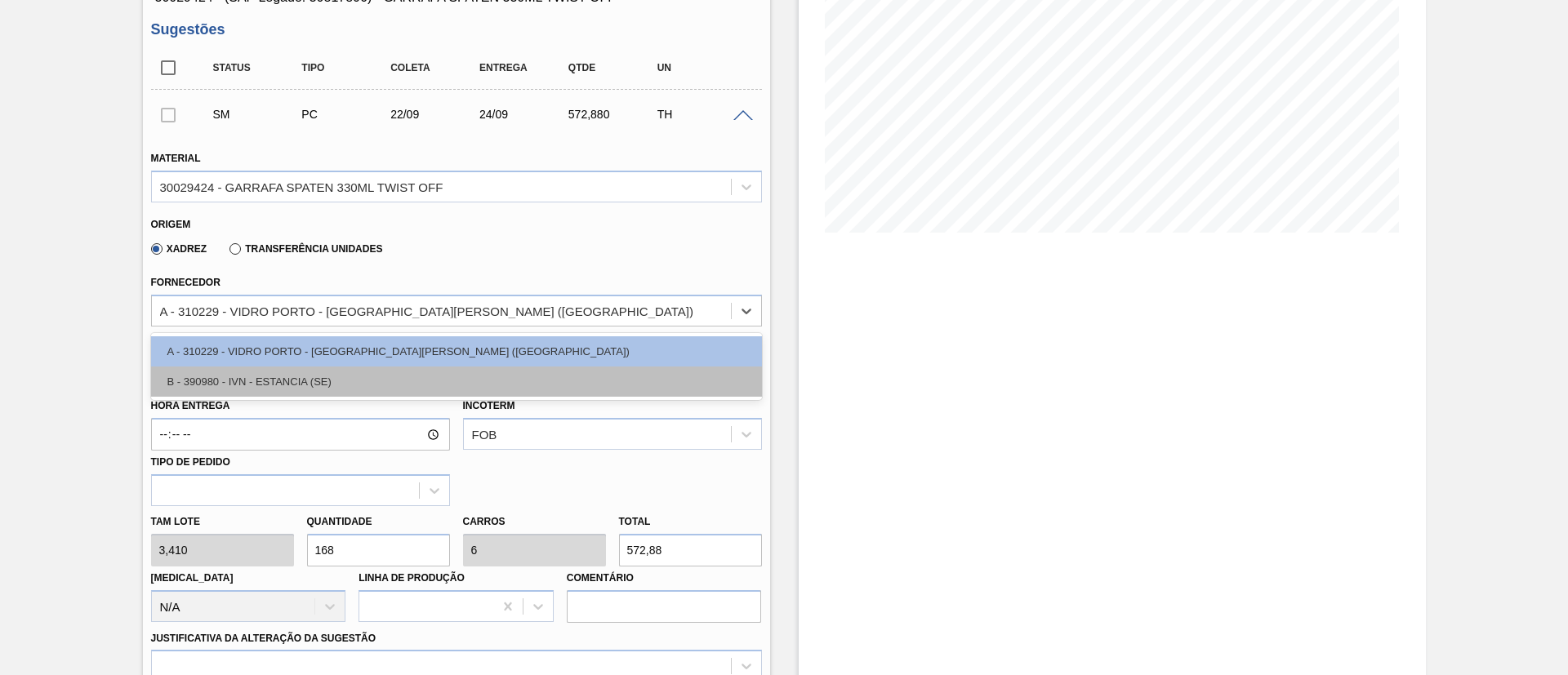
click at [249, 378] on div "B - 390980 - IVN - ESTANCIA (SE)" at bounding box center [456, 381] width 611 height 30
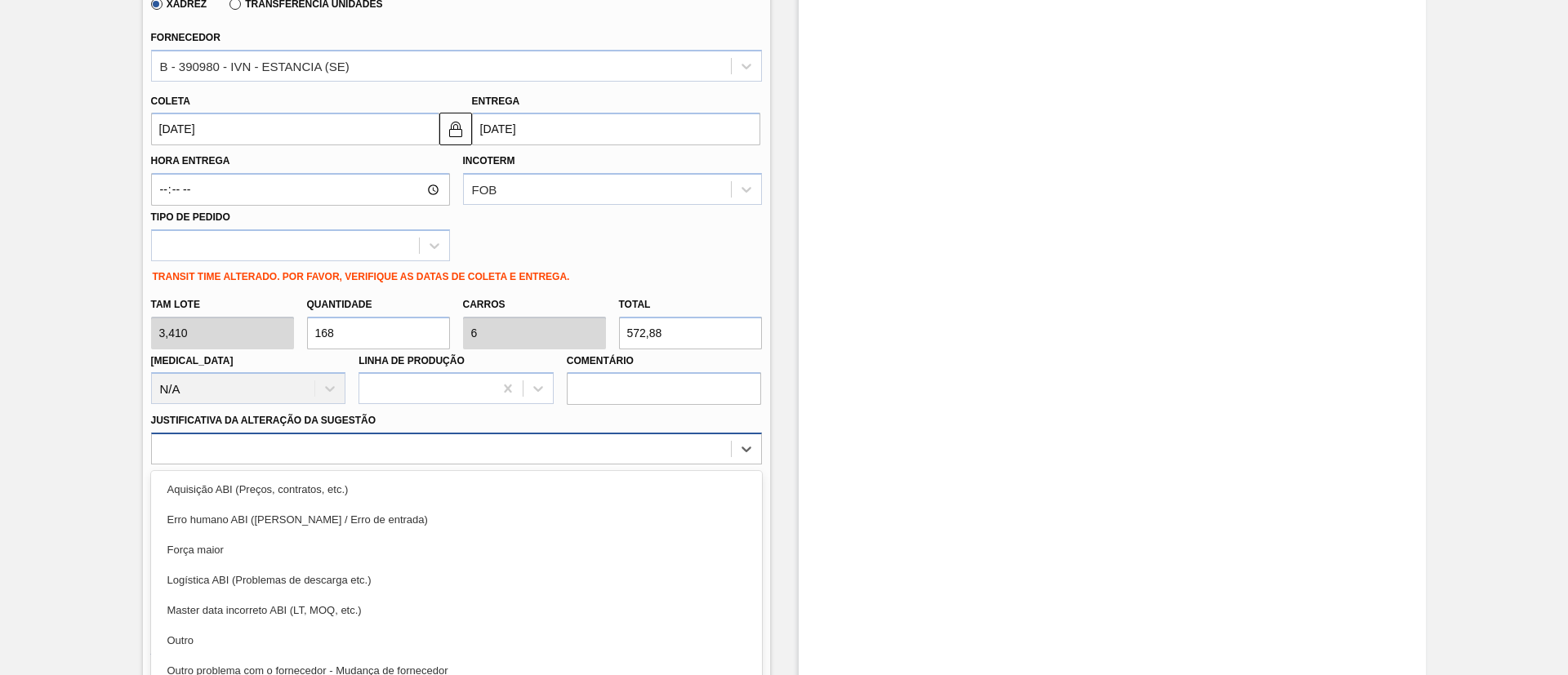
scroll to position [537, 0]
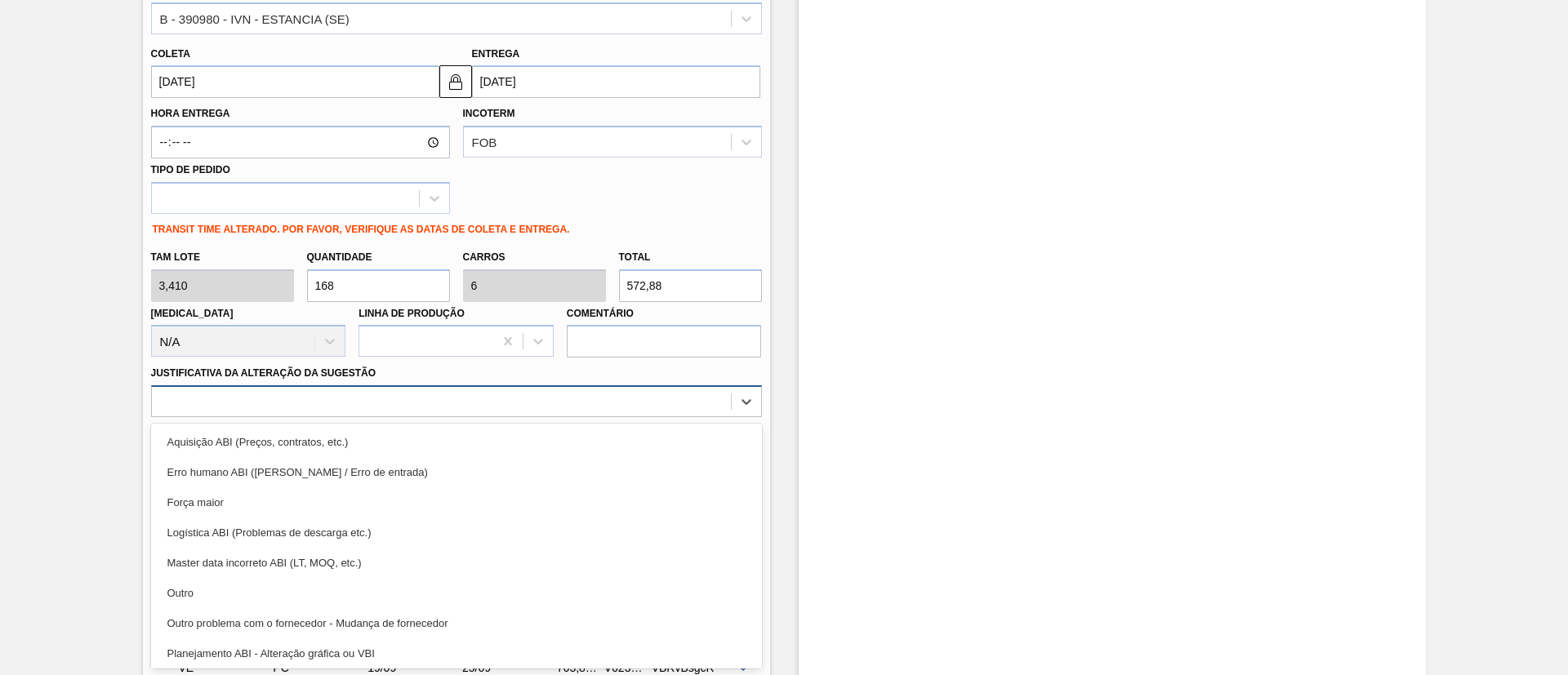
click at [328, 417] on div "option Erro humano ABI (Cálculo / Erro de entrada) focused, 2 of 18. 18 results…" at bounding box center [456, 401] width 611 height 32
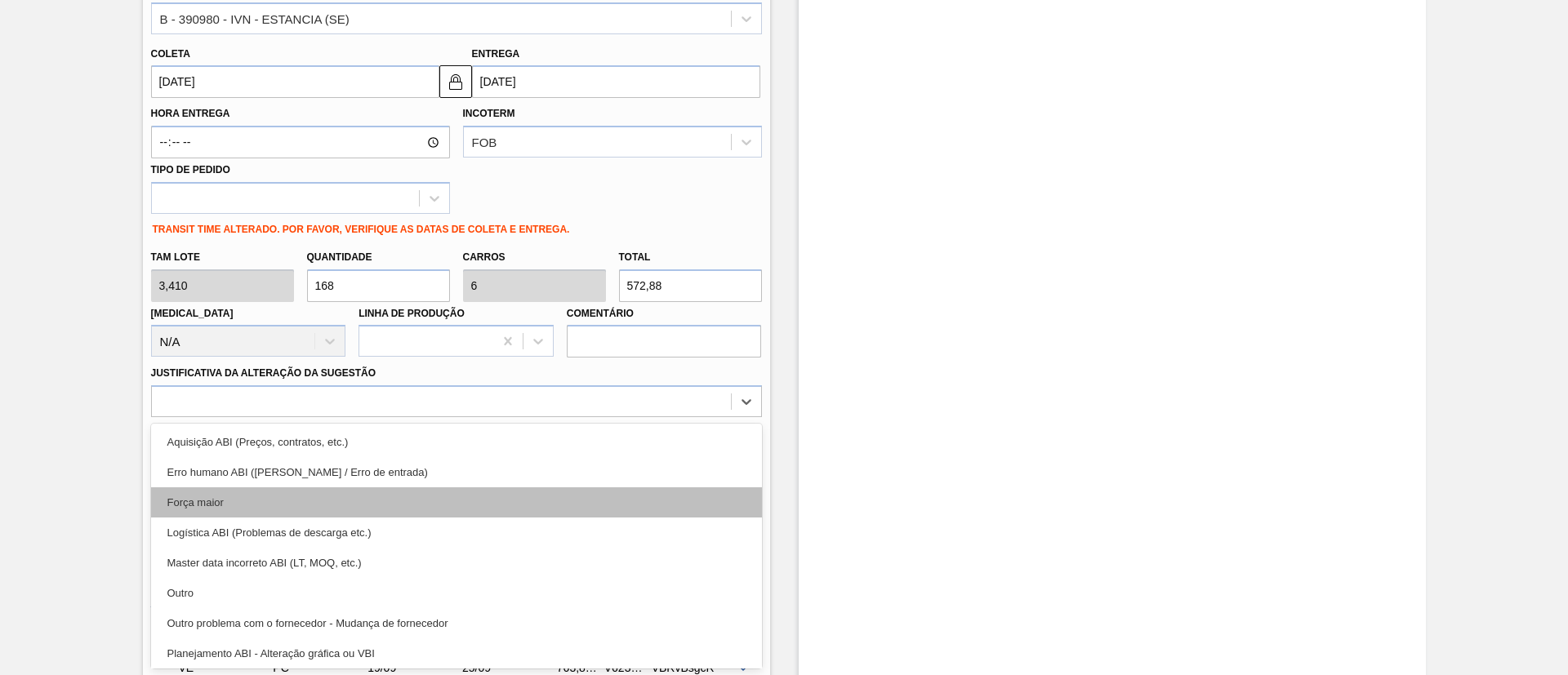
click at [257, 516] on div "Força maior" at bounding box center [456, 502] width 611 height 30
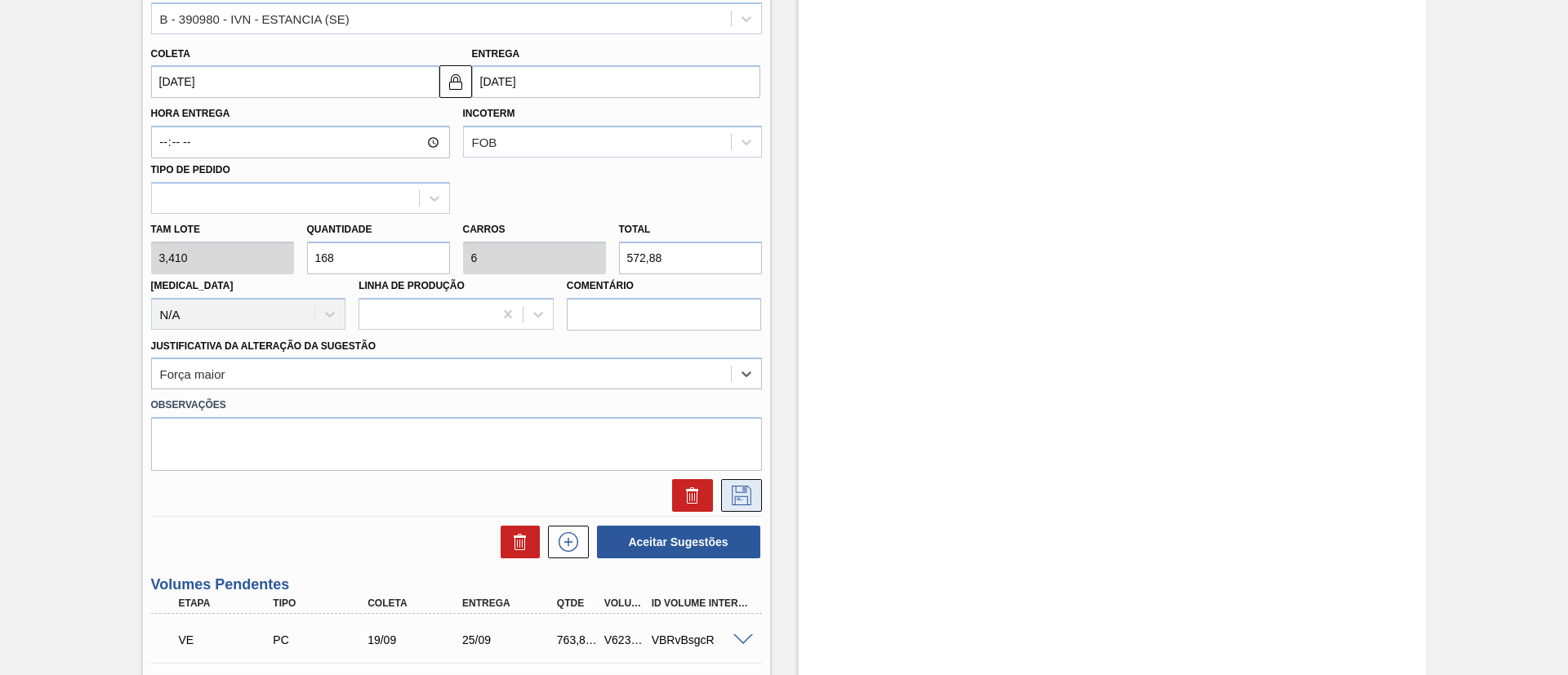
click at [745, 487] on icon at bounding box center [742, 495] width 19 height 19
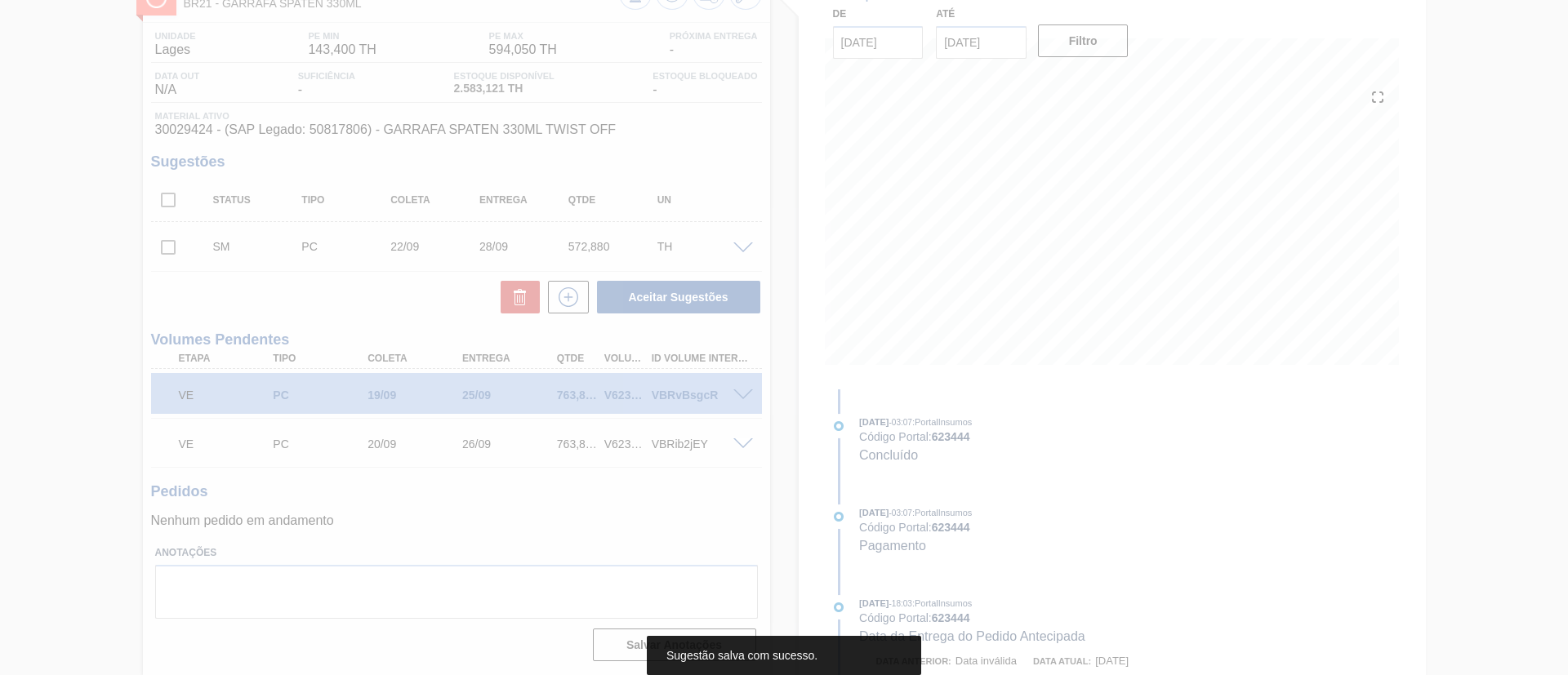
scroll to position [113, 0]
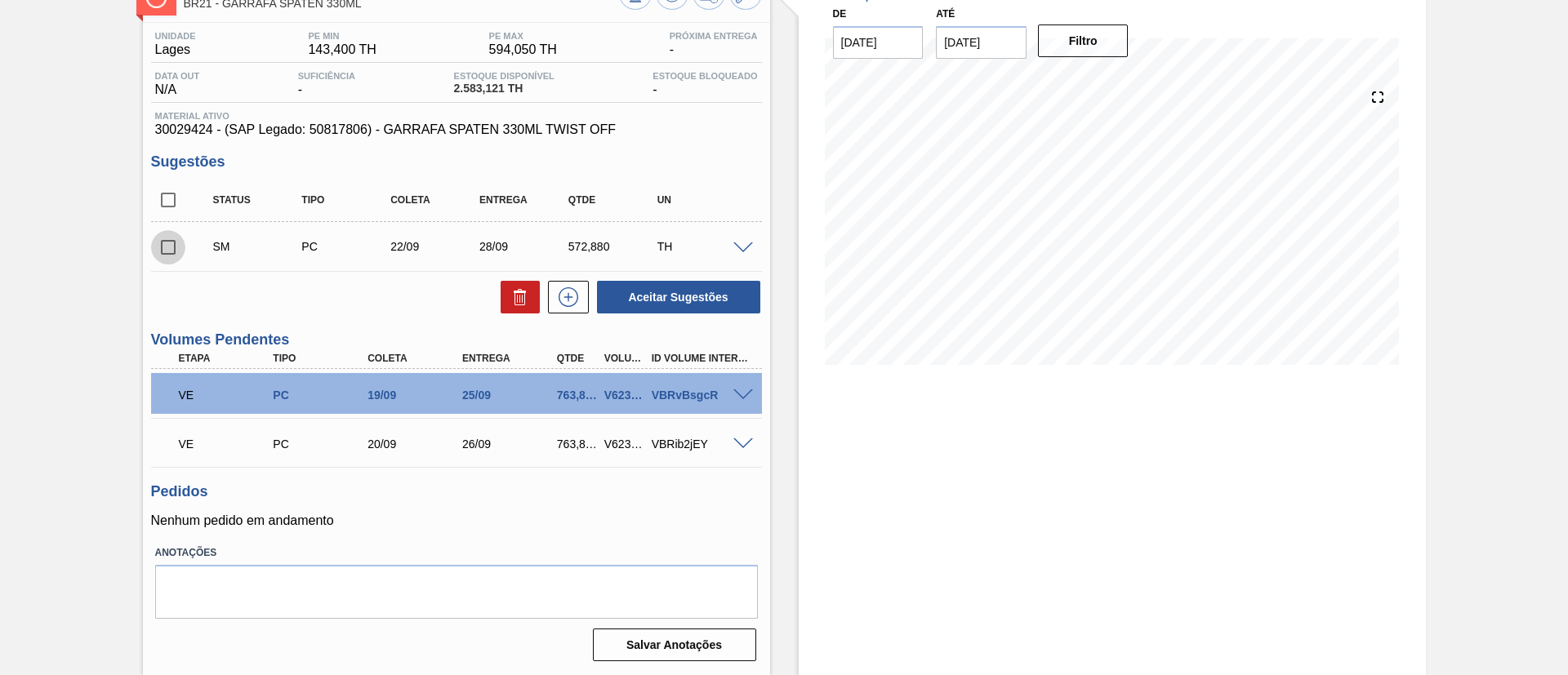
click at [168, 249] on input "checkbox" at bounding box center [168, 247] width 35 height 35
click at [653, 292] on button "Aceitar Sugestões" at bounding box center [678, 297] width 163 height 33
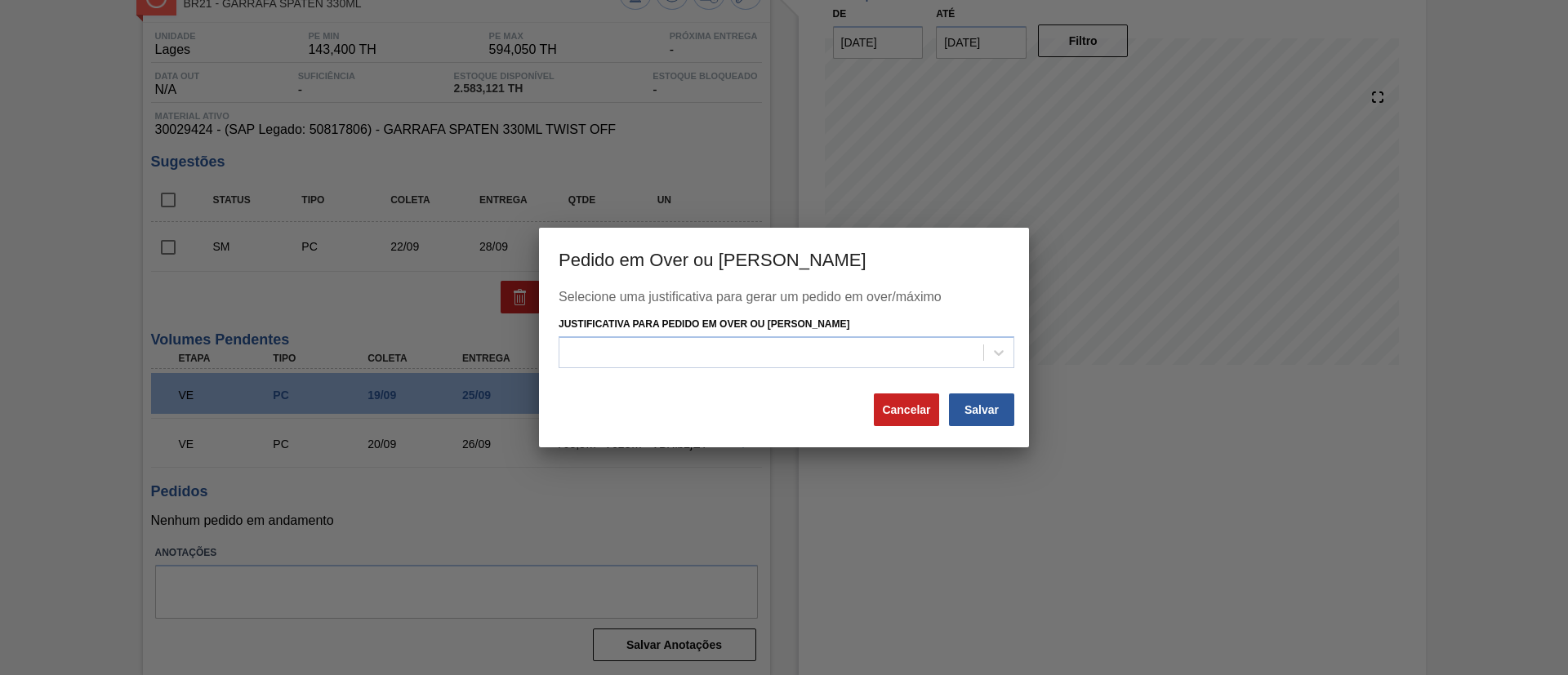
click at [662, 335] on div "Justificativa para Pedido em Over ou [PERSON_NAME]" at bounding box center [786, 340] width 456 height 55
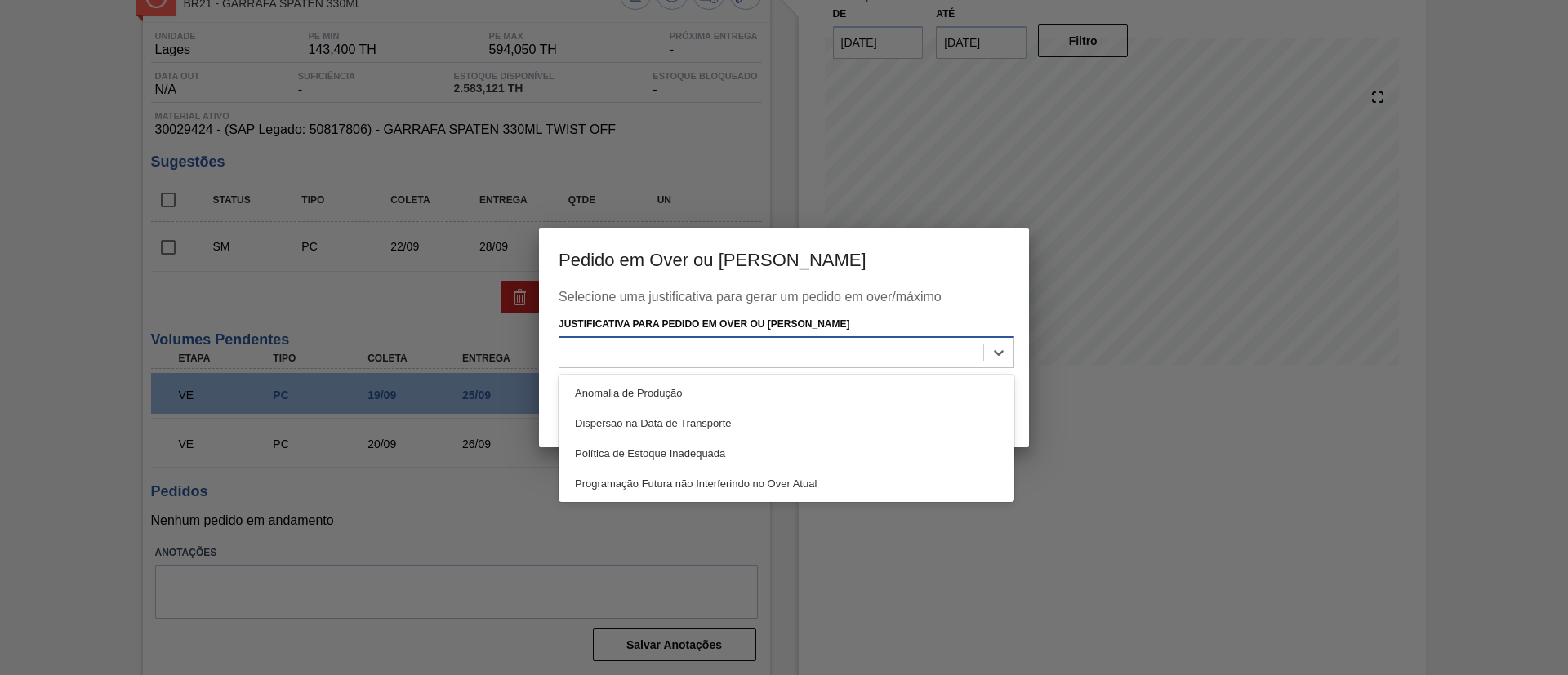
click at [658, 347] on div at bounding box center [771, 352] width 424 height 24
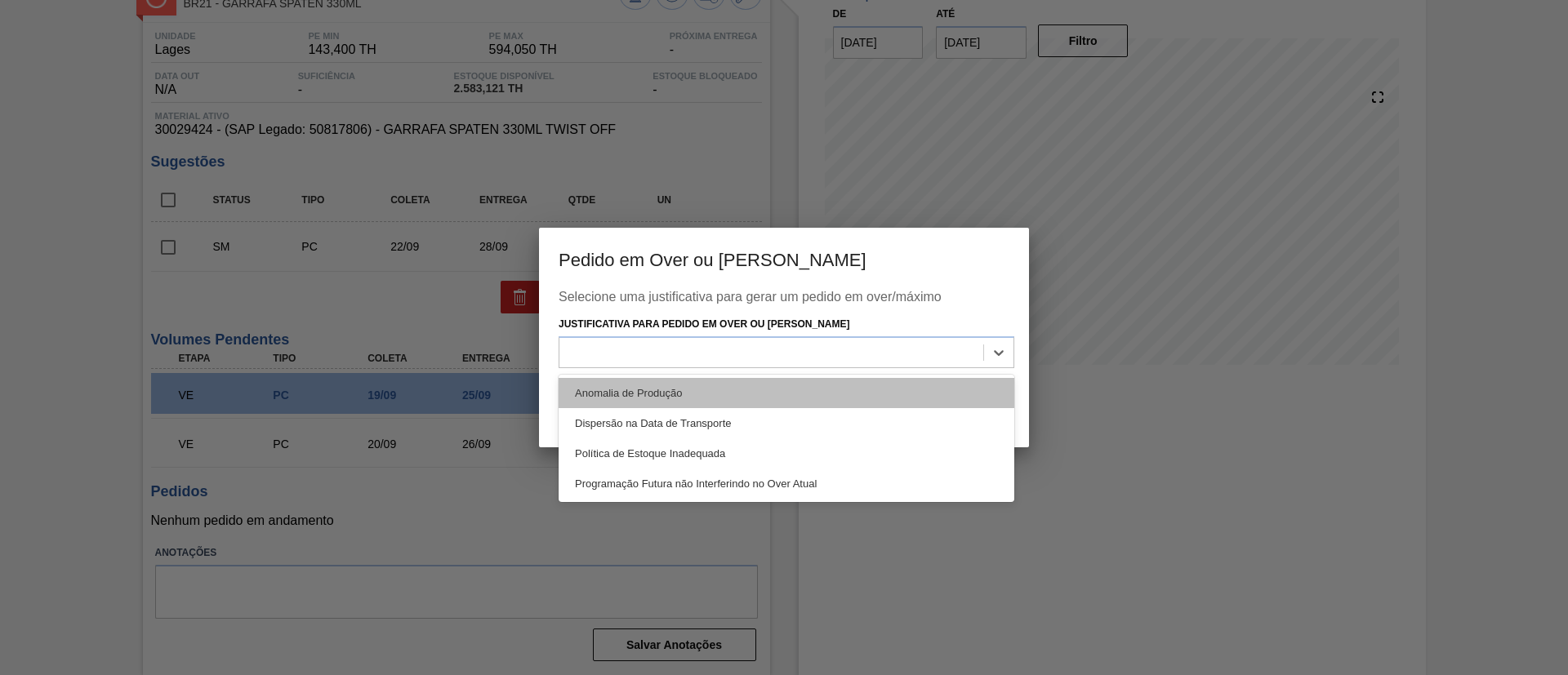
click at [634, 394] on div "Anomalia de Produção" at bounding box center [786, 392] width 456 height 30
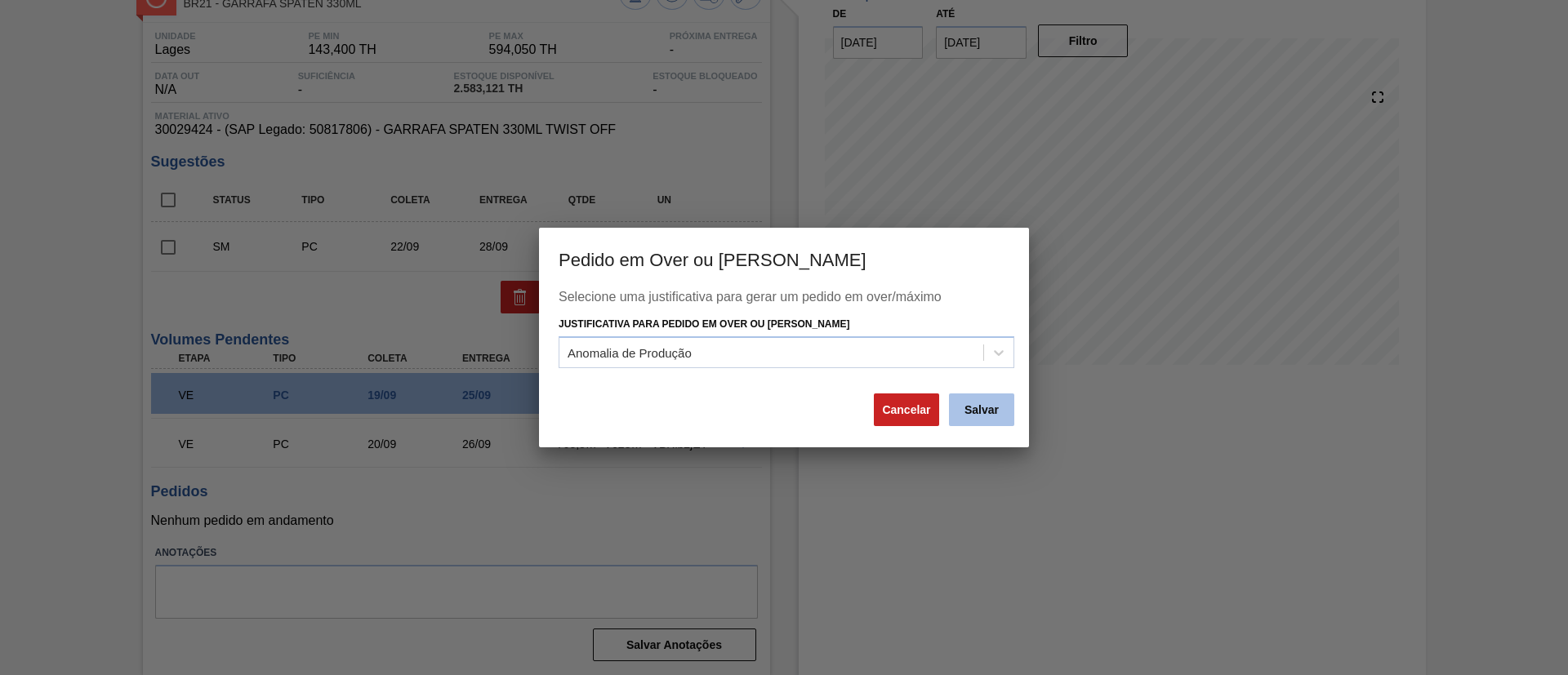
click at [970, 419] on button "Salvar" at bounding box center [983, 410] width 66 height 33
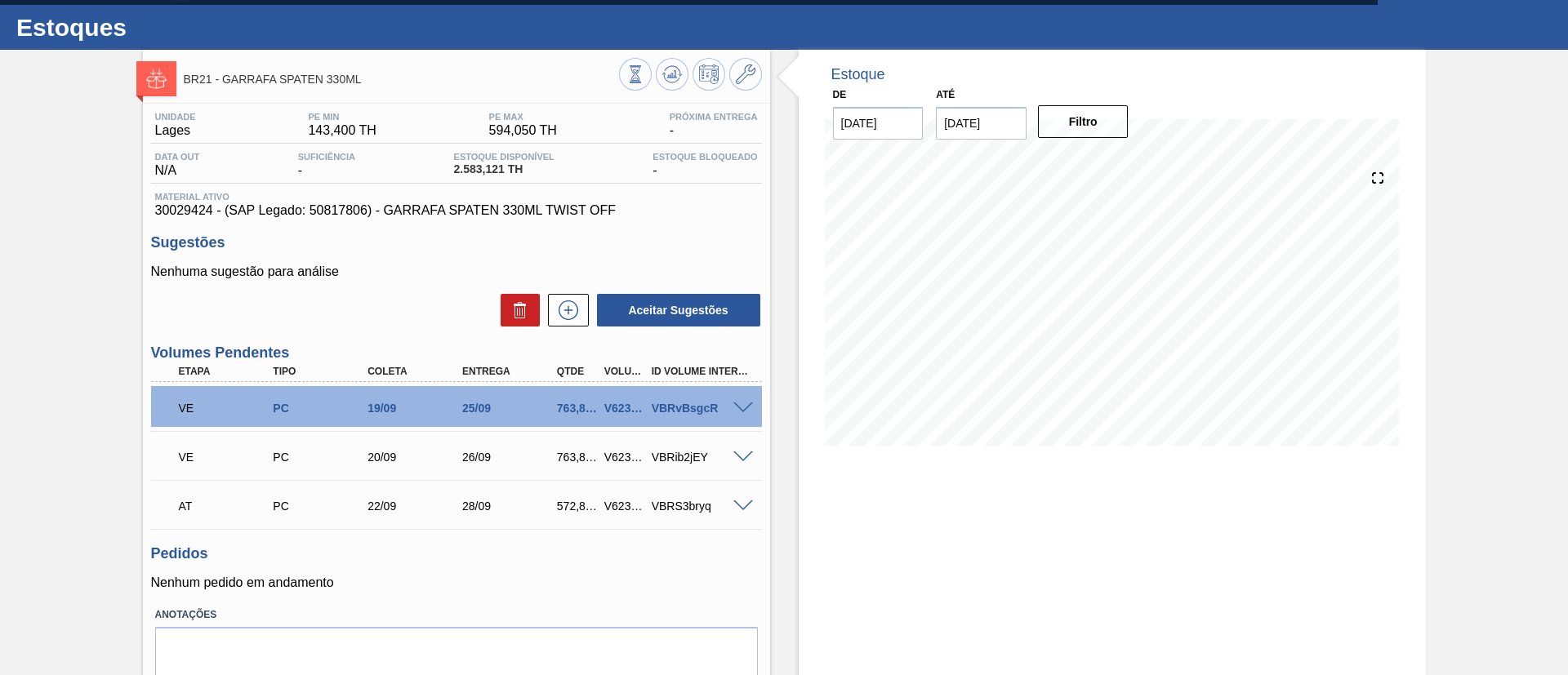
scroll to position [0, 0]
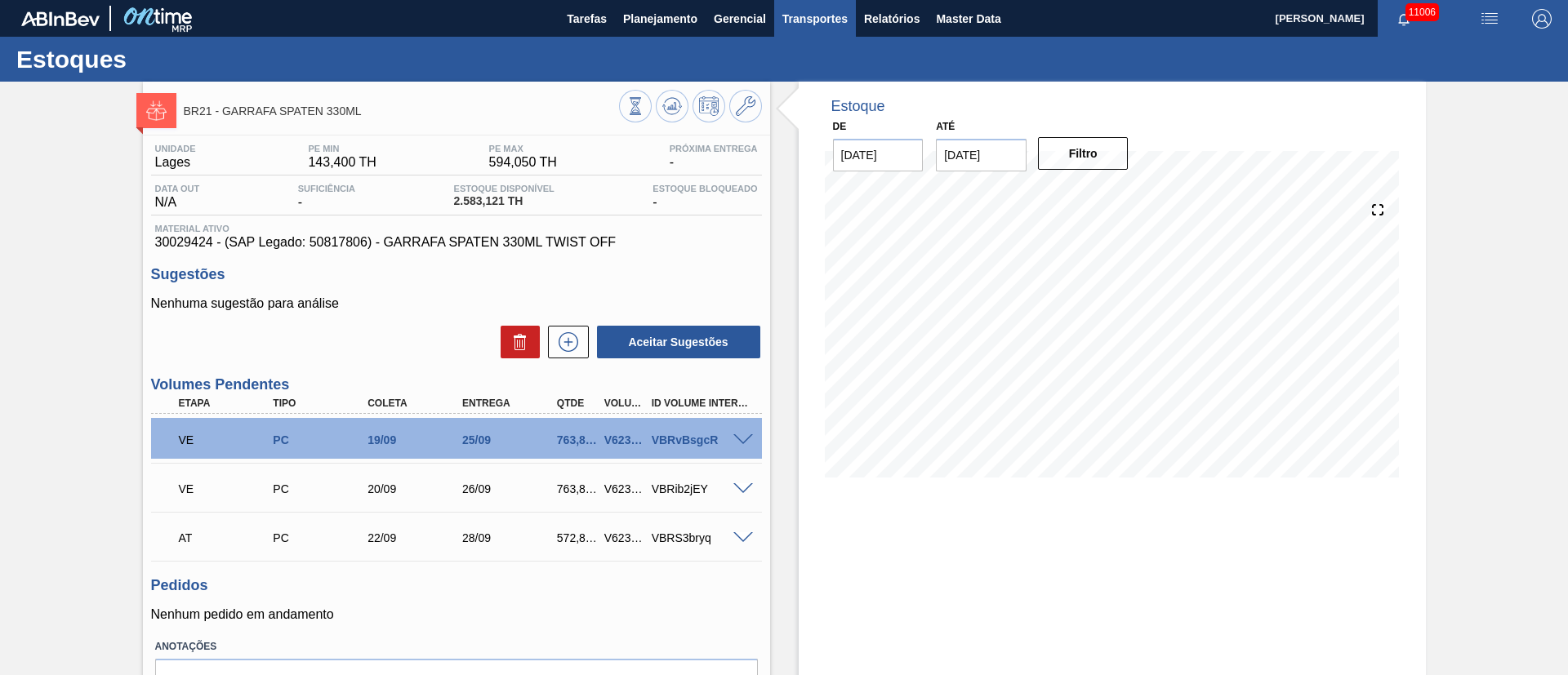
click at [815, 22] on span "Transportes" at bounding box center [815, 18] width 66 height 19
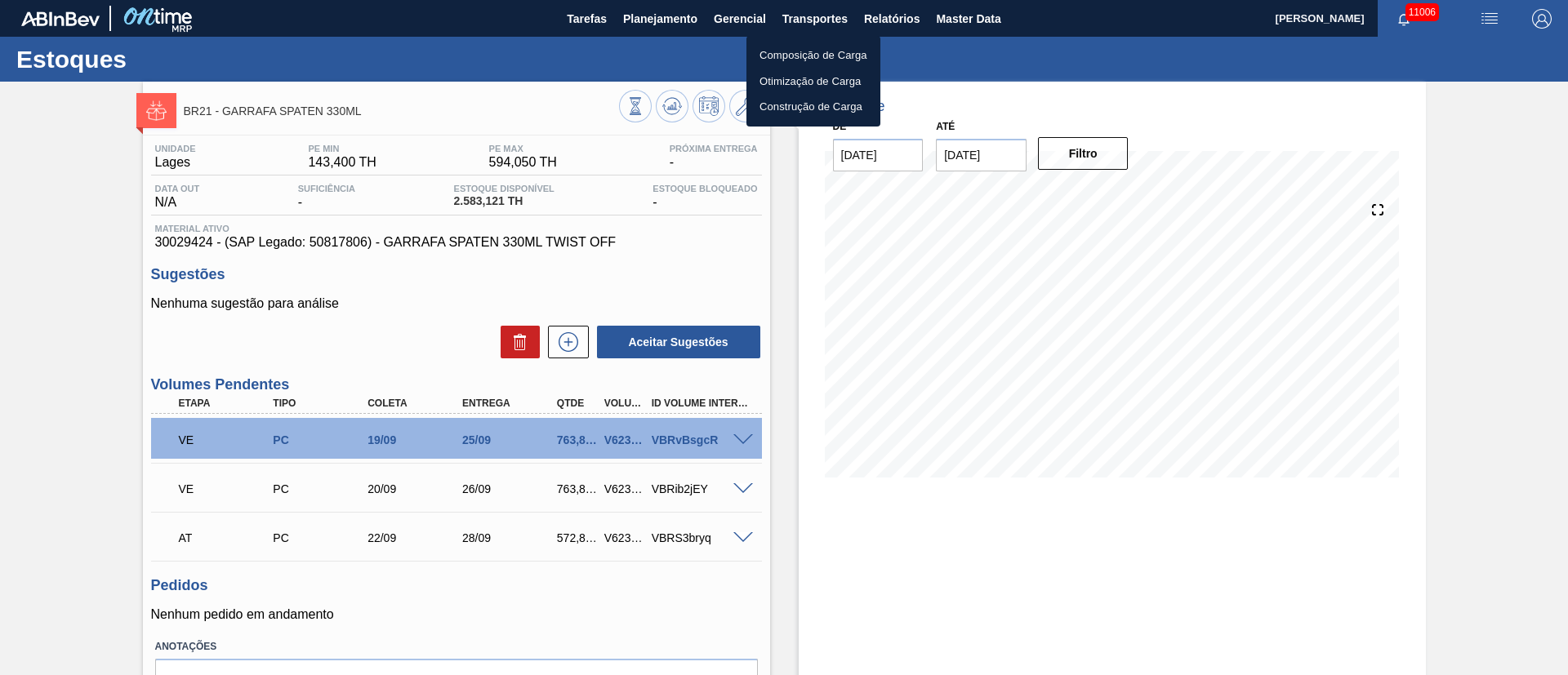
click at [779, 82] on li "Otimização de Carga" at bounding box center [813, 81] width 134 height 26
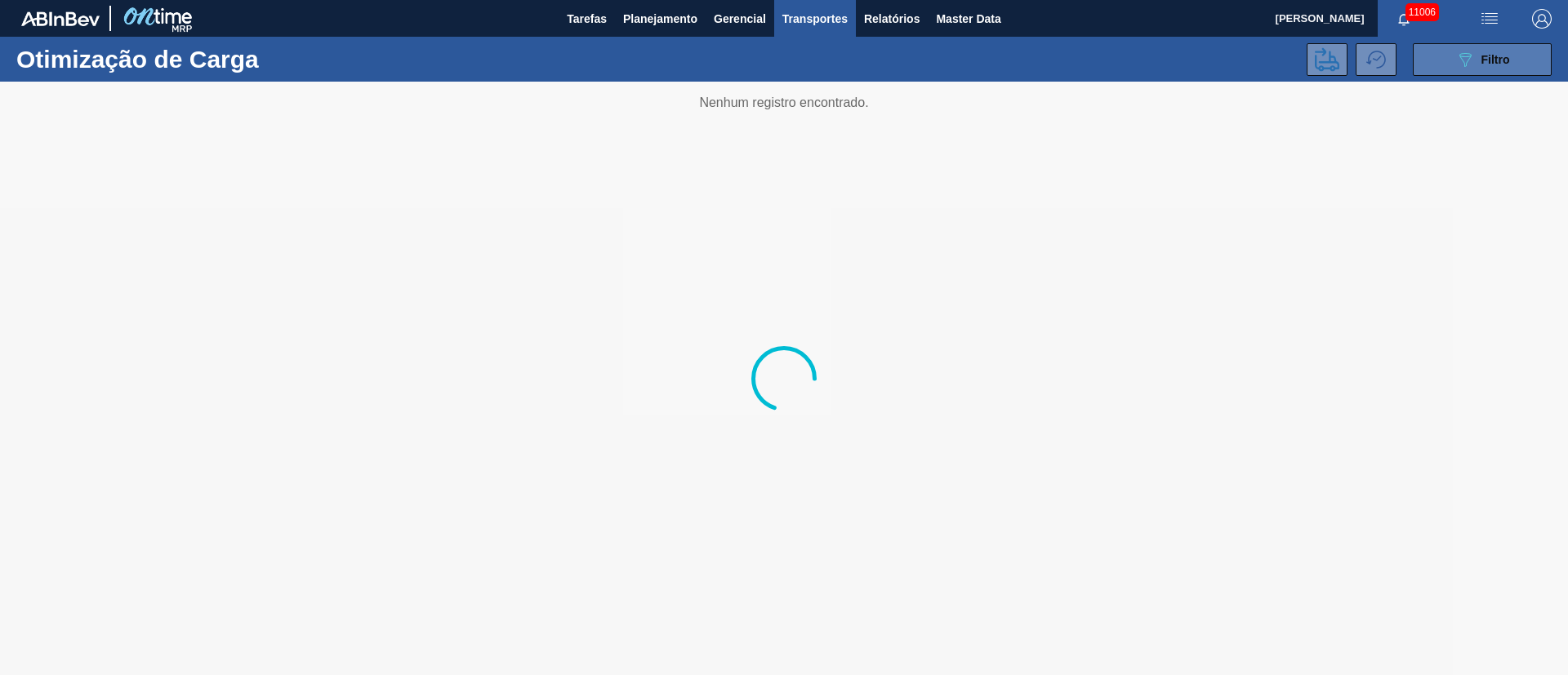
click at [1471, 59] on icon "089F7B8B-B2A5-4AFE-B5C0-19BA573D28AC" at bounding box center [1466, 60] width 19 height 19
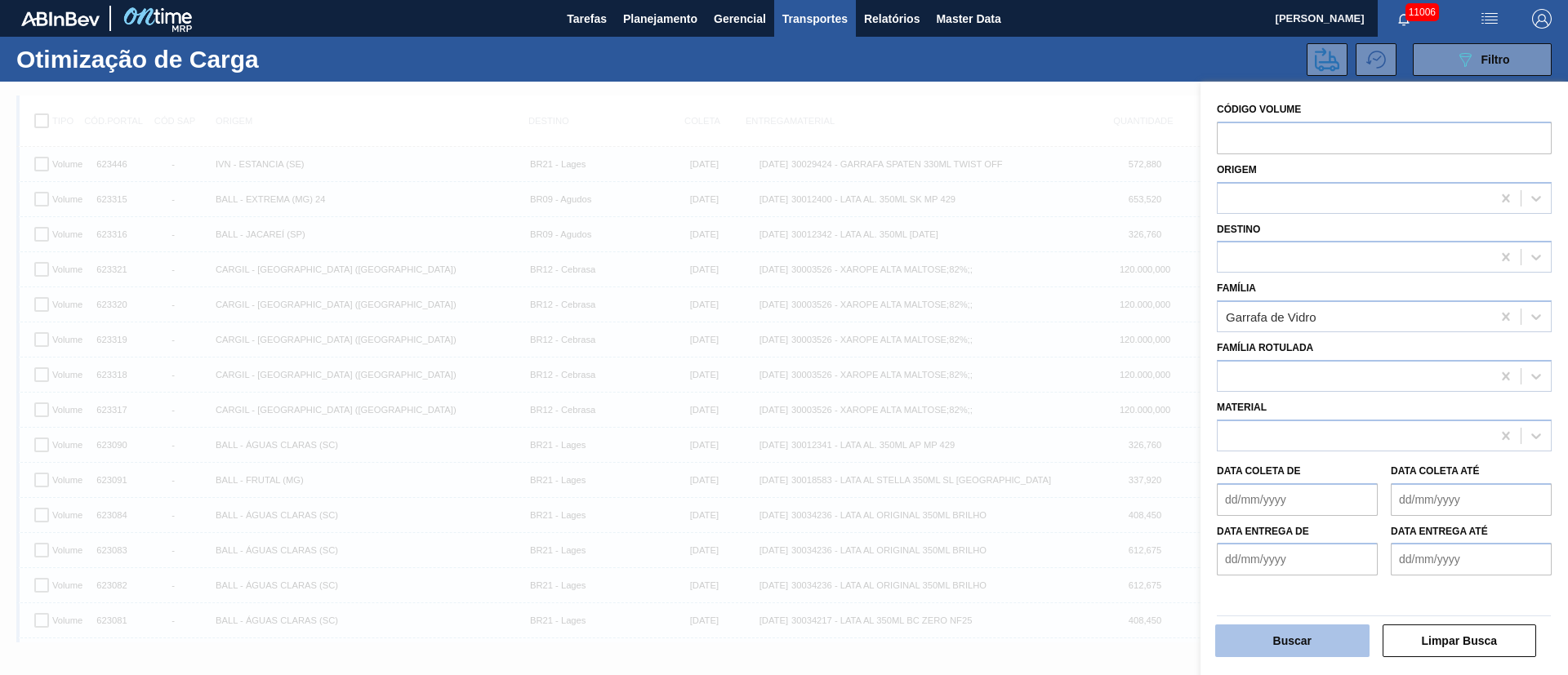
click at [1277, 632] on button "Buscar" at bounding box center [1293, 641] width 155 height 33
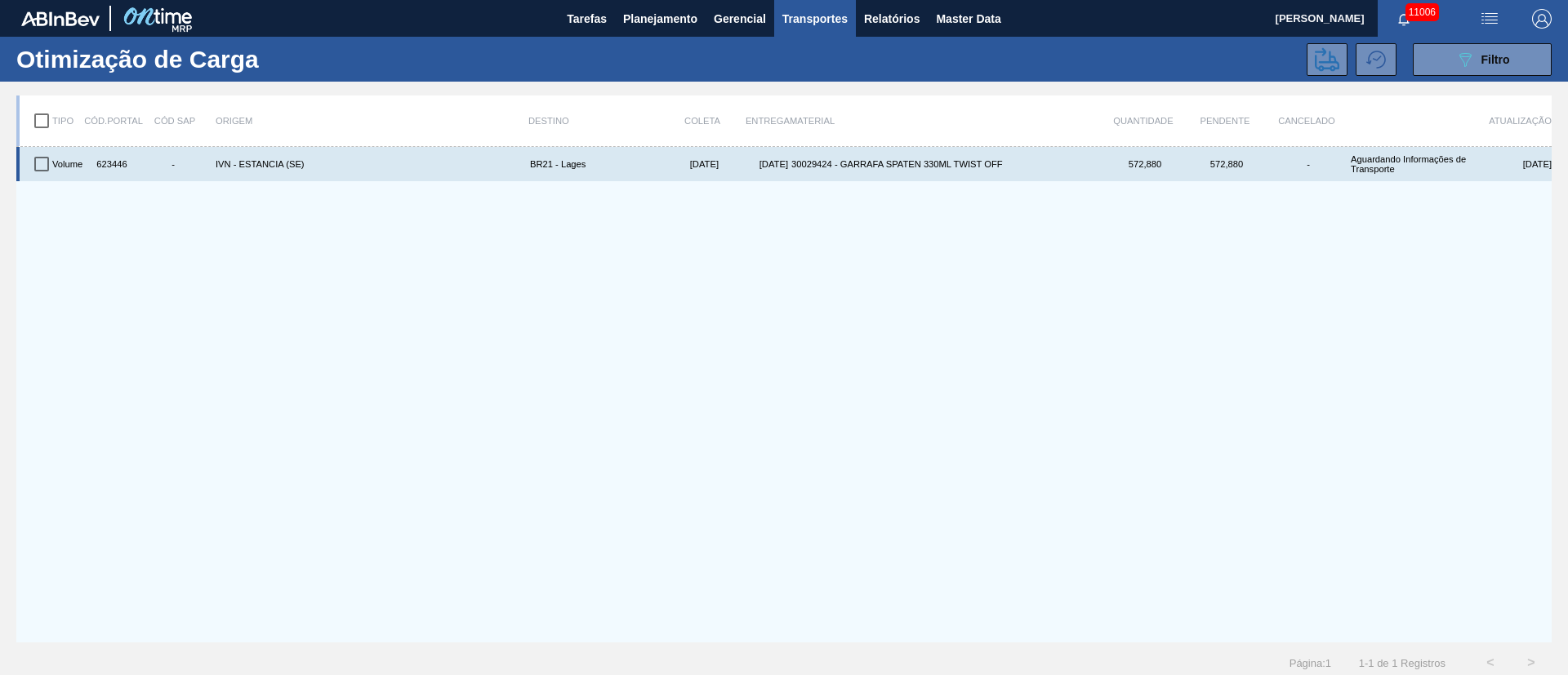
click at [39, 157] on input "checkbox" at bounding box center [42, 164] width 35 height 35
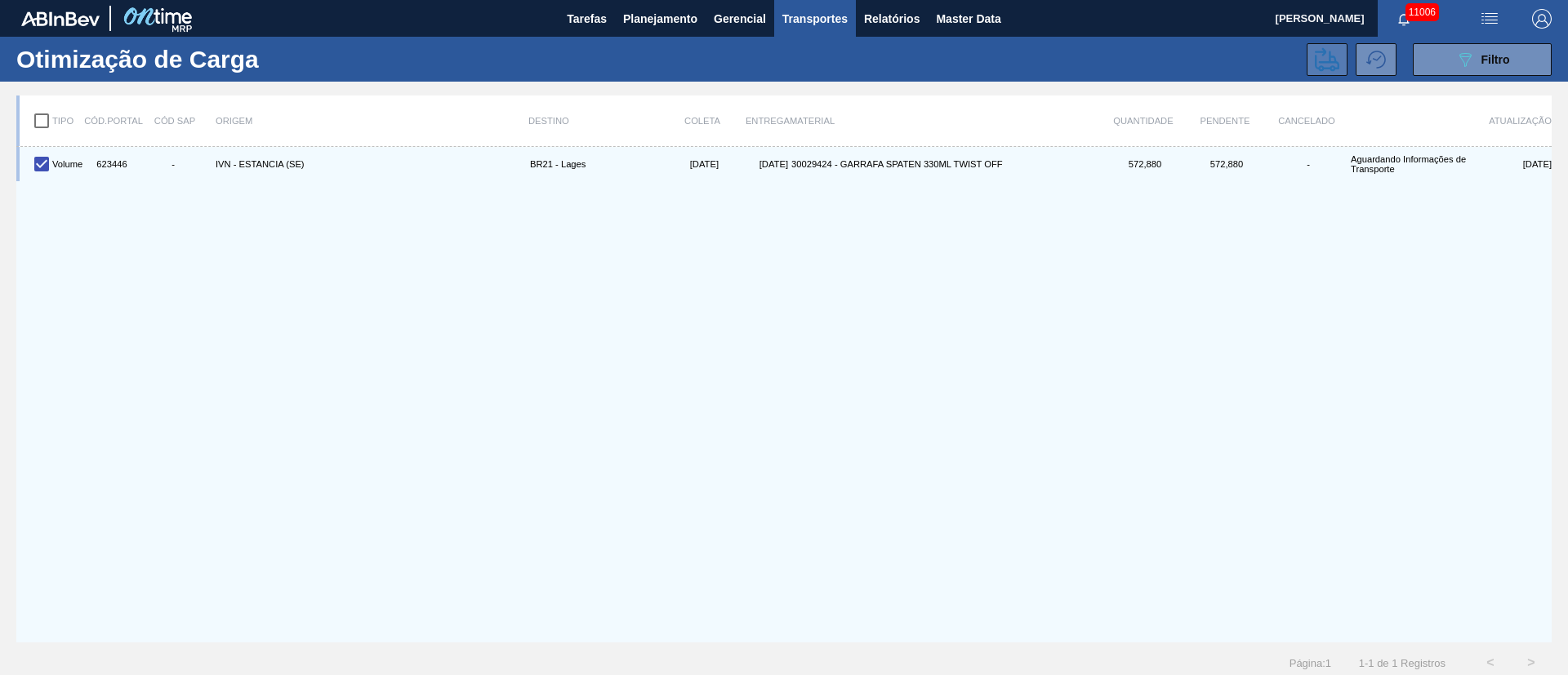
click at [1337, 57] on button at bounding box center [1327, 60] width 41 height 33
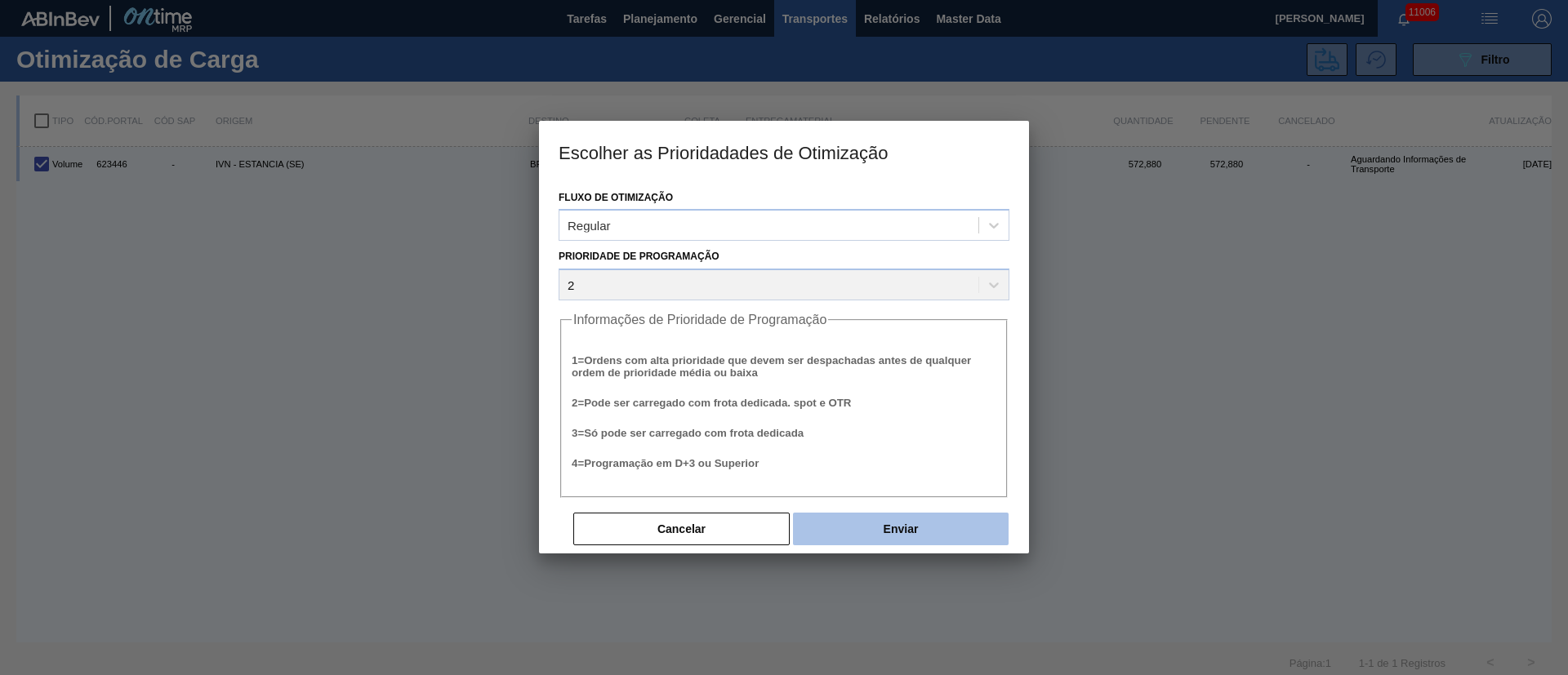
click at [956, 520] on button "Enviar" at bounding box center [900, 529] width 215 height 33
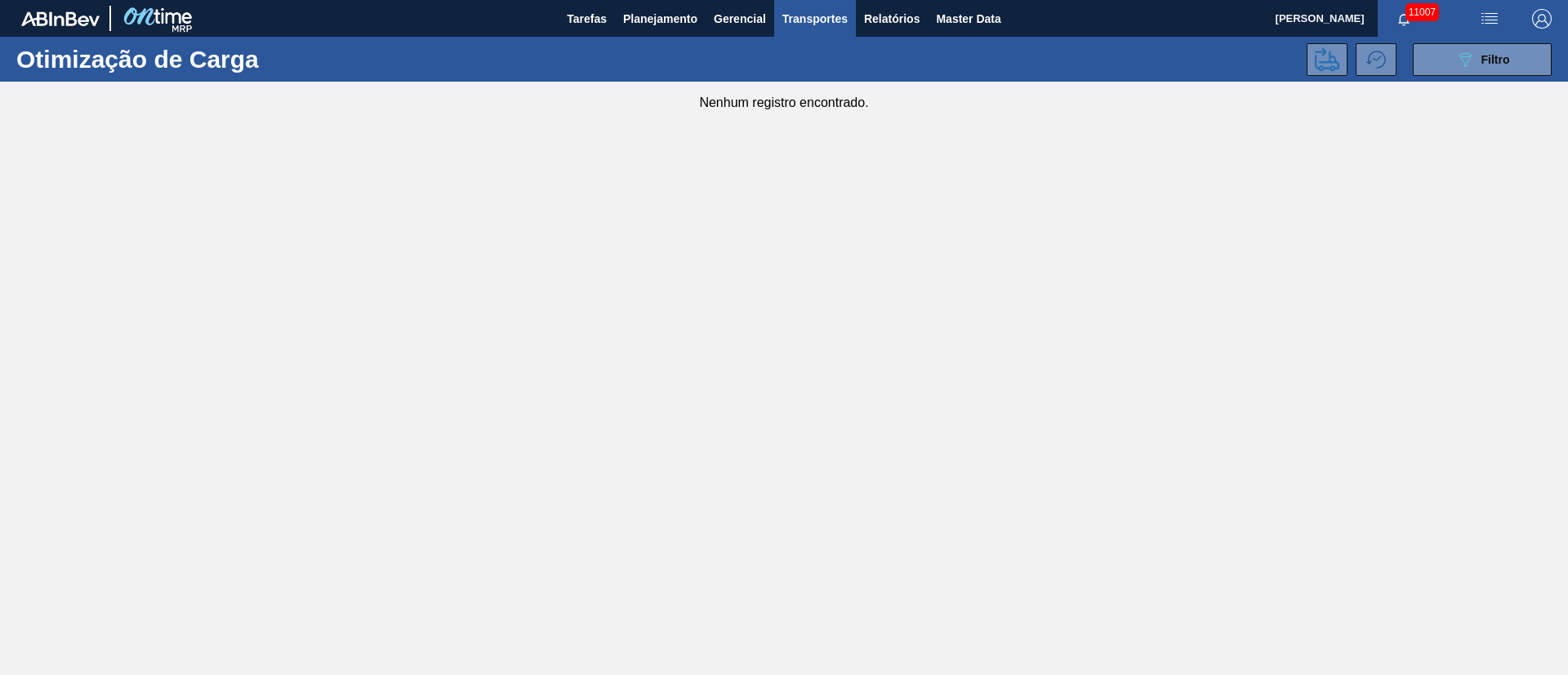
click at [1491, 24] on img "button" at bounding box center [1490, 18] width 19 height 19
click at [1481, 55] on li "Upload de Volumes" at bounding box center [1485, 58] width 141 height 29
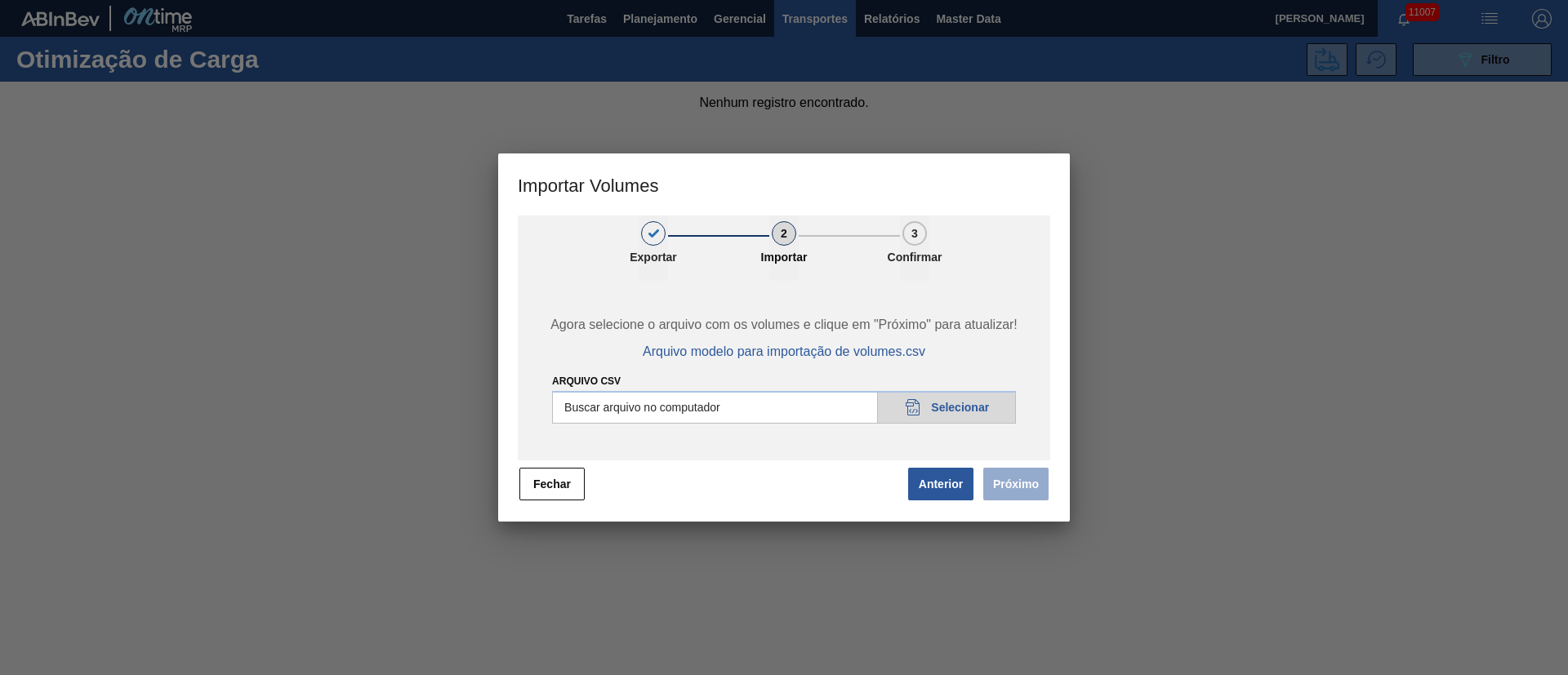
click at [968, 405] on input "Arquivo csv" at bounding box center [784, 408] width 464 height 33
click at [1030, 474] on button "Próximo" at bounding box center [1016, 484] width 66 height 33
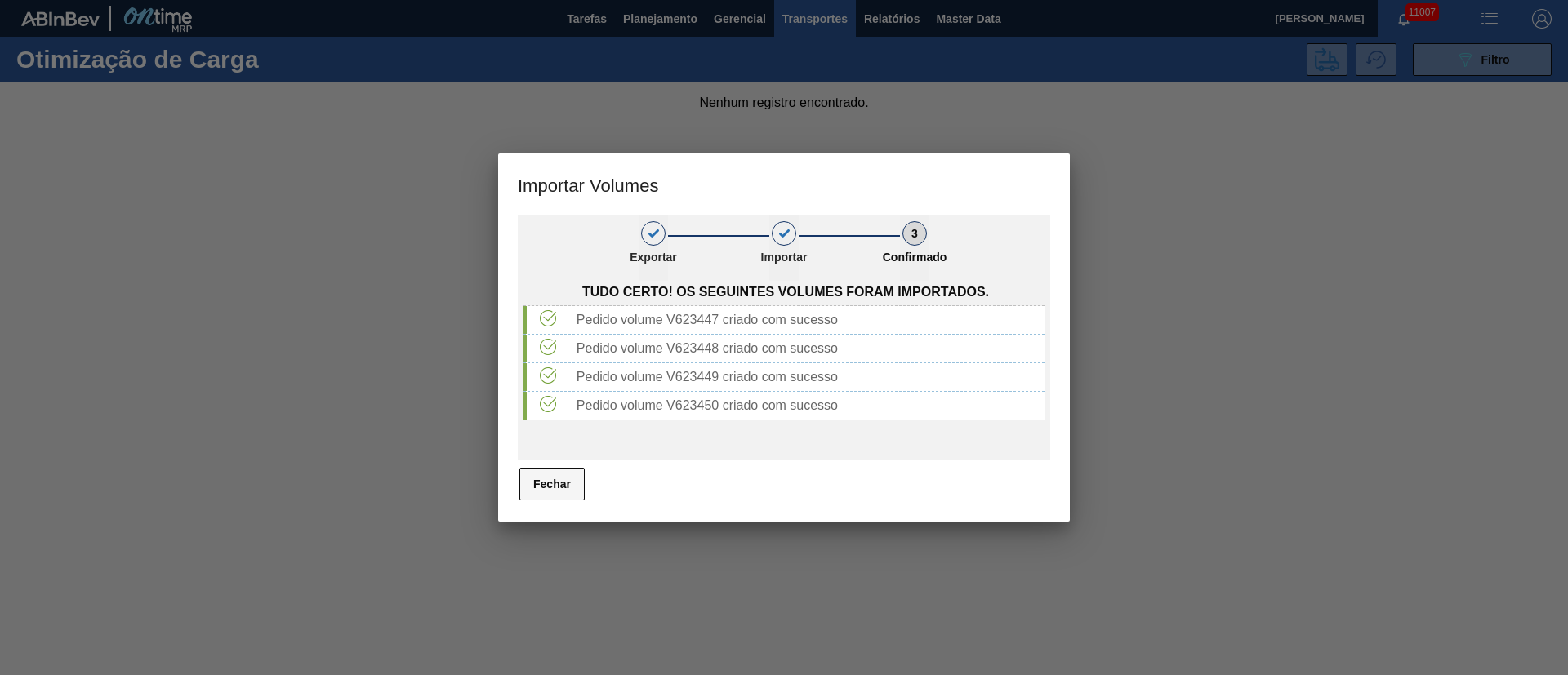
click at [562, 478] on button "Fechar" at bounding box center [553, 484] width 66 height 33
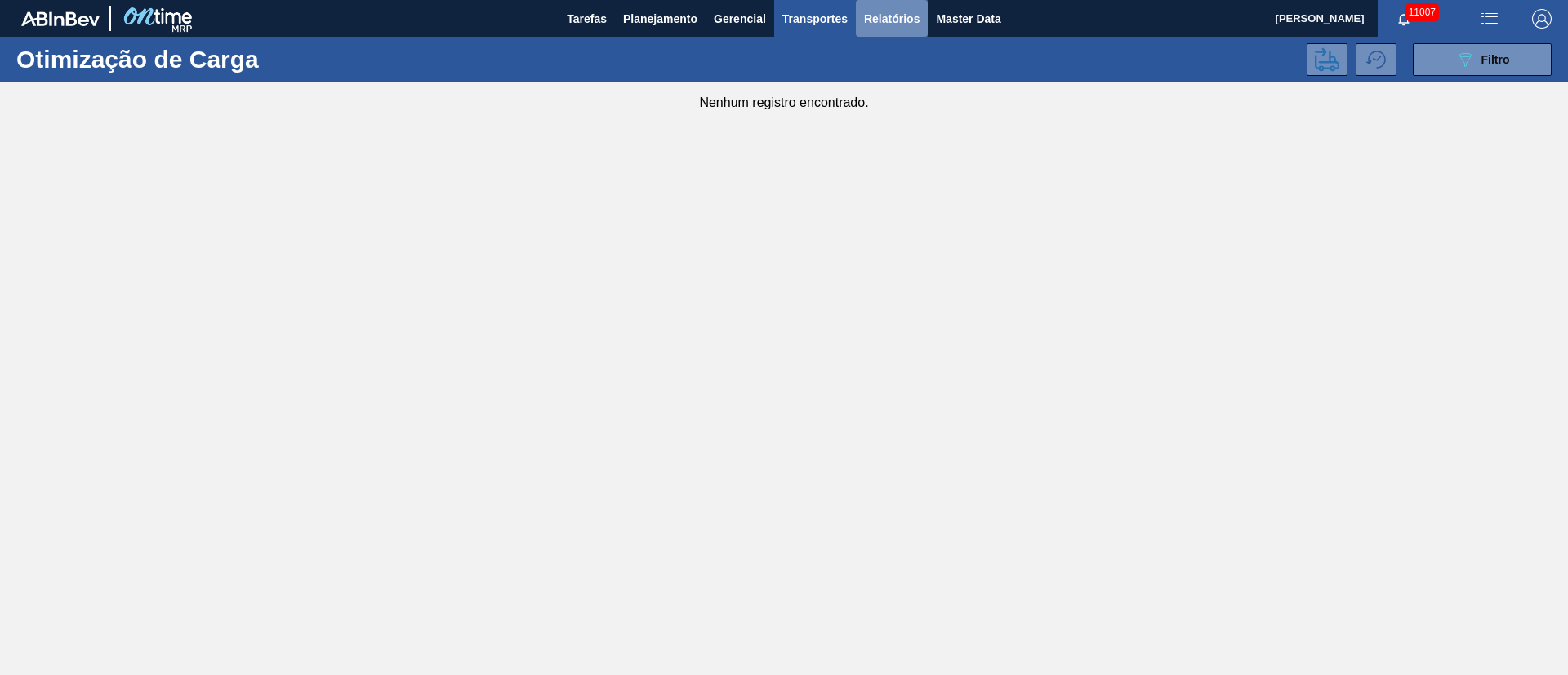
click at [885, 18] on span "Relatórios" at bounding box center [892, 18] width 55 height 19
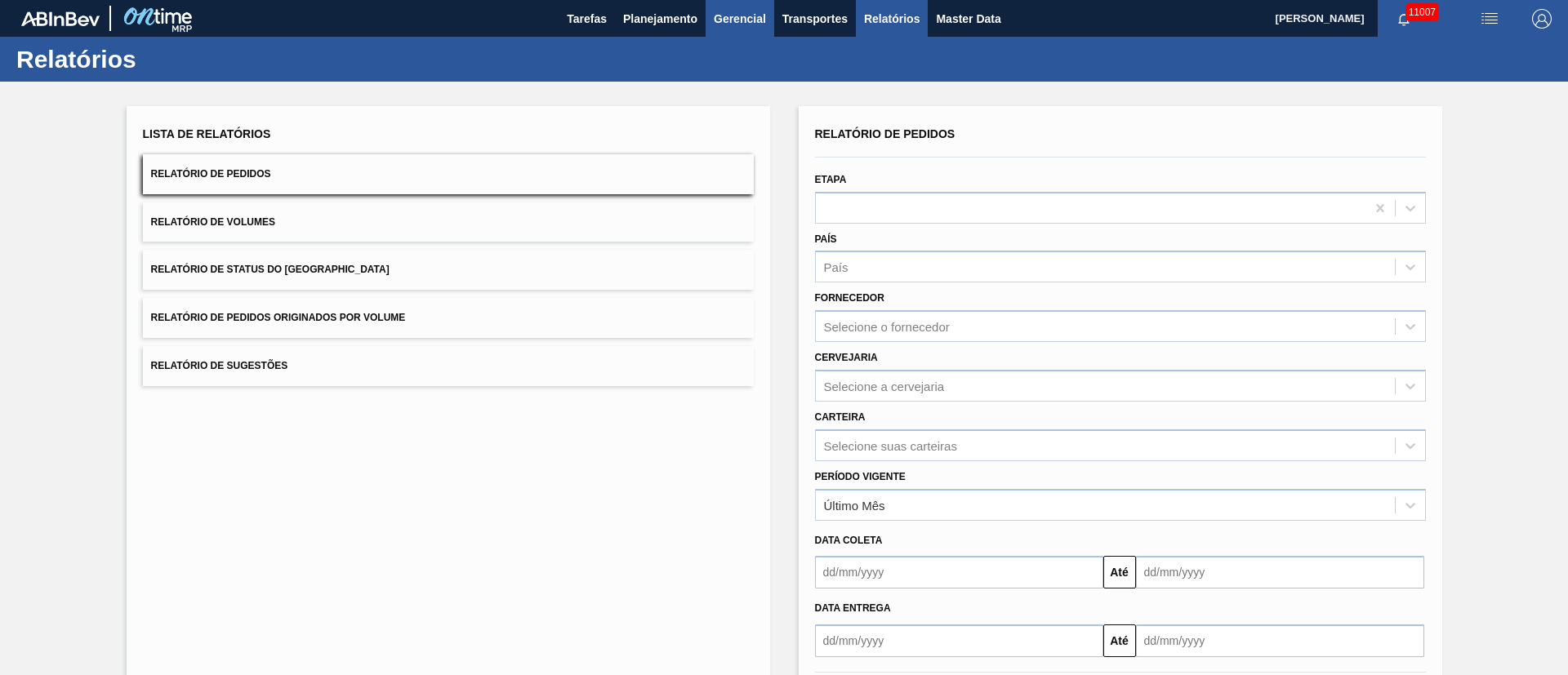
click at [746, 23] on span "Gerencial" at bounding box center [740, 18] width 52 height 19
click at [830, 18] on div at bounding box center [784, 337] width 1568 height 675
click at [794, 18] on span "Transportes" at bounding box center [815, 18] width 66 height 19
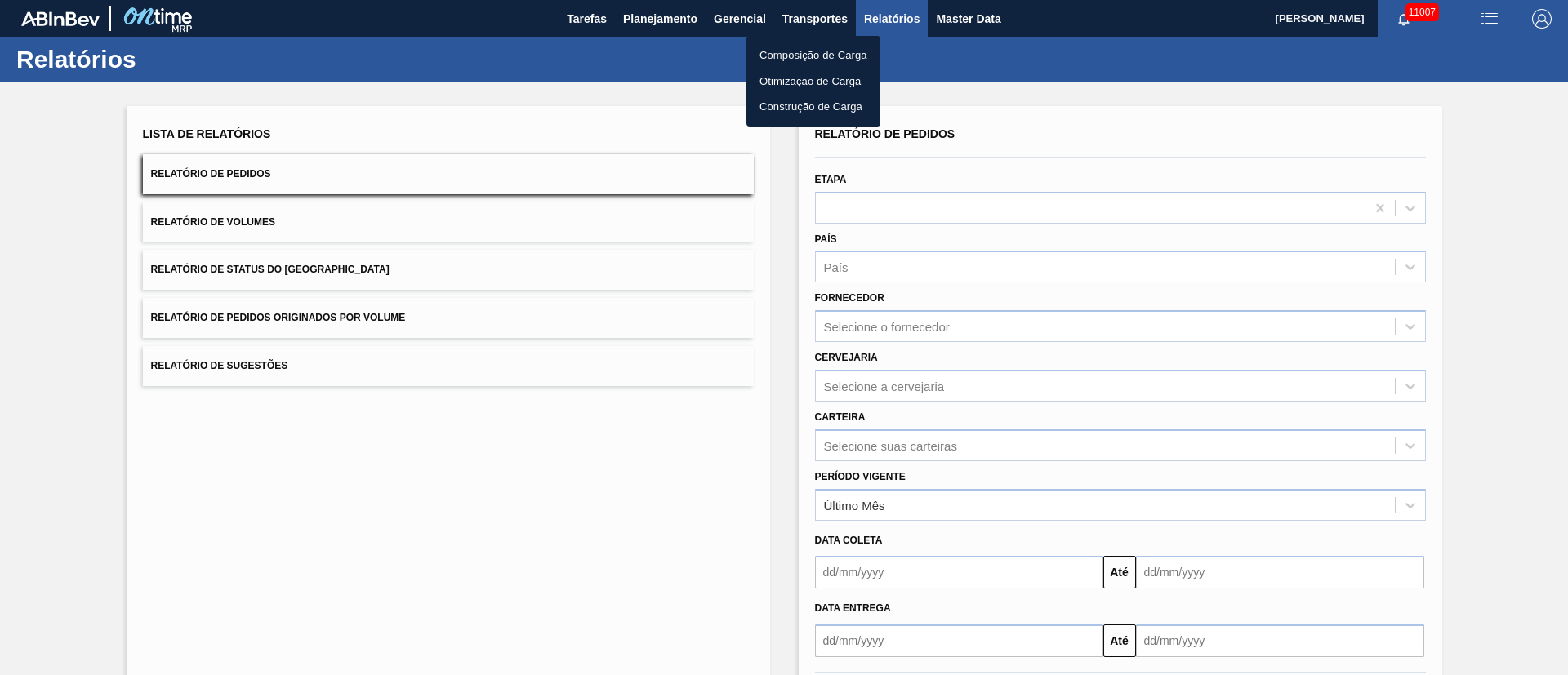
click at [801, 81] on li "Otimização de Carga" at bounding box center [813, 81] width 134 height 26
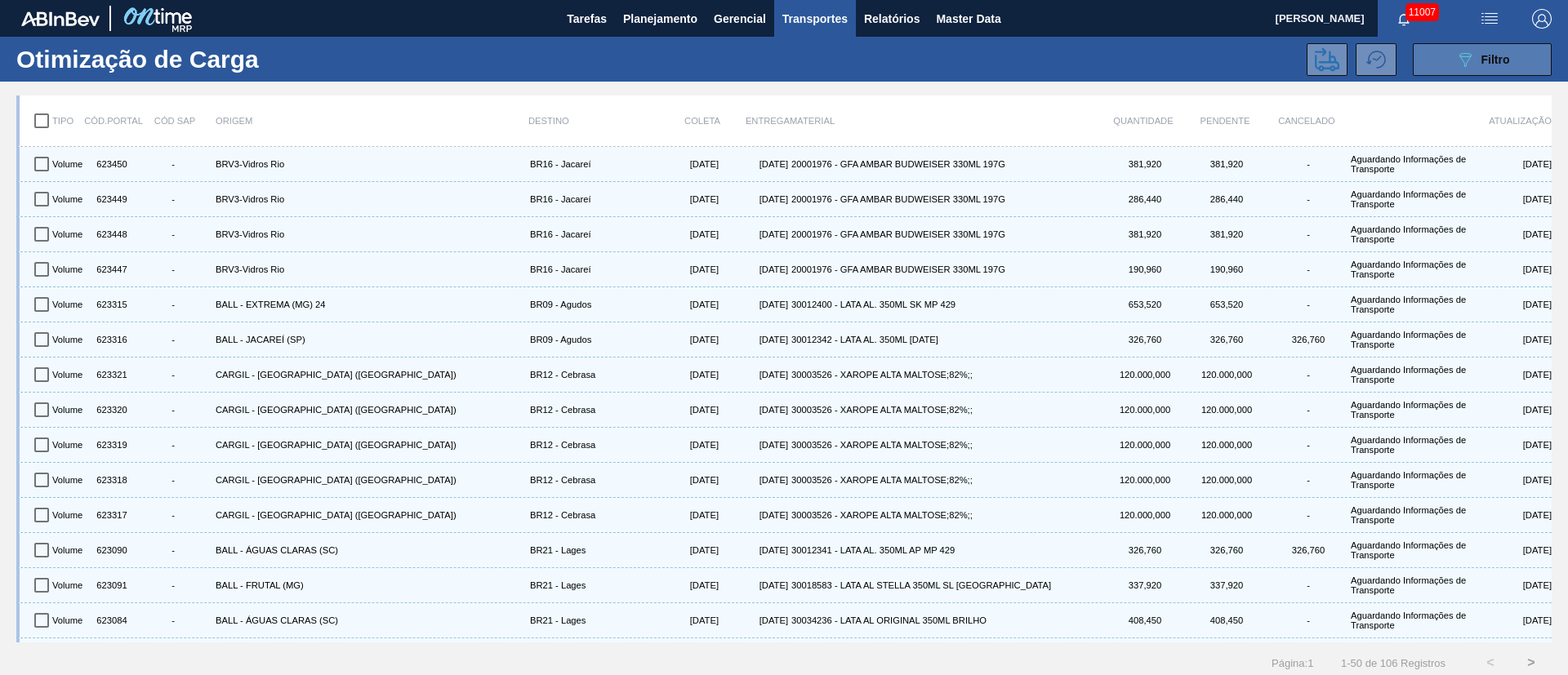
click at [1488, 55] on span "Filtro" at bounding box center [1497, 60] width 29 height 14
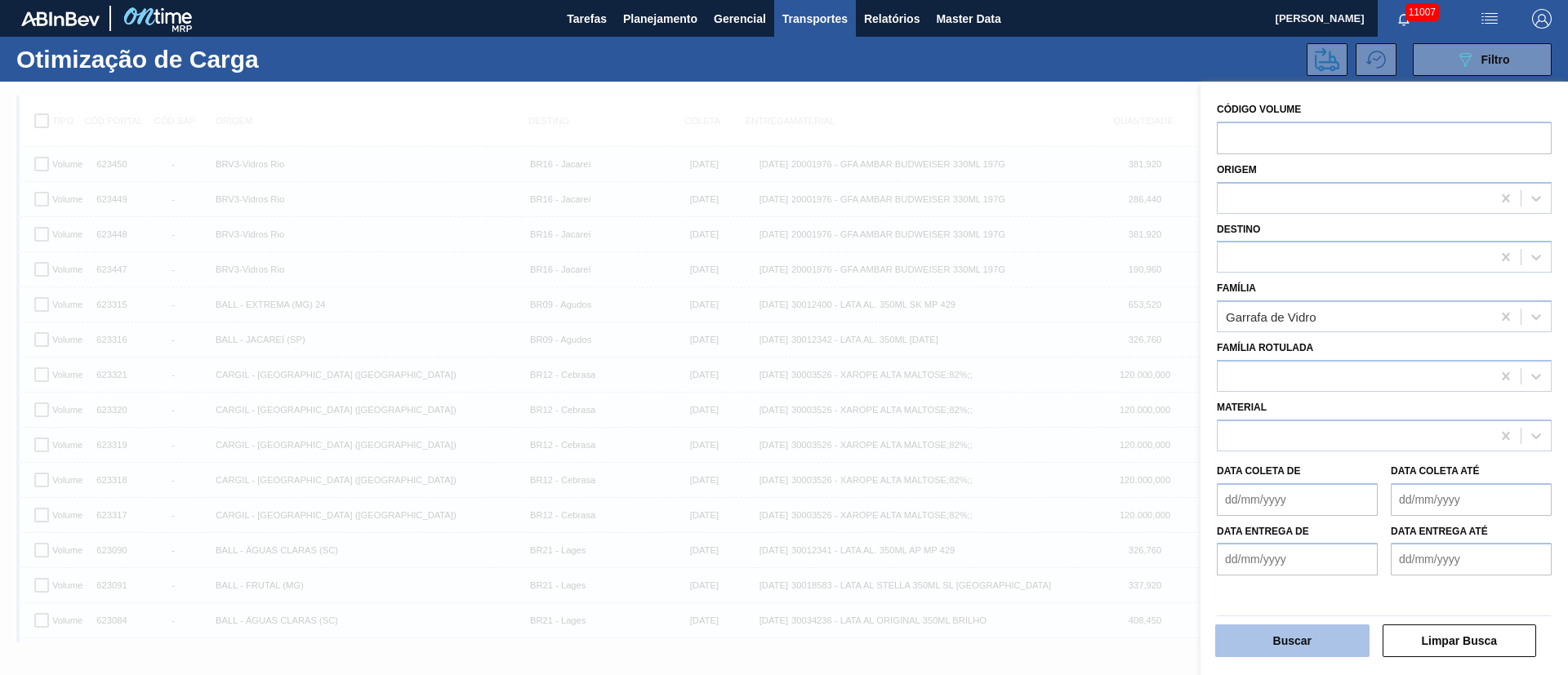
click at [1276, 638] on button "Buscar" at bounding box center [1293, 641] width 155 height 33
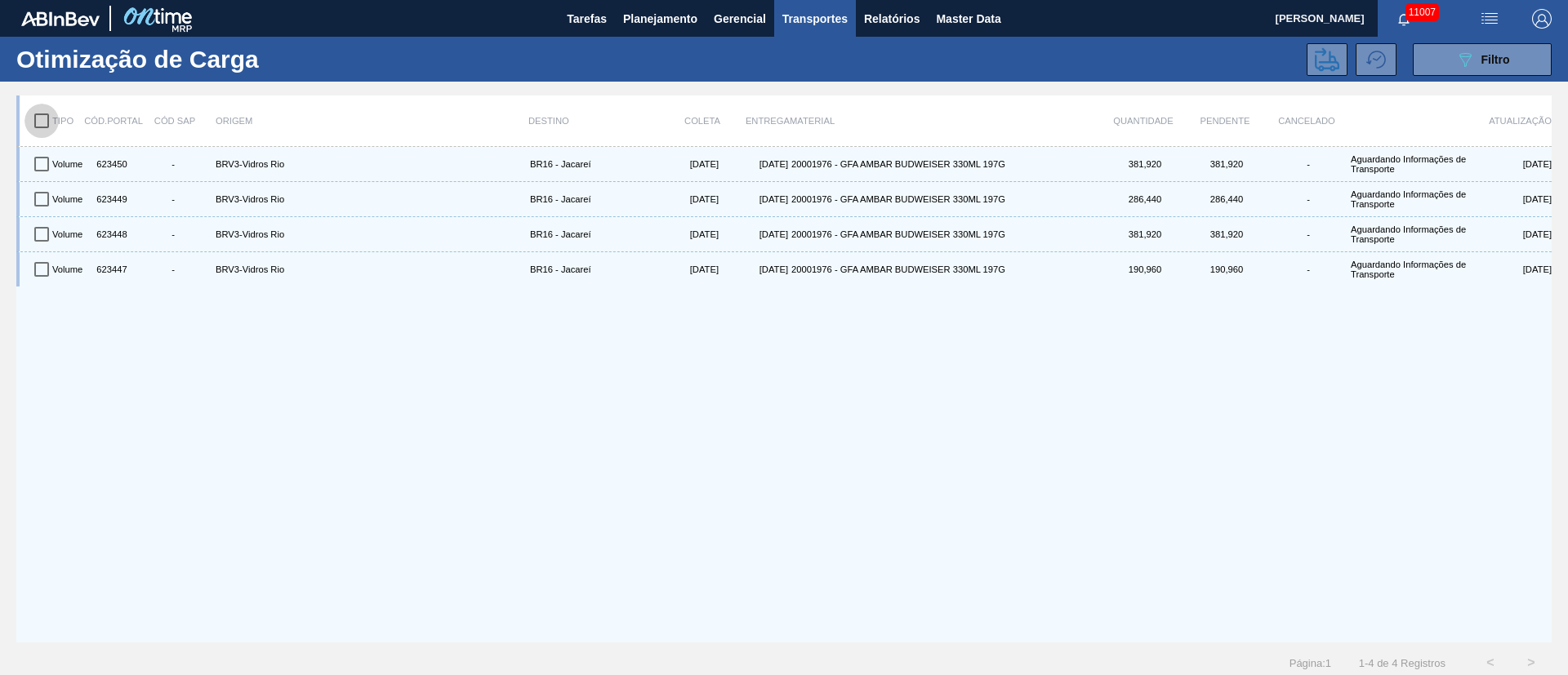
click at [40, 119] on input "checkbox" at bounding box center [42, 121] width 35 height 35
click at [1328, 47] on icon at bounding box center [1326, 59] width 24 height 24
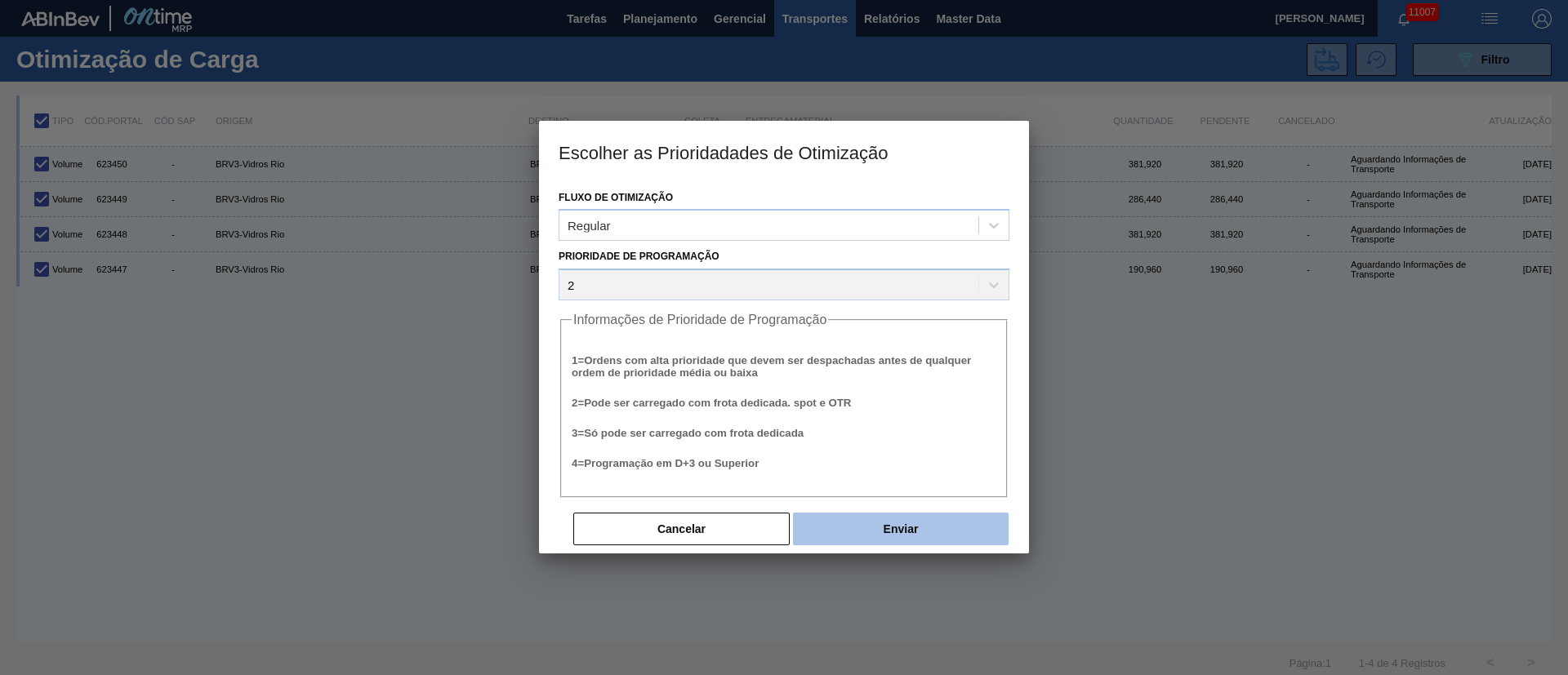
click at [868, 532] on button "Enviar" at bounding box center [900, 529] width 215 height 33
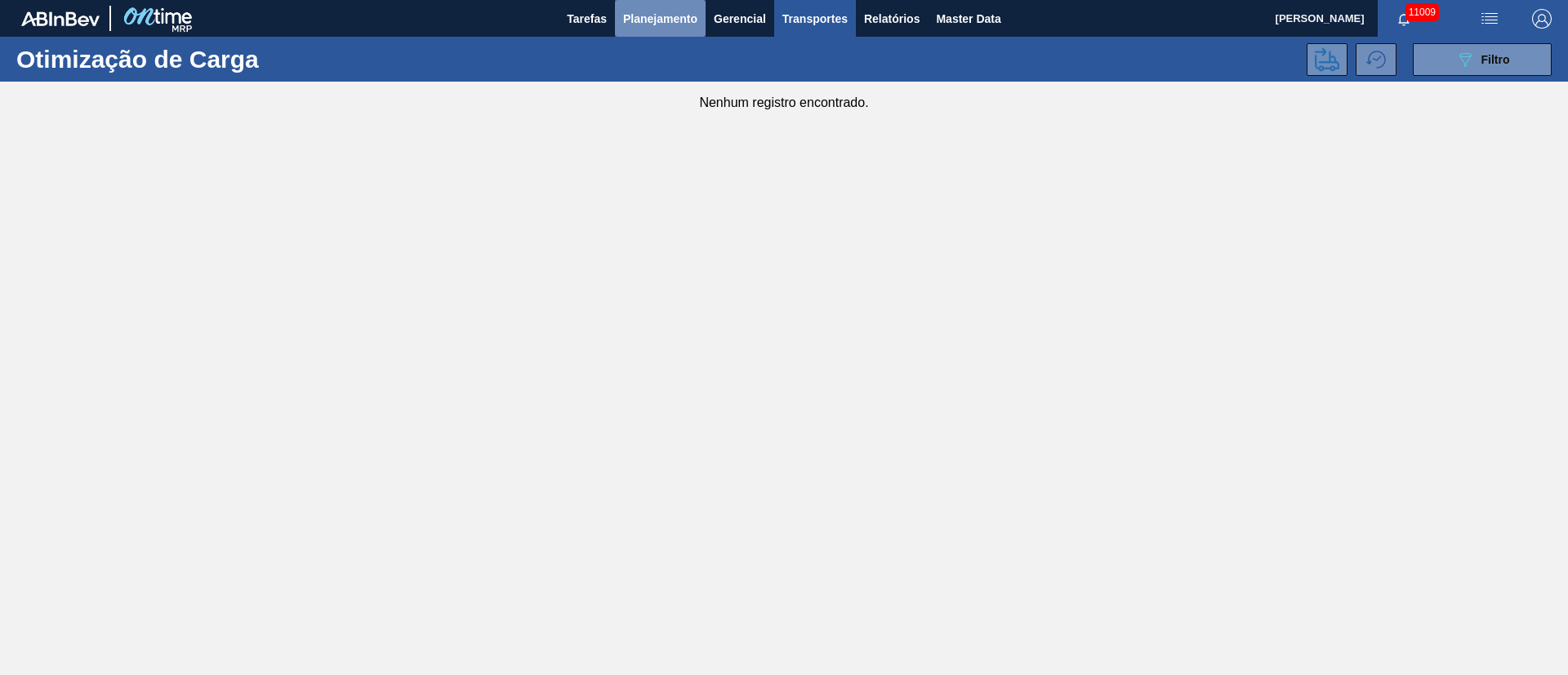
click at [659, 24] on span "Planejamento" at bounding box center [660, 18] width 74 height 19
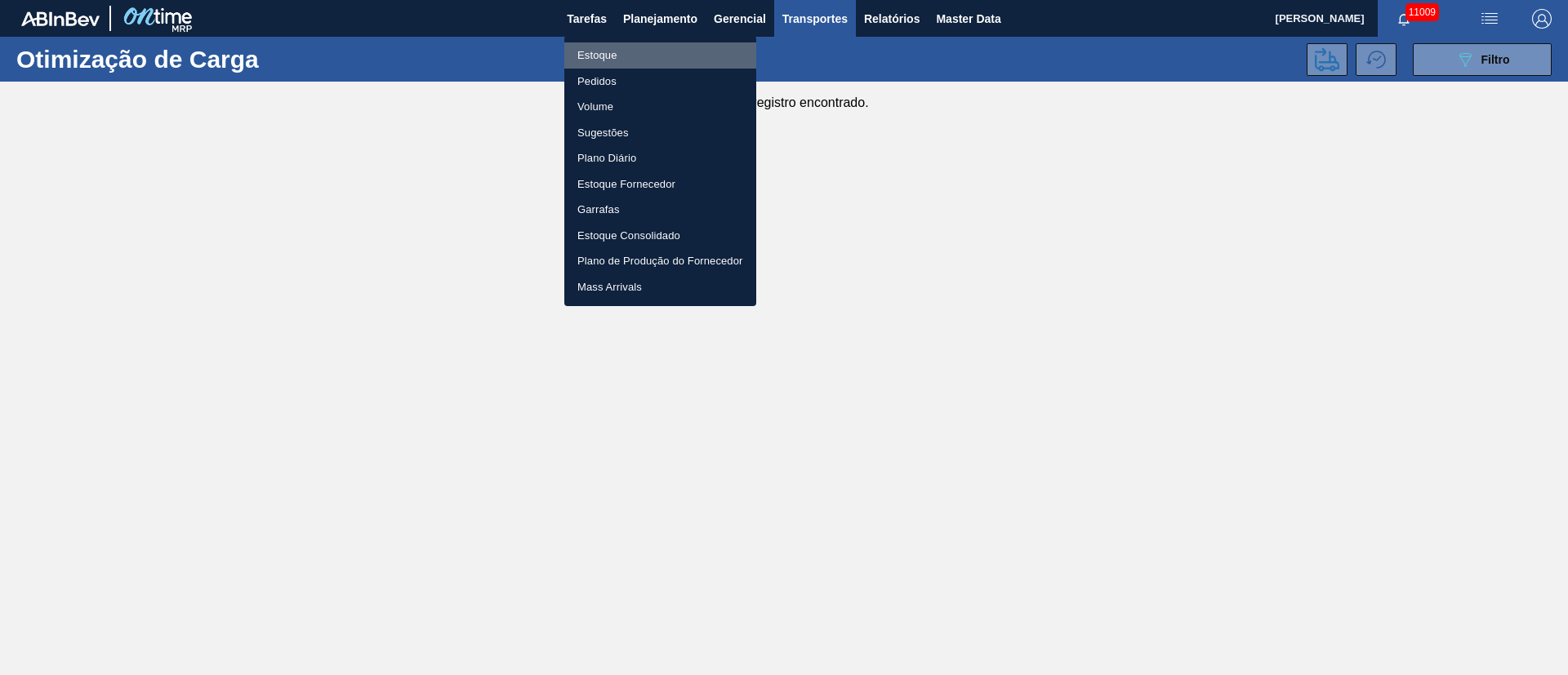
click at [597, 55] on li "Estoque" at bounding box center [660, 55] width 192 height 26
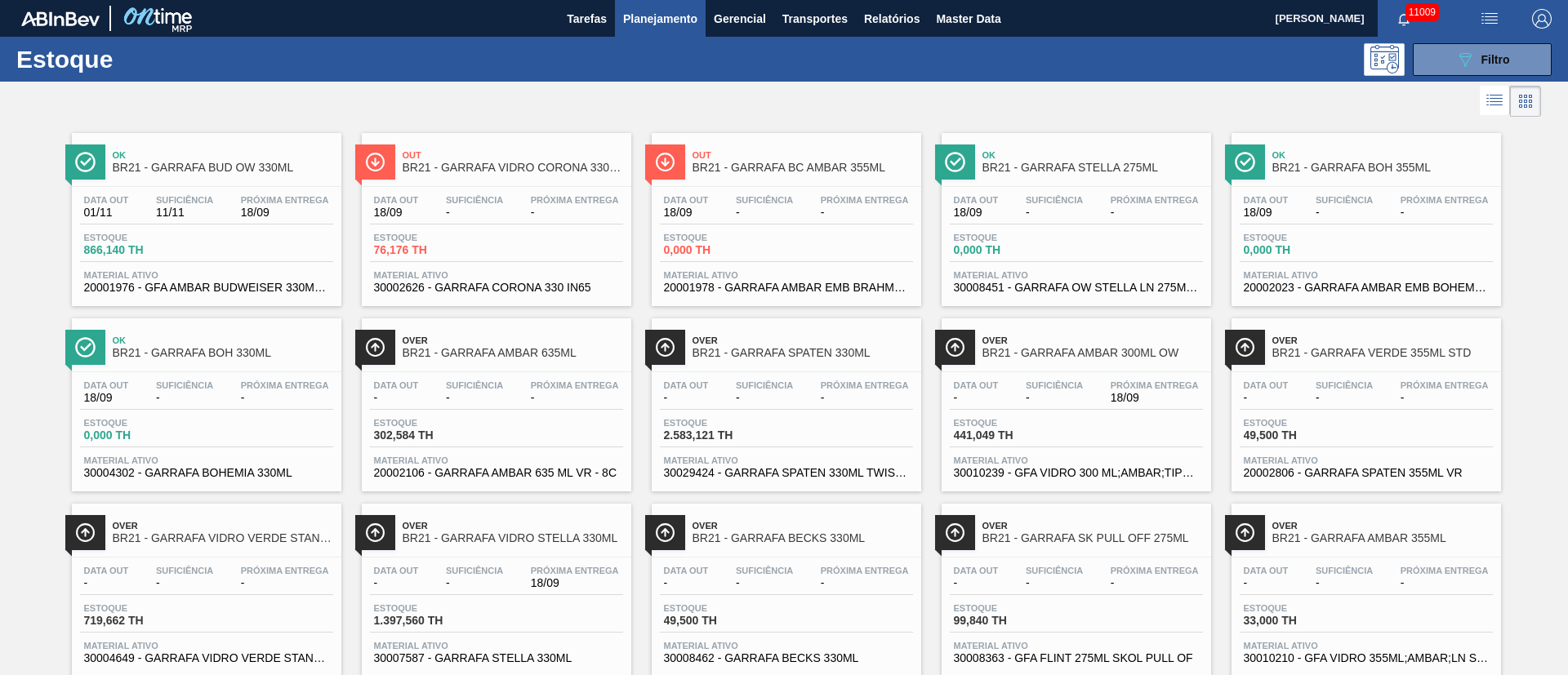
click at [674, 20] on span "Planejamento" at bounding box center [660, 18] width 74 height 19
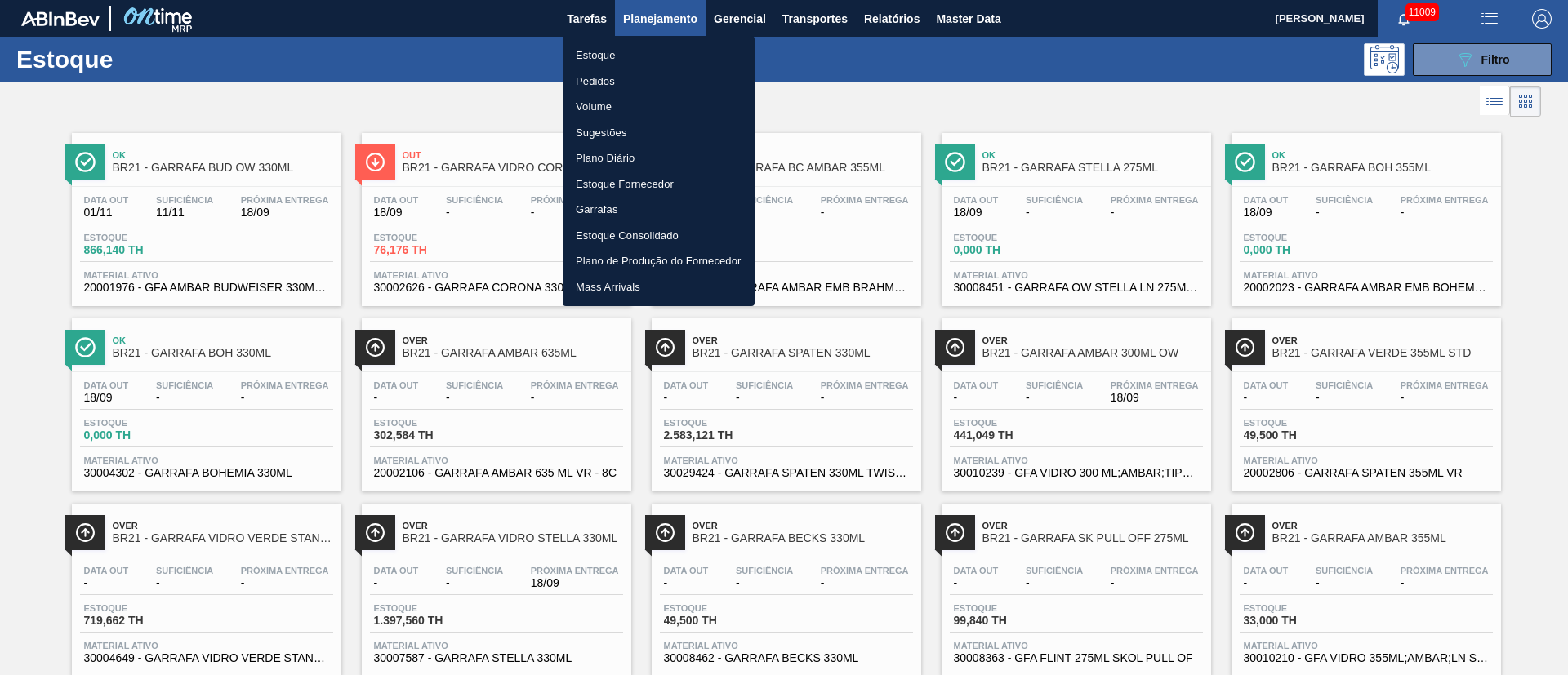
click at [613, 52] on li "Estoque" at bounding box center [659, 55] width 192 height 26
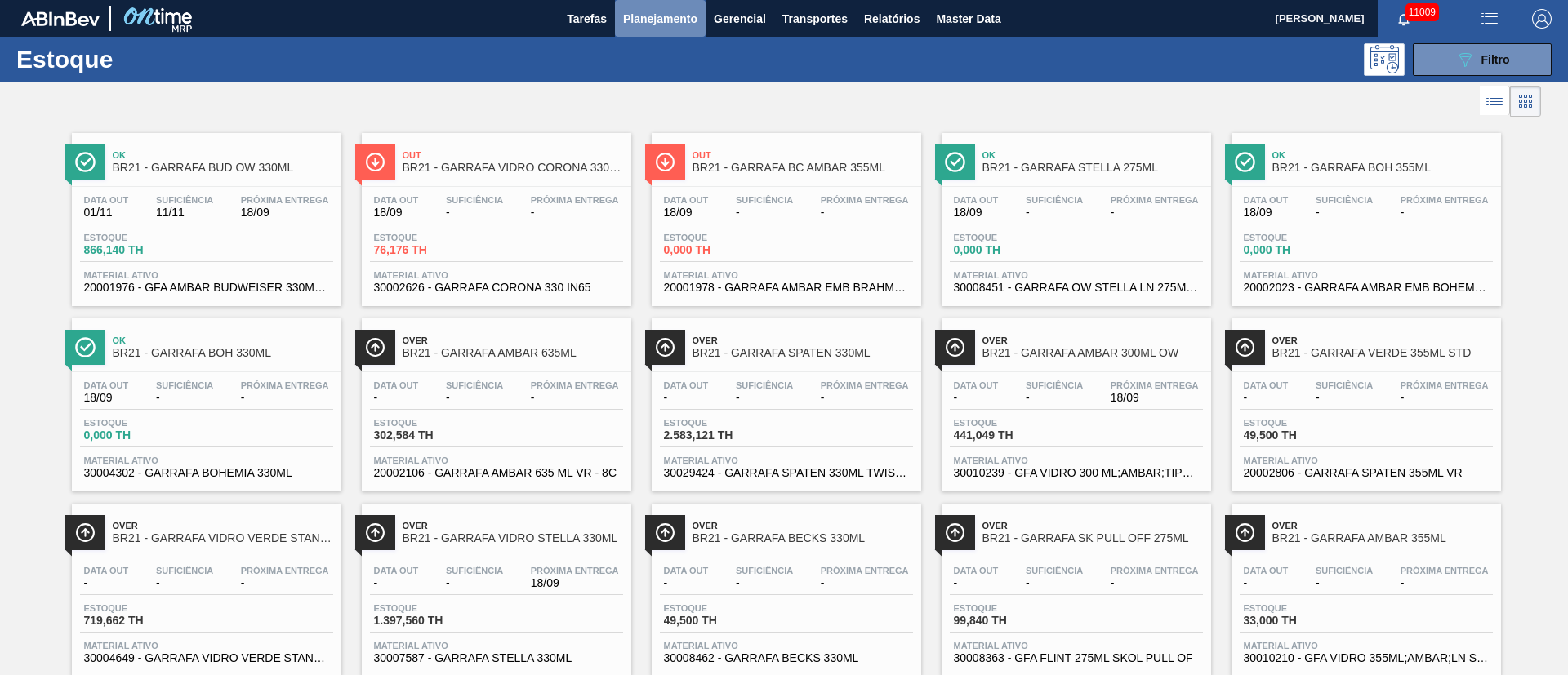
click at [643, 5] on button "Planejamento" at bounding box center [661, 18] width 91 height 37
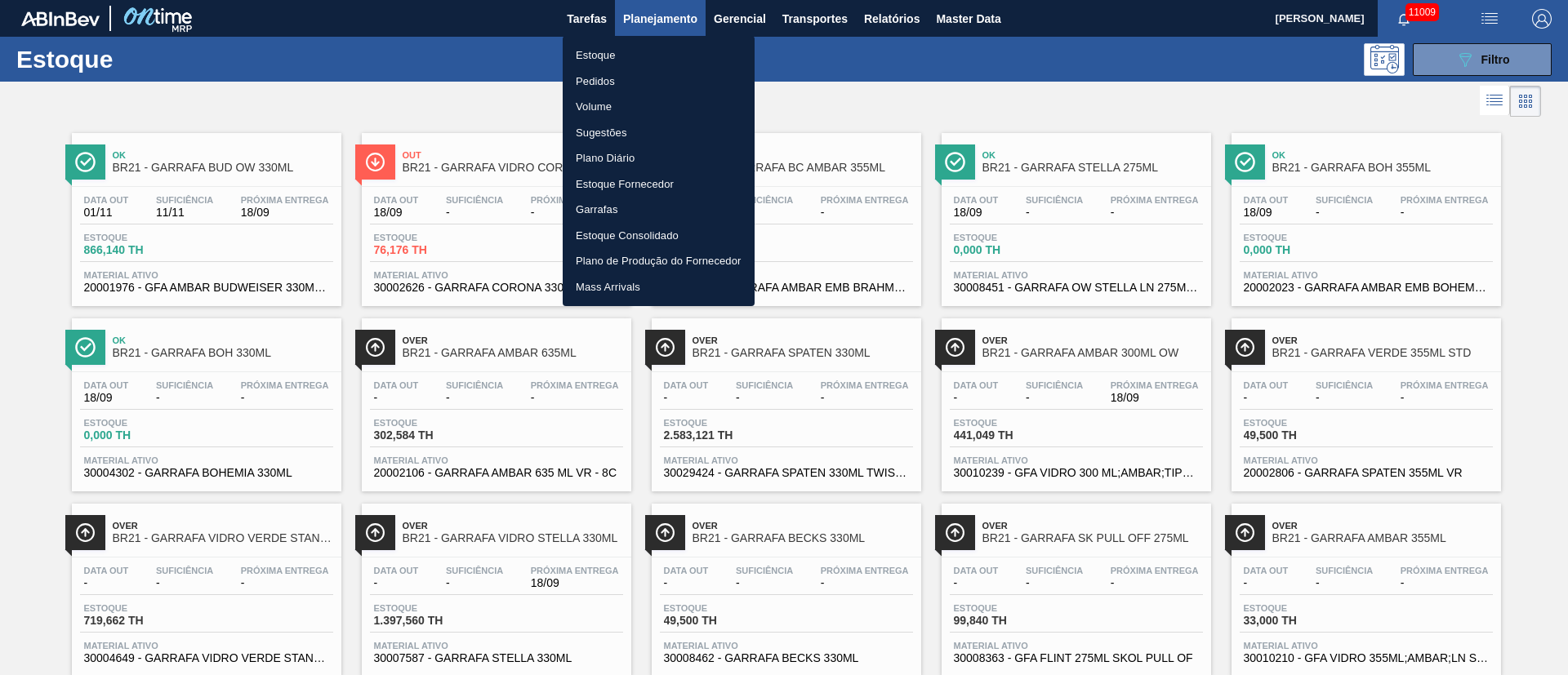
click at [594, 82] on li "Pedidos" at bounding box center [659, 81] width 192 height 26
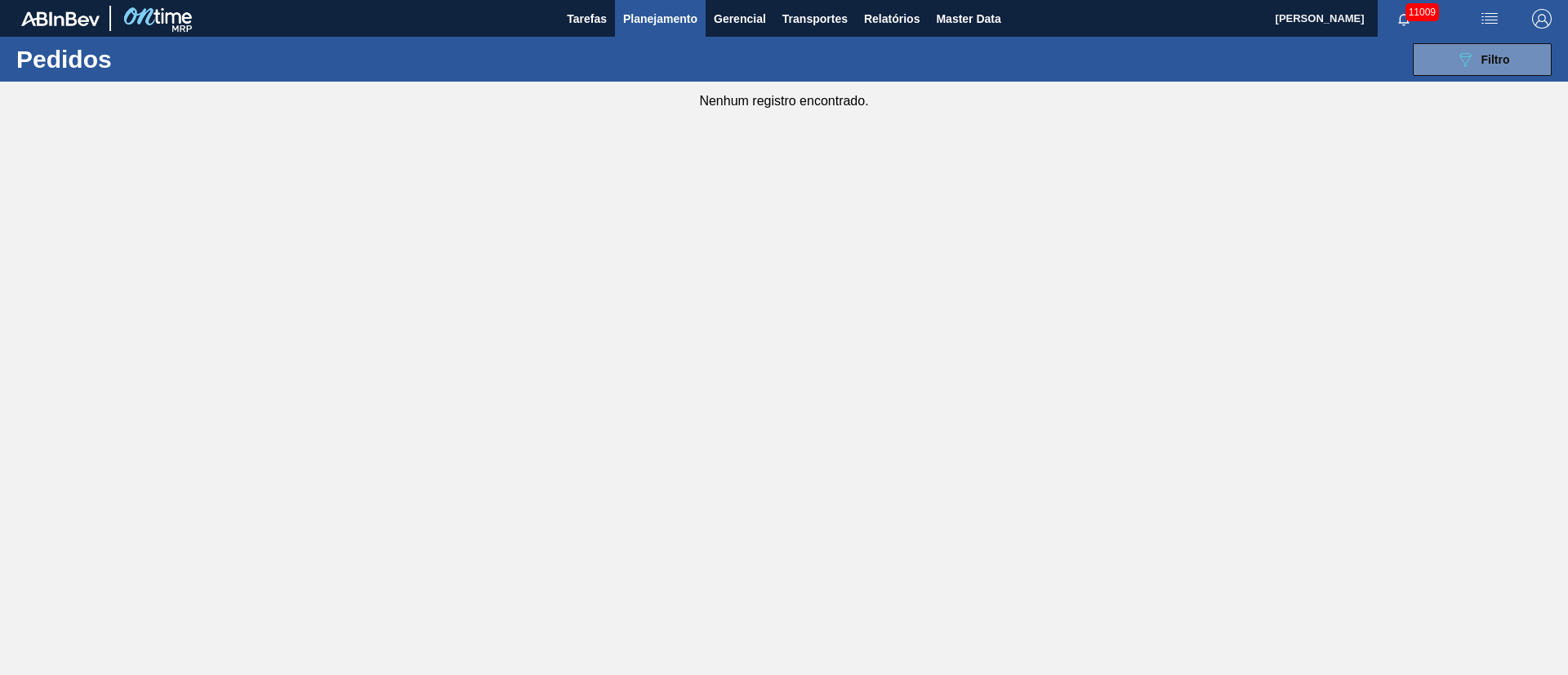
click at [674, 14] on span "Planejamento" at bounding box center [660, 18] width 74 height 19
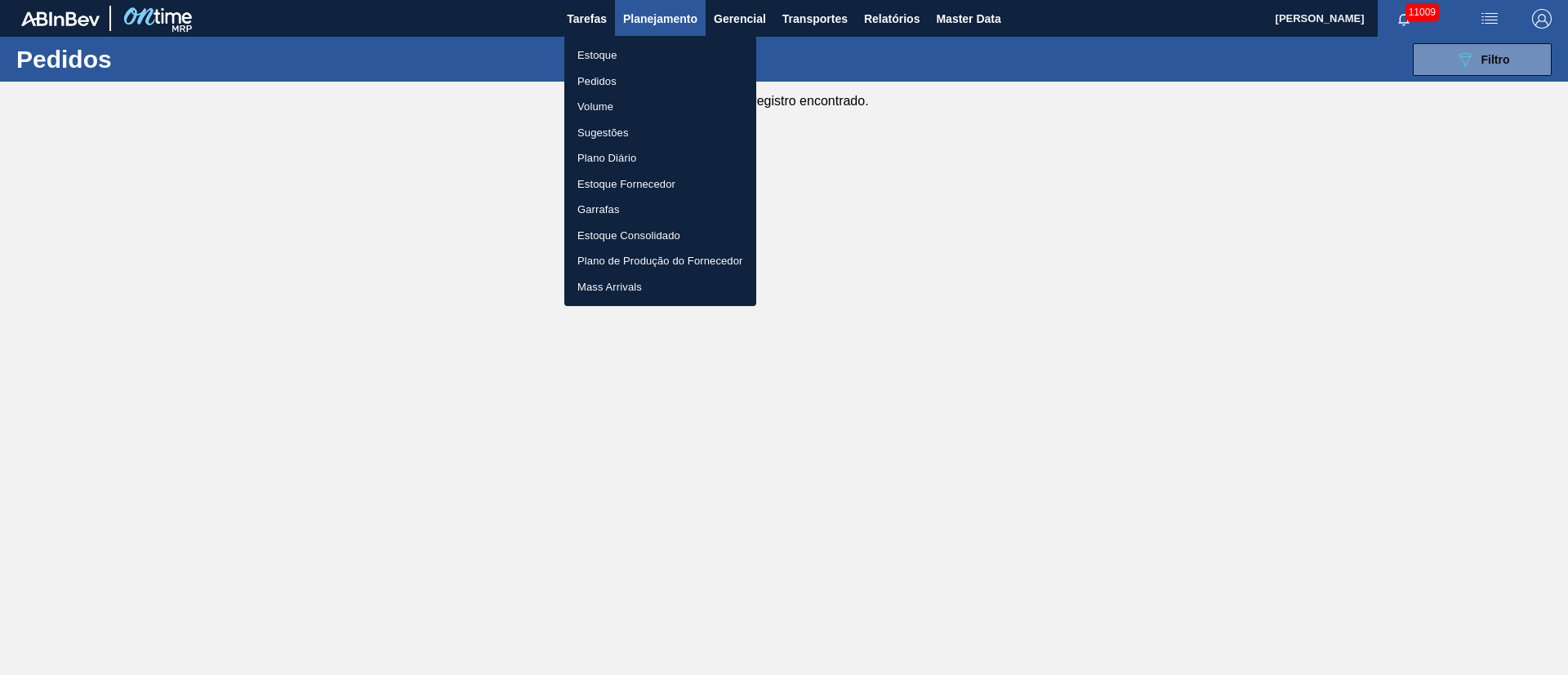
click at [608, 74] on li "Pedidos" at bounding box center [660, 81] width 192 height 26
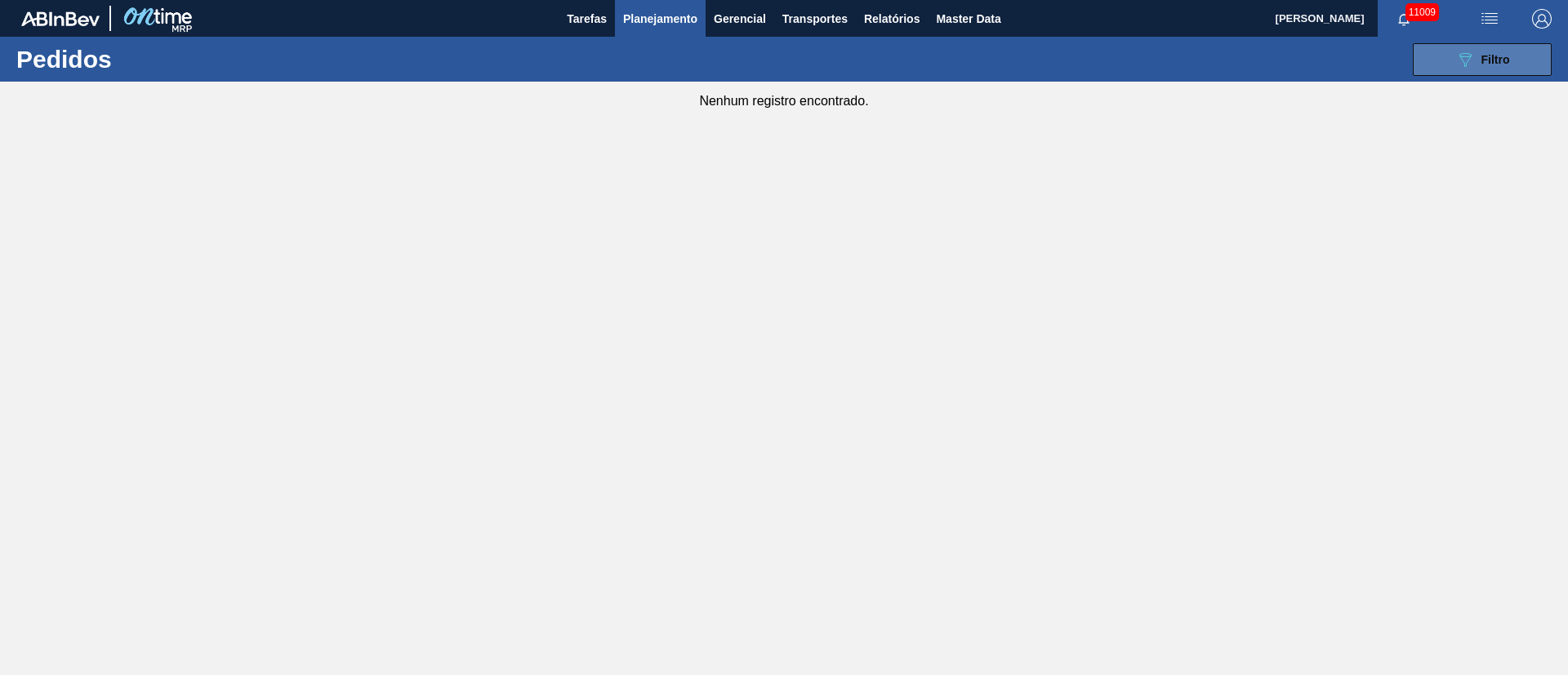
click at [1482, 61] on span "Filtro" at bounding box center [1497, 60] width 29 height 14
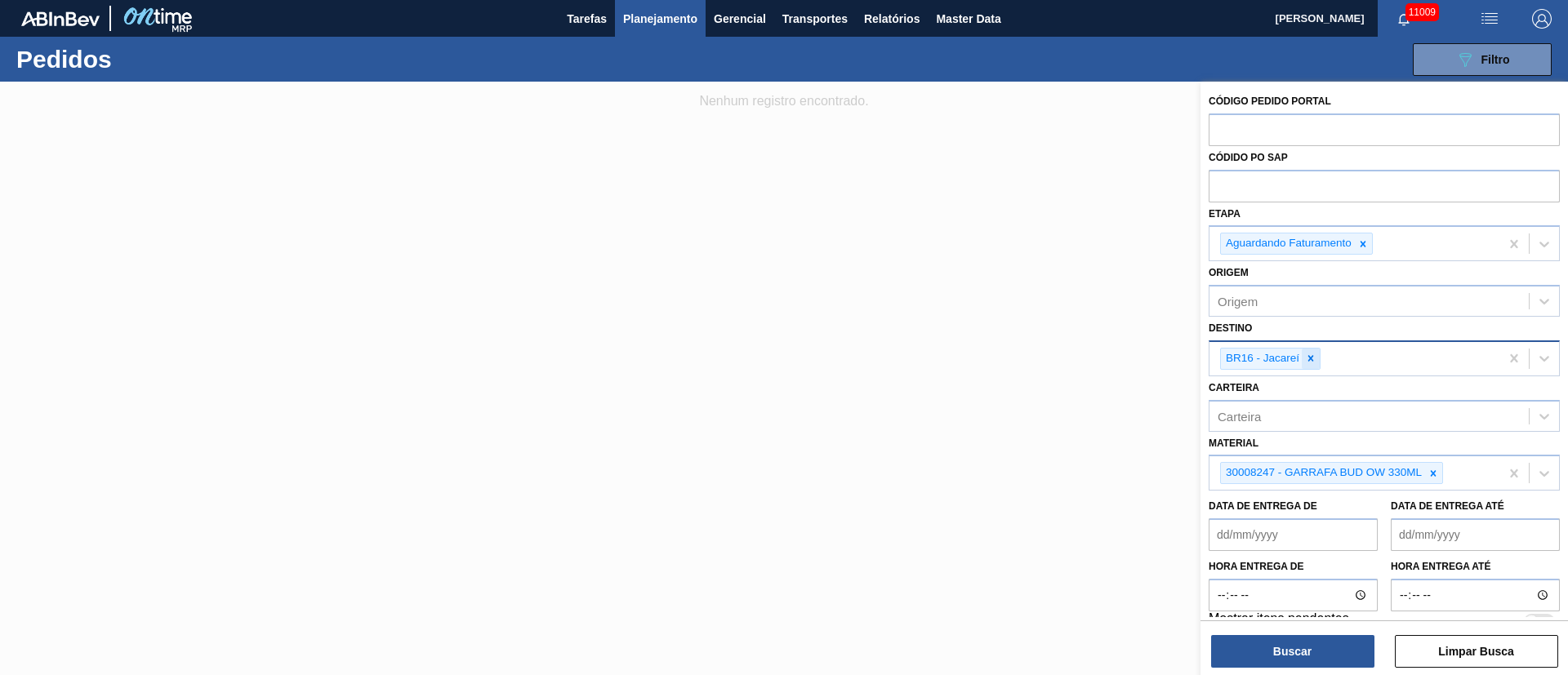
click at [1309, 362] on icon at bounding box center [1311, 358] width 12 height 12
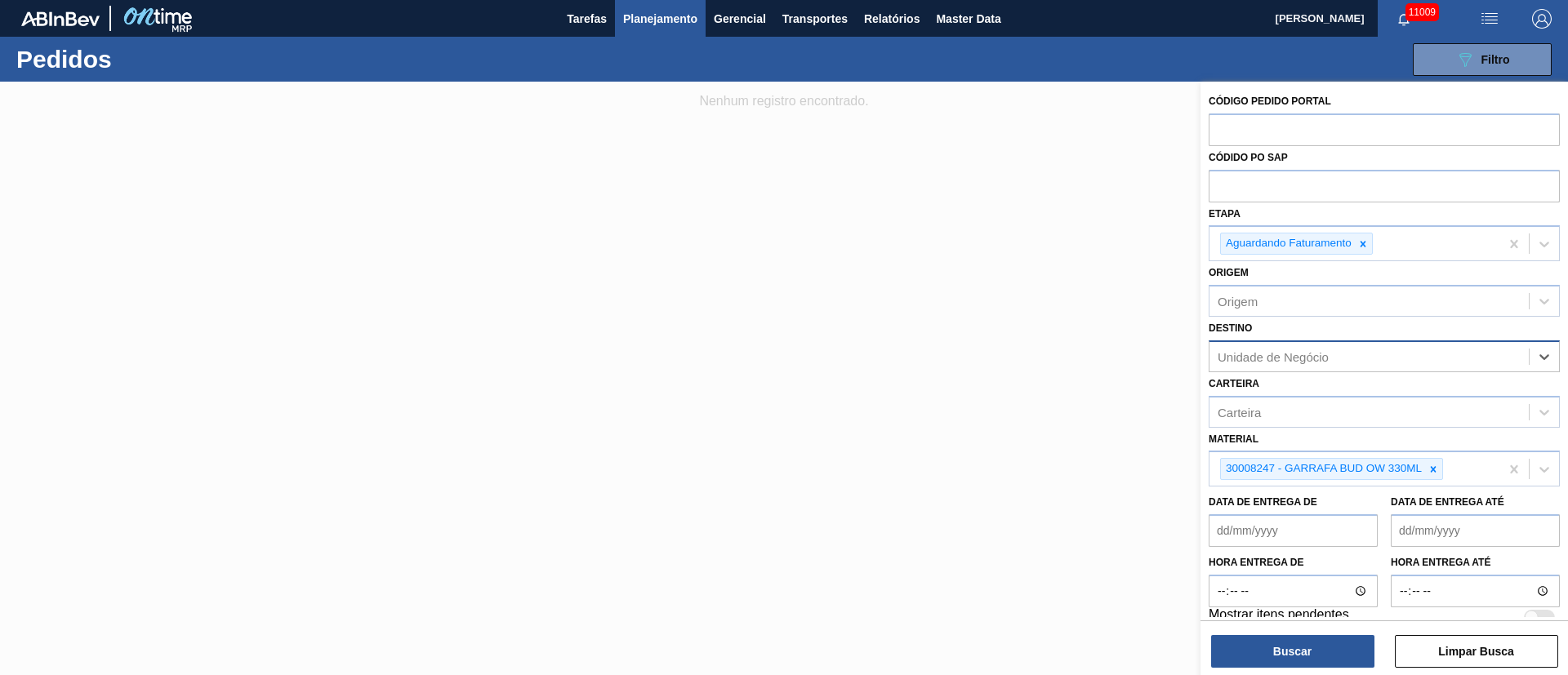
click at [1234, 352] on div "Unidade de Negócio" at bounding box center [1273, 356] width 111 height 14
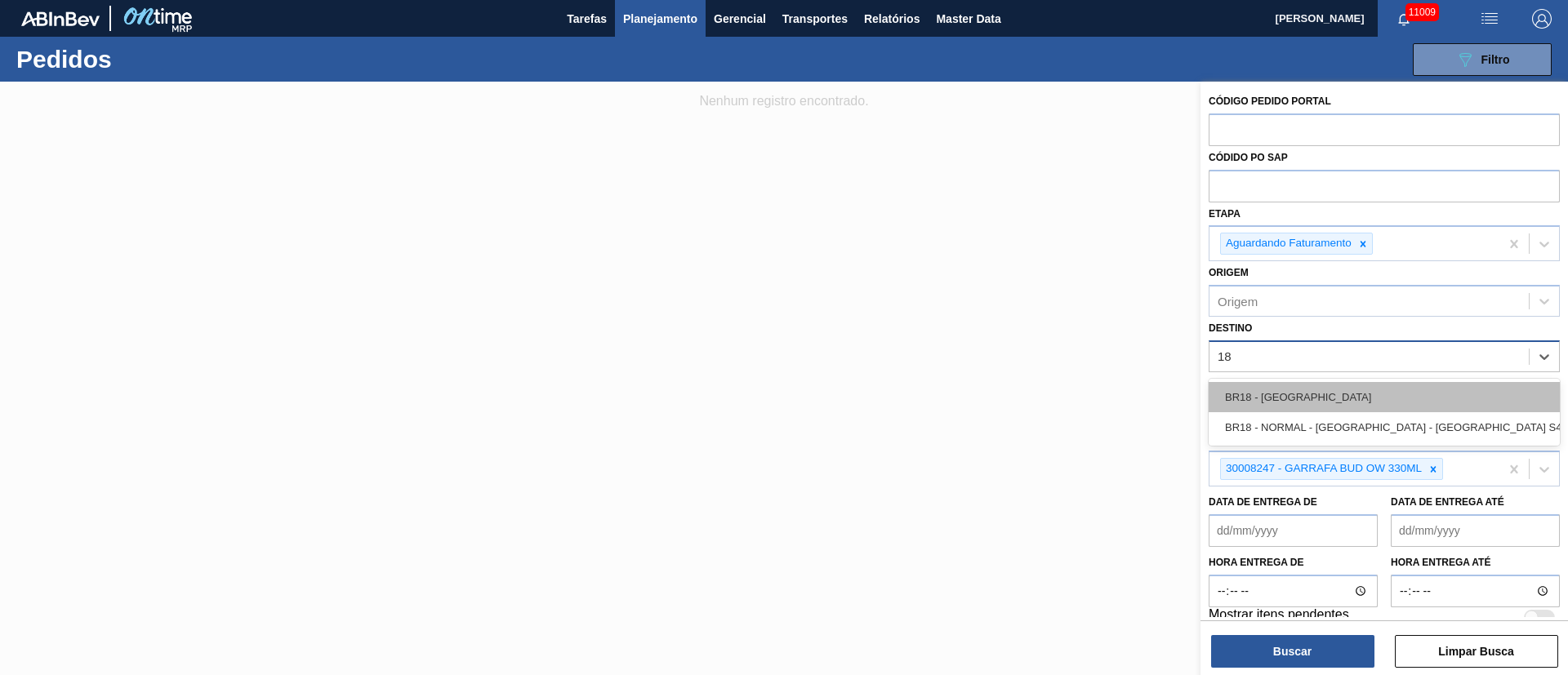
click at [1303, 392] on div "BR18 - [GEOGRAPHIC_DATA]" at bounding box center [1384, 397] width 352 height 30
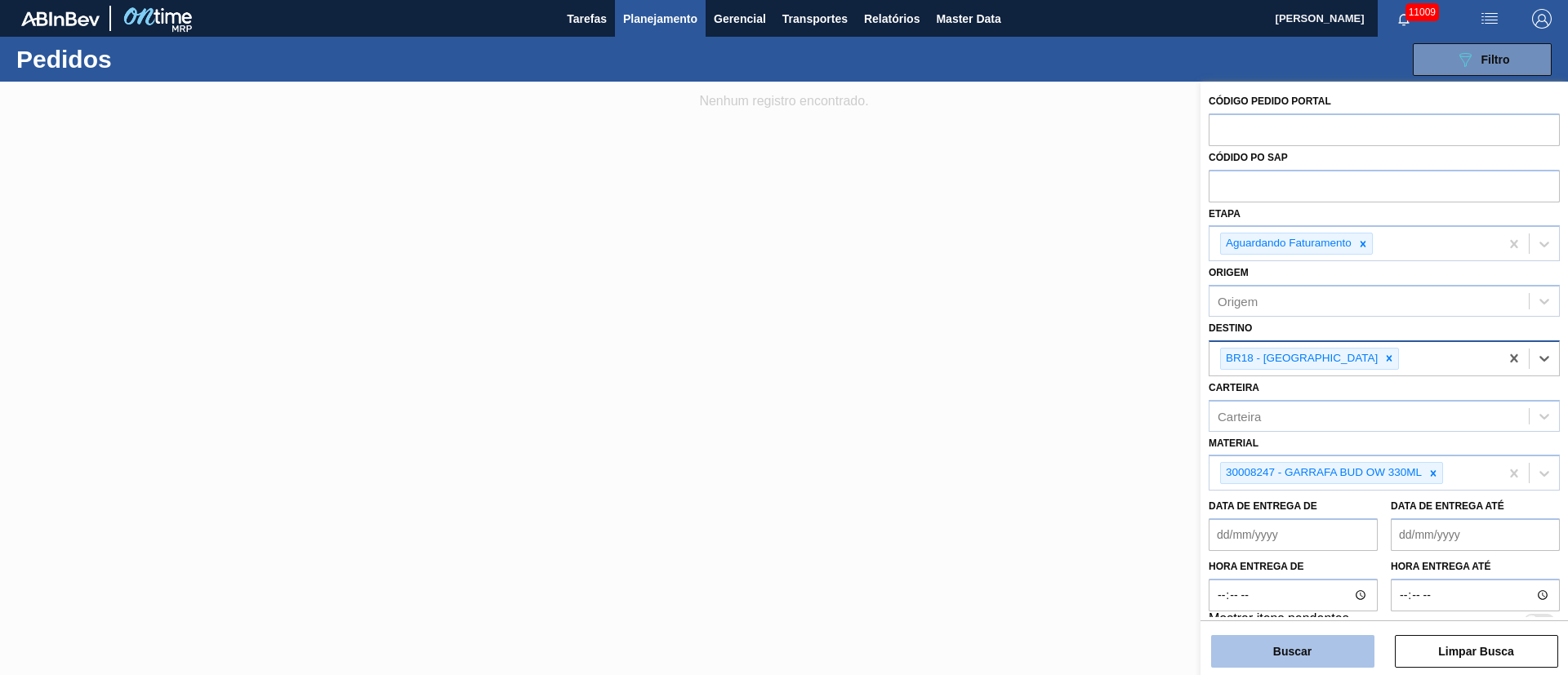
click at [1279, 647] on button "Buscar" at bounding box center [1293, 652] width 163 height 33
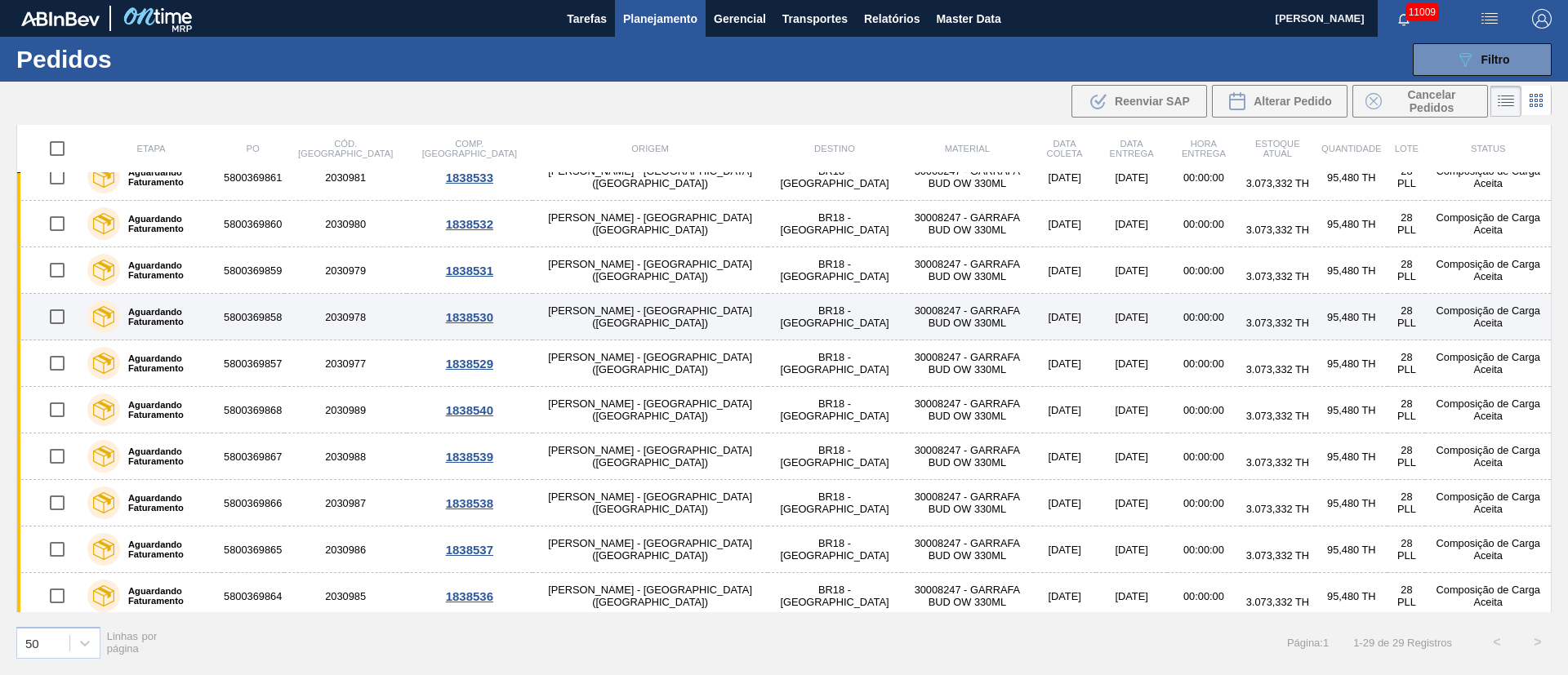
scroll to position [912, 0]
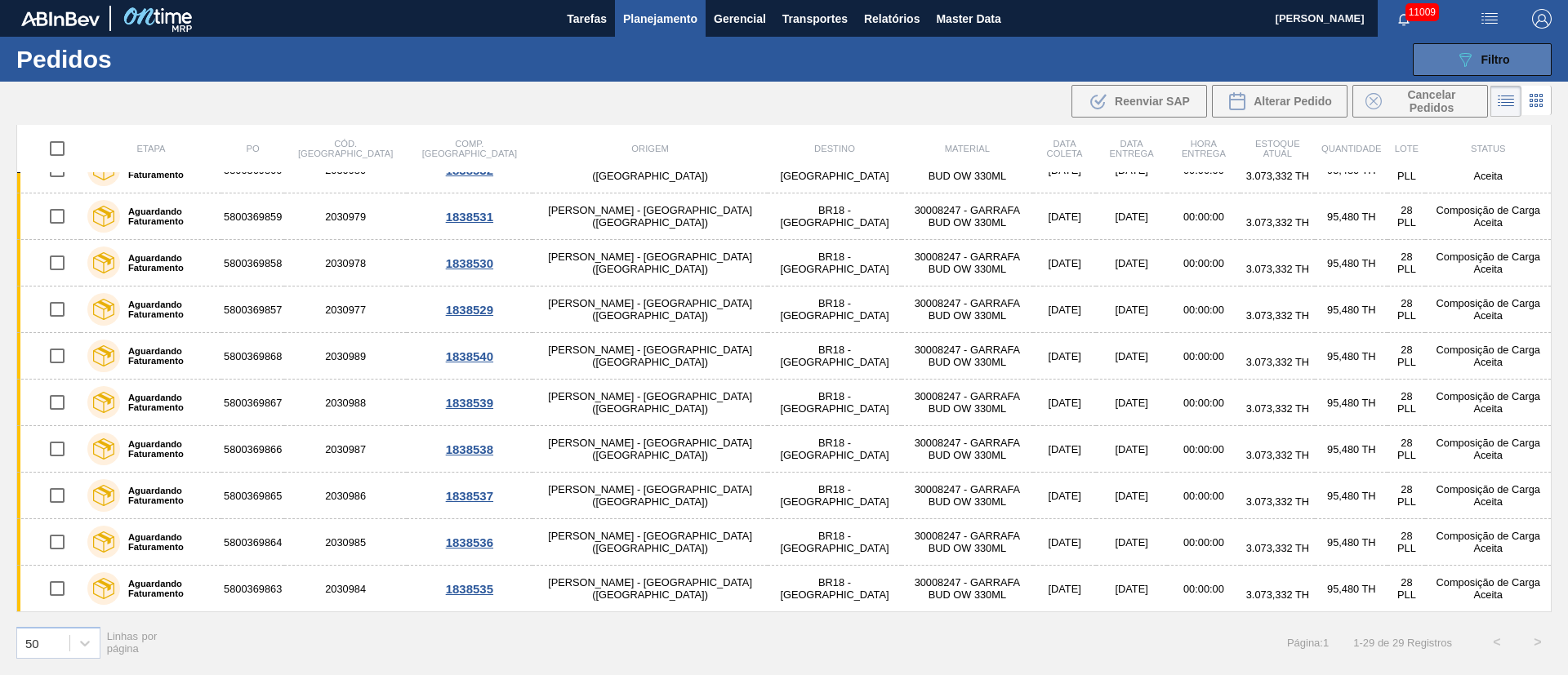
click at [1468, 56] on icon "089F7B8B-B2A5-4AFE-B5C0-19BA573D28AC" at bounding box center [1466, 60] width 19 height 19
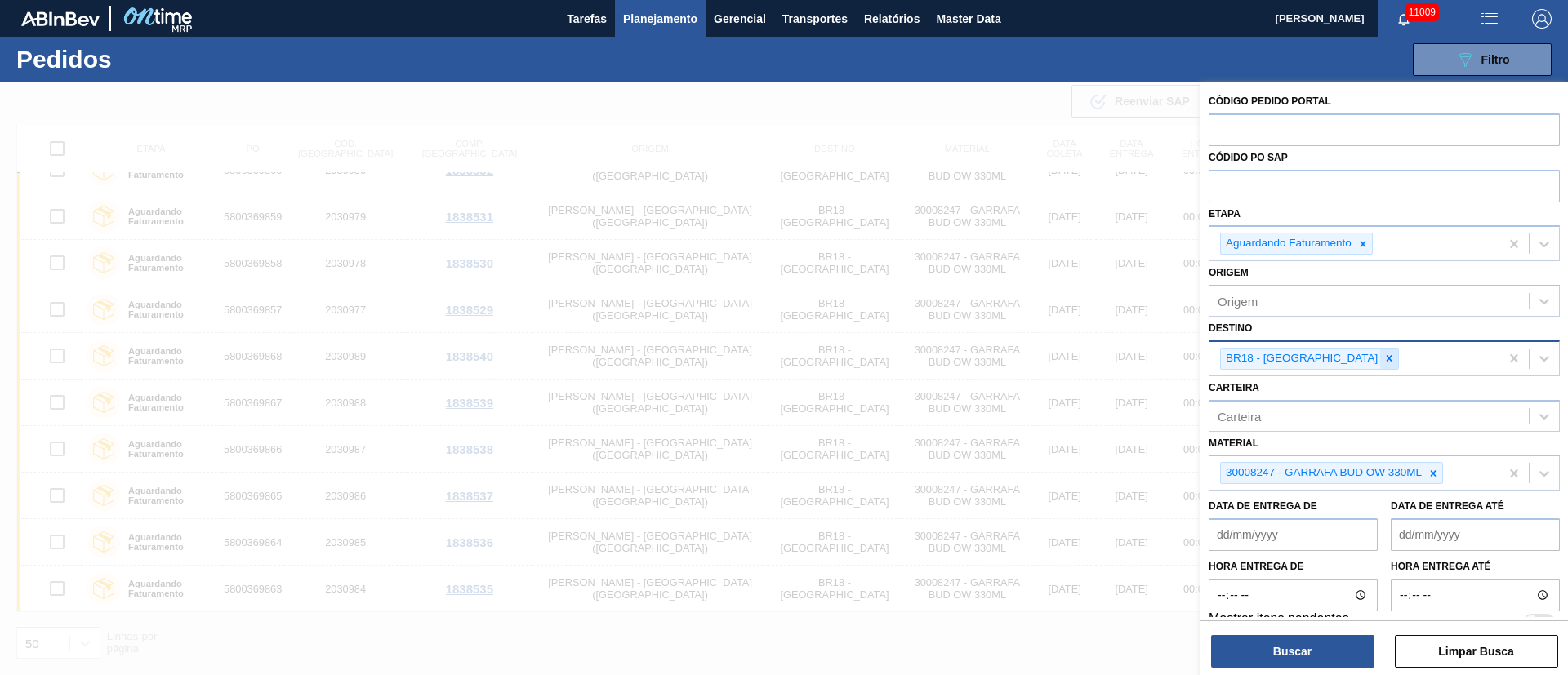
click at [1383, 361] on icon at bounding box center [1389, 358] width 12 height 12
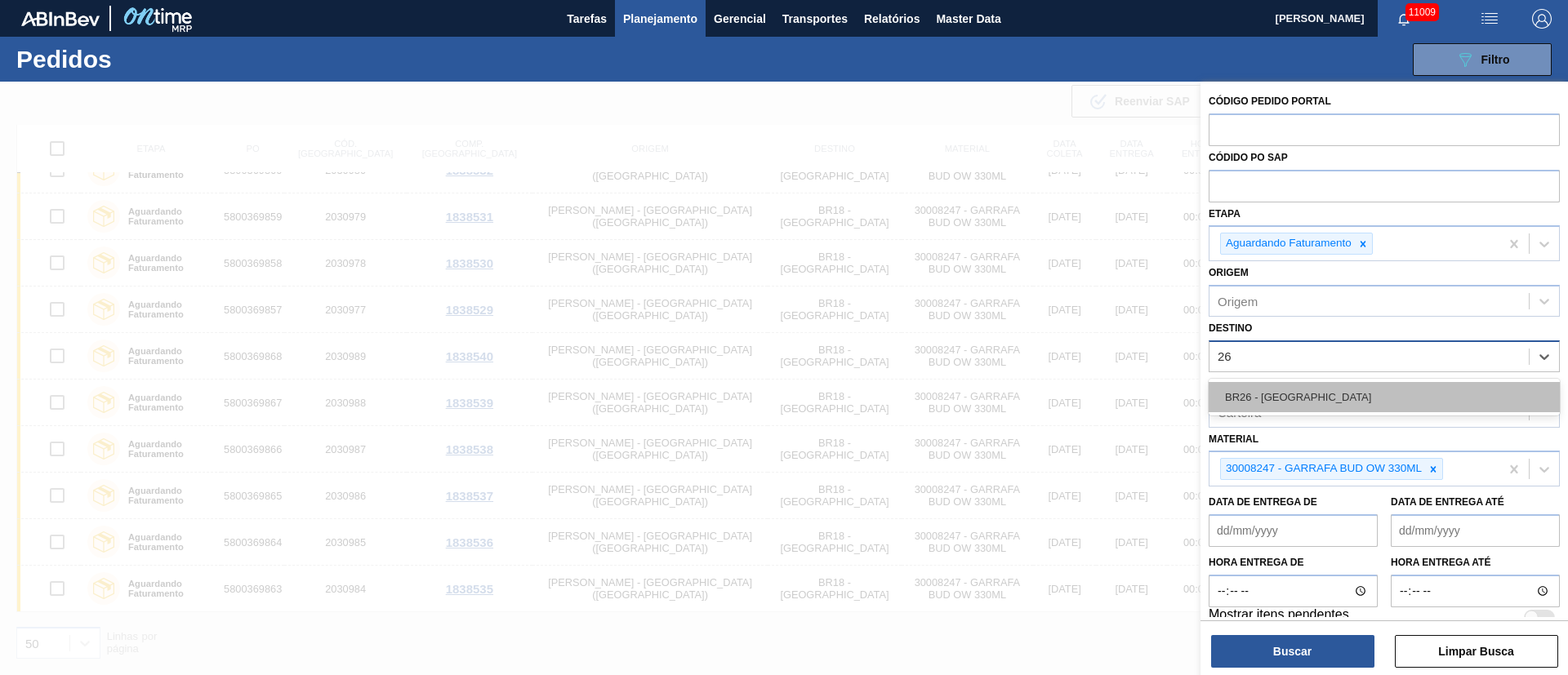
click at [1282, 386] on div "BR26 - [GEOGRAPHIC_DATA]" at bounding box center [1384, 397] width 352 height 30
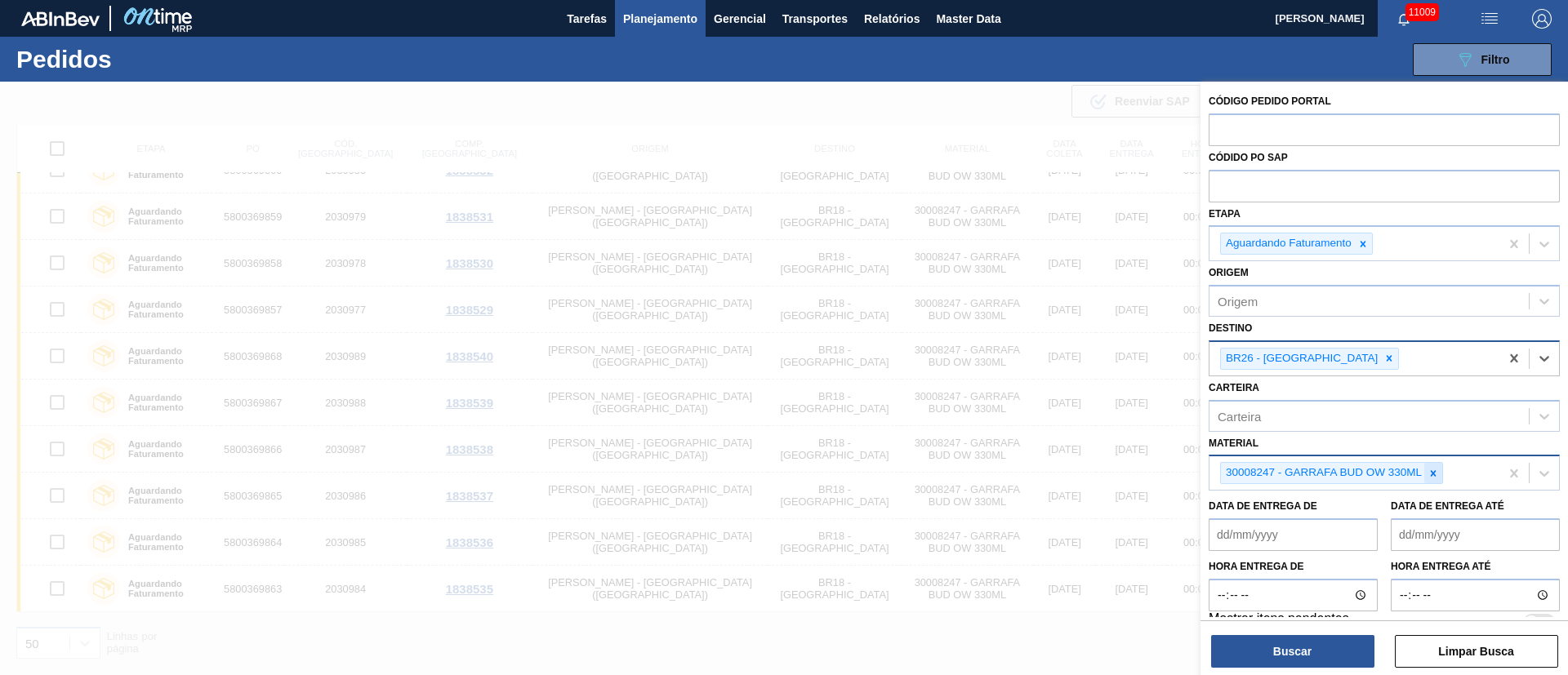
click at [1429, 473] on icon at bounding box center [1434, 473] width 12 height 12
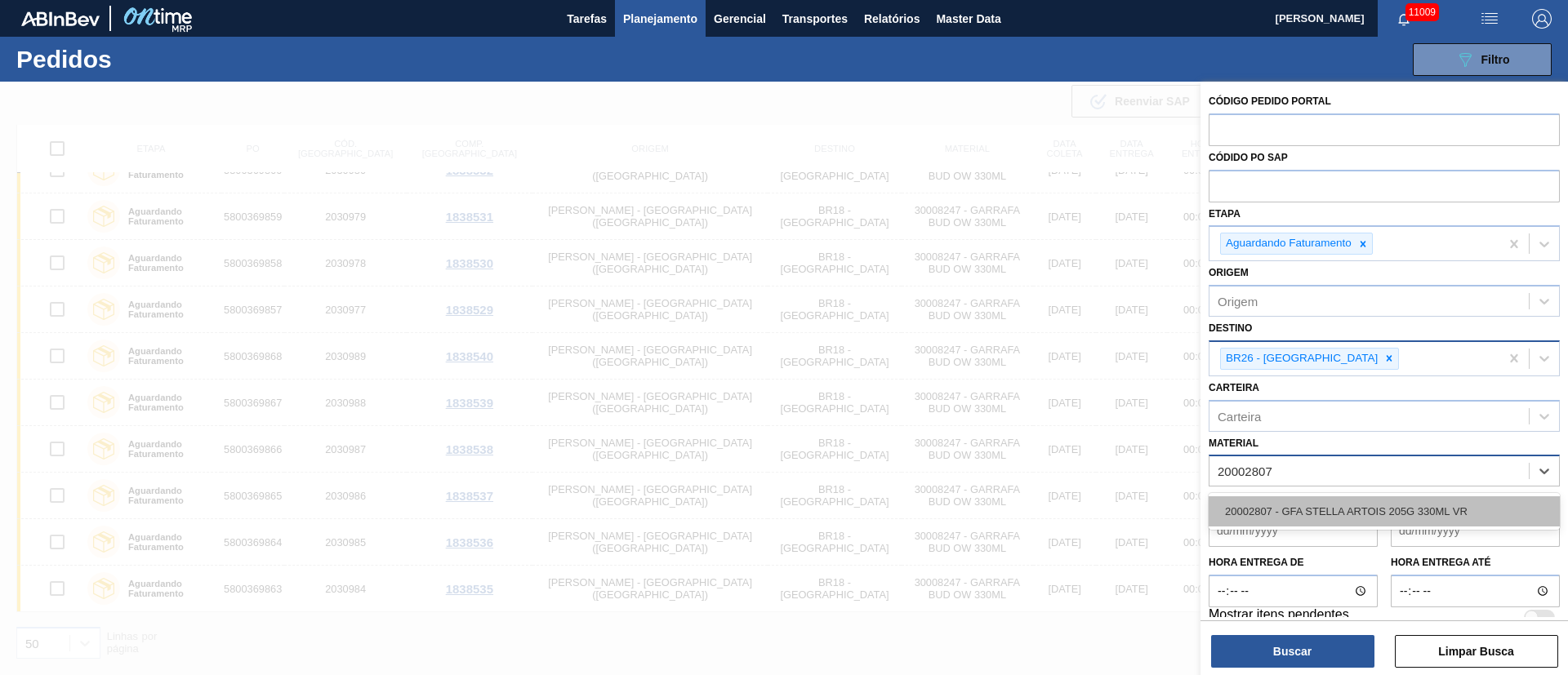
click at [1345, 510] on div "20002807 - GFA STELLA ARTOIS 205G 330ML VR" at bounding box center [1384, 511] width 352 height 30
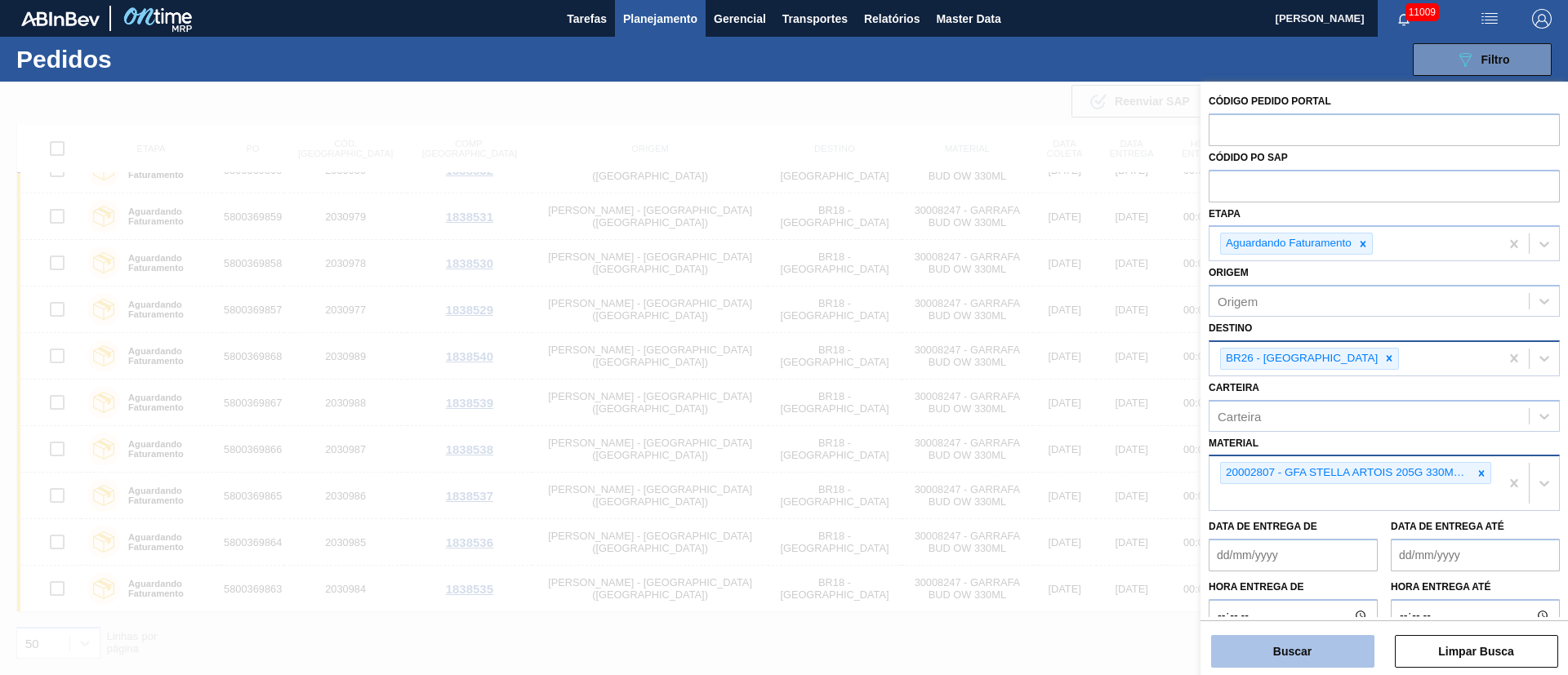
click at [1307, 663] on button "Buscar" at bounding box center [1293, 652] width 163 height 33
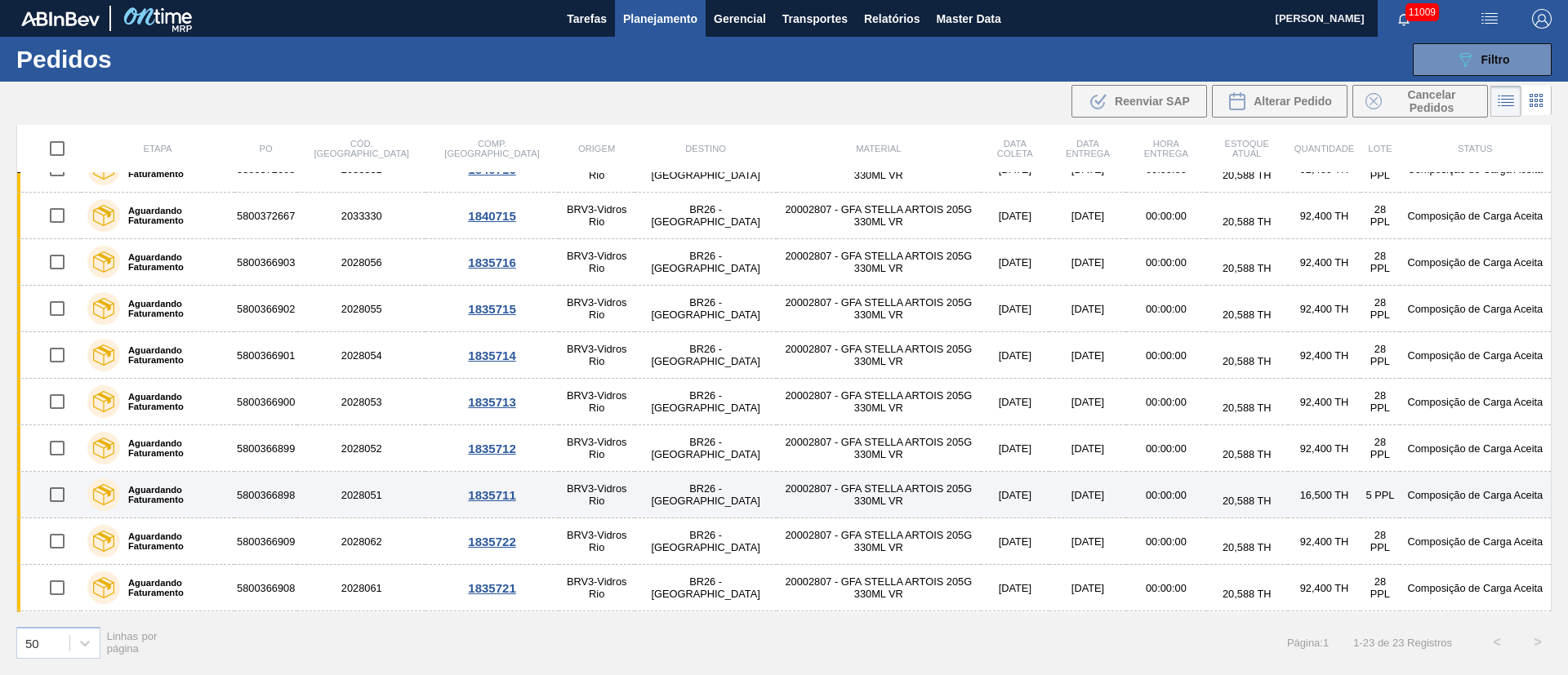
scroll to position [632, 0]
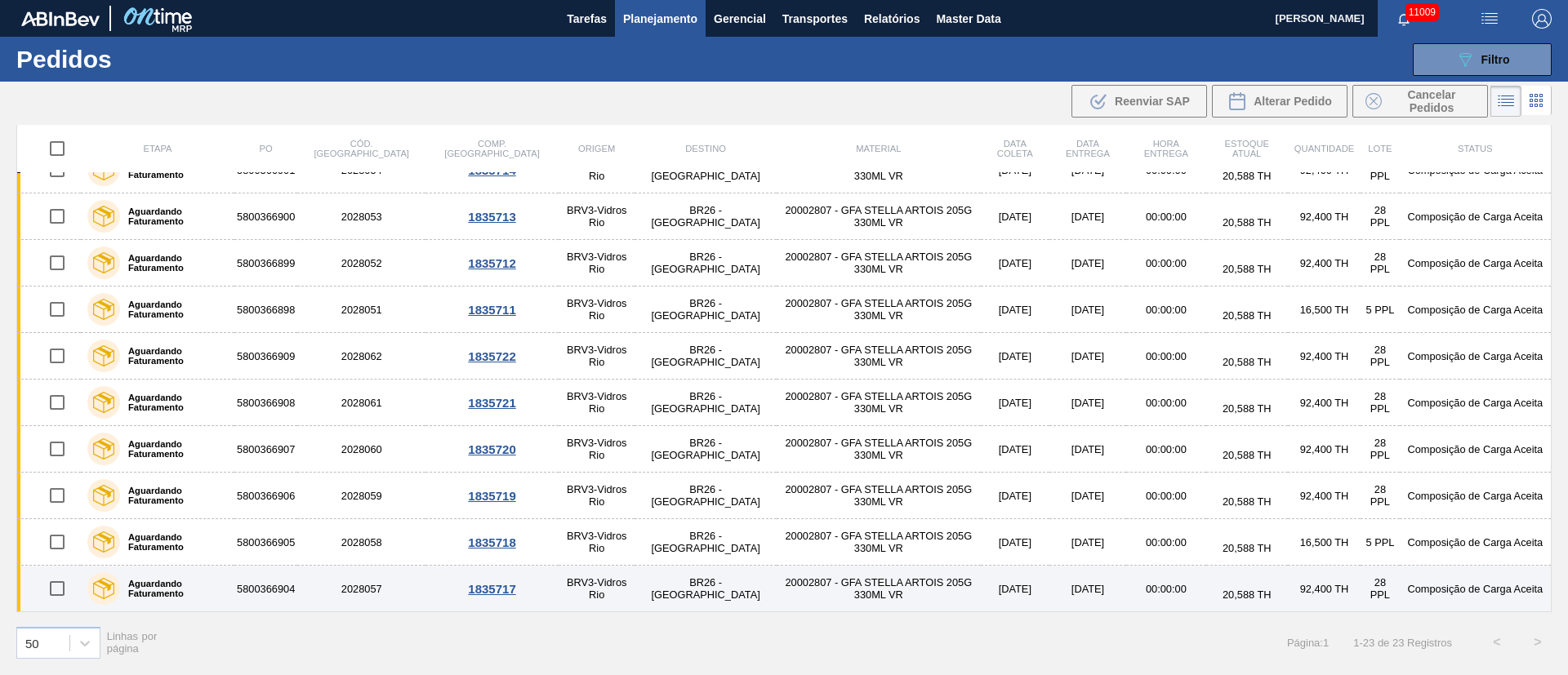
click at [61, 600] on input "checkbox" at bounding box center [57, 589] width 35 height 35
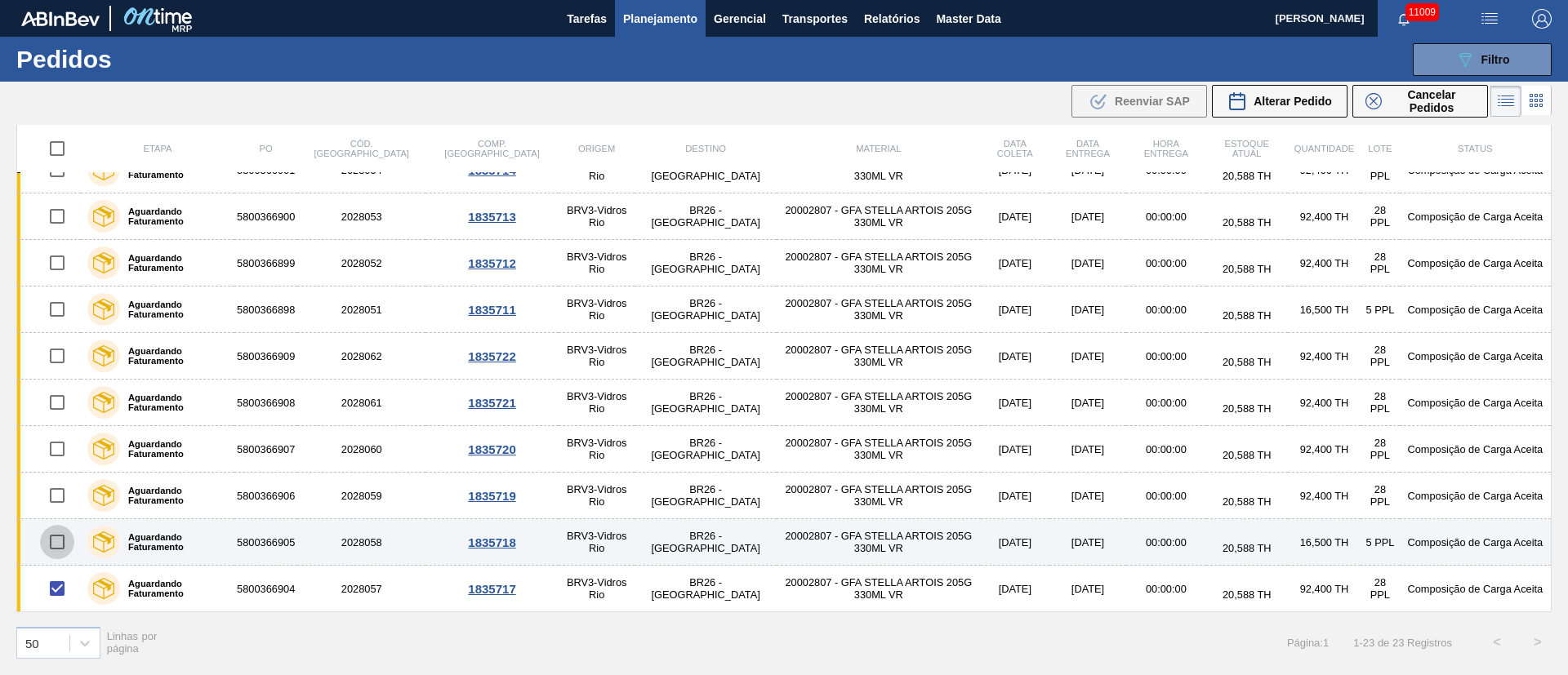
click at [59, 532] on input "checkbox" at bounding box center [57, 543] width 35 height 35
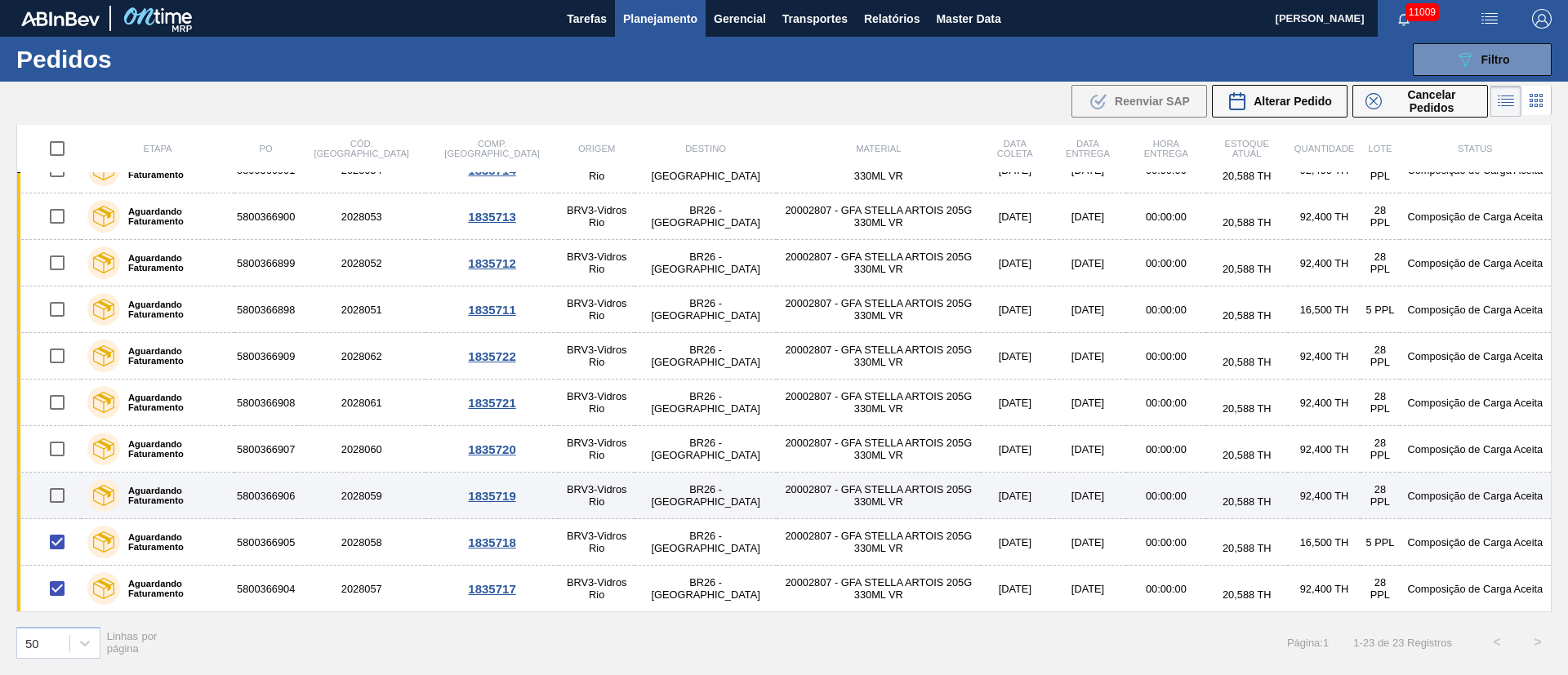
click at [56, 488] on input "checkbox" at bounding box center [57, 495] width 35 height 35
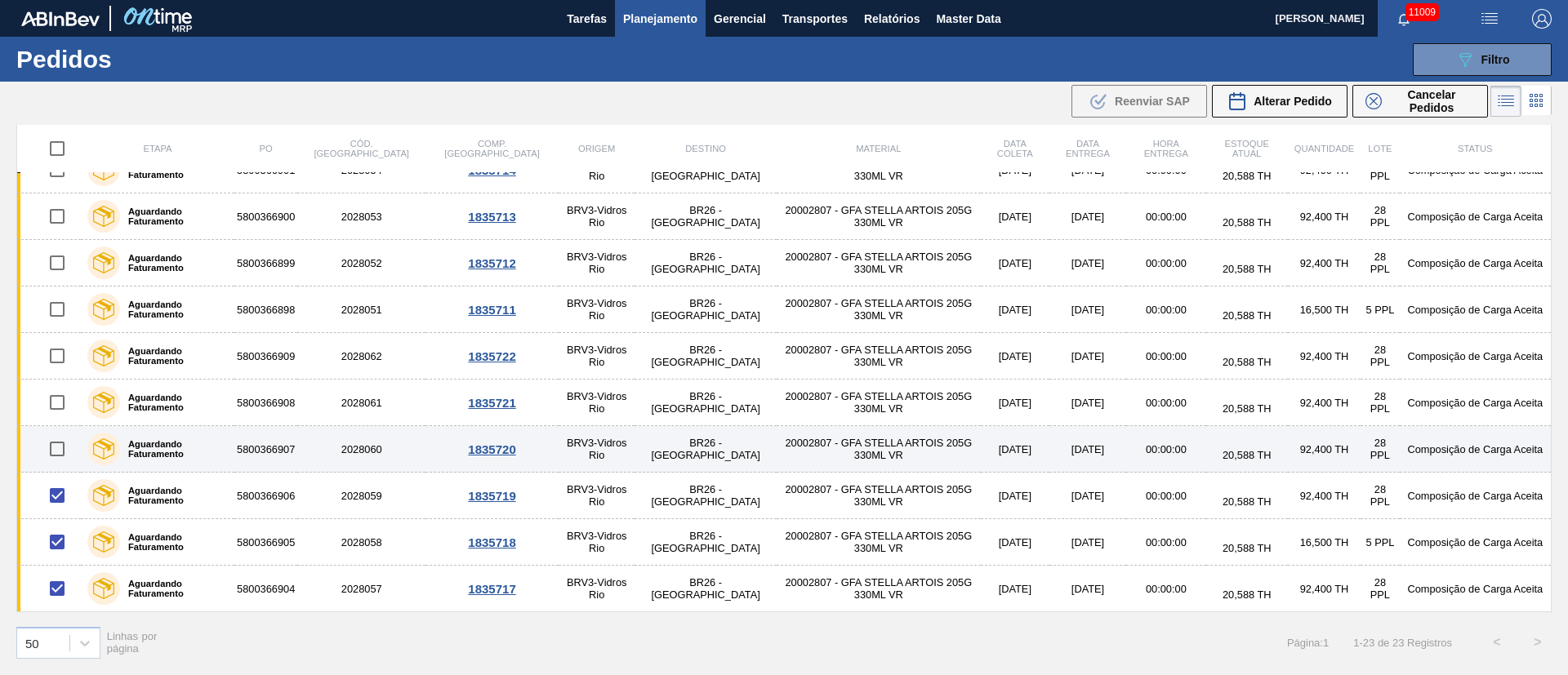
click at [61, 450] on input "checkbox" at bounding box center [57, 449] width 35 height 35
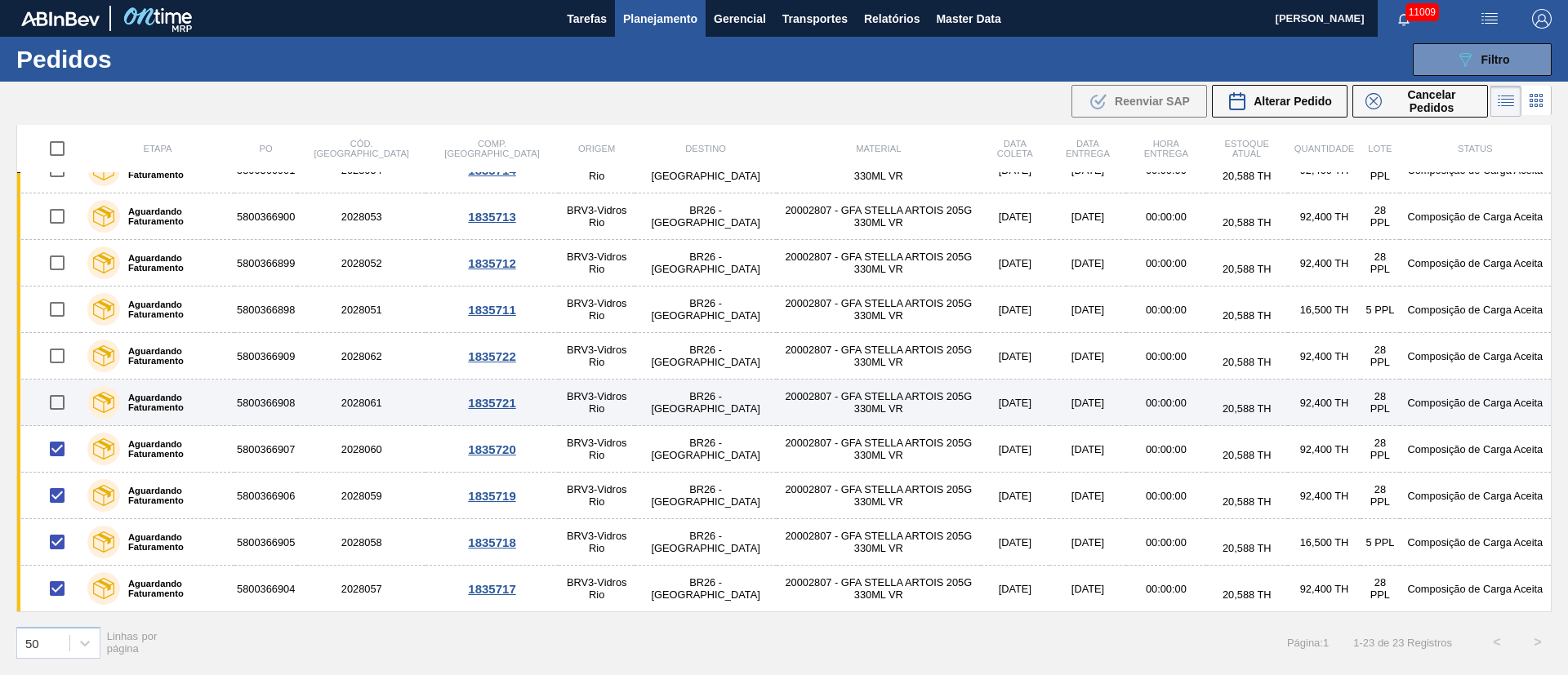
click at [57, 405] on input "checkbox" at bounding box center [57, 403] width 35 height 35
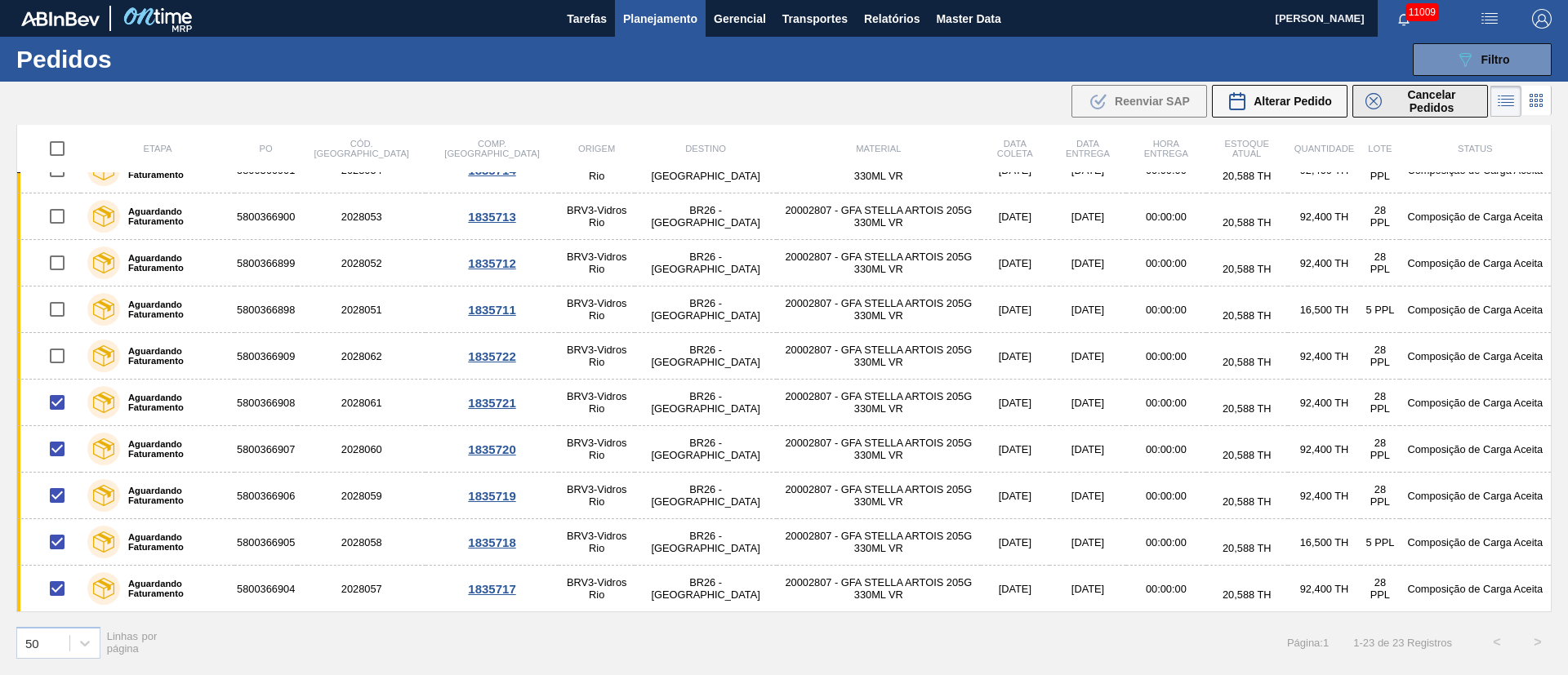
click at [1440, 99] on span "Cancelar Pedidos" at bounding box center [1432, 100] width 87 height 26
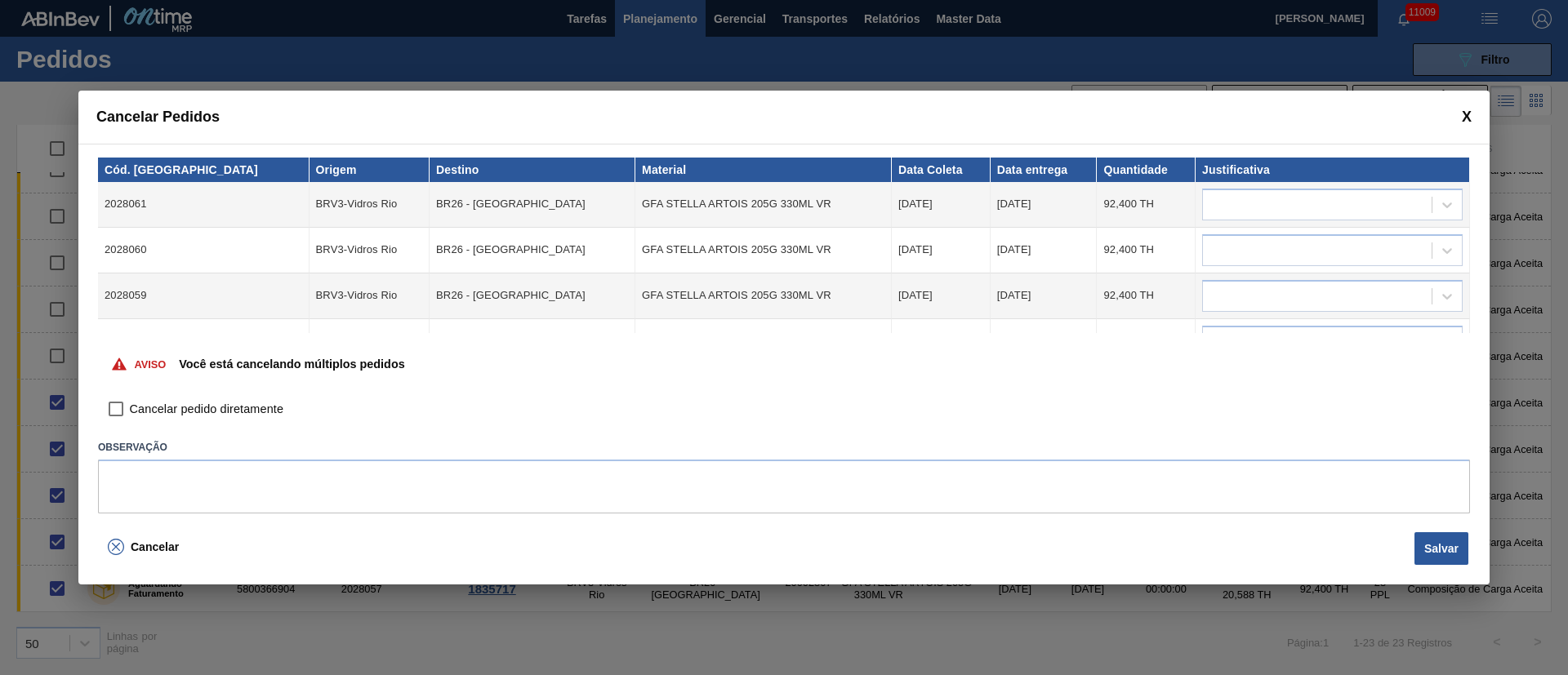
click at [118, 405] on input "Cancelar pedido diretamente" at bounding box center [116, 409] width 28 height 28
click at [1270, 215] on div at bounding box center [1317, 205] width 229 height 24
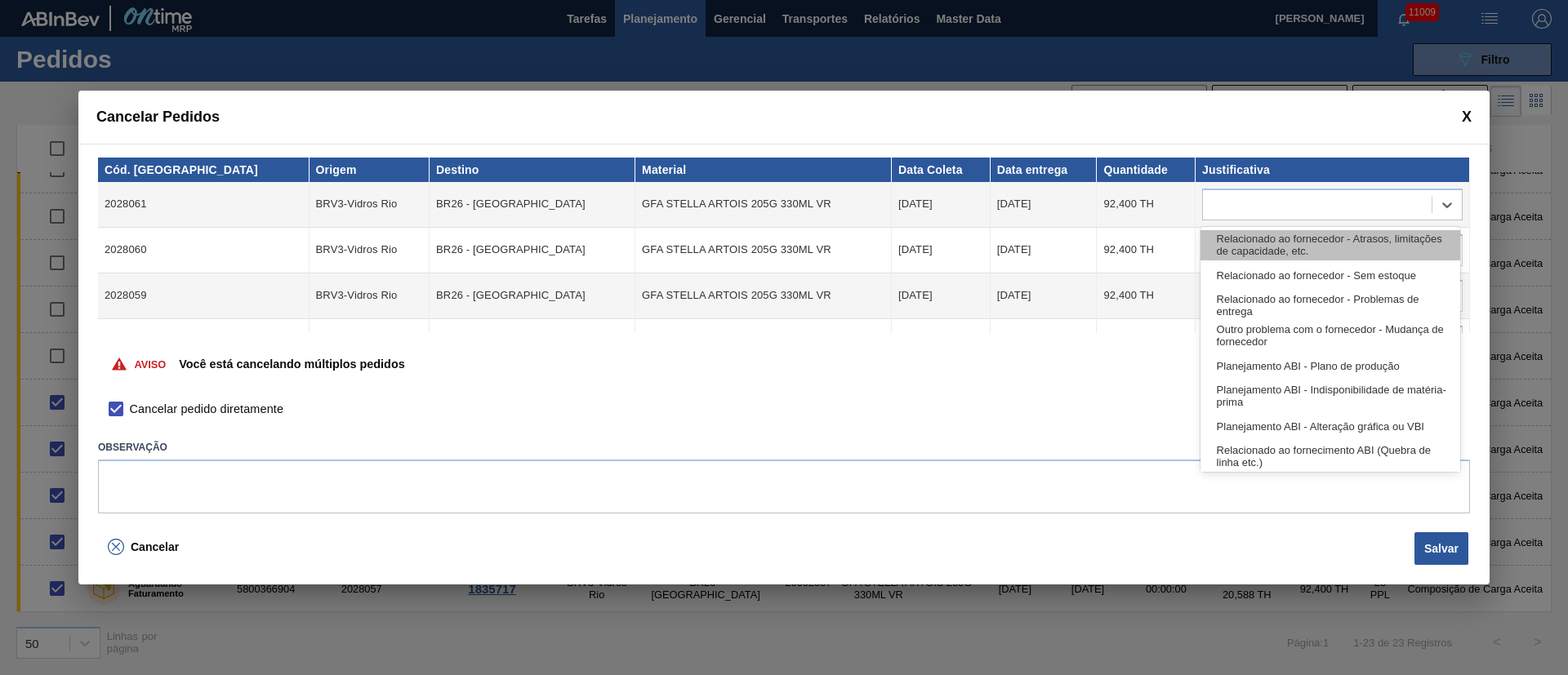
click at [1262, 249] on div "Relacionado ao fornecedor - Atrasos, limitações de capacidade, etc." at bounding box center [1330, 244] width 260 height 30
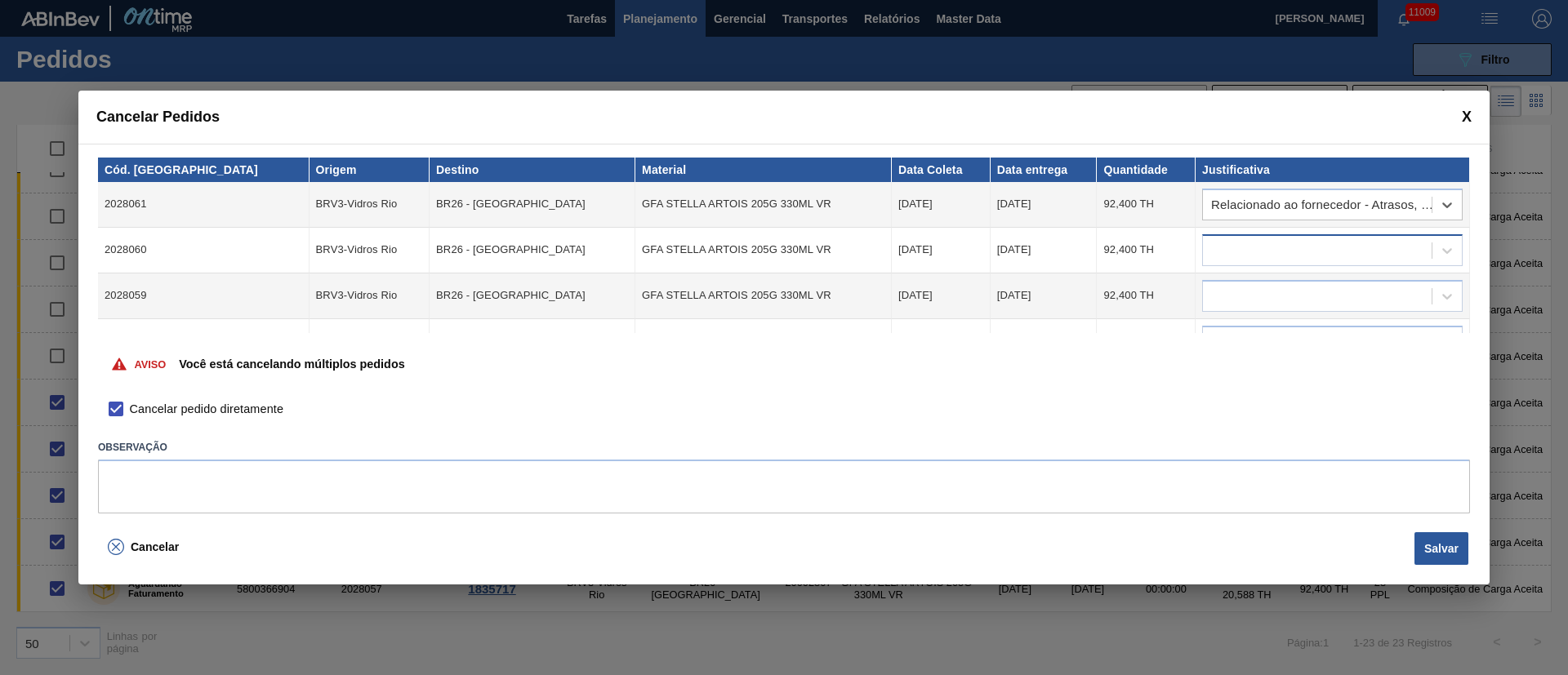
click at [1236, 245] on div at bounding box center [1317, 250] width 229 height 24
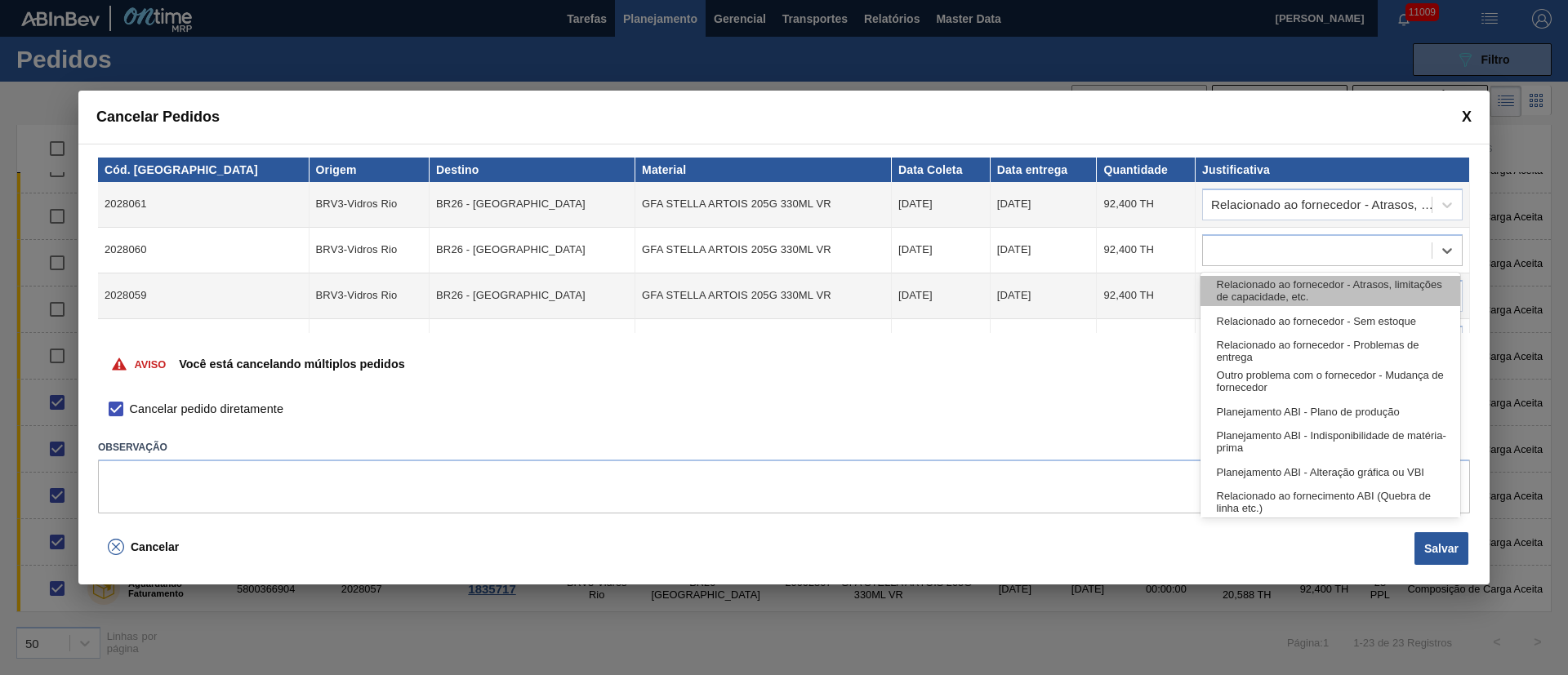
click at [1234, 276] on div "Relacionado ao fornecedor - Atrasos, limitações de capacidade, etc." at bounding box center [1330, 291] width 260 height 30
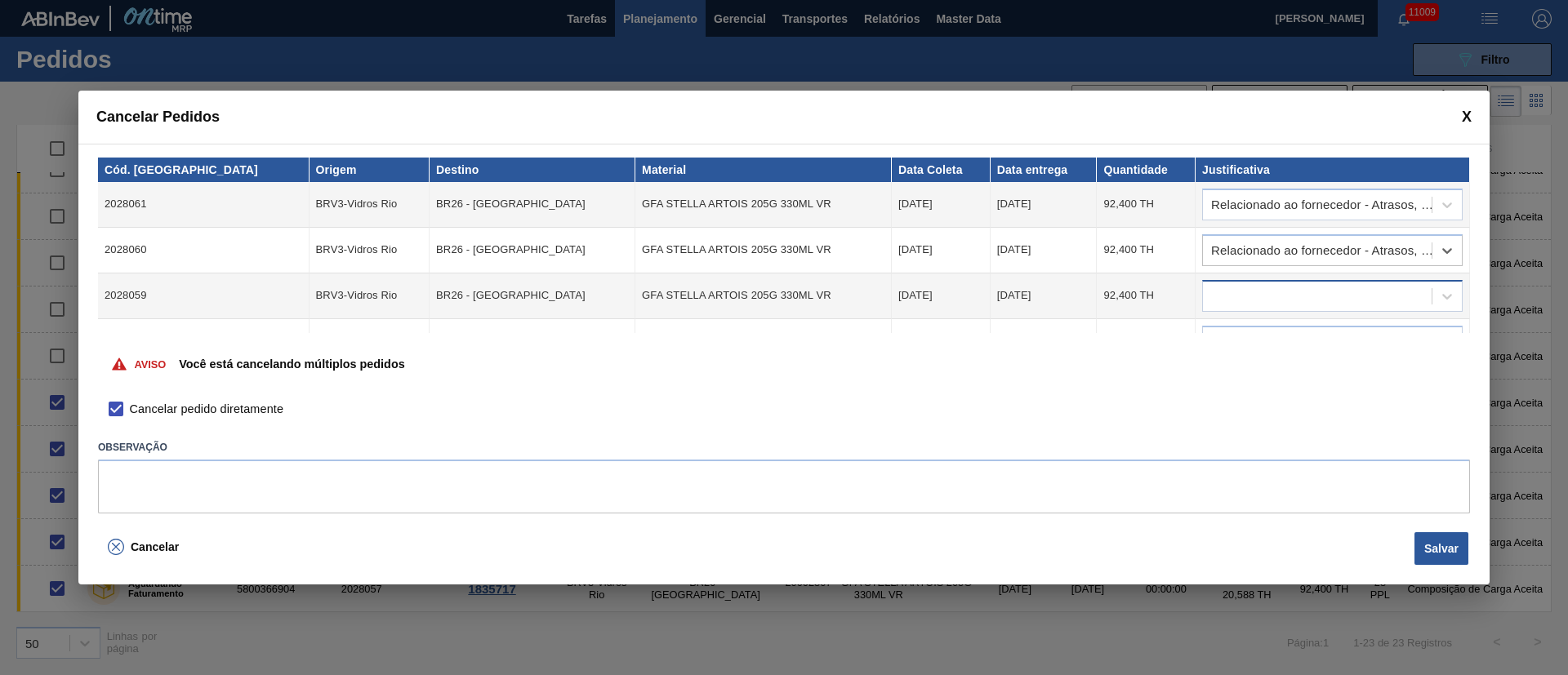
click at [1234, 283] on div at bounding box center [1333, 295] width 261 height 32
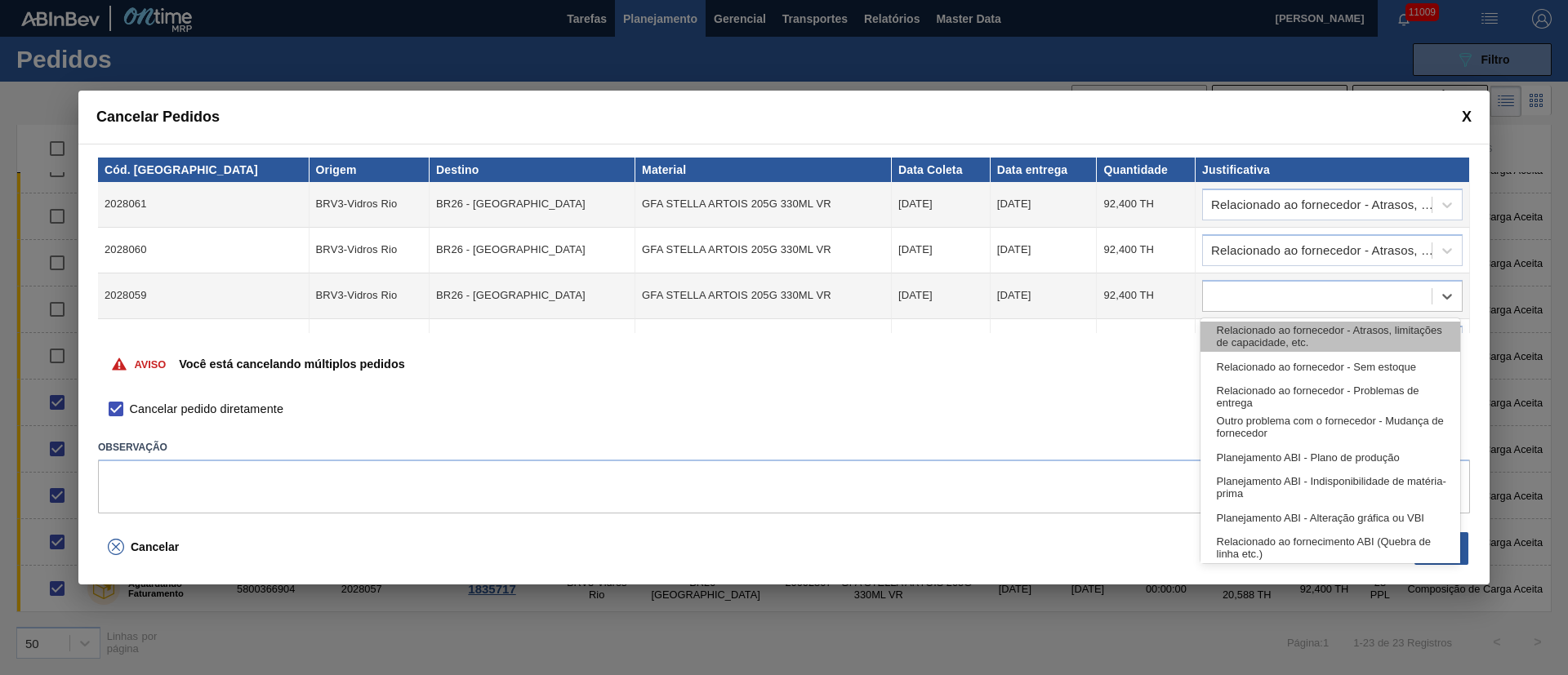
click at [1230, 330] on div "Relacionado ao fornecedor - Atrasos, limitações de capacidade, etc." at bounding box center [1330, 336] width 260 height 30
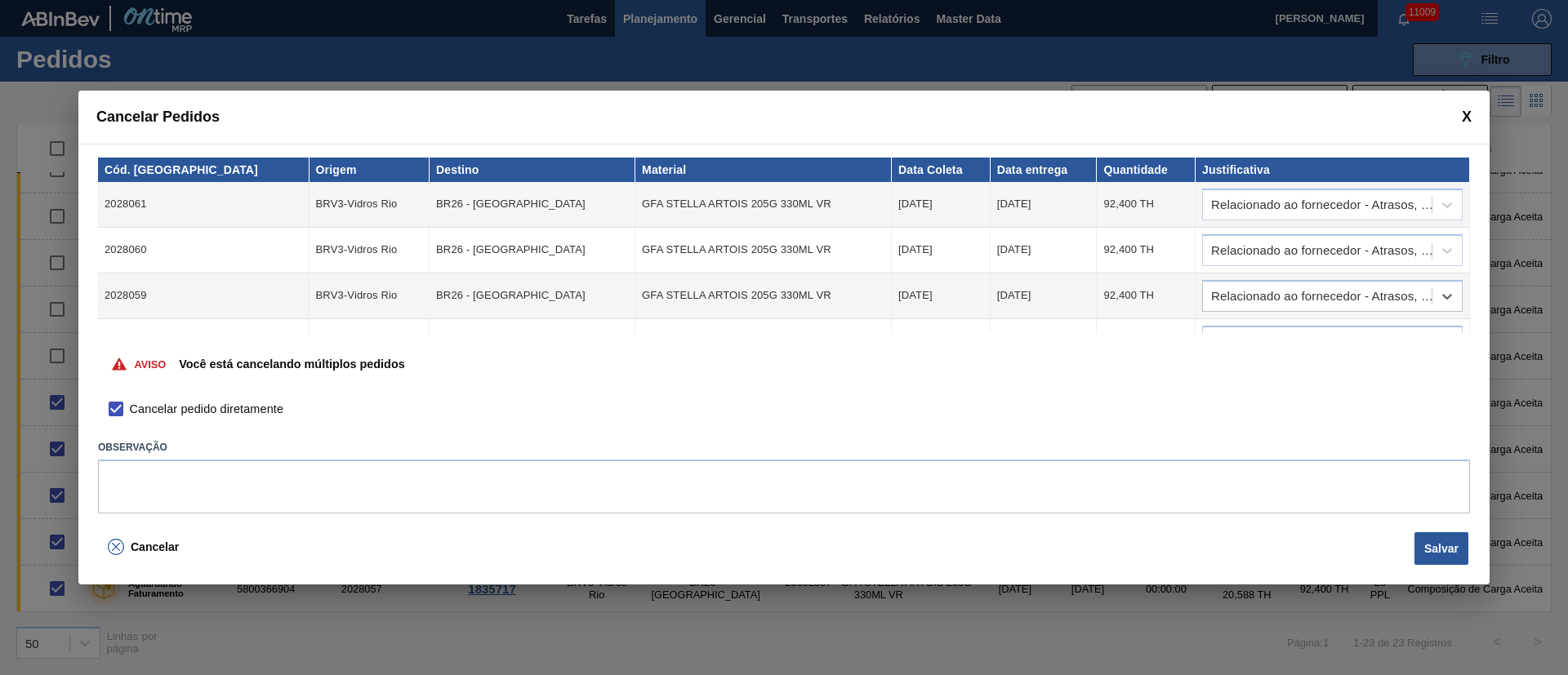
click at [1232, 340] on div "Aviso Você está cancelando múltiplos pedidos" at bounding box center [784, 364] width 1373 height 63
click at [1235, 336] on div "Aviso Você está cancelando múltiplos pedidos" at bounding box center [784, 364] width 1373 height 63
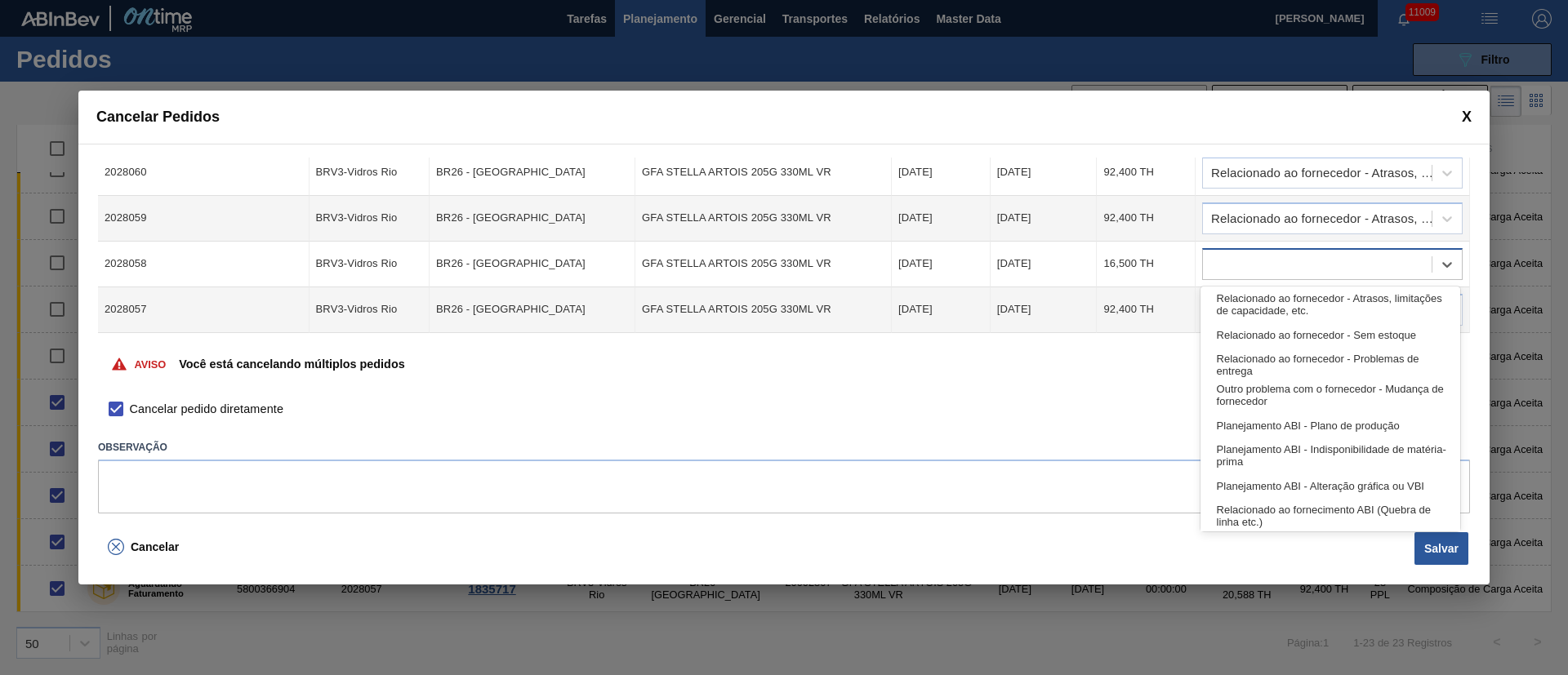
click at [1222, 259] on div at bounding box center [1317, 264] width 229 height 24
click at [1258, 297] on div "Relacionado ao fornecedor - Atrasos, limitações de capacidade, etc." at bounding box center [1330, 304] width 260 height 30
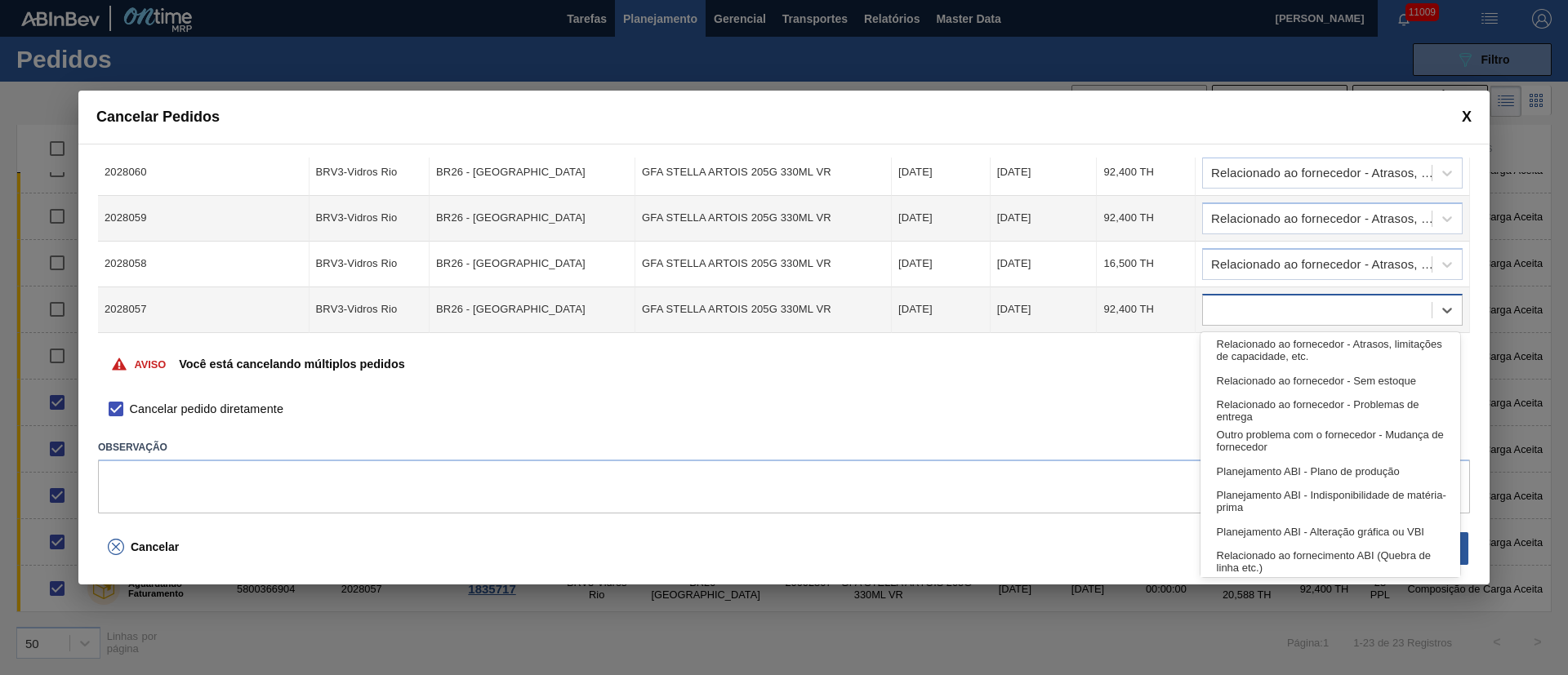
click at [1240, 309] on div at bounding box center [1317, 310] width 229 height 24
click at [1253, 341] on div "Relacionado ao fornecedor - Atrasos, limitações de capacidade, etc." at bounding box center [1330, 351] width 260 height 30
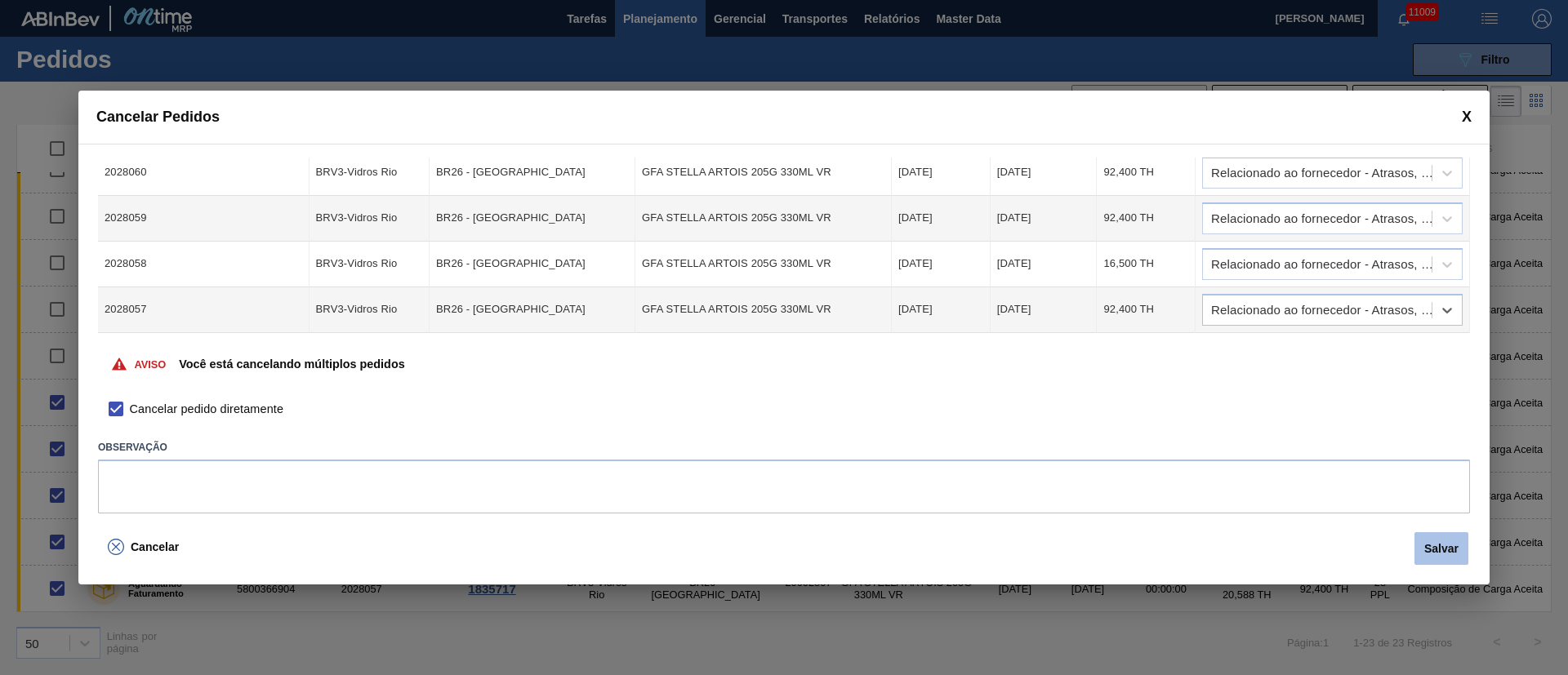
click at [1441, 545] on button "Salvar" at bounding box center [1441, 548] width 54 height 33
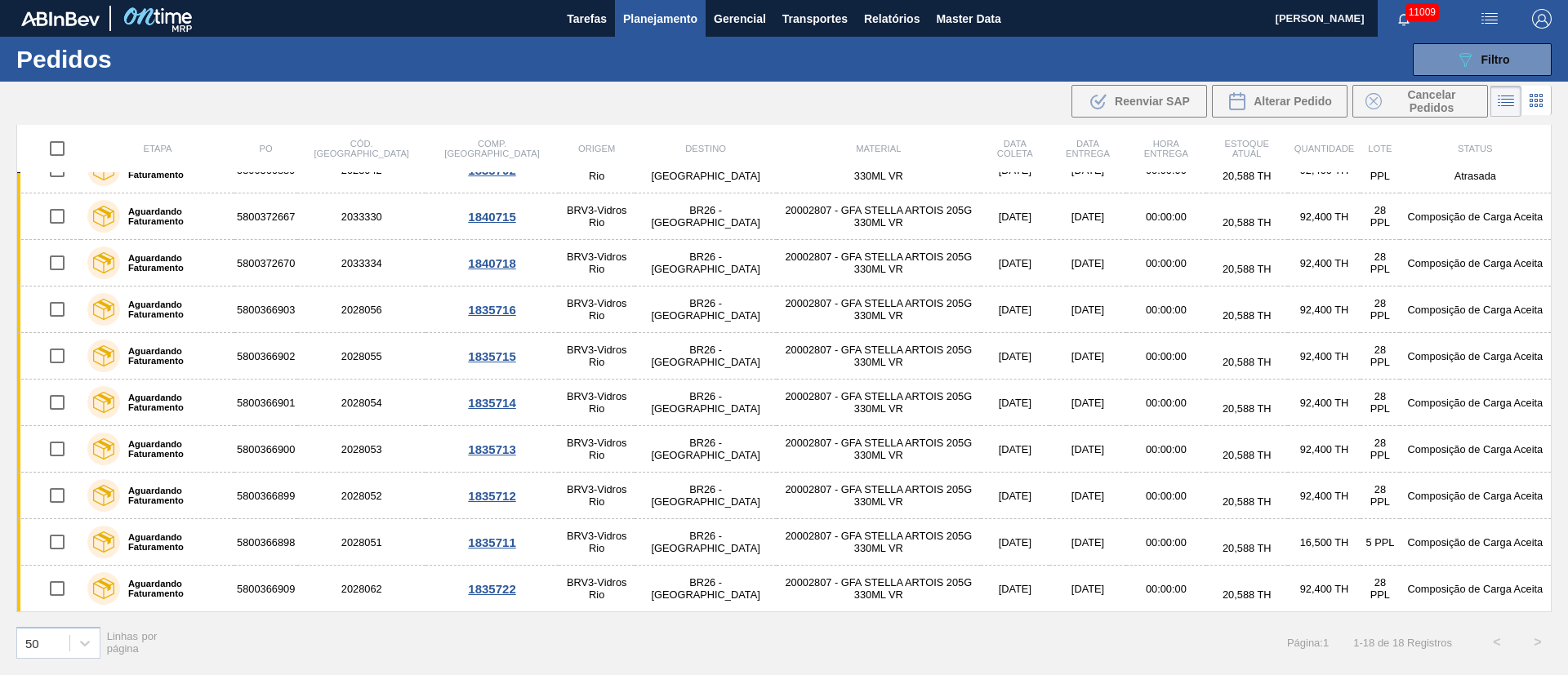
scroll to position [399, 0]
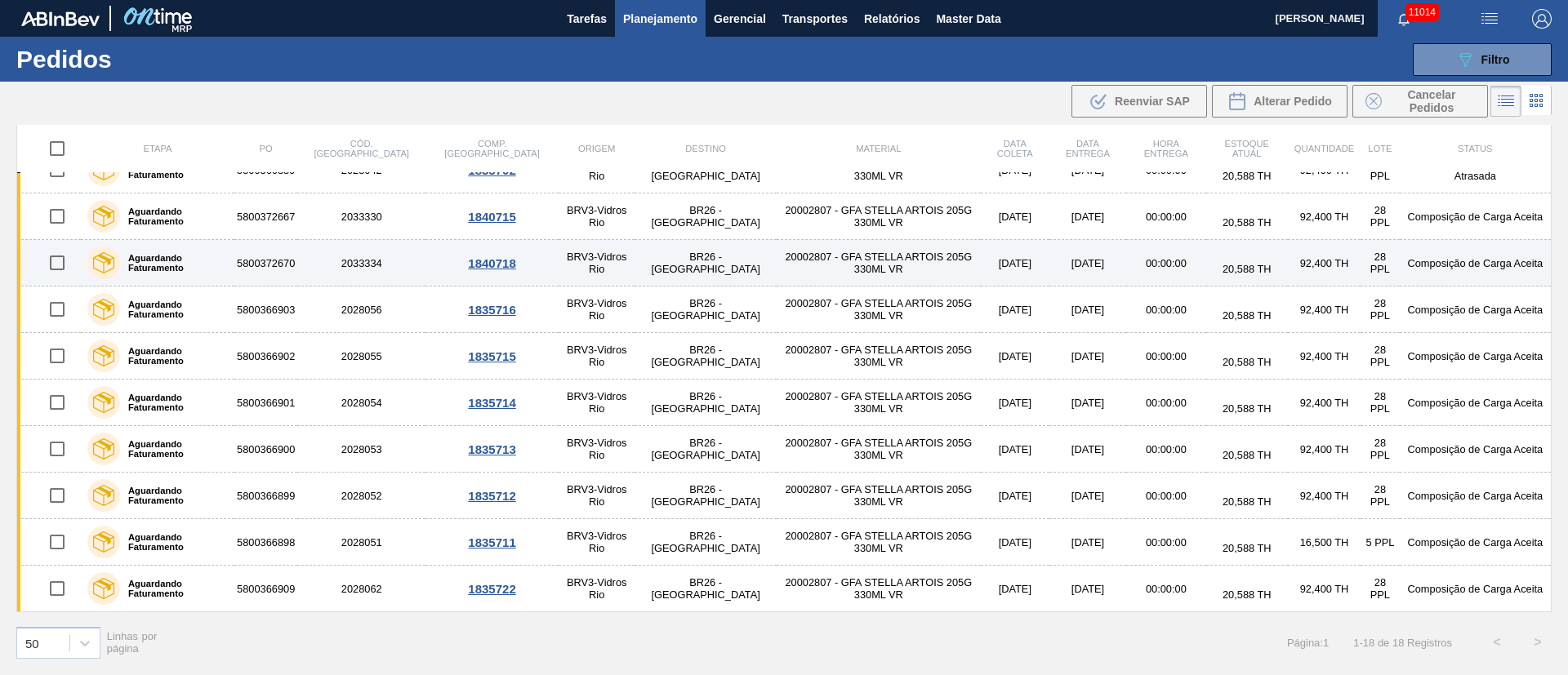
click at [449, 240] on td "1840718" at bounding box center [493, 264] width 133 height 46
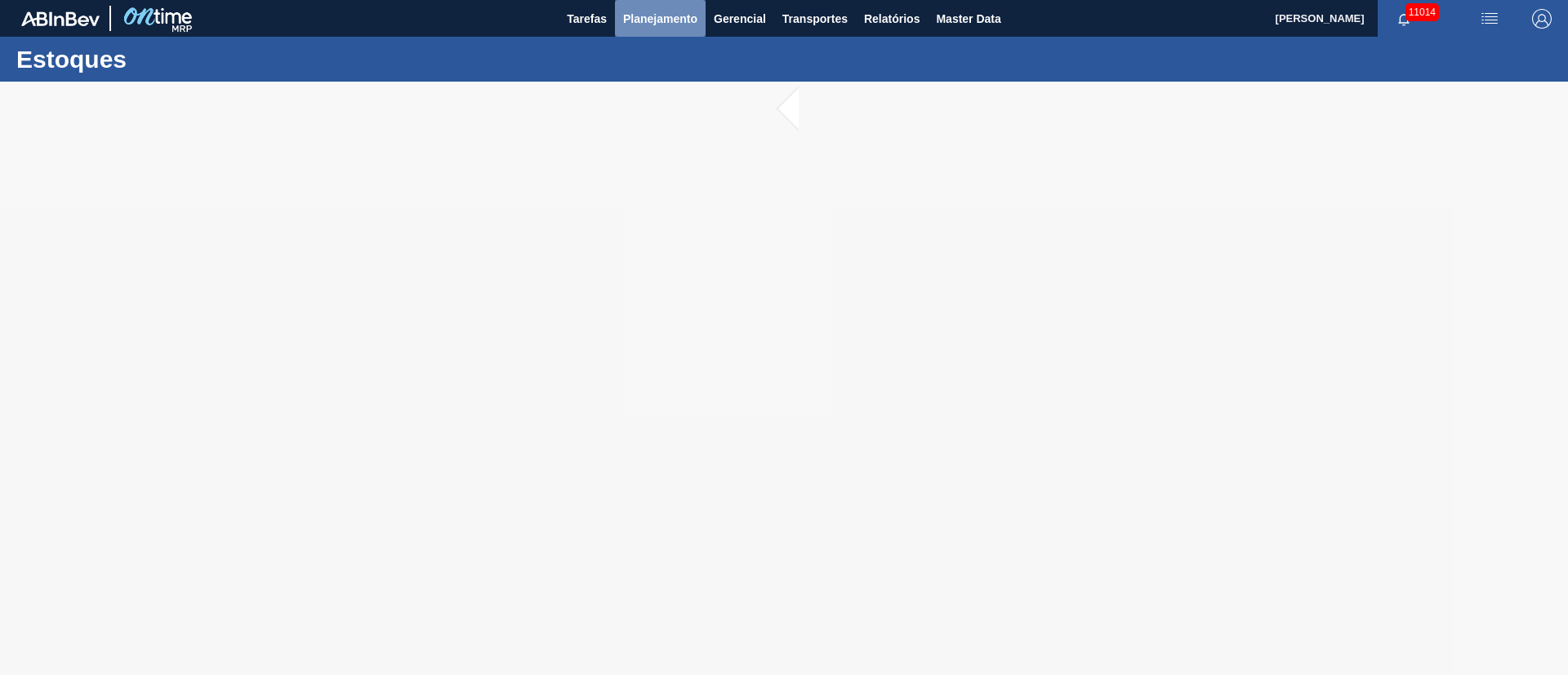
click at [643, 23] on span "Planejamento" at bounding box center [660, 18] width 74 height 19
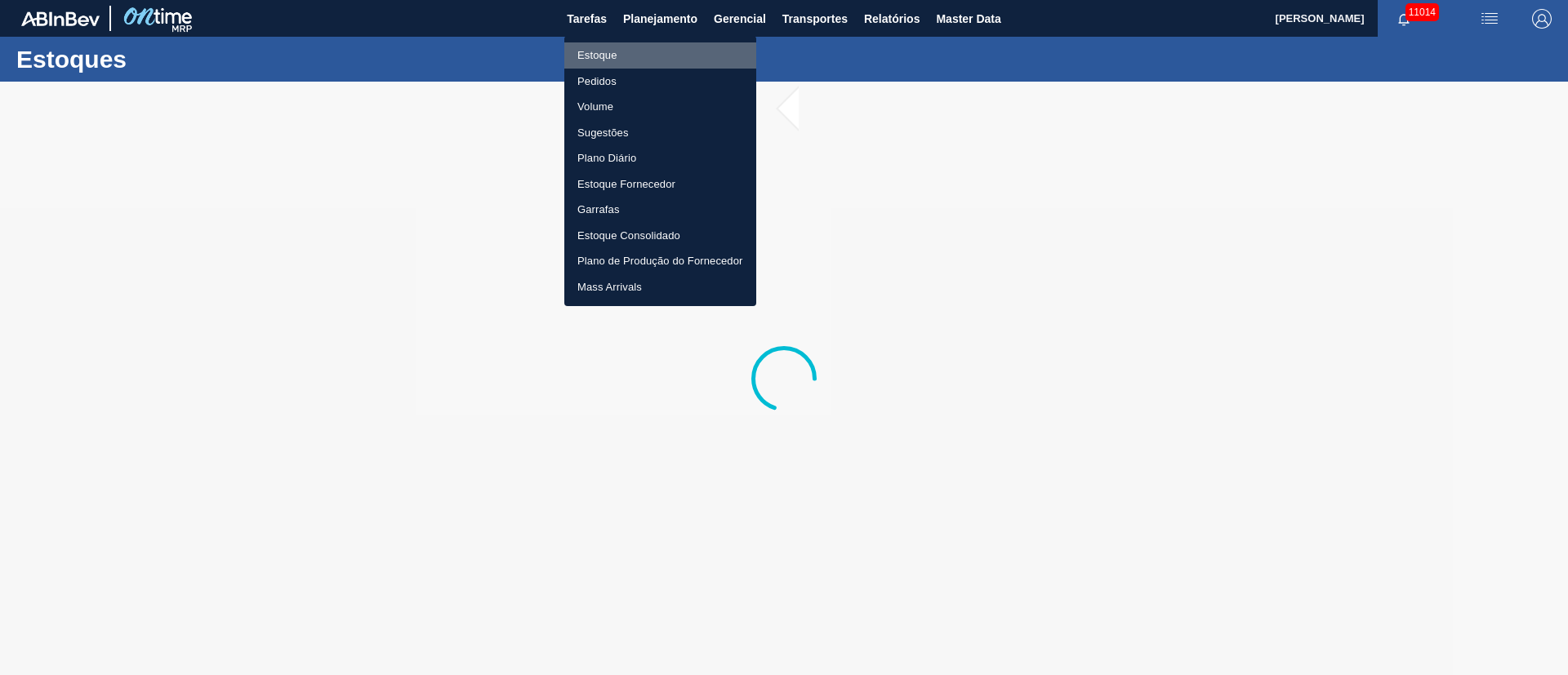
click at [623, 55] on li "Estoque" at bounding box center [660, 55] width 192 height 26
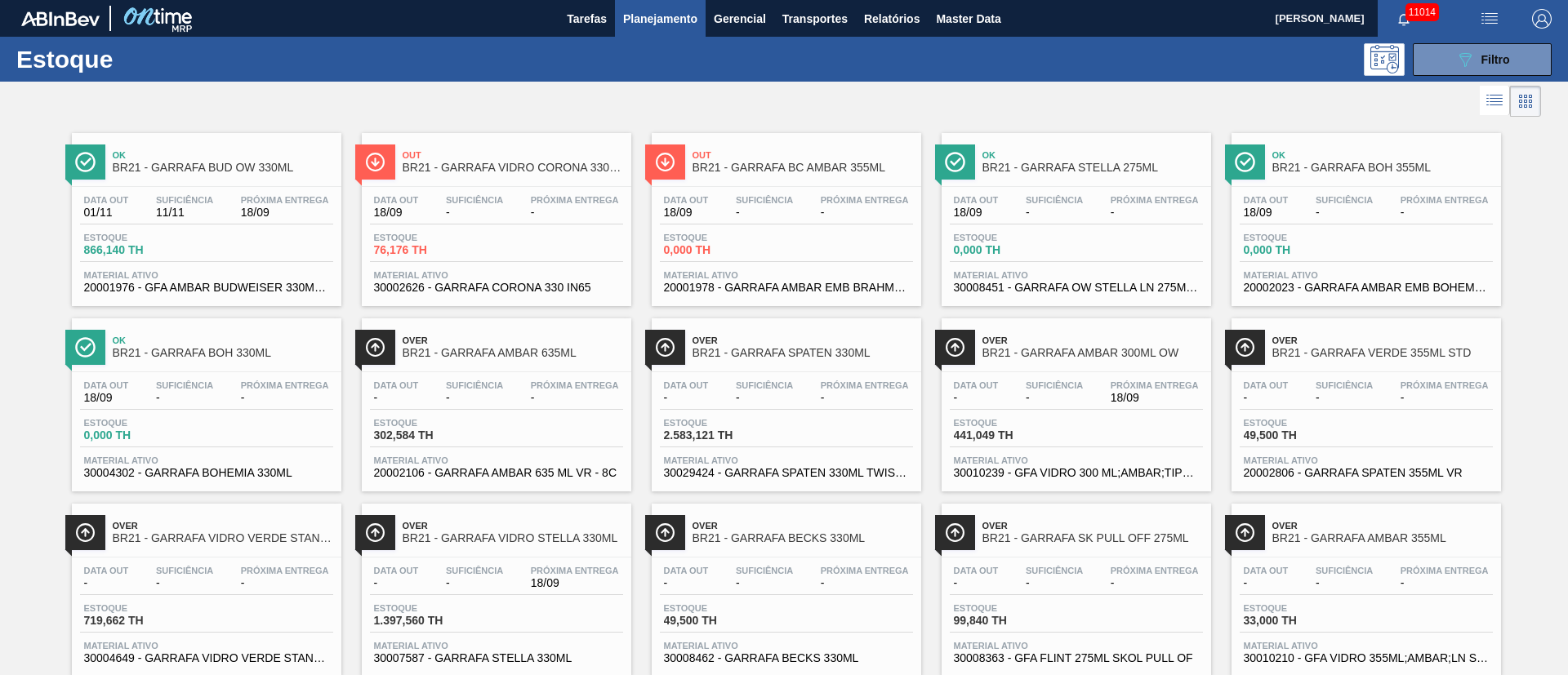
click at [799, 430] on div "Estoque 2.583,121 TH" at bounding box center [786, 433] width 253 height 29
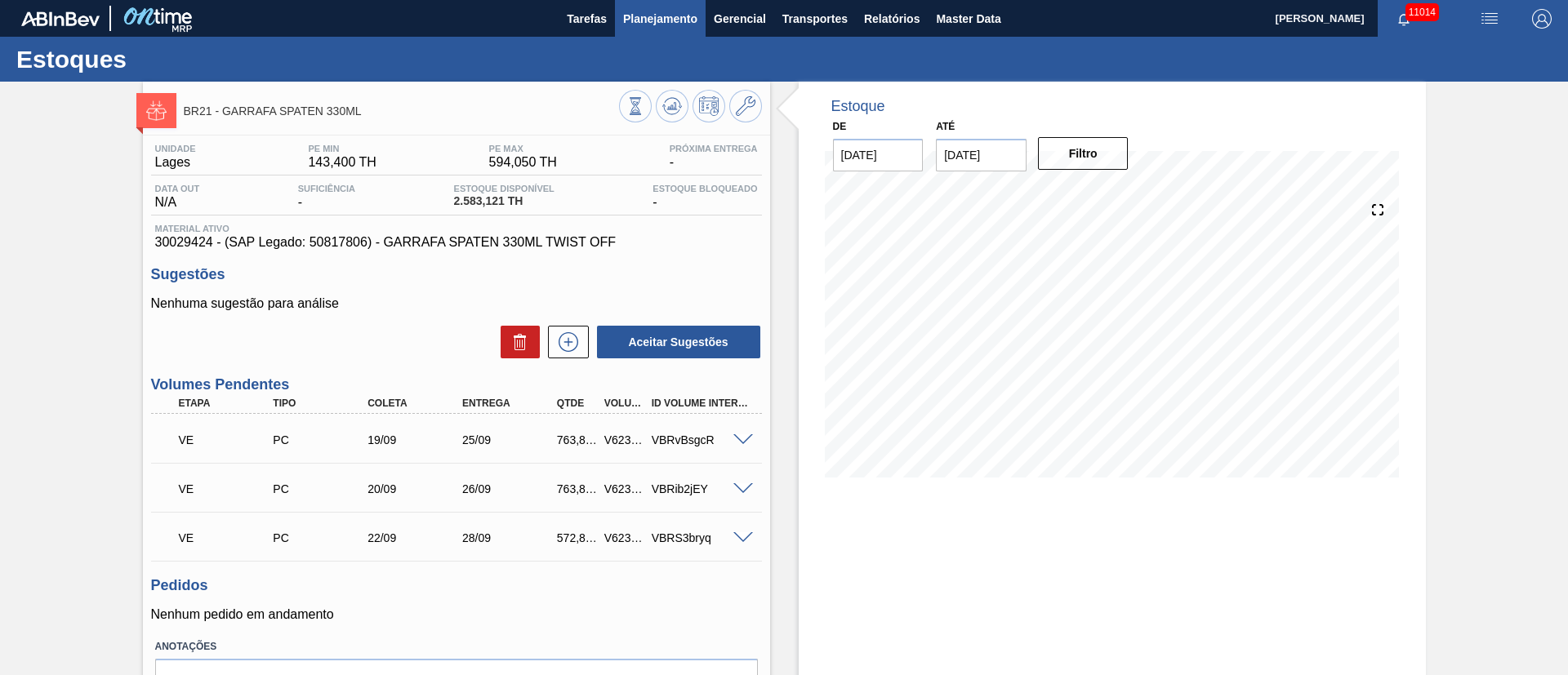
click at [667, 21] on span "Planejamento" at bounding box center [660, 18] width 74 height 19
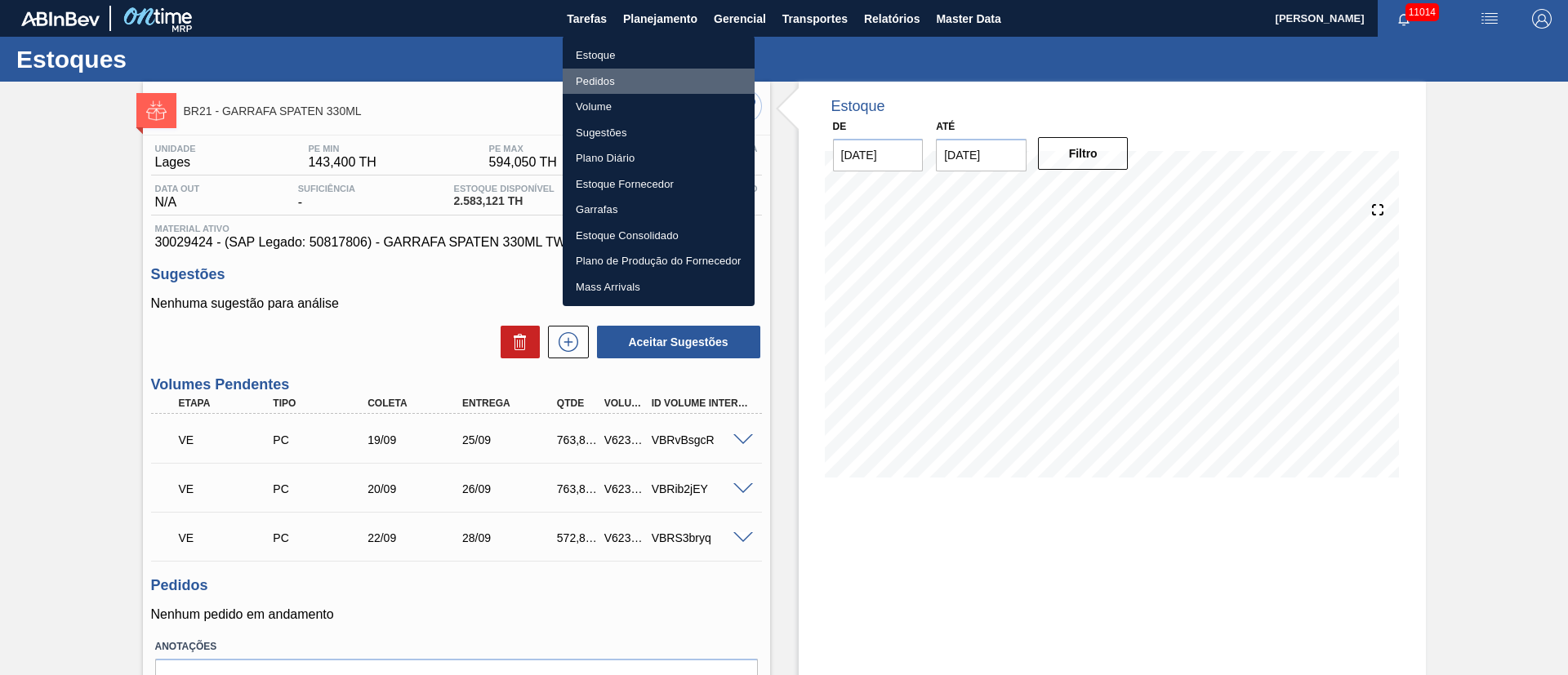
click at [579, 88] on li "Pedidos" at bounding box center [659, 81] width 192 height 26
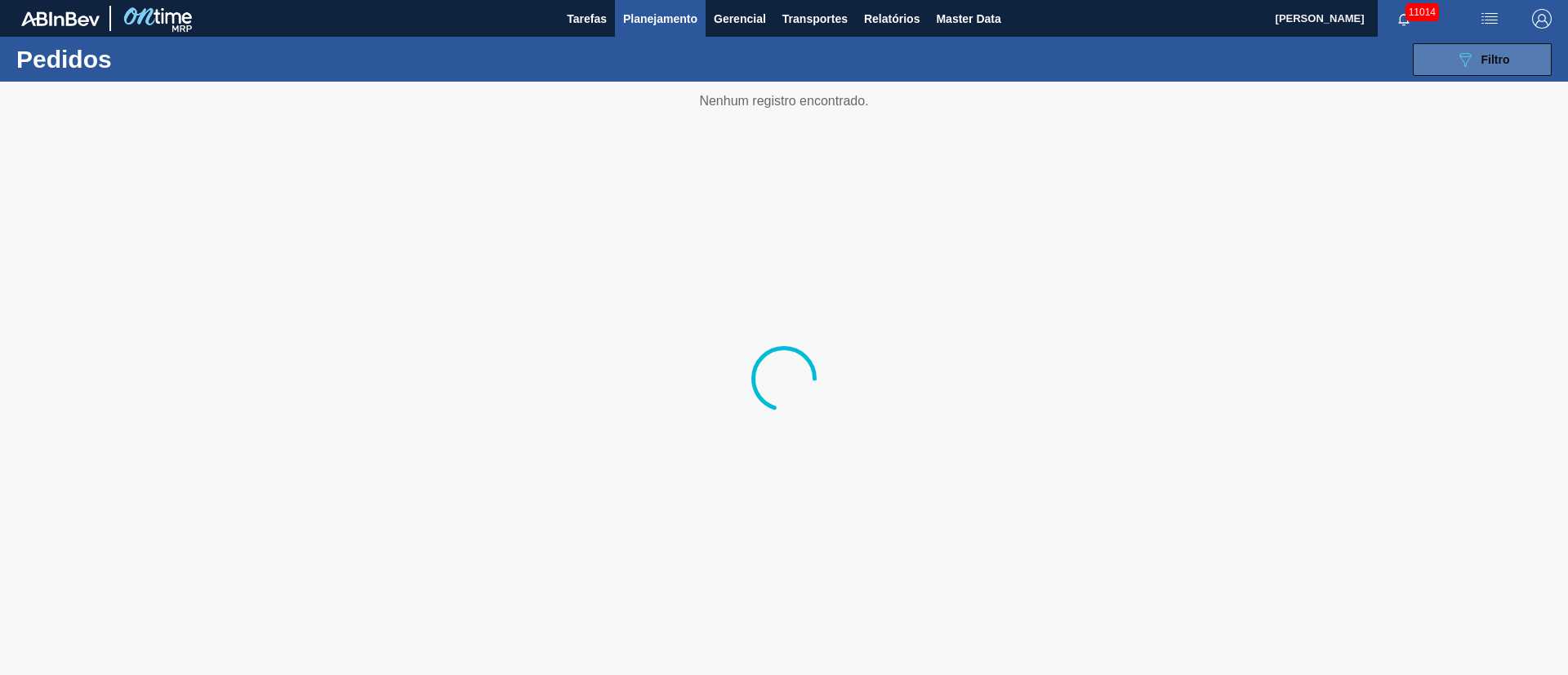
click at [1491, 65] on span "Filtro" at bounding box center [1497, 60] width 29 height 14
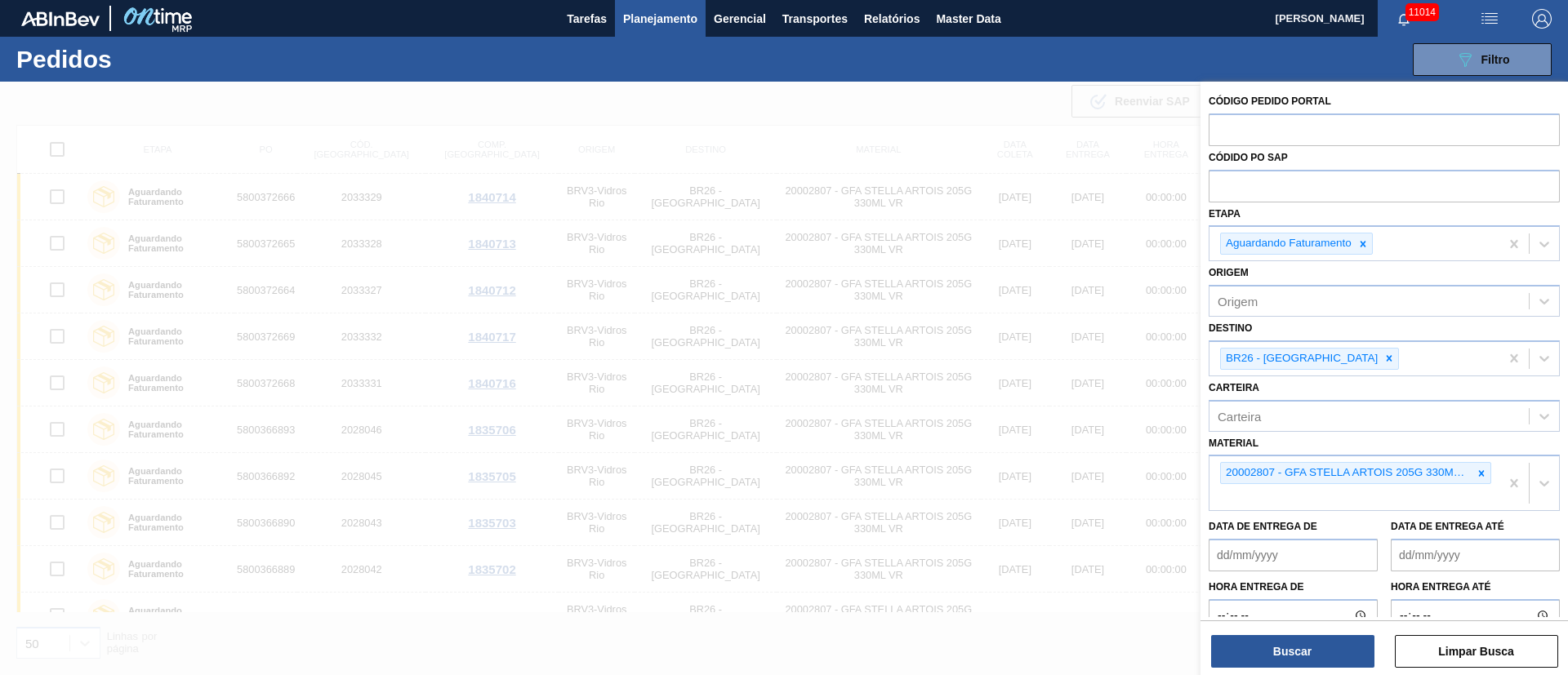
click at [1381, 355] on div at bounding box center [1389, 358] width 18 height 20
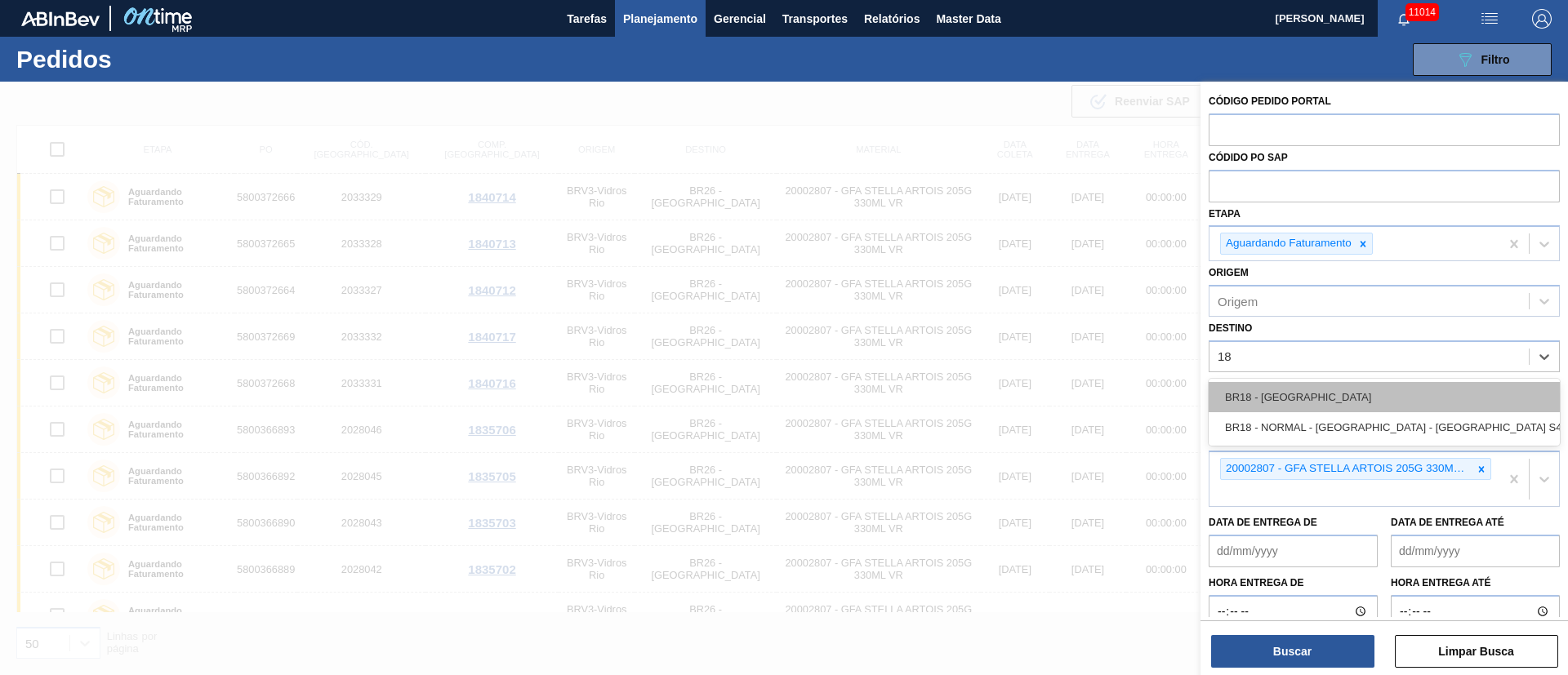
click at [1282, 391] on div "BR18 - [GEOGRAPHIC_DATA]" at bounding box center [1384, 397] width 352 height 30
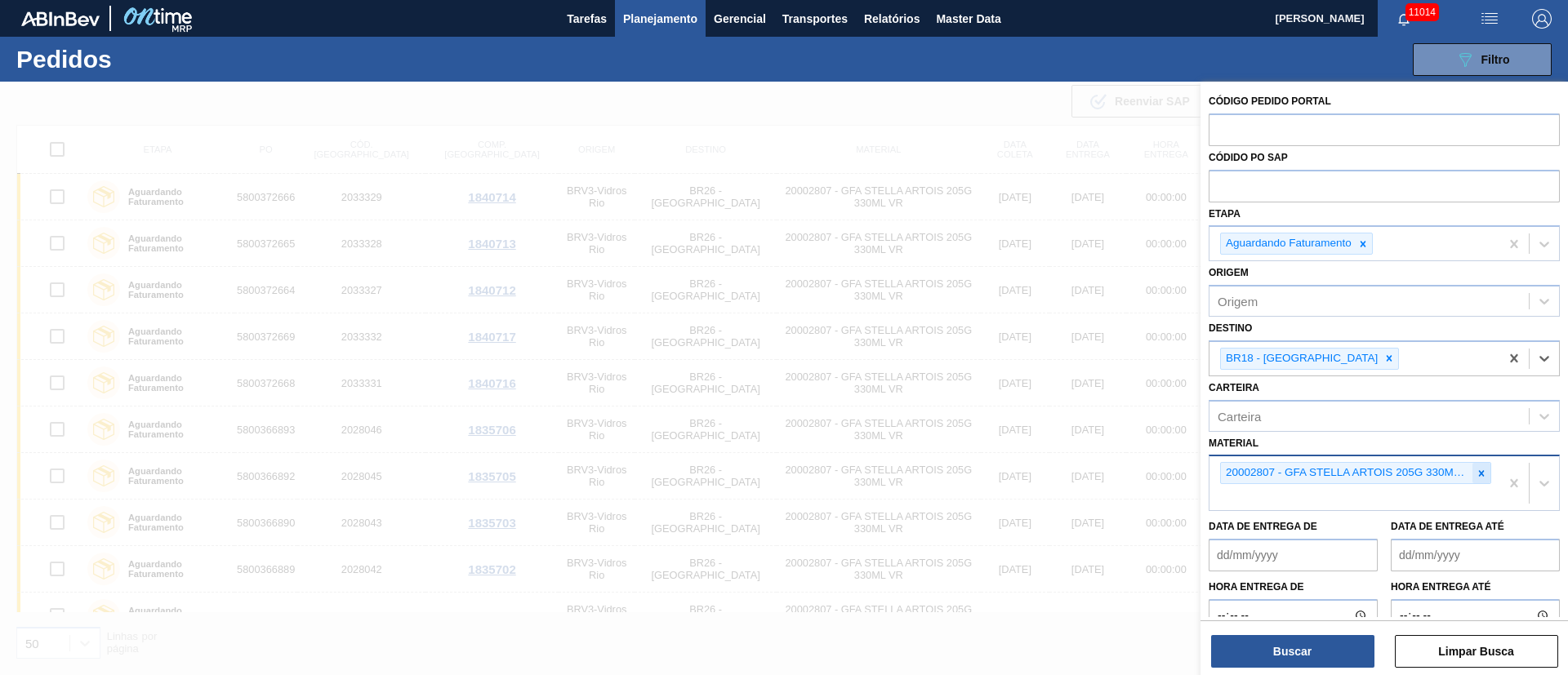
click at [1485, 475] on div at bounding box center [1482, 472] width 18 height 20
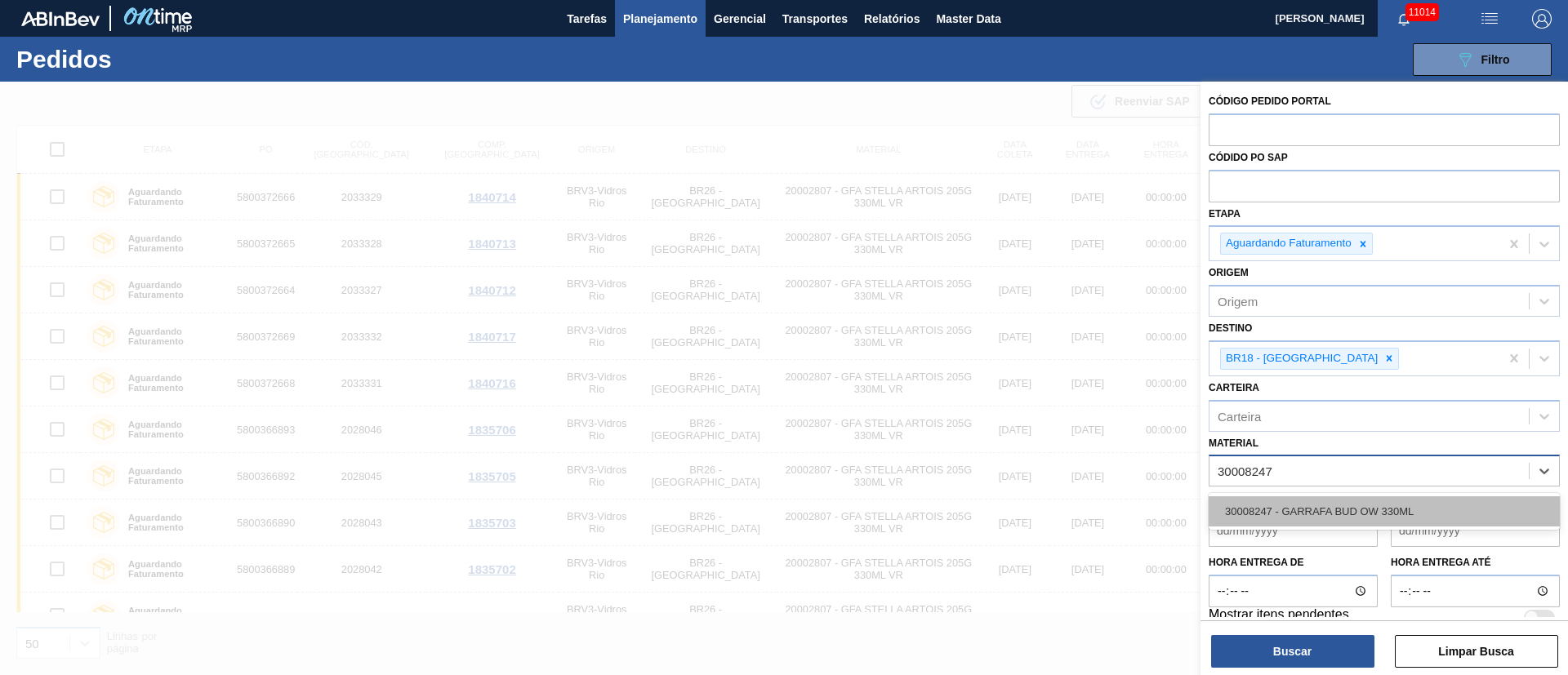
click at [1340, 502] on div "30008247 - GARRAFA BUD OW 330ML" at bounding box center [1384, 511] width 352 height 30
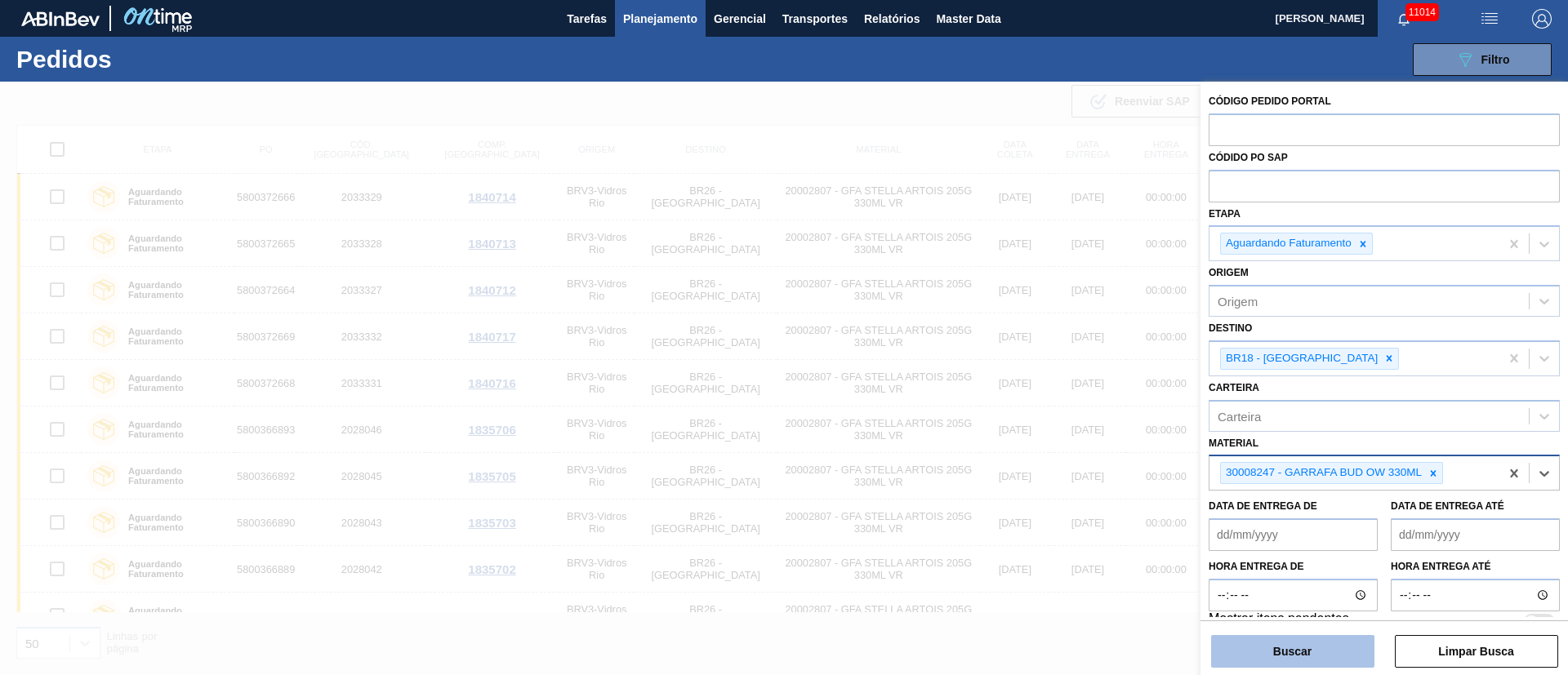
click at [1317, 642] on button "Buscar" at bounding box center [1293, 652] width 163 height 33
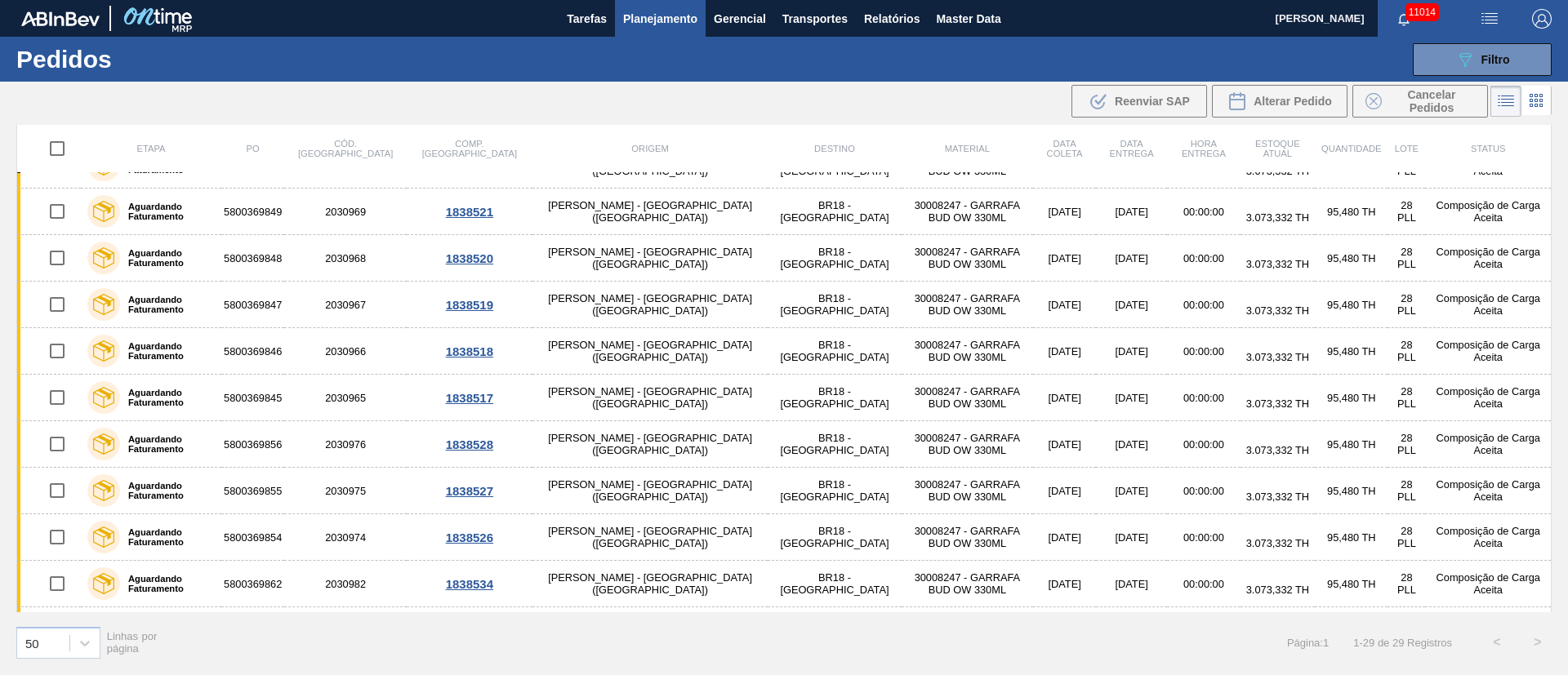
scroll to position [367, 0]
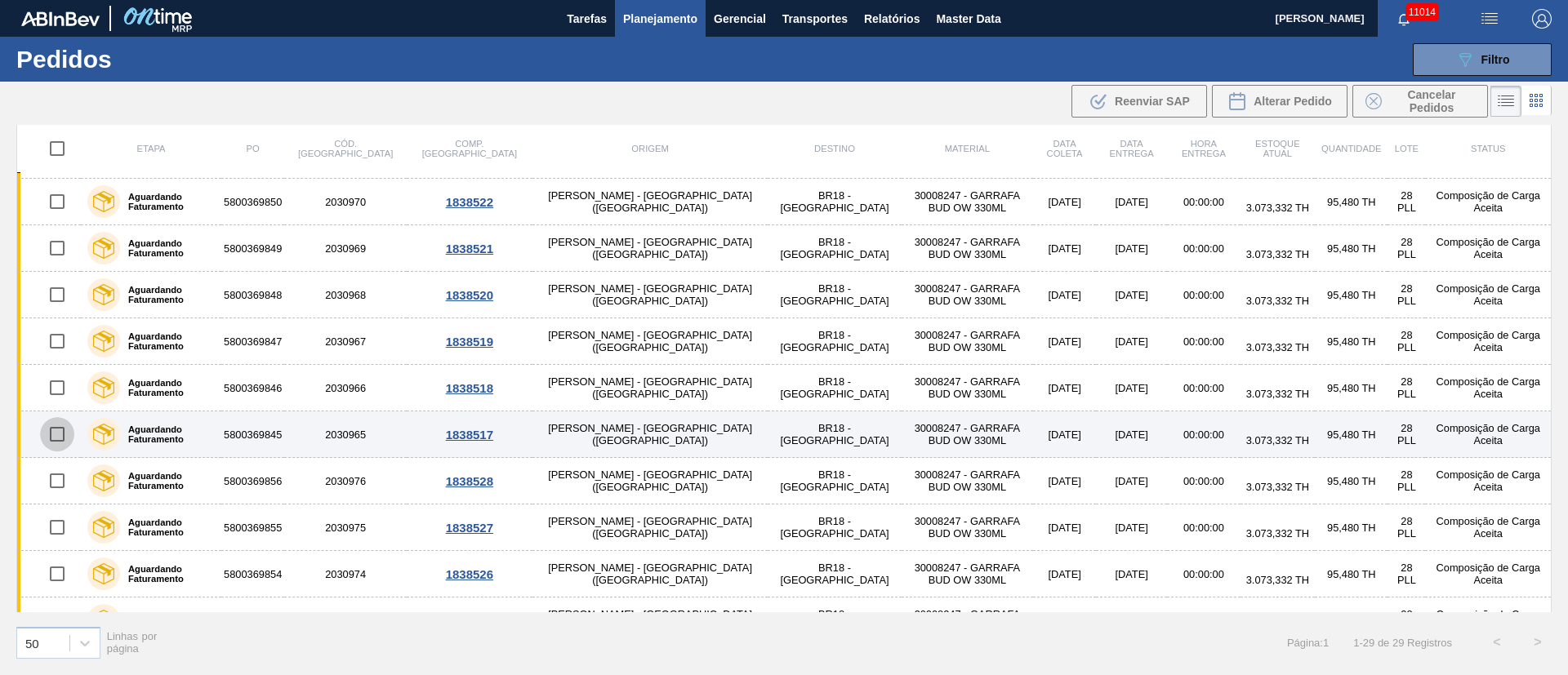
click at [55, 436] on input "checkbox" at bounding box center [57, 435] width 35 height 35
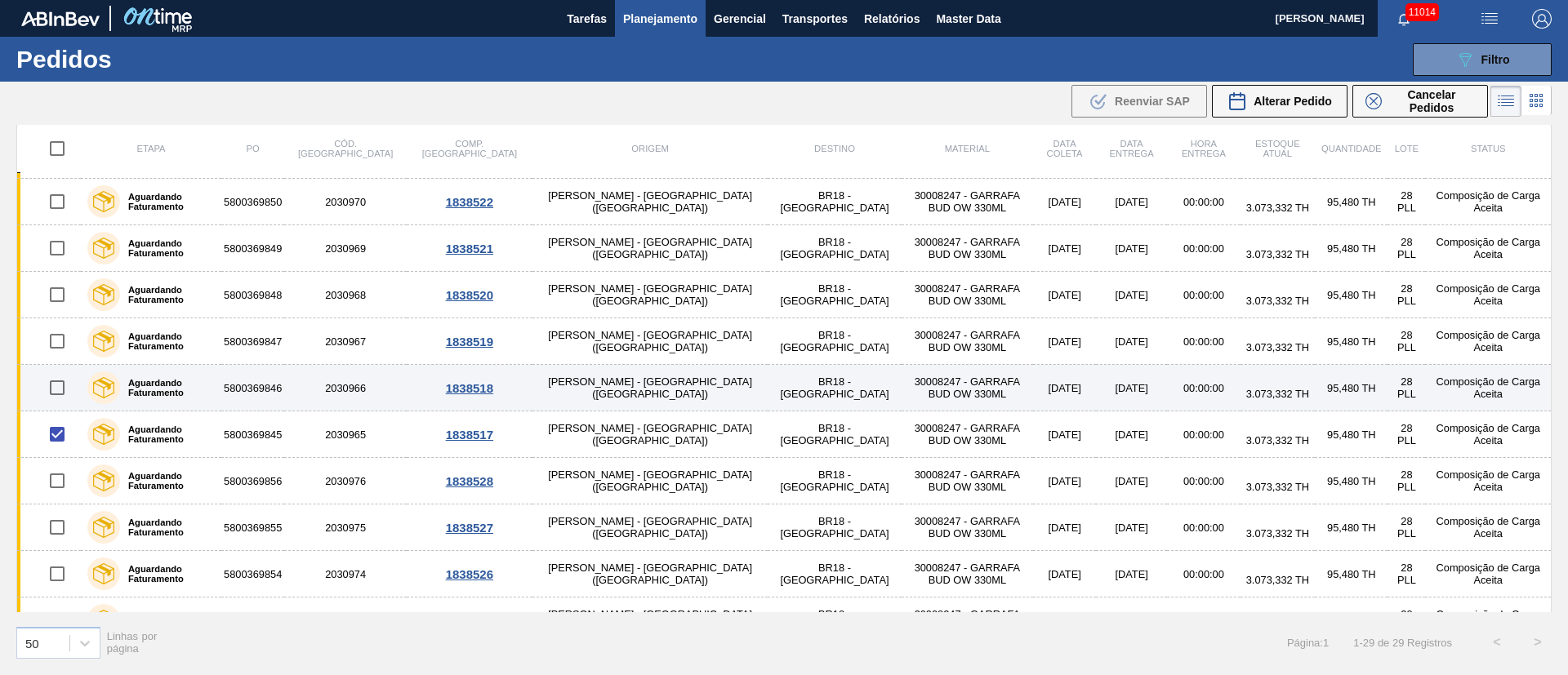
click at [58, 390] on input "checkbox" at bounding box center [57, 388] width 35 height 35
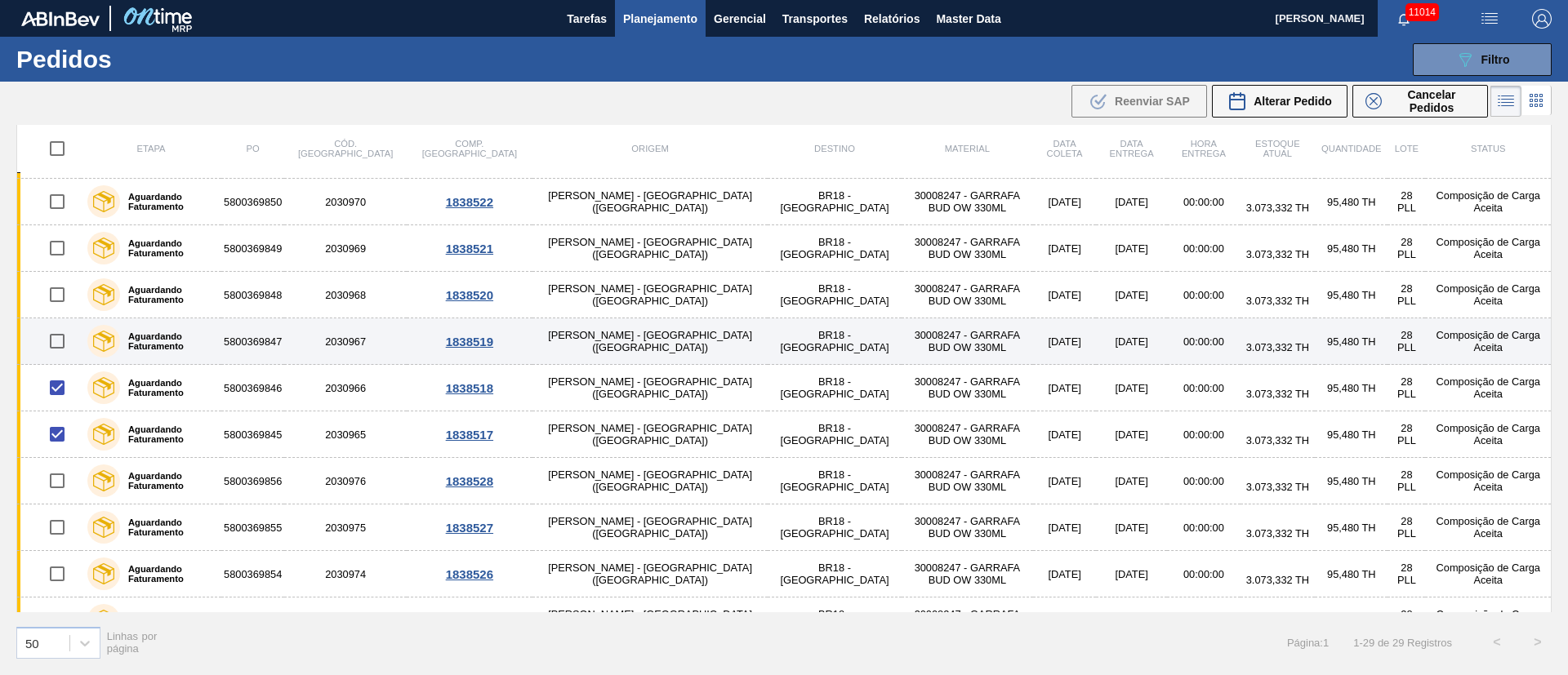
click at [65, 338] on input "checkbox" at bounding box center [57, 342] width 35 height 35
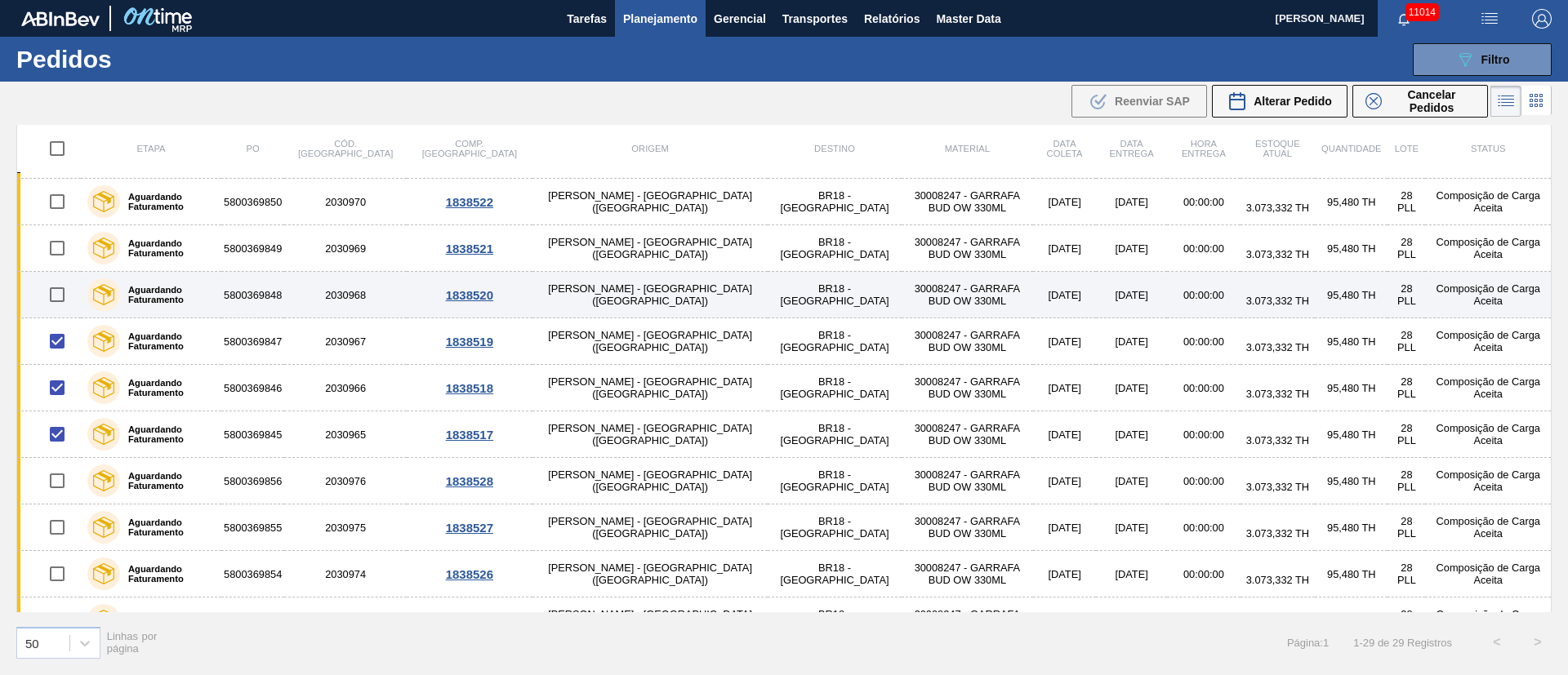
click at [57, 296] on input "checkbox" at bounding box center [57, 295] width 35 height 35
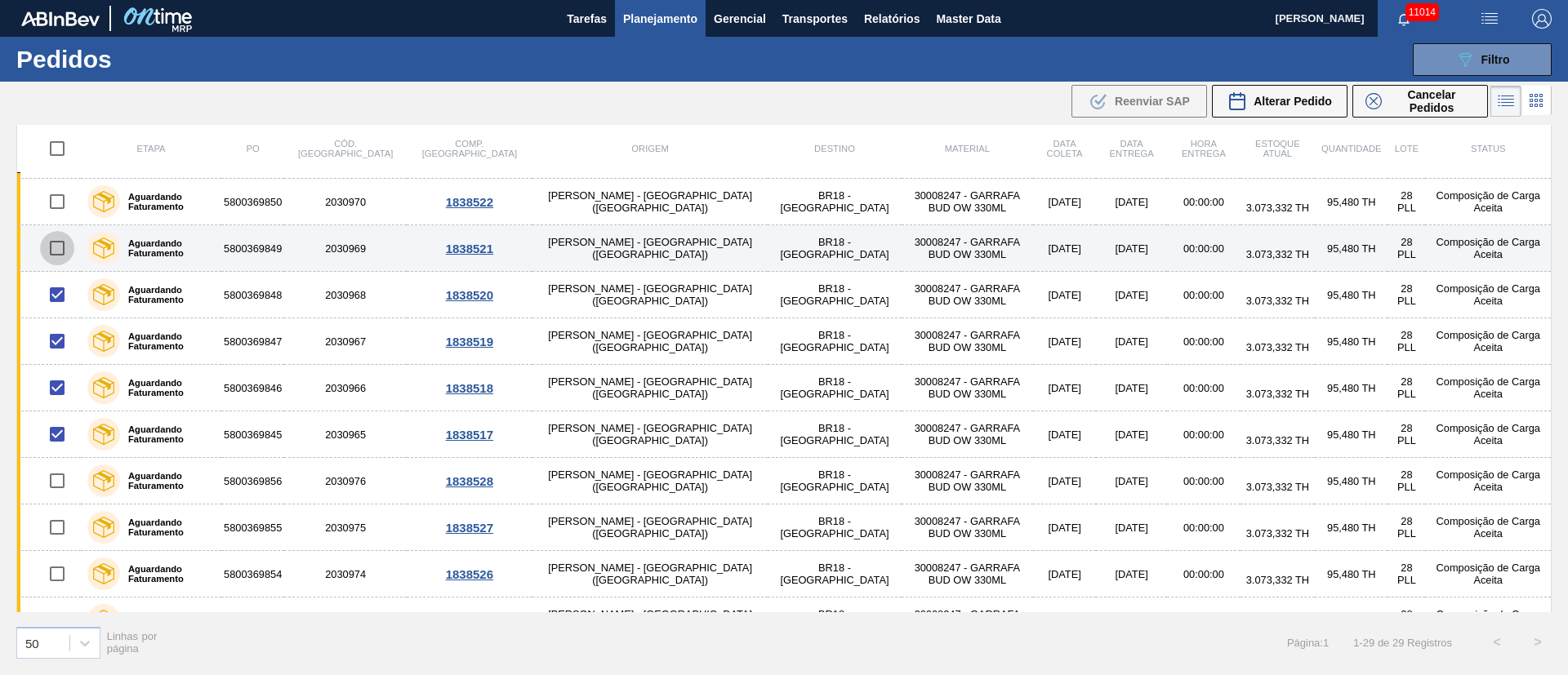
click at [58, 249] on input "checkbox" at bounding box center [57, 248] width 35 height 35
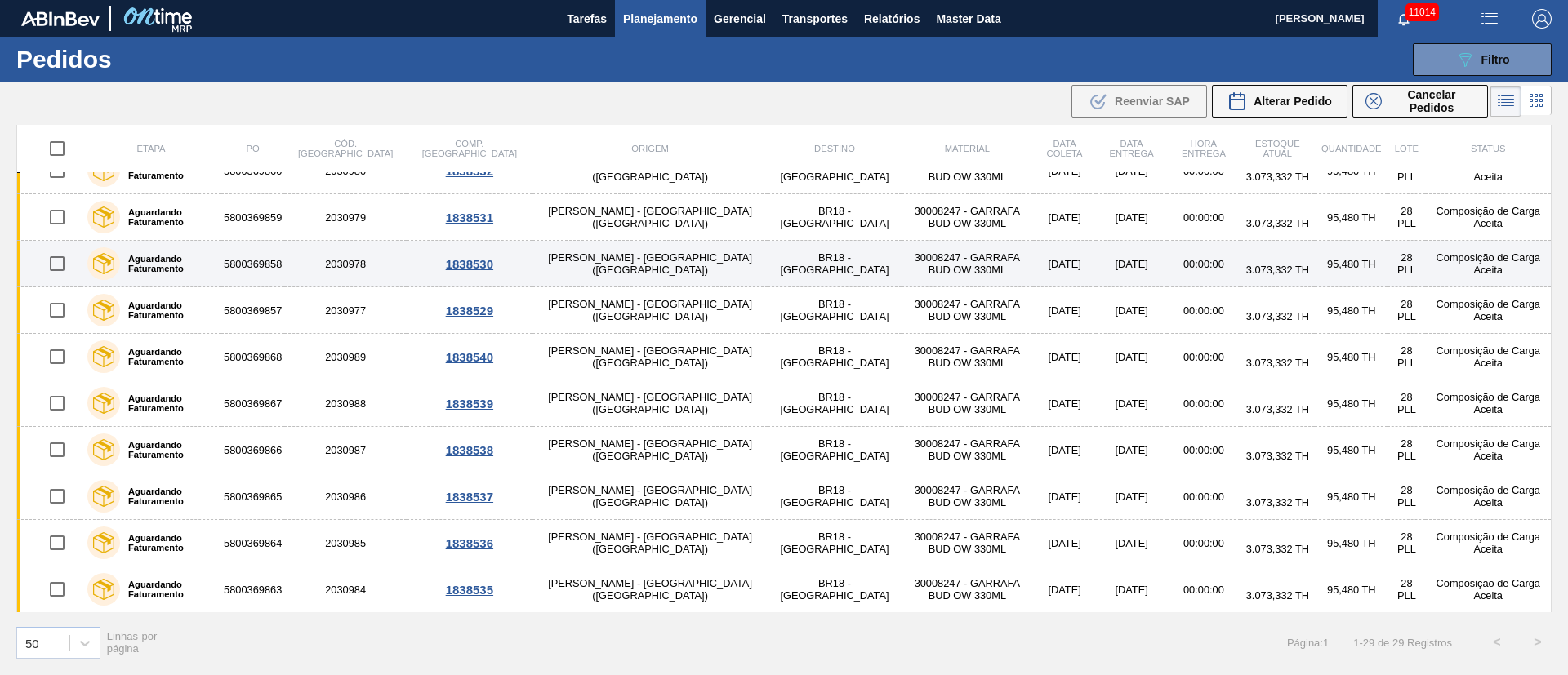
scroll to position [912, 0]
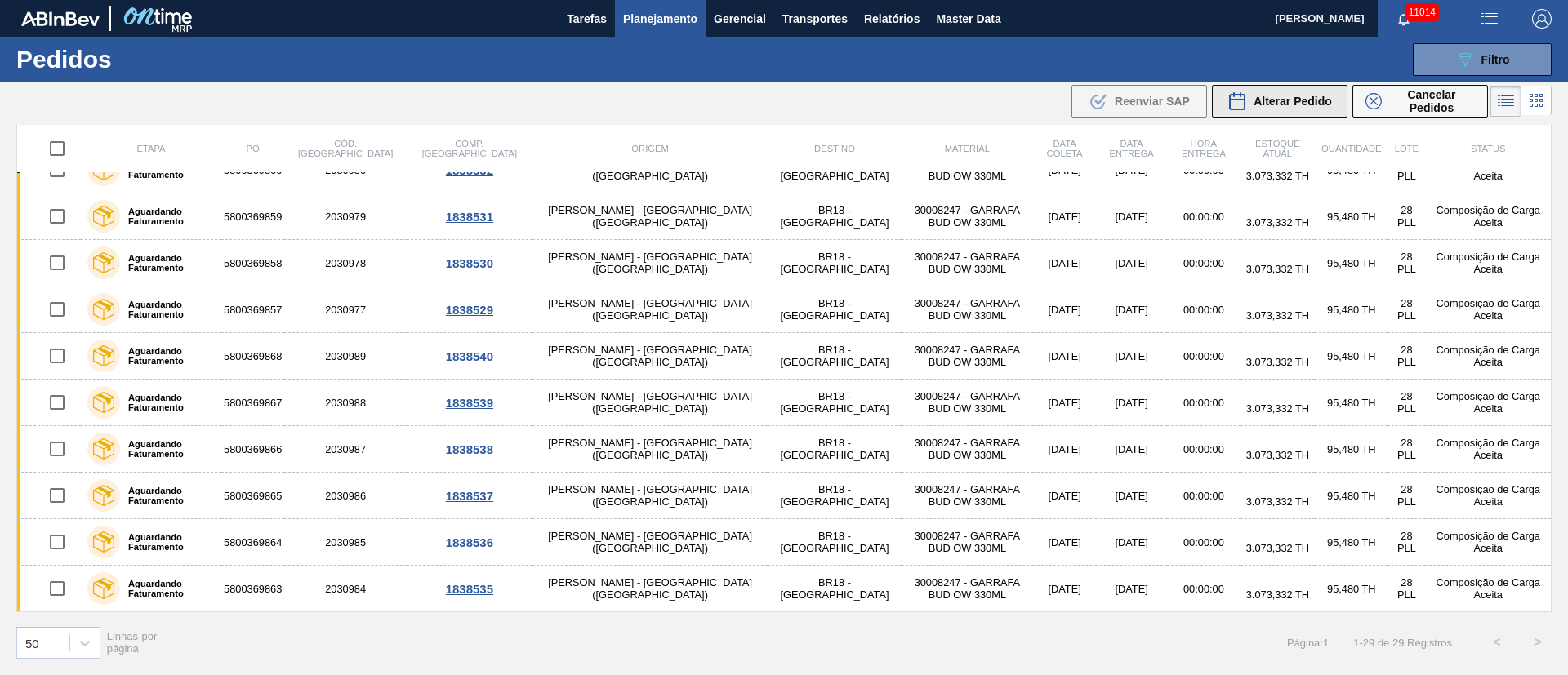
click at [1271, 100] on span "Alterar Pedido" at bounding box center [1293, 101] width 78 height 14
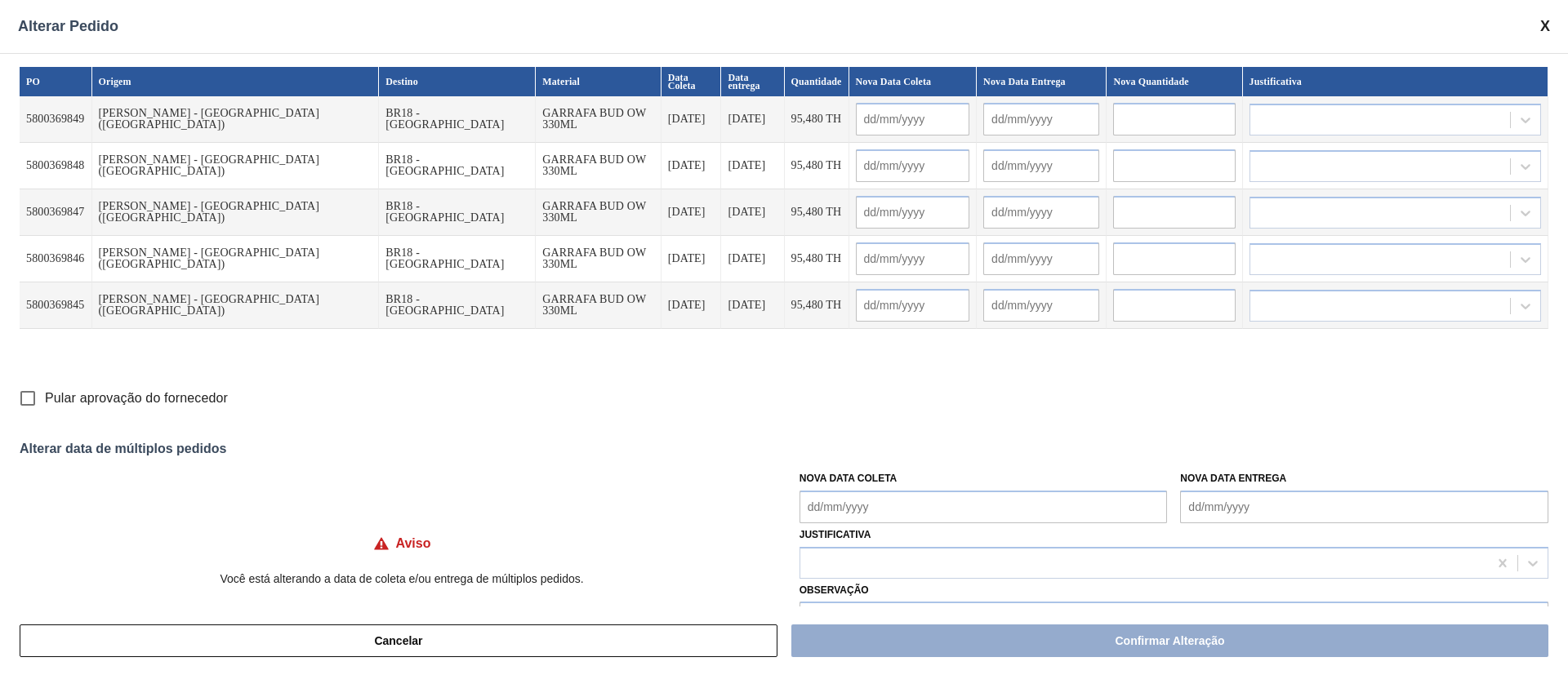
click at [835, 504] on Coleta "Nova Data Coleta" at bounding box center [984, 507] width 368 height 33
click at [899, 431] on div "24" at bounding box center [898, 433] width 22 height 22
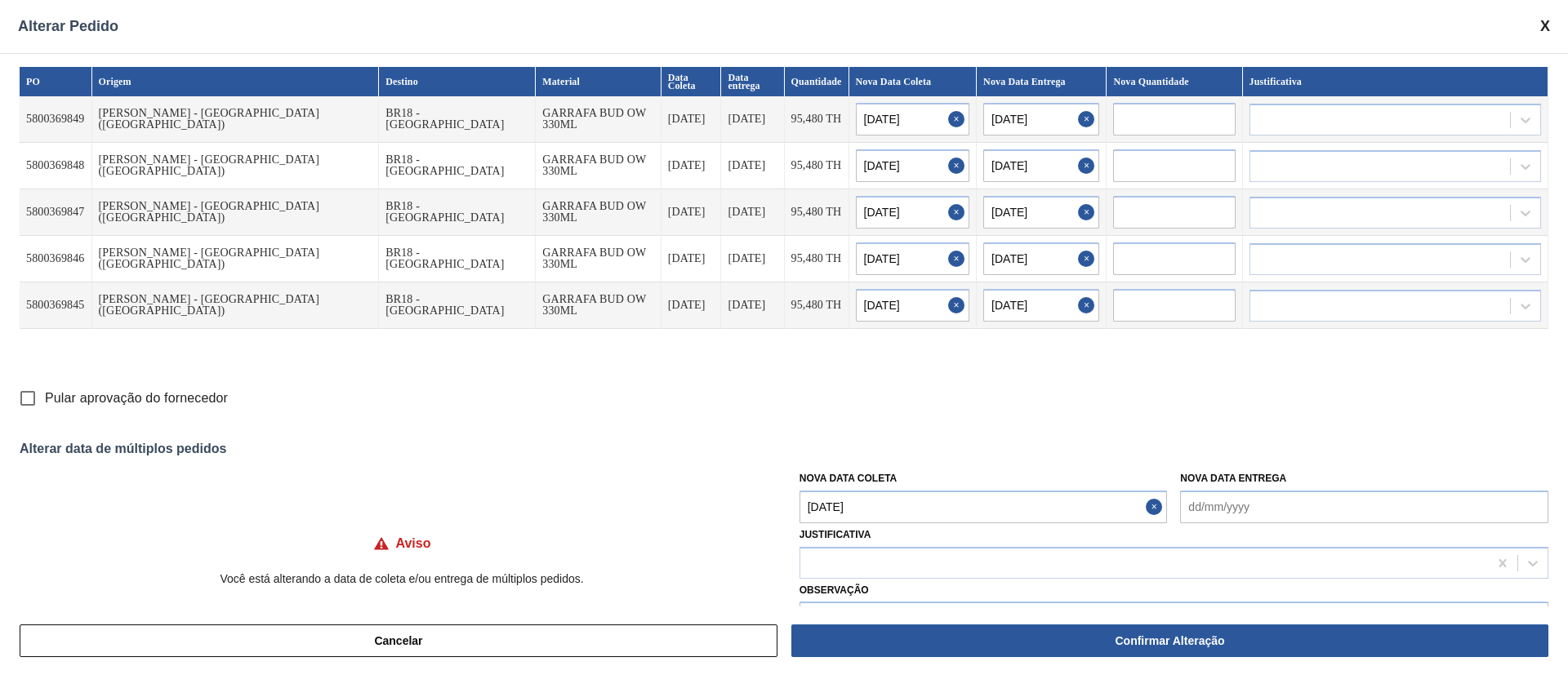
click at [890, 505] on Coleta "[DATE]" at bounding box center [984, 507] width 368 height 33
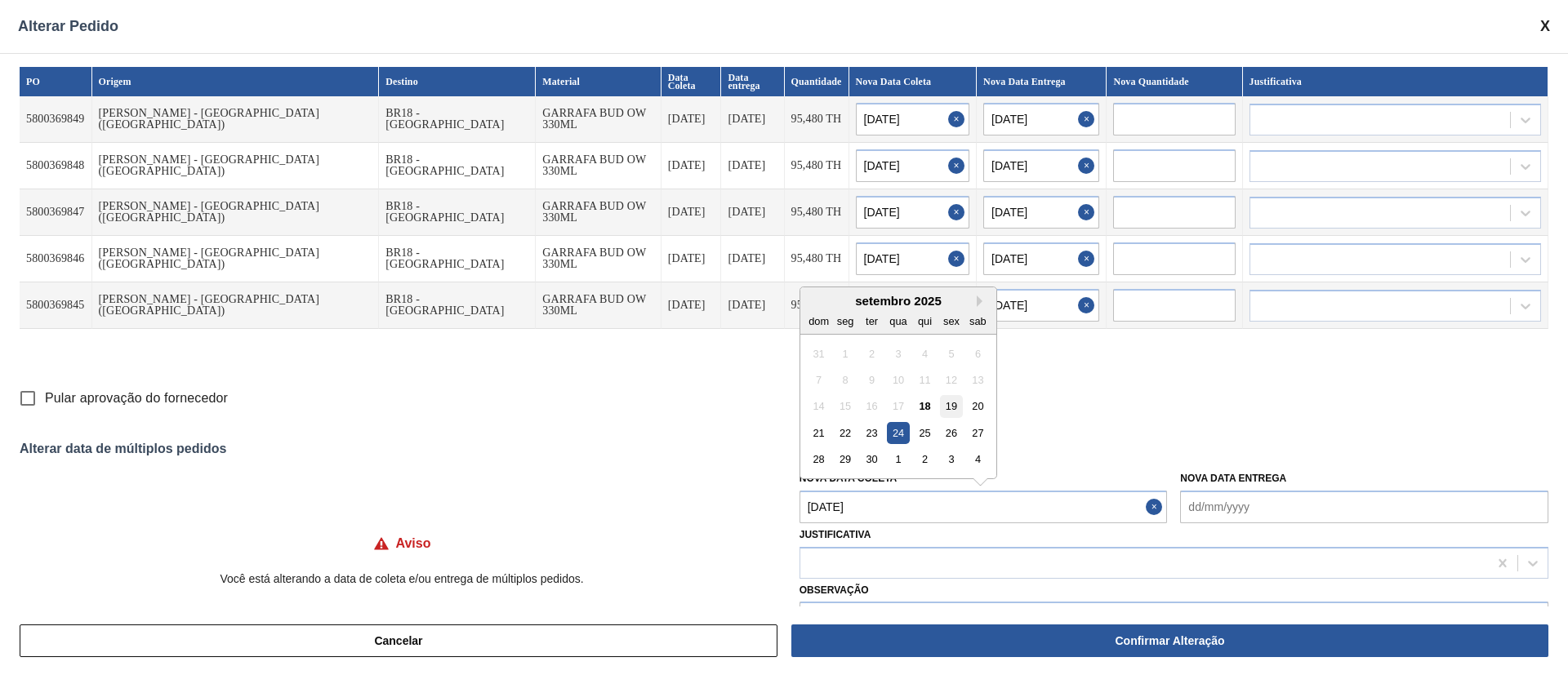
click at [950, 407] on div "19" at bounding box center [951, 406] width 22 height 22
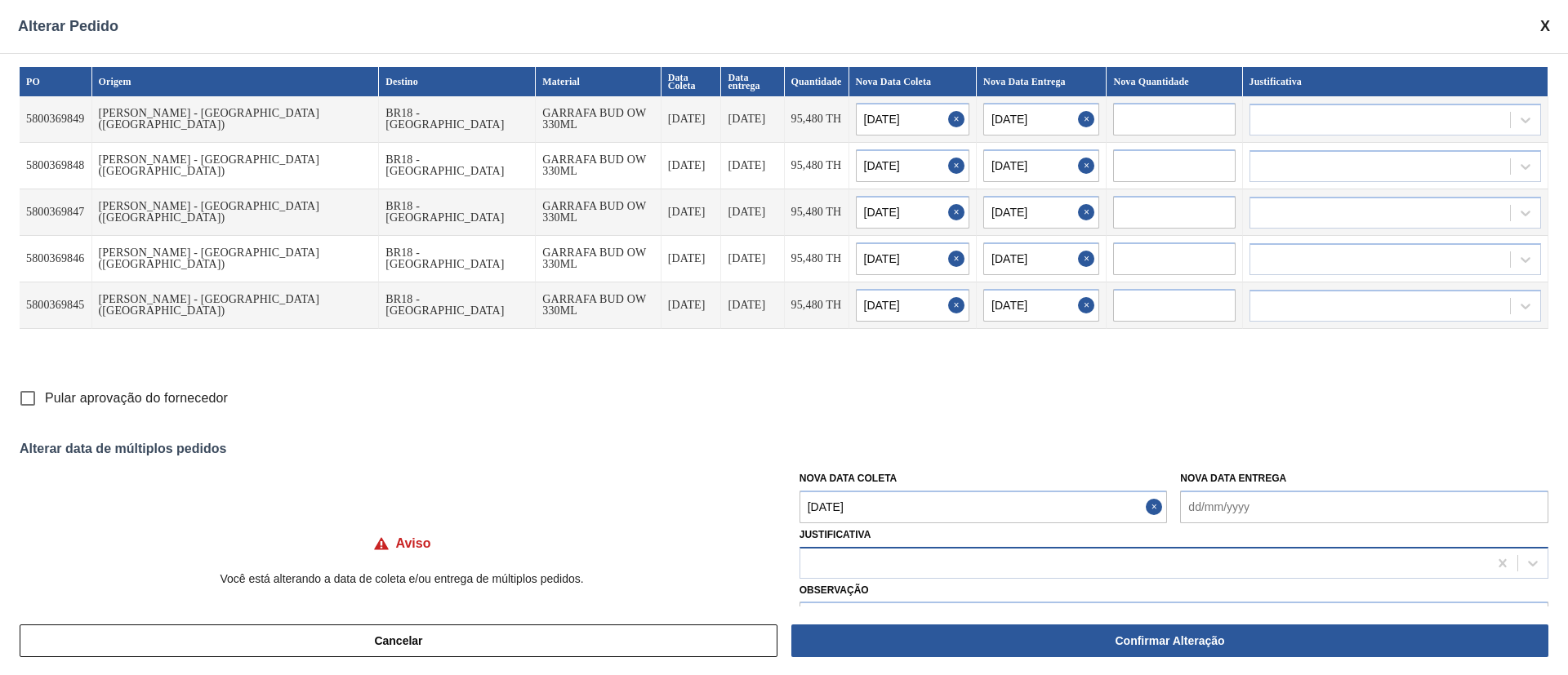
click at [898, 560] on div at bounding box center [1145, 563] width 688 height 24
click at [848, 606] on div "Cancelar Confirmar Alteração" at bounding box center [784, 640] width 1568 height 69
click at [32, 398] on input "Pular aprovação do fornecedor" at bounding box center [28, 399] width 35 height 35
click at [841, 562] on div at bounding box center [1145, 563] width 688 height 24
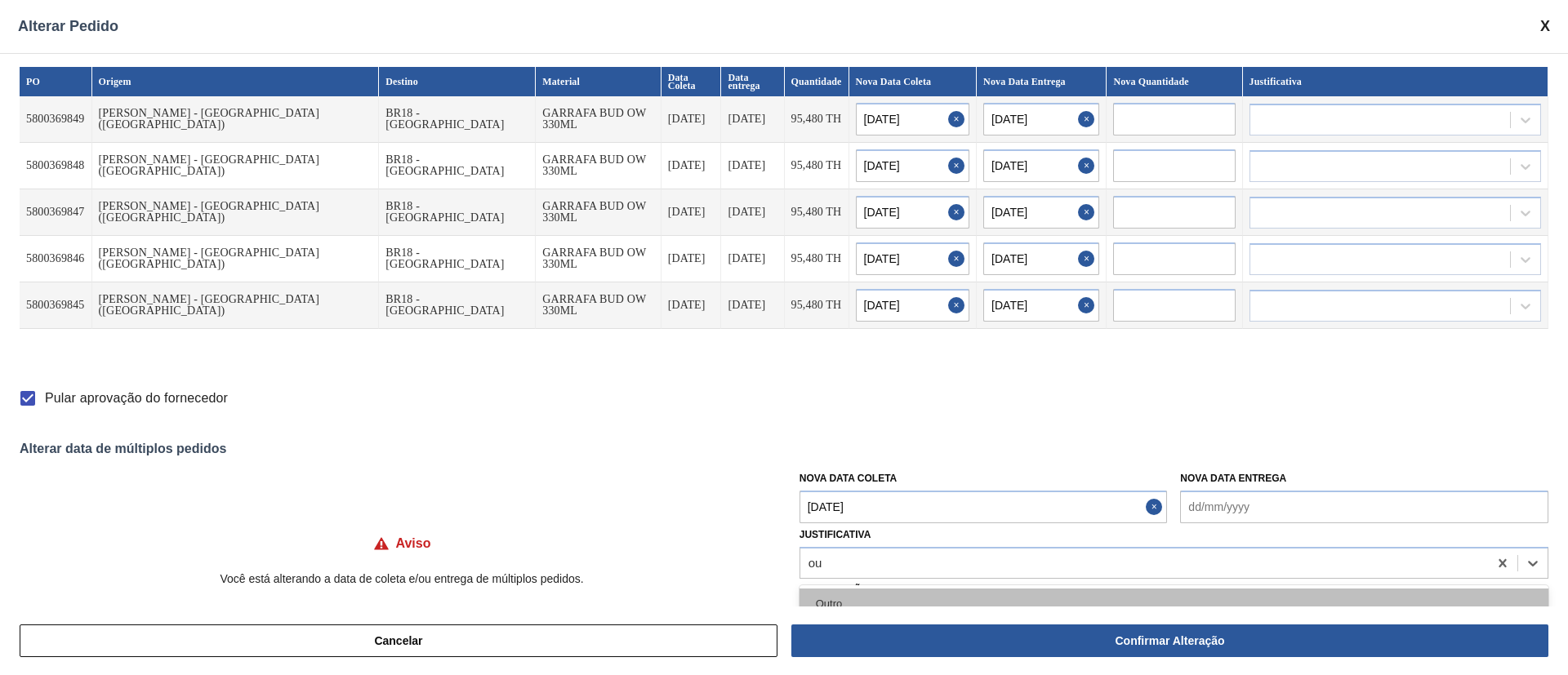
click at [828, 596] on div "Outro" at bounding box center [1174, 604] width 749 height 30
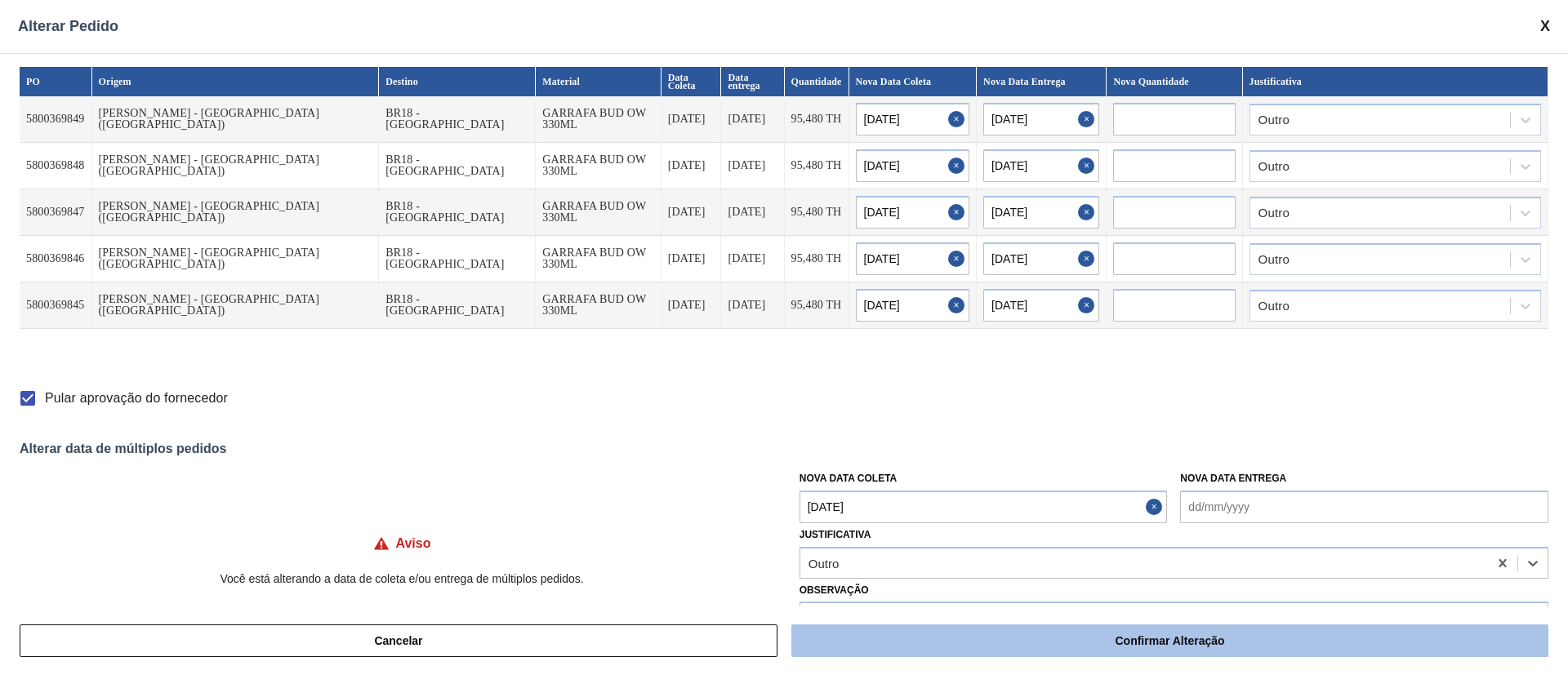
click at [1203, 642] on button "Confirmar Alteração" at bounding box center [1170, 641] width 757 height 33
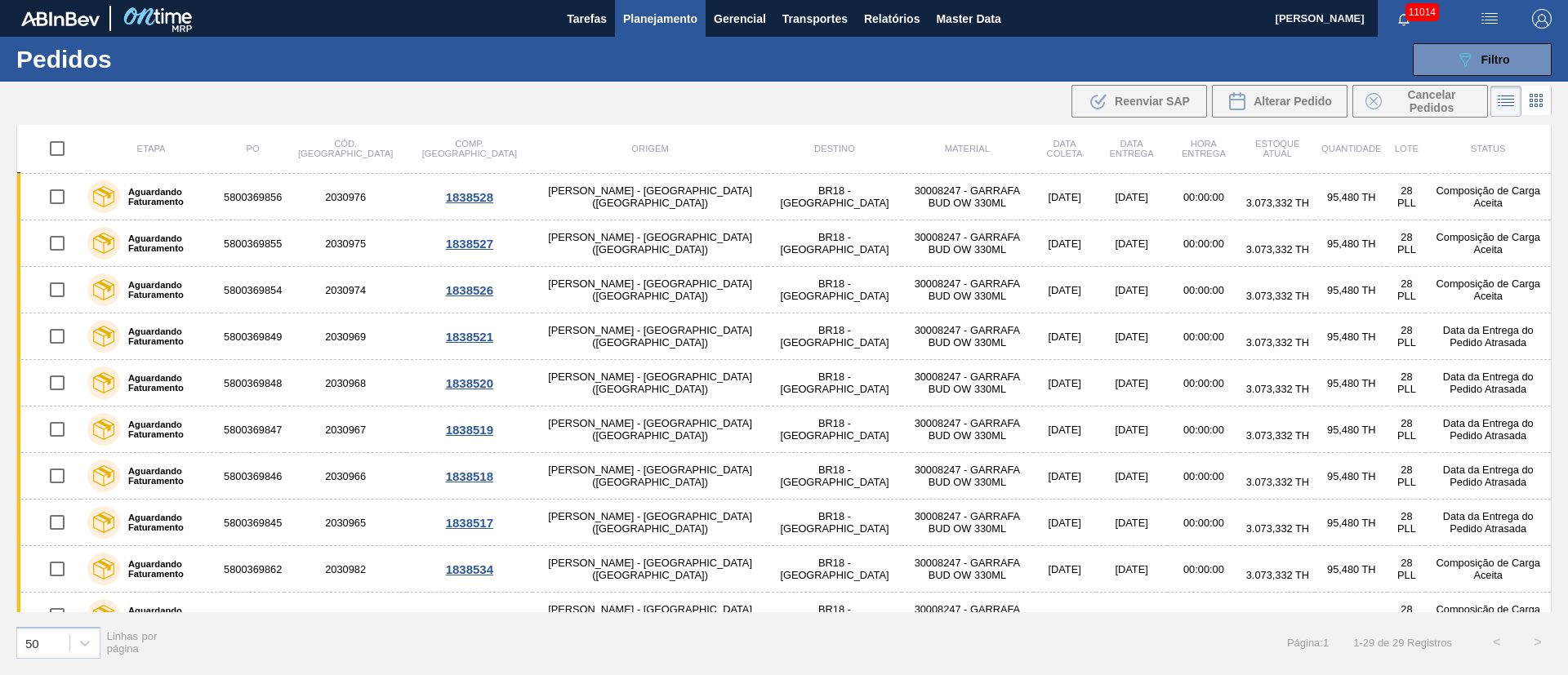
scroll to position [298, 0]
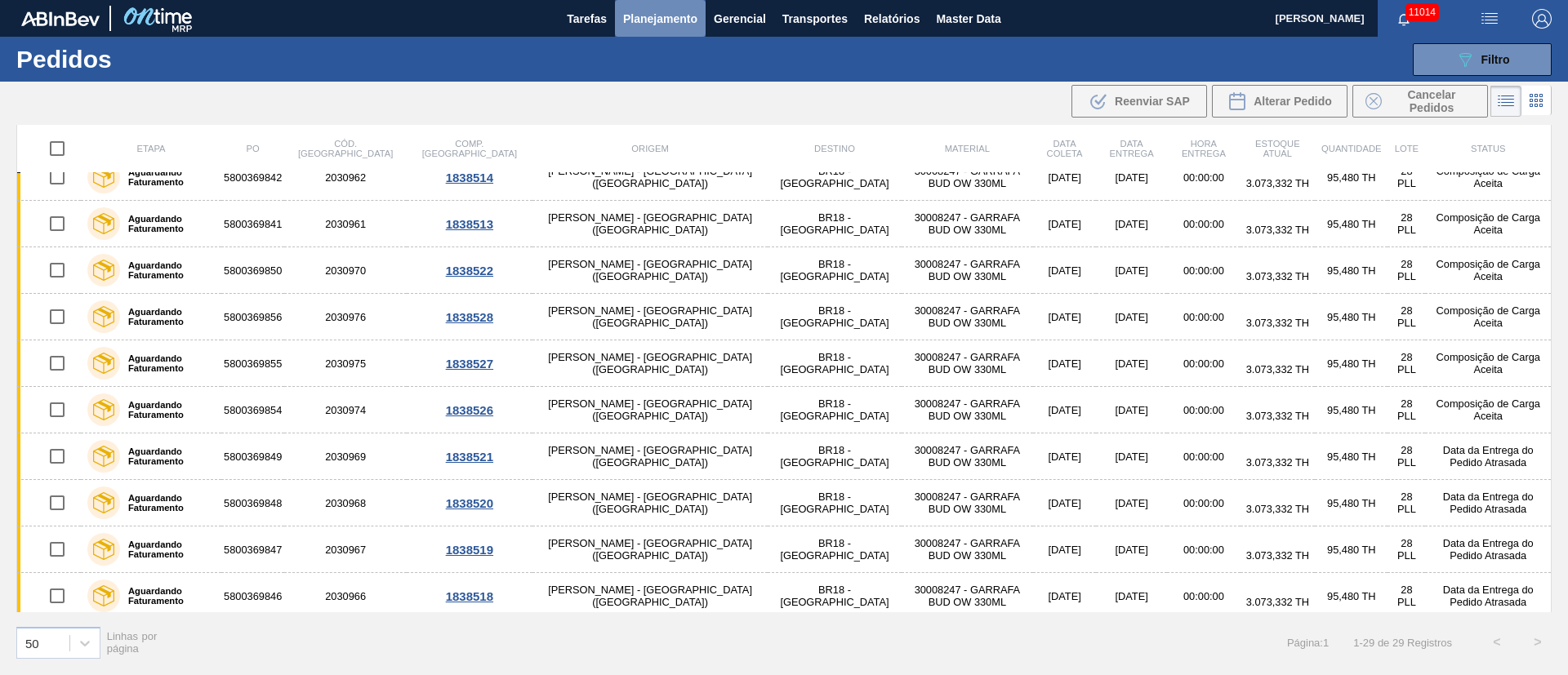
click at [638, 11] on span "Planejamento" at bounding box center [660, 18] width 74 height 19
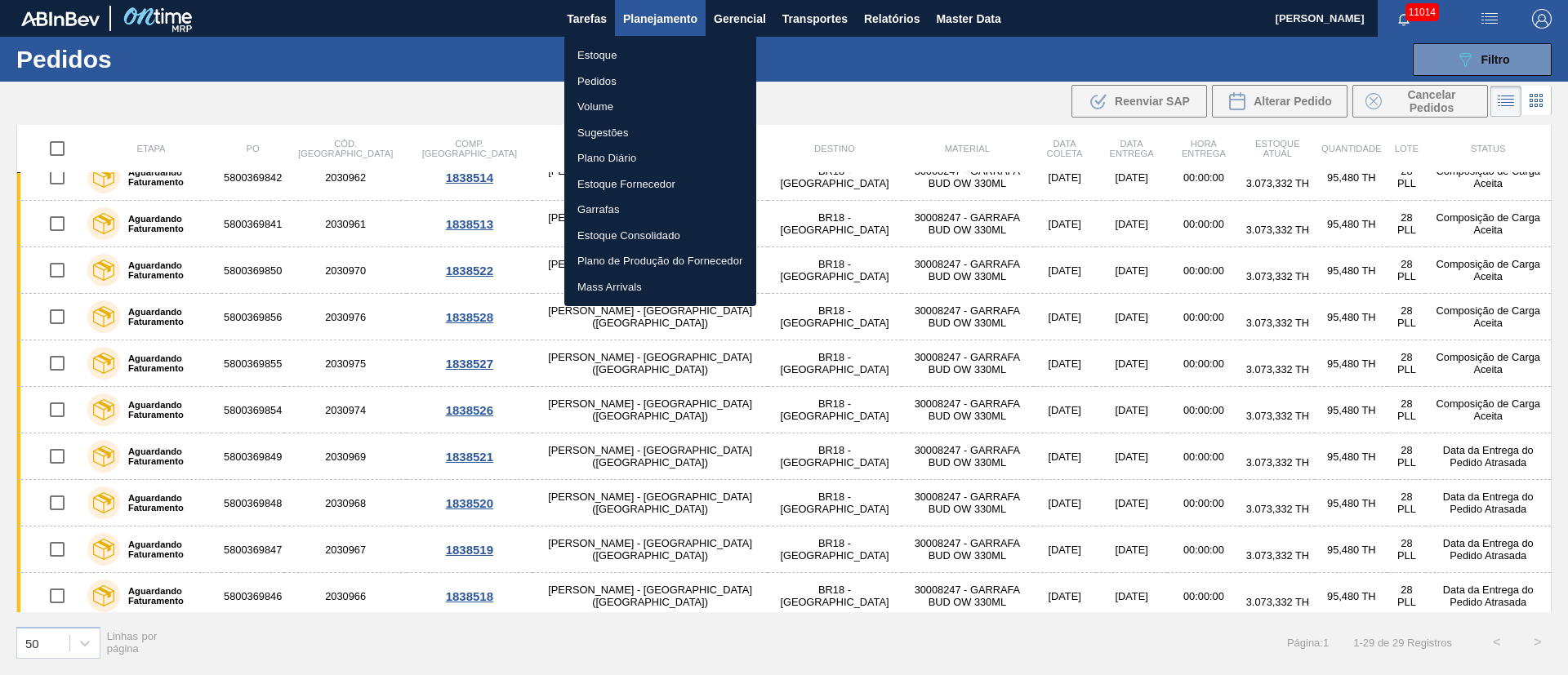
click at [596, 49] on li "Estoque" at bounding box center [660, 55] width 192 height 26
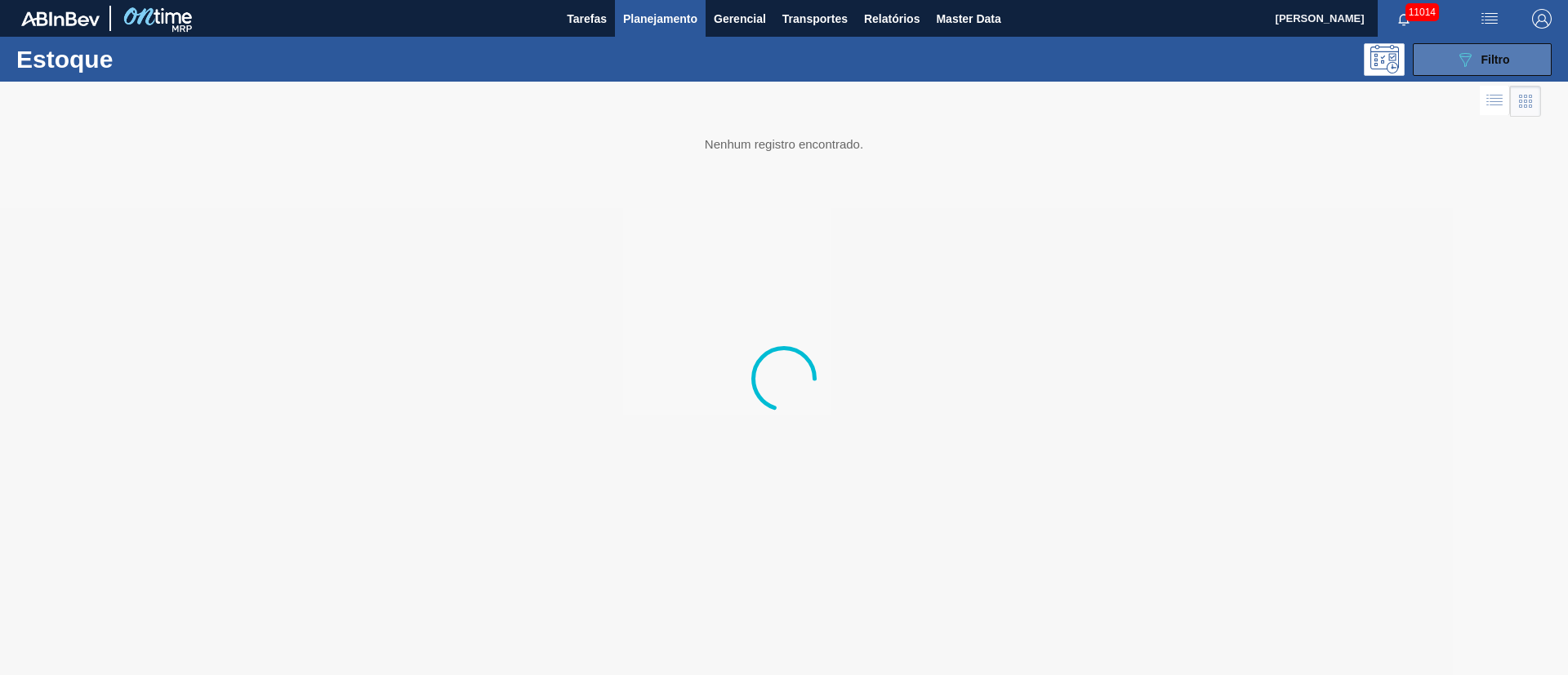
click at [1493, 66] on div "089F7B8B-B2A5-4AFE-B5C0-19BA573D28AC Filtro" at bounding box center [1483, 60] width 55 height 19
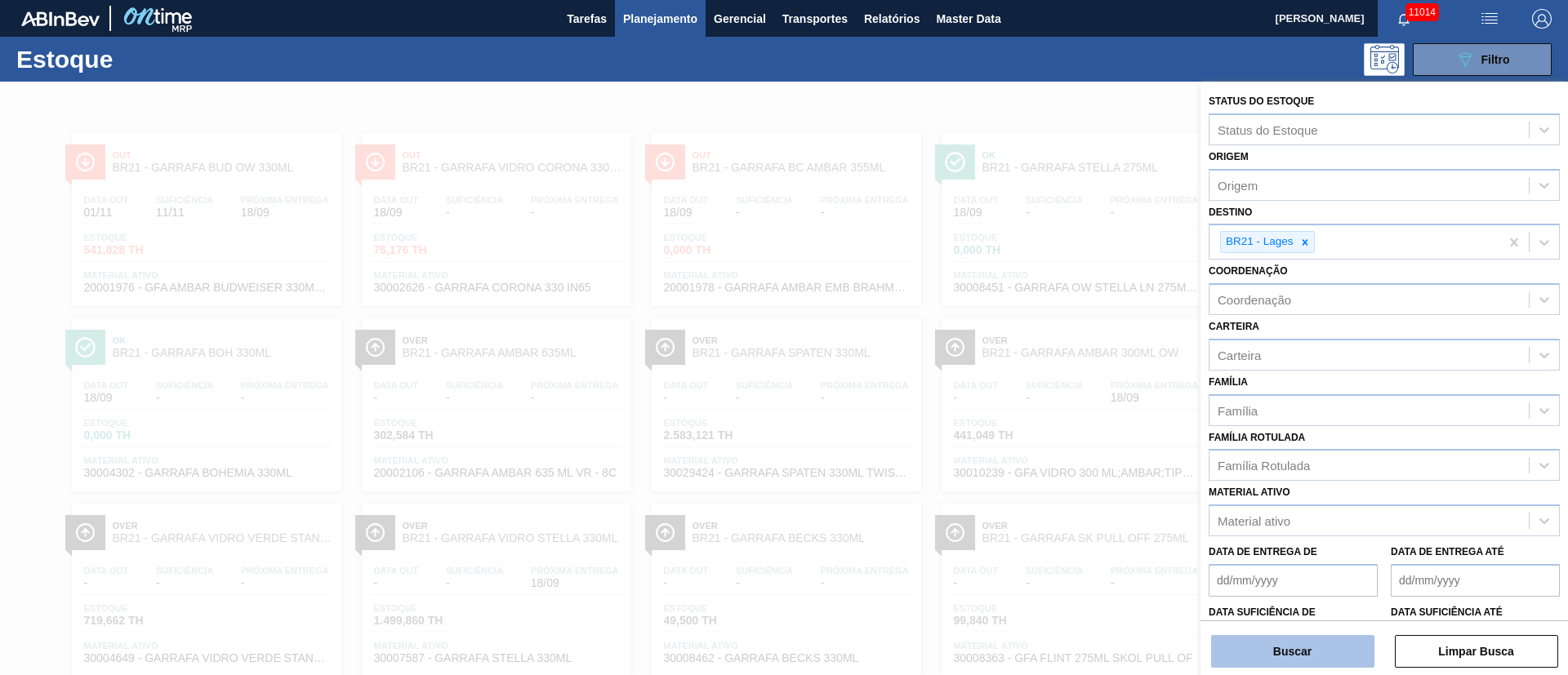
click at [1289, 648] on button "Buscar" at bounding box center [1293, 652] width 163 height 33
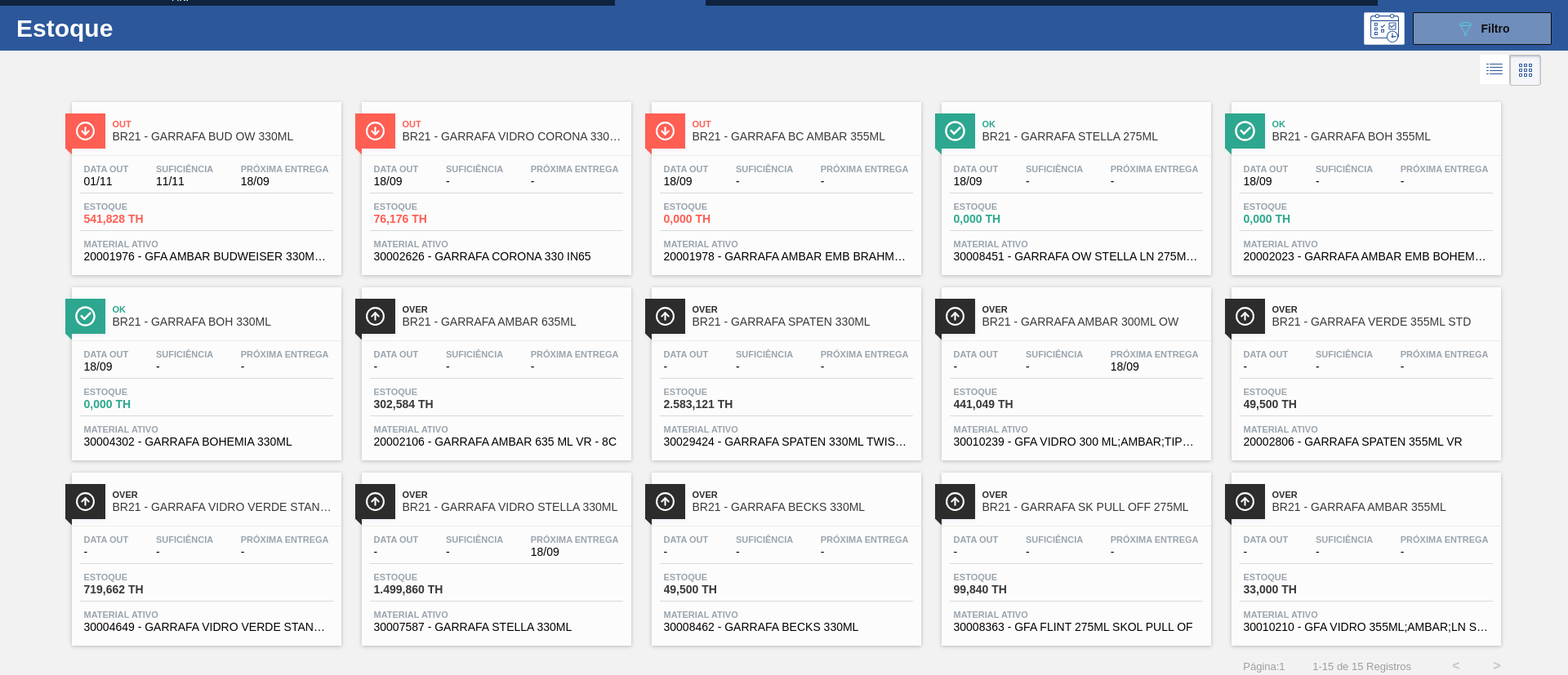
scroll to position [42, 0]
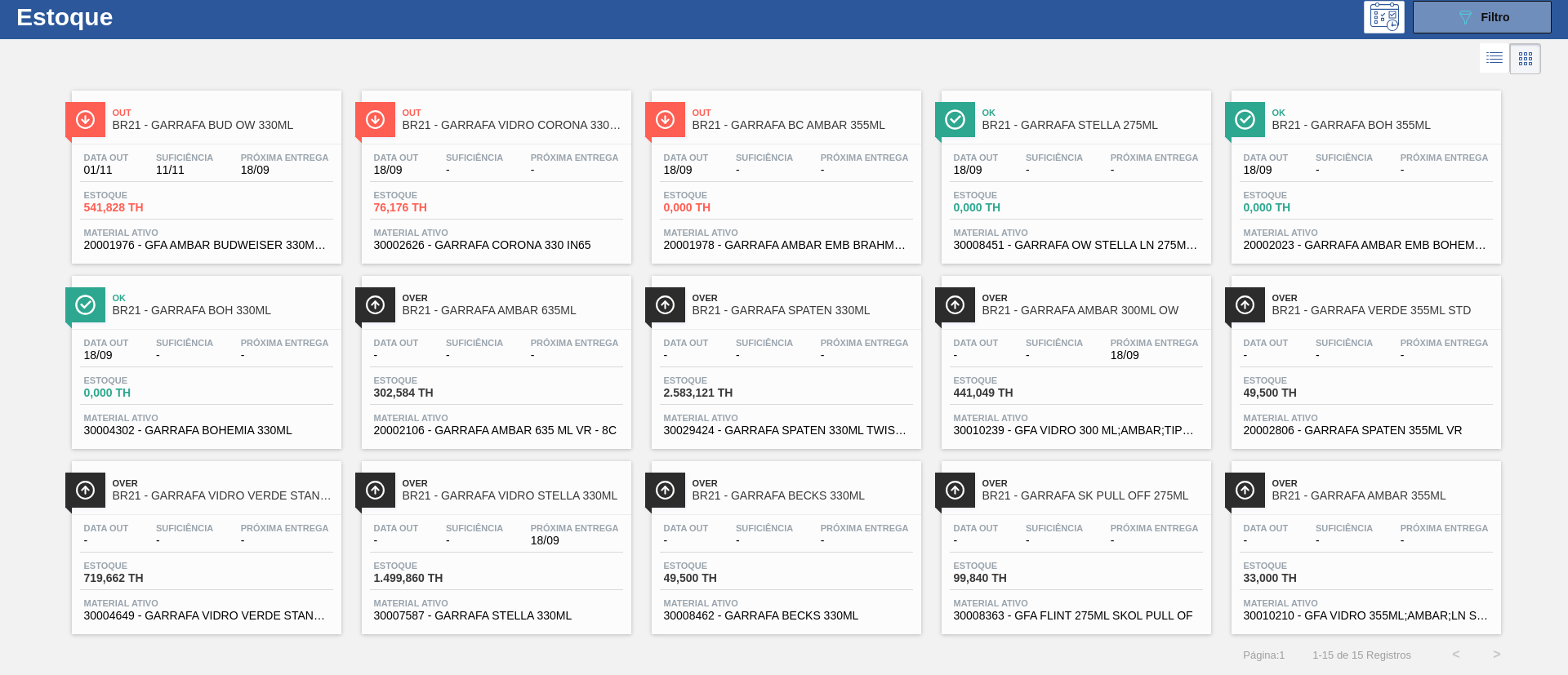
click at [790, 377] on div "Estoque 2.583,121 TH" at bounding box center [786, 390] width 253 height 29
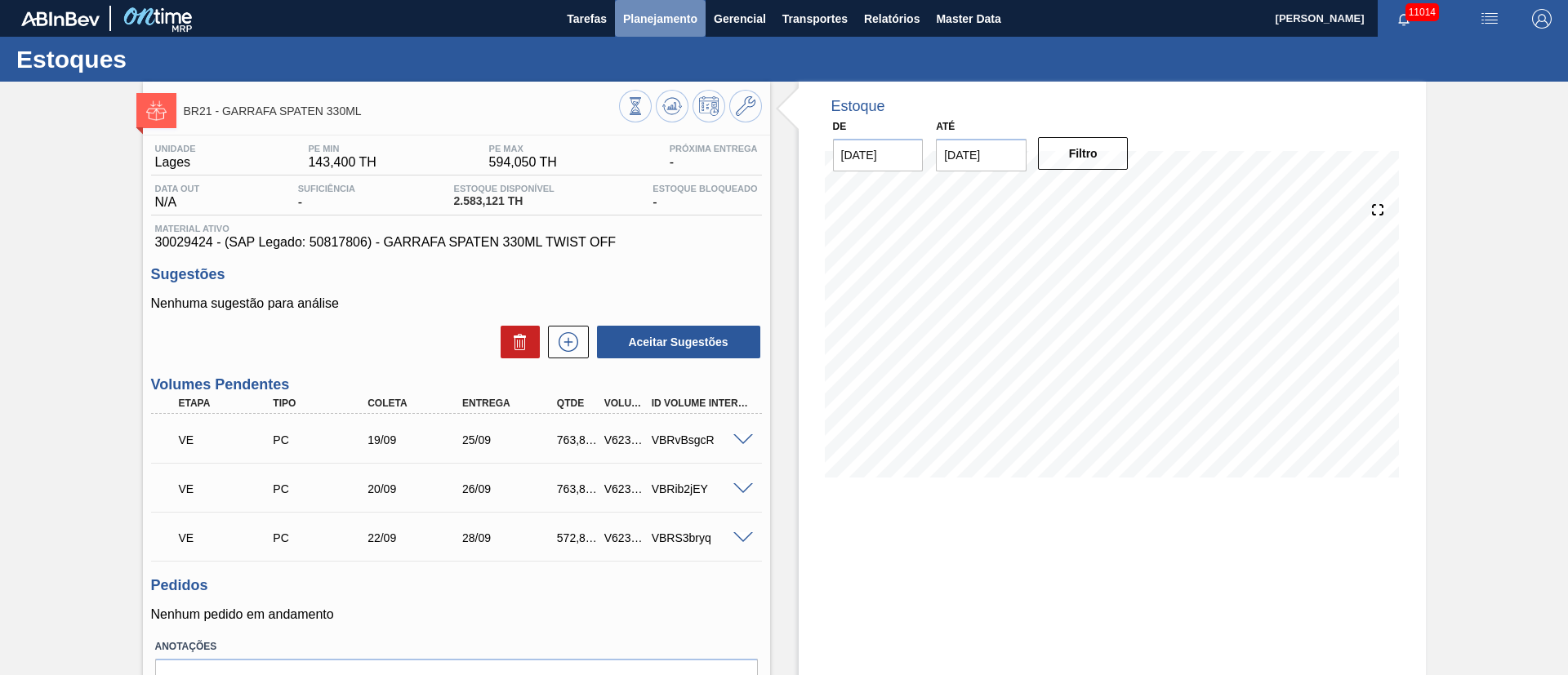
click at [676, 28] on button "Planejamento" at bounding box center [661, 18] width 91 height 37
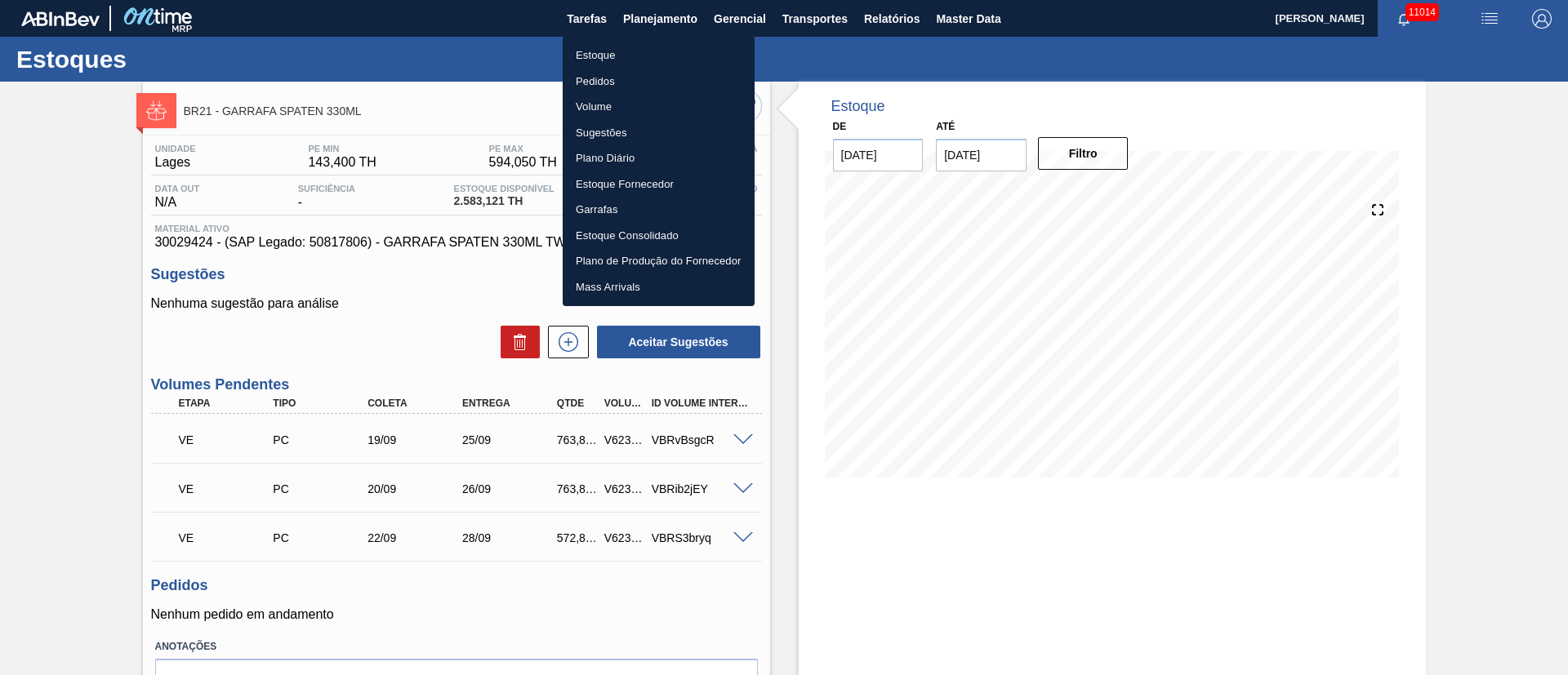
click at [605, 78] on li "Pedidos" at bounding box center [659, 81] width 192 height 26
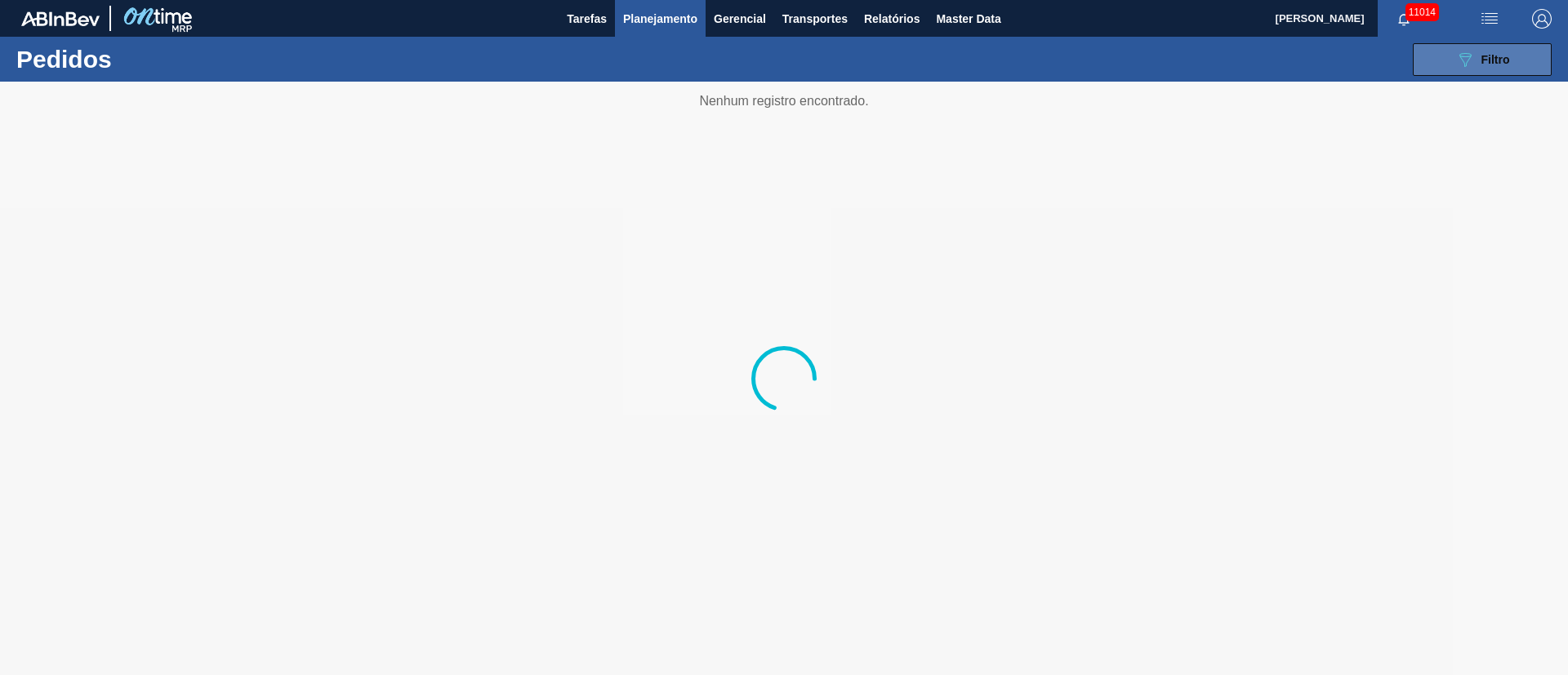
click at [1515, 65] on button "089F7B8B-B2A5-4AFE-B5C0-19BA573D28AC Filtro" at bounding box center [1483, 60] width 139 height 33
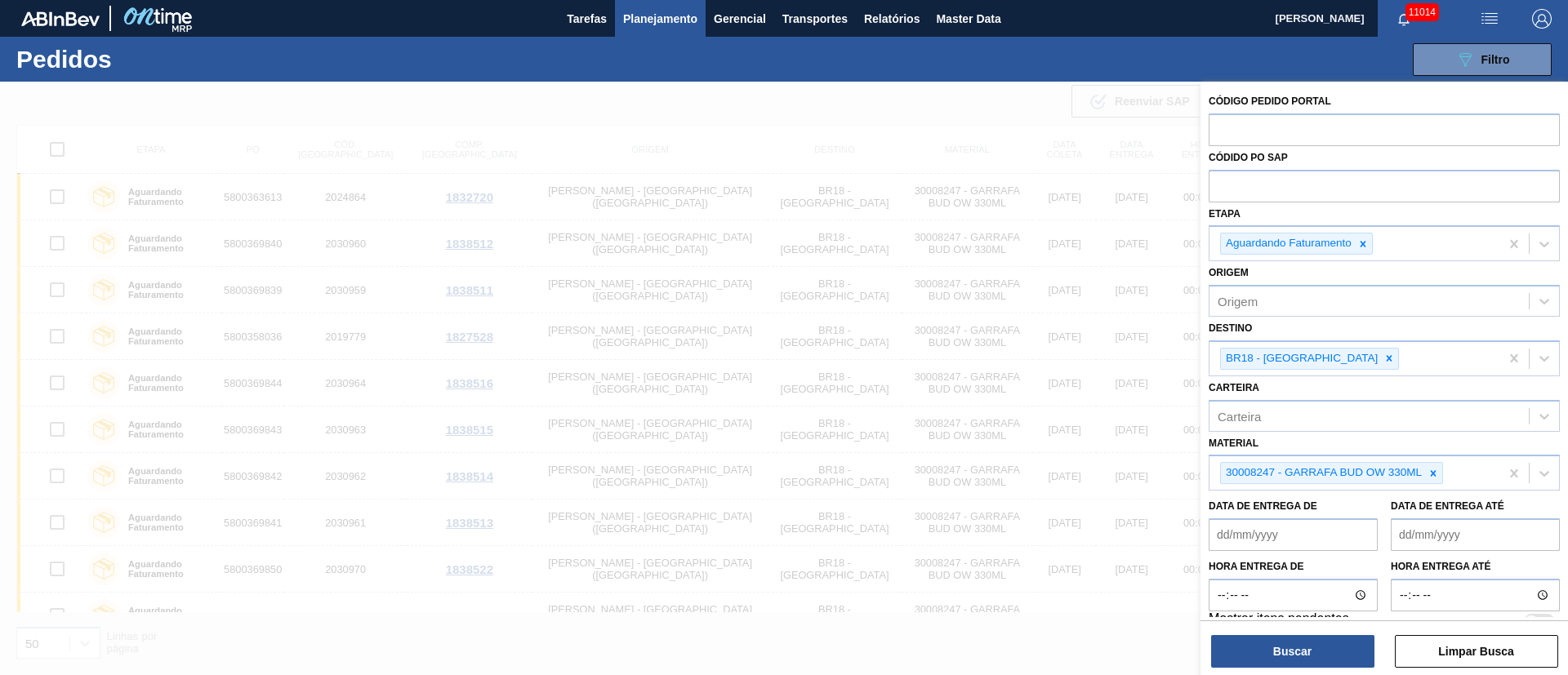
click at [1383, 361] on icon at bounding box center [1389, 358] width 12 height 12
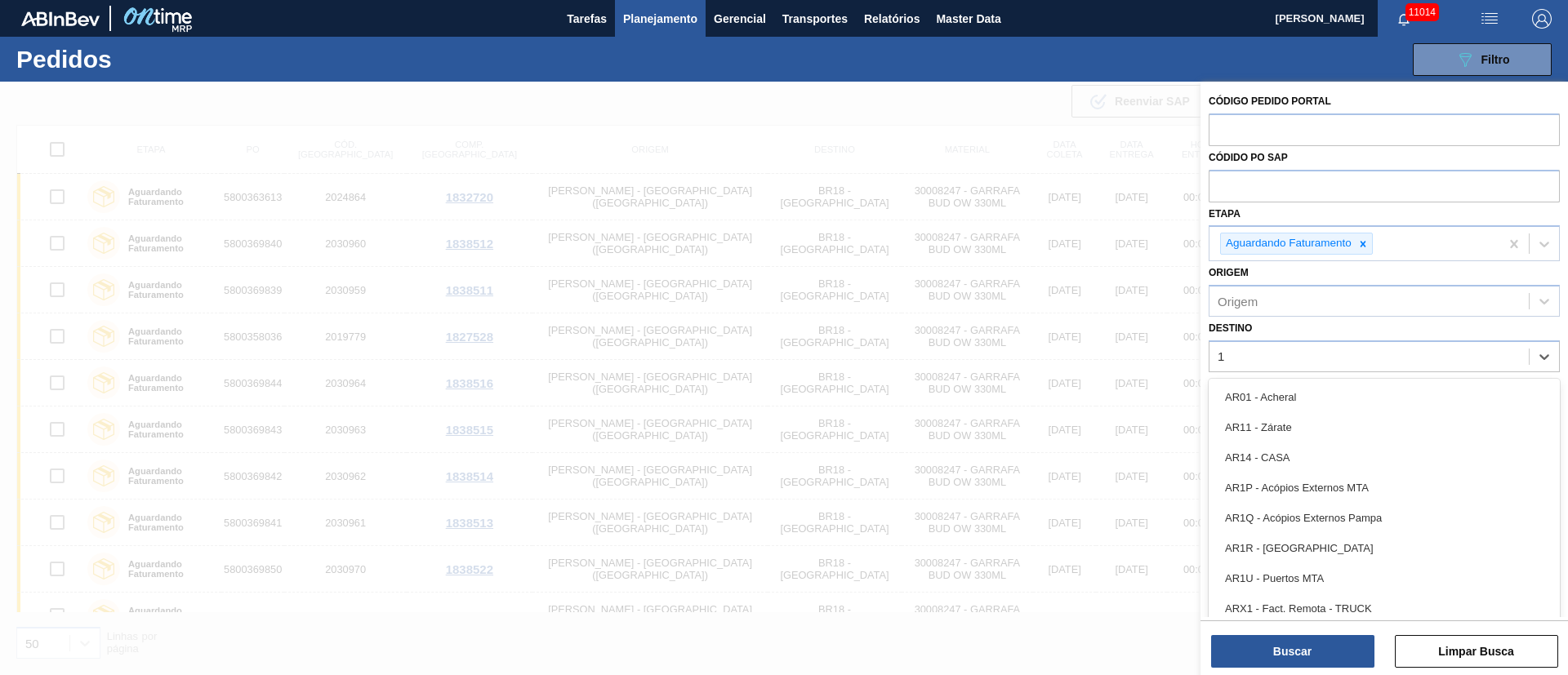
type input "16"
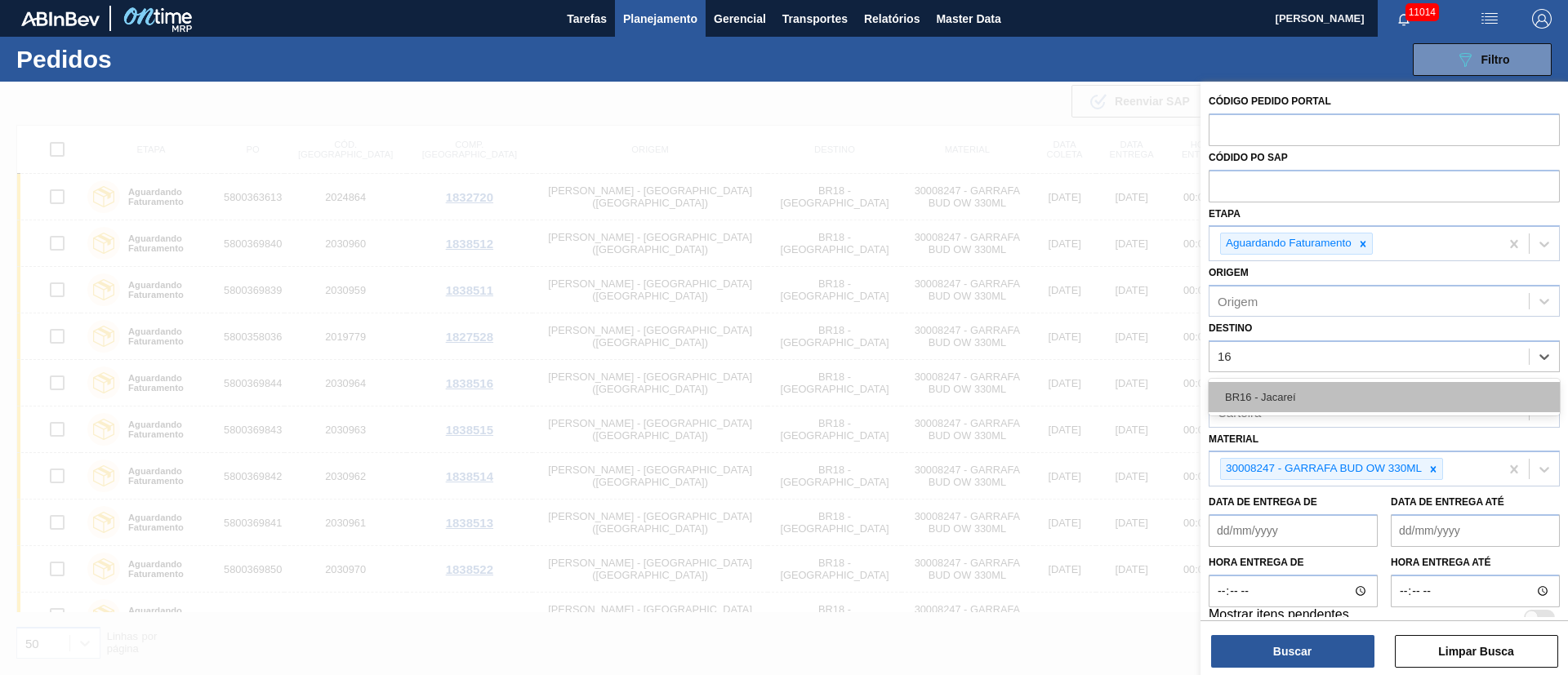
click at [1321, 384] on div "BR16 - Jacareí" at bounding box center [1384, 397] width 352 height 30
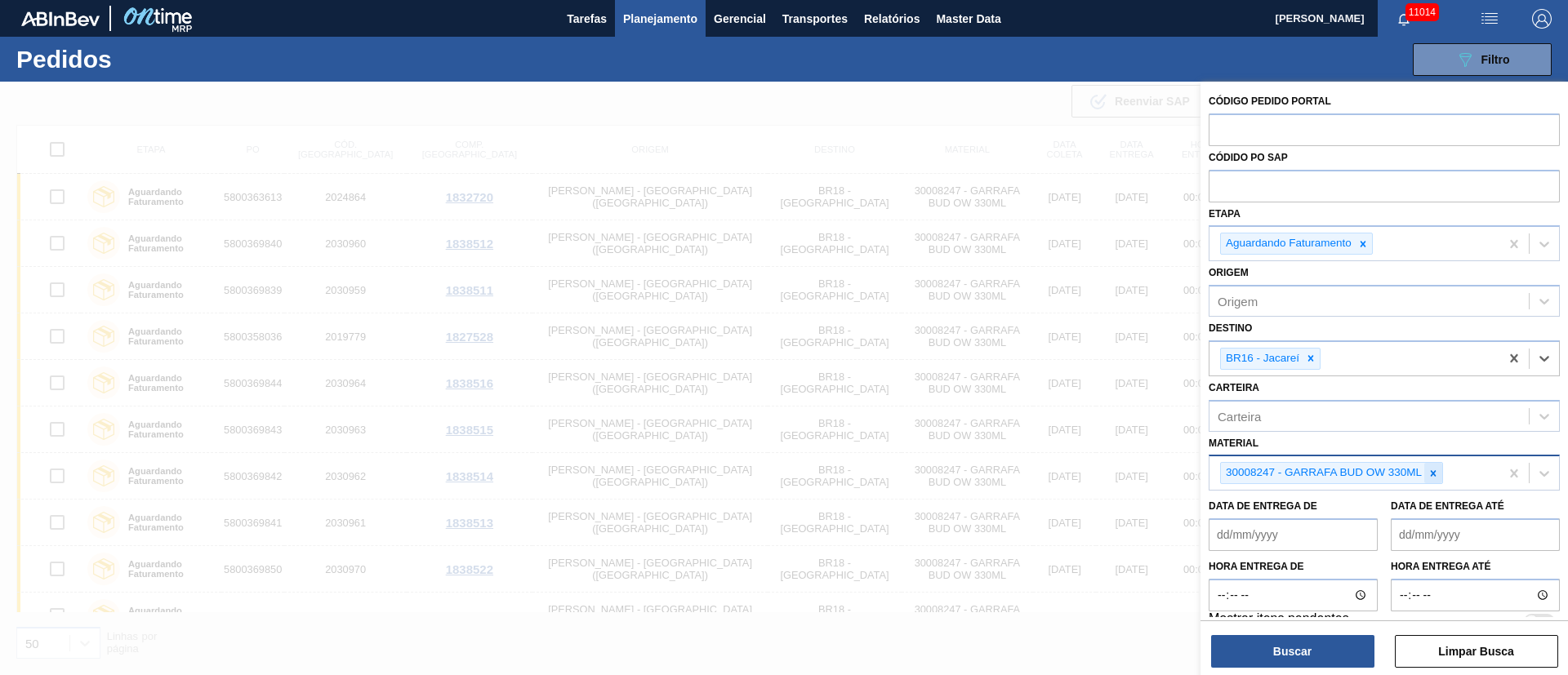
click at [1433, 476] on icon at bounding box center [1434, 473] width 12 height 12
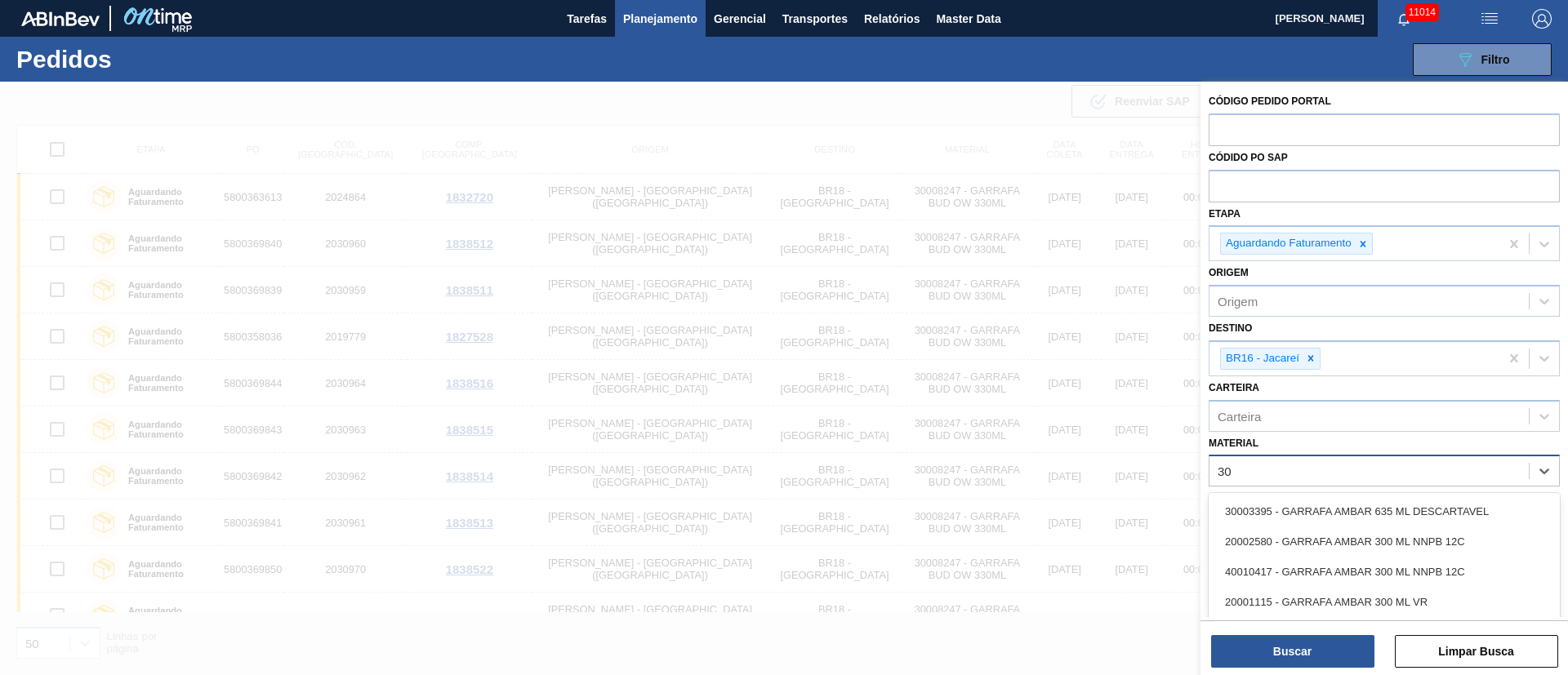
type input "3"
type input "o"
type input "300102"
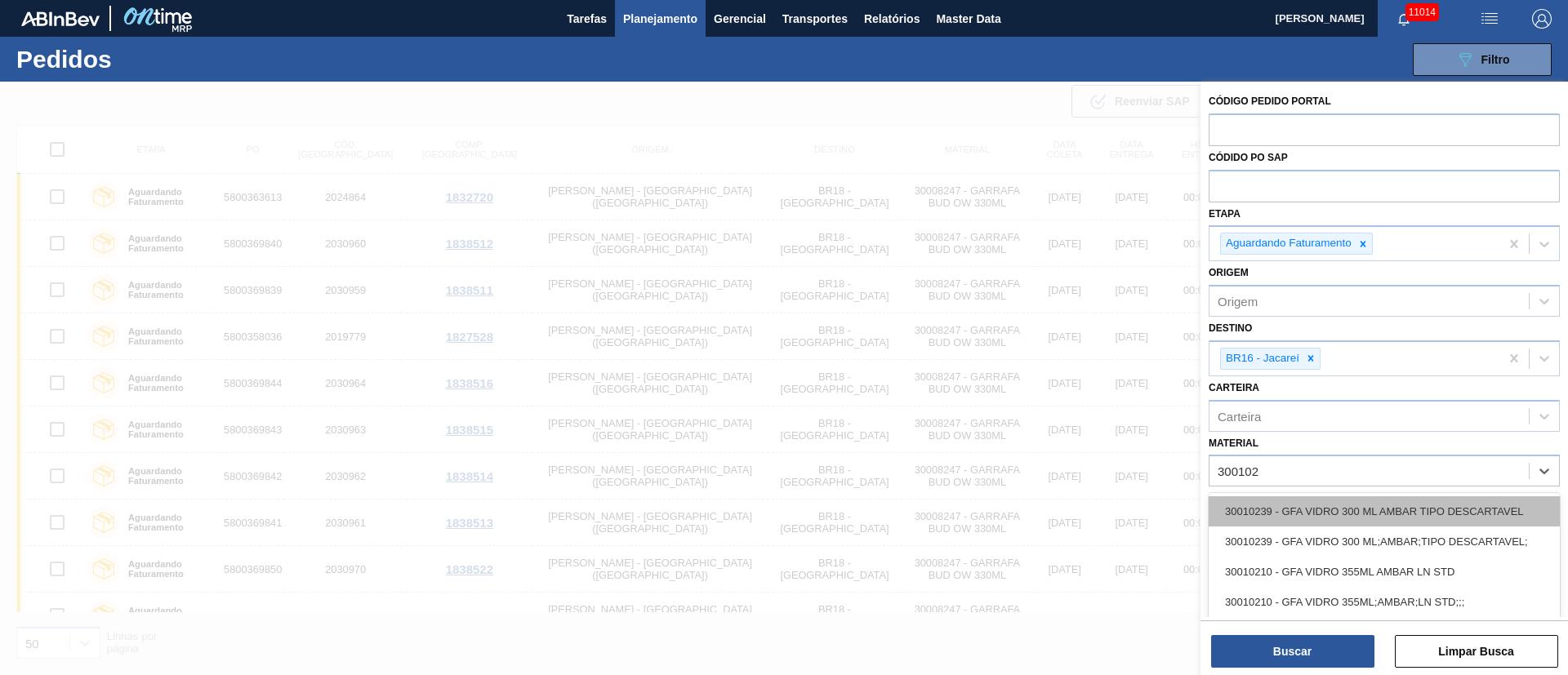
click at [1295, 499] on div "30010239 - GFA VIDRO 300 ML AMBAR TIPO DESCARTAVEL" at bounding box center [1384, 511] width 352 height 30
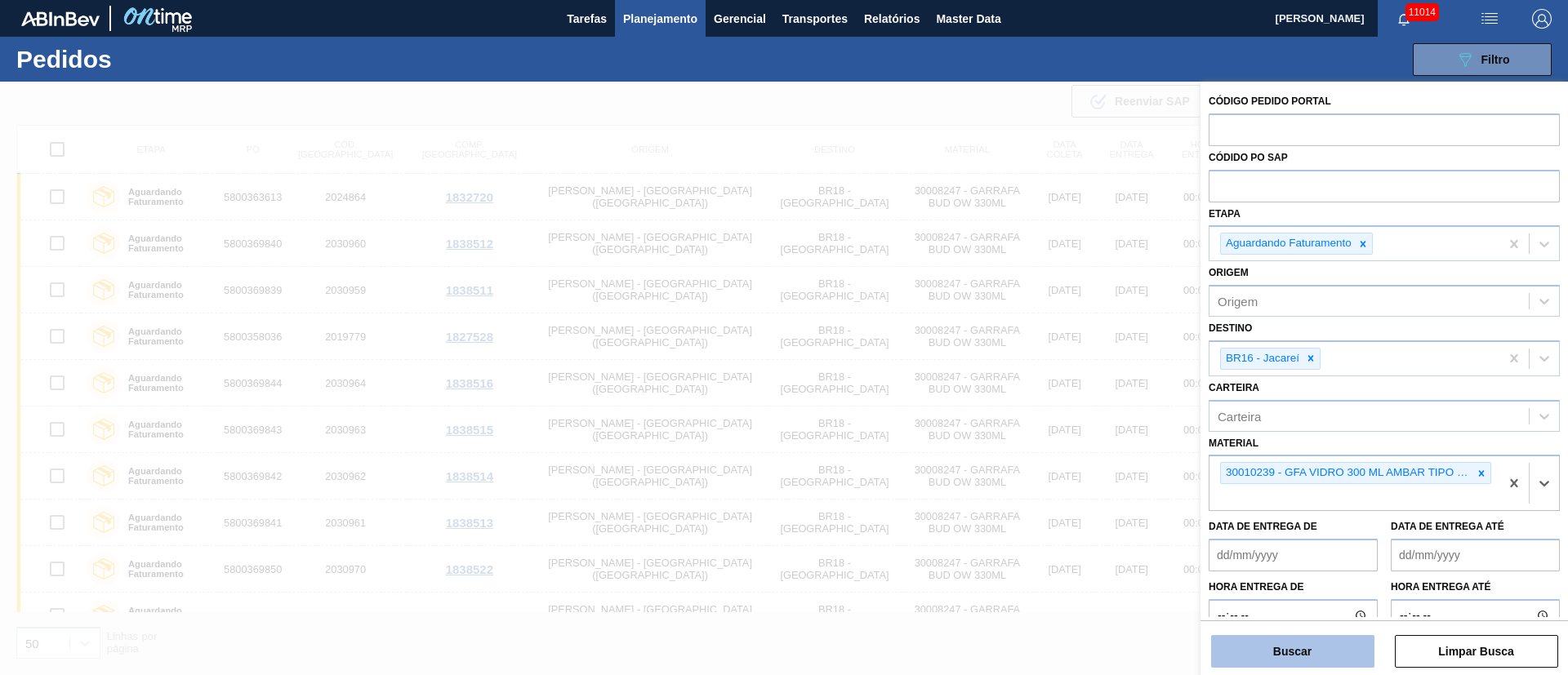
click at [1276, 653] on button "Buscar" at bounding box center [1293, 652] width 163 height 33
